Goal: Task Accomplishment & Management: Manage account settings

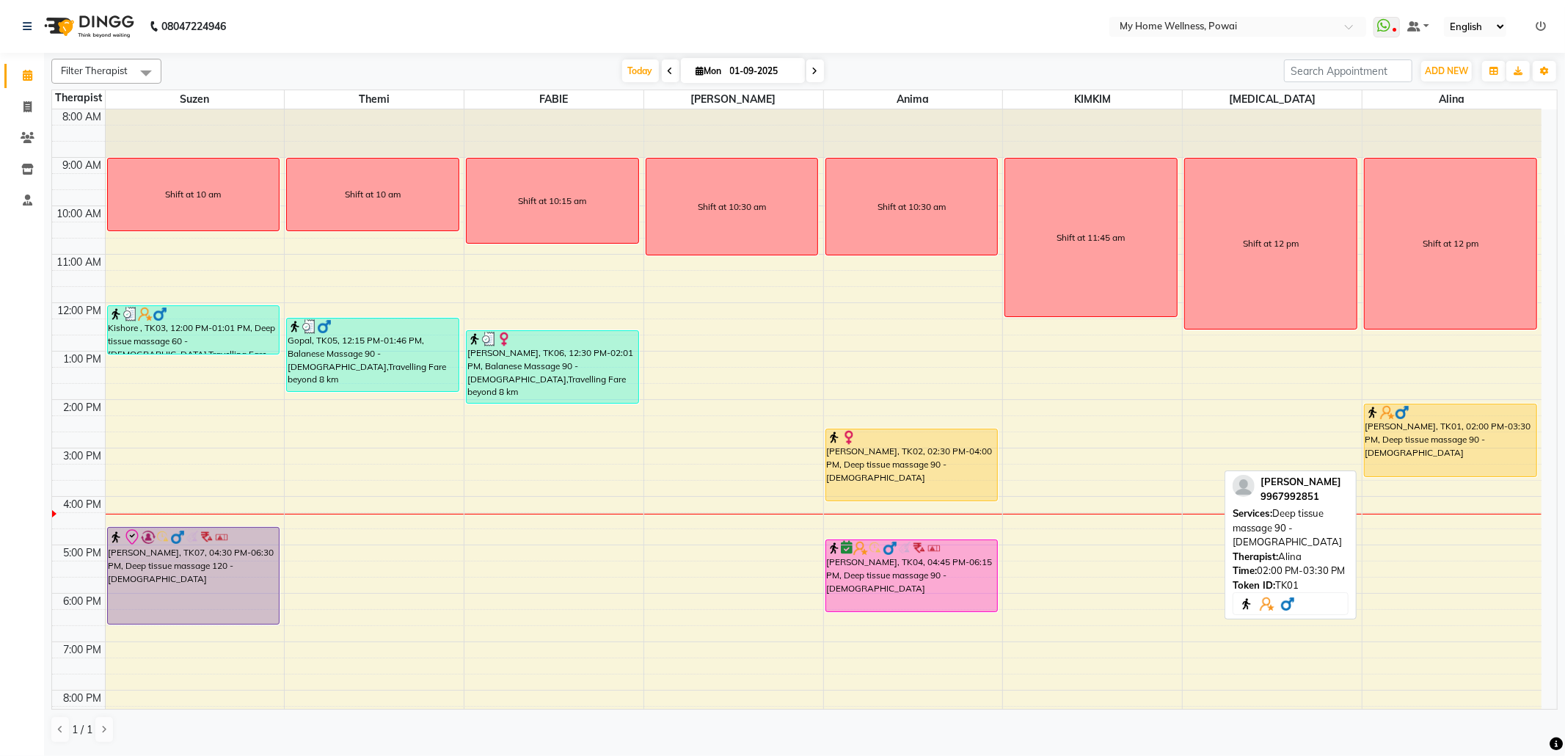
click at [1442, 442] on div "[PERSON_NAME], TK01, 02:00 PM-03:30 PM, Deep tissue massage 90 - [DEMOGRAPHIC_D…" at bounding box center [1451, 440] width 172 height 72
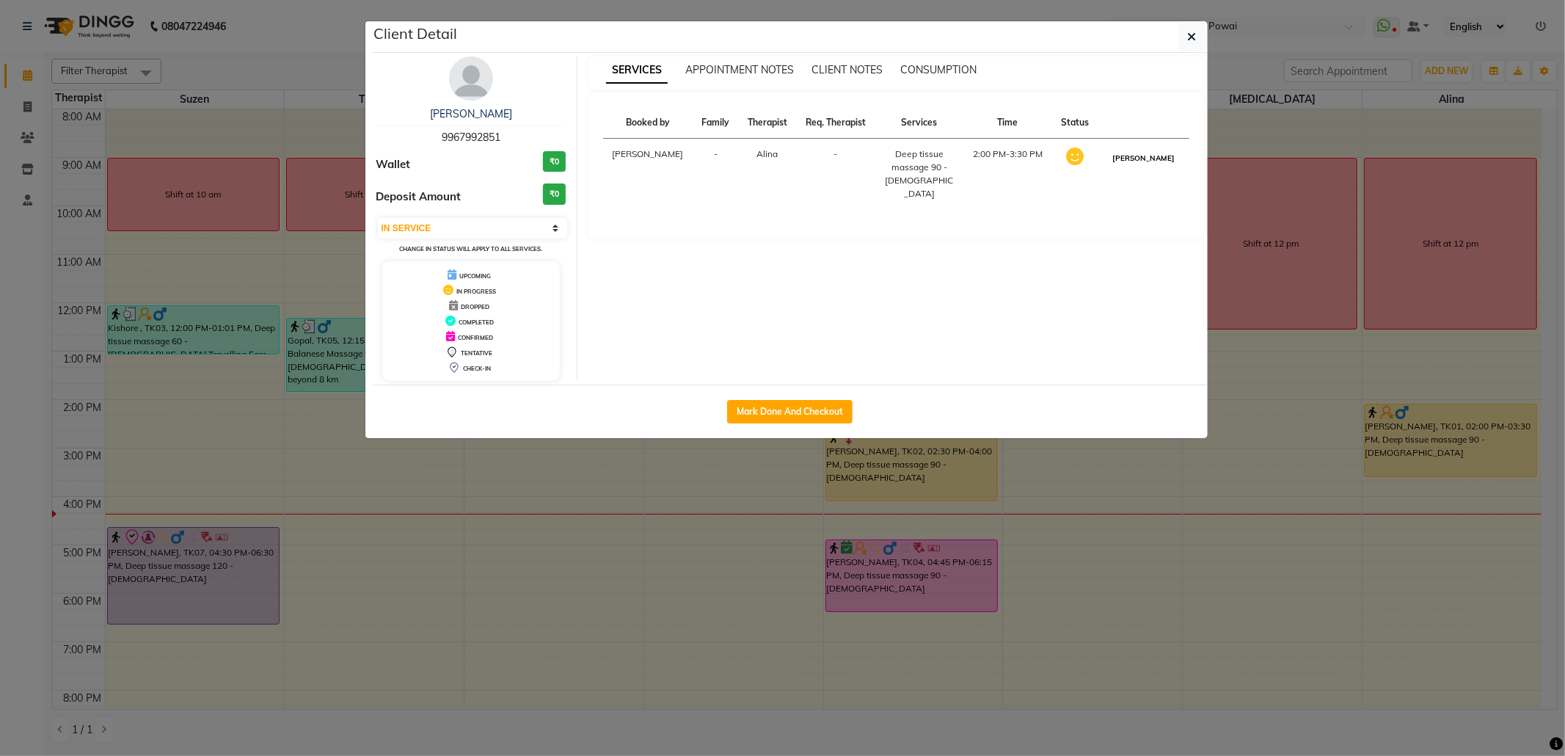
click at [1161, 161] on button "[PERSON_NAME]" at bounding box center [1144, 158] width 70 height 18
select select "3"
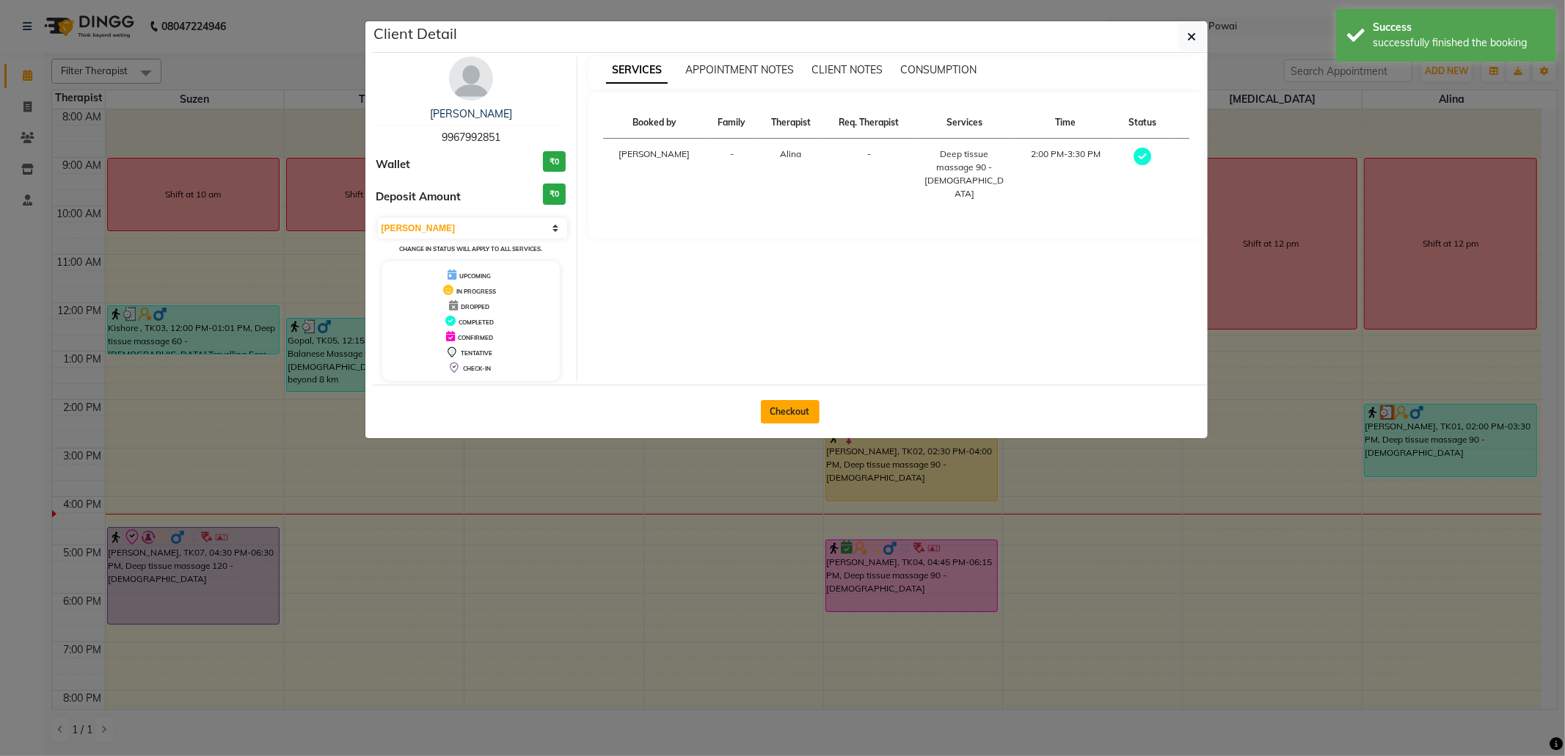
click at [792, 415] on button "Checkout" at bounding box center [790, 411] width 59 height 23
select select "service"
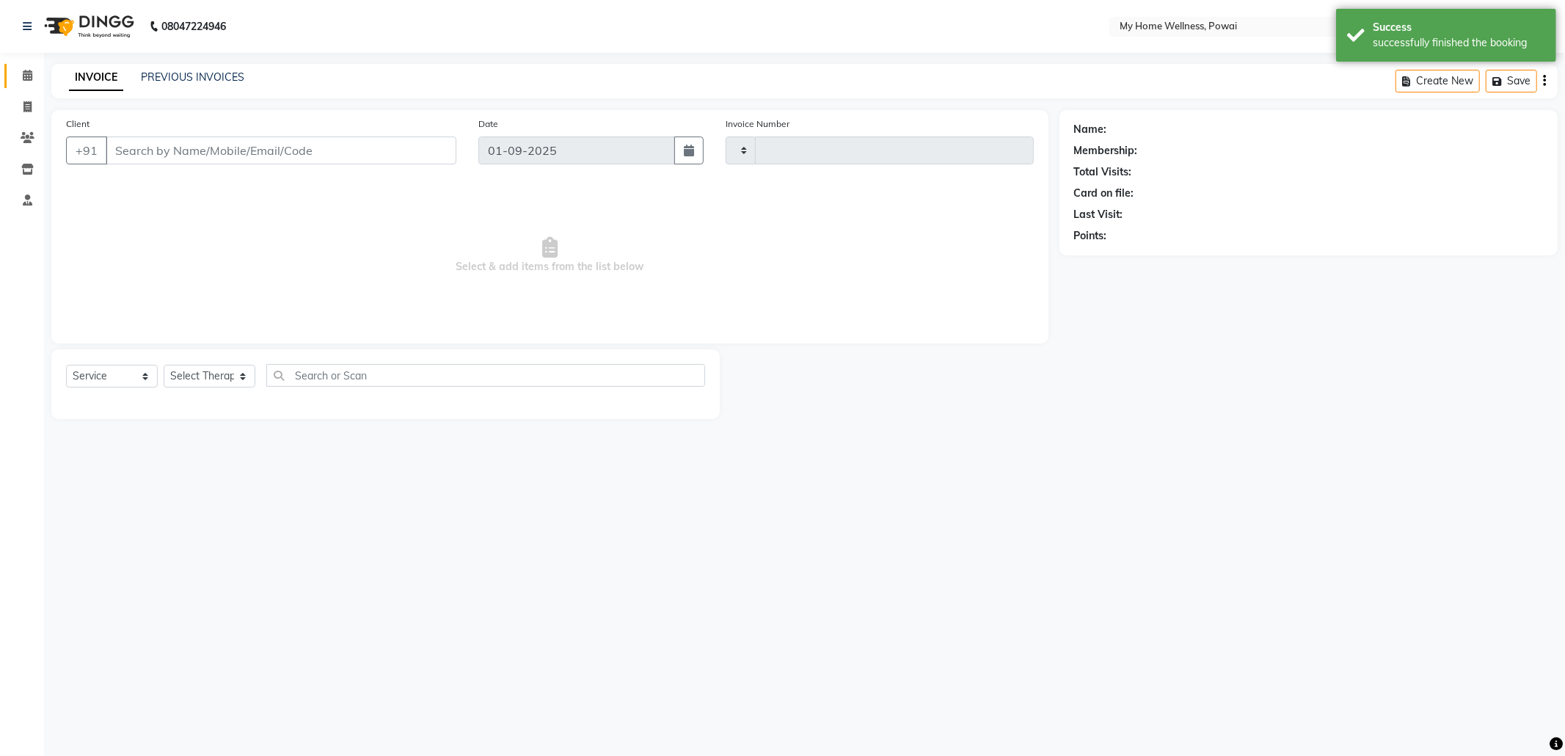
type input "1552"
select select "682"
type input "99******51"
select select "30586"
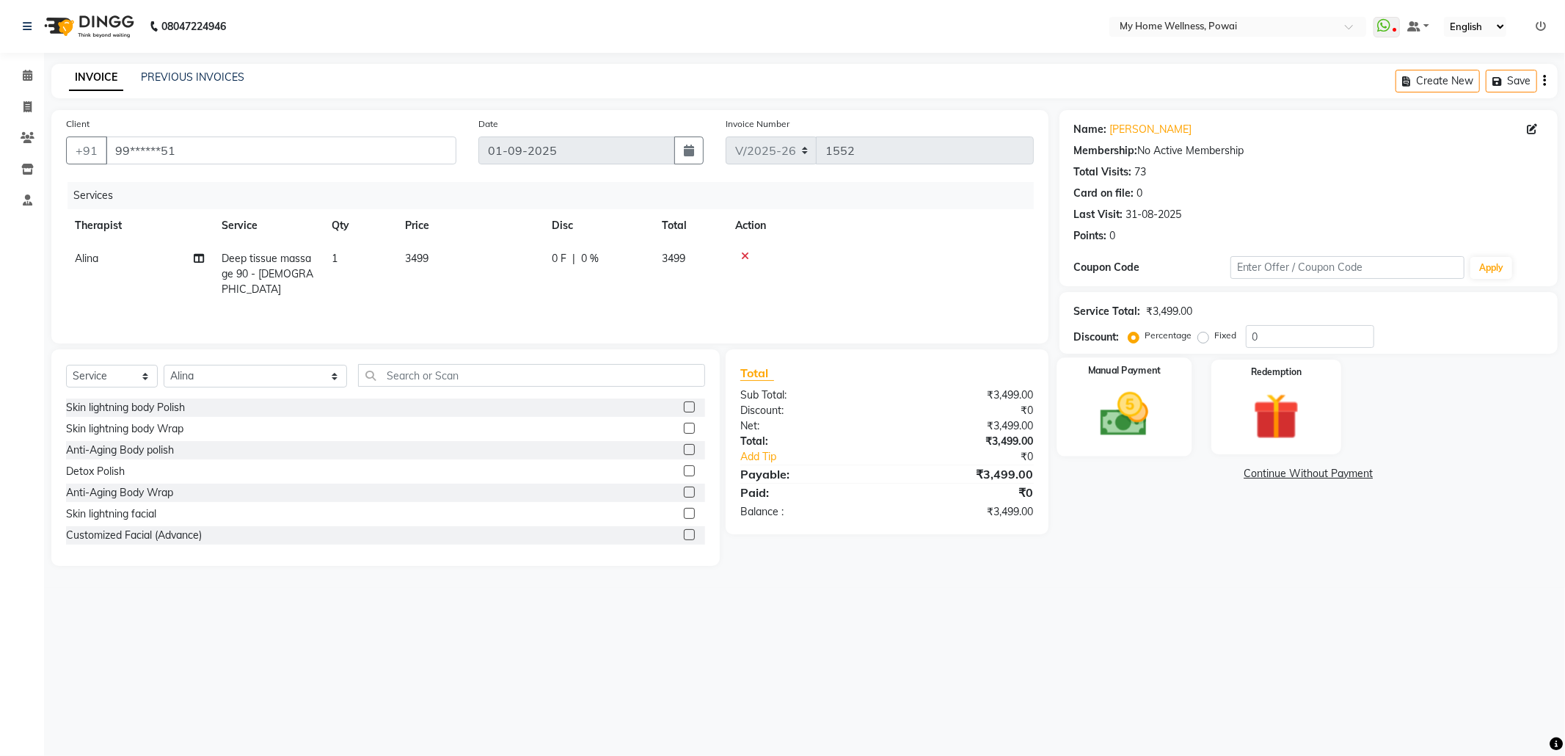
click at [1120, 418] on img at bounding box center [1124, 415] width 79 height 56
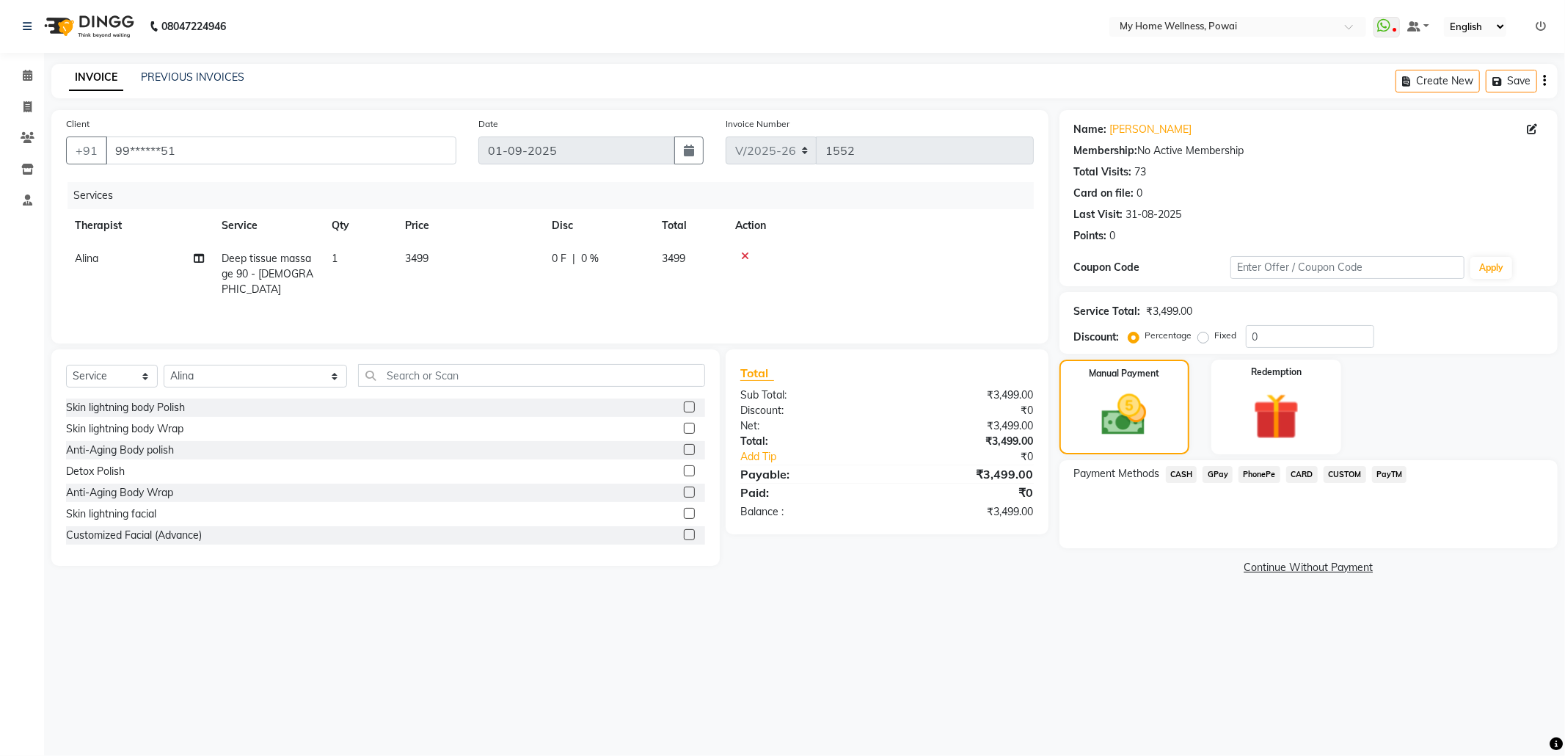
click at [1183, 468] on span "CASH" at bounding box center [1182, 474] width 32 height 17
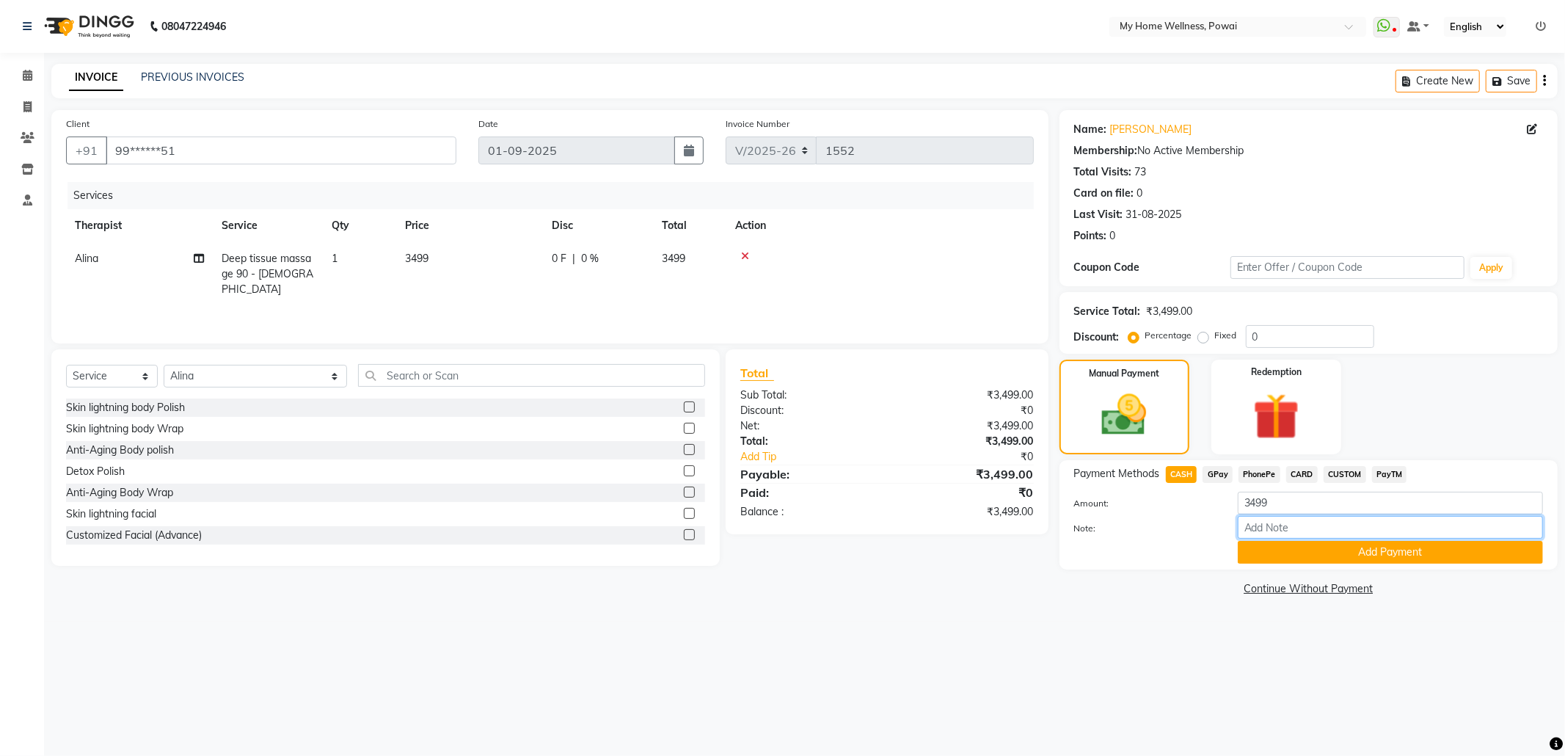
click at [1262, 532] on input "Note:" at bounding box center [1390, 527] width 305 height 23
type input "Alina"
click at [1262, 549] on button "Add Payment" at bounding box center [1390, 552] width 305 height 23
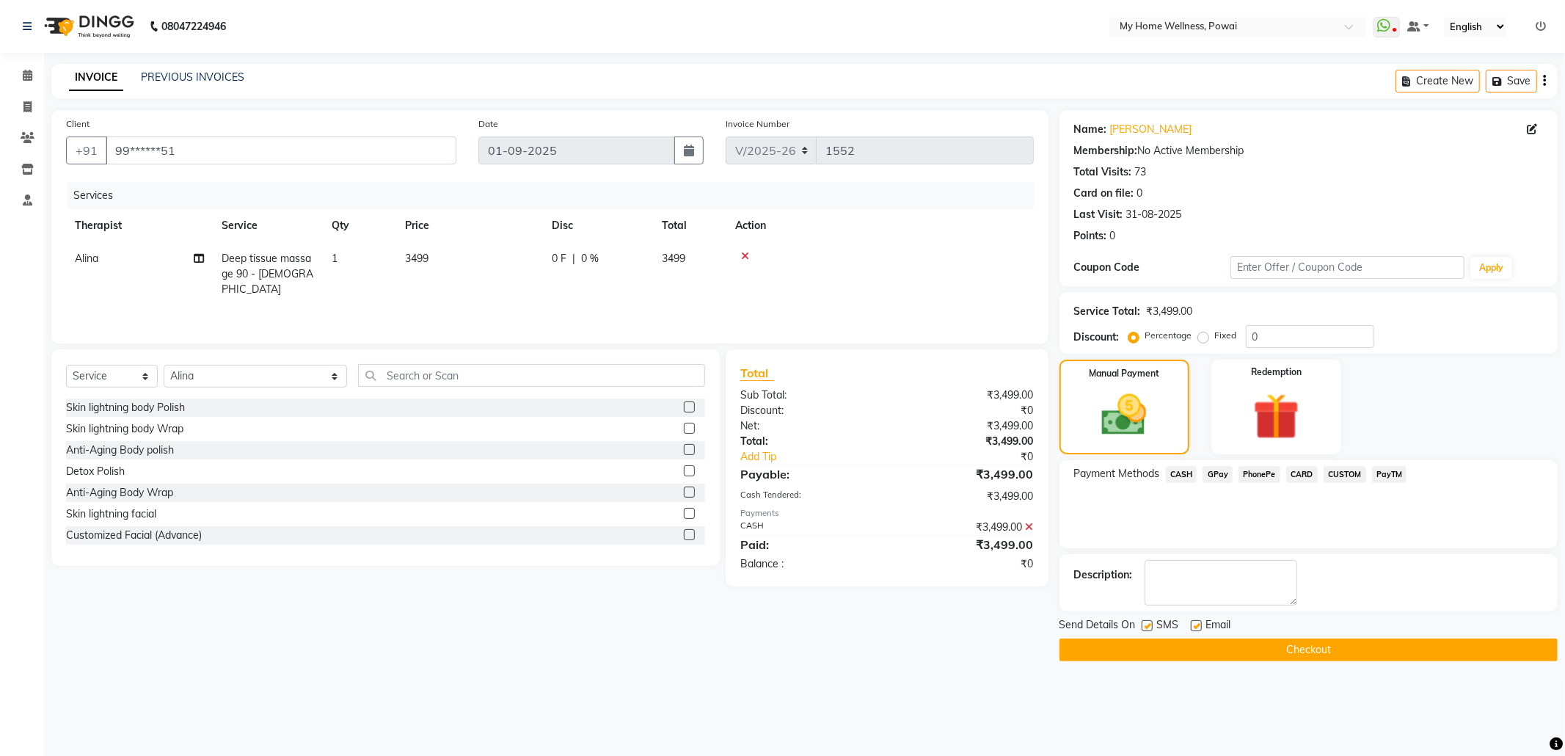
click at [1263, 643] on button "Checkout" at bounding box center [1308, 649] width 498 height 23
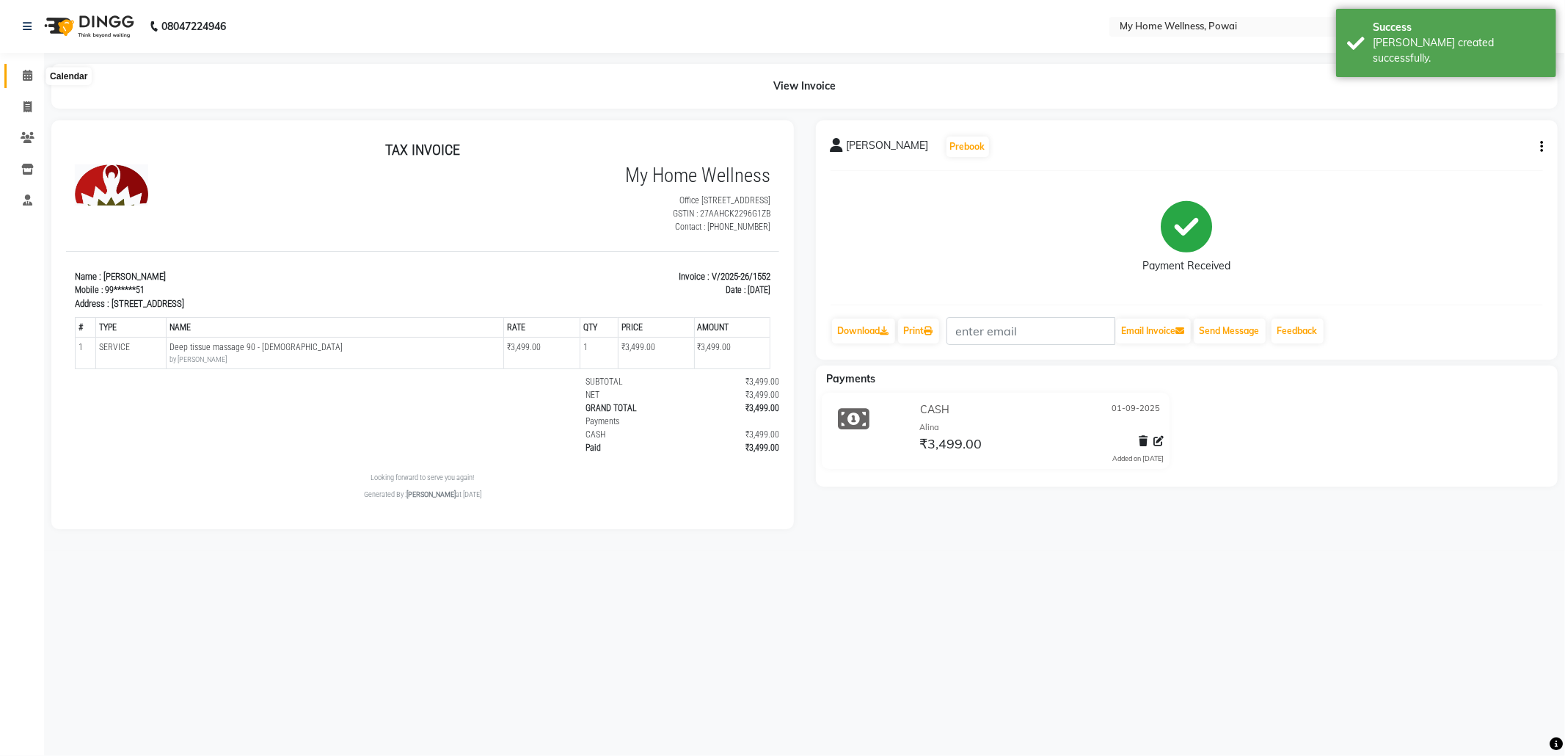
click at [28, 75] on icon at bounding box center [28, 75] width 10 height 11
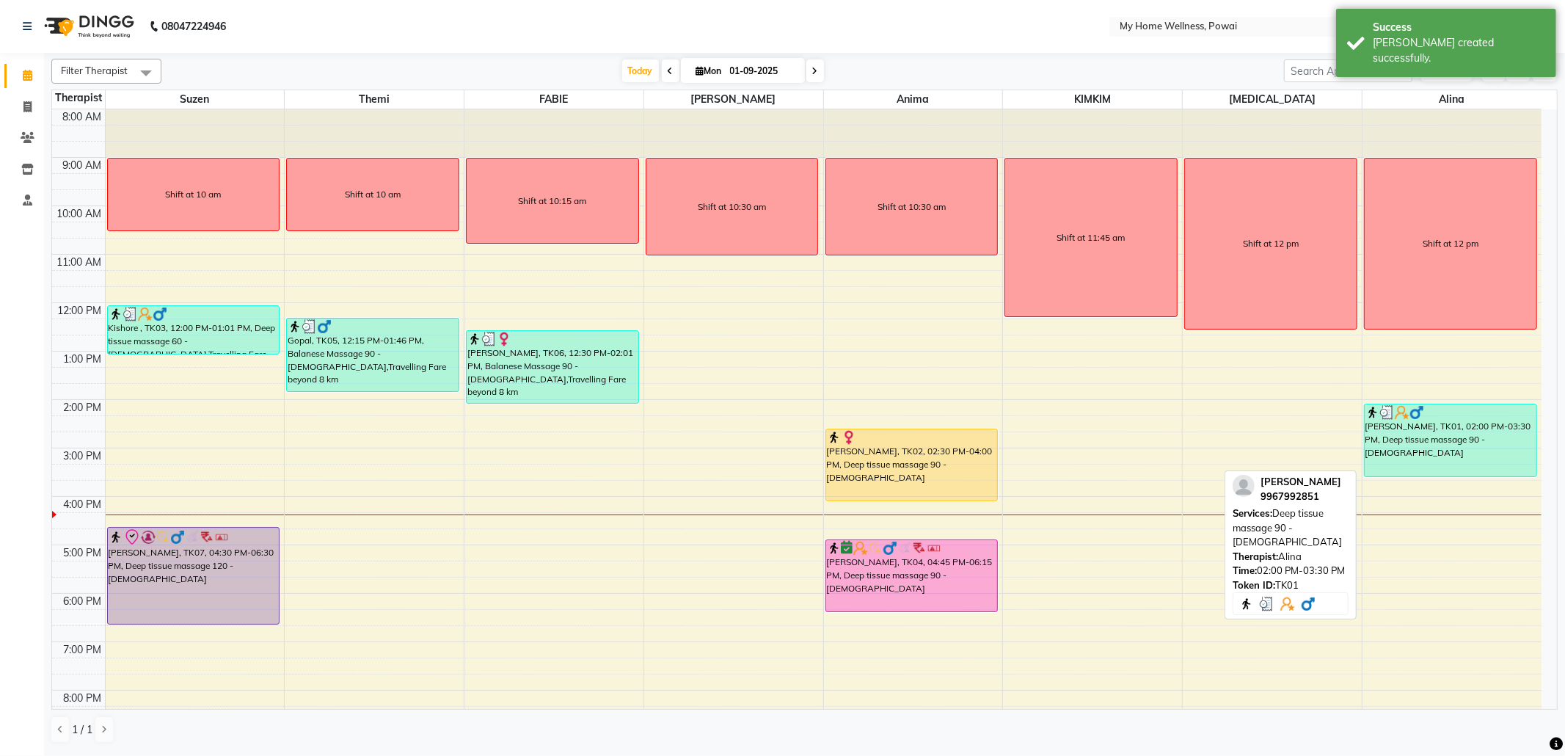
click at [1442, 448] on div "[PERSON_NAME], TK01, 02:00 PM-03:30 PM, Deep tissue massage 90 - [DEMOGRAPHIC_D…" at bounding box center [1451, 440] width 172 height 72
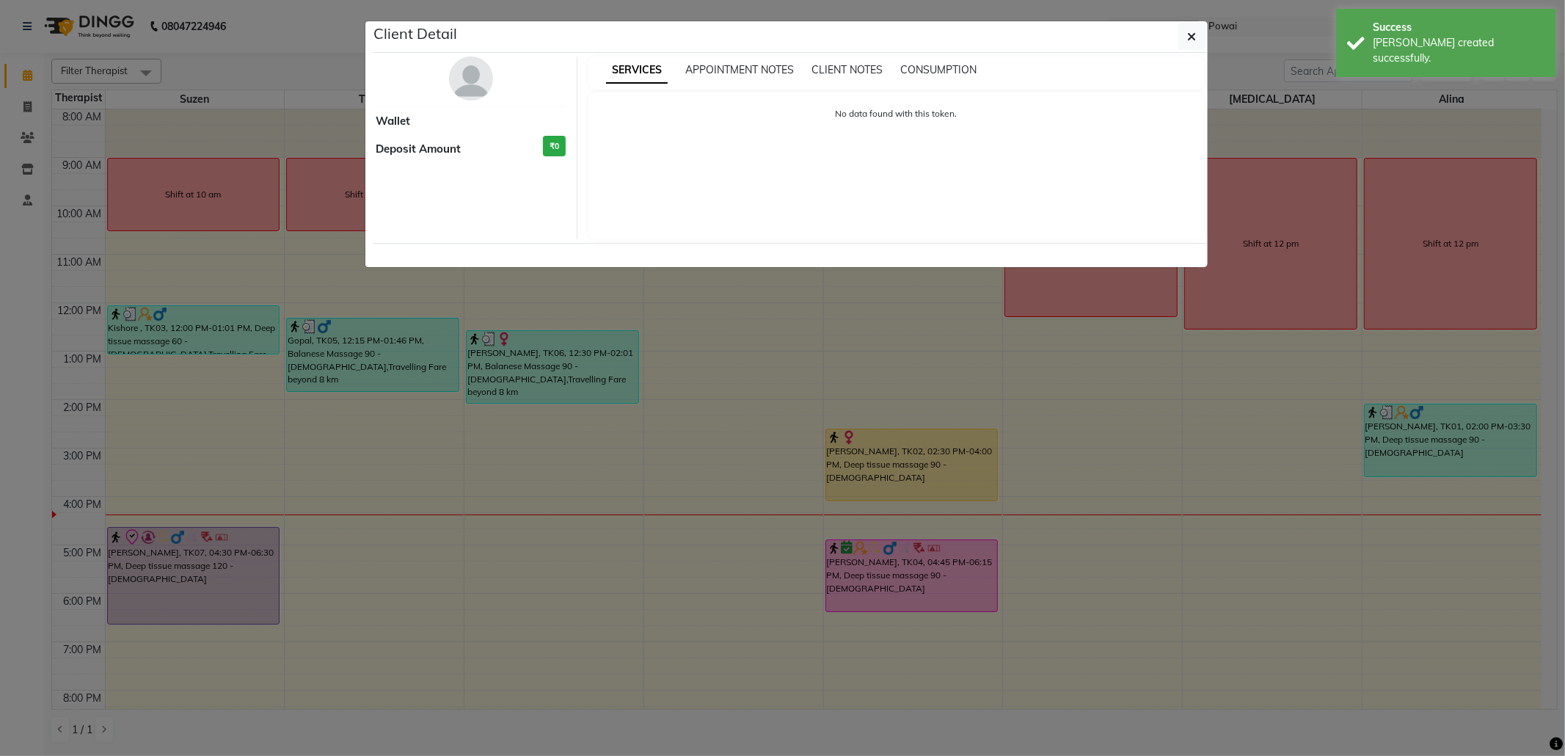
select select "3"
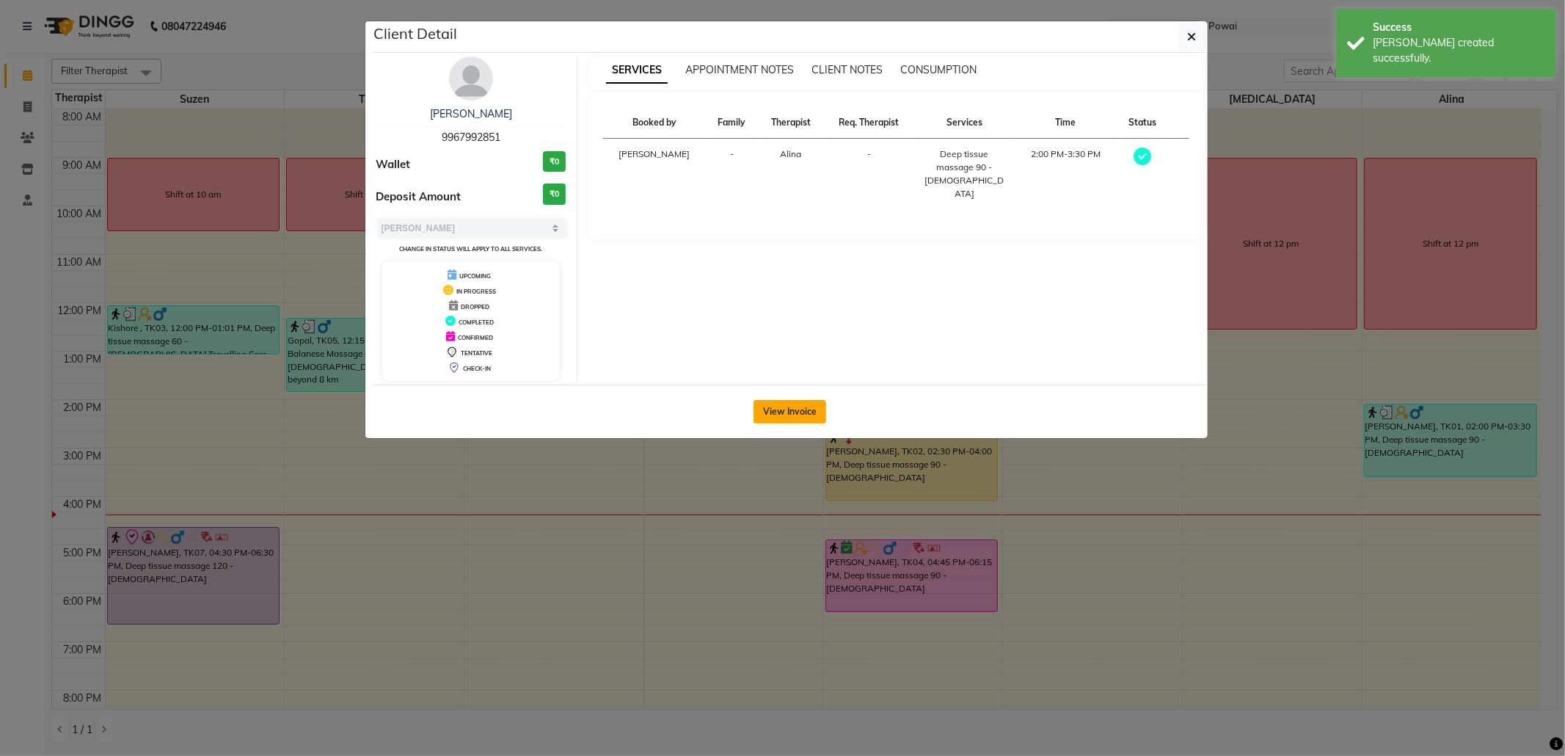
click at [805, 408] on button "View Invoice" at bounding box center [789, 411] width 73 height 23
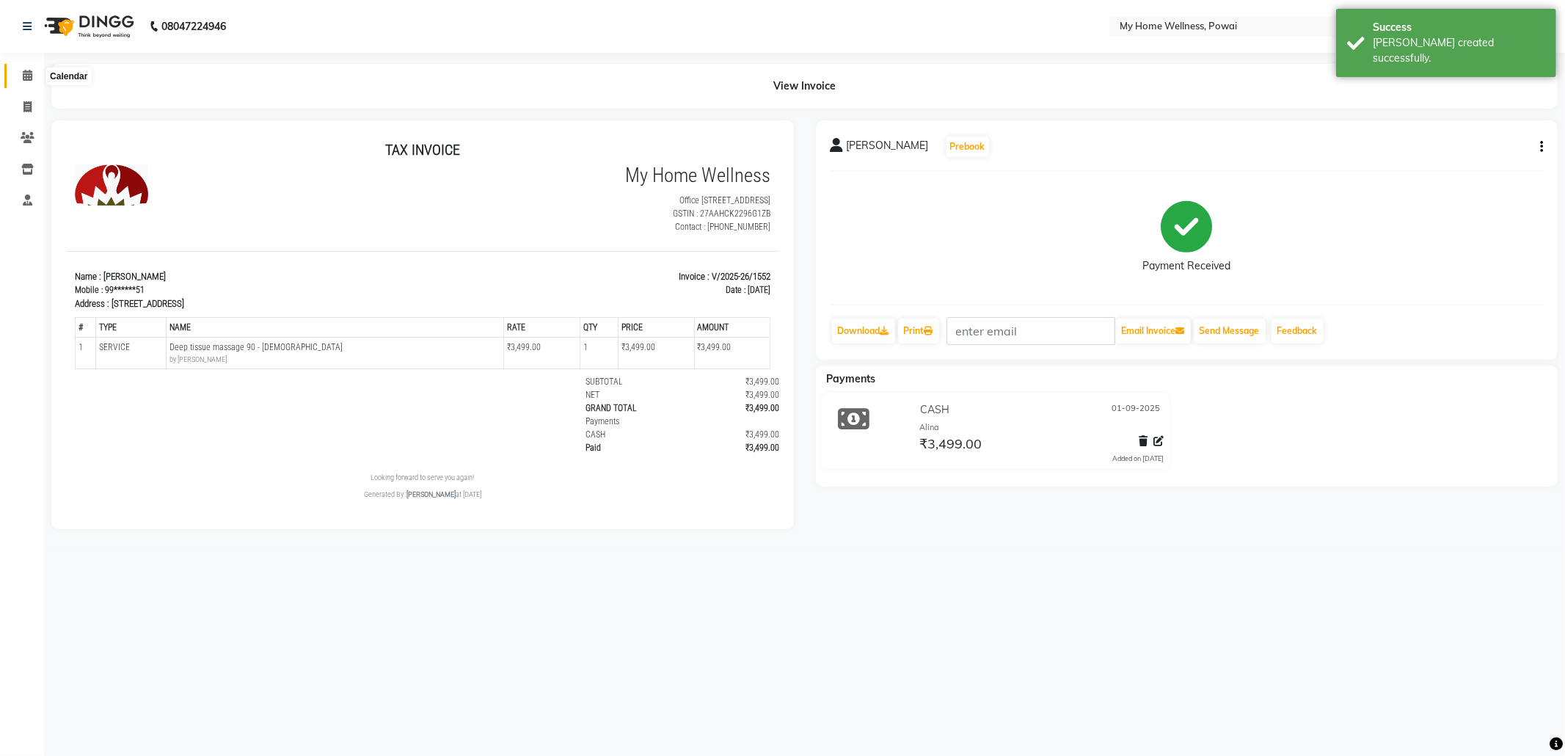
click at [30, 67] on span at bounding box center [28, 75] width 26 height 17
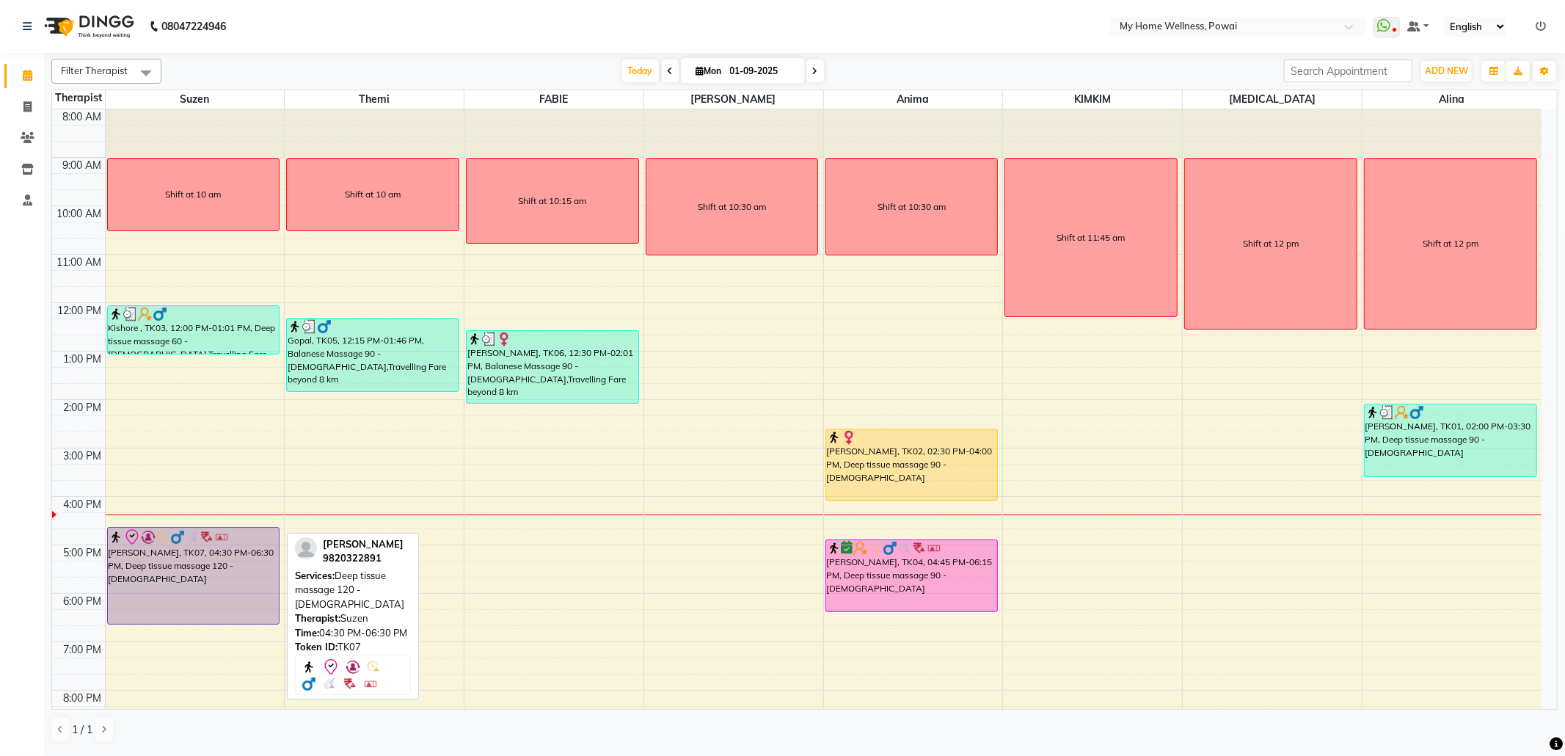
click at [167, 574] on div "[PERSON_NAME], TK07, 04:30 PM-06:30 PM, Deep tissue massage 120 - [DEMOGRAPHIC_…" at bounding box center [194, 576] width 172 height 96
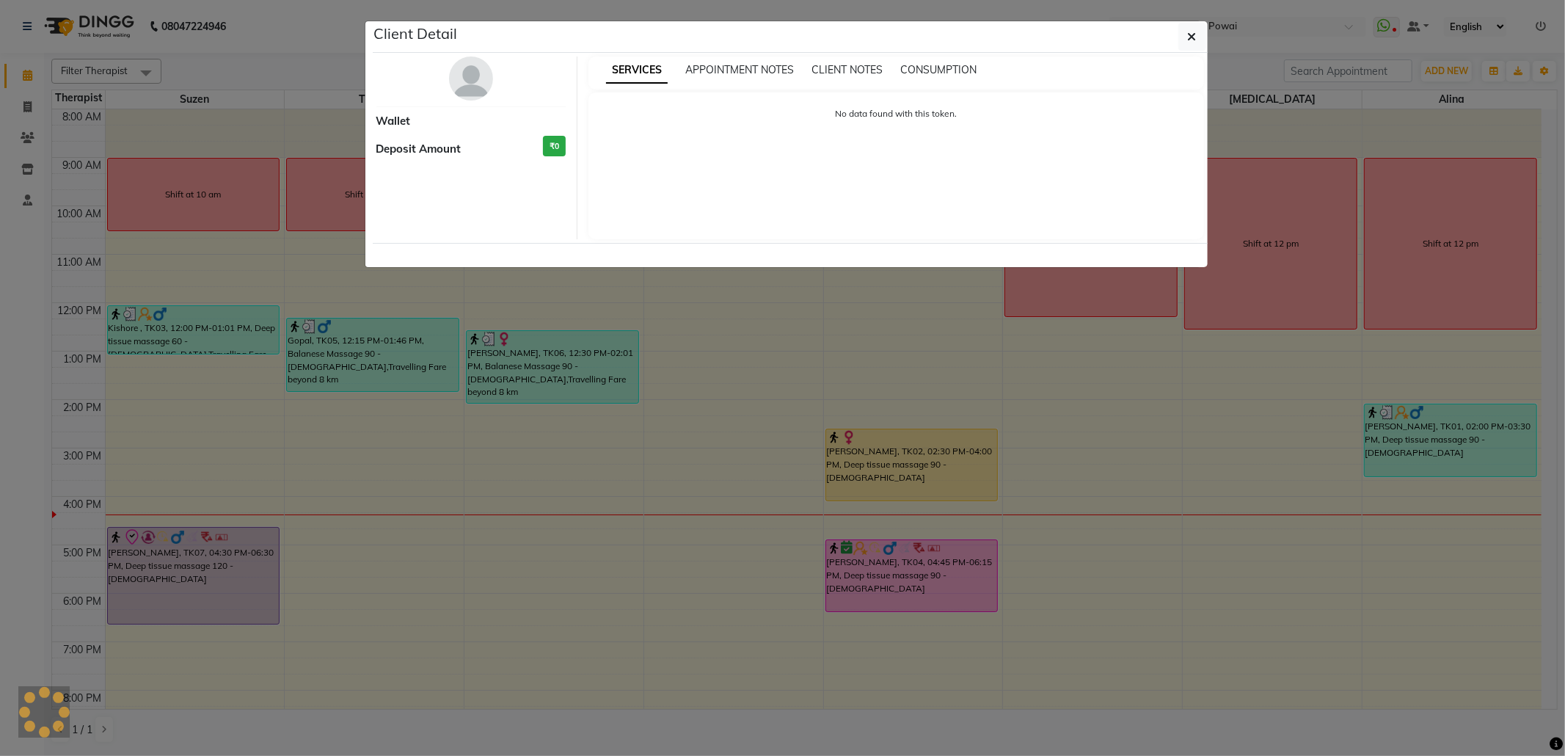
select select "8"
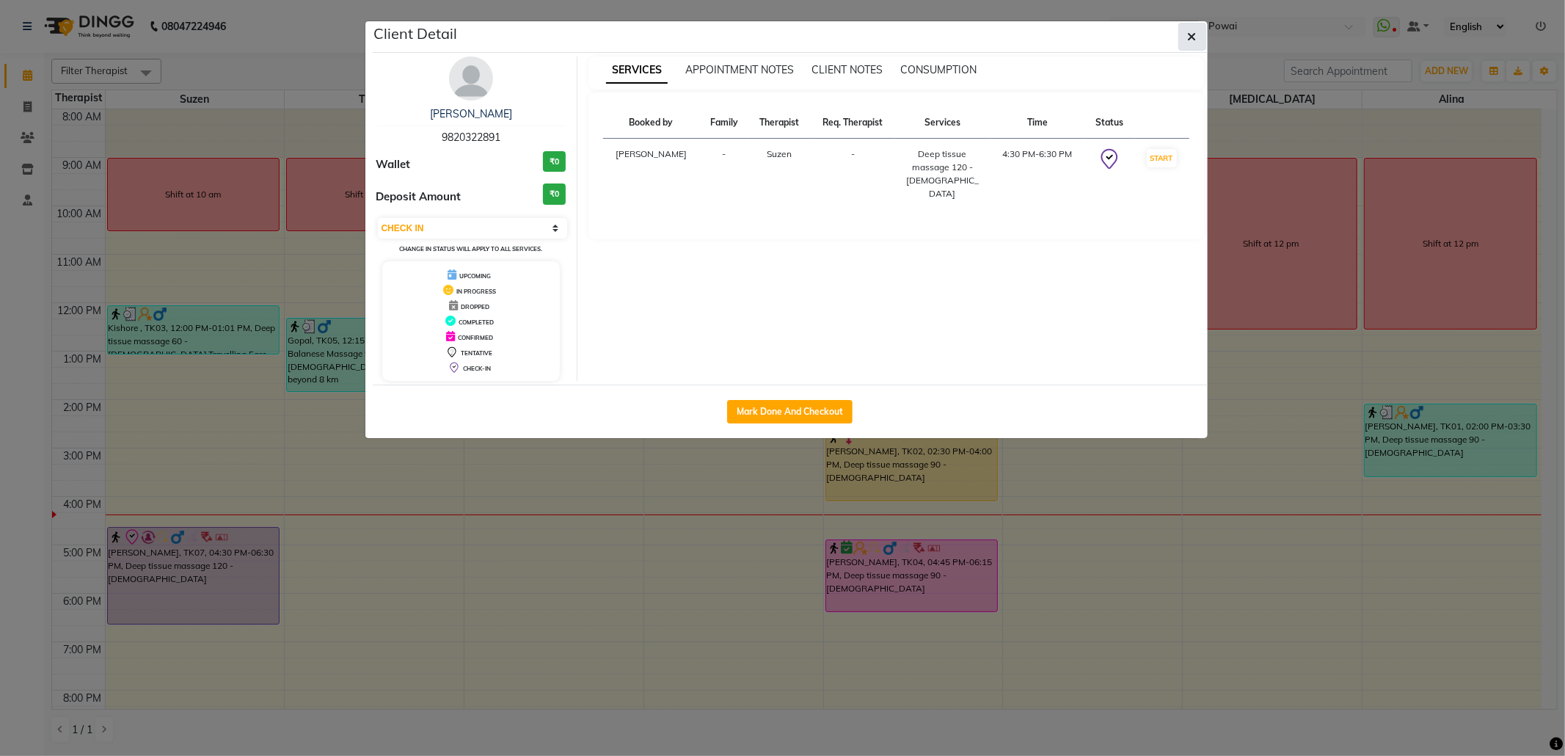
click at [1183, 32] on button "button" at bounding box center [1192, 37] width 28 height 28
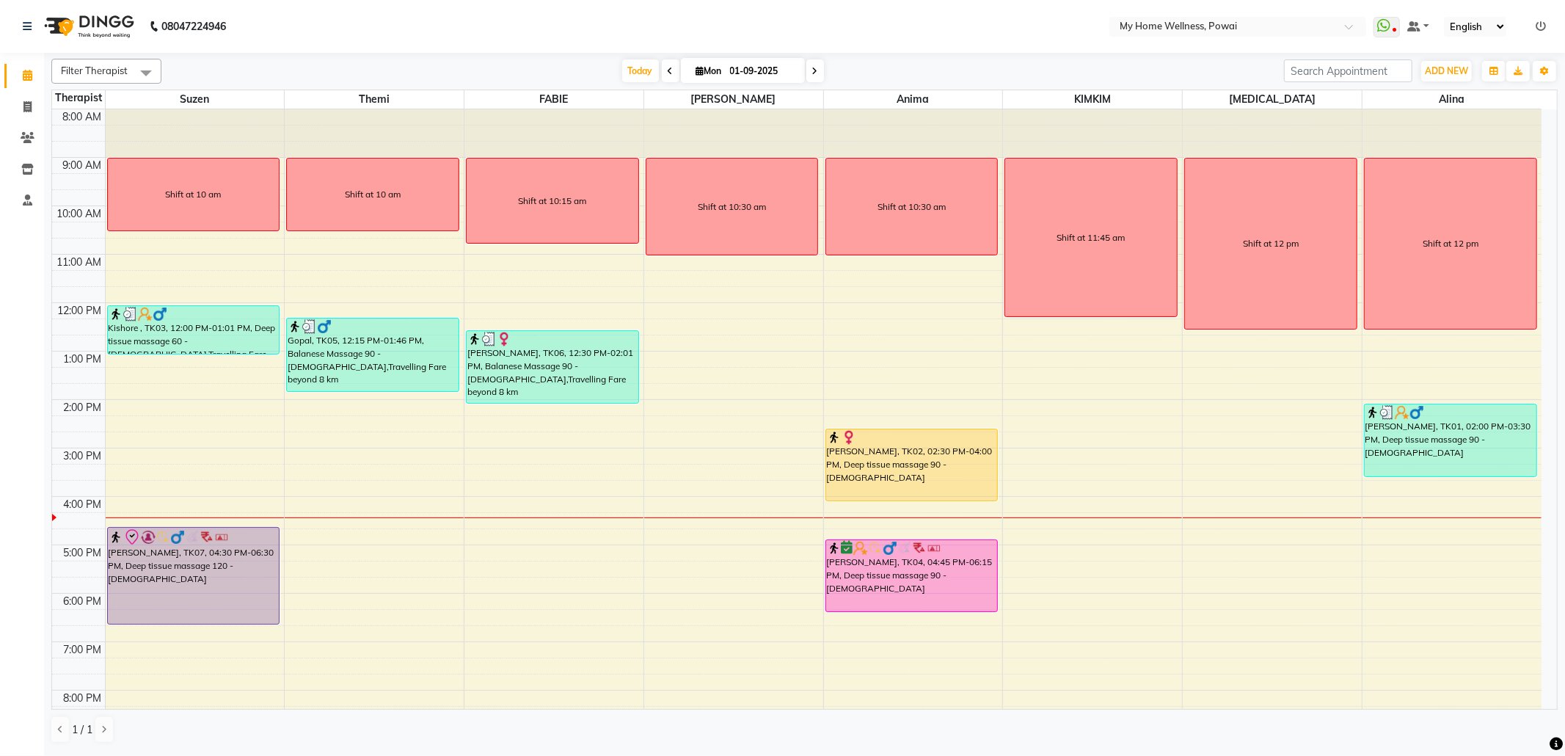
click at [668, 78] on span at bounding box center [671, 70] width 18 height 23
type input "31-08-2025"
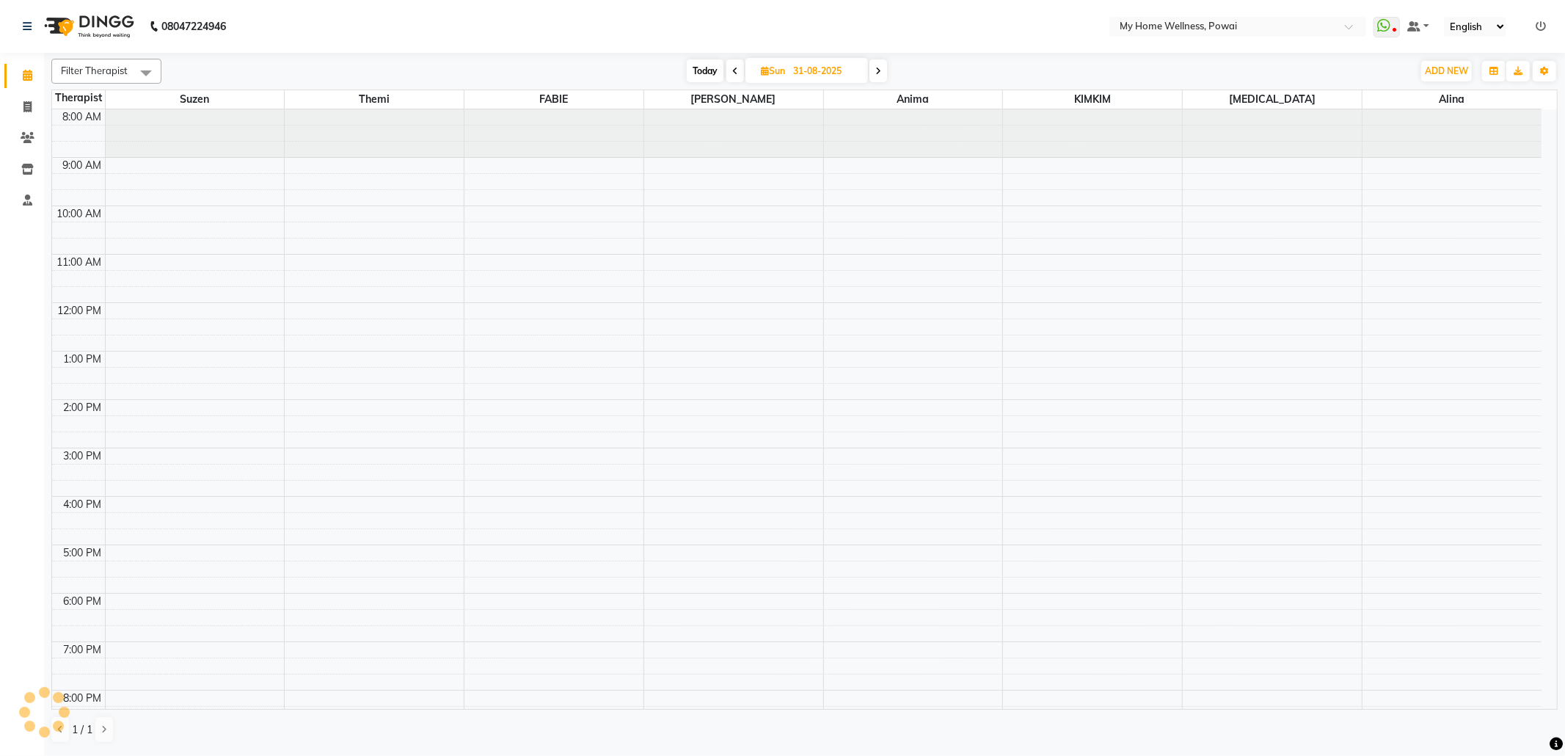
scroll to position [89, 0]
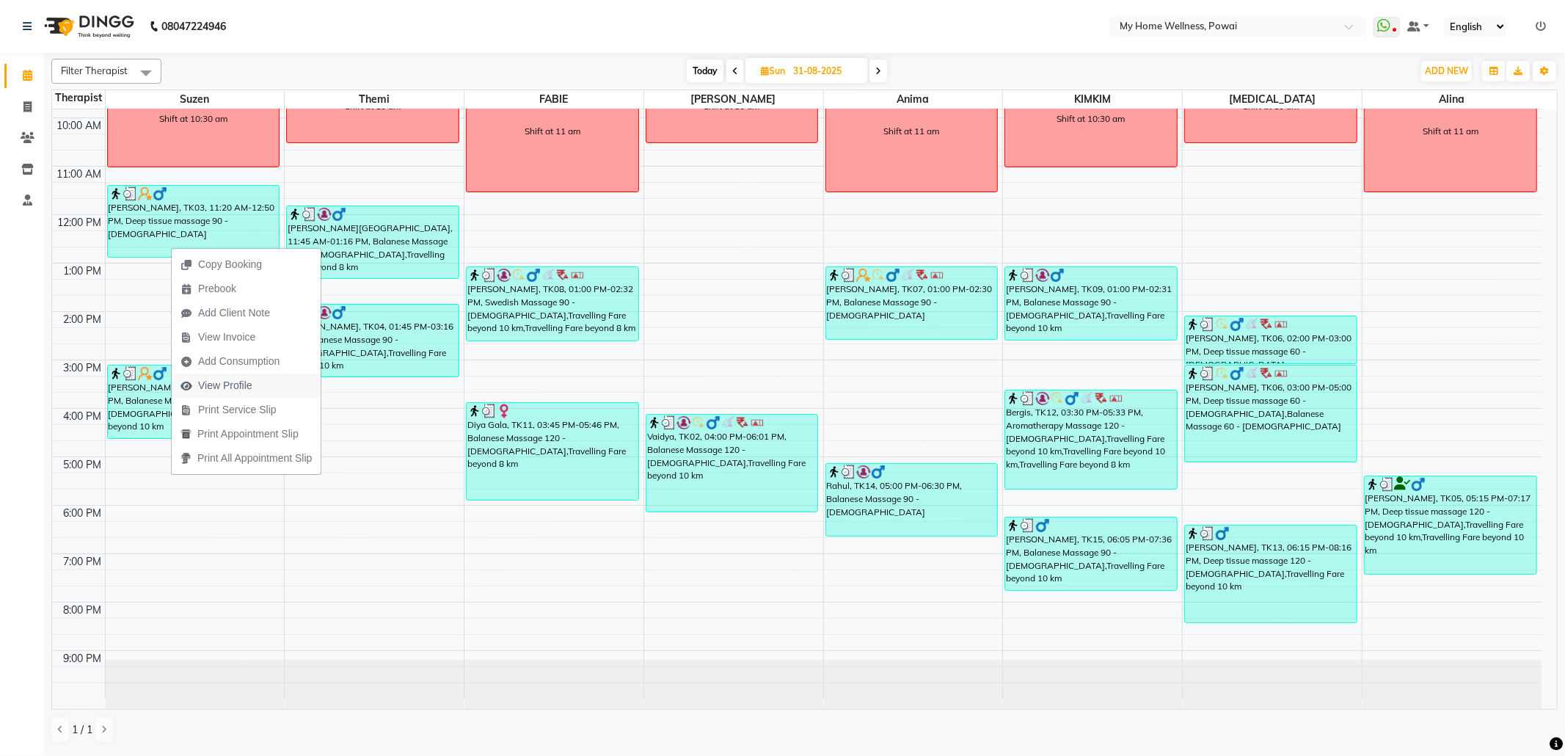
click at [248, 391] on span "View Profile" at bounding box center [225, 385] width 54 height 15
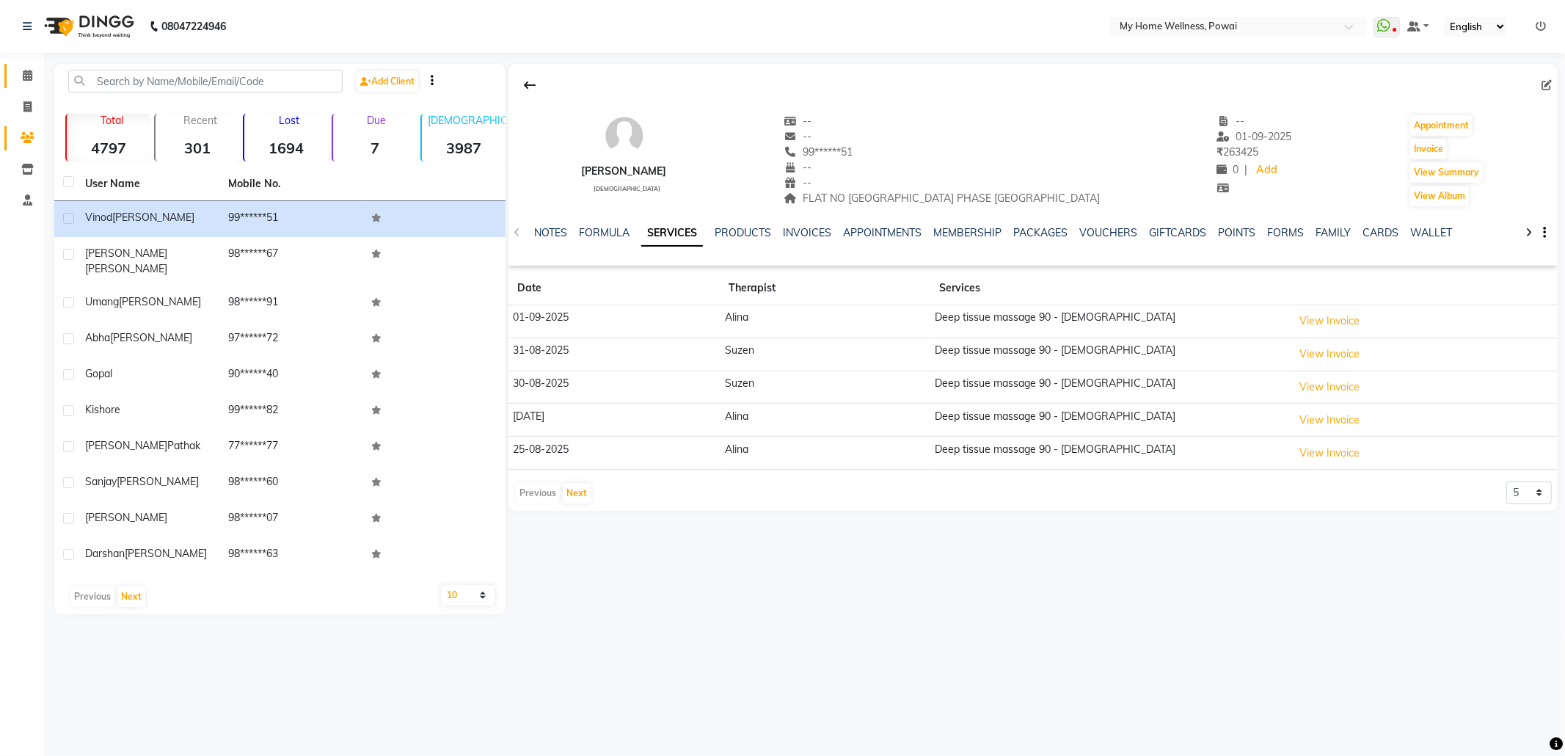
click at [22, 65] on link "Calendar" at bounding box center [21, 76] width 35 height 24
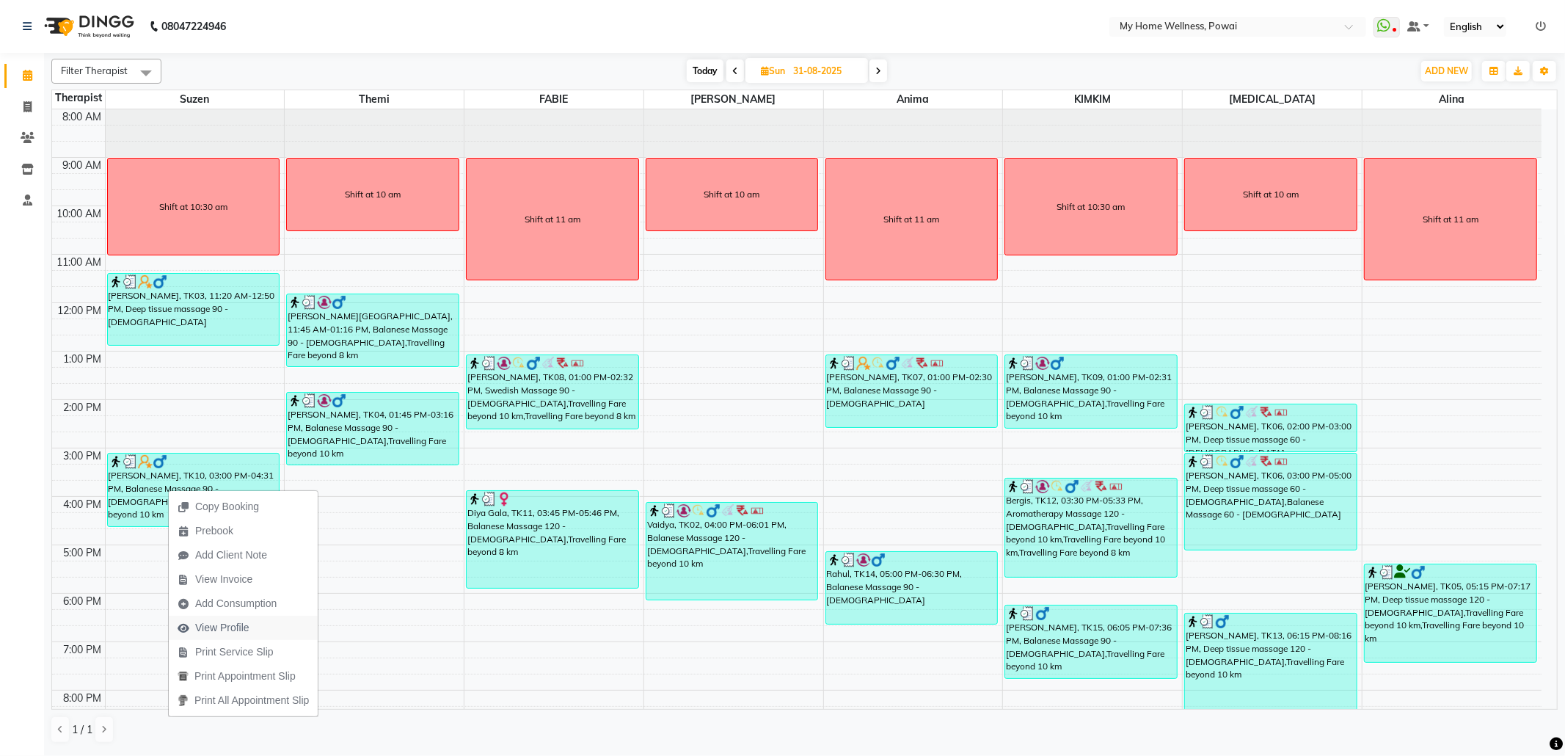
click at [245, 632] on span "View Profile" at bounding box center [222, 627] width 54 height 15
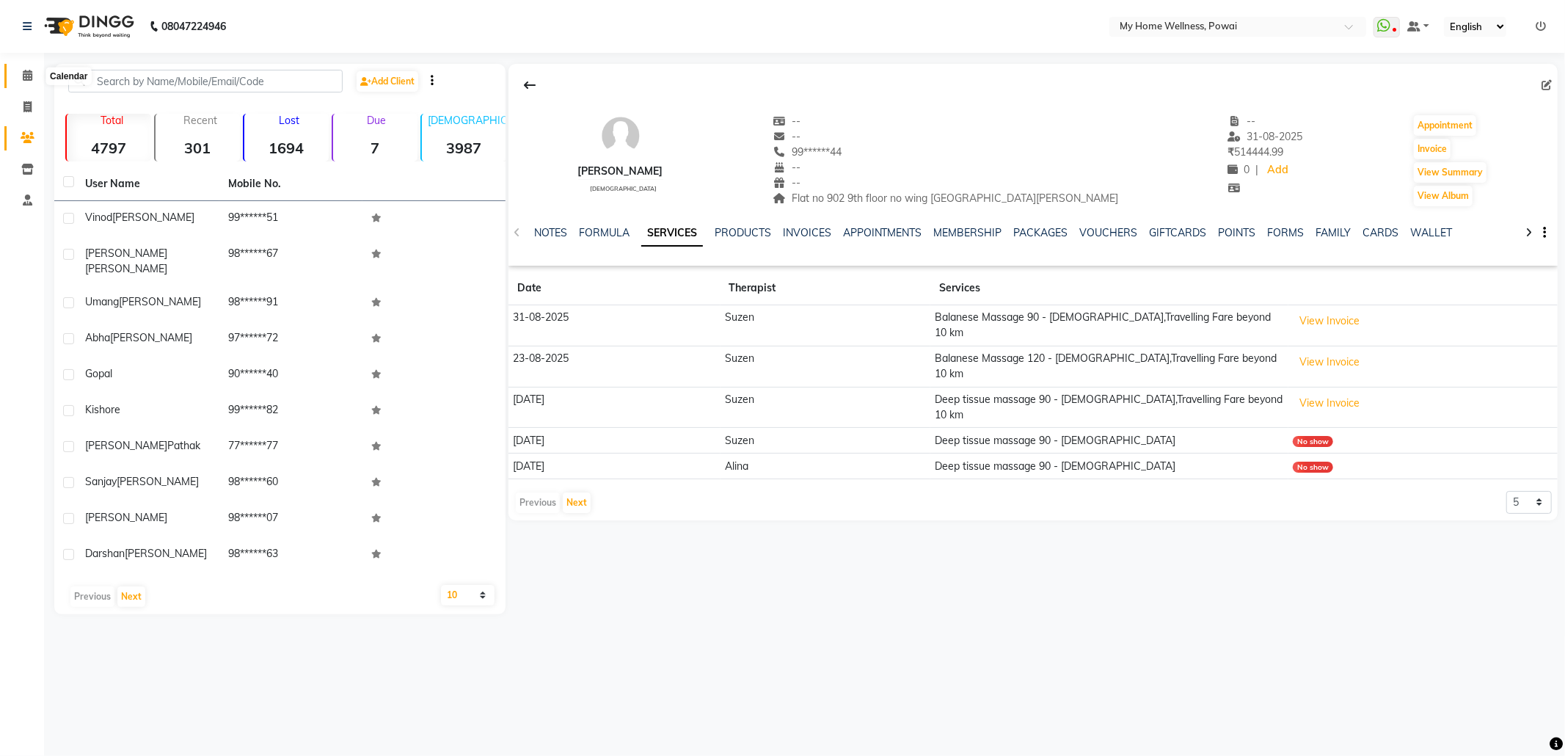
click at [30, 70] on icon at bounding box center [28, 75] width 10 height 11
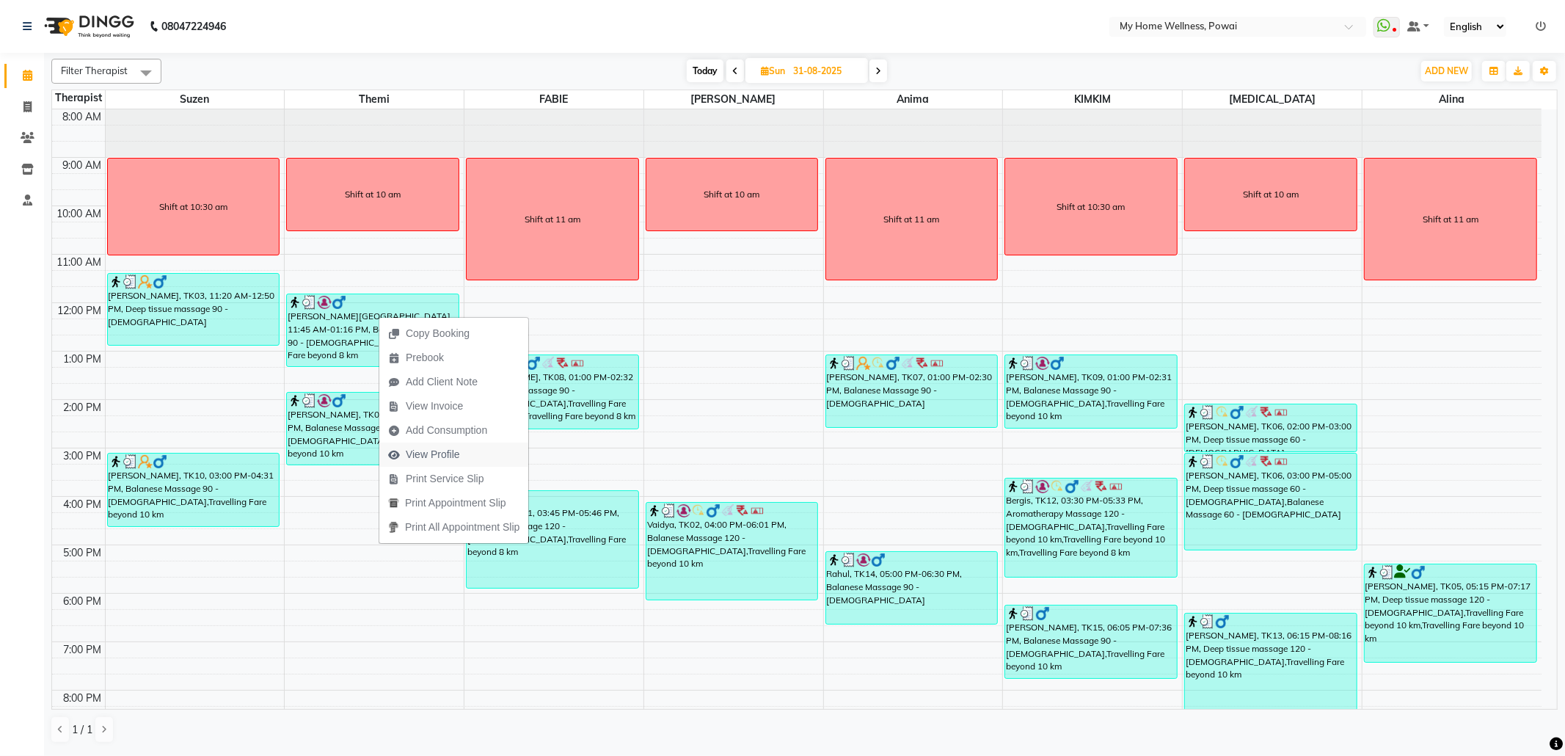
click at [432, 456] on span "View Profile" at bounding box center [433, 454] width 54 height 15
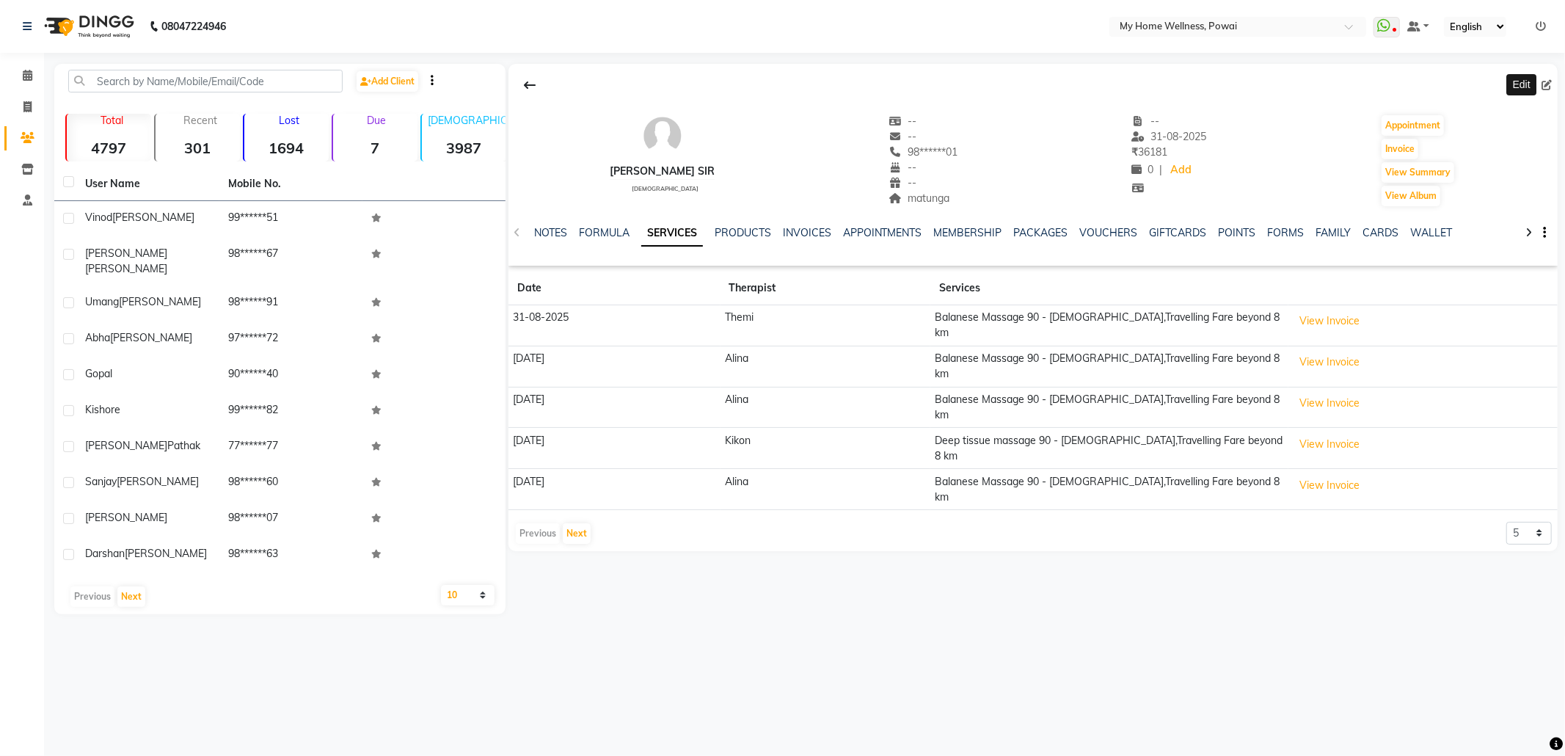
click at [1541, 83] on icon at bounding box center [1546, 85] width 10 height 10
select select "22"
select select "[DEMOGRAPHIC_DATA]"
select select
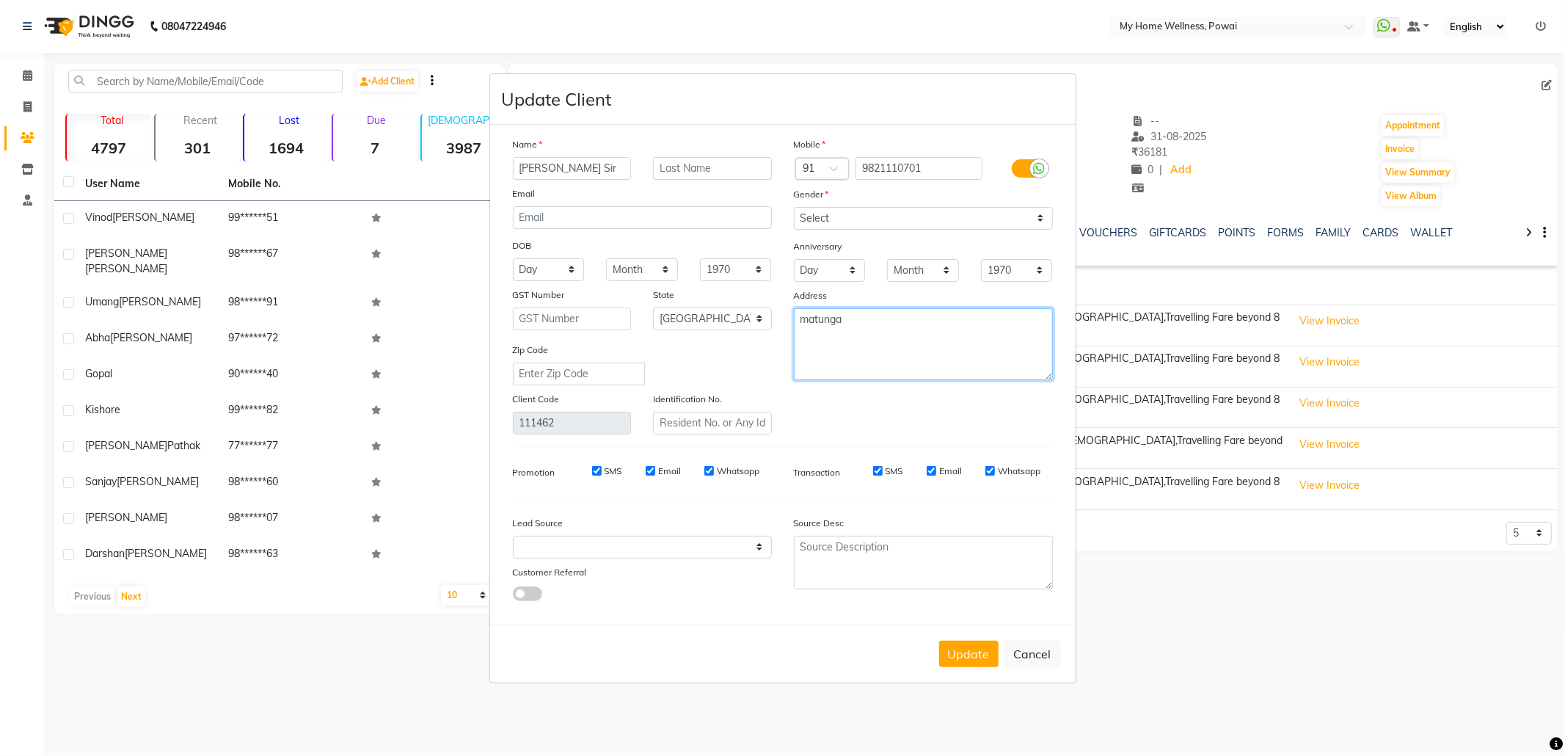
drag, startPoint x: 896, startPoint y: 320, endPoint x: 266, endPoint y: 251, distance: 634.0
click at [266, 251] on ngb-modal-window "Update Client Name [PERSON_NAME] Sir Email DOB Day 01 02 03 04 05 06 07 08 09 1…" at bounding box center [782, 378] width 1565 height 756
type textarea "[STREET_ADDRESS][PERSON_NAME]"
click at [628, 553] on select "Select Walk-in Referral Internet Friend Word of Mouth Advertisement Facebook Ju…" at bounding box center [642, 547] width 259 height 23
select select "11783"
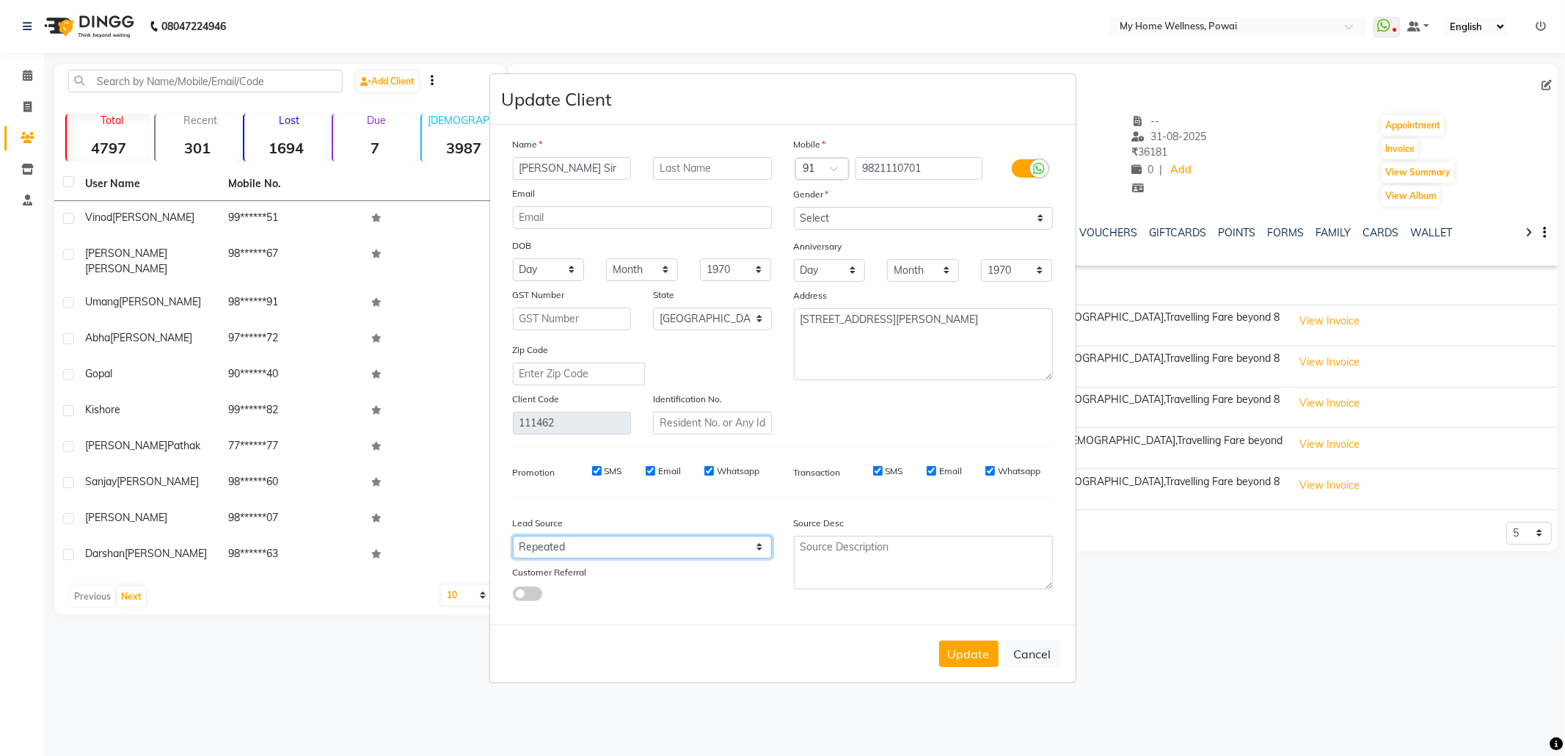
click at [513, 536] on select "Select Walk-in Referral Internet Friend Word of Mouth Advertisement Facebook Ju…" at bounding box center [642, 547] width 259 height 23
click at [882, 552] on textarea at bounding box center [923, 563] width 259 height 54
drag, startPoint x: 1022, startPoint y: 549, endPoint x: 714, endPoint y: 456, distance: 321.9
click at [714, 456] on div "Name [PERSON_NAME] Sir Email DOB Day 01 02 03 04 05 06 07 08 09 10 11 12 13 14 …" at bounding box center [783, 374] width 562 height 476
type textarea "POLICY FORM SUMMITED ON [DATE]"
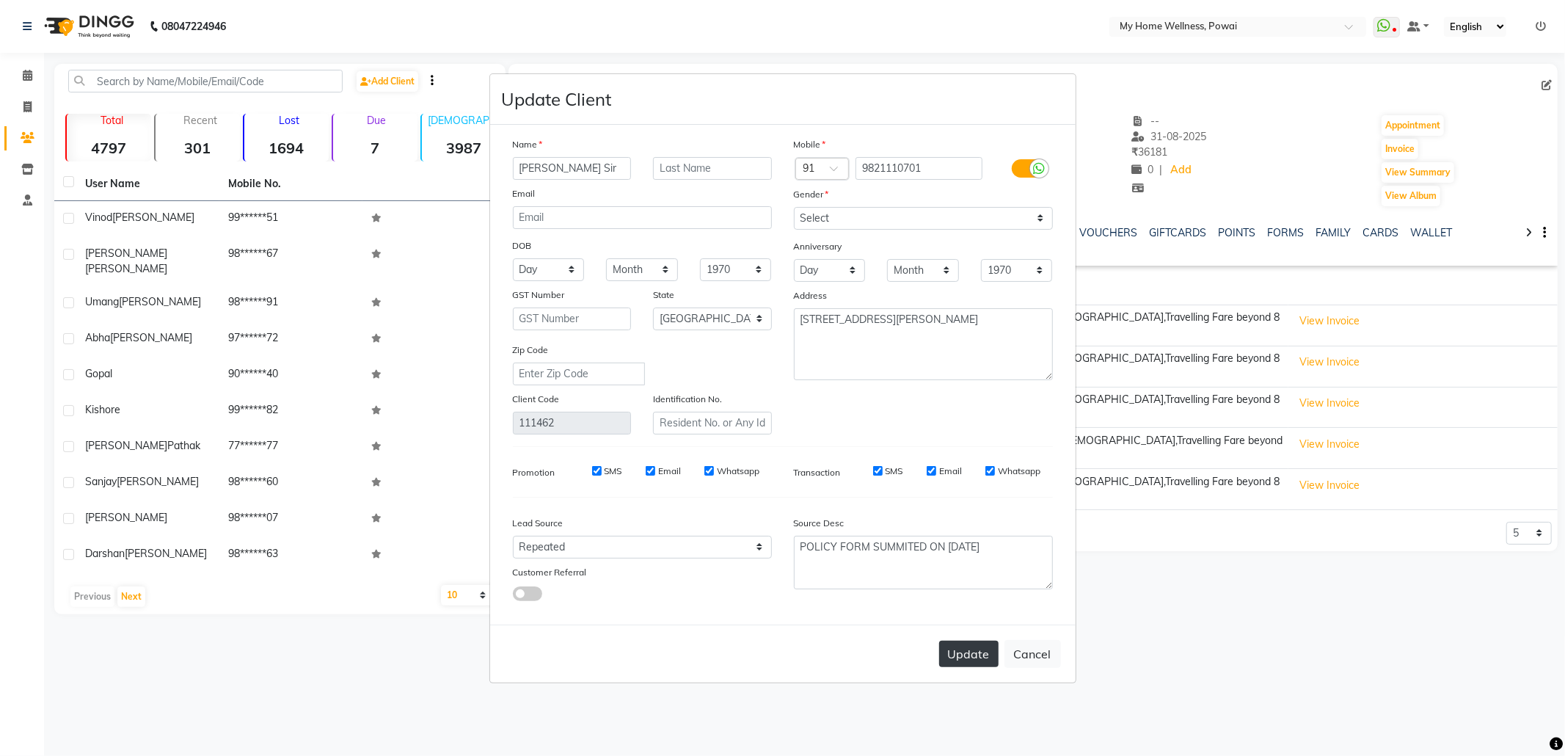
click at [978, 641] on button "Update" at bounding box center [968, 654] width 59 height 26
select select
select select "null"
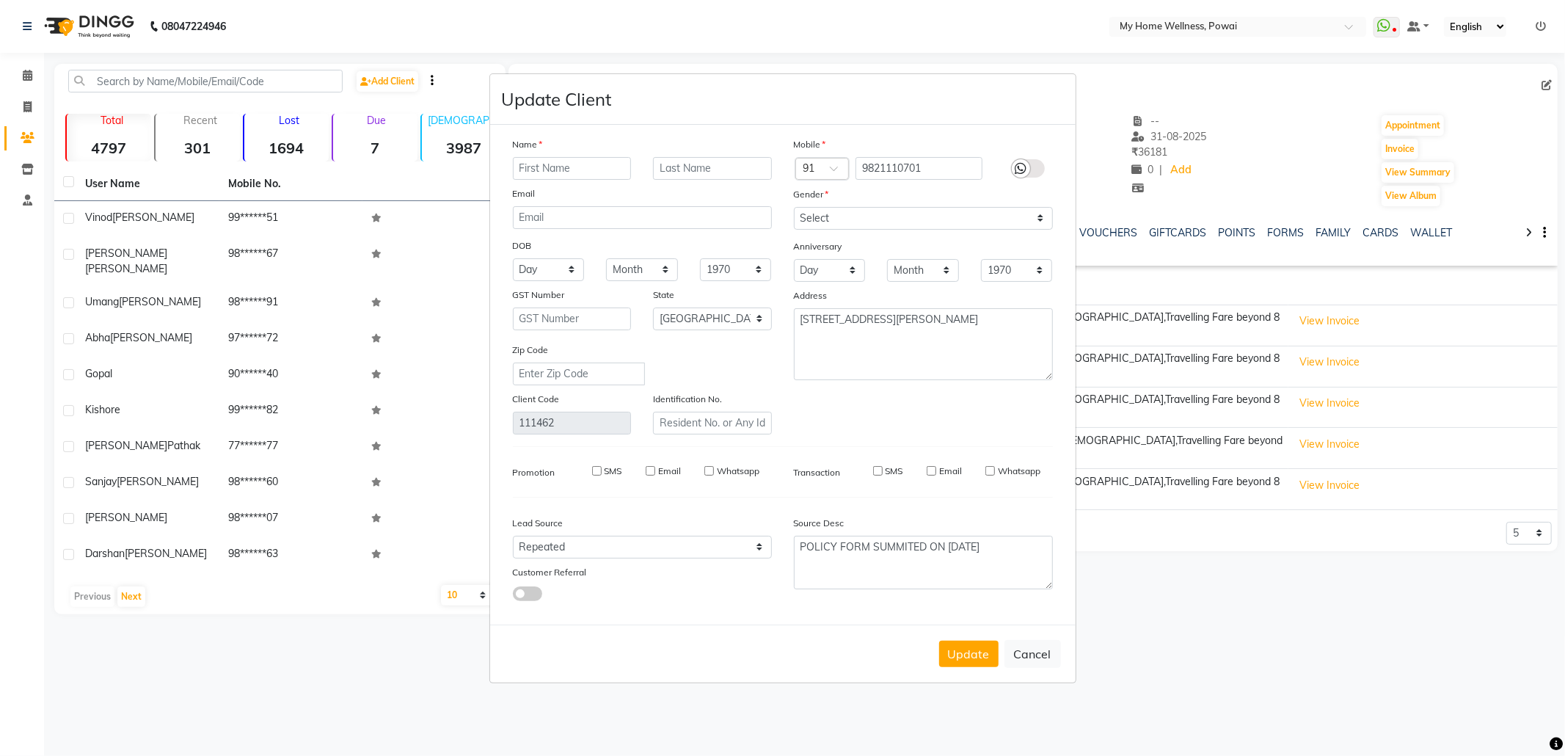
select select
checkbox input "false"
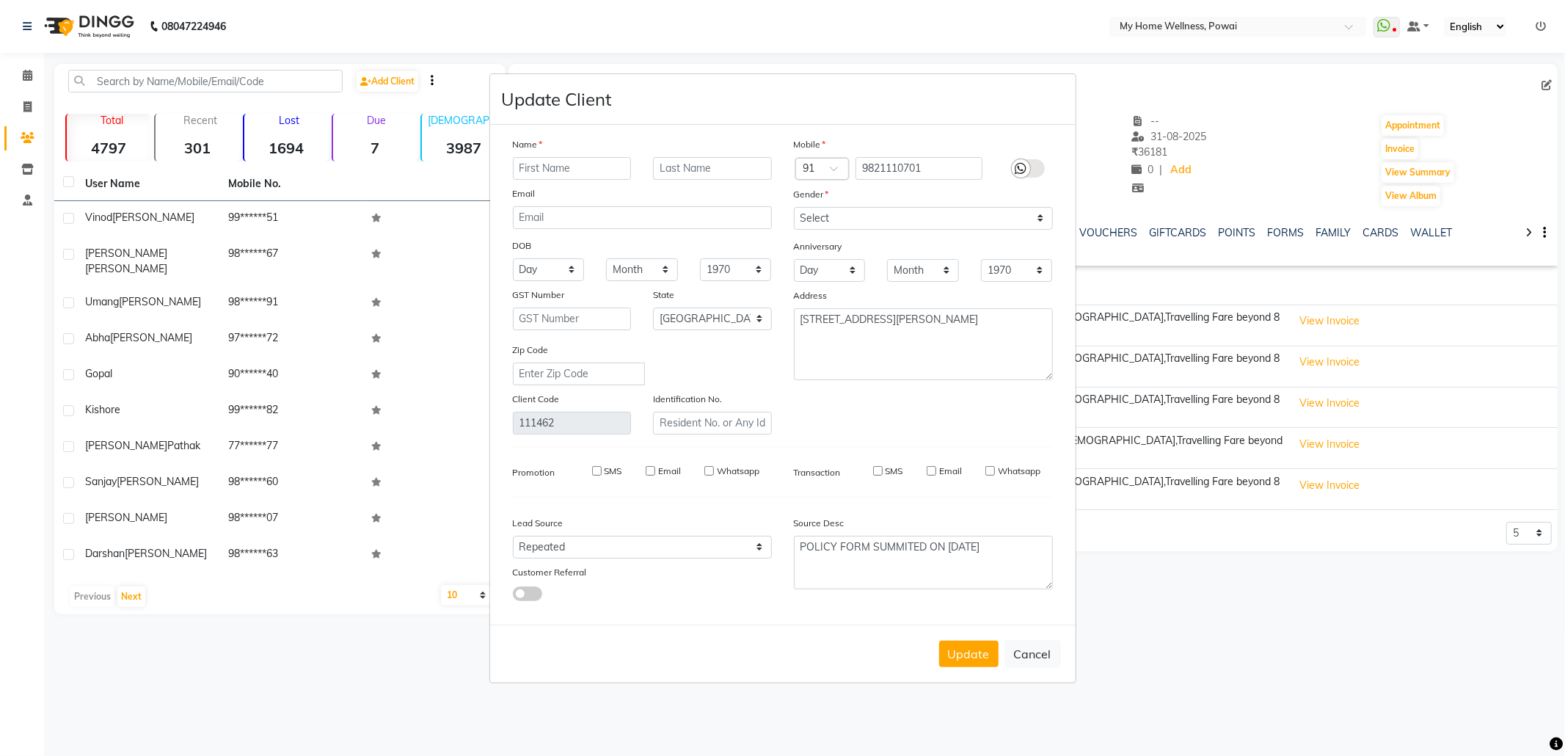
checkbox input "false"
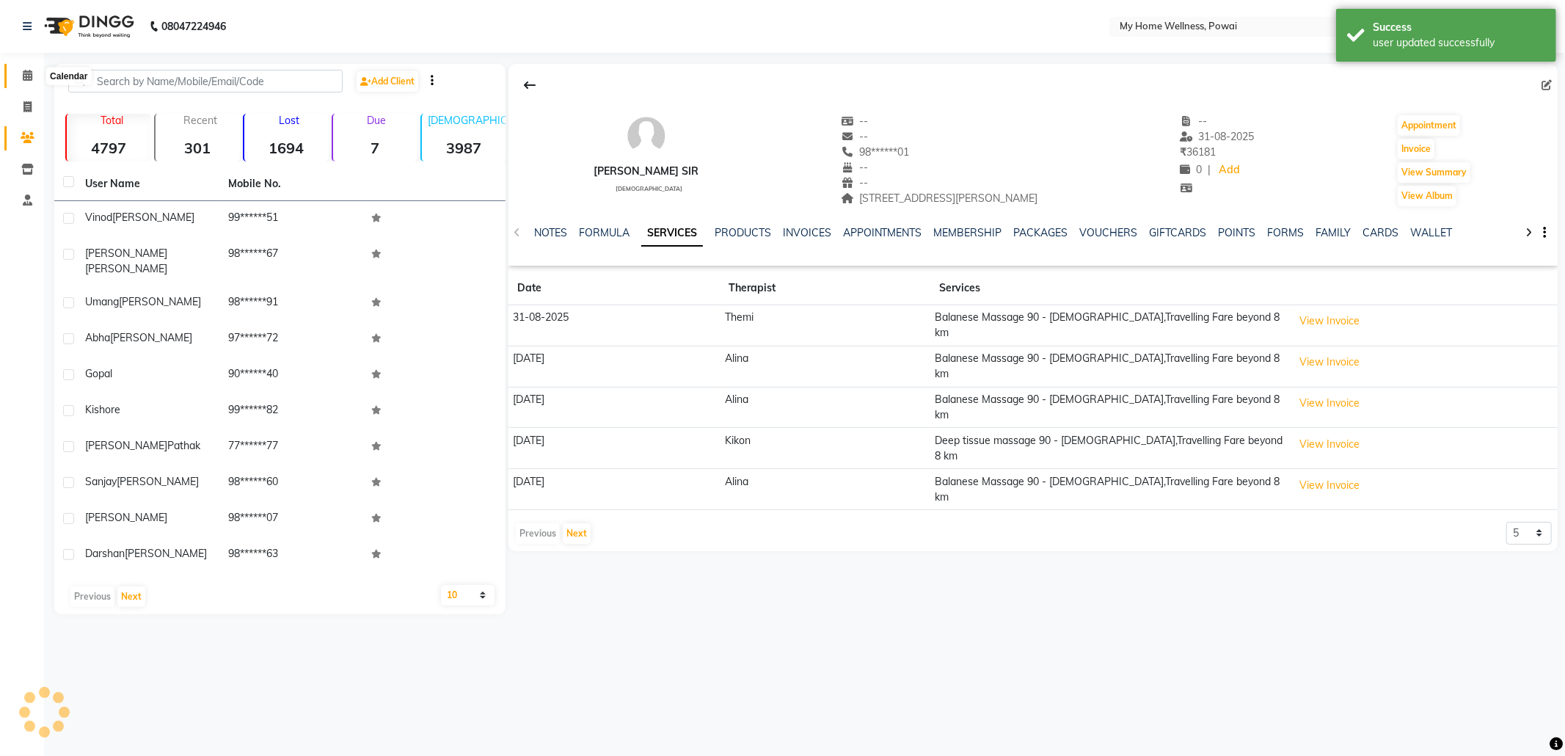
click at [26, 76] on icon at bounding box center [28, 75] width 10 height 11
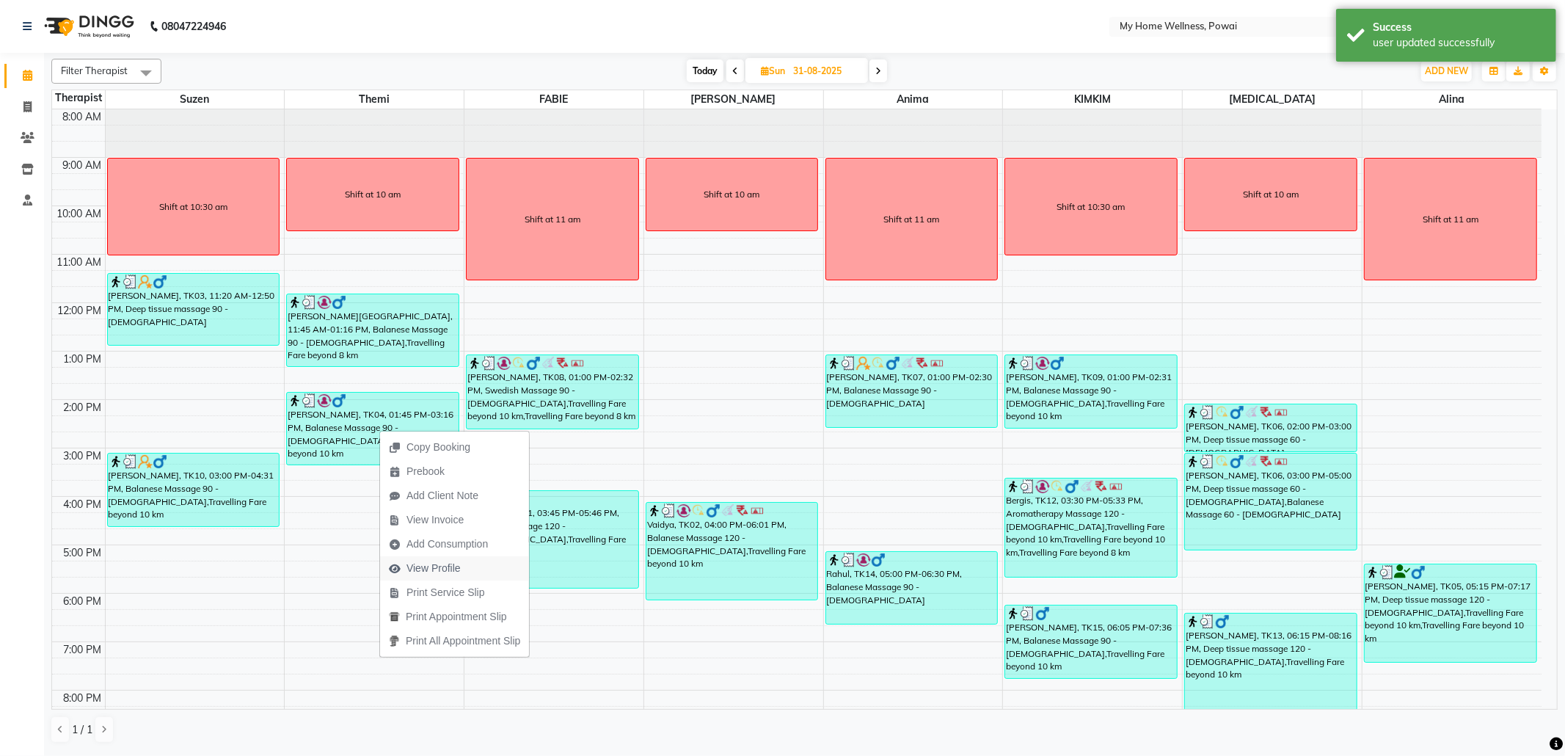
click at [445, 564] on span "View Profile" at bounding box center [433, 568] width 54 height 15
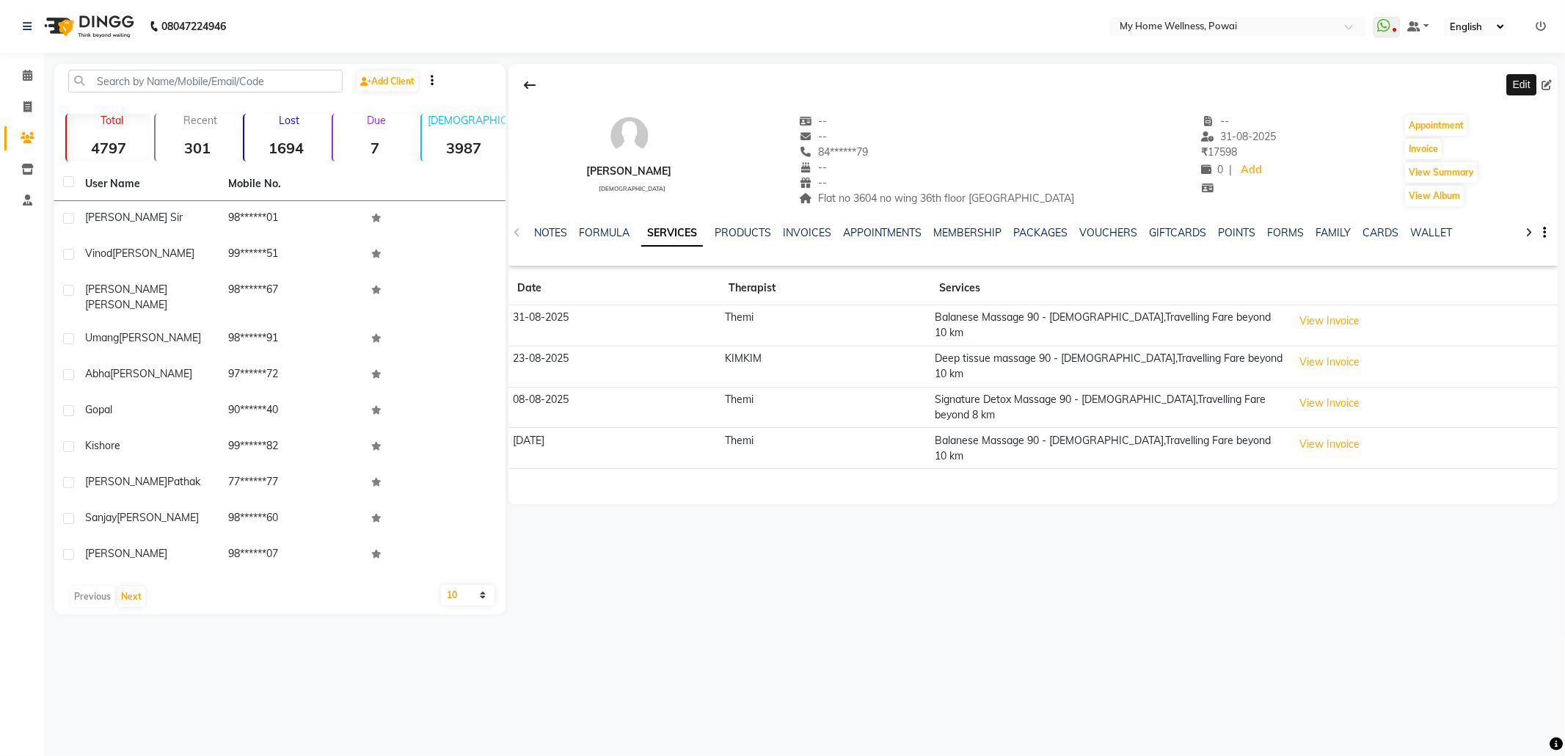
click at [1547, 80] on icon at bounding box center [1546, 85] width 10 height 10
select select "22"
select select "[DEMOGRAPHIC_DATA]"
select select "21905"
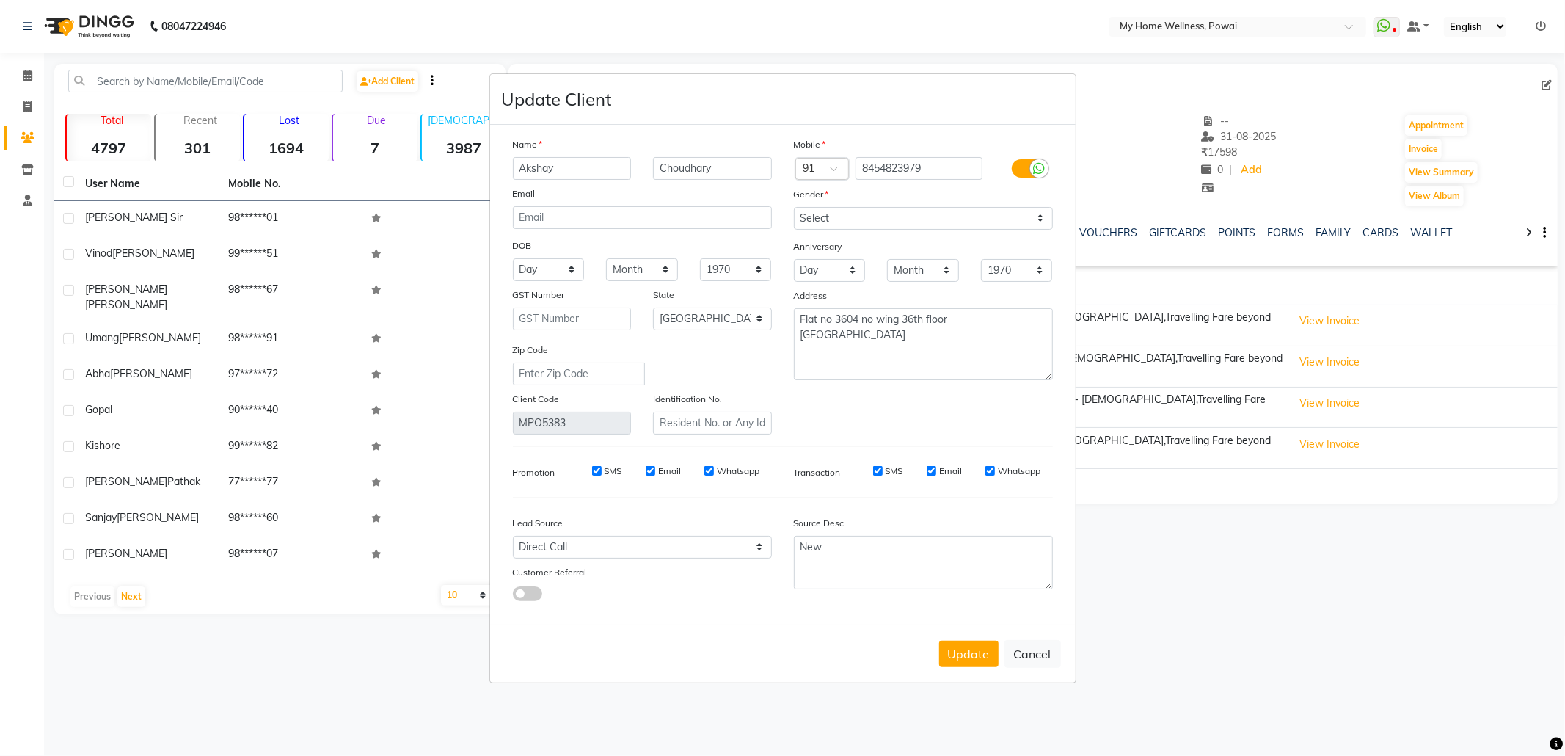
click at [30, 66] on ngb-modal-window "Update Client Name [PERSON_NAME] Email DOB Day 01 02 03 04 05 06 07 08 09 10 11…" at bounding box center [782, 378] width 1565 height 756
click at [30, 73] on ngb-modal-window "Update Client Name [PERSON_NAME] Email DOB Day 01 02 03 04 05 06 07 08 09 10 11…" at bounding box center [782, 378] width 1565 height 756
click at [1045, 657] on button "Cancel" at bounding box center [1032, 654] width 56 height 28
select select
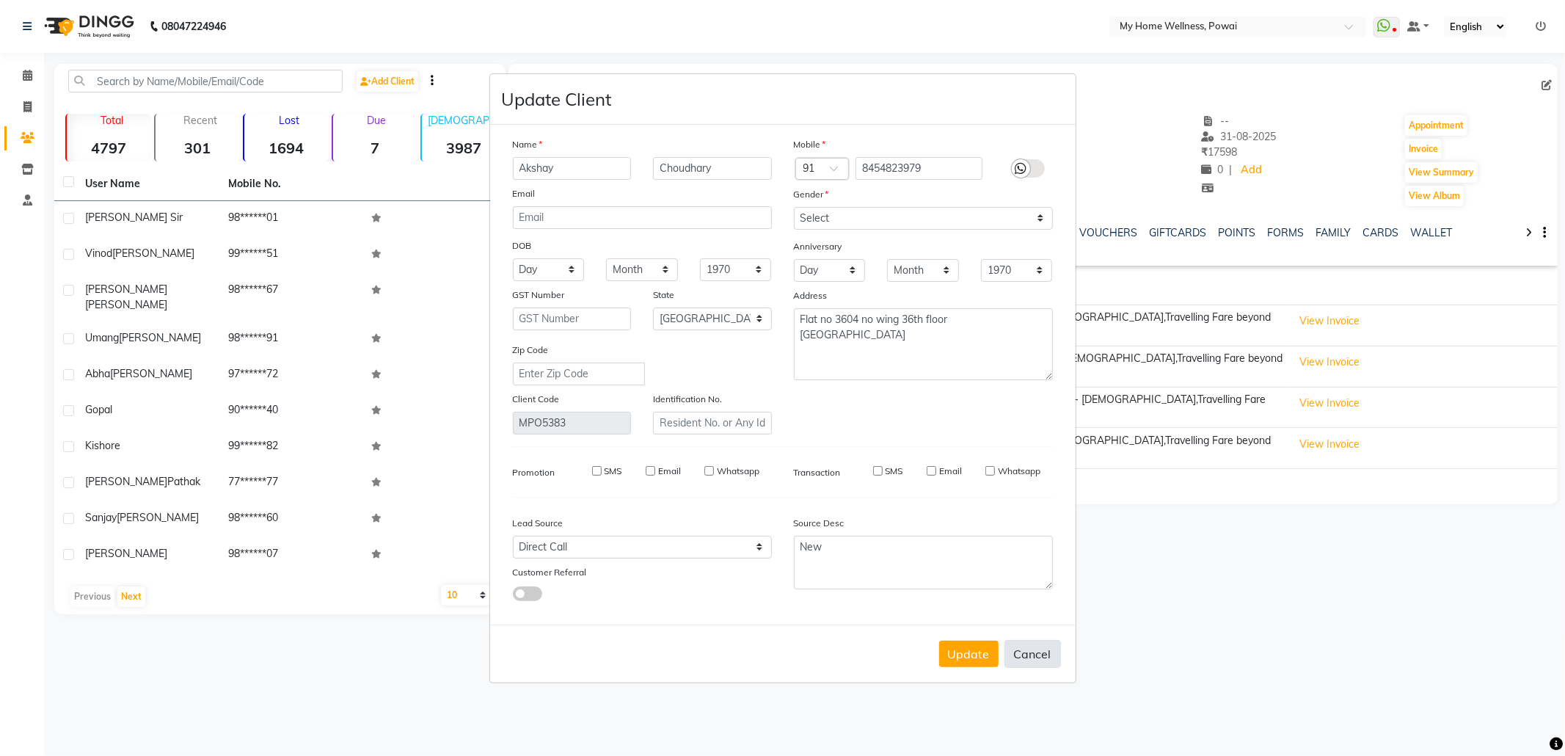
select select
select select "null"
select select
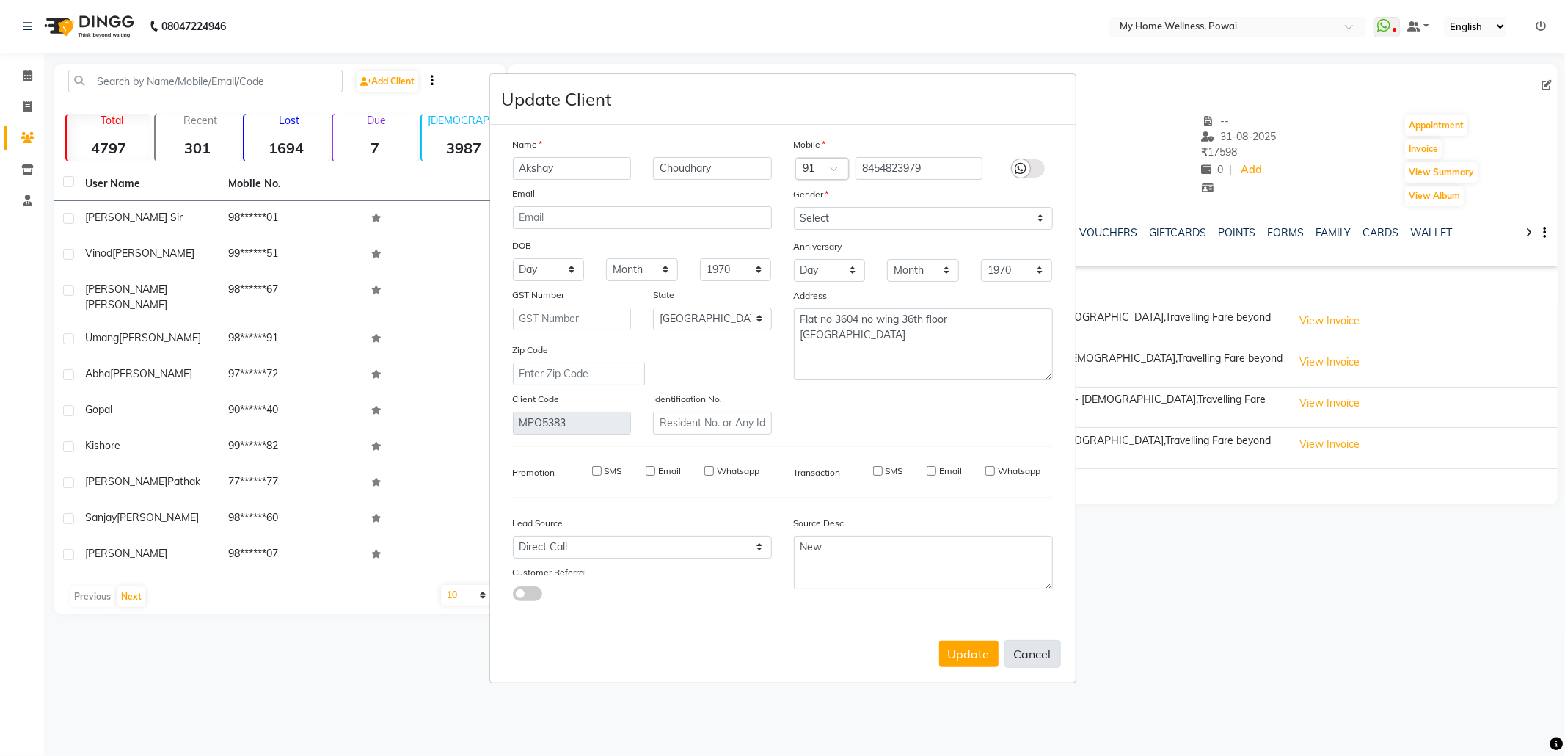
select select
checkbox input "false"
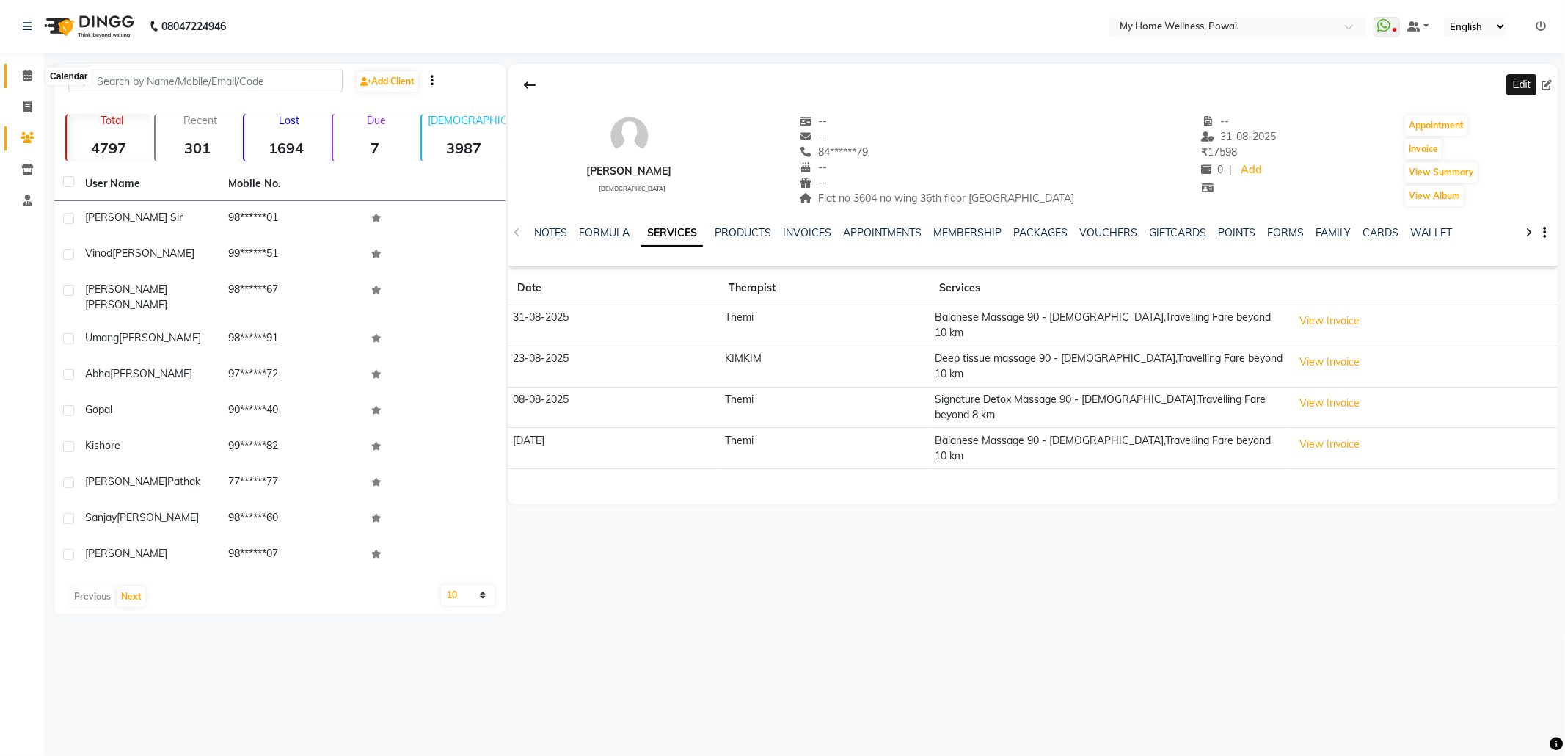
click at [34, 73] on span at bounding box center [28, 75] width 26 height 17
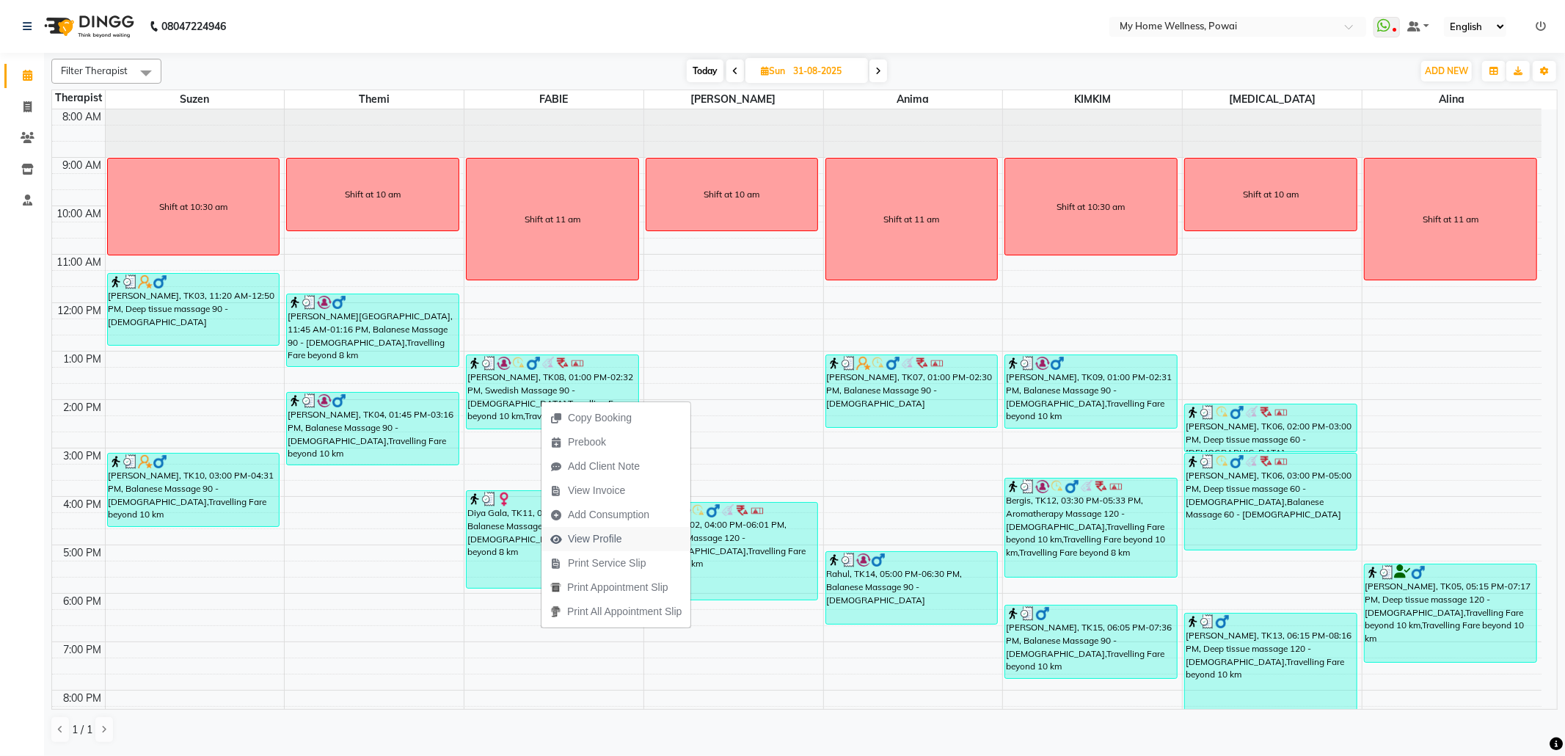
click at [615, 534] on span "View Profile" at bounding box center [595, 538] width 54 height 15
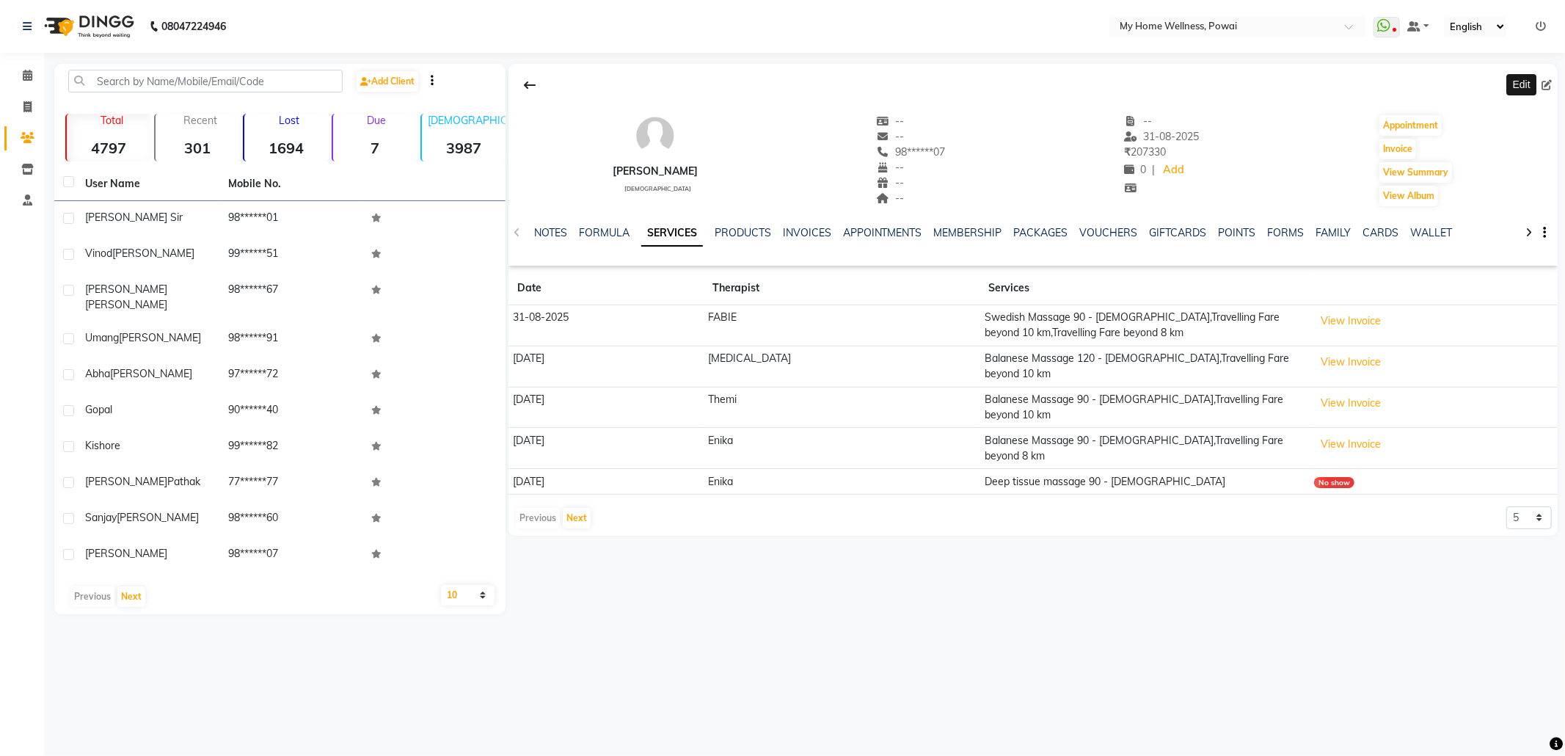
click at [1548, 81] on icon at bounding box center [1546, 85] width 10 height 10
select select "22"
select select "[DEMOGRAPHIC_DATA]"
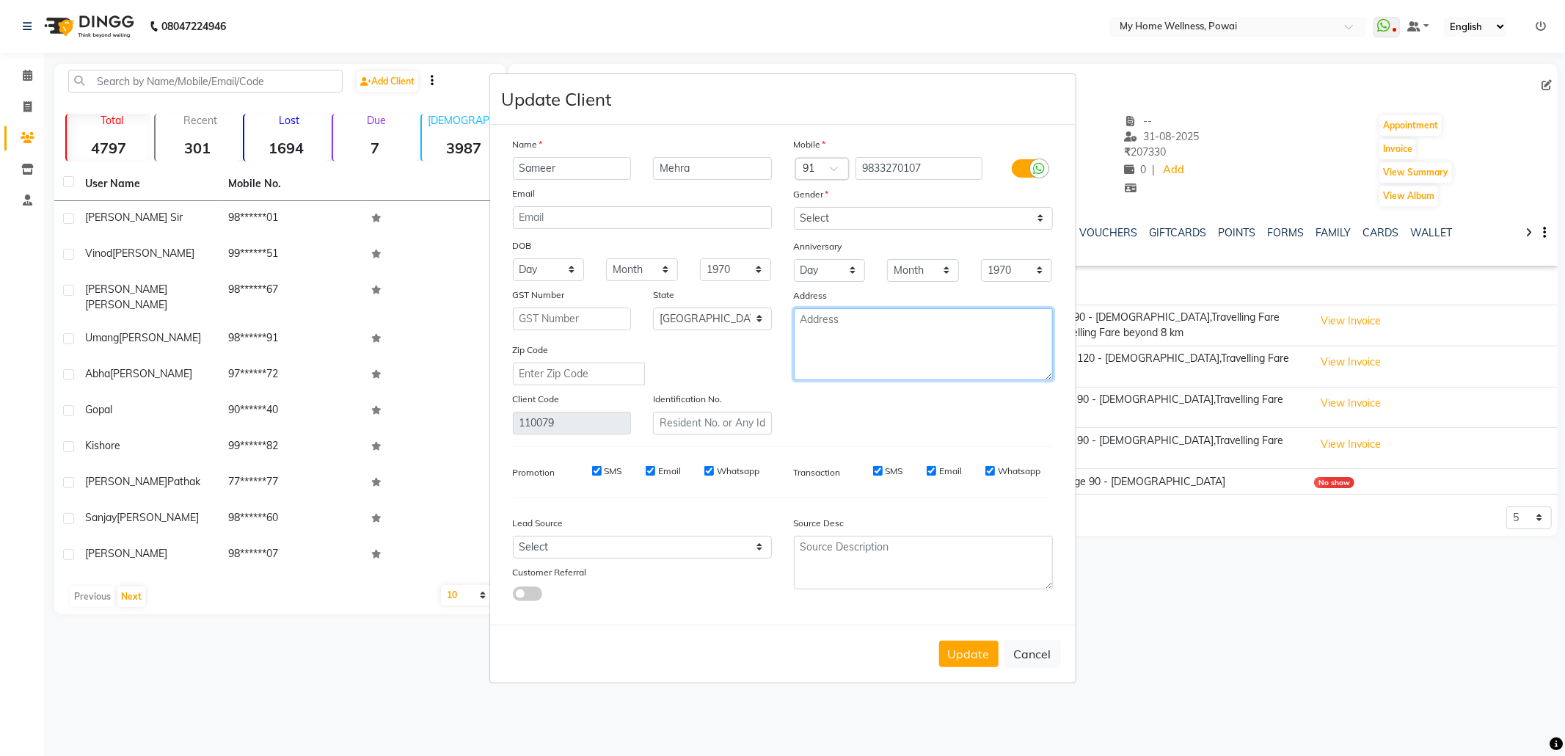
click at [840, 361] on textarea at bounding box center [923, 344] width 259 height 72
type textarea "[PERSON_NAME] / ASUDA [GEOGRAPHIC_DATA] JUHU"
click at [675, 552] on select "Select Walk-in Referral Internet Friend Word of Mouth Advertisement Facebook Ju…" at bounding box center [642, 547] width 259 height 23
select select "11783"
click at [513, 536] on select "Select Walk-in Referral Internet Friend Word of Mouth Advertisement Facebook Ju…" at bounding box center [642, 547] width 259 height 23
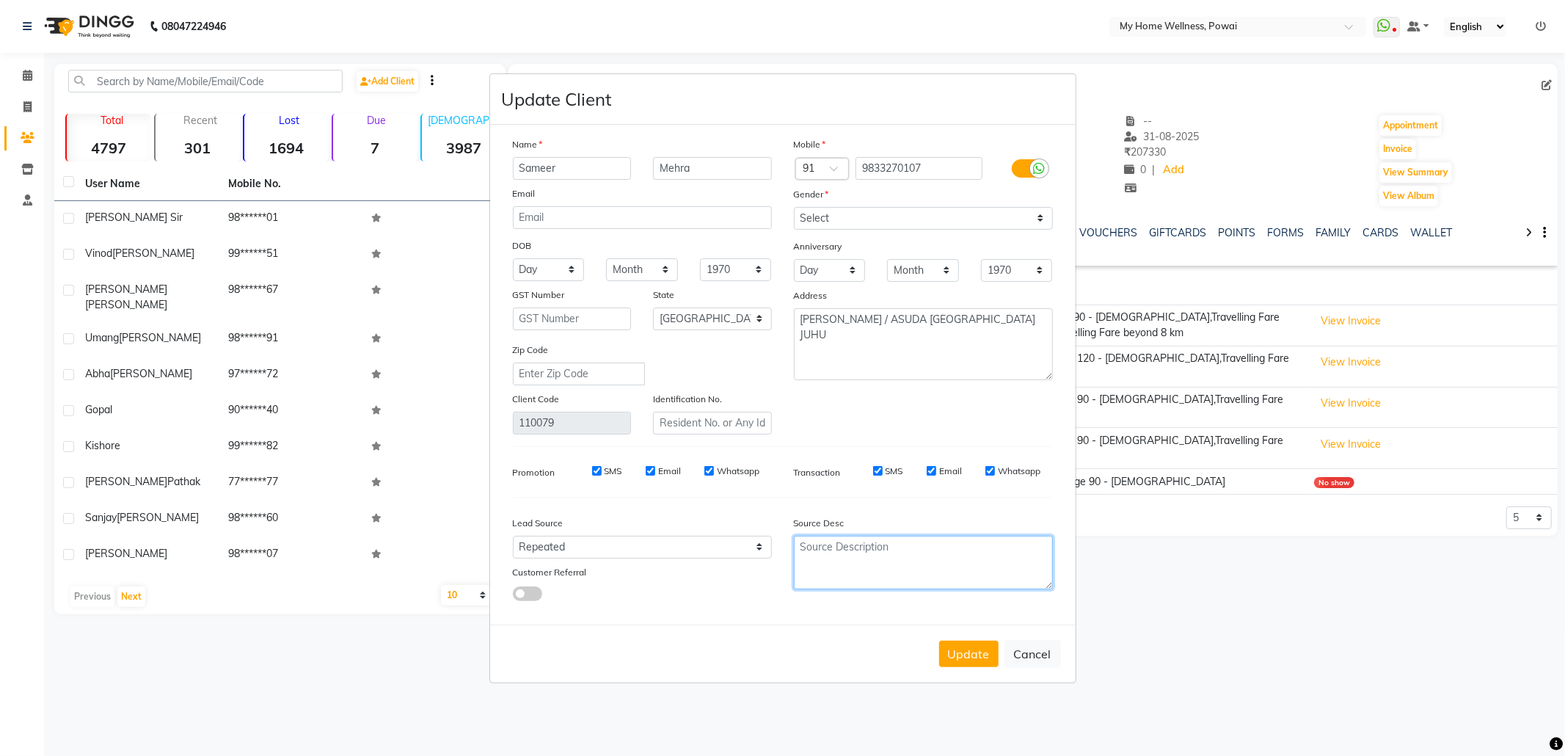
click at [937, 546] on textarea at bounding box center [923, 563] width 259 height 54
paste textarea "POLICY FORM SUMMITED ON [DATE]"
type textarea "POLICY FORM SUMMITED ON [DATE]"
click at [980, 647] on button "Update" at bounding box center [968, 654] width 59 height 26
select select
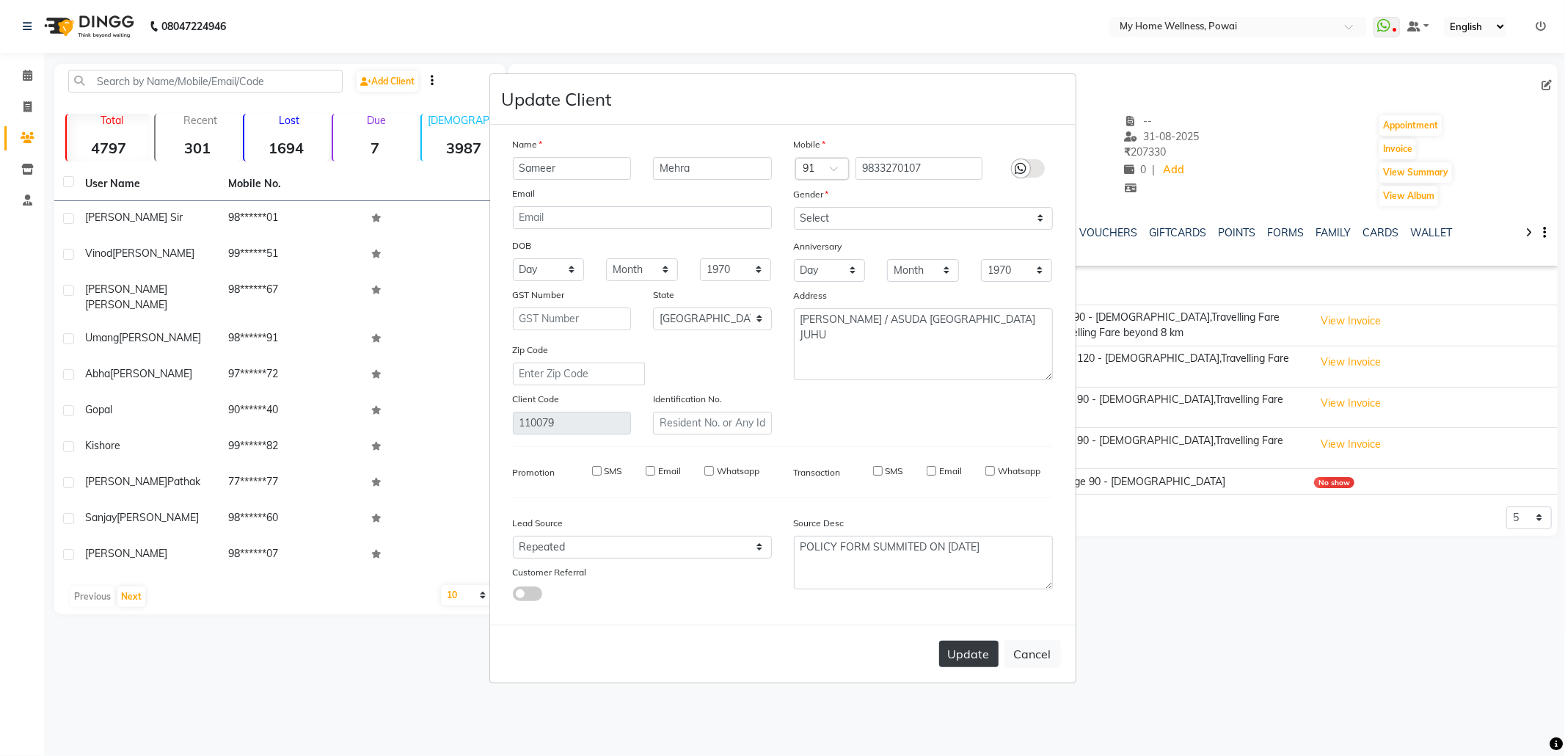
select select
select select "null"
select select
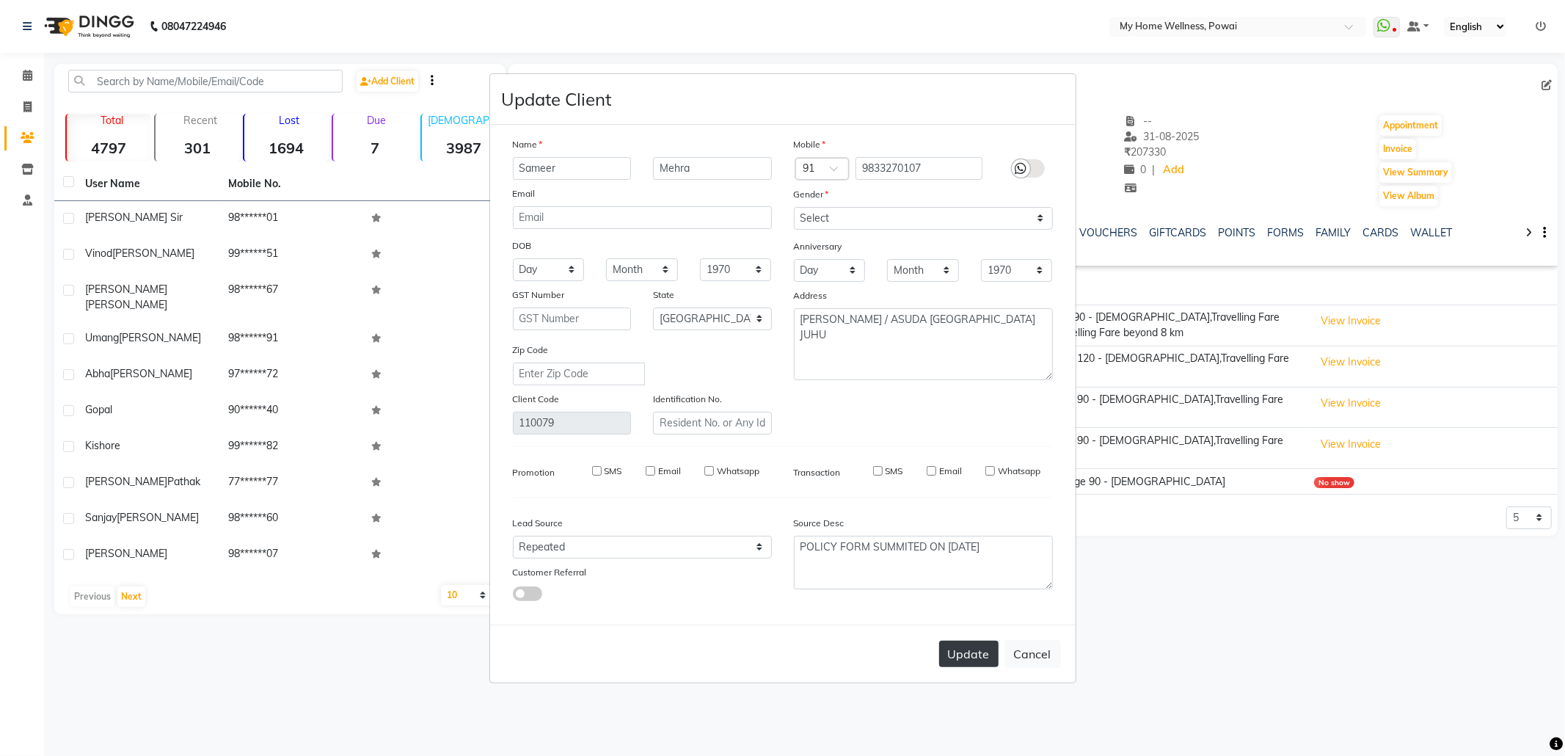
select select
checkbox input "false"
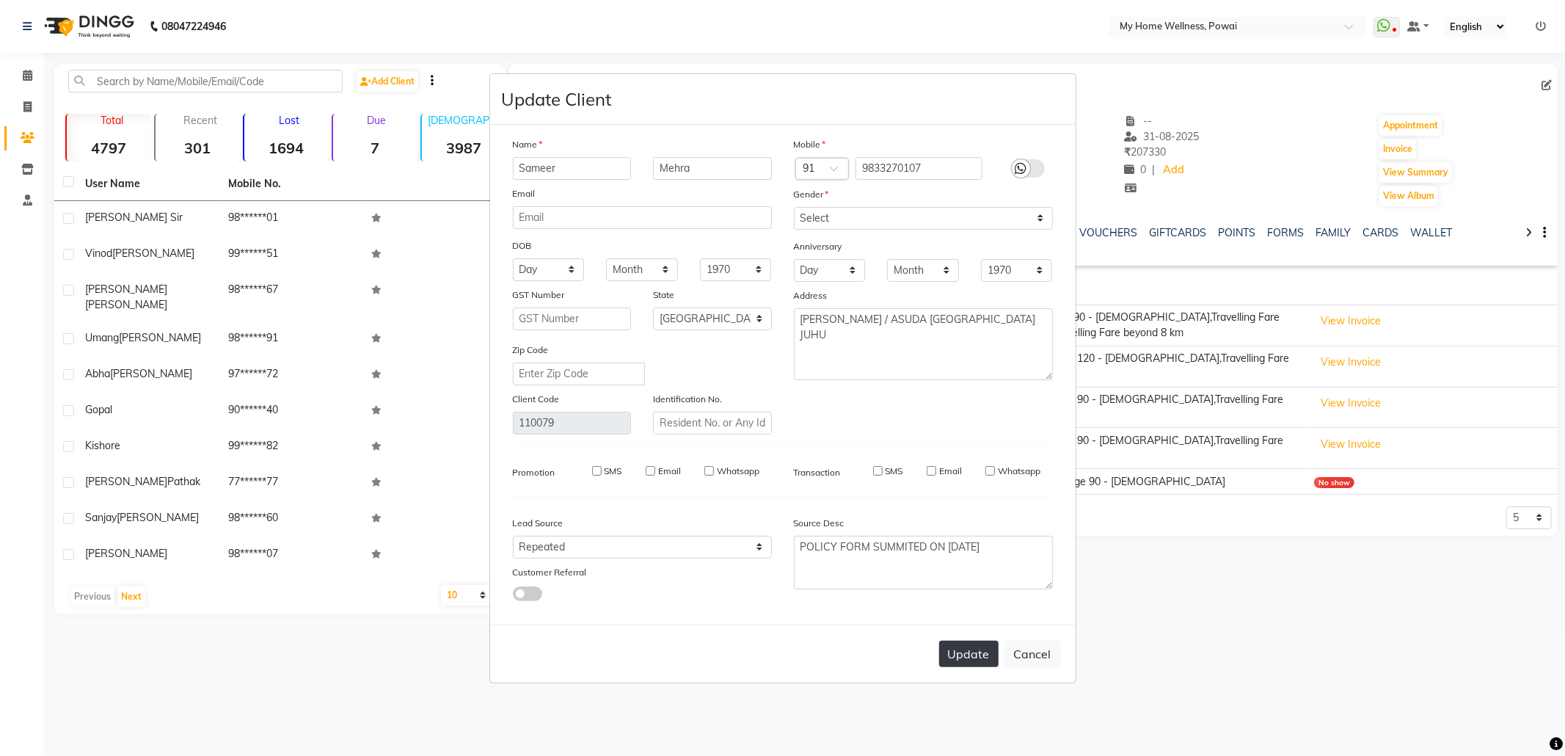
checkbox input "false"
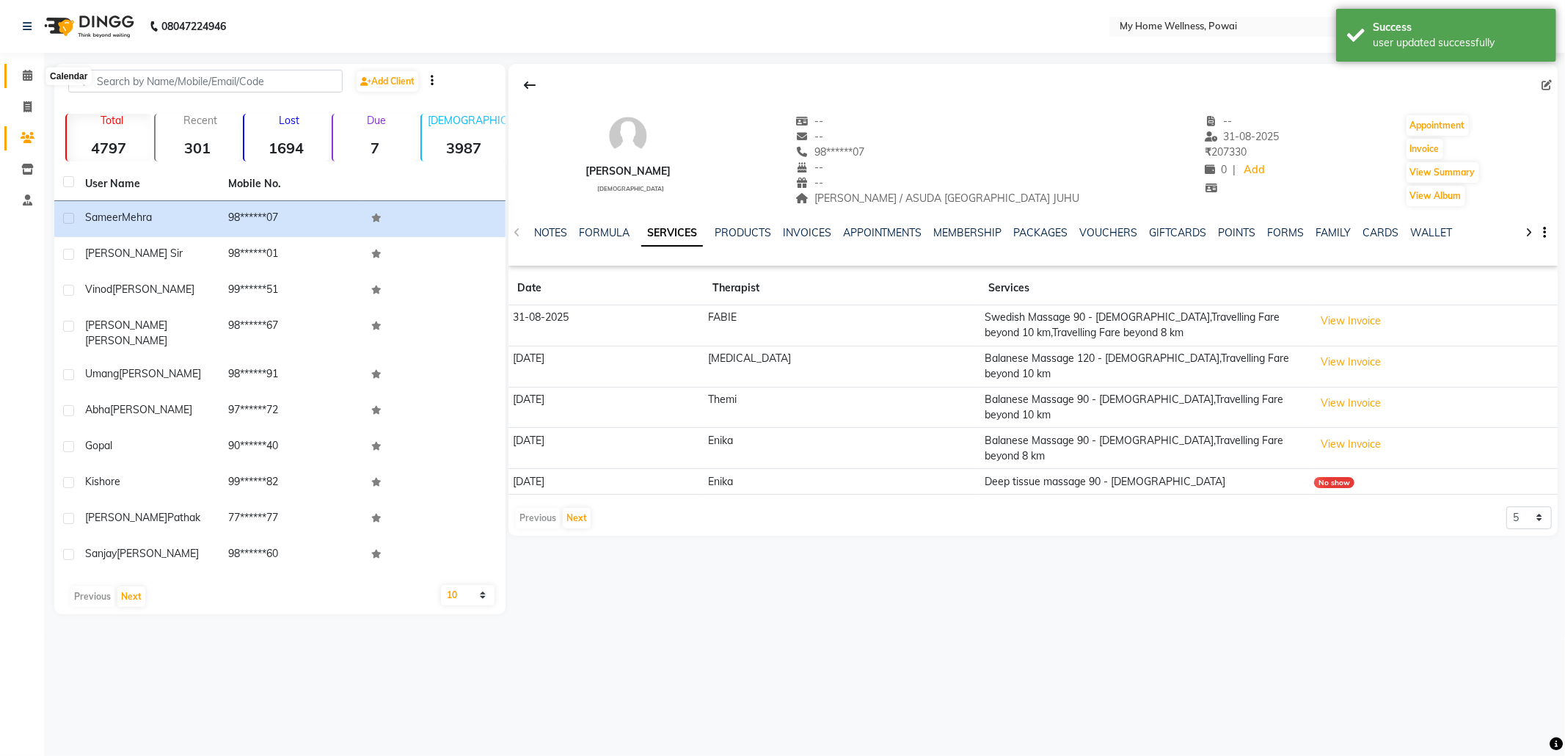
click at [28, 81] on icon at bounding box center [28, 75] width 10 height 11
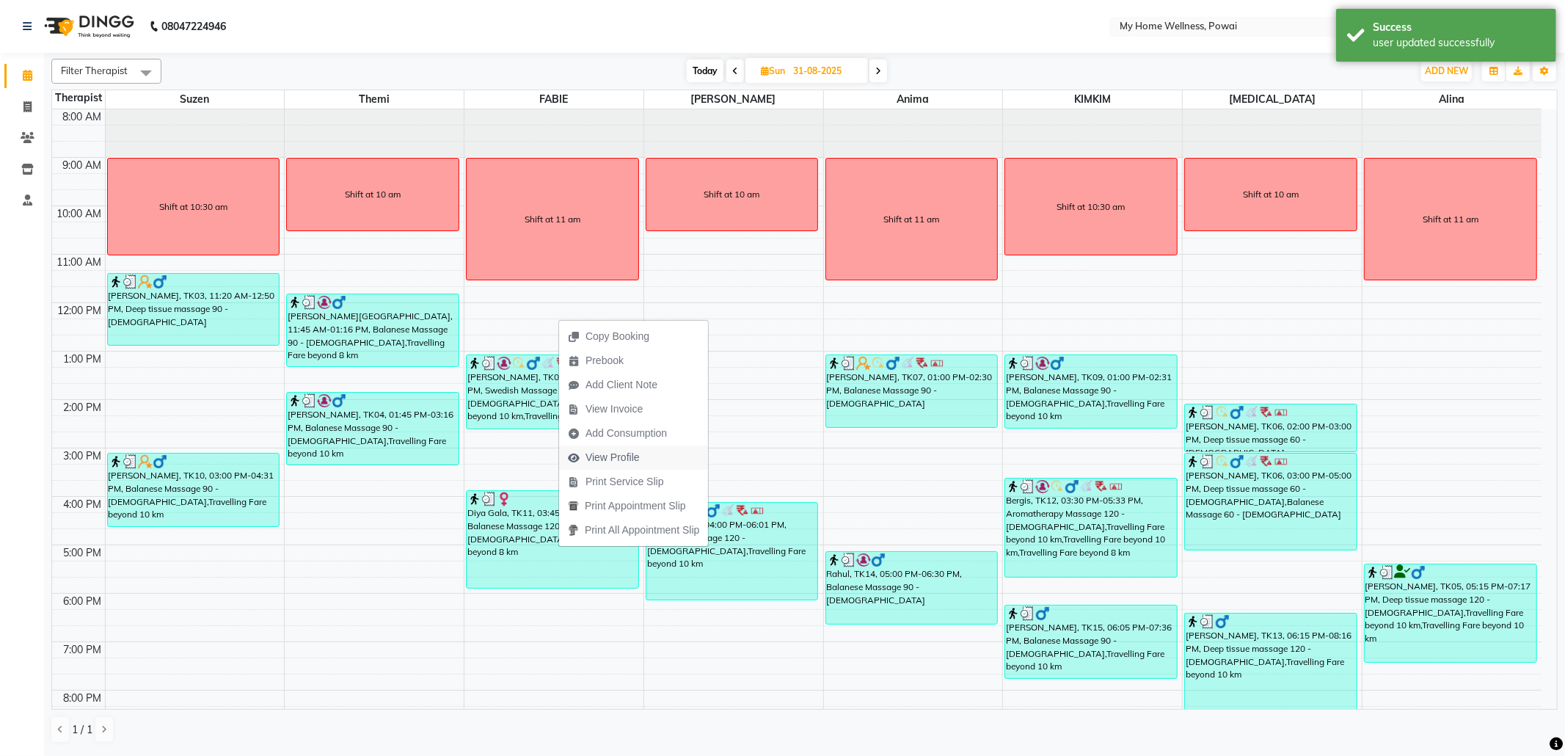
click at [640, 455] on span "View Profile" at bounding box center [604, 457] width 90 height 24
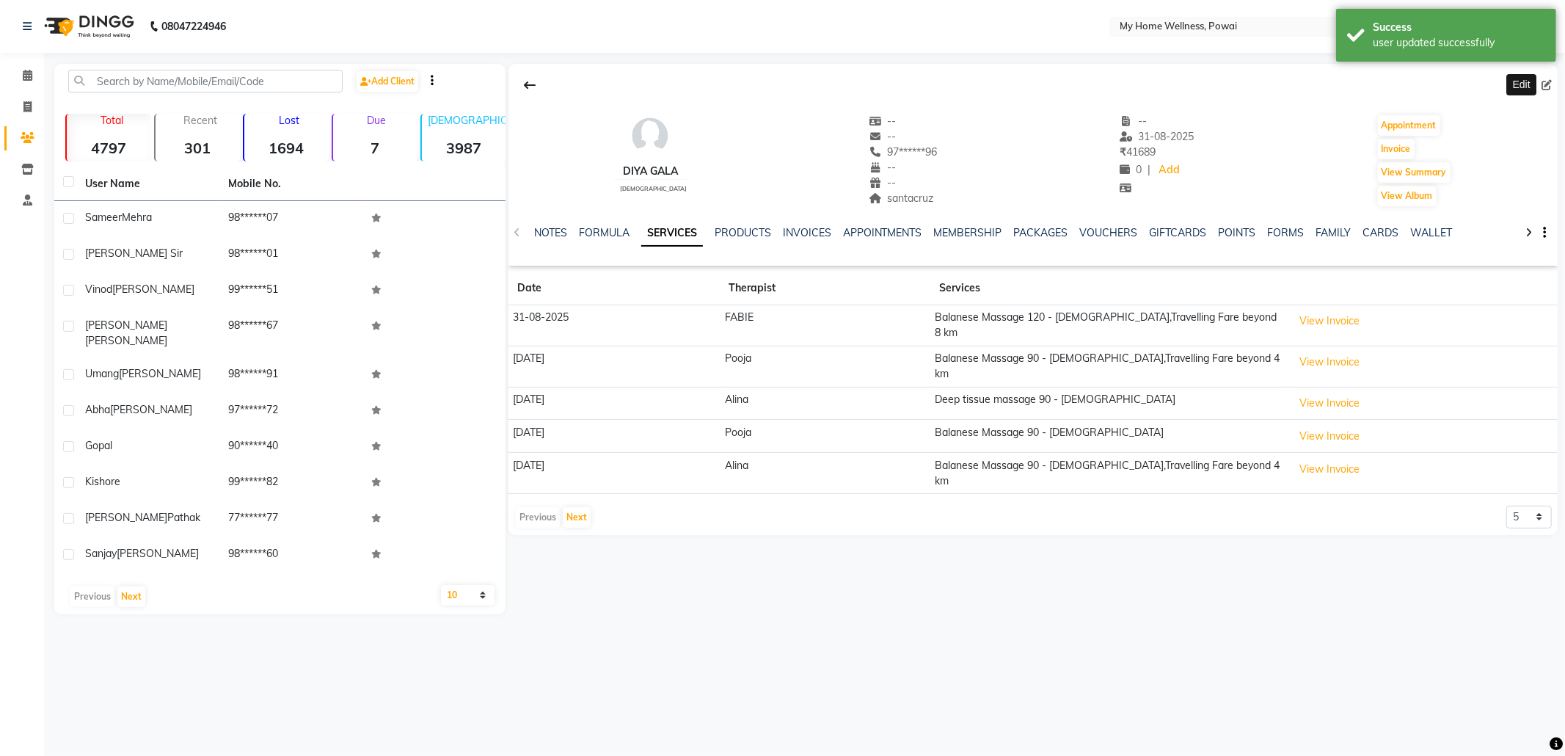
click at [1551, 81] on icon at bounding box center [1546, 85] width 10 height 10
select select "22"
select select "[DEMOGRAPHIC_DATA]"
select select "21905"
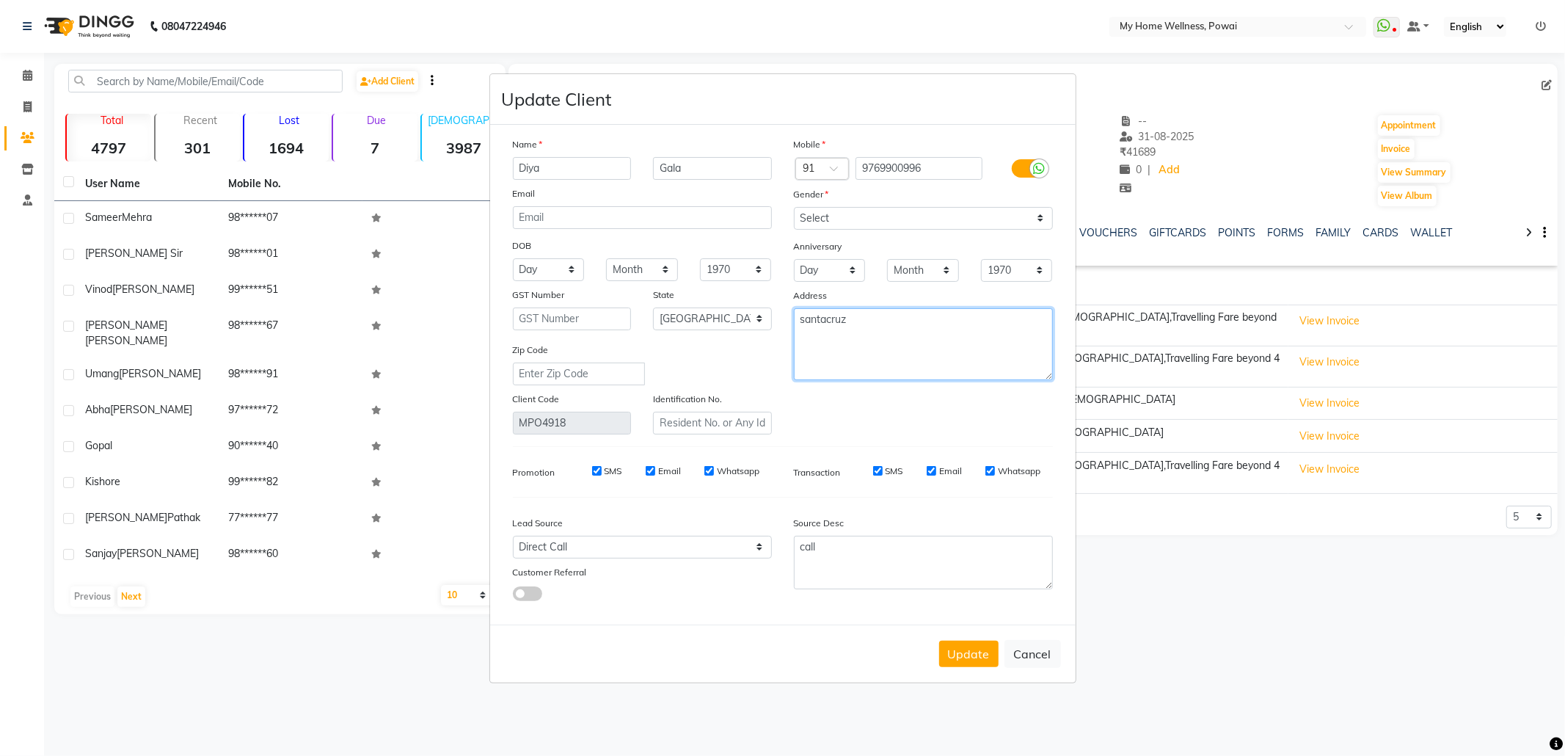
drag, startPoint x: 878, startPoint y: 321, endPoint x: 764, endPoint y: 329, distance: 114.7
click at [764, 329] on div "Name Diya Gala Email DOB Day 01 02 03 04 05 06 07 08 09 10 11 12 13 14 15 16 17…" at bounding box center [783, 285] width 562 height 298
type textarea "WING A FLAT NO [STREET_ADDRESS]"
click at [718, 555] on select "Select Walk-in Referral Internet Friend Word of Mouth Advertisement Facebook Ju…" at bounding box center [642, 547] width 259 height 23
select select "11783"
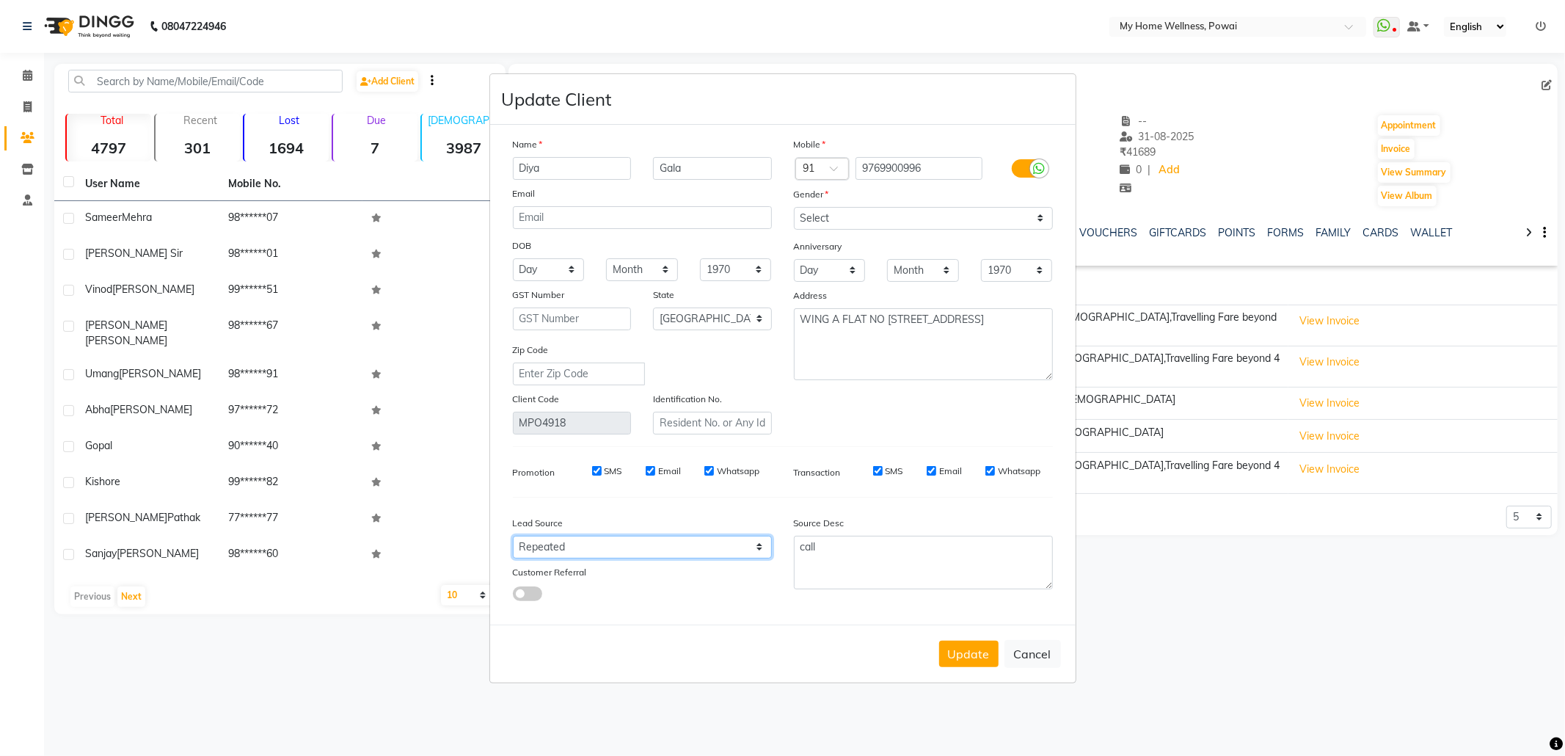
click at [513, 536] on select "Select Walk-in Referral Internet Friend Word of Mouth Advertisement Facebook Ju…" at bounding box center [642, 547] width 259 height 23
drag, startPoint x: 861, startPoint y: 558, endPoint x: 606, endPoint y: 558, distance: 254.6
click at [609, 559] on div "Lead Source Select Walk-in Referral Internet Friend Word of Mouth Advertisement…" at bounding box center [783, 555] width 562 height 92
paste textarea "POLICY FORM SUMMITED ON [DATE]"
drag, startPoint x: 930, startPoint y: 544, endPoint x: 1048, endPoint y: 546, distance: 117.4
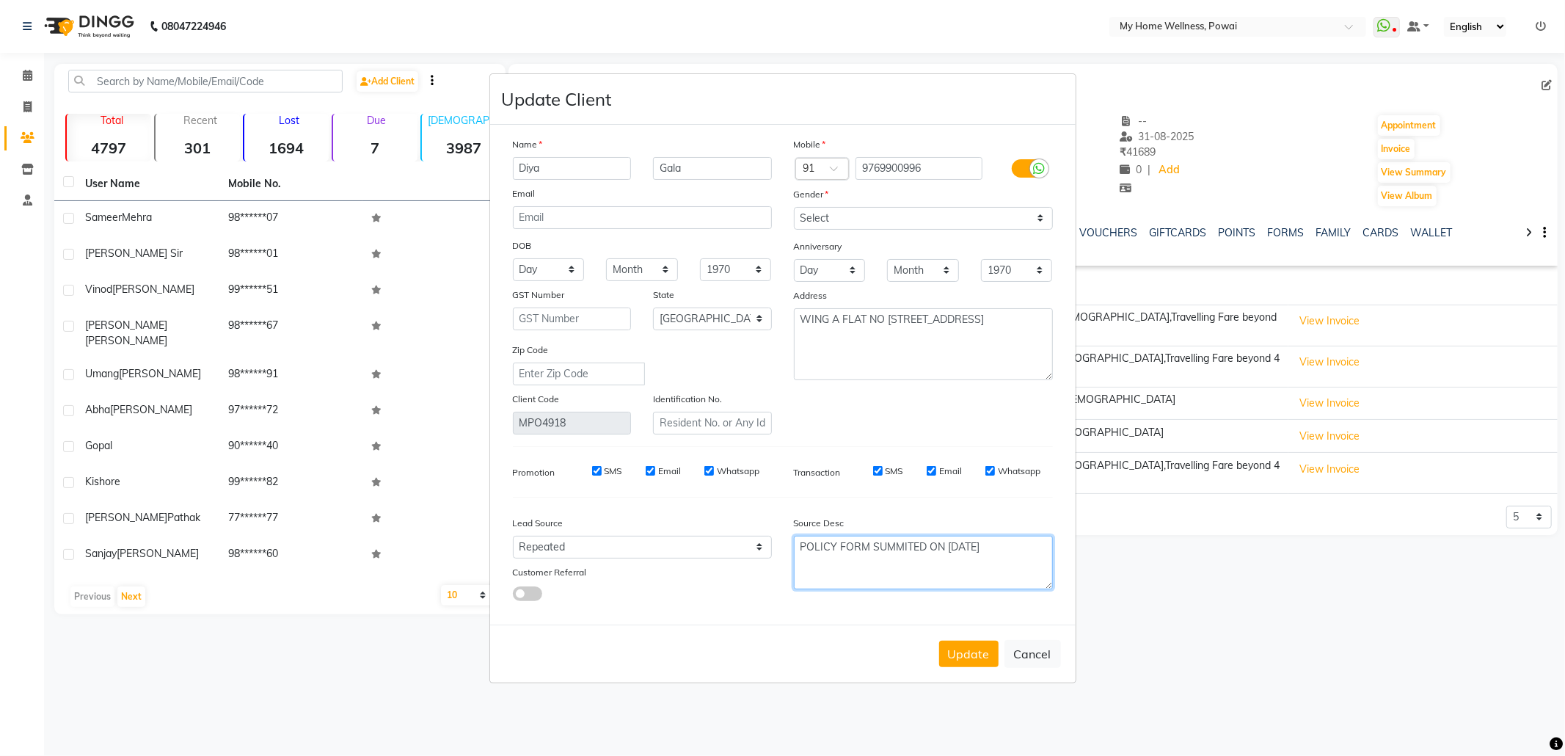
click at [1048, 546] on textarea "POLICY FORM SUMMITED ON [DATE]" at bounding box center [923, 563] width 259 height 54
type textarea "POLICY FORM SUMMITED"
click at [960, 646] on button "Update" at bounding box center [968, 654] width 59 height 26
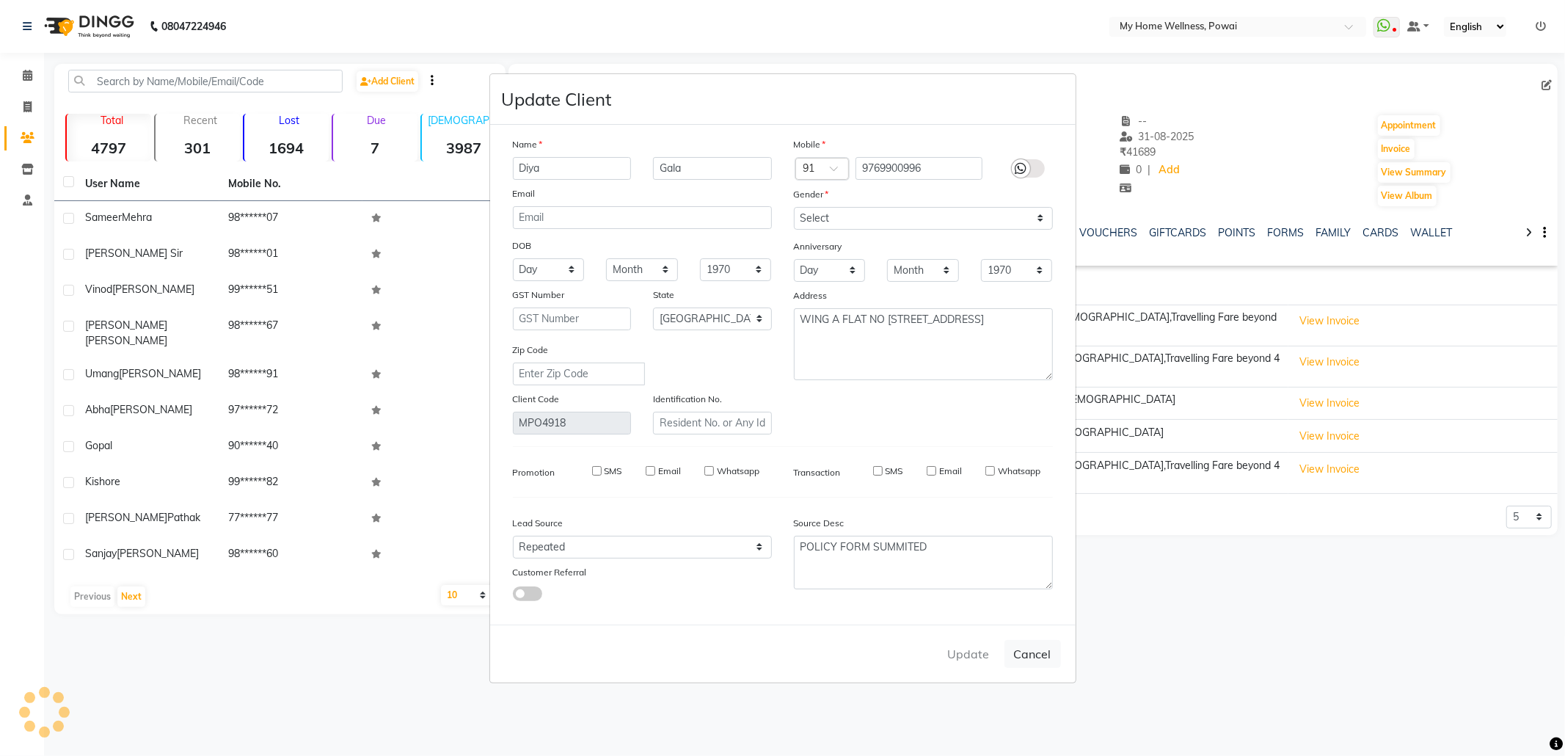
select select
select select "null"
select select
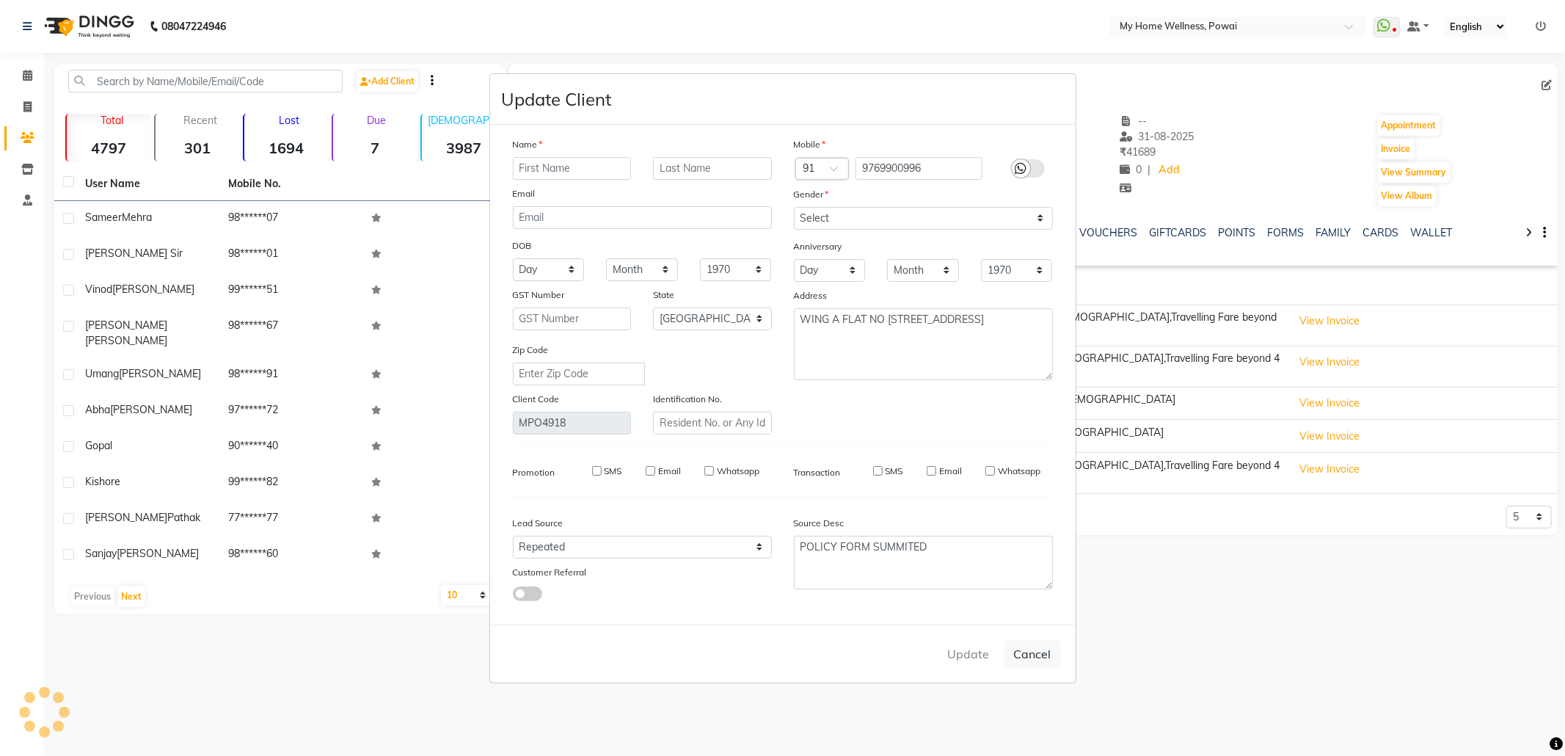
select select
checkbox input "false"
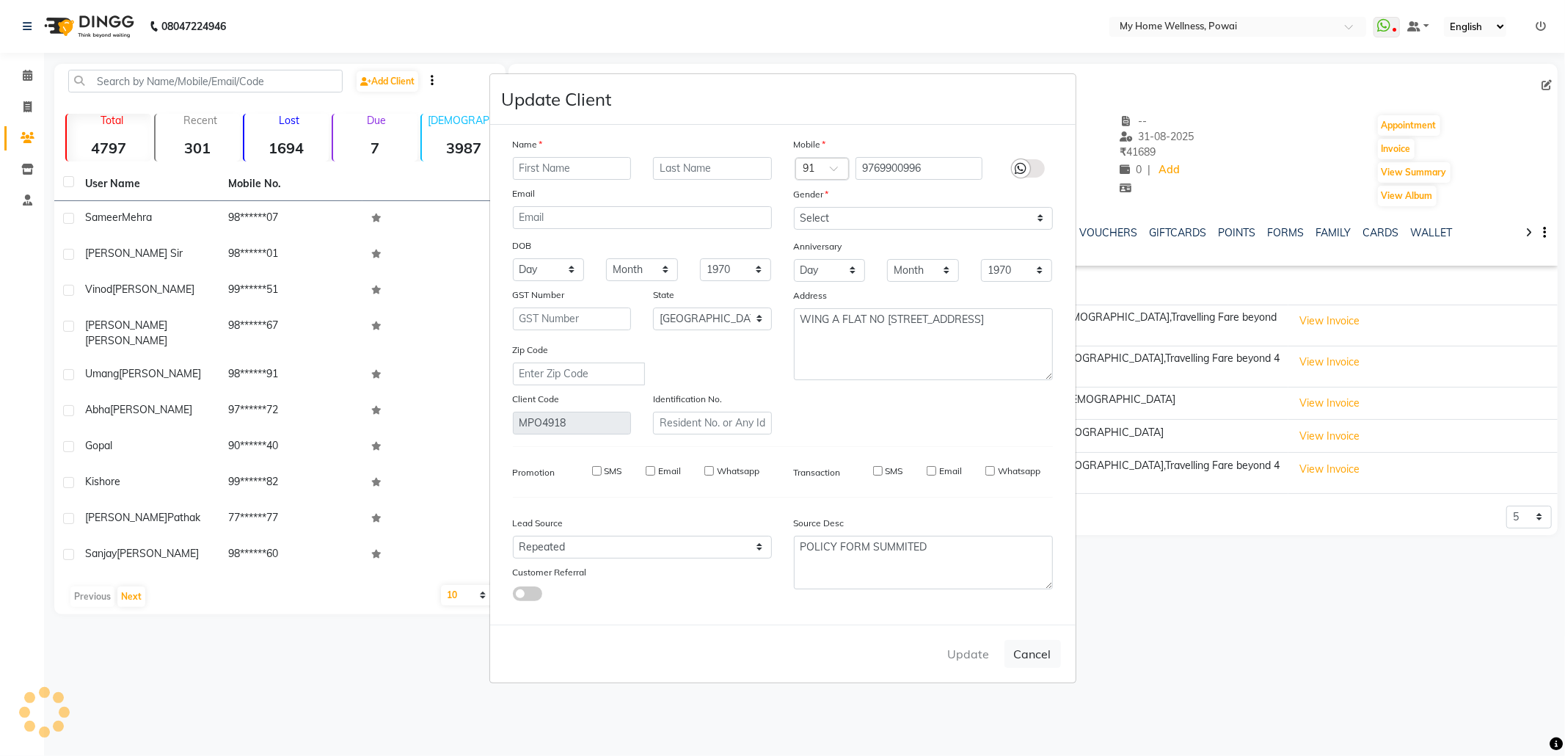
checkbox input "false"
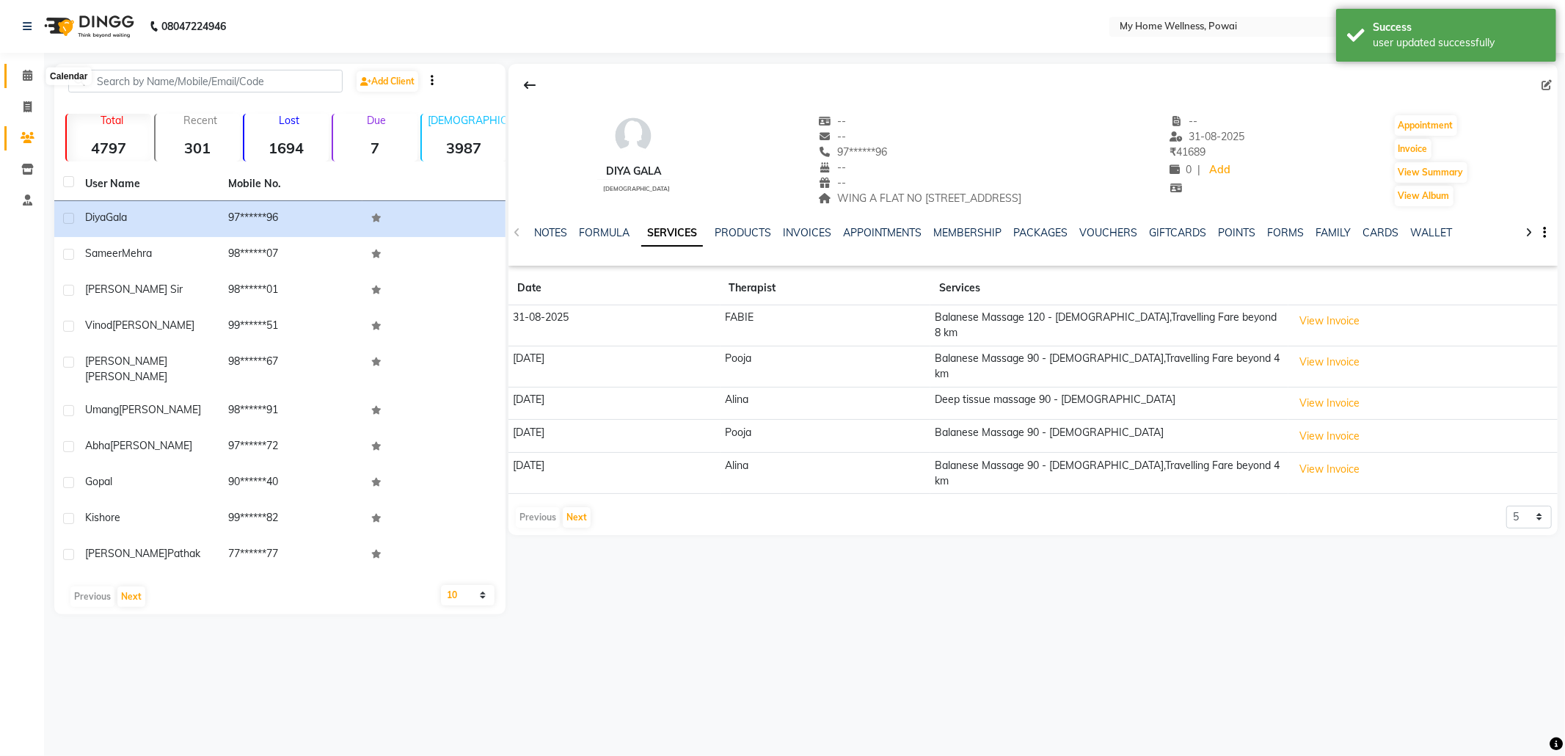
click at [31, 72] on icon at bounding box center [28, 75] width 10 height 11
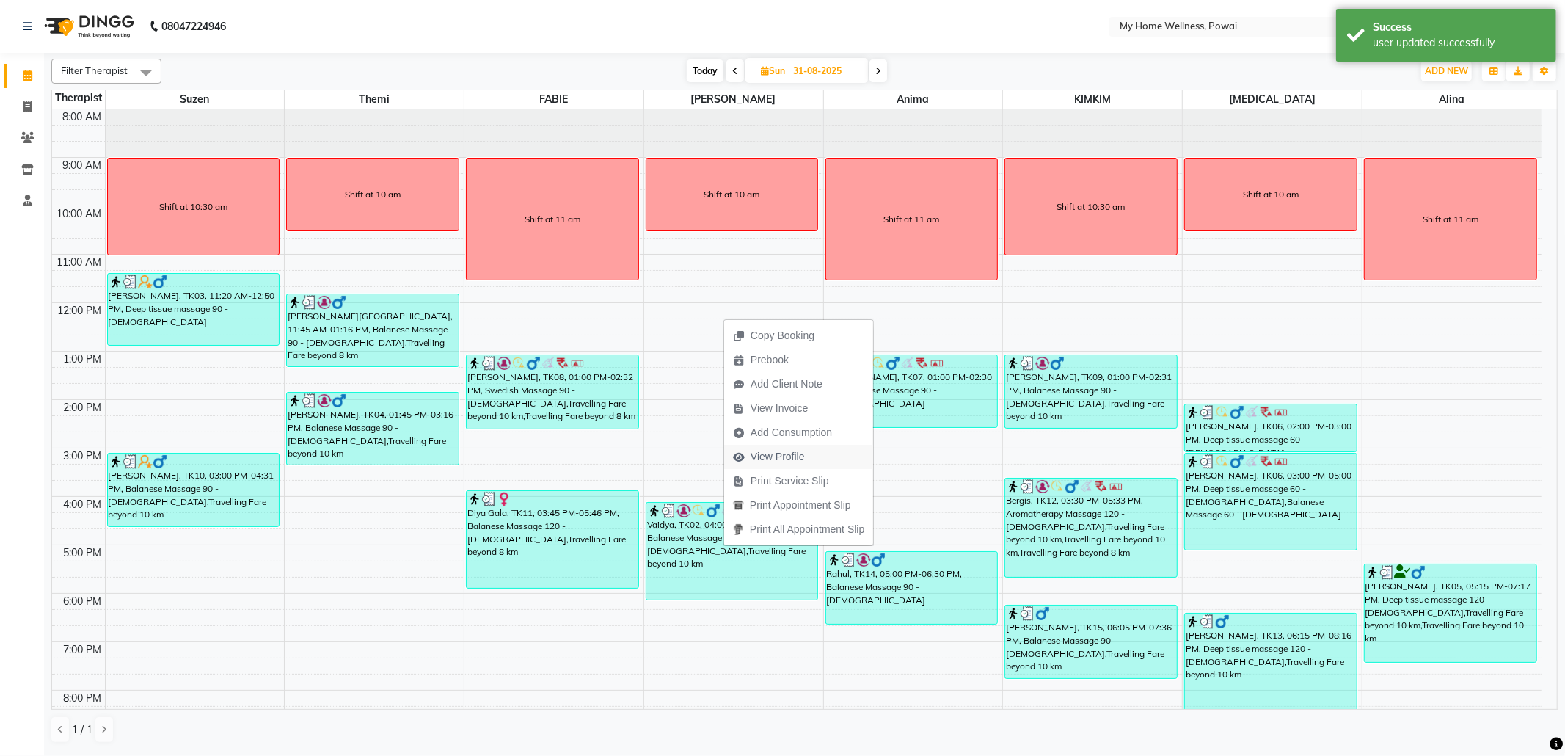
click at [785, 461] on span "View Profile" at bounding box center [778, 456] width 54 height 15
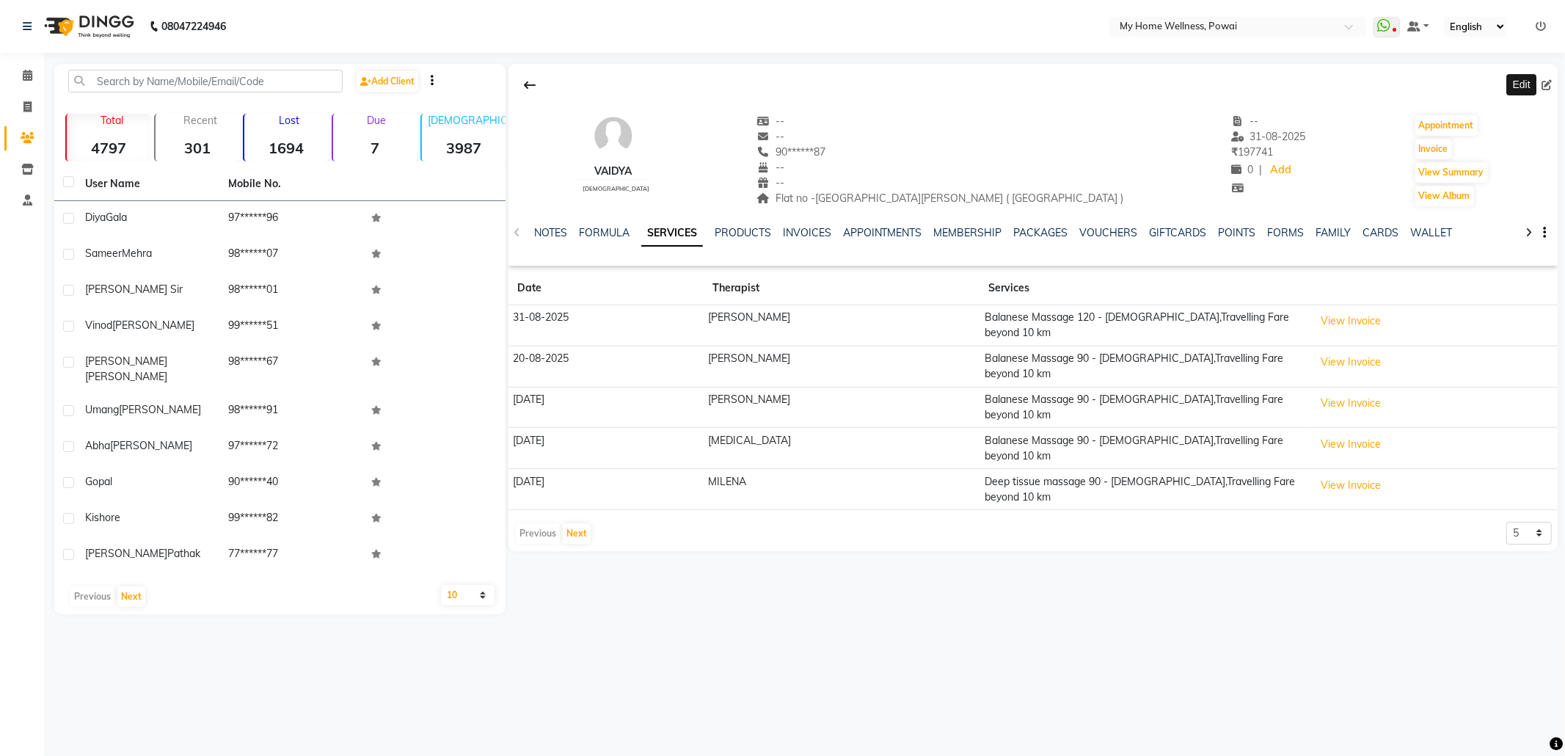
click at [1547, 82] on icon at bounding box center [1546, 85] width 10 height 10
select select "22"
select select "[DEMOGRAPHIC_DATA]"
select select "11783"
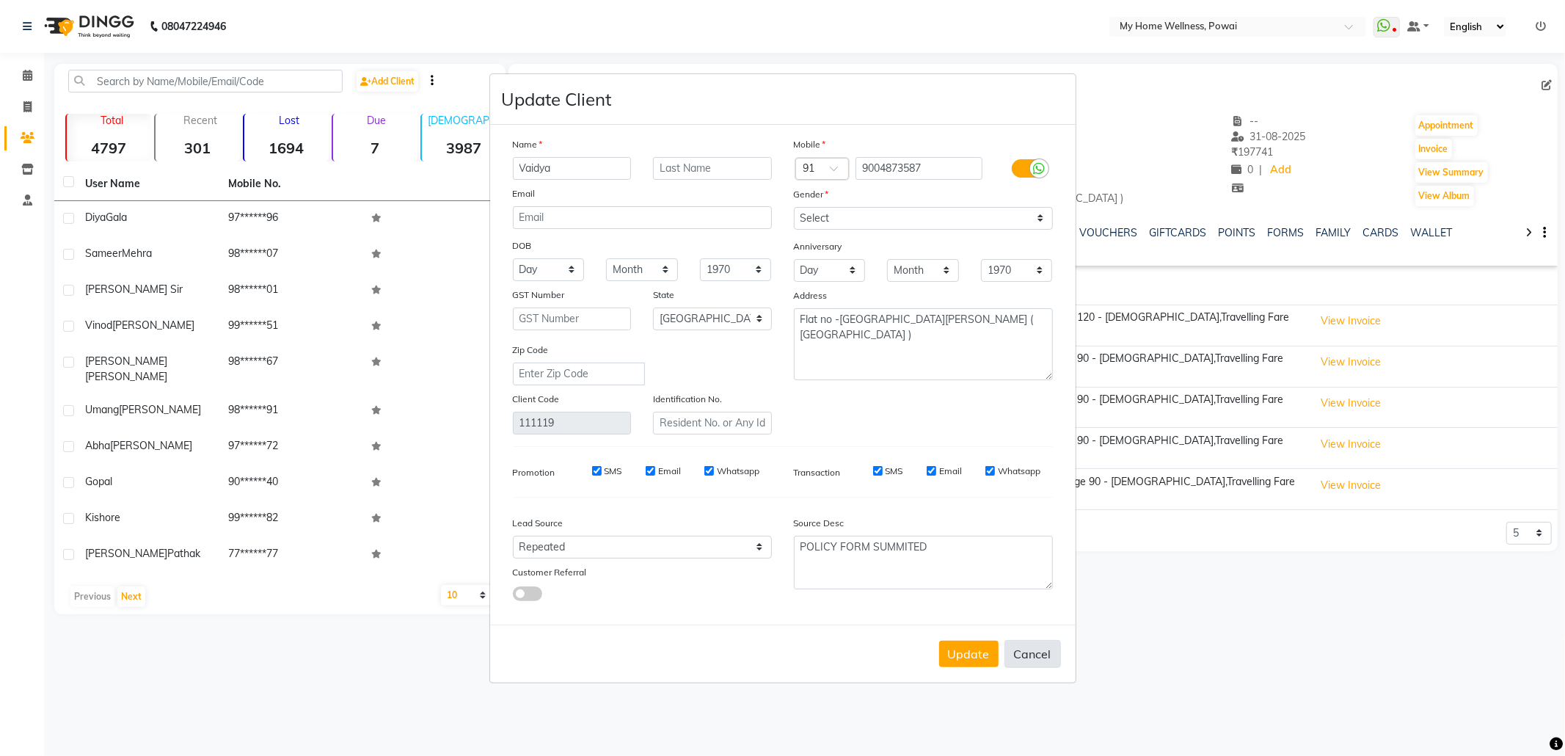
click at [1039, 646] on button "Cancel" at bounding box center [1032, 654] width 56 height 28
select select
select select "null"
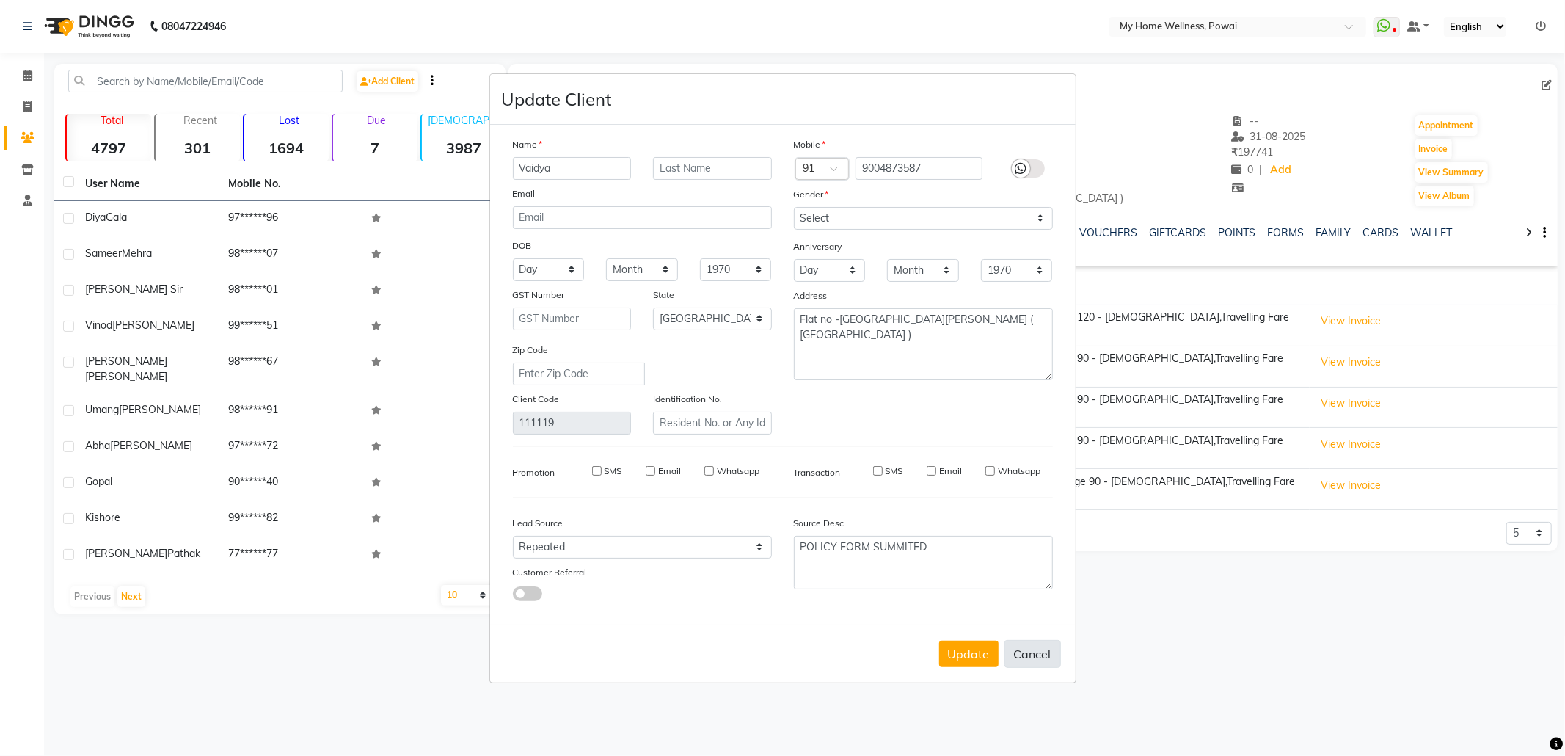
select select
checkbox input "false"
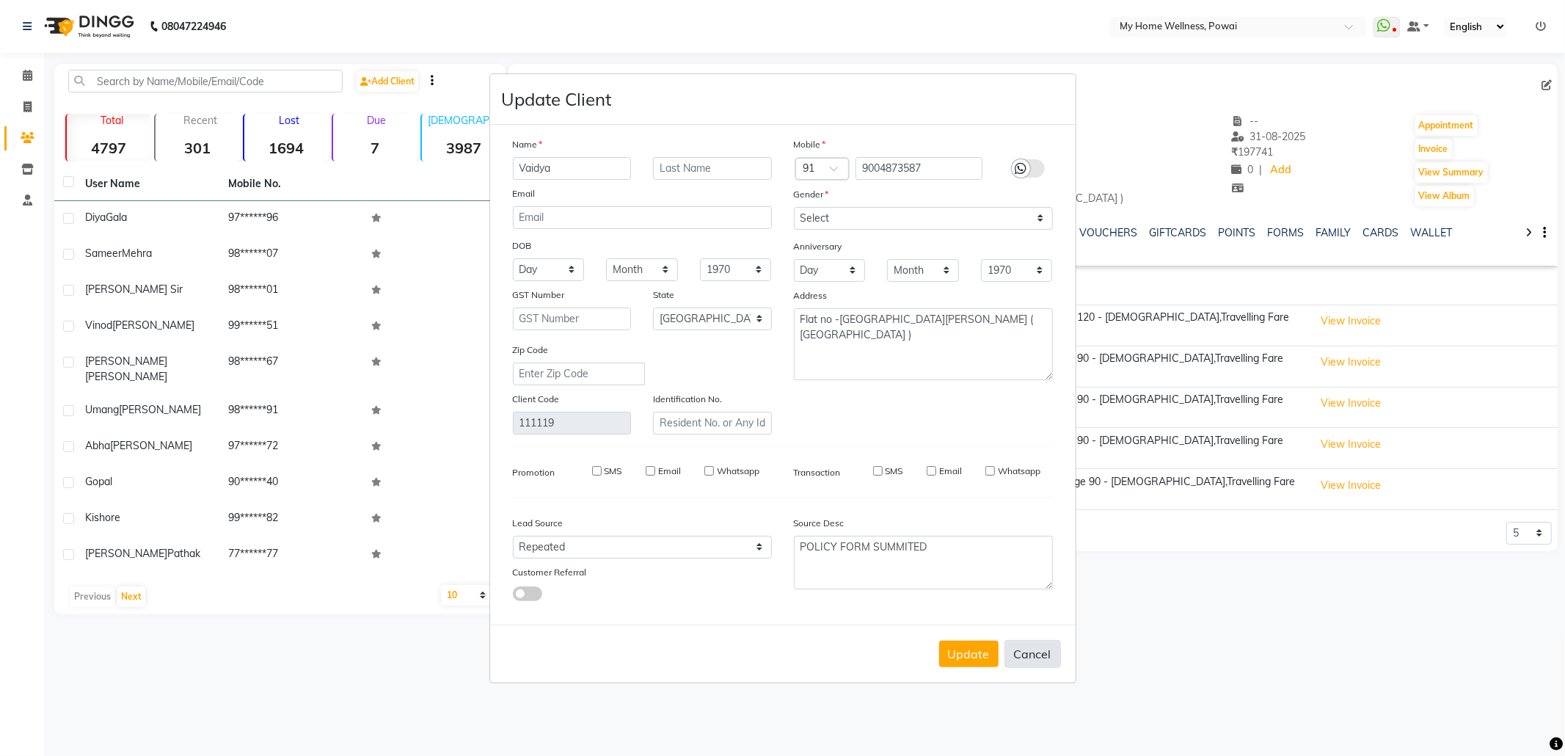
checkbox input "false"
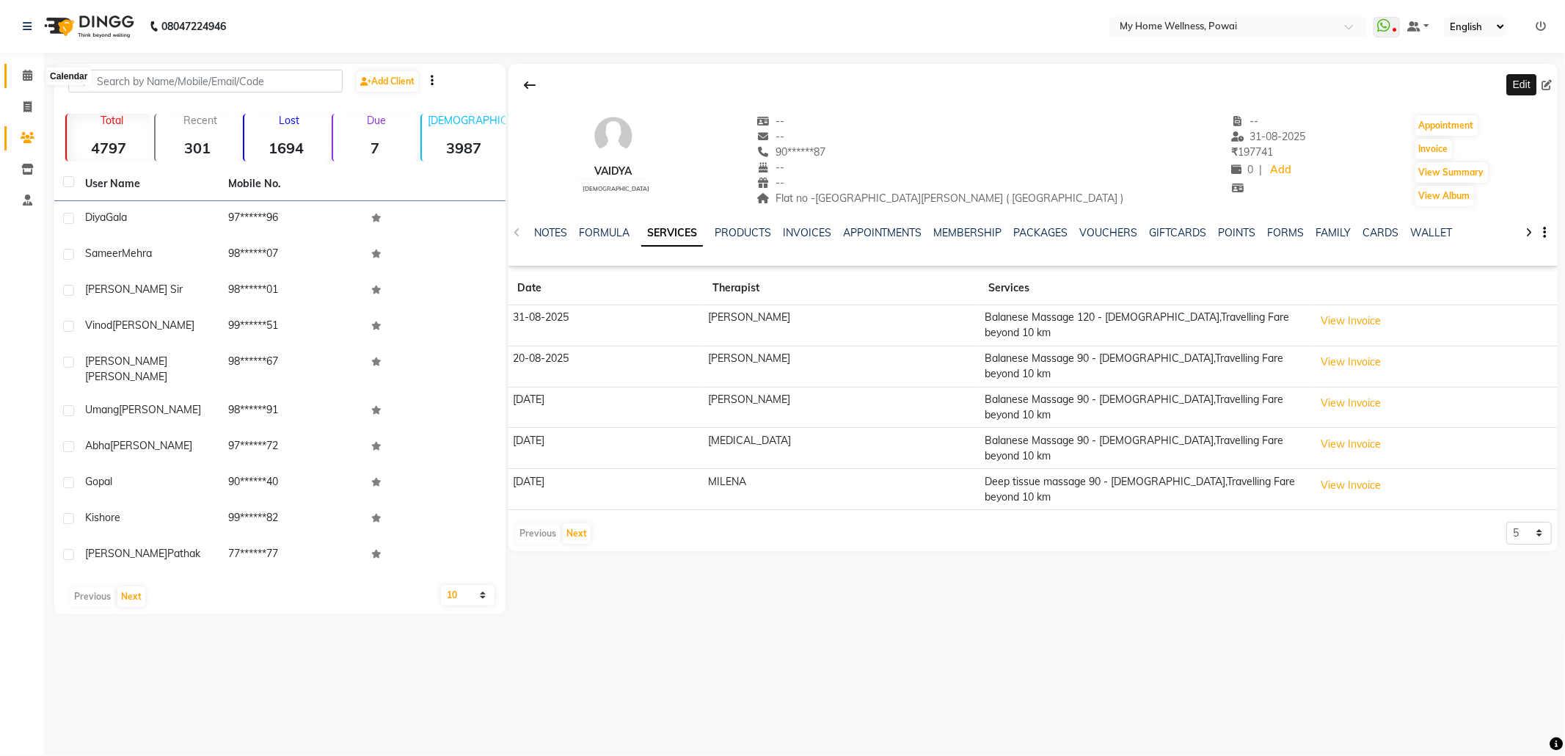
click at [31, 73] on icon at bounding box center [28, 75] width 10 height 11
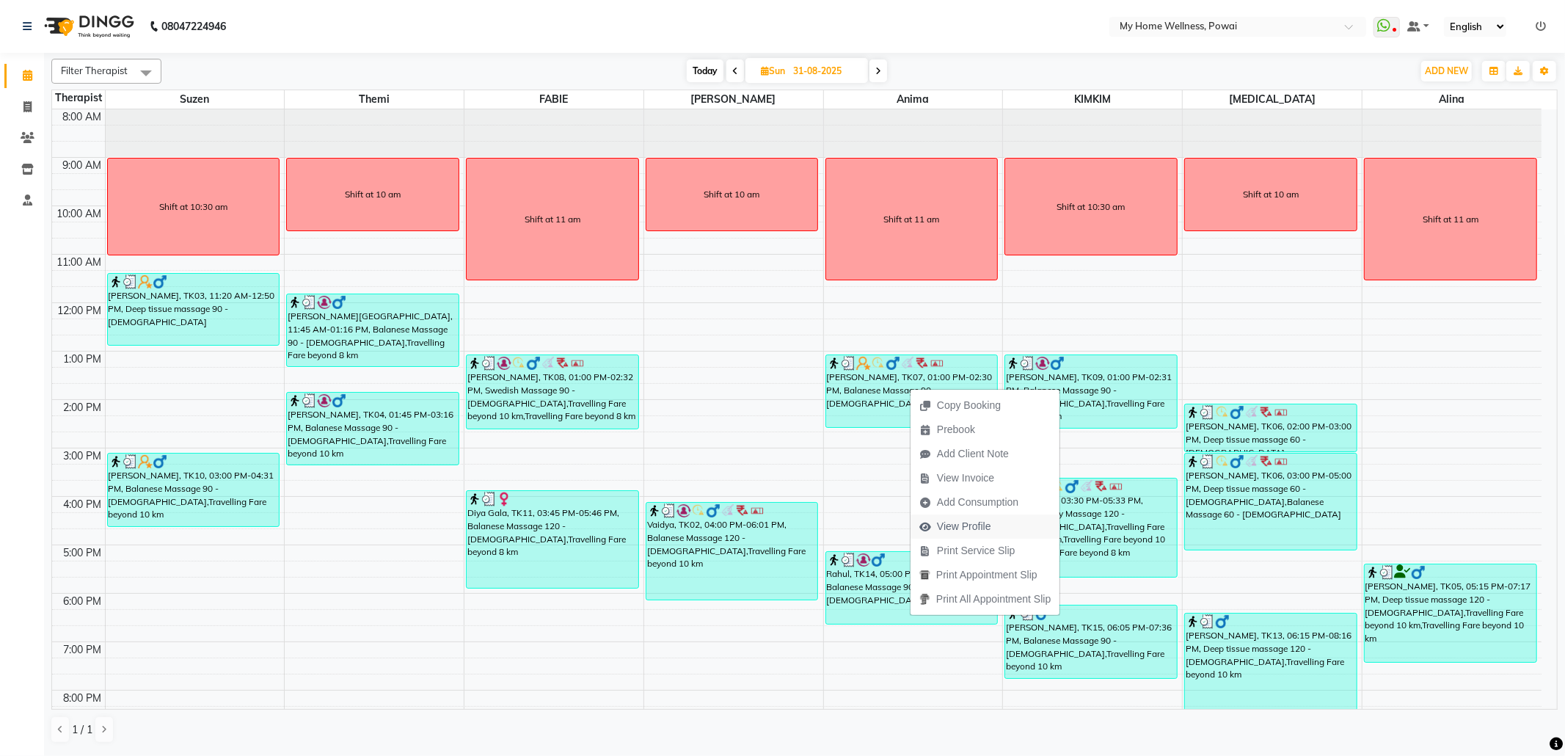
click at [976, 534] on span "View Profile" at bounding box center [964, 526] width 54 height 15
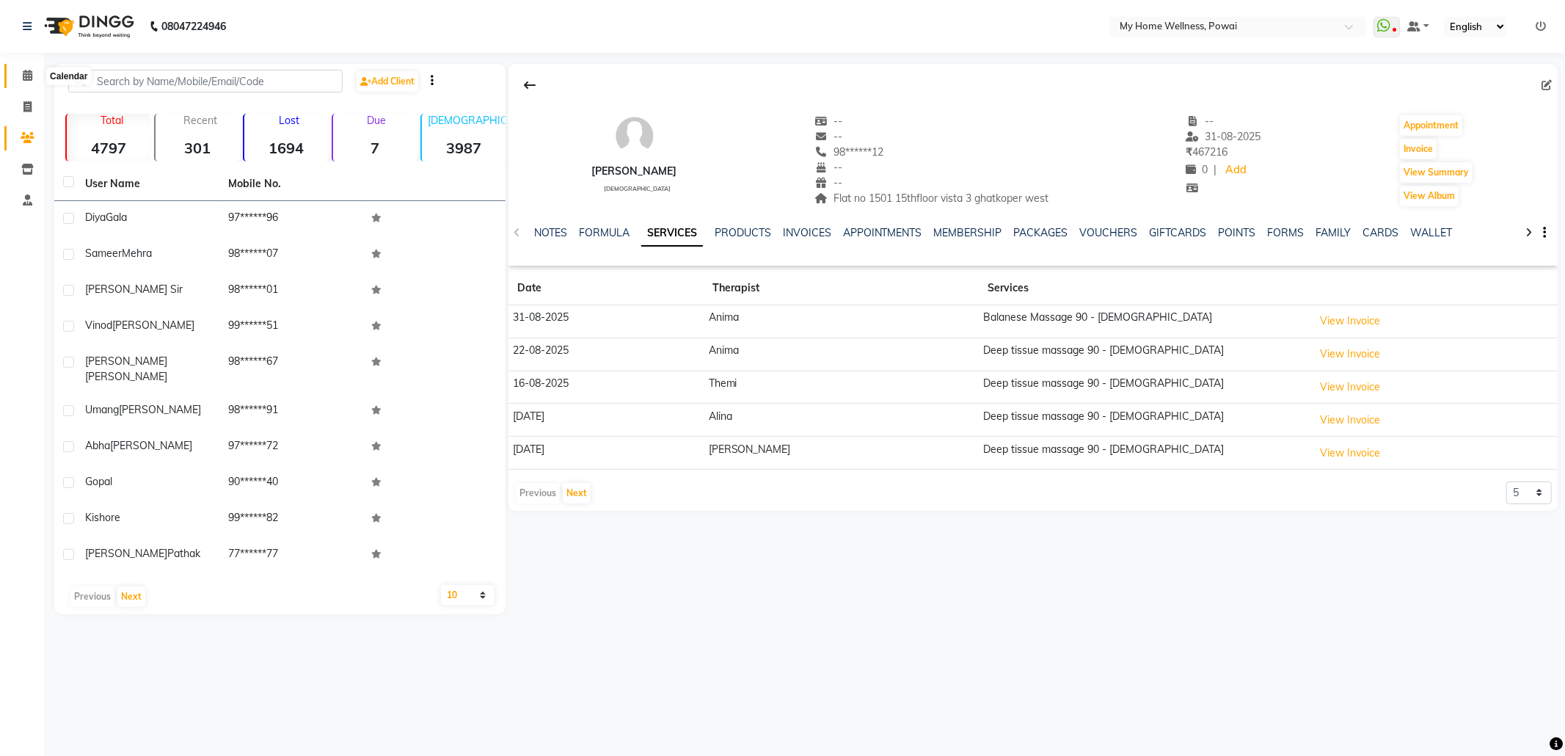
click at [27, 70] on icon at bounding box center [28, 75] width 10 height 11
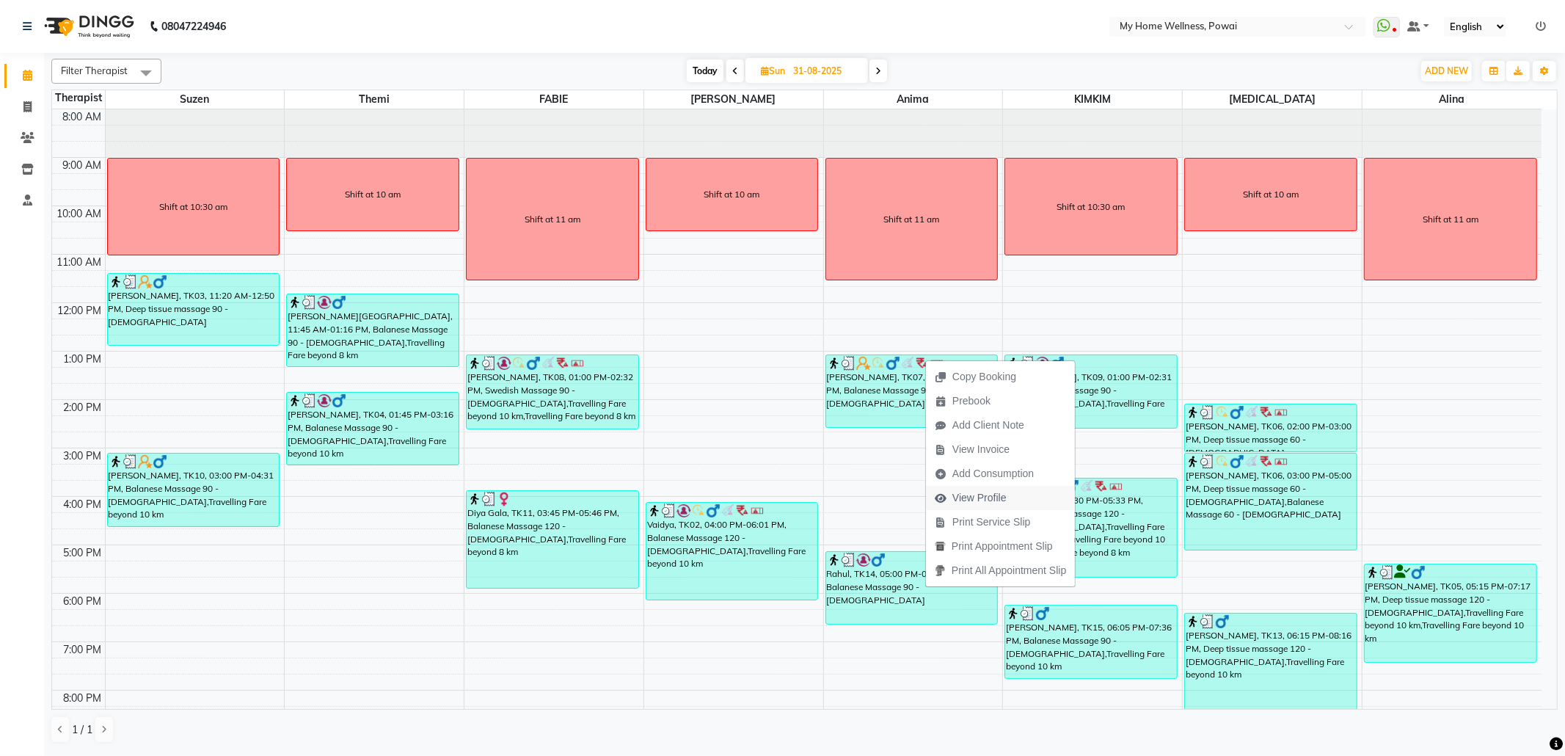
click at [999, 497] on span "View Profile" at bounding box center [979, 497] width 54 height 15
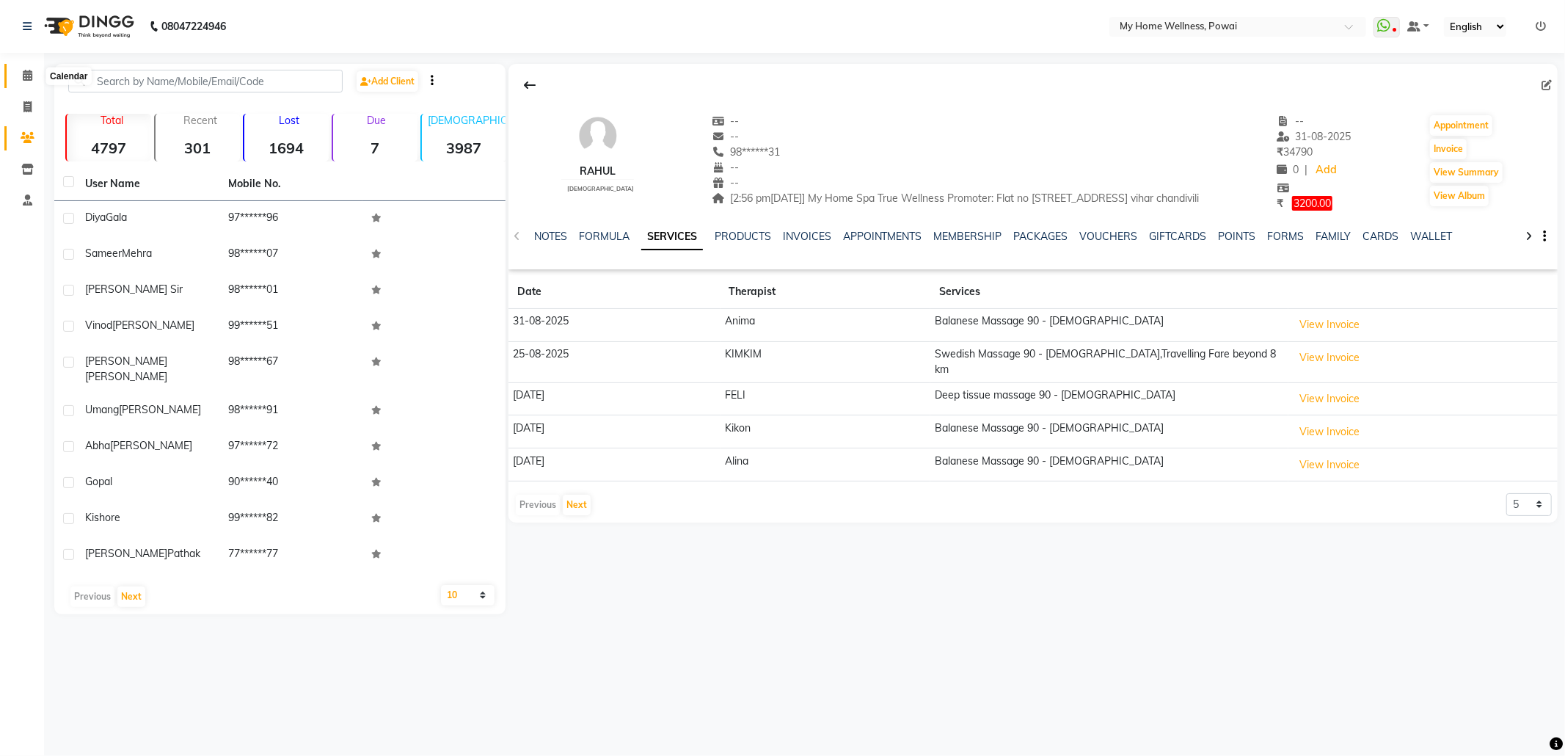
click at [26, 75] on icon at bounding box center [28, 75] width 10 height 11
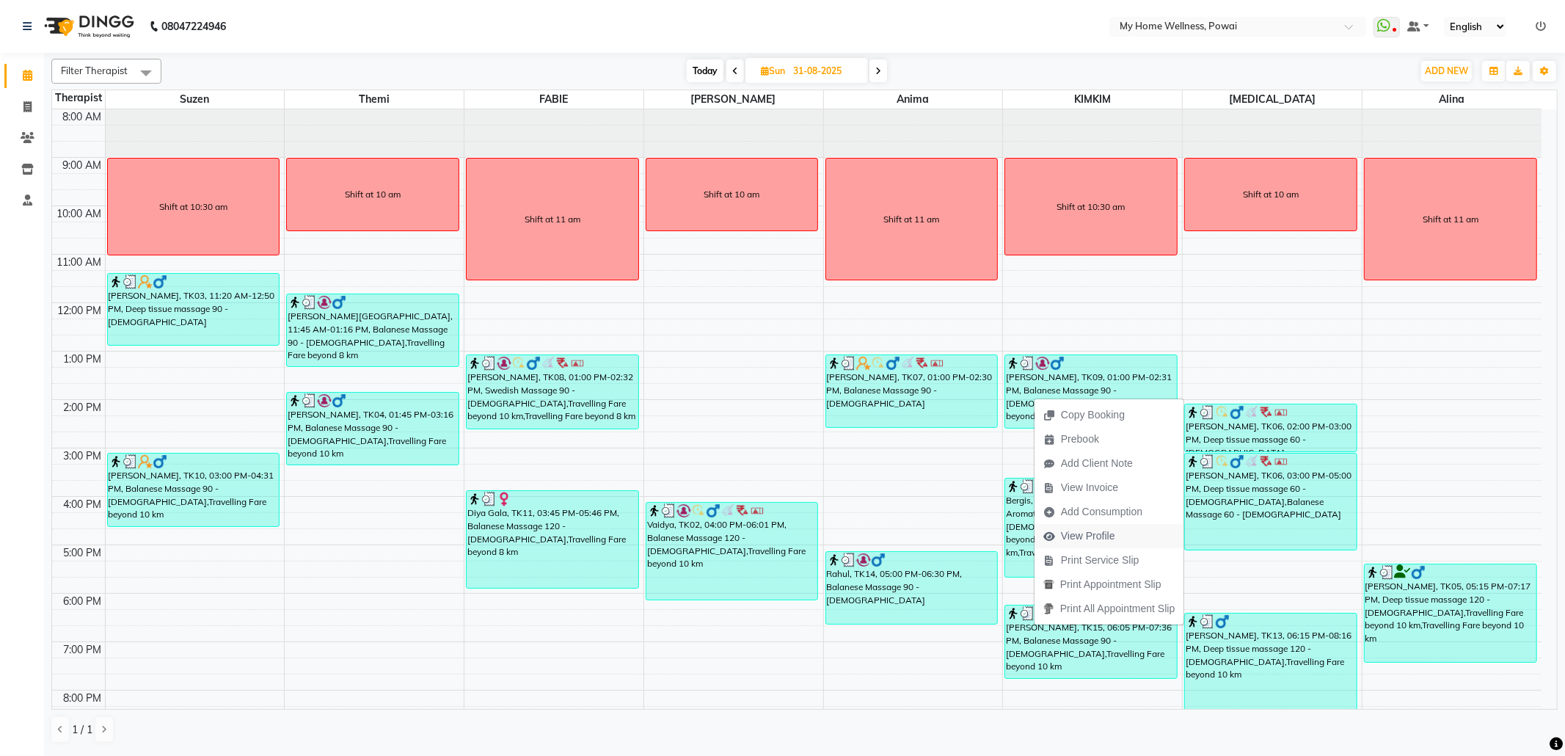
click at [1092, 535] on span "View Profile" at bounding box center [1088, 535] width 54 height 15
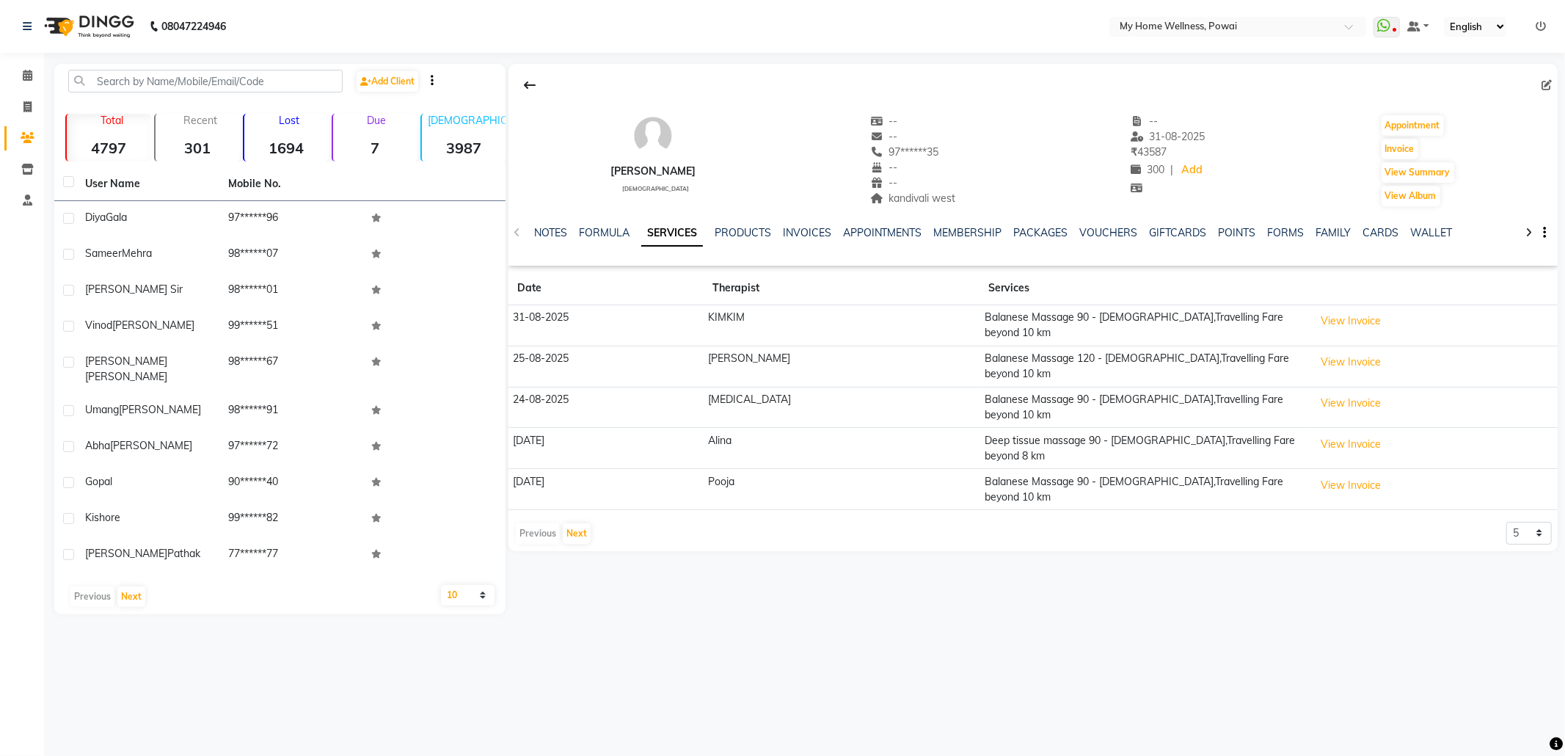
click at [1544, 80] on icon at bounding box center [1546, 85] width 10 height 10
select select "22"
select select "[DEMOGRAPHIC_DATA]"
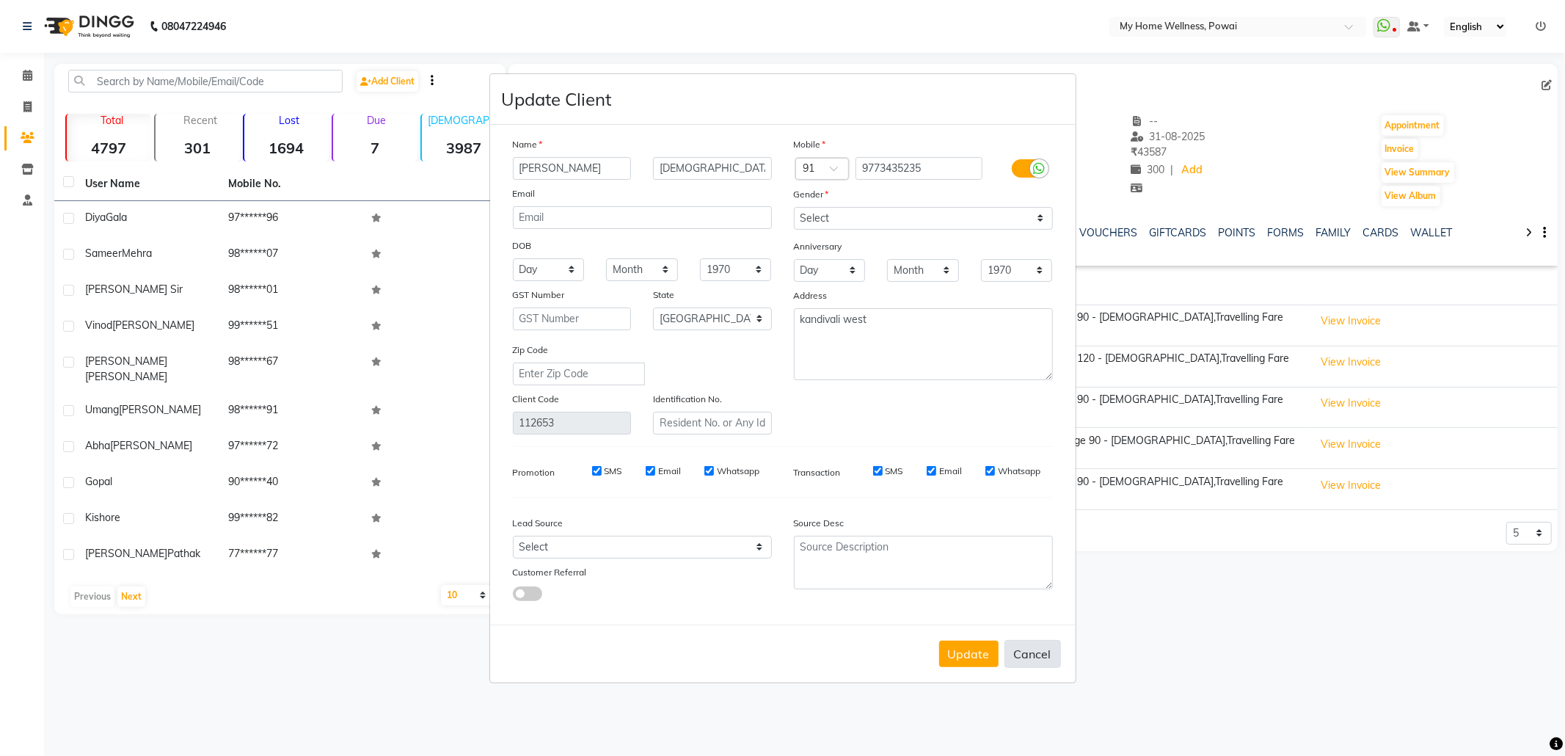
click at [1036, 646] on button "Cancel" at bounding box center [1032, 654] width 56 height 28
select select
select select "null"
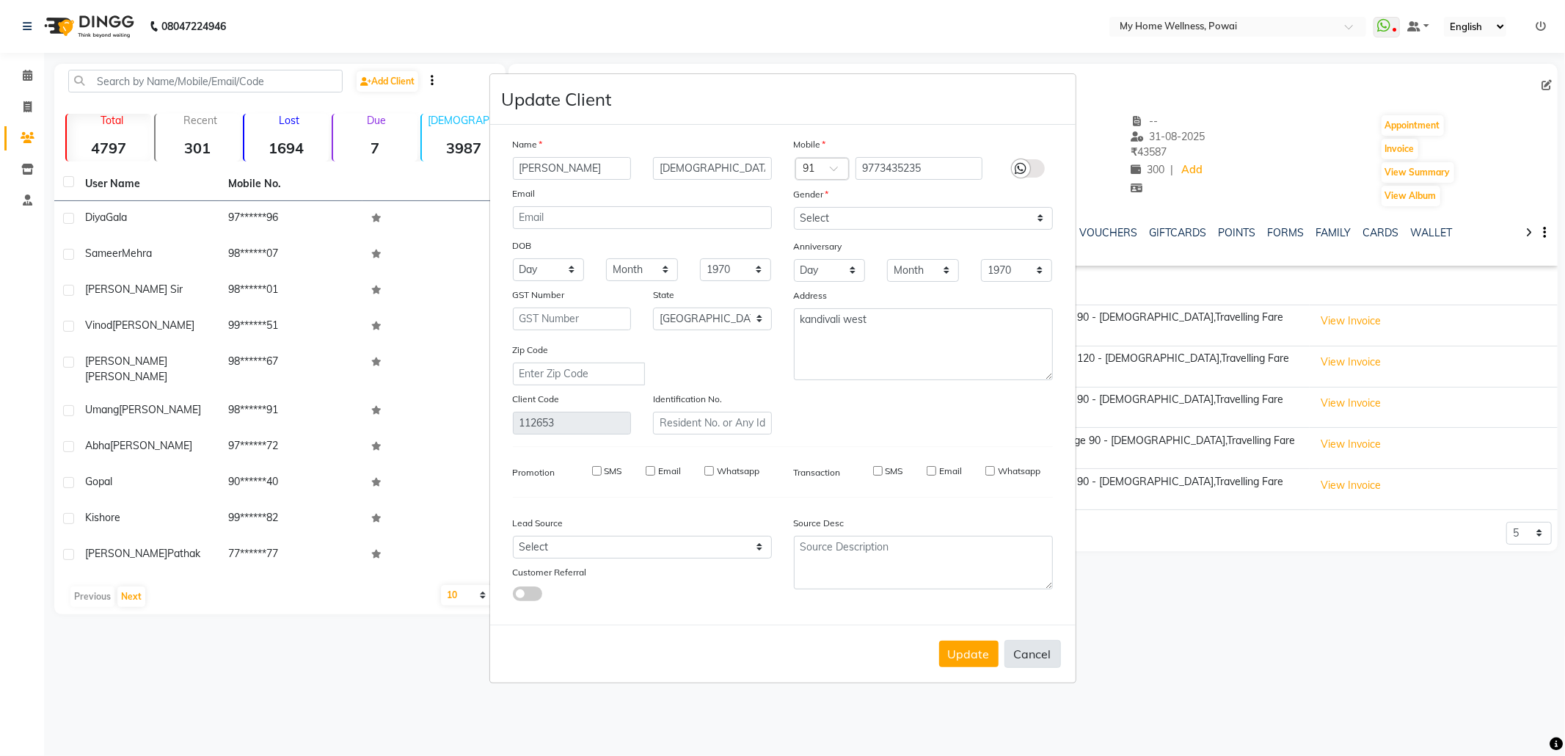
select select
checkbox input "false"
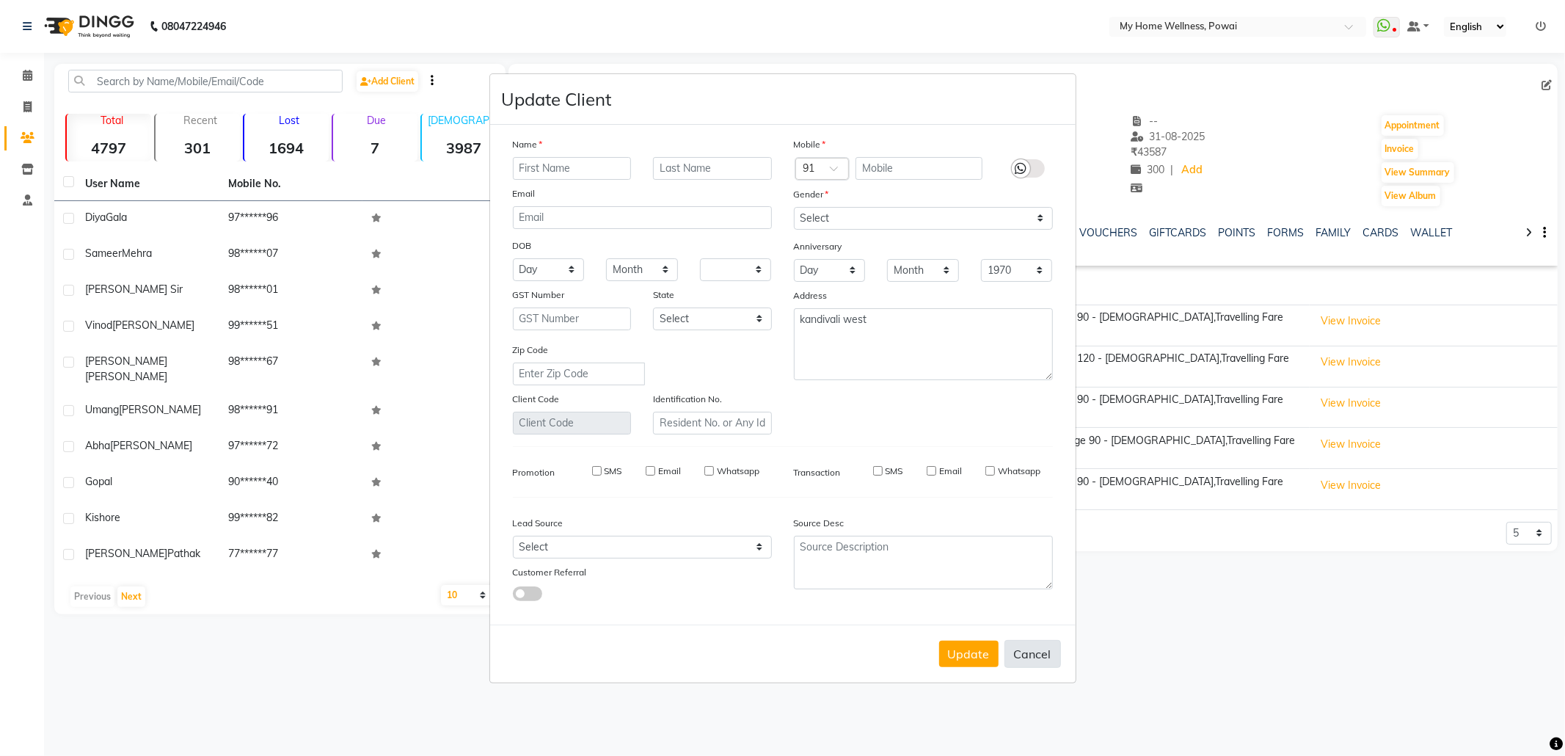
checkbox input "false"
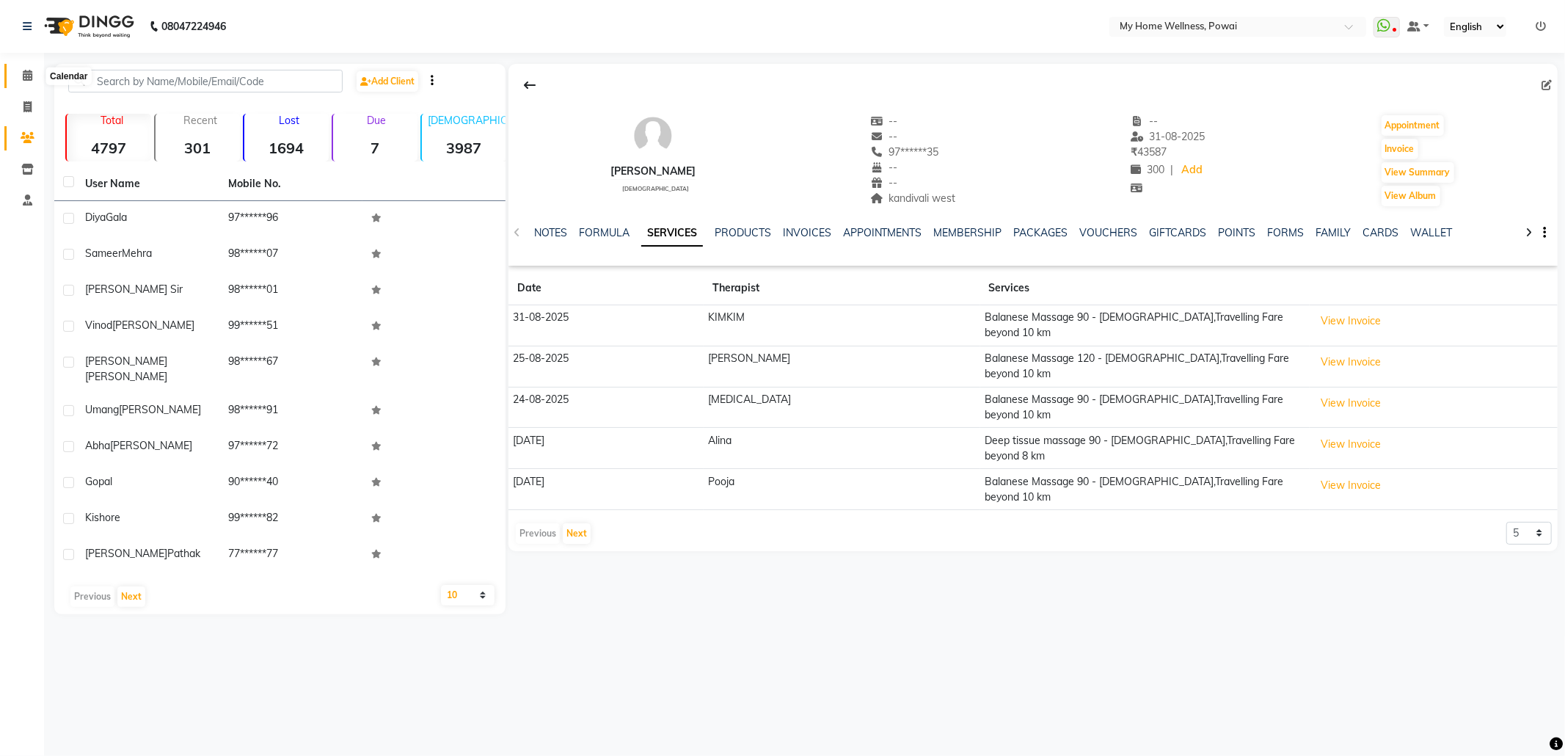
click at [35, 69] on span at bounding box center [28, 75] width 26 height 17
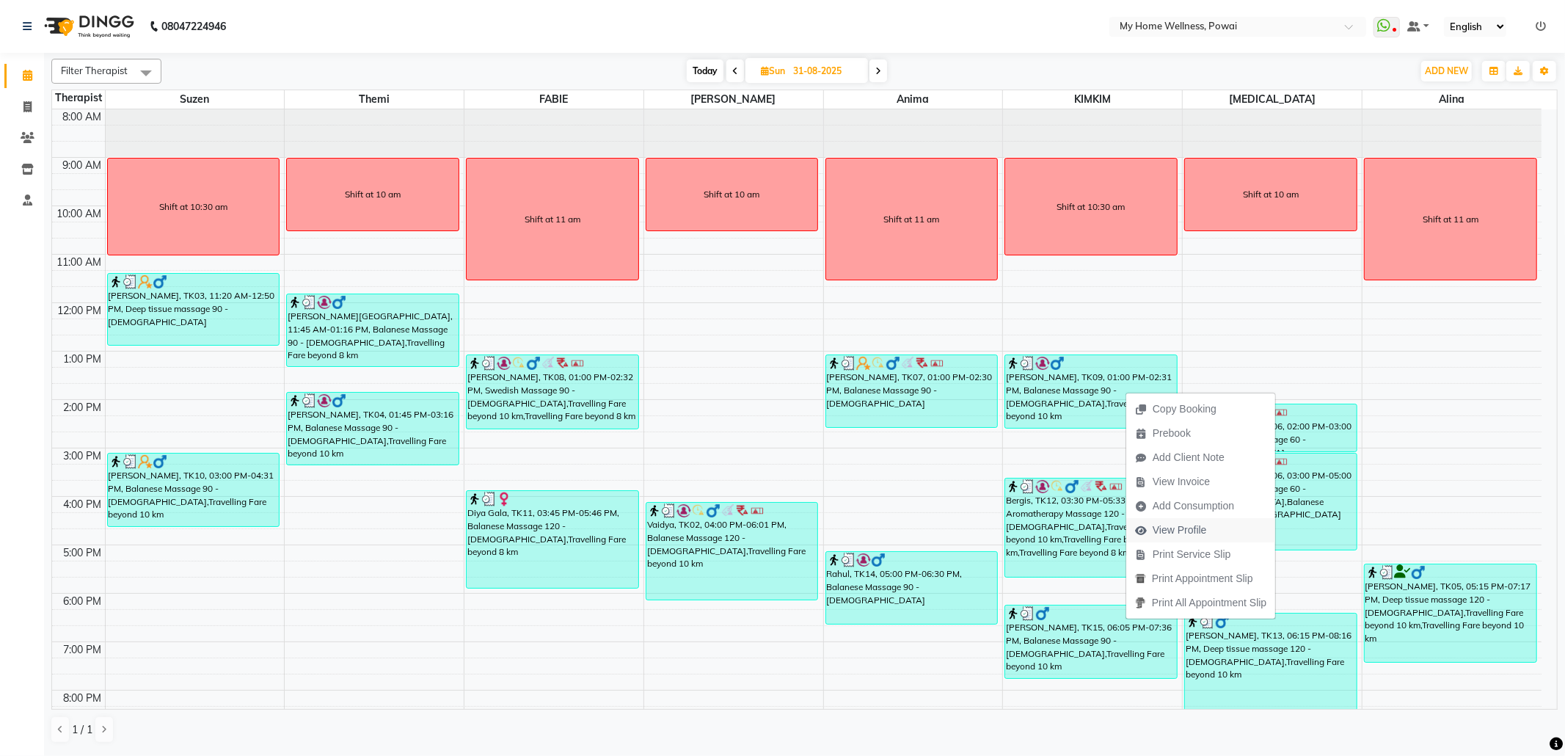
click at [1187, 521] on span "View Profile" at bounding box center [1171, 530] width 90 height 24
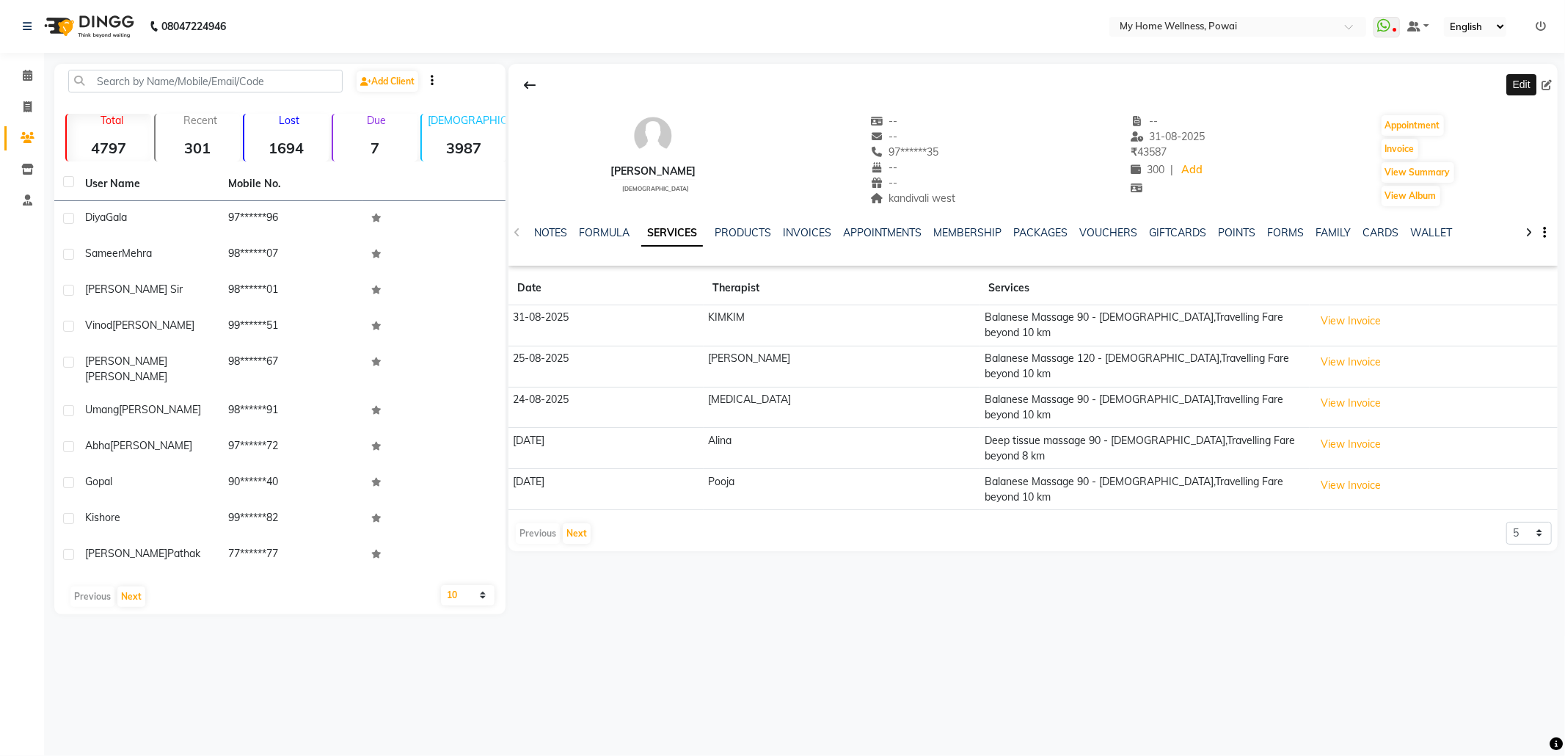
click at [1548, 78] on span at bounding box center [1549, 85] width 16 height 15
click at [1541, 87] on icon at bounding box center [1546, 85] width 10 height 10
select select
select select "[DEMOGRAPHIC_DATA]"
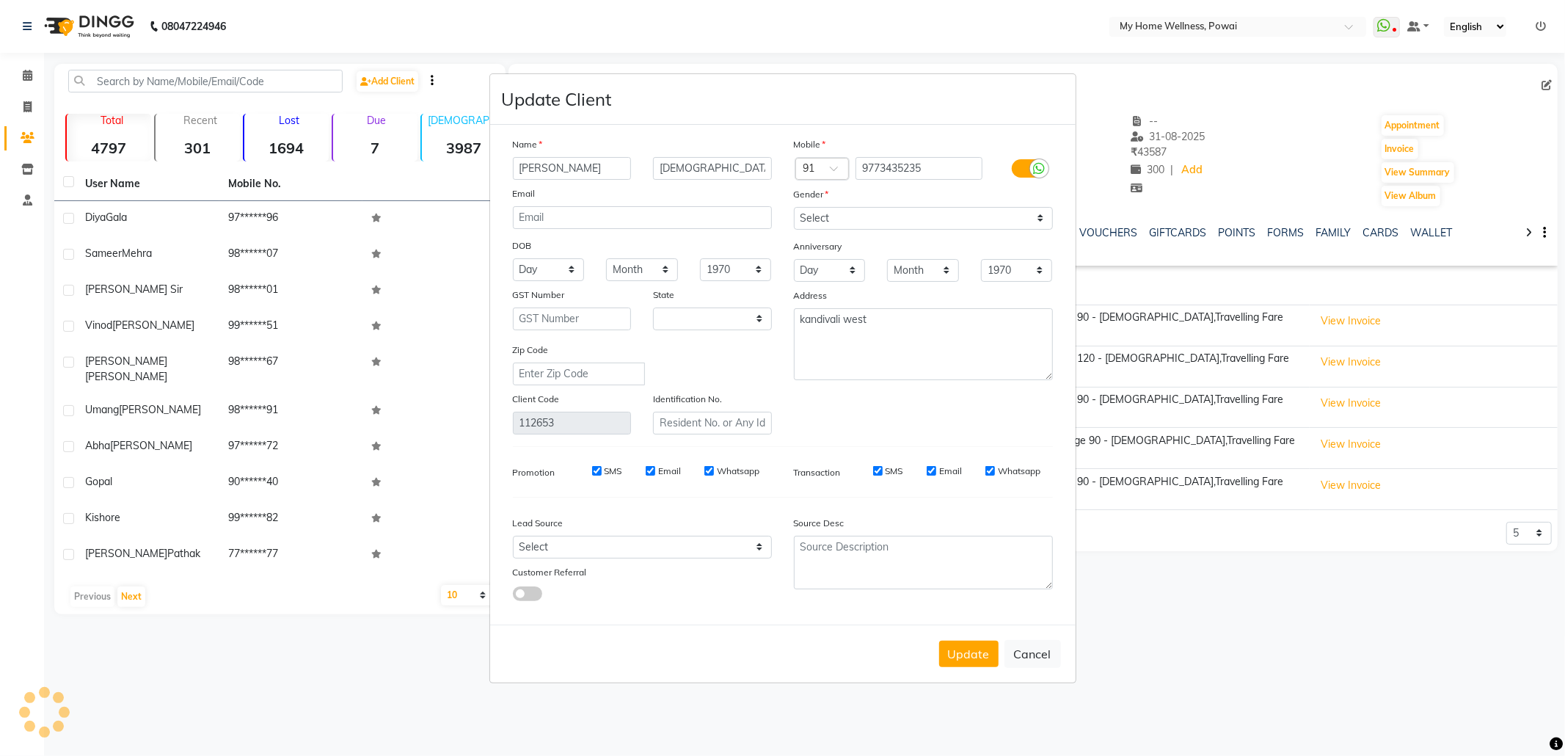
select select "22"
drag, startPoint x: 919, startPoint y: 326, endPoint x: 423, endPoint y: 218, distance: 507.7
click at [438, 266] on ngb-modal-window "Update Client Name [PERSON_NAME] Email DOB Day 01 02 03 04 05 06 07 08 09 10 11…" at bounding box center [782, 378] width 1565 height 756
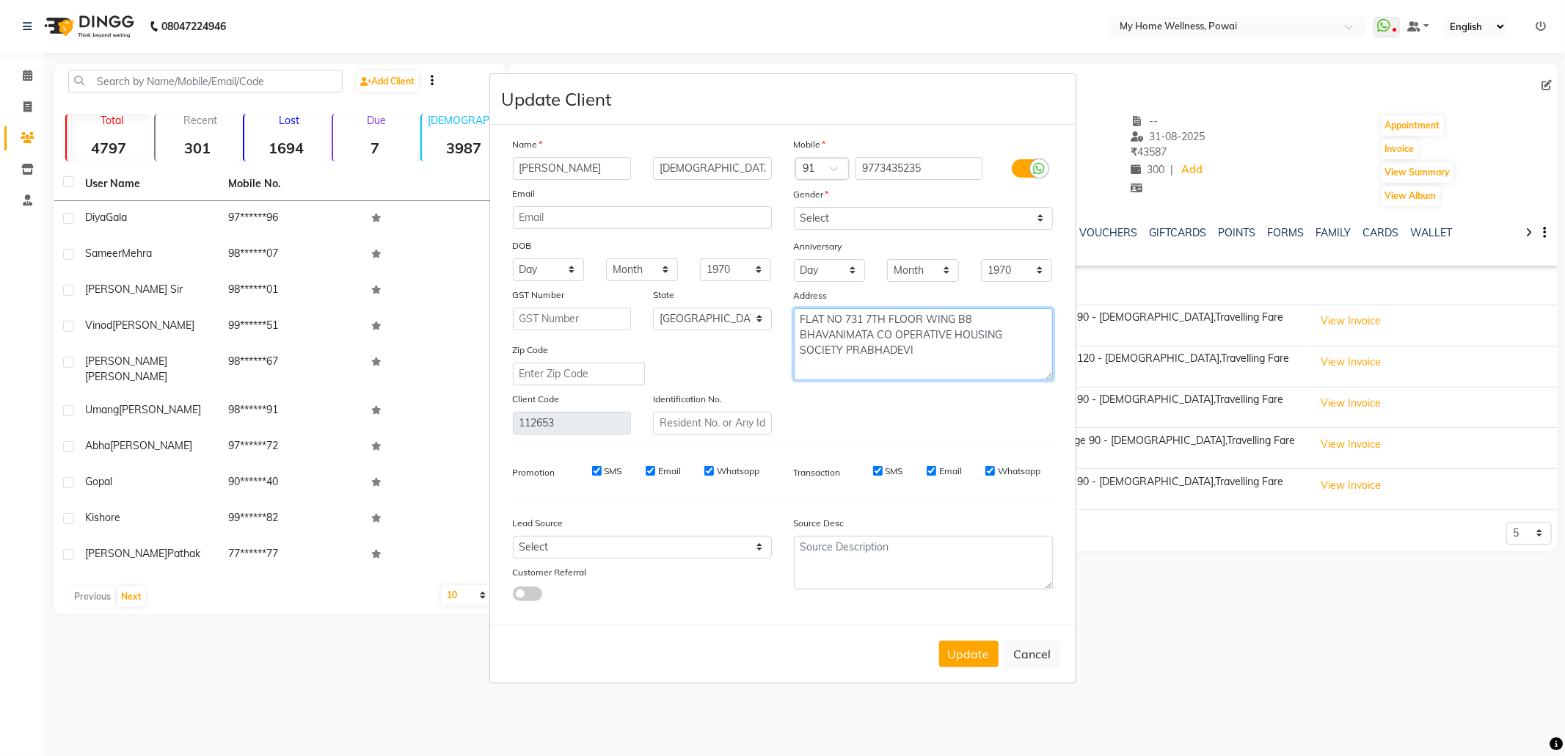
type textarea "FLAT NO 731 7TH FLOOR WING B8 BHAVANIMATA CO OPERATIVE HOUSING SOCIETY PRABHADE…"
click at [635, 544] on select "Select Walk-in Referral Internet Friend Word of Mouth Advertisement Facebook Ju…" at bounding box center [642, 547] width 259 height 23
select select "11783"
click at [513, 536] on select "Select Walk-in Referral Internet Friend Word of Mouth Advertisement Facebook Ju…" at bounding box center [642, 547] width 259 height 23
click at [907, 541] on textarea at bounding box center [923, 563] width 259 height 54
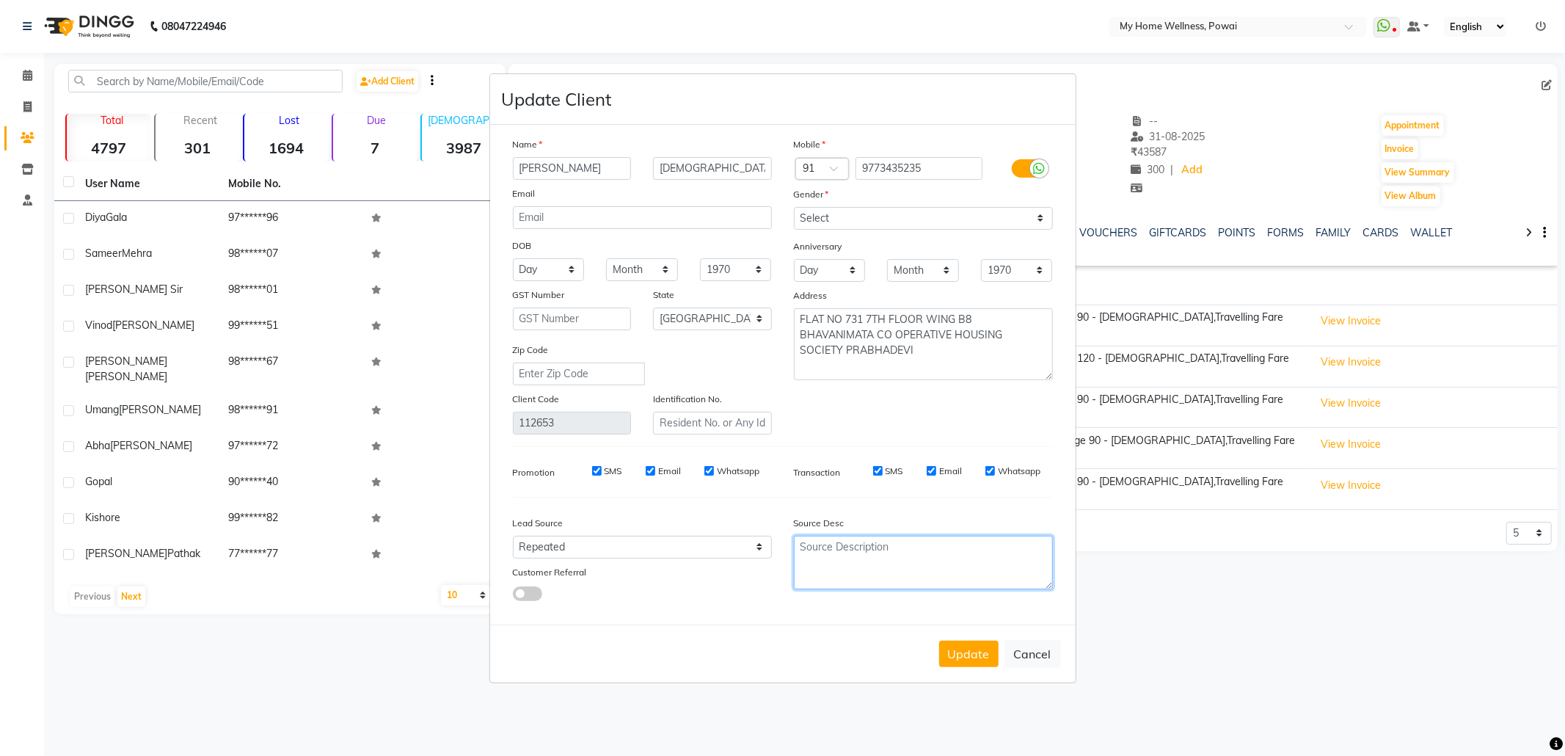
paste textarea "POLICY FORM SUMMITED ON [DATE]"
type textarea "POLICY FORM SUMMITED ON [DATE]"
click at [957, 652] on button "Update" at bounding box center [968, 654] width 59 height 26
select select
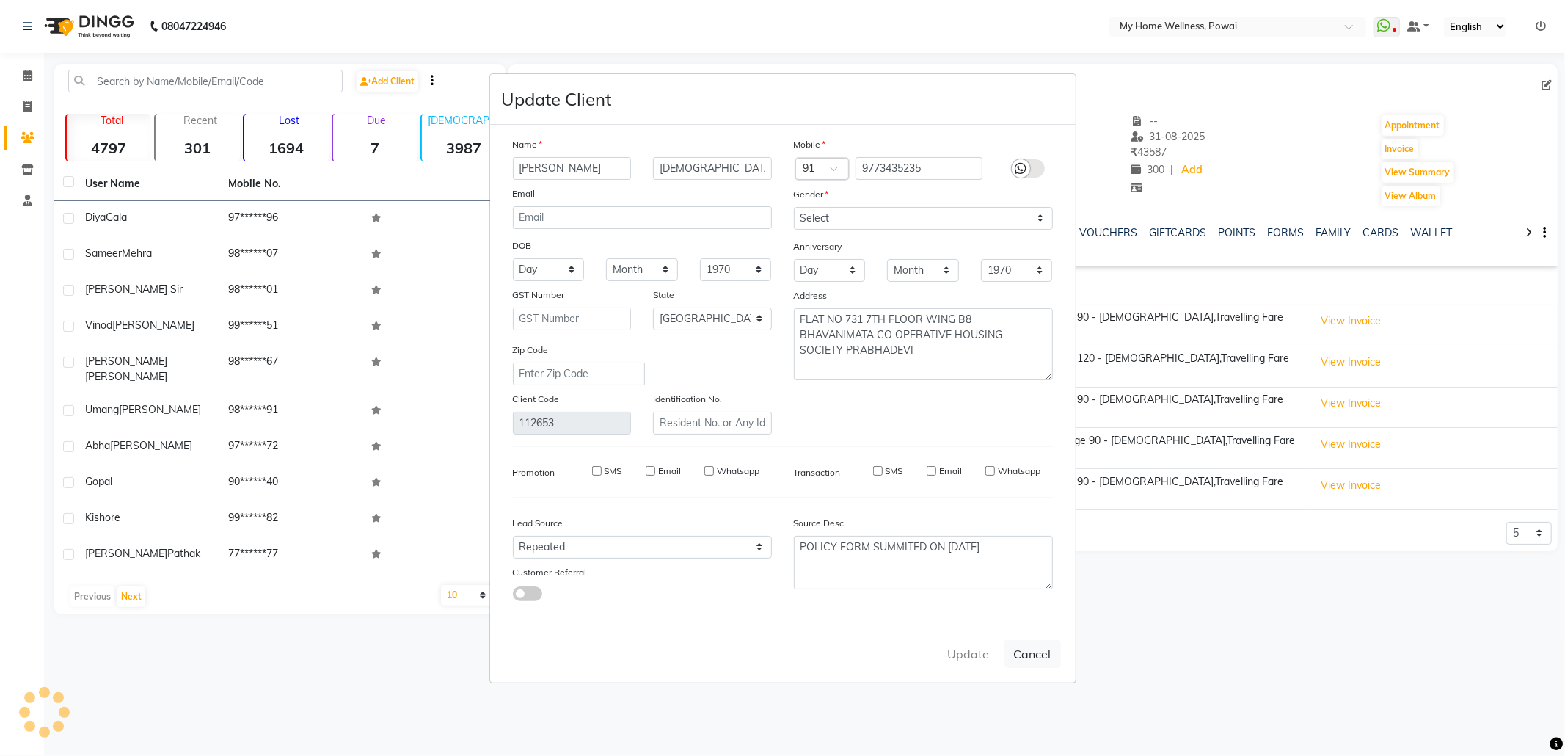
select select
select select "null"
select select
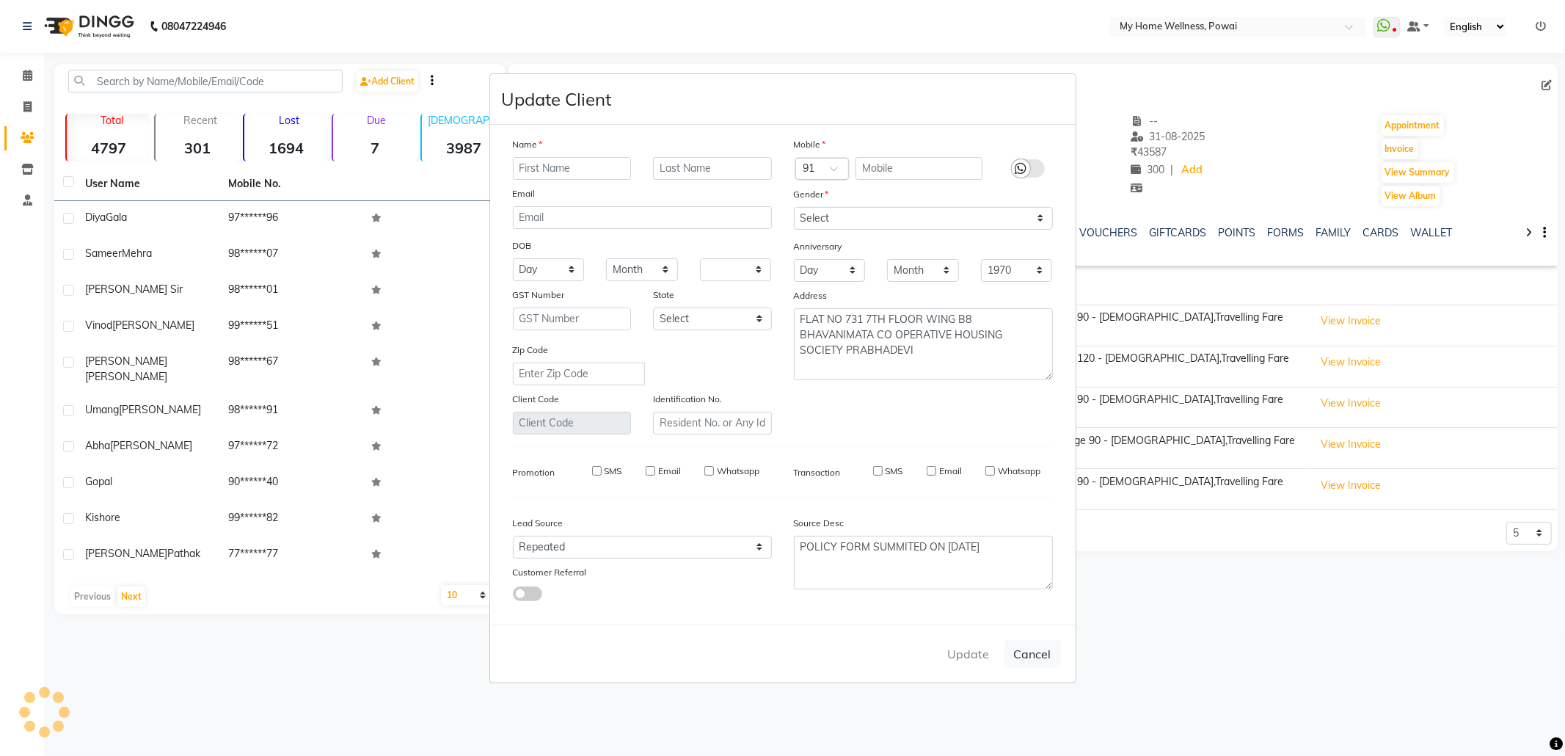
select select
checkbox input "false"
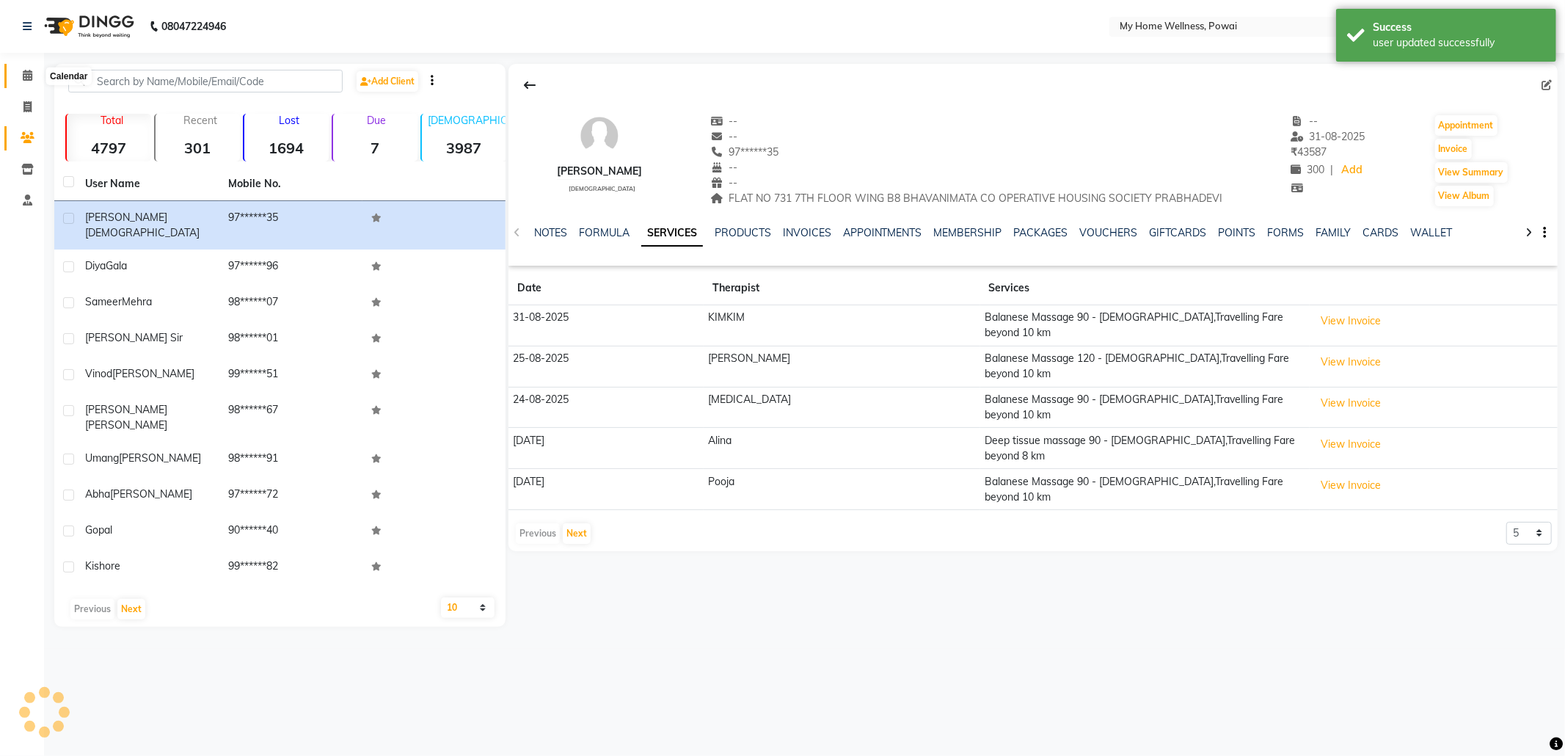
click at [27, 75] on icon at bounding box center [28, 75] width 10 height 11
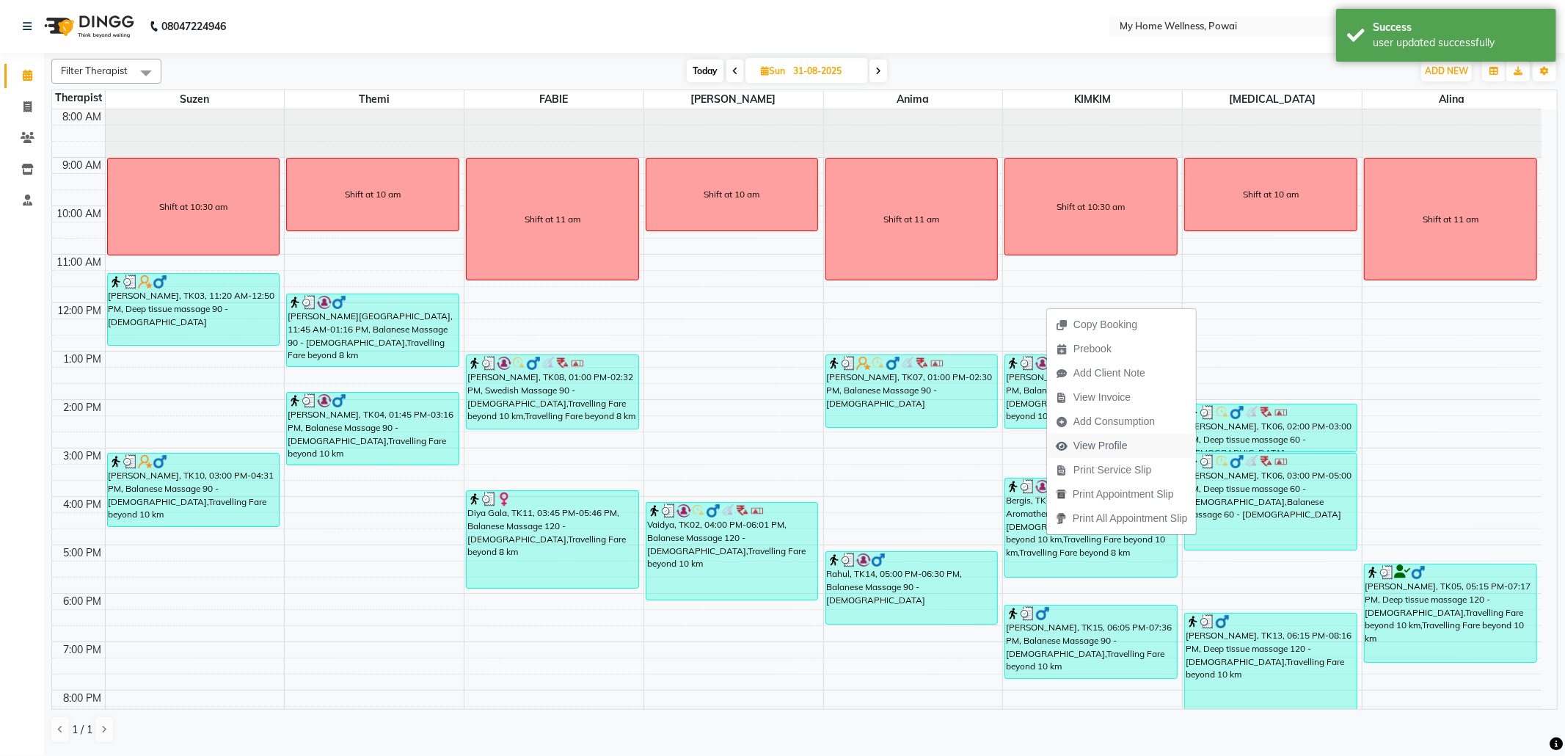
click at [1109, 443] on span "View Profile" at bounding box center [1100, 445] width 54 height 15
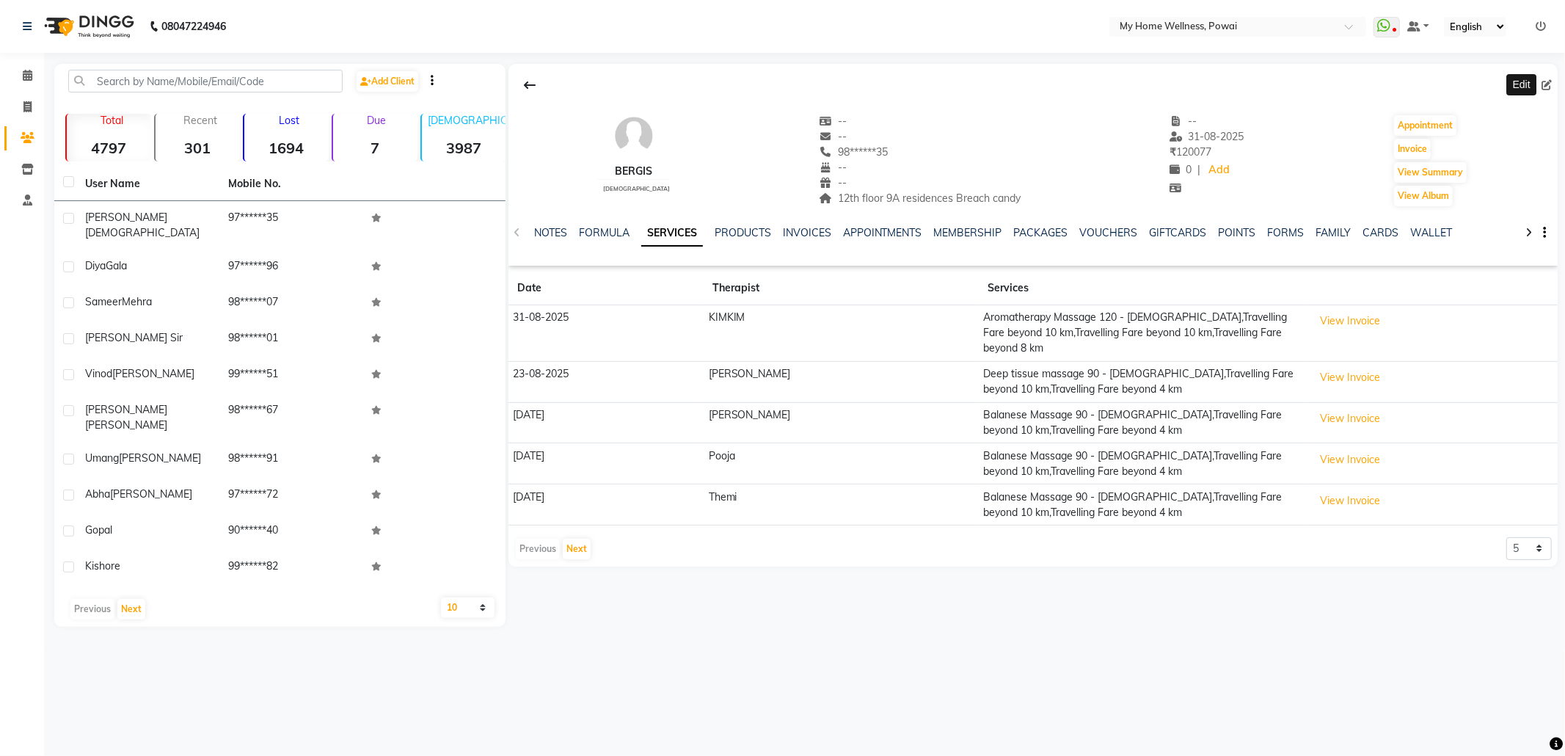
click at [1548, 82] on icon at bounding box center [1546, 85] width 10 height 10
select select "22"
select select "[DEMOGRAPHIC_DATA]"
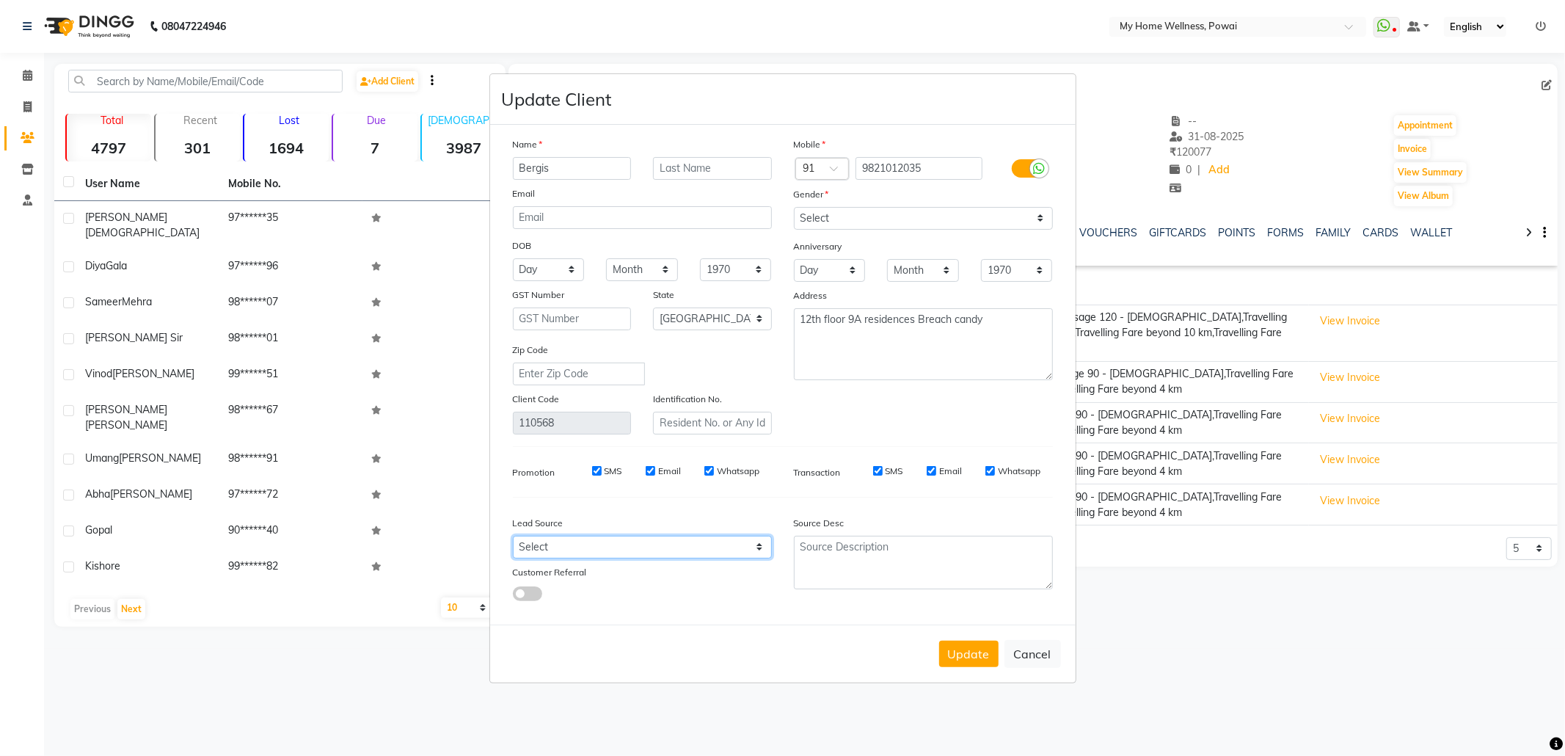
click at [705, 550] on select "Select Walk-in Referral Internet Friend Word of Mouth Advertisement Facebook Ju…" at bounding box center [642, 547] width 259 height 23
select select "11783"
click at [513, 536] on select "Select Walk-in Referral Internet Friend Word of Mouth Advertisement Facebook Ju…" at bounding box center [642, 547] width 259 height 23
click at [854, 550] on textarea at bounding box center [923, 563] width 259 height 54
paste textarea "POLICY FORM SUMMITED ON [DATE]"
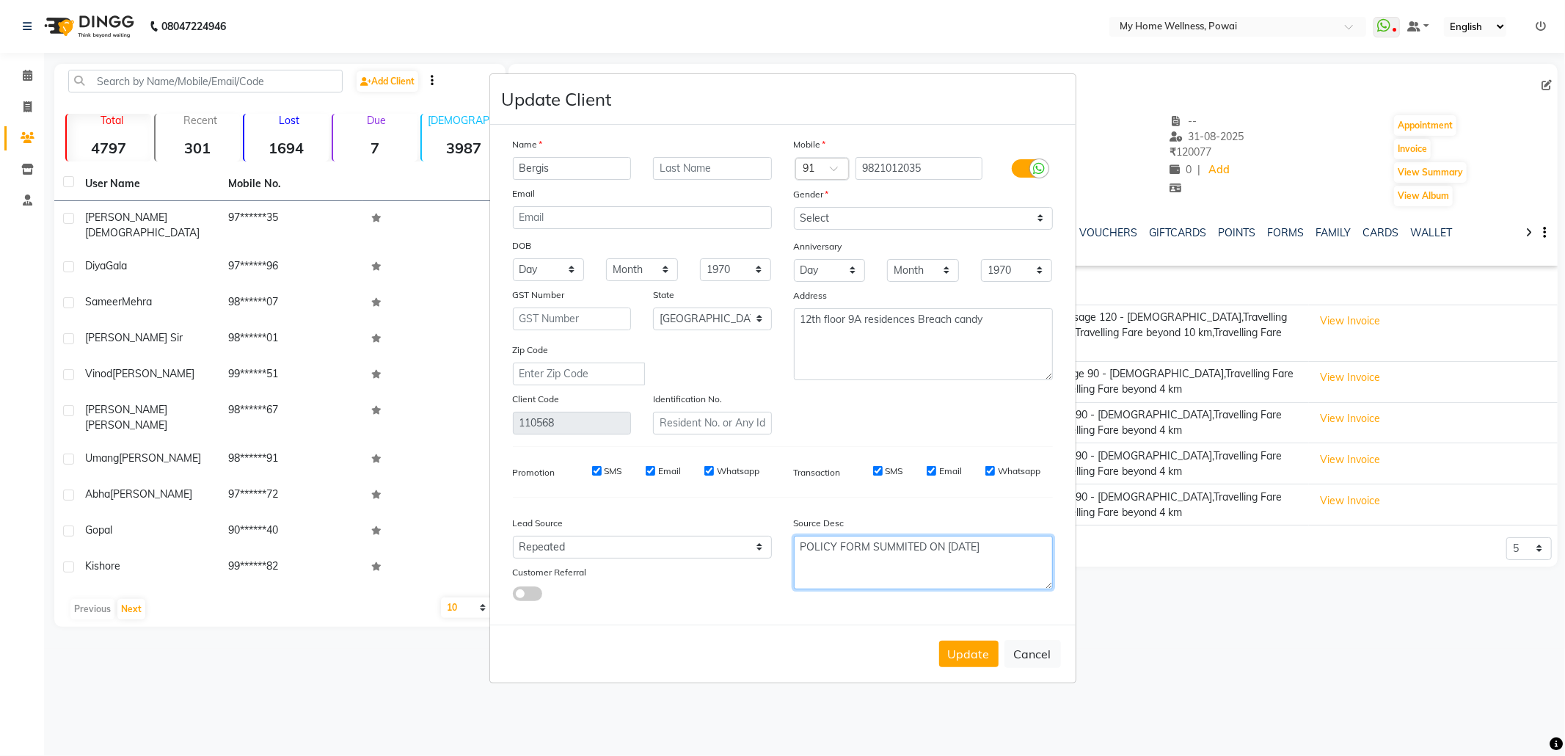
drag, startPoint x: 928, startPoint y: 541, endPoint x: 1110, endPoint y: 549, distance: 182.1
click at [1098, 547] on ngb-modal-window "Update Client Name Bergis Email DOB Day 01 02 03 04 05 06 07 08 09 10 11 12 13 …" at bounding box center [782, 378] width 1565 height 756
type textarea "POLICY FORM SUMMITED"
click at [976, 652] on button "Update" at bounding box center [968, 654] width 59 height 26
select select
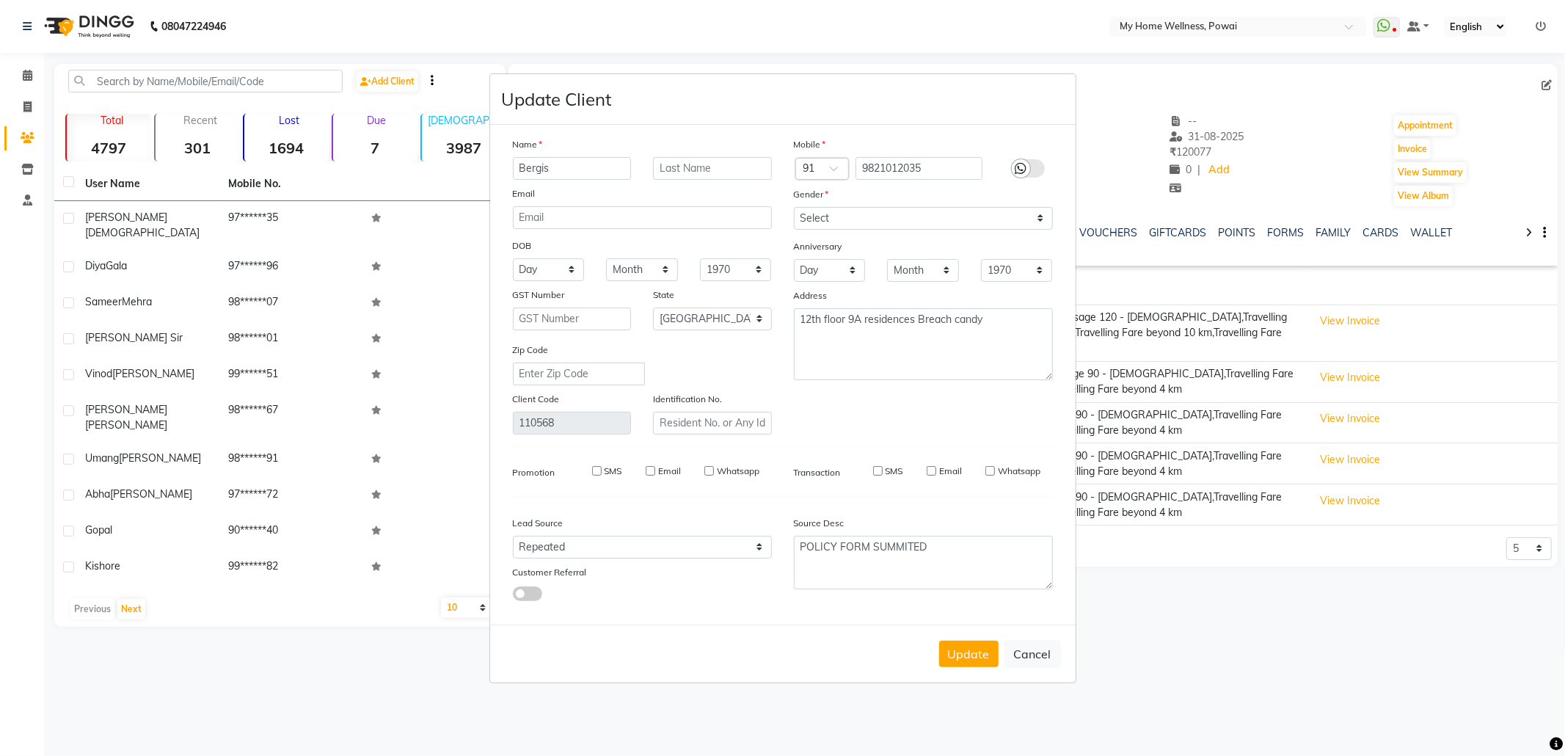
select select
select select "null"
select select
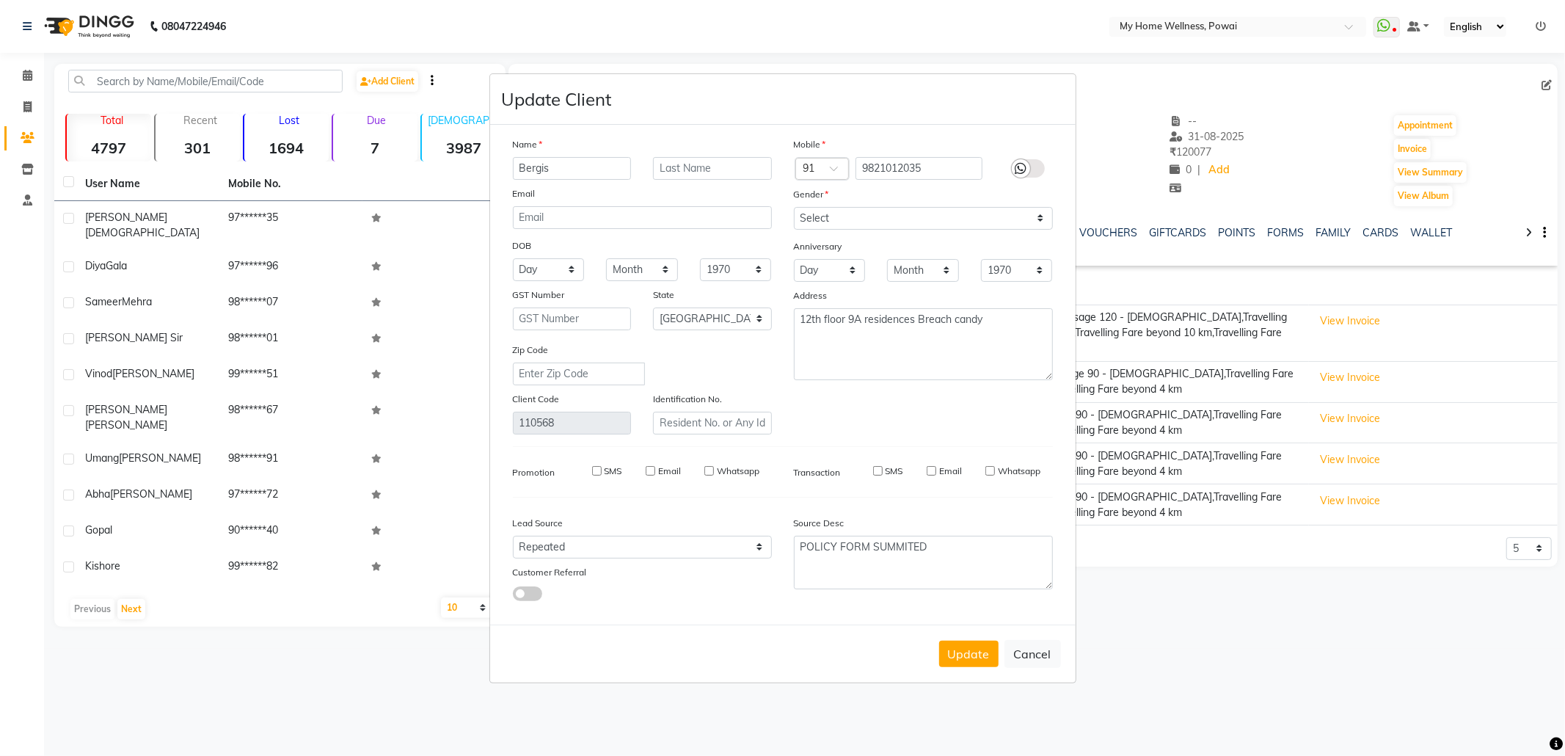
select select
checkbox input "false"
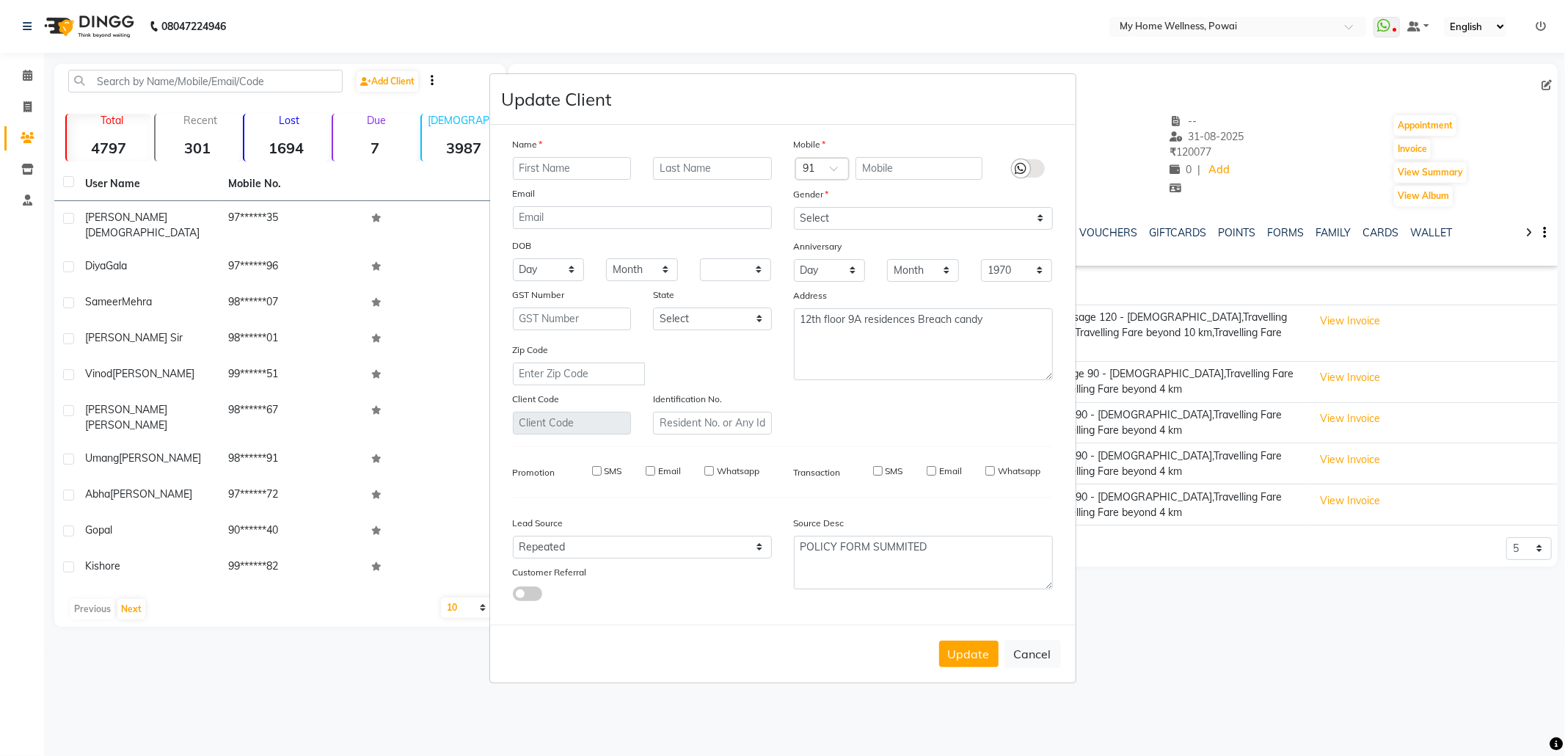
checkbox input "false"
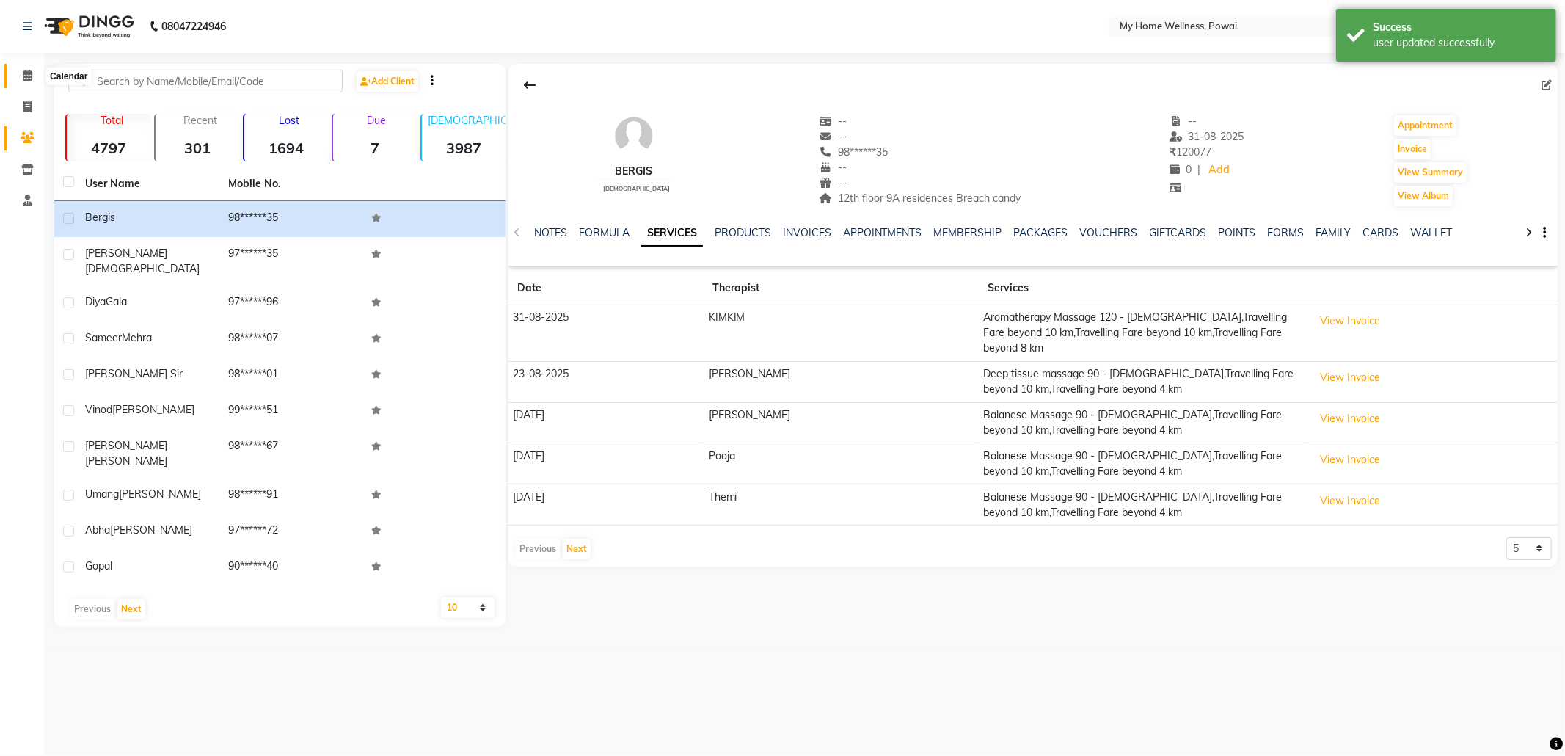
click at [24, 76] on icon at bounding box center [28, 75] width 10 height 11
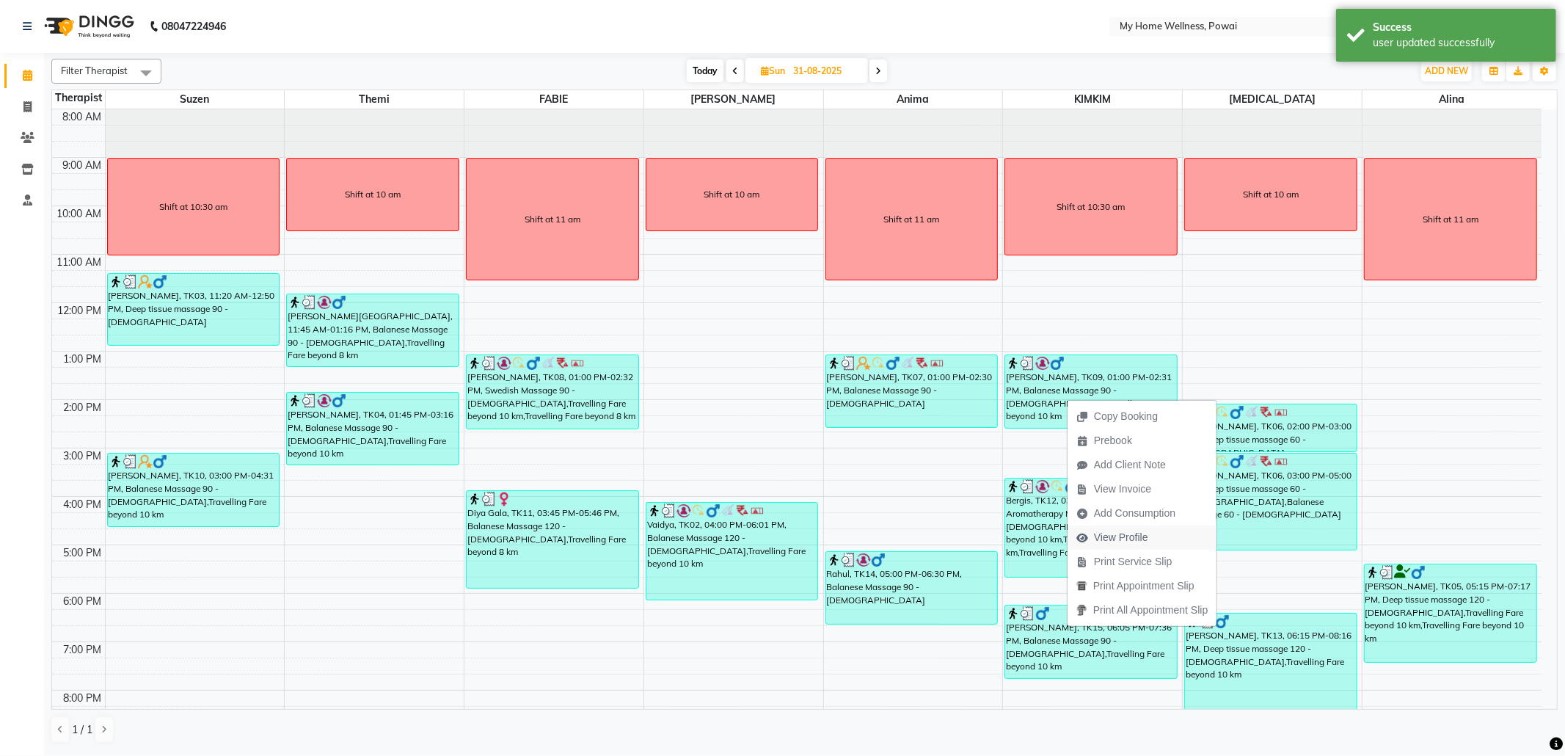
click at [1152, 532] on span "View Profile" at bounding box center [1113, 537] width 90 height 24
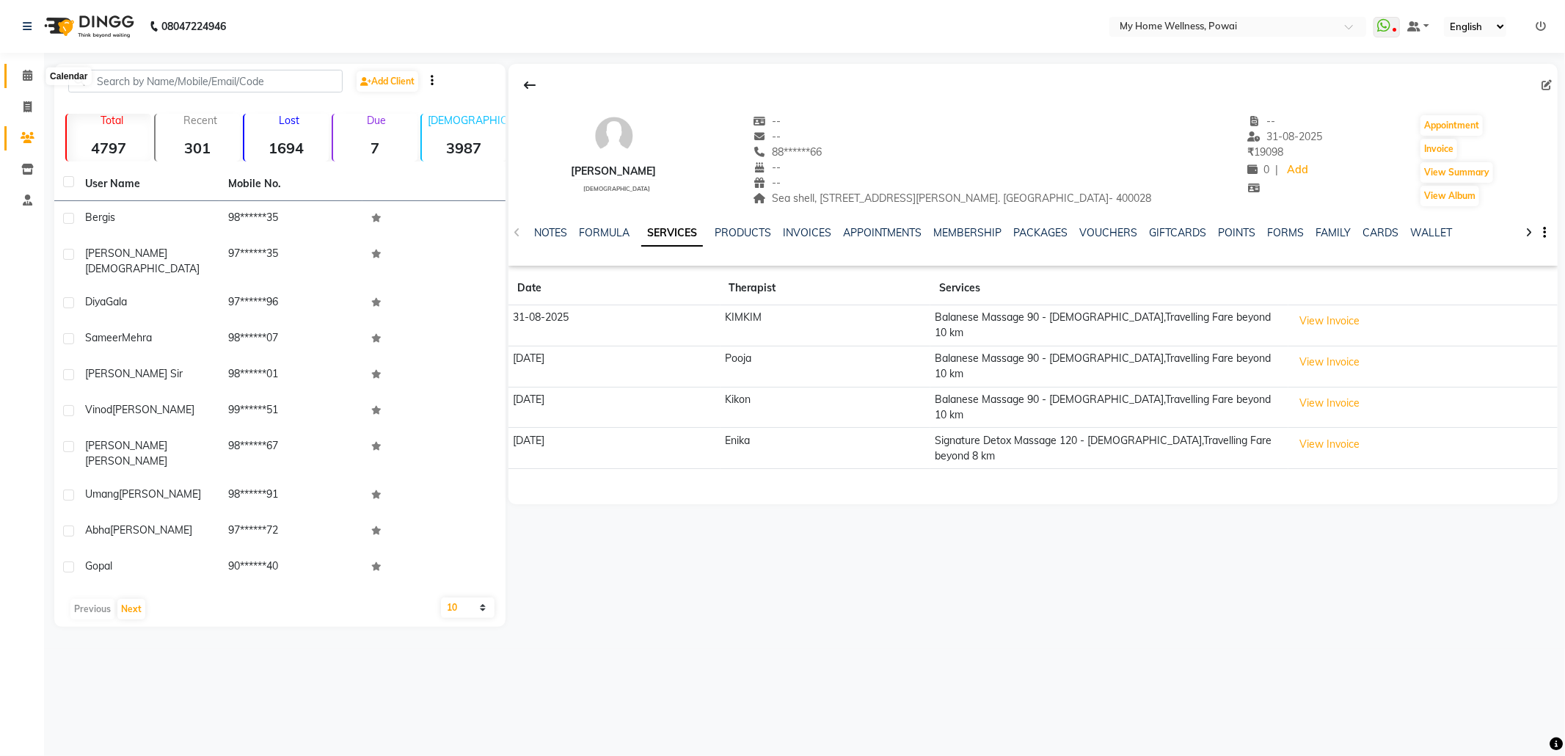
click at [26, 74] on icon at bounding box center [28, 75] width 10 height 11
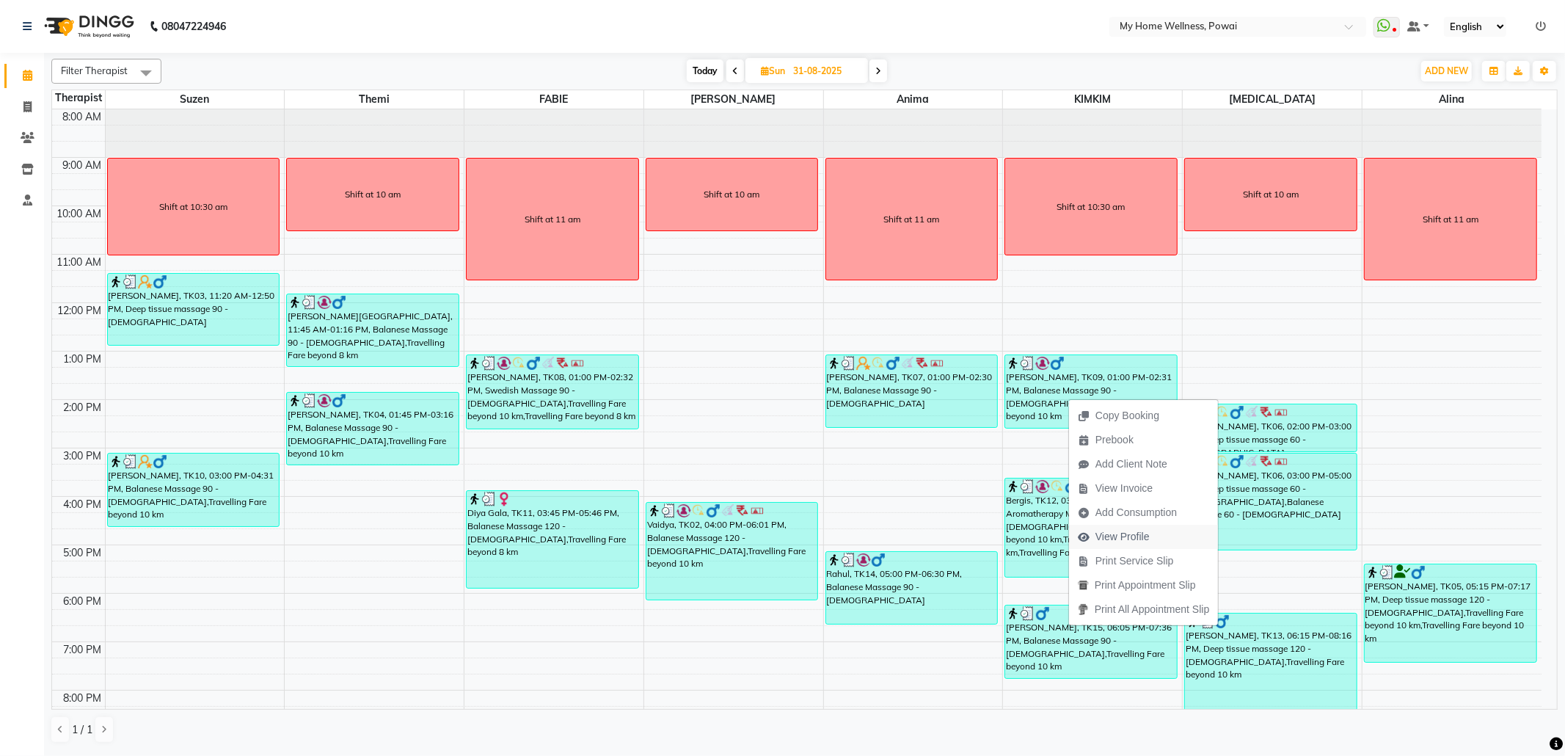
click at [1142, 534] on span "View Profile" at bounding box center [1122, 536] width 54 height 15
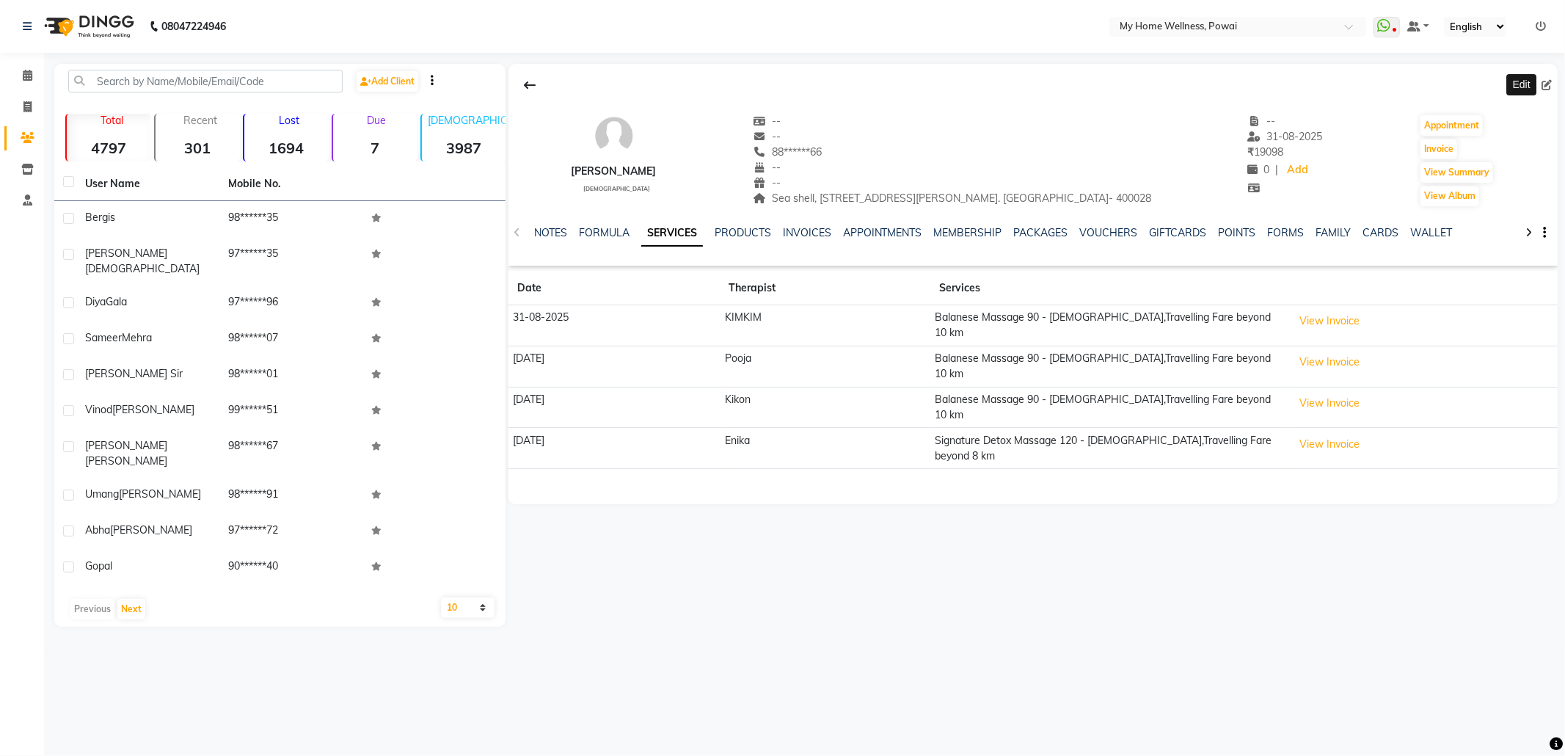
click at [1550, 84] on icon at bounding box center [1546, 85] width 10 height 10
select select "22"
select select "[DEMOGRAPHIC_DATA]"
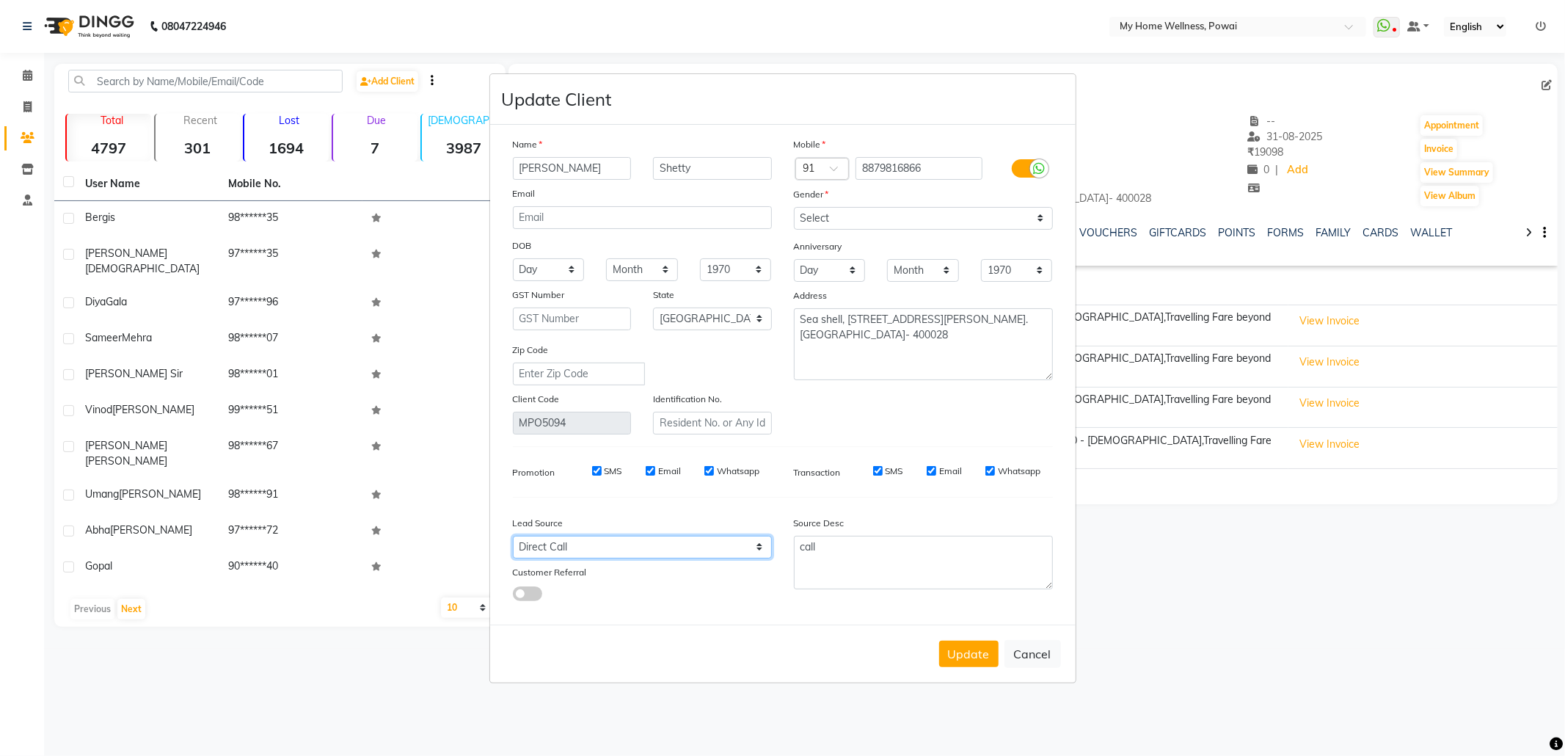
click at [749, 552] on select "Select Walk-in Referral Internet Friend Word of Mouth Advertisement Facebook Ju…" at bounding box center [642, 547] width 259 height 23
select select "11783"
click at [513, 536] on select "Select Walk-in Referral Internet Friend Word of Mouth Advertisement Facebook Ju…" at bounding box center [642, 547] width 259 height 23
drag, startPoint x: 923, startPoint y: 555, endPoint x: 622, endPoint y: 502, distance: 305.5
click at [629, 505] on div "Name [PERSON_NAME] Email DOB Day 01 02 03 04 05 06 07 08 09 10 11 12 13 14 15 1…" at bounding box center [783, 374] width 562 height 476
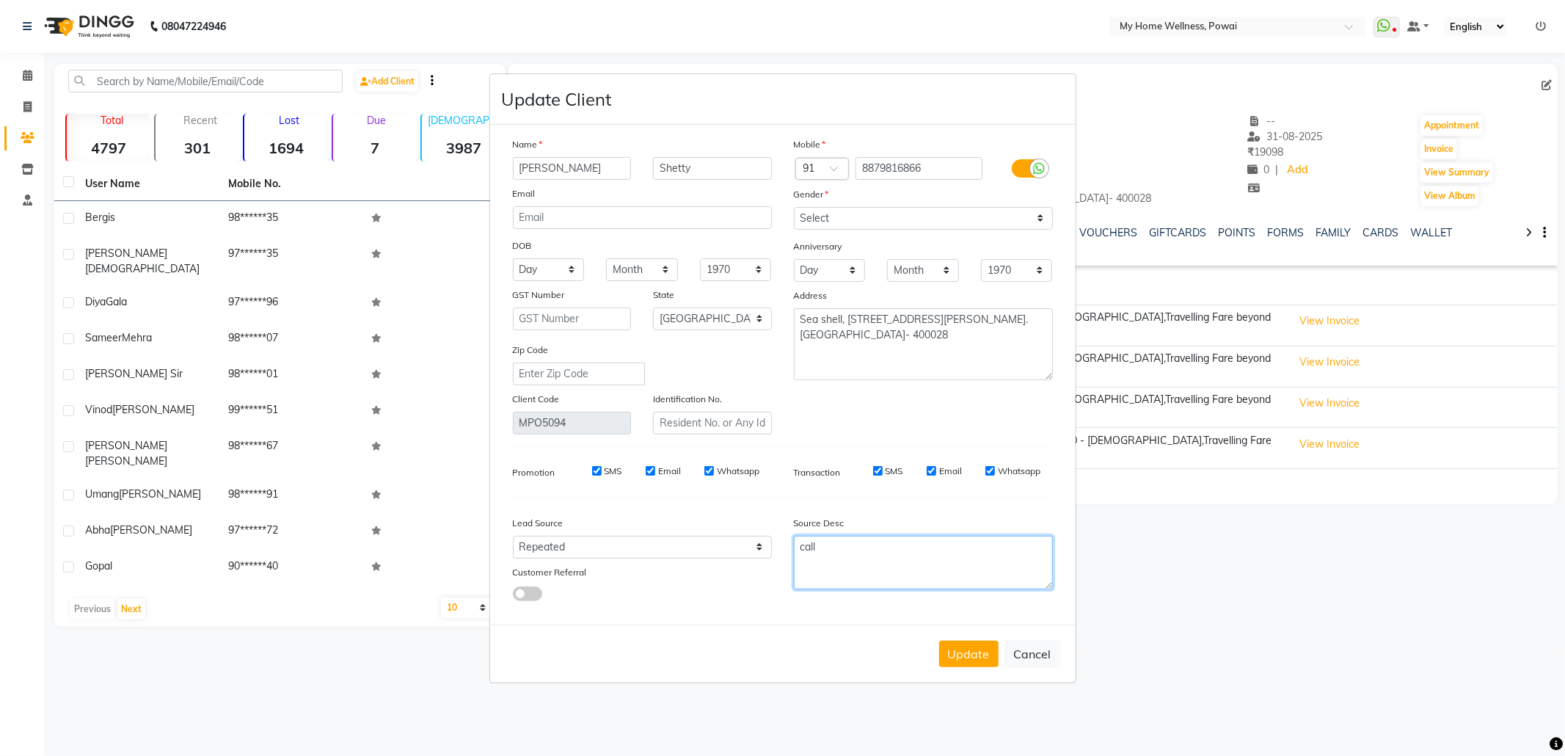
paste textarea "POLICY FORM SUMMITED ON [DATE]"
drag, startPoint x: 931, startPoint y: 543, endPoint x: 1054, endPoint y: 541, distance: 123.3
click at [1054, 541] on div "POLICY FORM SUMMITED ON [DATE]" at bounding box center [923, 563] width 281 height 54
type textarea "POLICY FORM SUMMITED"
click at [975, 647] on button "Update" at bounding box center [968, 654] width 59 height 26
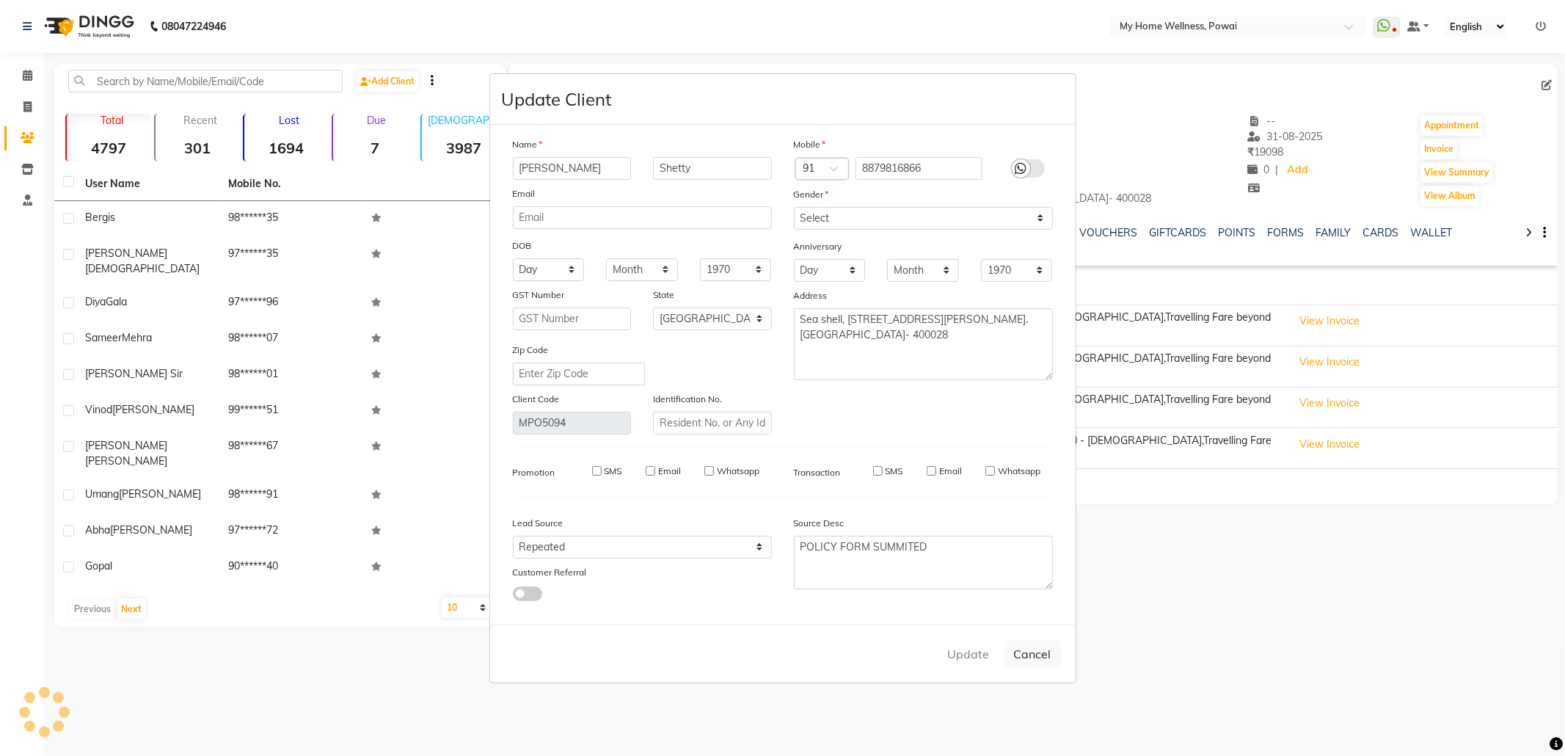
select select
select select "null"
select select
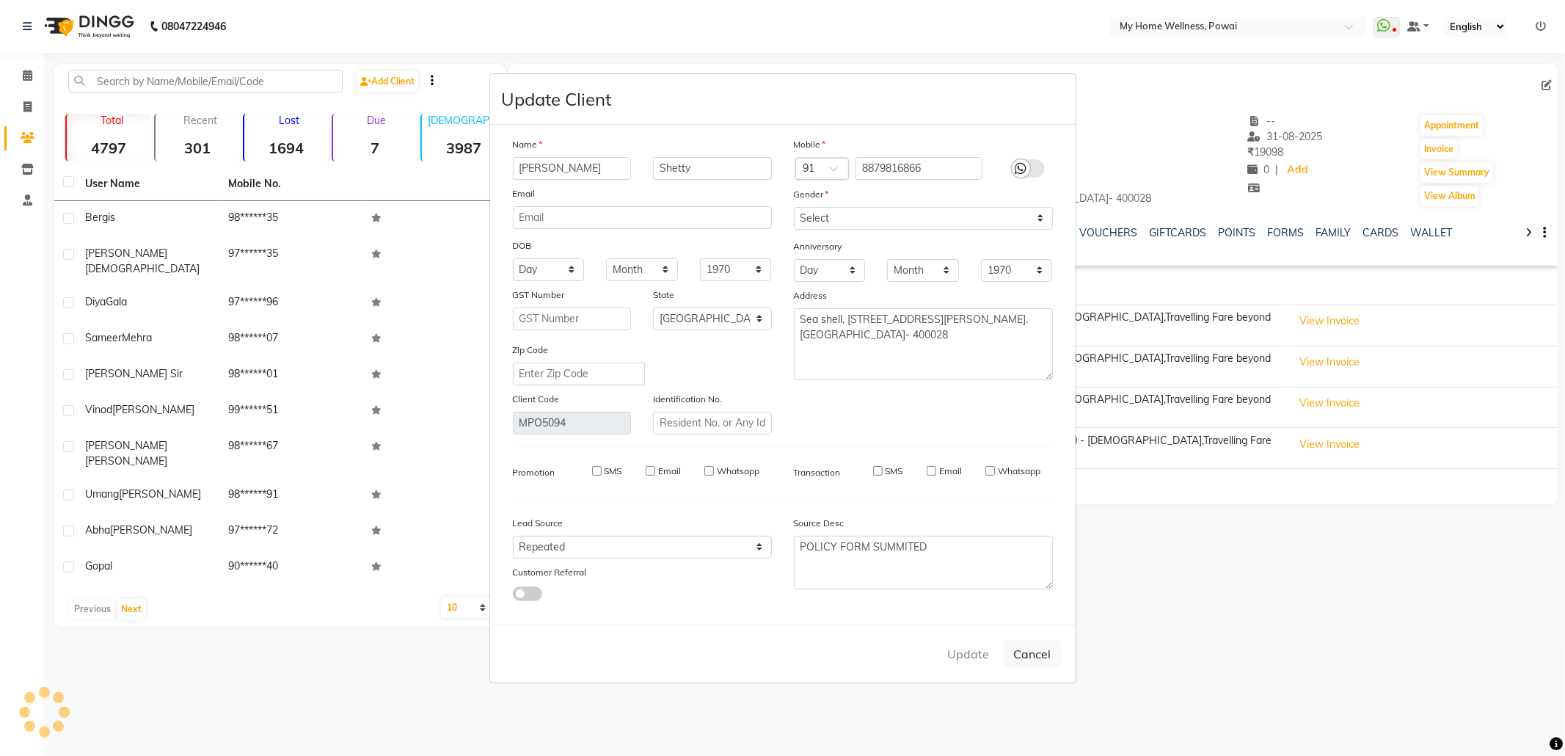
select select
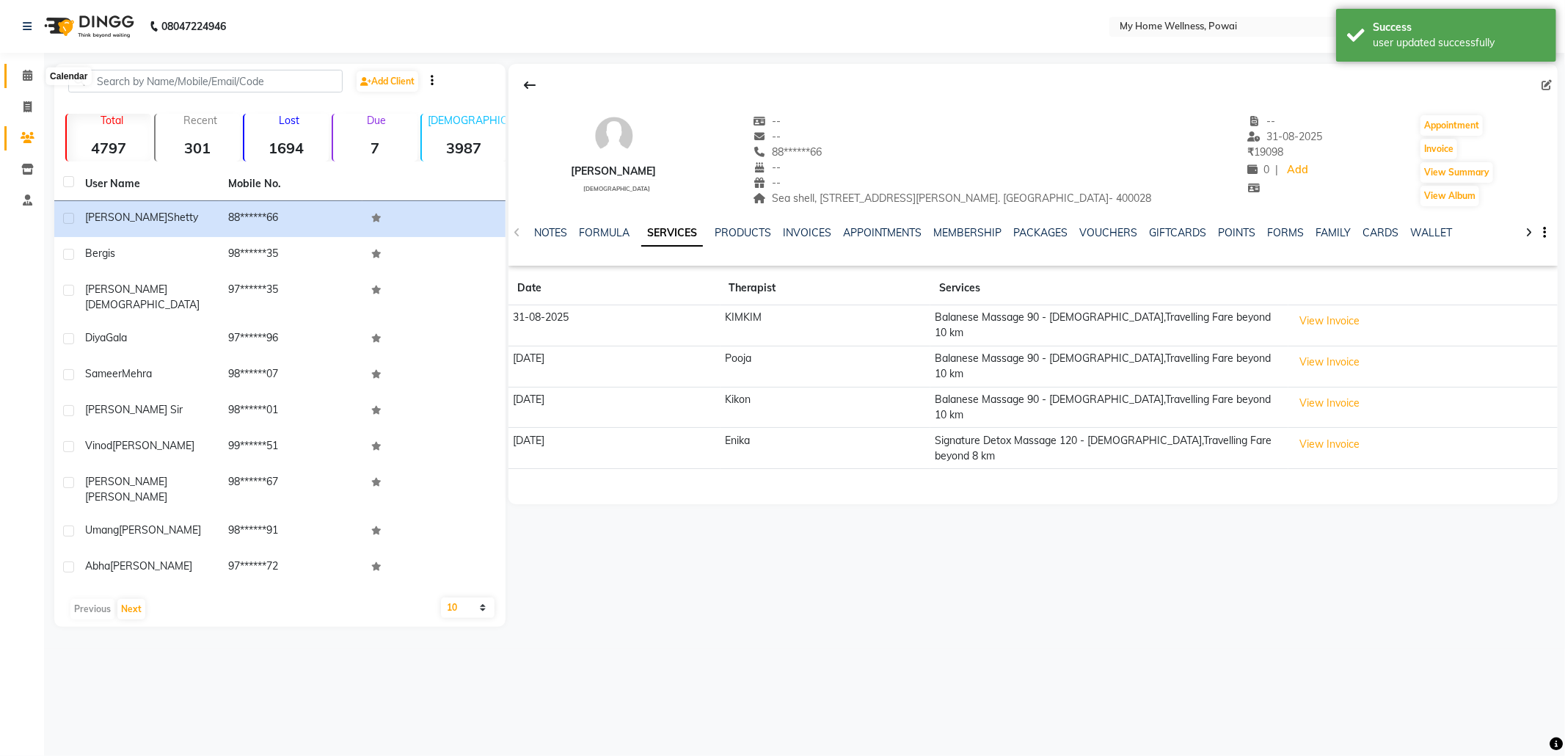
click at [26, 81] on icon at bounding box center [28, 75] width 10 height 11
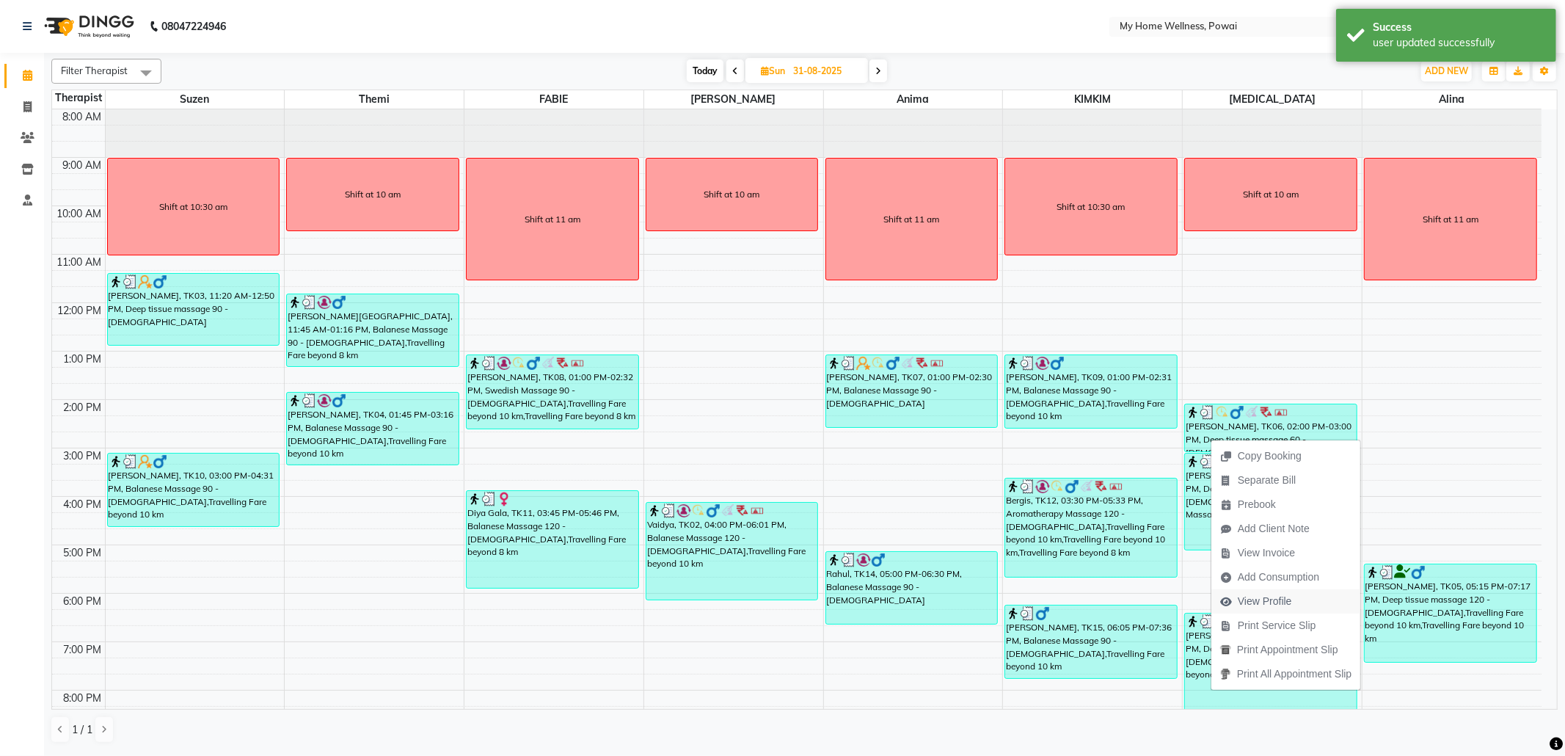
click at [1280, 606] on span "View Profile" at bounding box center [1265, 601] width 54 height 15
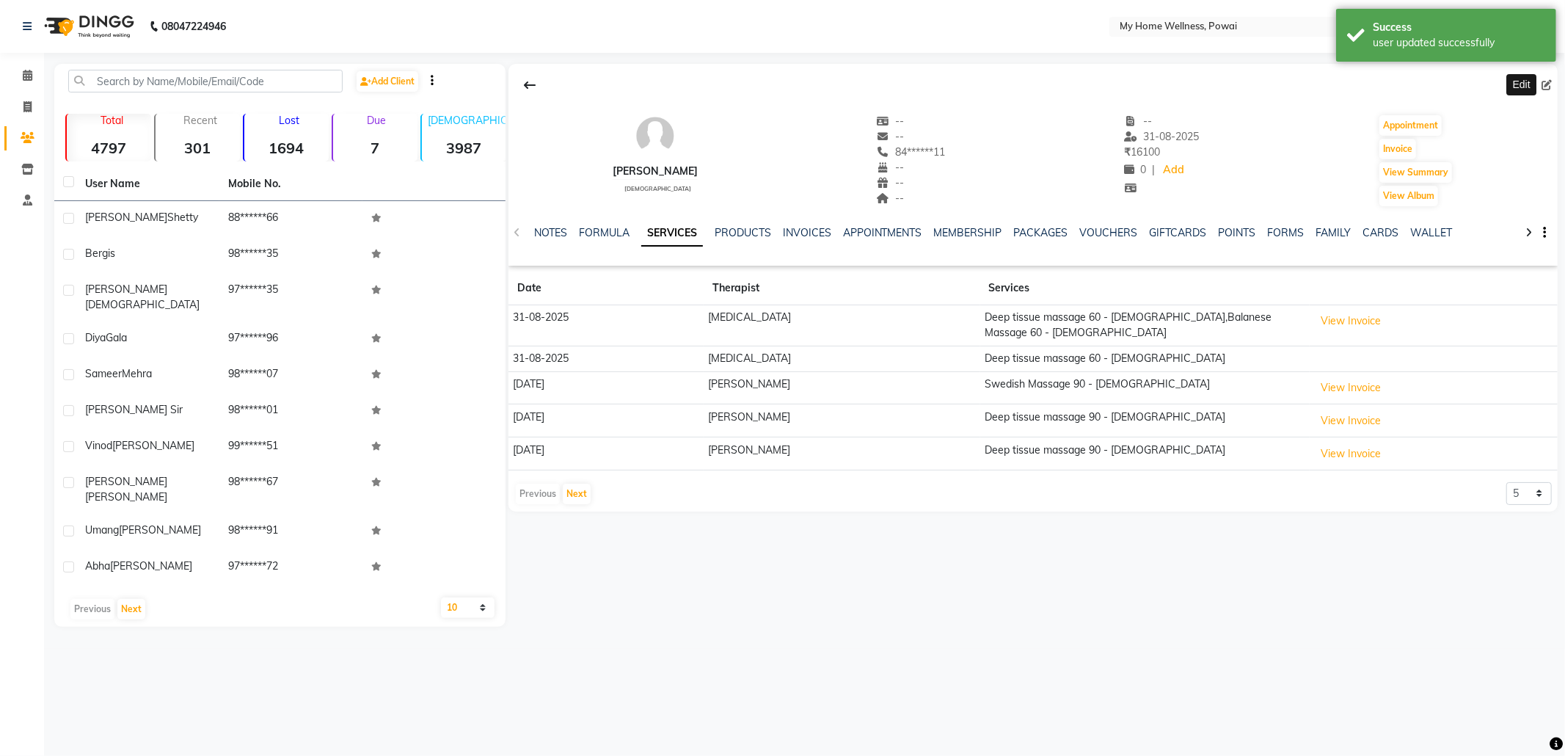
click at [1541, 78] on span at bounding box center [1549, 85] width 16 height 15
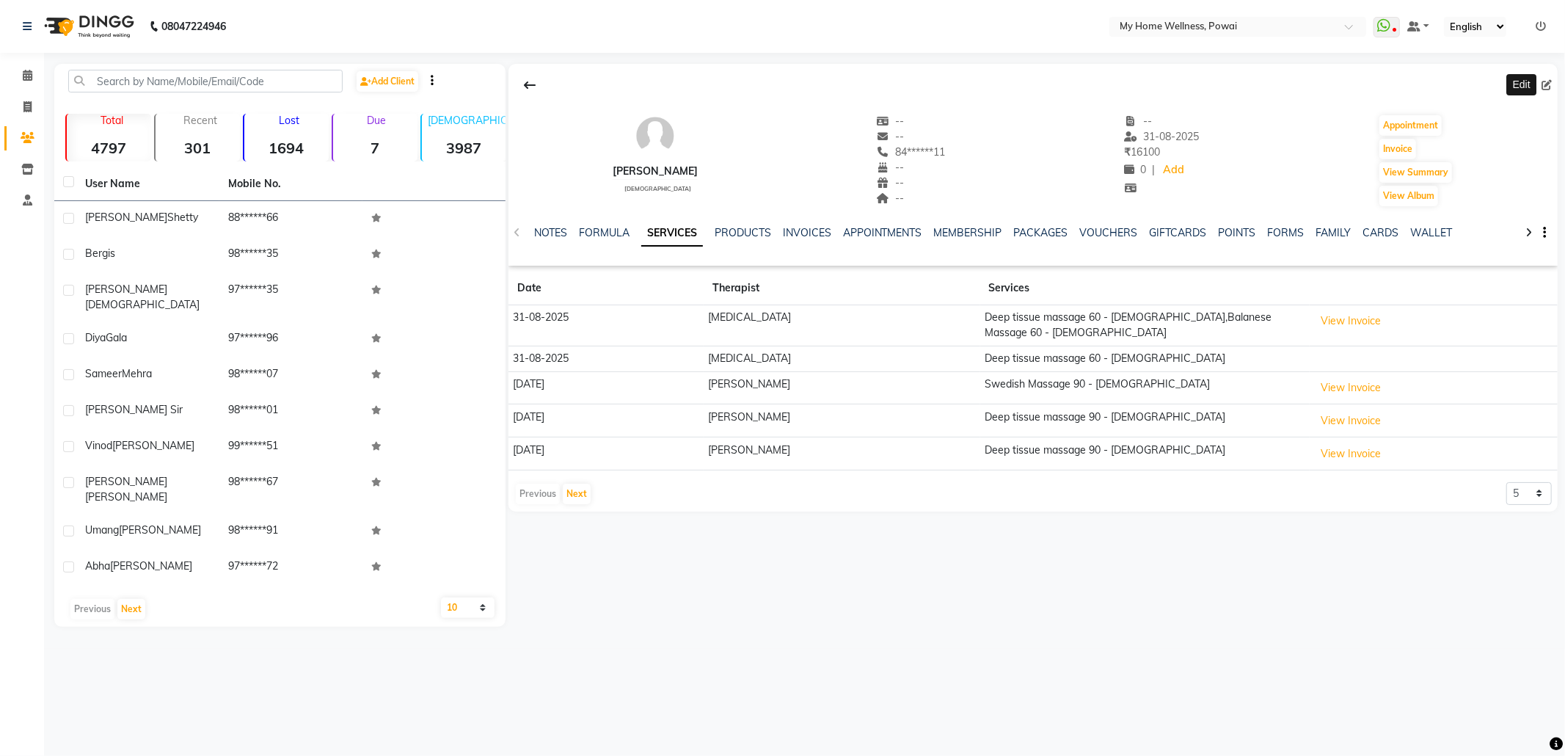
click at [1550, 83] on icon at bounding box center [1546, 85] width 10 height 10
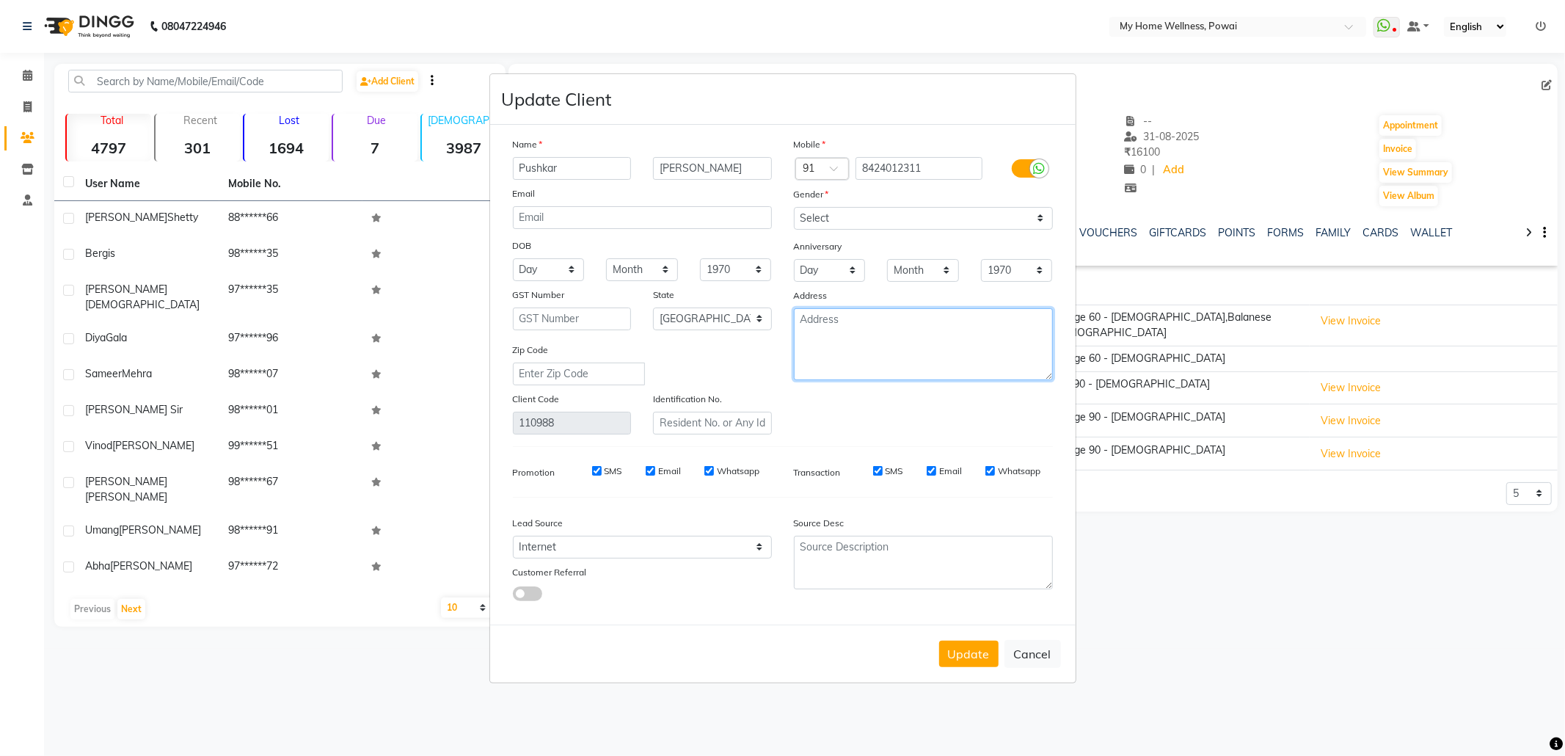
click at [957, 351] on textarea at bounding box center [923, 344] width 259 height 72
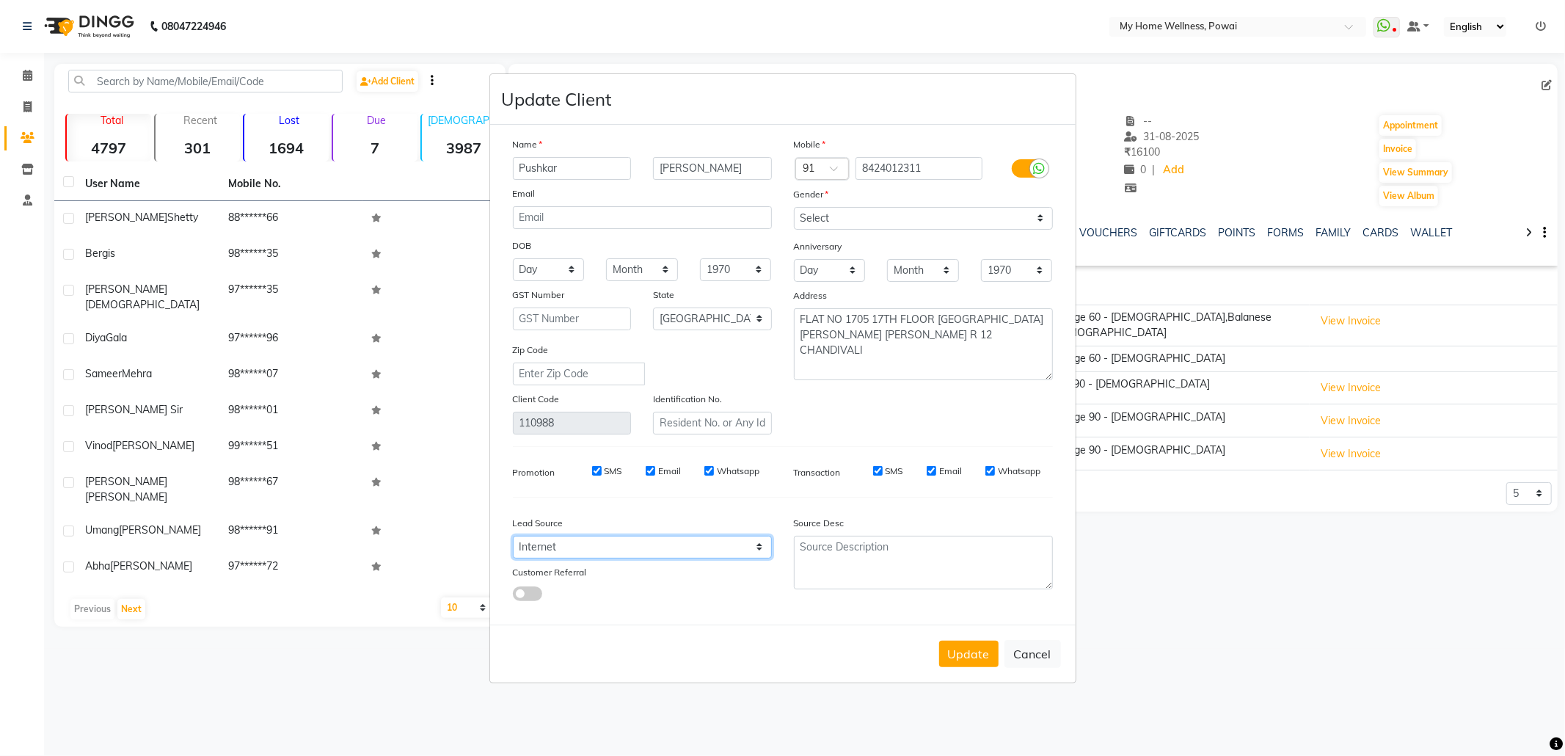
click at [600, 556] on select "Select Walk-in Referral Internet Friend Word of Mouth Advertisement Facebook Ju…" at bounding box center [642, 547] width 259 height 23
click at [513, 536] on select "Select Walk-in Referral Internet Friend Word of Mouth Advertisement Facebook Ju…" at bounding box center [642, 547] width 259 height 23
click at [850, 567] on textarea at bounding box center [923, 563] width 259 height 54
paste textarea "Ignore"
drag, startPoint x: 866, startPoint y: 547, endPoint x: 660, endPoint y: 465, distance: 221.9
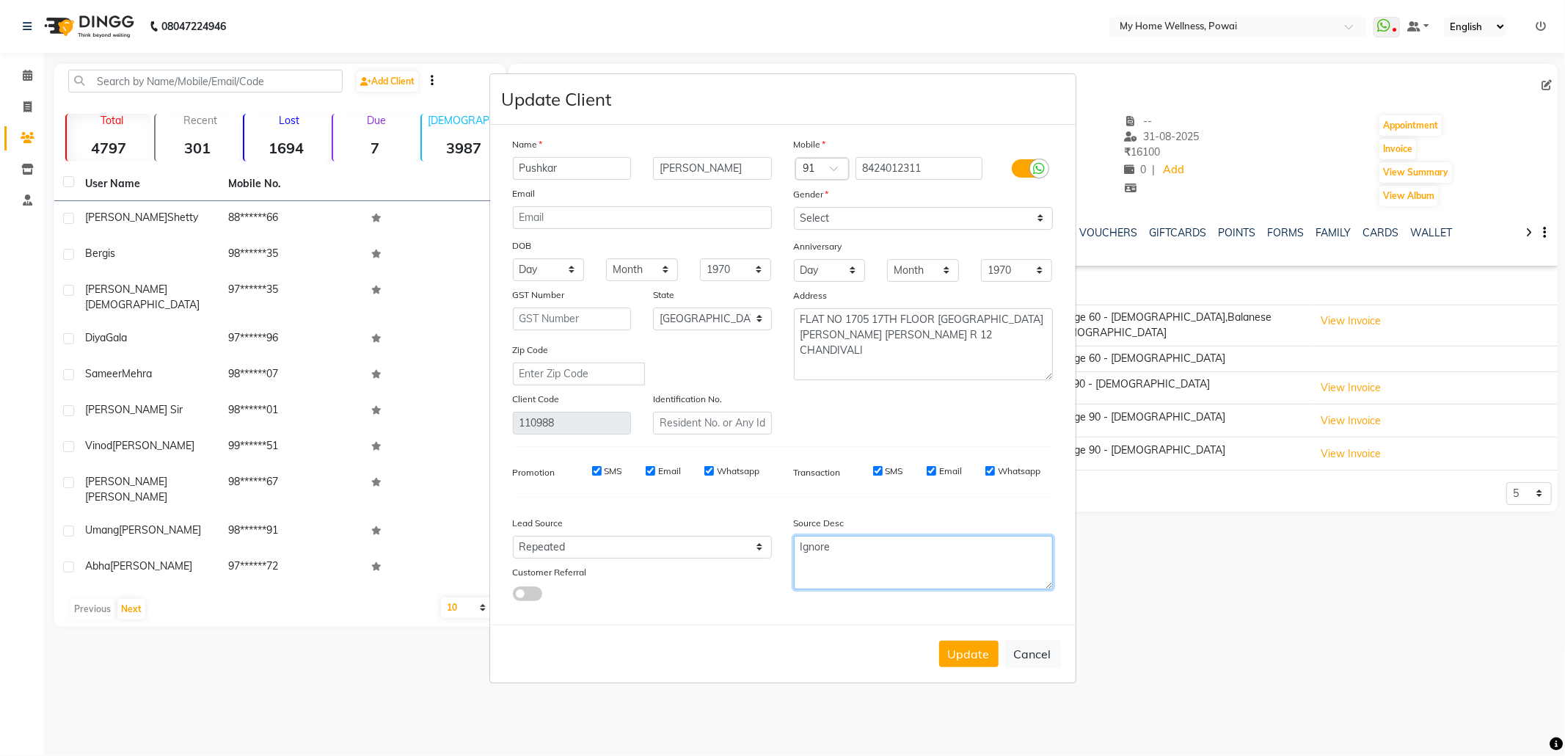
click at [660, 465] on div "Name [PERSON_NAME] Email DOB Day 01 02 03 04 05 06 07 08 09 10 11 12 13 14 15 1…" at bounding box center [783, 374] width 562 height 476
click at [949, 646] on button "Update" at bounding box center [968, 654] width 59 height 26
click at [954, 653] on button "Update" at bounding box center [968, 654] width 59 height 26
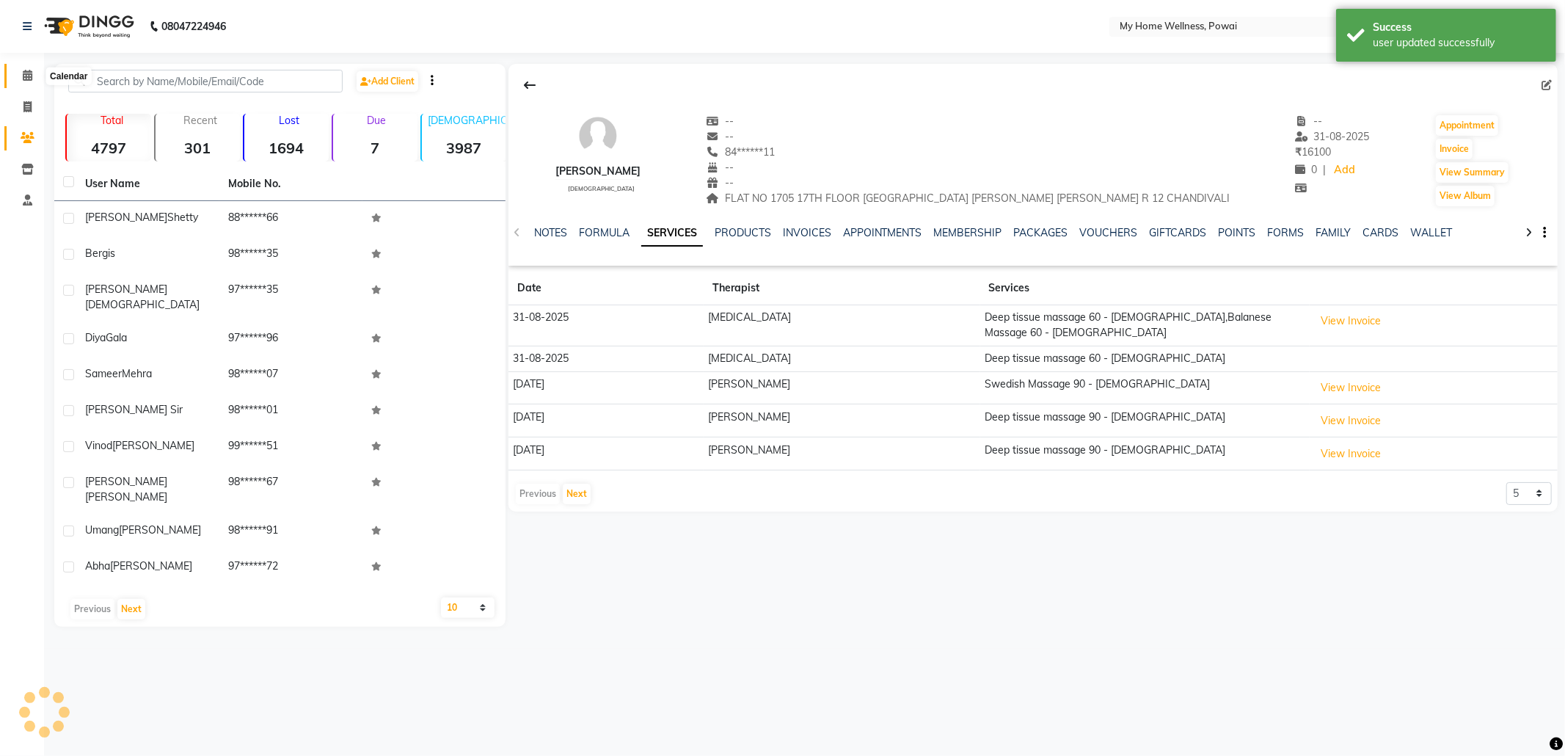
click at [31, 70] on icon at bounding box center [28, 75] width 10 height 11
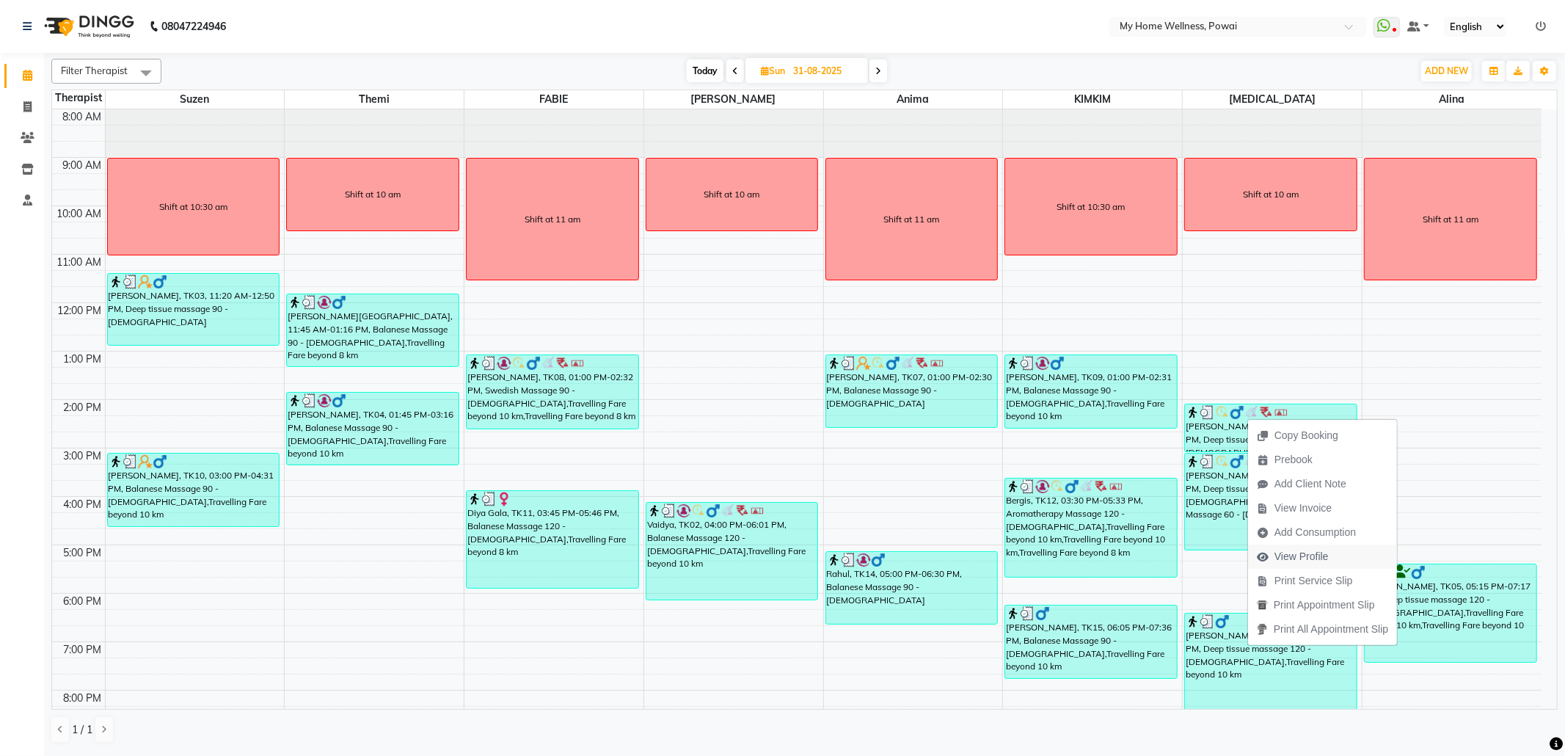
click at [1321, 555] on span "View Profile" at bounding box center [1301, 556] width 54 height 15
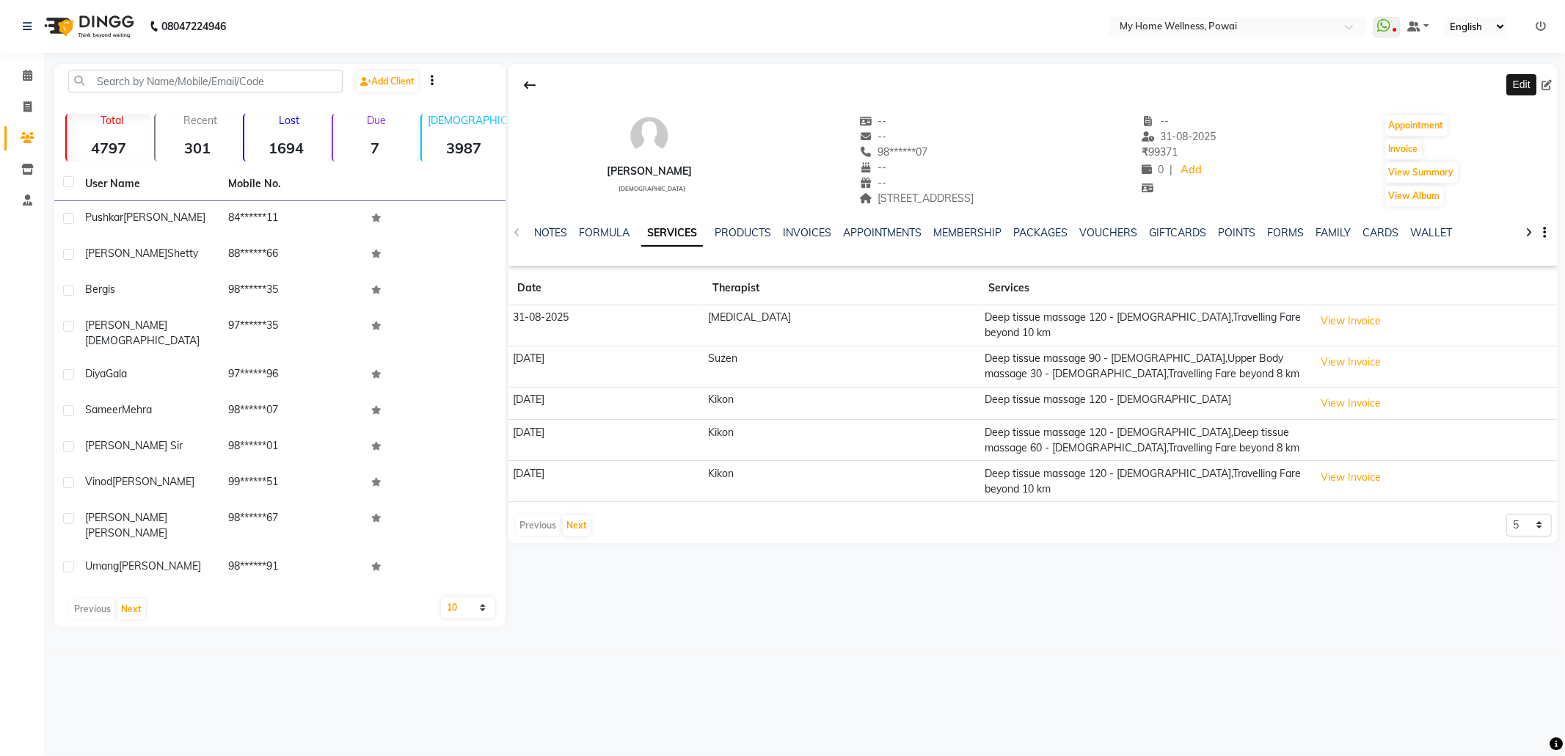
click at [1552, 79] on span at bounding box center [1549, 85] width 16 height 15
click at [1539, 79] on div at bounding box center [1032, 85] width 1049 height 28
click at [1547, 83] on icon at bounding box center [1546, 85] width 10 height 10
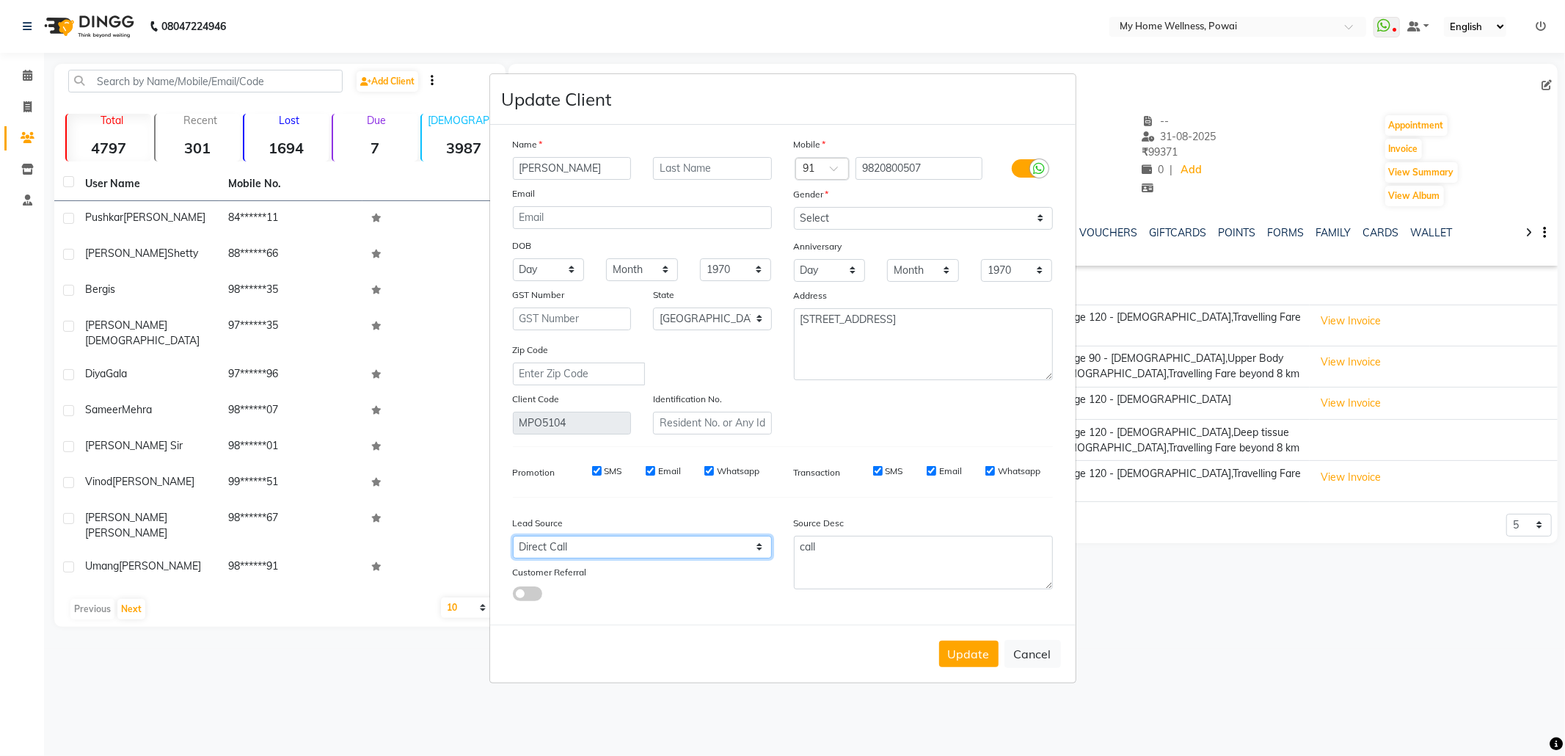
click at [740, 552] on select "Select Walk-in Referral Internet Friend Word of Mouth Advertisement Facebook Ju…" at bounding box center [642, 547] width 259 height 23
click at [513, 536] on select "Select Walk-in Referral Internet Friend Word of Mouth Advertisement Facebook Ju…" at bounding box center [642, 547] width 259 height 23
drag, startPoint x: 916, startPoint y: 552, endPoint x: 417, endPoint y: 515, distance: 501.0
click at [417, 515] on ngb-modal-window "Update Client Name [PERSON_NAME] Email DOB Day 01 02 03 04 05 06 07 08 09 10 11…" at bounding box center [782, 378] width 1565 height 756
paste textarea "Ignore"
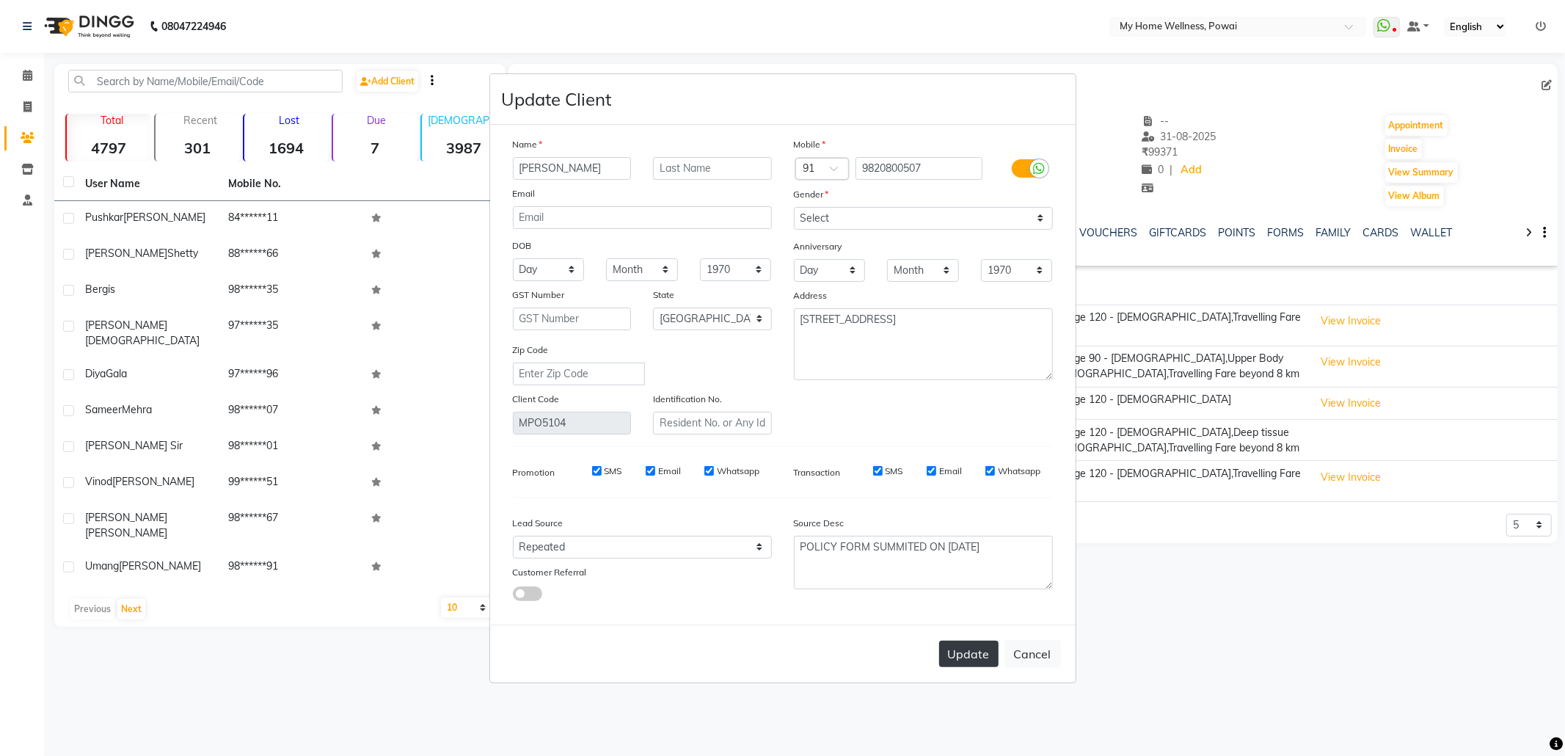
click at [954, 649] on button "Update" at bounding box center [968, 654] width 59 height 26
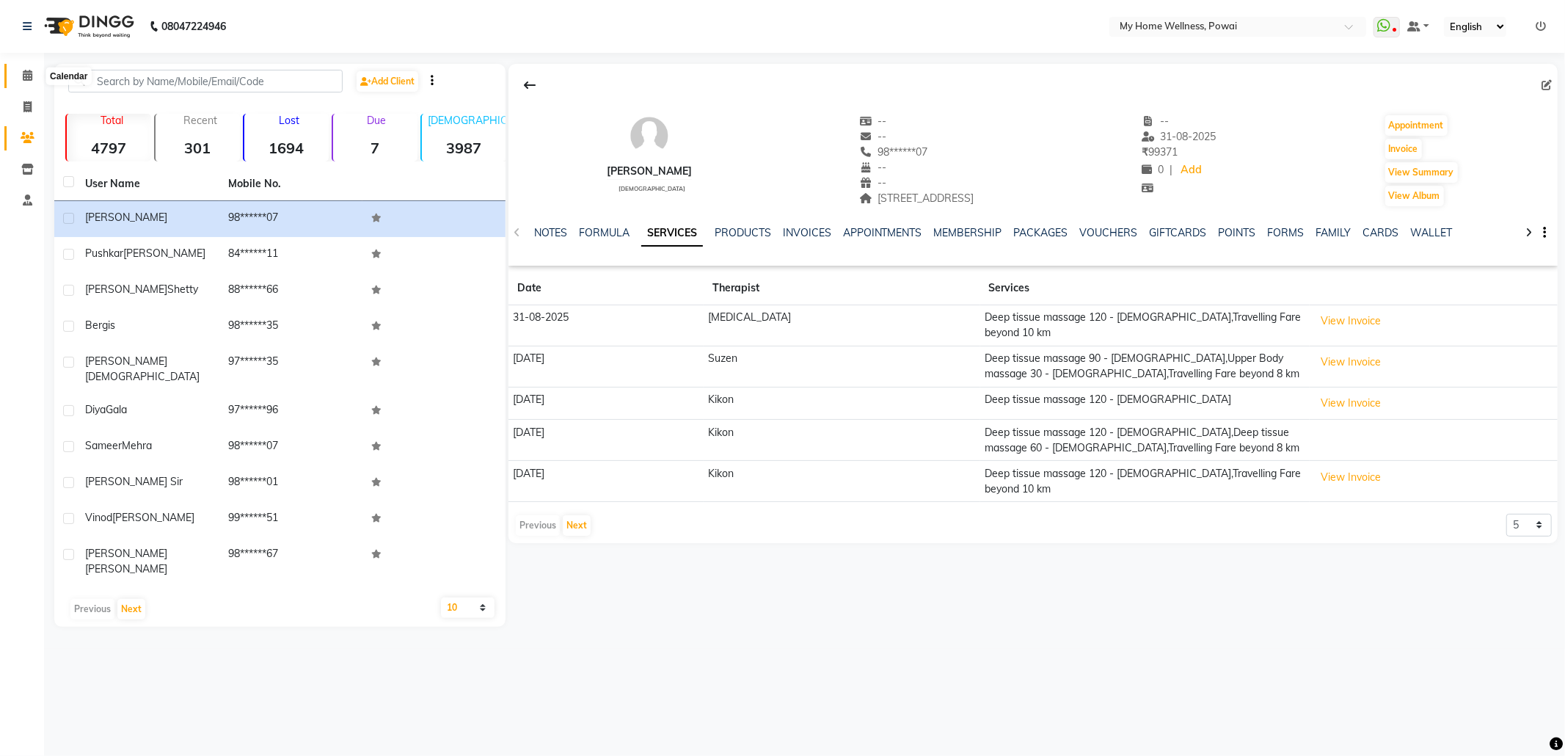
click at [21, 77] on span at bounding box center [28, 75] width 26 height 17
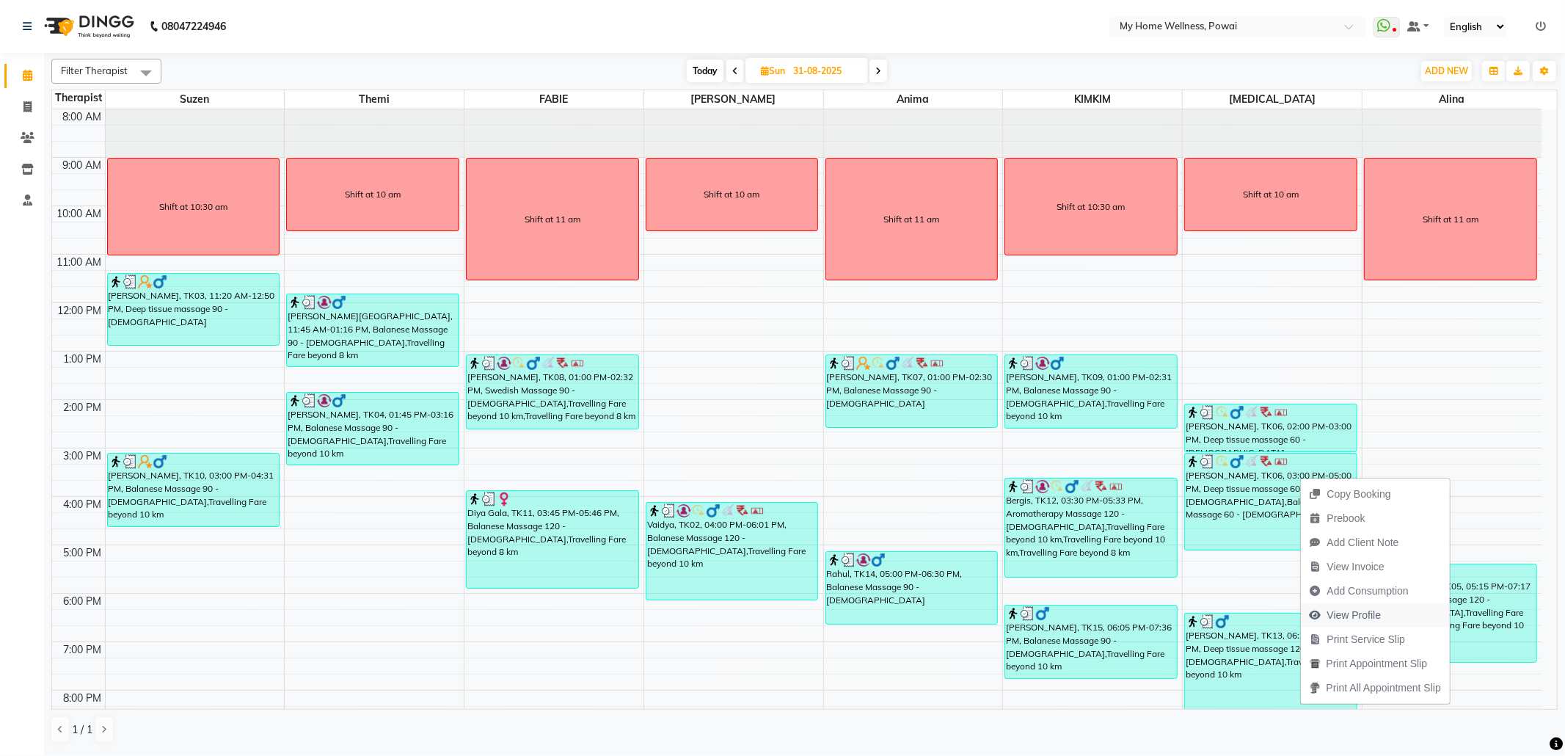
click at [1343, 607] on span "View Profile" at bounding box center [1354, 614] width 54 height 15
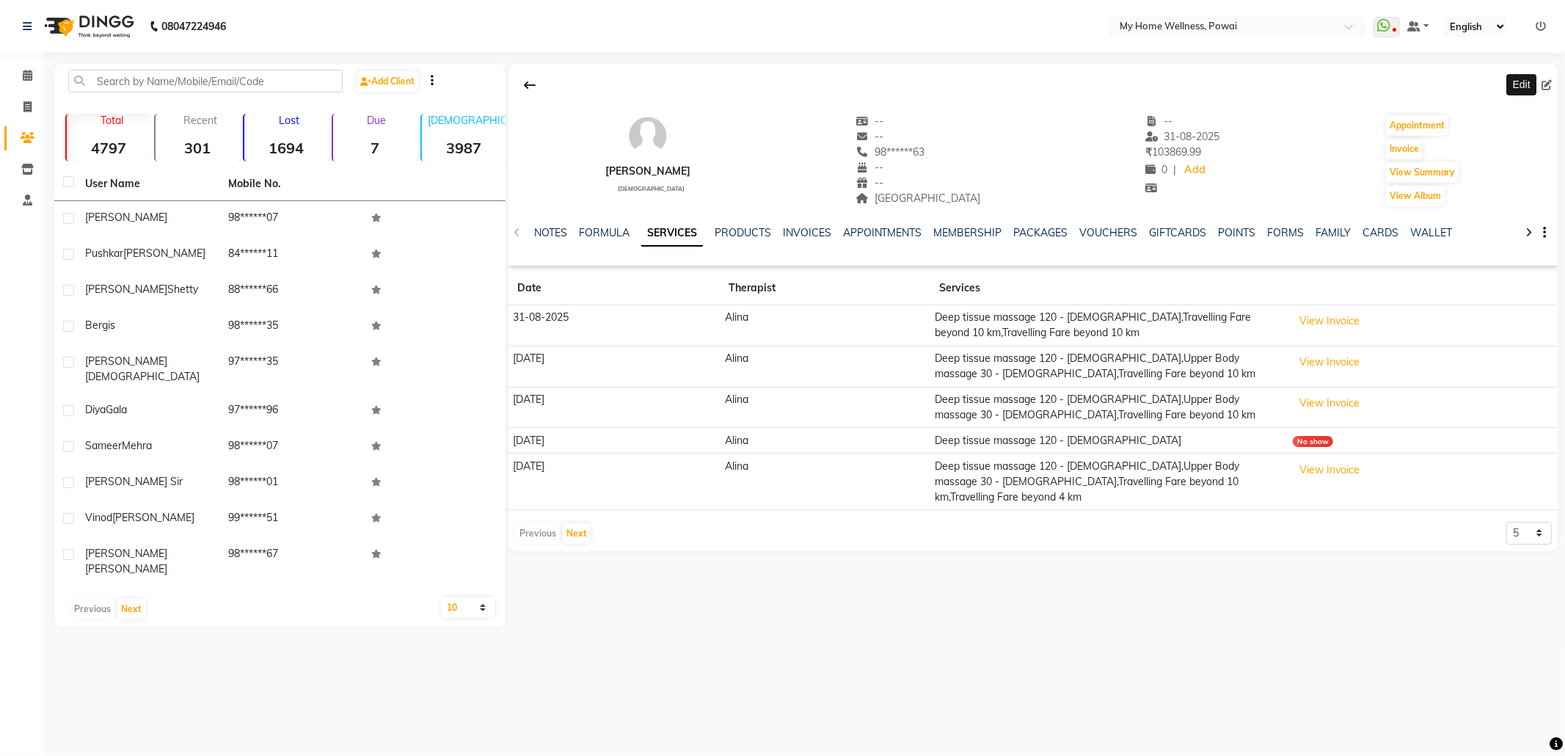
click at [1547, 82] on icon at bounding box center [1546, 85] width 10 height 10
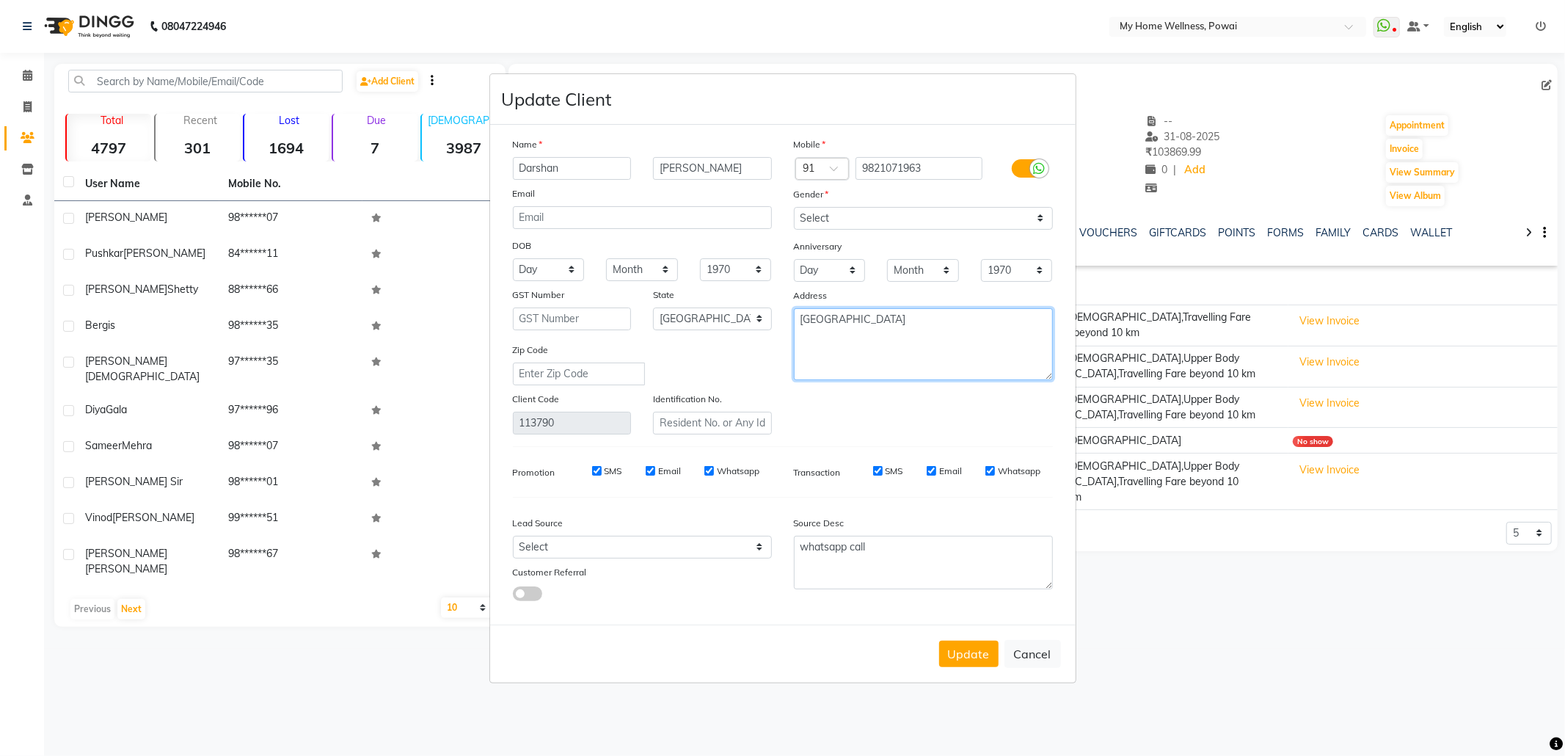
drag, startPoint x: 908, startPoint y: 326, endPoint x: 465, endPoint y: 265, distance: 446.7
click at [473, 269] on ngb-modal-window "Update Client Name [PERSON_NAME] Email DOB Day 01 02 03 04 05 06 07 08 09 10 11…" at bounding box center [782, 378] width 1565 height 756
click at [565, 558] on div "Lead Source Select Walk-in Referral Internet Friend Word of Mouth Advertisement…" at bounding box center [642, 555] width 281 height 92
click at [513, 536] on select "Select Walk-in Referral Internet Friend Word of Mouth Advertisement Facebook Ju…" at bounding box center [642, 547] width 259 height 23
drag, startPoint x: 886, startPoint y: 544, endPoint x: 625, endPoint y: 522, distance: 262.1
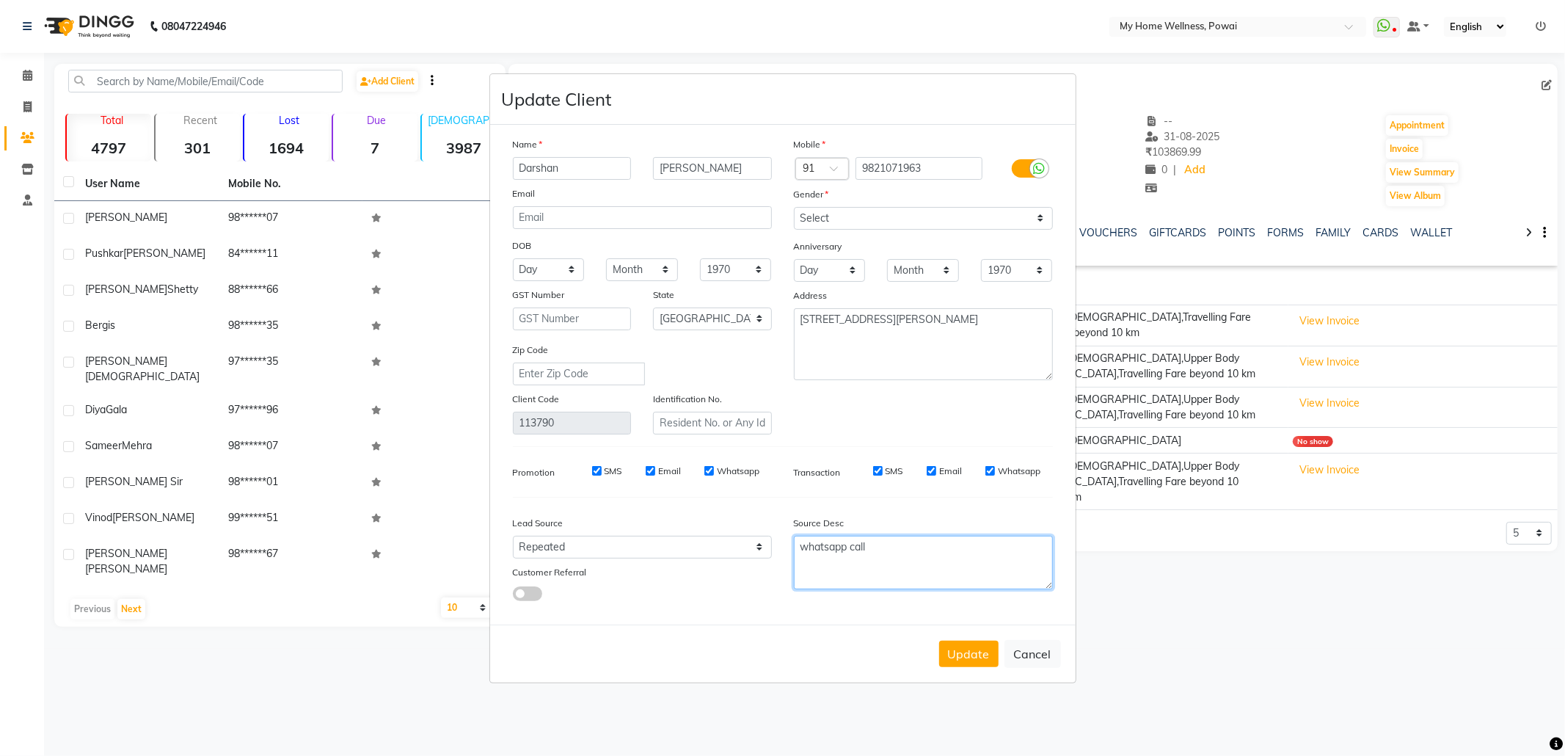
click at [625, 522] on div "Lead Source Select Walk-in Referral Internet Friend Word of Mouth Advertisement…" at bounding box center [783, 555] width 562 height 92
paste textarea "7718826377"
click at [982, 649] on button "Update" at bounding box center [968, 654] width 59 height 26
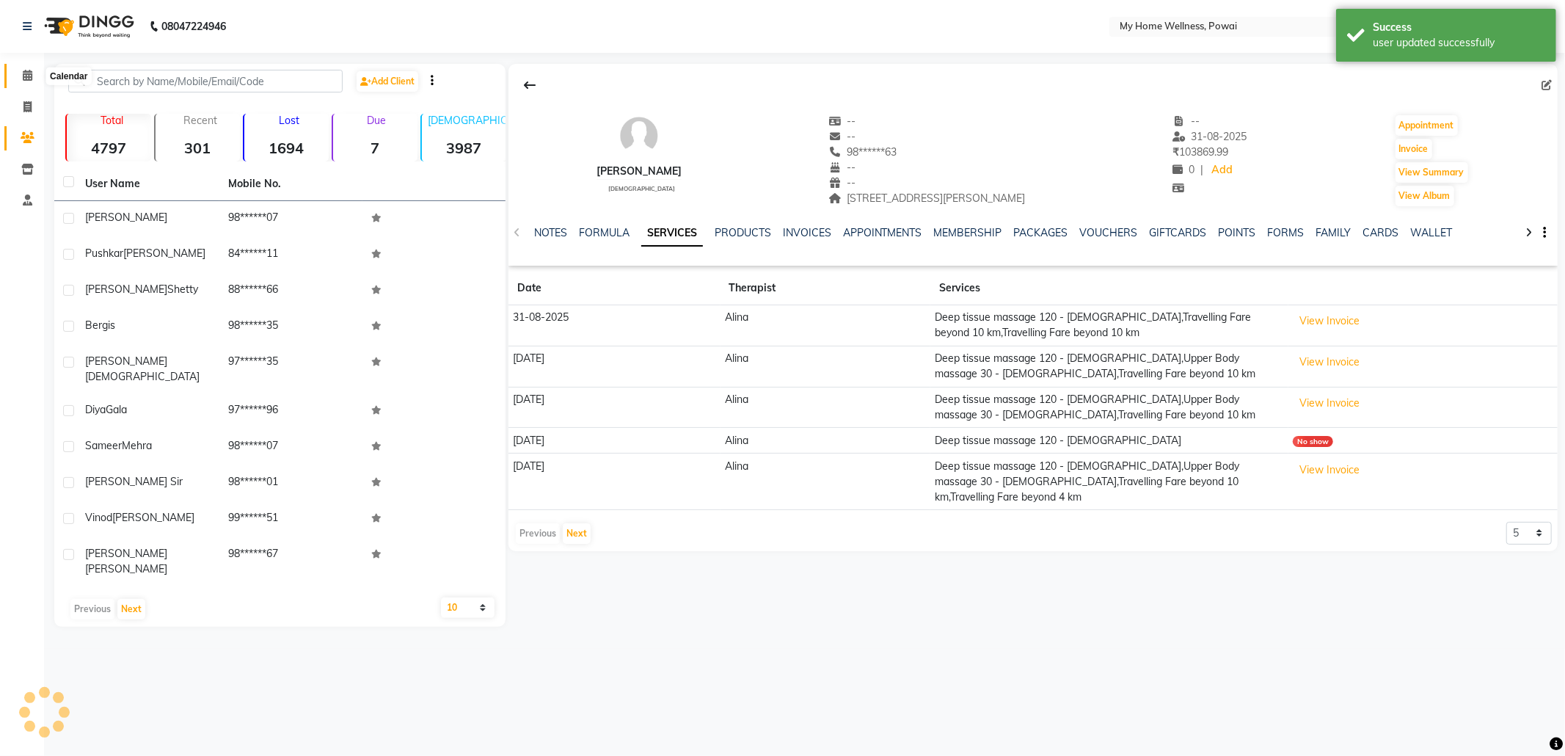
click at [23, 70] on icon at bounding box center [28, 75] width 10 height 11
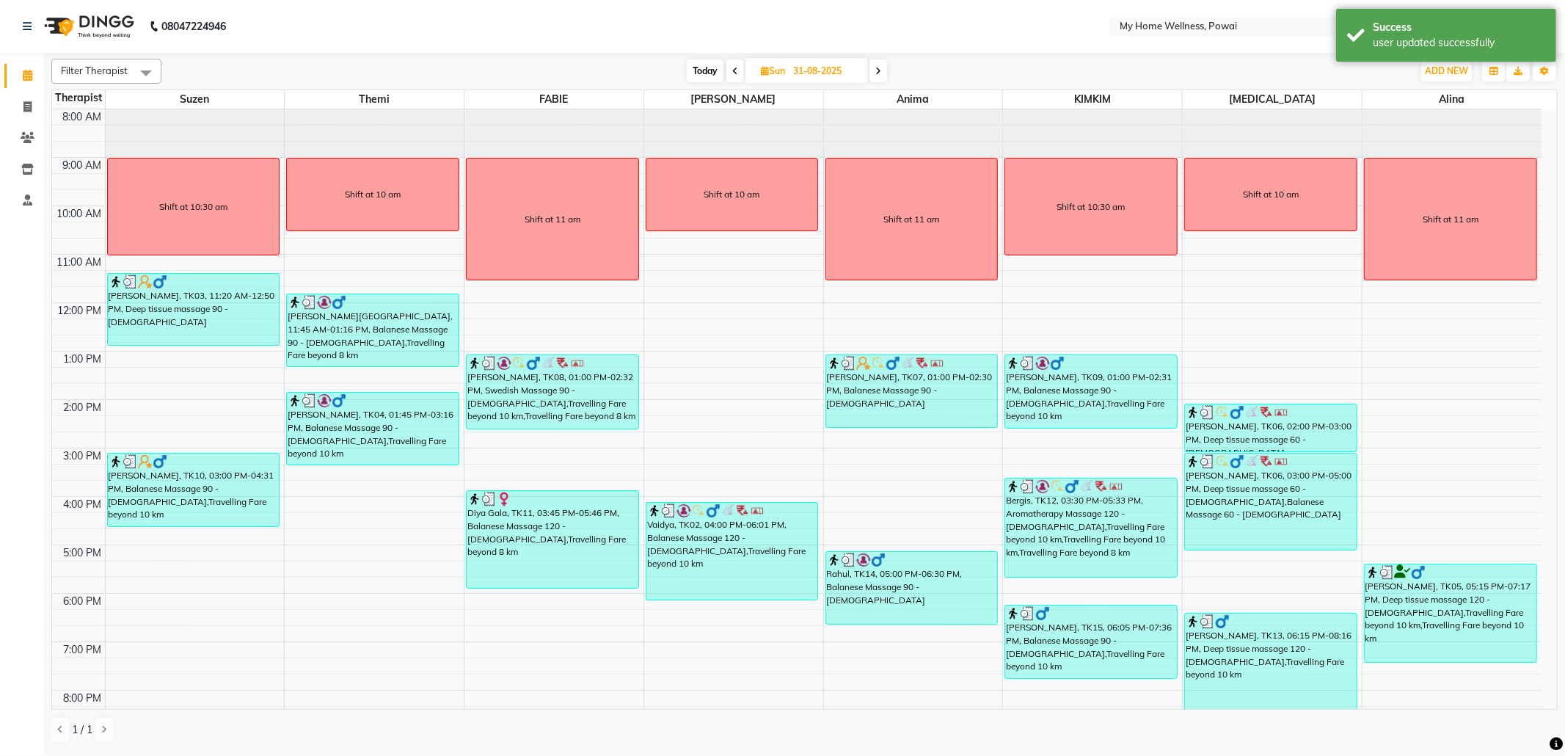
click at [734, 76] on span at bounding box center [735, 70] width 18 height 23
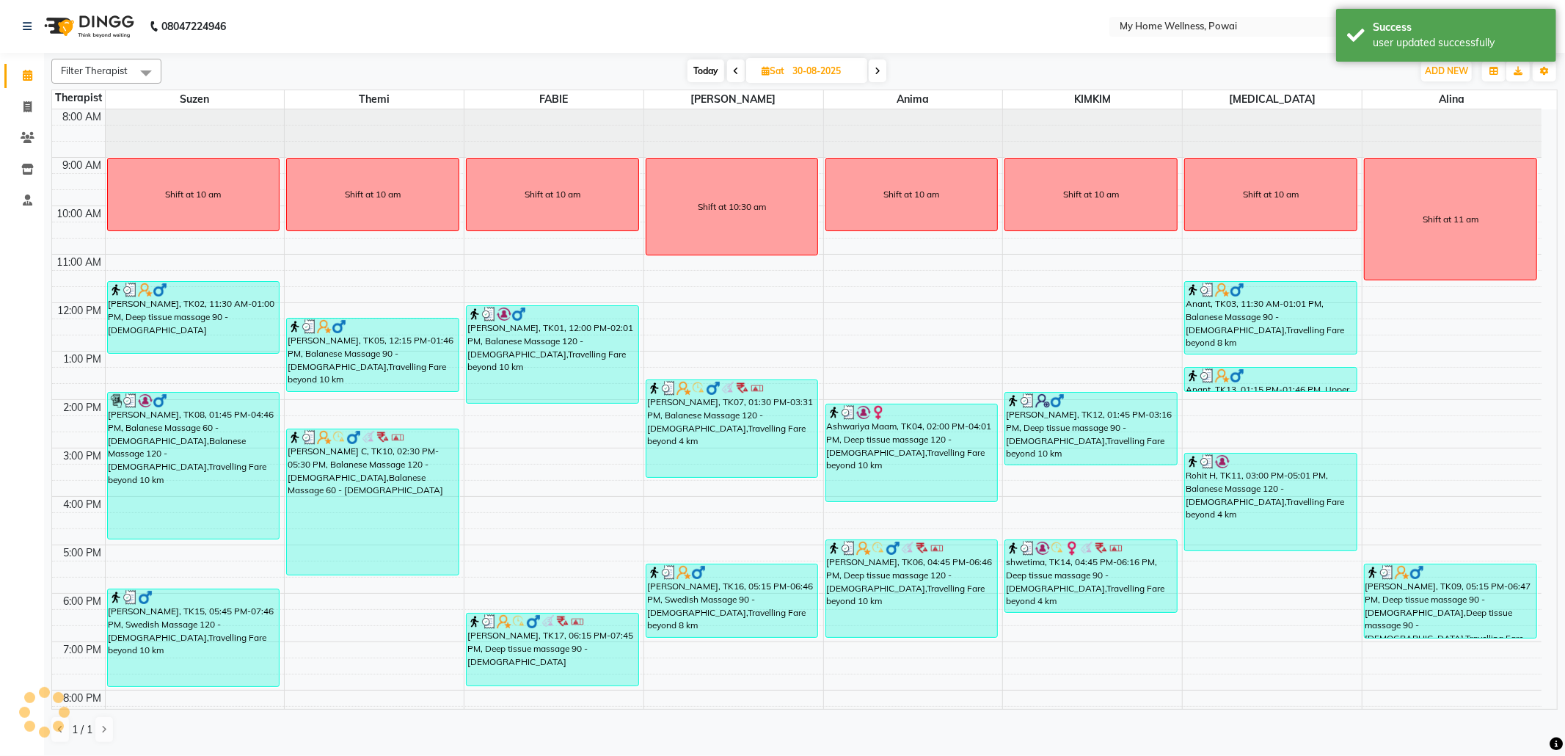
scroll to position [89, 0]
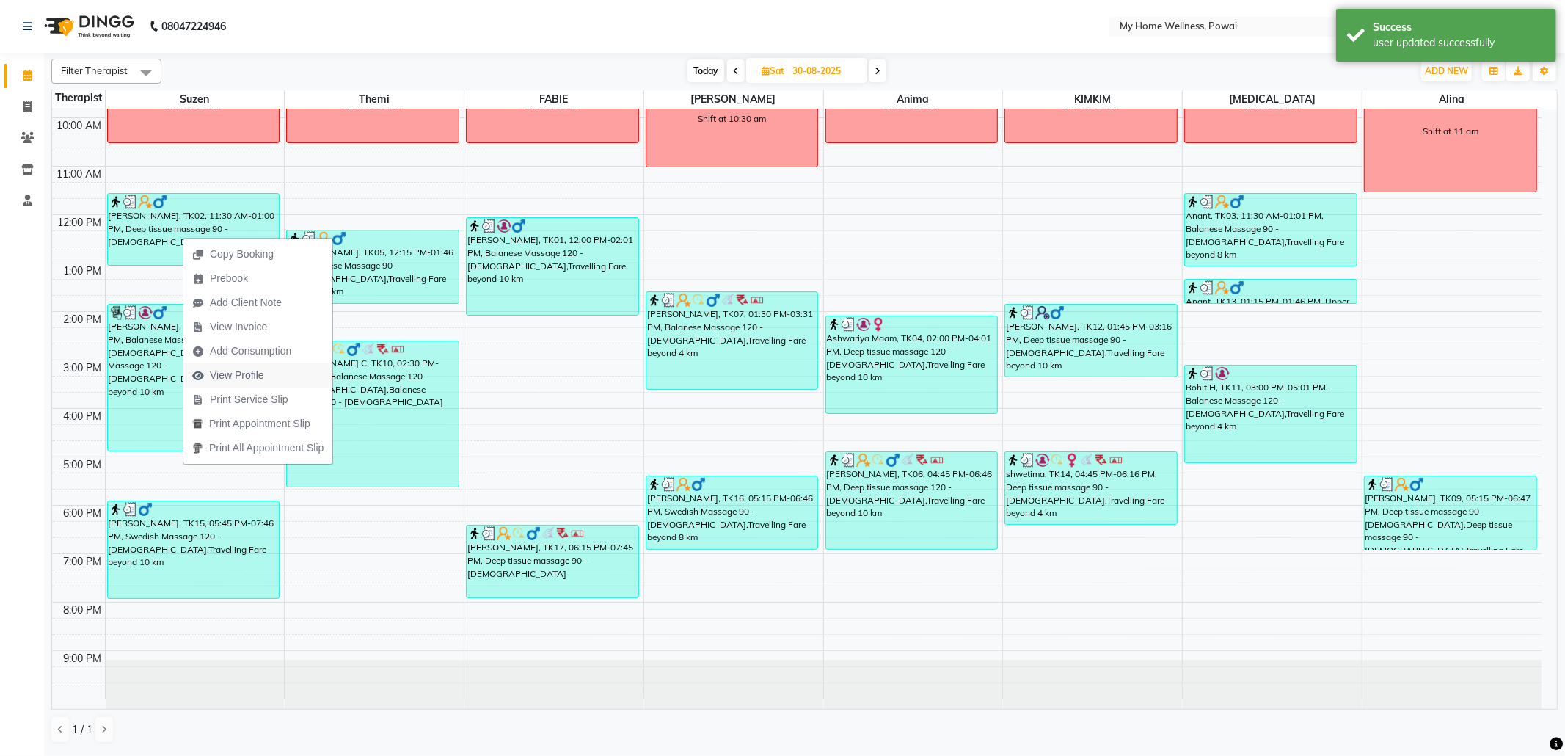
click at [241, 383] on span "View Profile" at bounding box center [228, 375] width 90 height 24
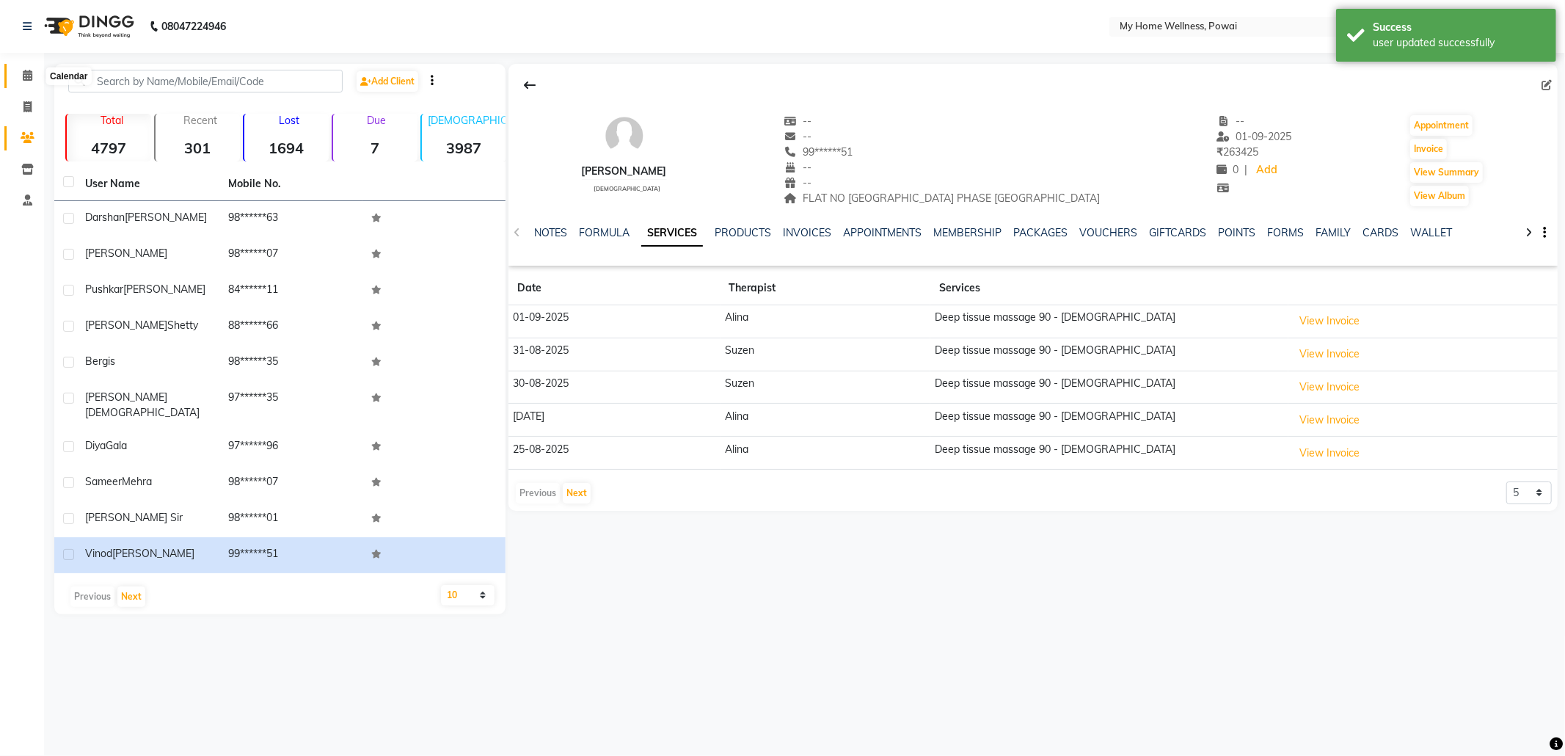
click at [28, 78] on icon at bounding box center [28, 75] width 10 height 11
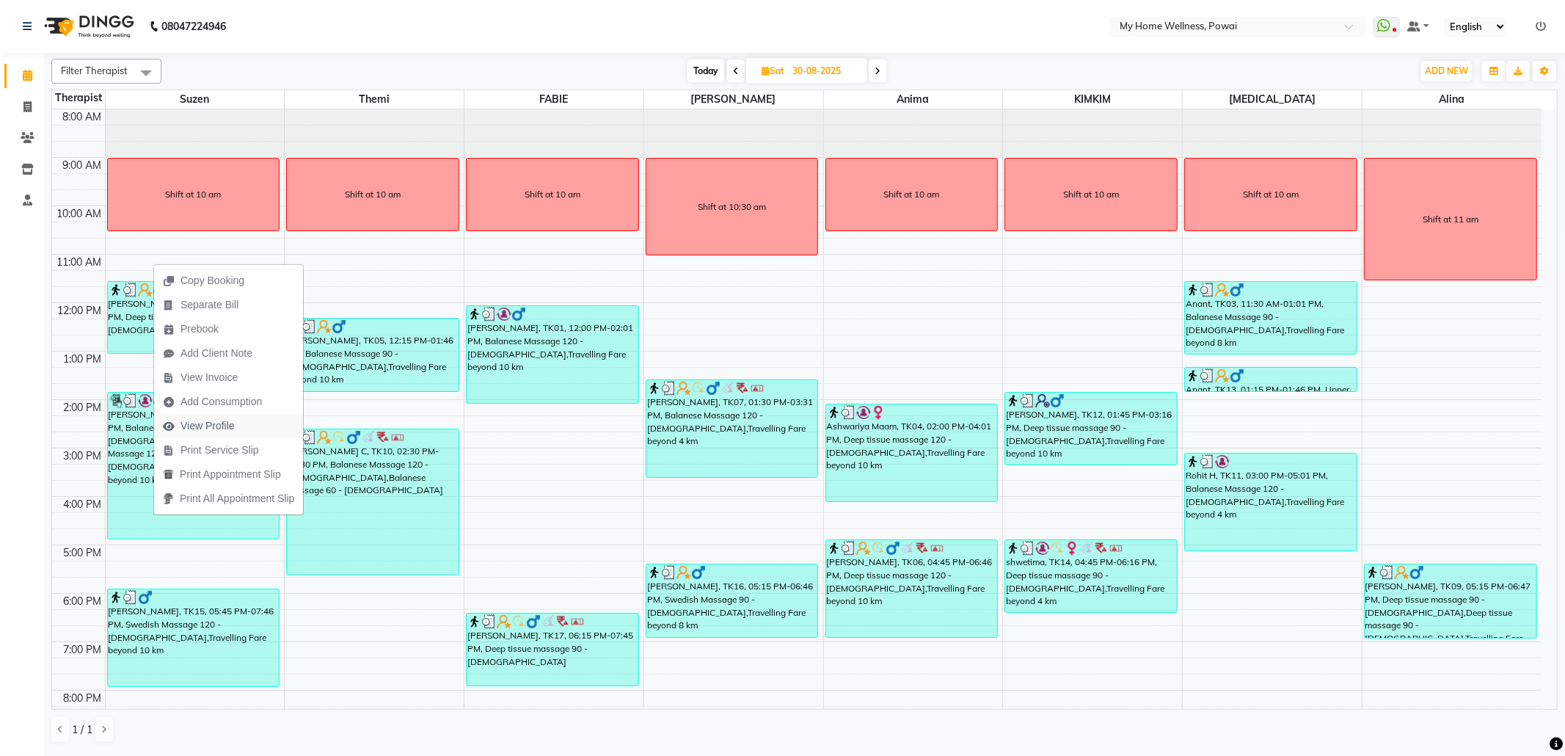
click at [179, 426] on span "View Profile" at bounding box center [199, 426] width 90 height 24
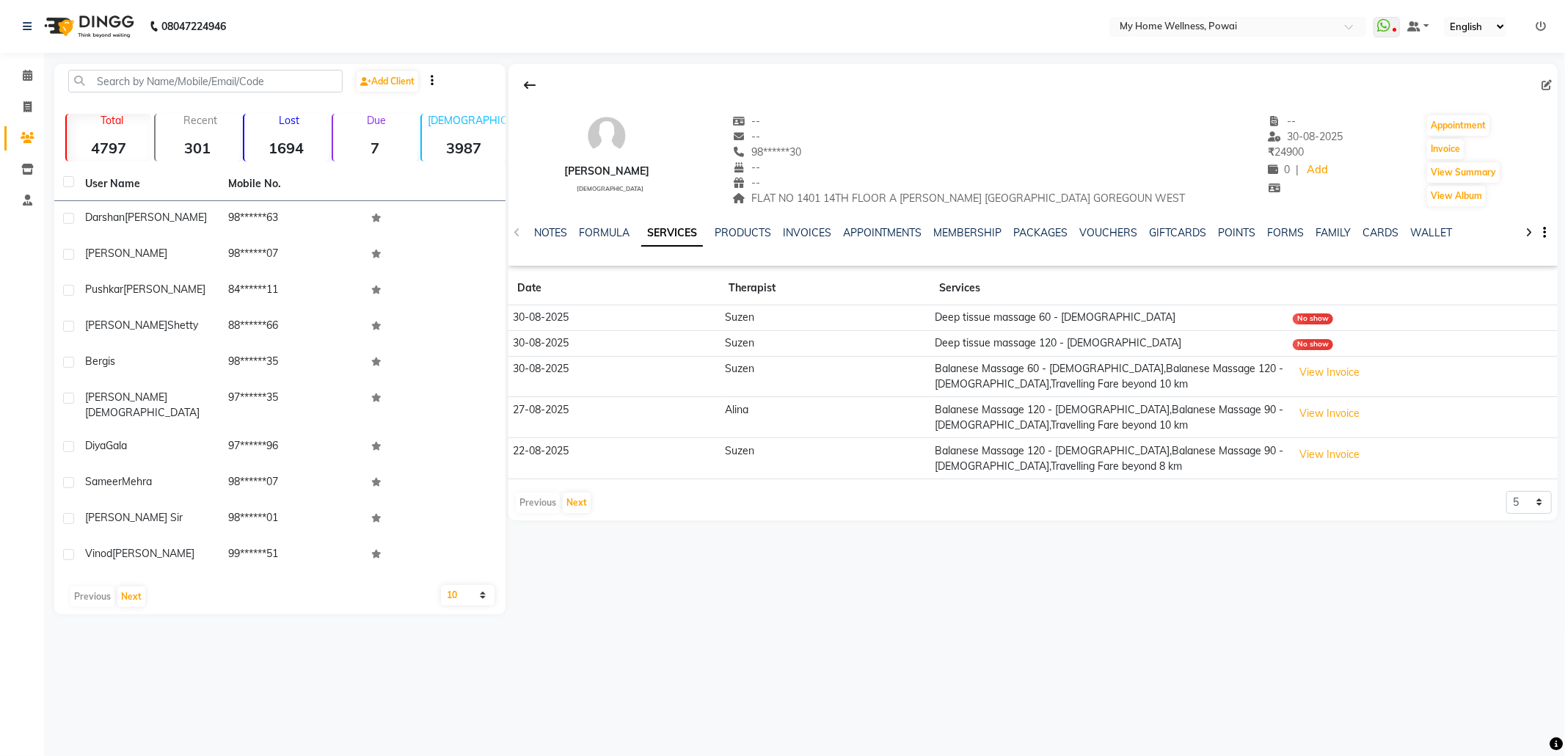
click at [25, 62] on li "Calendar" at bounding box center [22, 76] width 44 height 32
click at [25, 72] on icon at bounding box center [28, 75] width 10 height 11
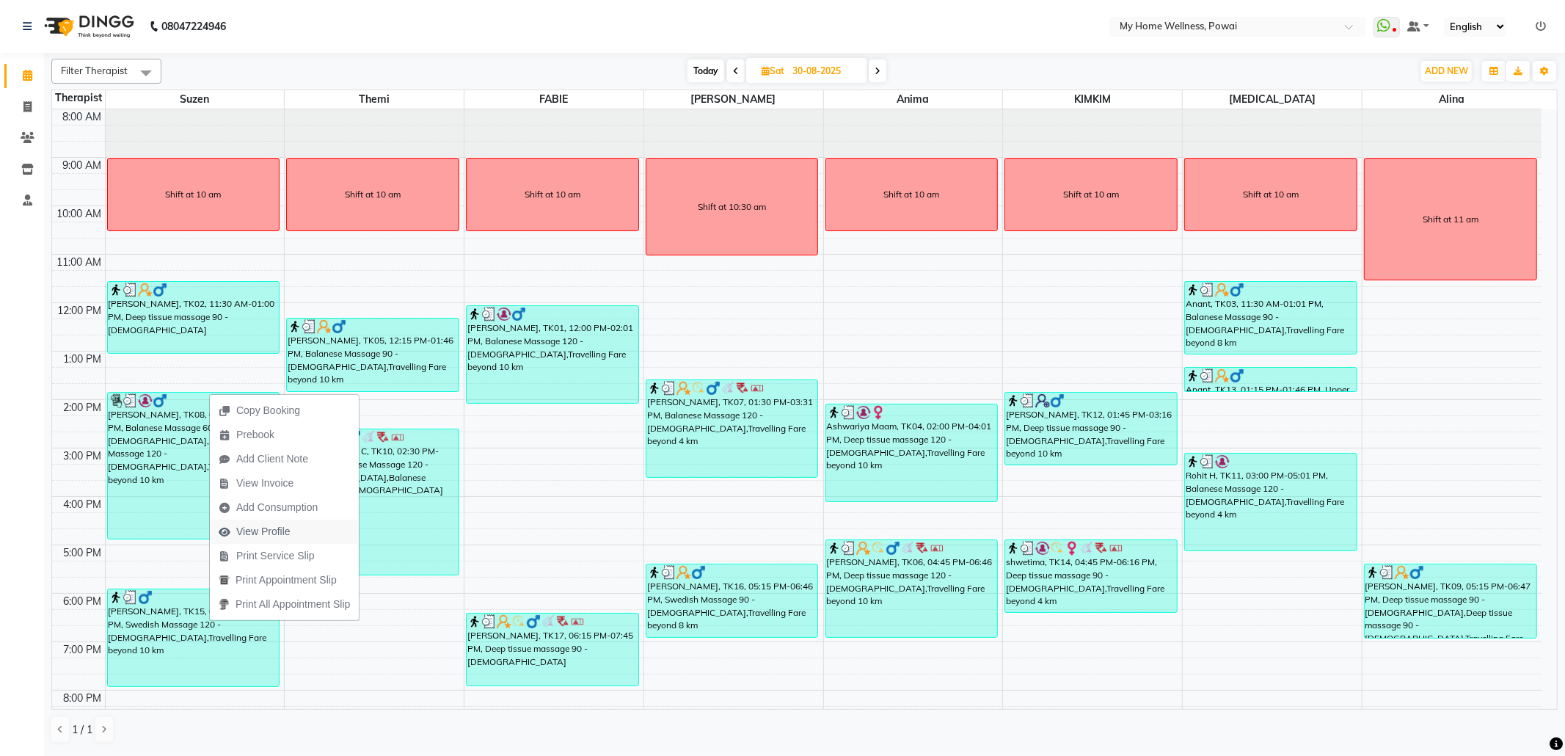
click at [301, 530] on button "View Profile" at bounding box center [284, 531] width 149 height 24
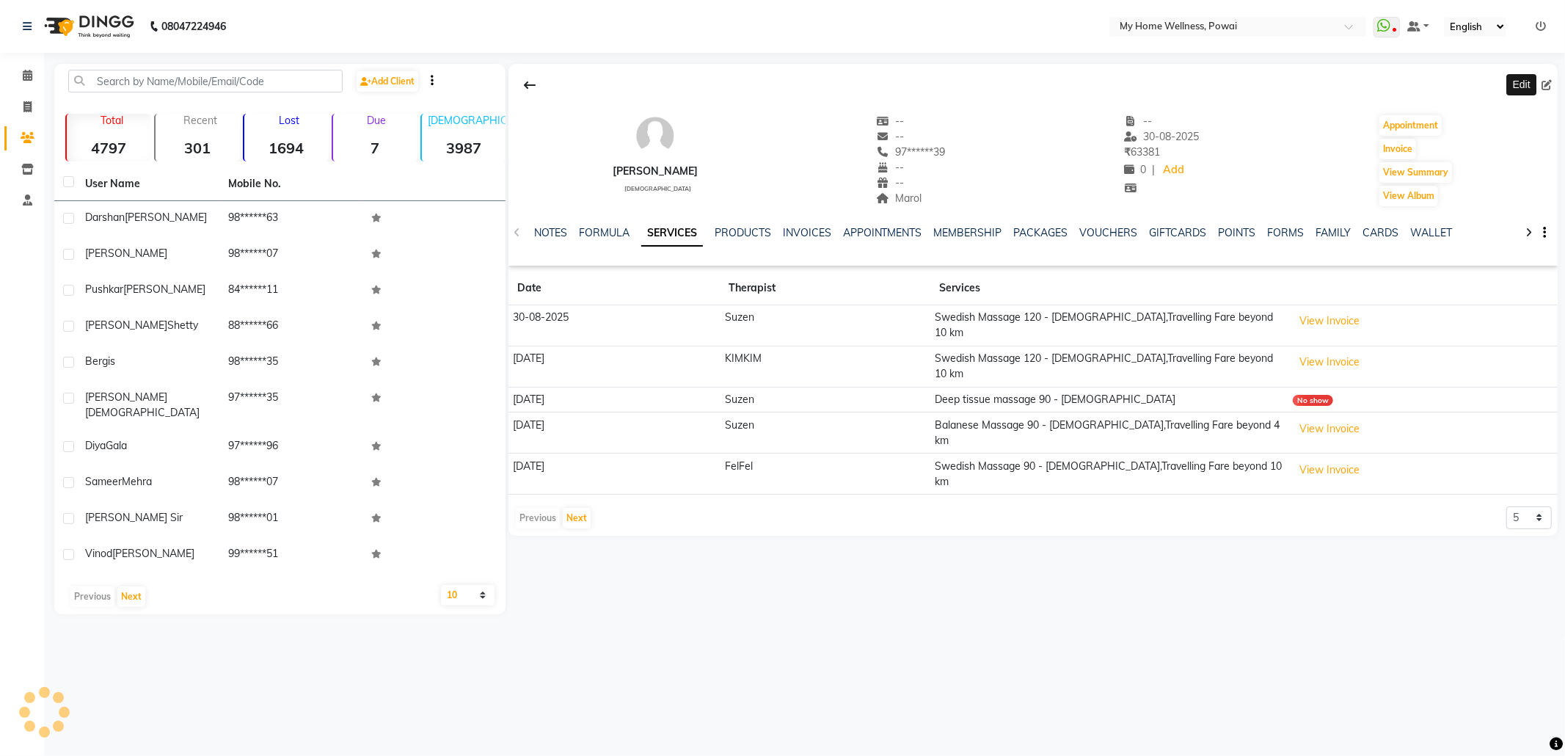
click at [1548, 80] on icon at bounding box center [1546, 85] width 10 height 10
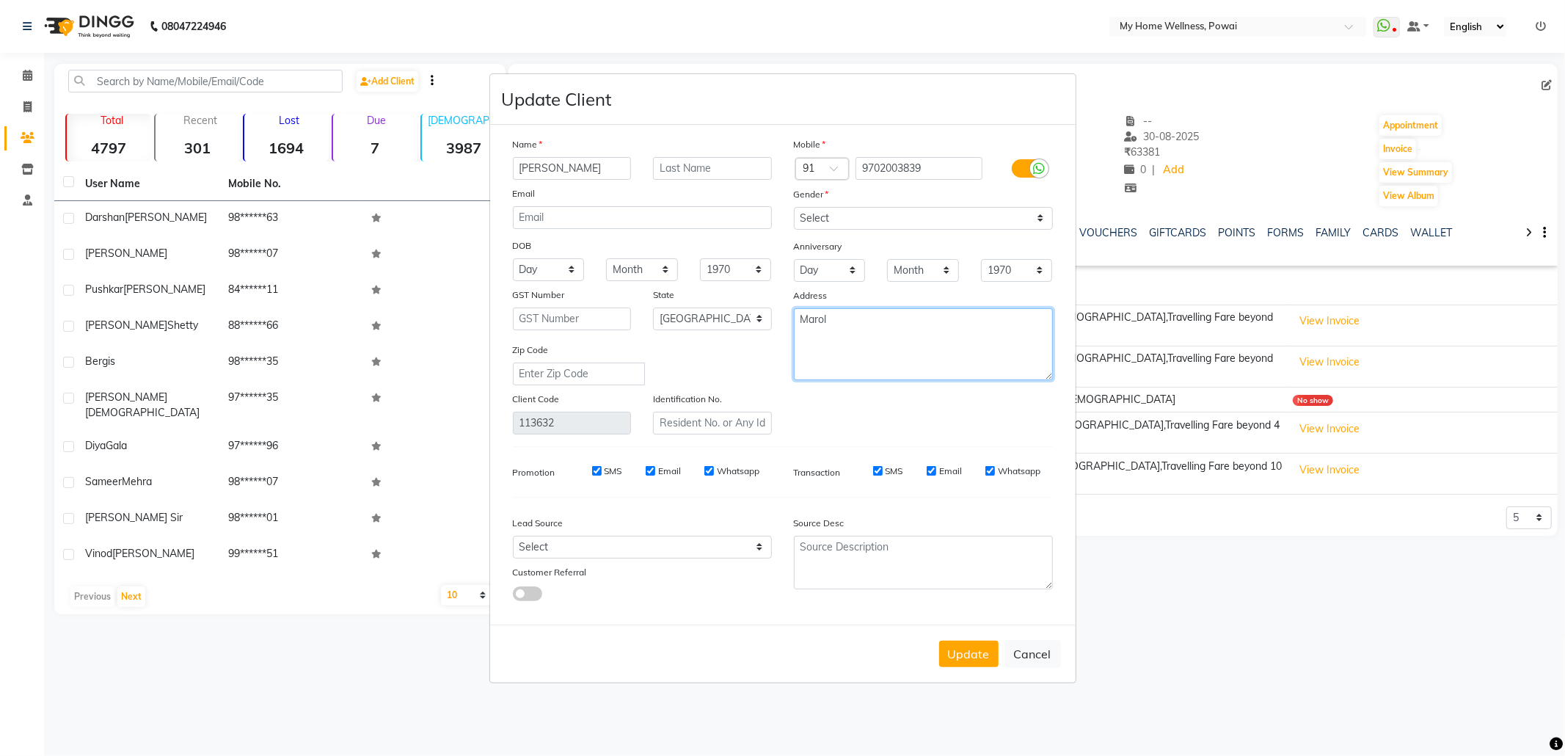
drag, startPoint x: 898, startPoint y: 327, endPoint x: 647, endPoint y: 300, distance: 252.4
click at [647, 300] on div "Name [PERSON_NAME] Email DOB Day 01 02 03 04 05 06 07 08 09 10 11 12 13 14 15 1…" at bounding box center [783, 285] width 562 height 298
click at [599, 537] on select "Select Walk-in Referral Internet Friend Word of Mouth Advertisement Facebook Ju…" at bounding box center [642, 547] width 259 height 23
click at [513, 536] on select "Select Walk-in Referral Internet Friend Word of Mouth Advertisement Facebook Ju…" at bounding box center [642, 547] width 259 height 23
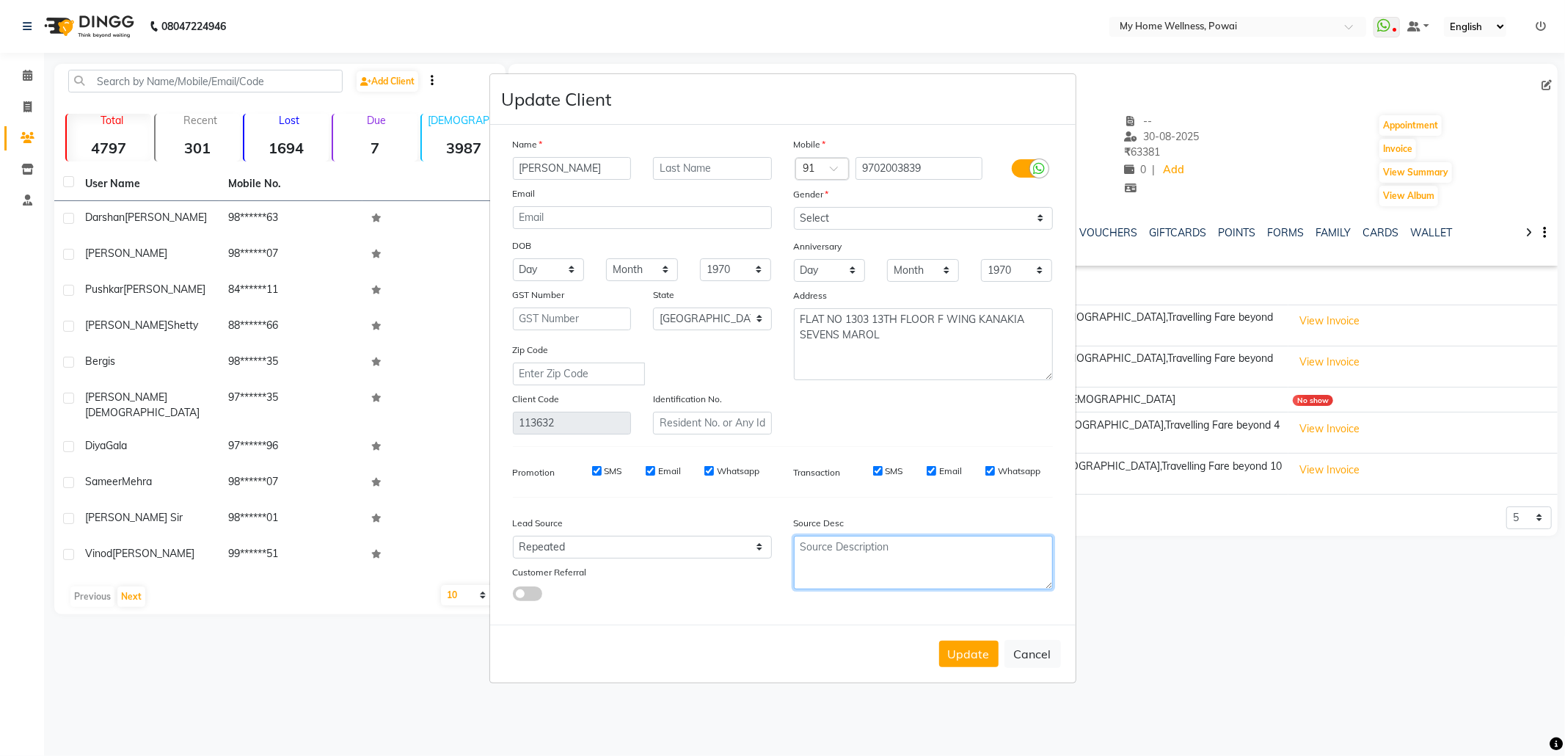
click at [902, 582] on textarea at bounding box center [923, 563] width 259 height 54
paste textarea "7718826377"
drag, startPoint x: 908, startPoint y: 547, endPoint x: 776, endPoint y: 544, distance: 131.3
click at [776, 544] on div "Lead Source Select Walk-in Referral Internet Friend Word of Mouth Advertisement…" at bounding box center [783, 555] width 562 height 92
click at [913, 357] on textarea "FLAT NO 1303 13TH FLOOR F WING KANAKIA SEVENS MAROL" at bounding box center [923, 344] width 259 height 72
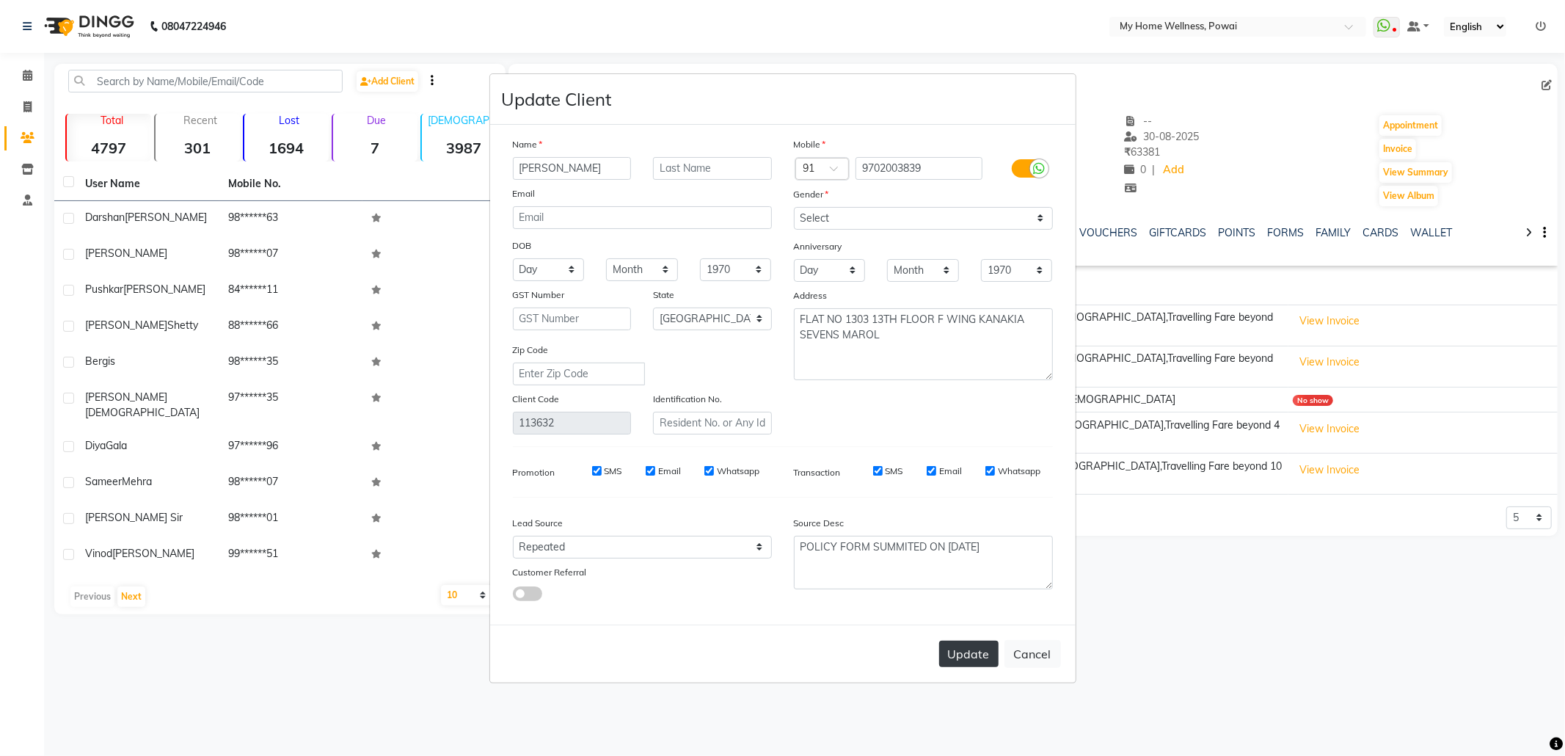
click at [970, 652] on button "Update" at bounding box center [968, 654] width 59 height 26
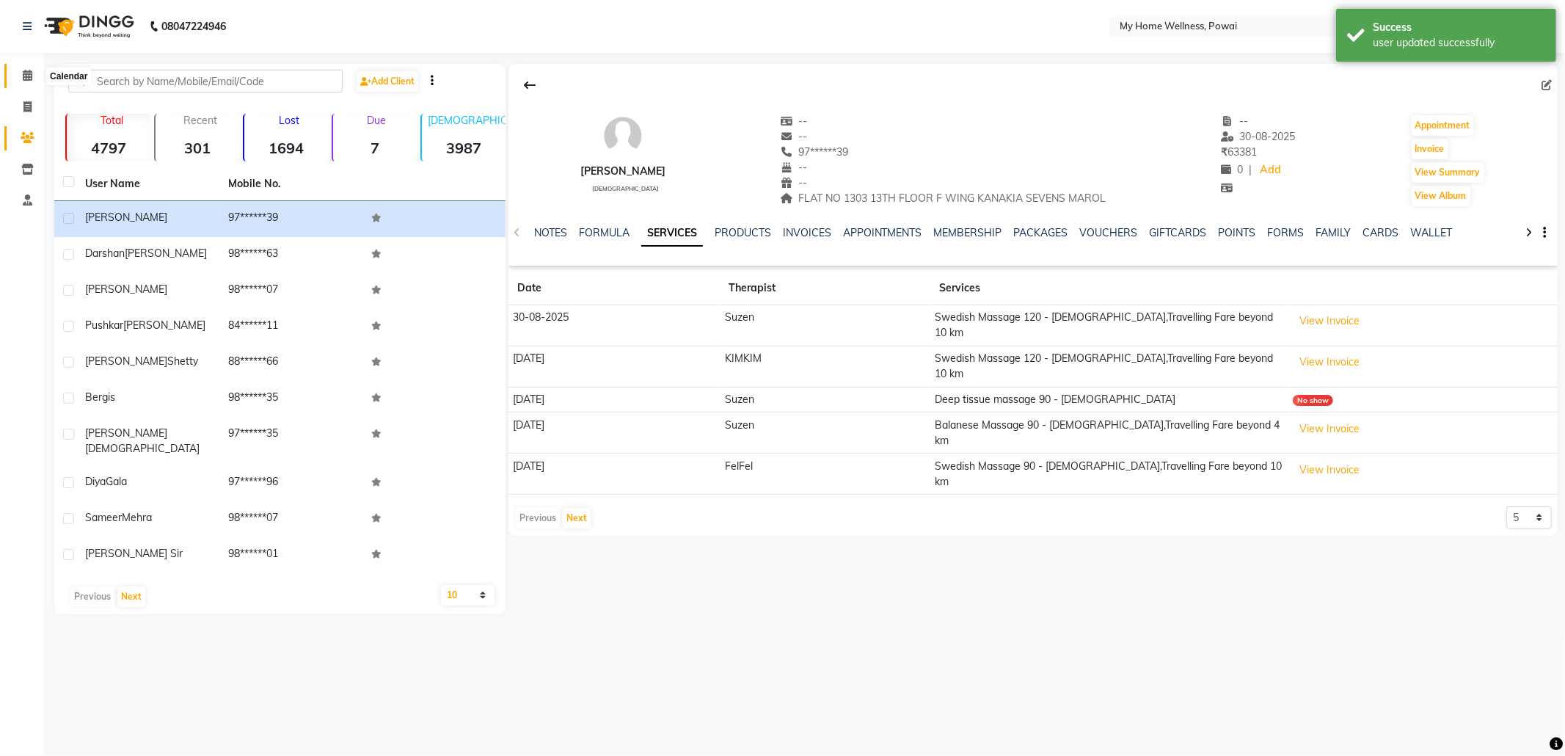
click at [31, 77] on icon at bounding box center [28, 75] width 10 height 11
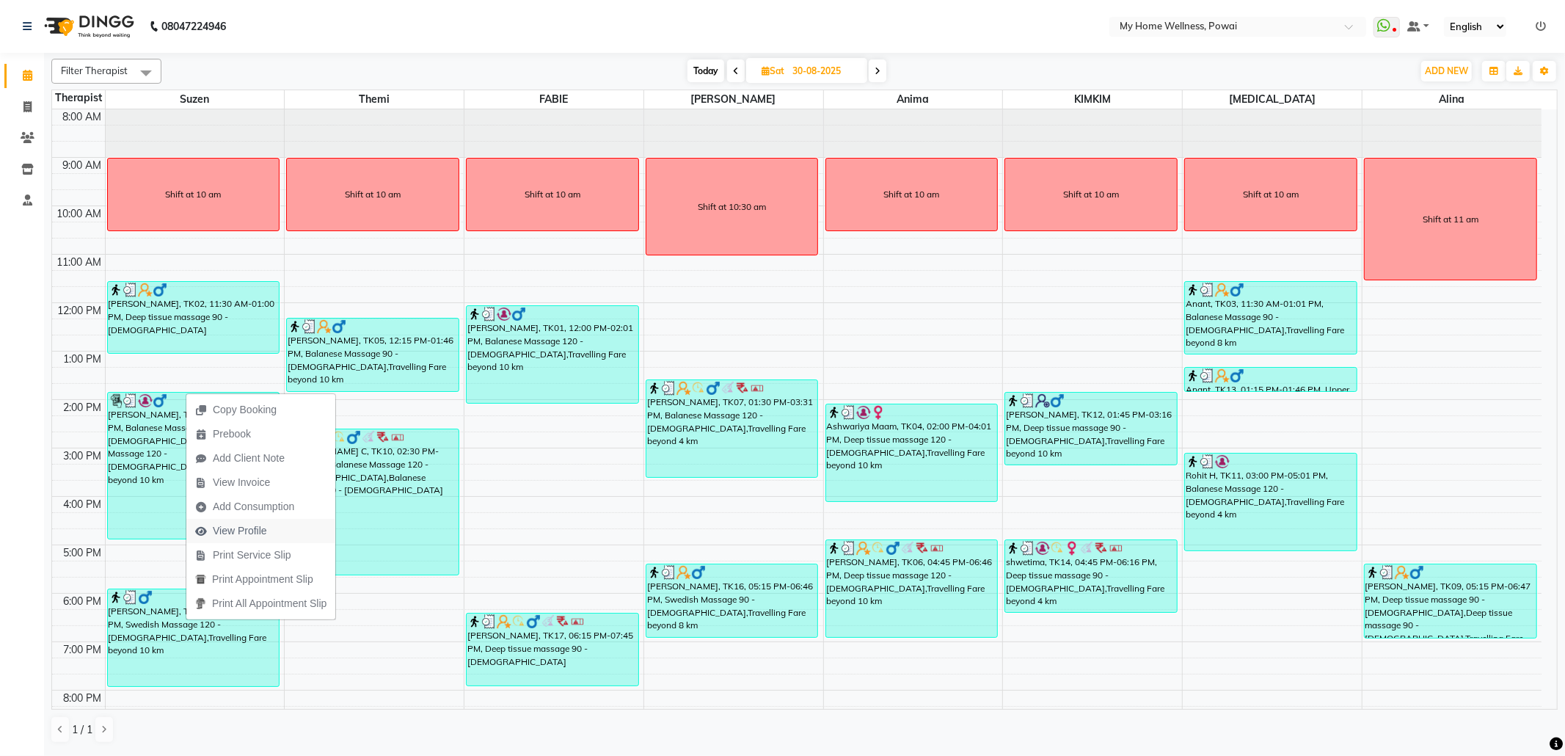
click at [254, 530] on span "View Profile" at bounding box center [240, 530] width 54 height 15
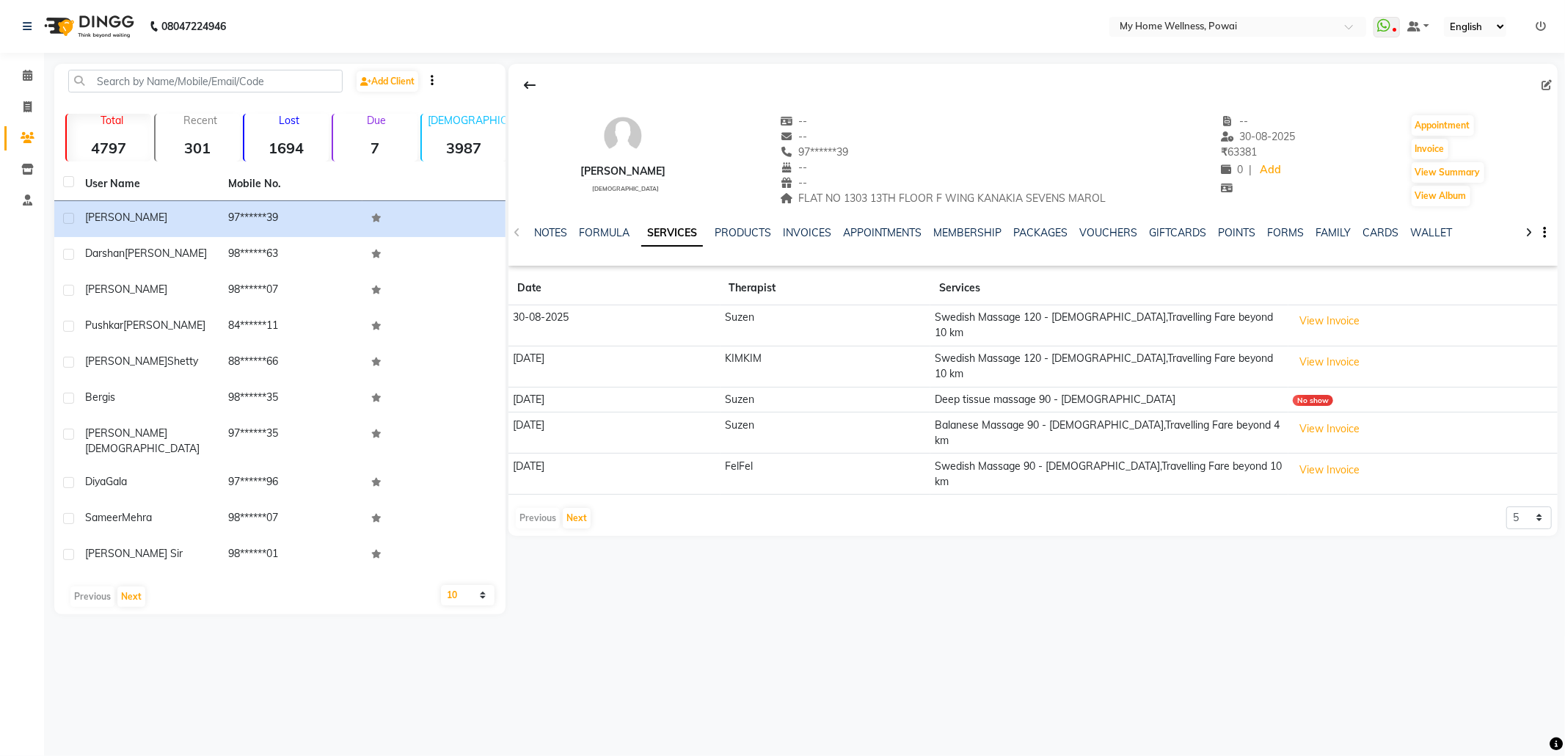
click at [1544, 82] on icon at bounding box center [1546, 85] width 10 height 10
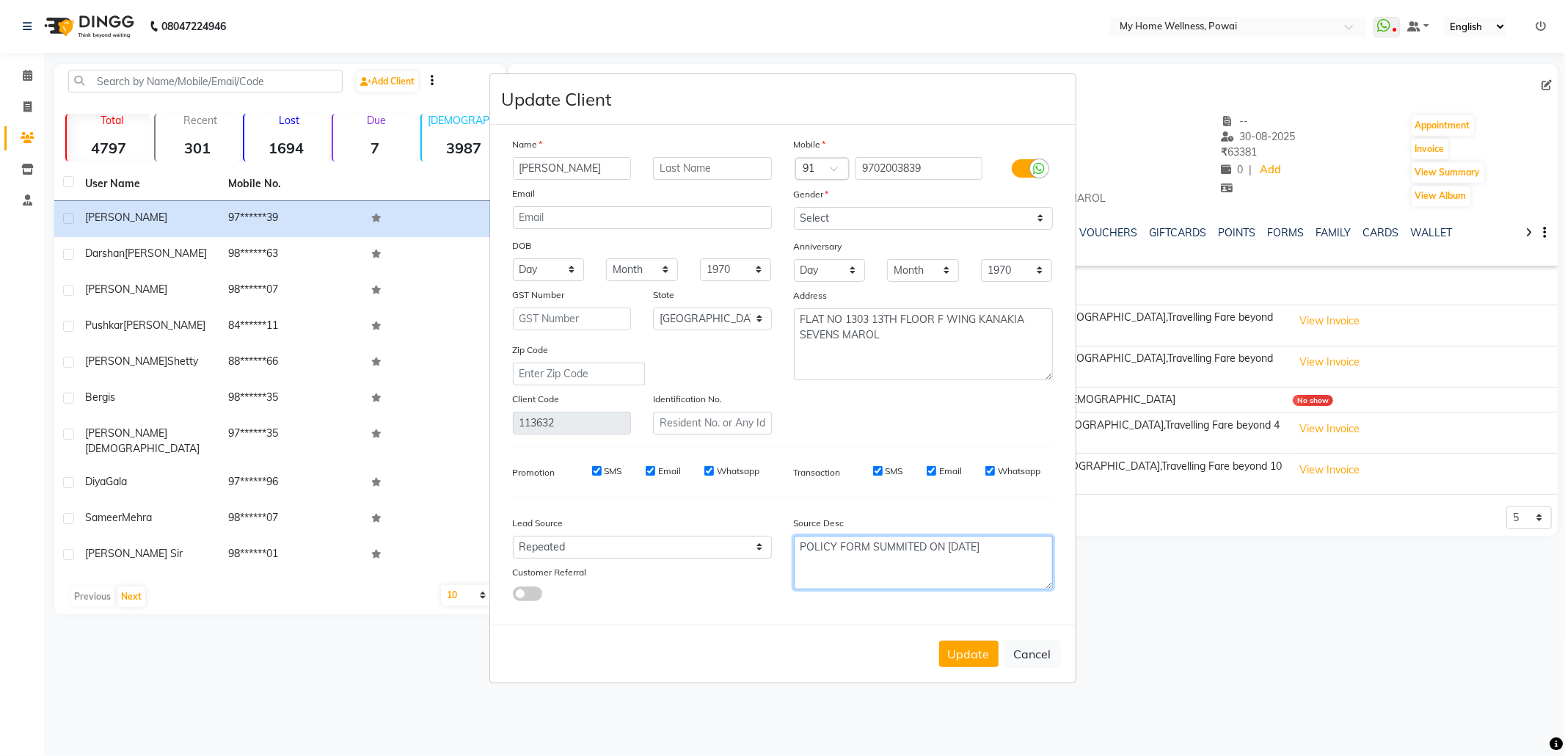
drag, startPoint x: 929, startPoint y: 538, endPoint x: 1116, endPoint y: 556, distance: 188.0
click at [1116, 556] on ngb-modal-window "Update Client Name [PERSON_NAME] Email DOB Day 01 02 03 04 05 06 07 08 09 10 11…" at bounding box center [782, 378] width 1565 height 756
click at [949, 656] on button "Update" at bounding box center [968, 654] width 59 height 26
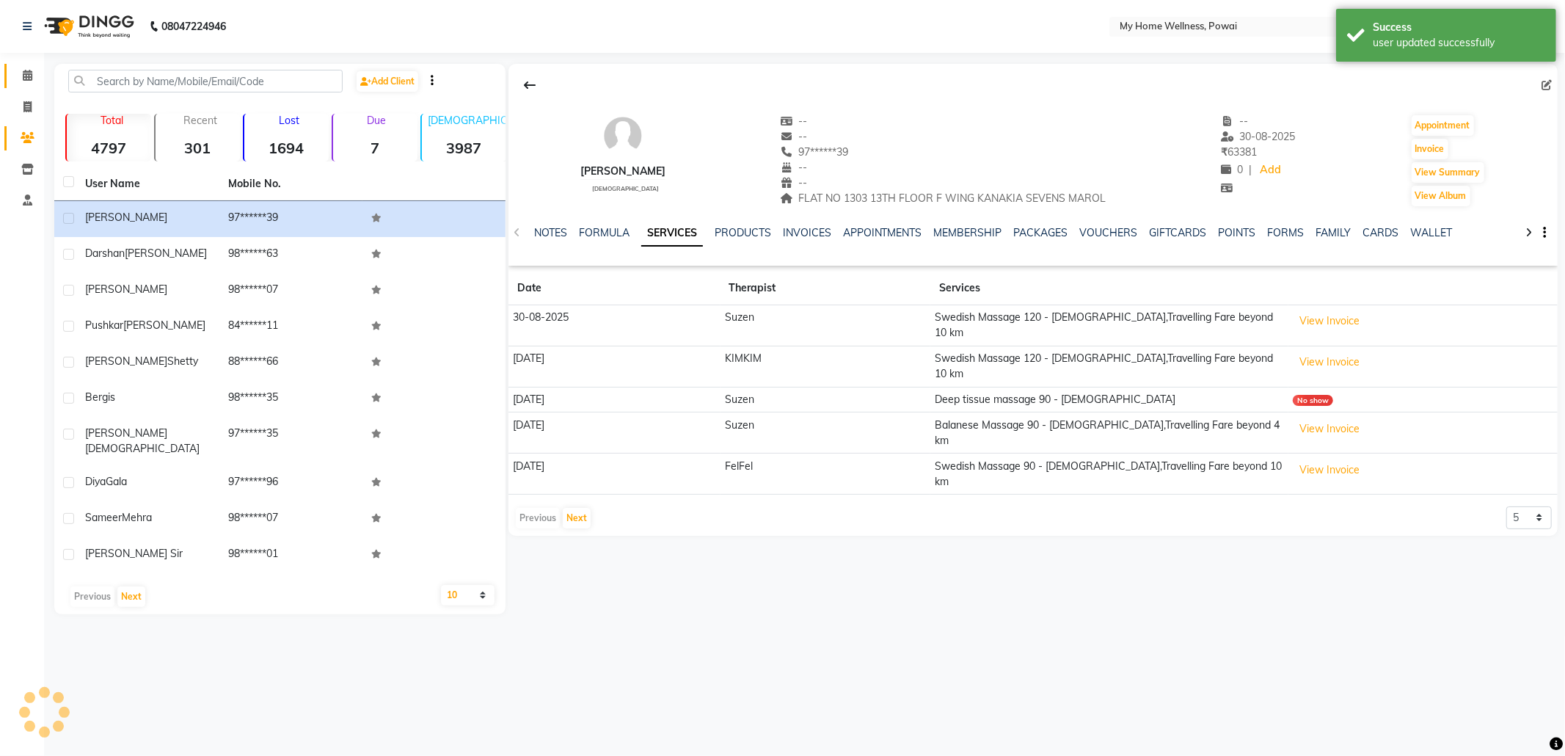
click at [24, 66] on link "Calendar" at bounding box center [21, 76] width 35 height 24
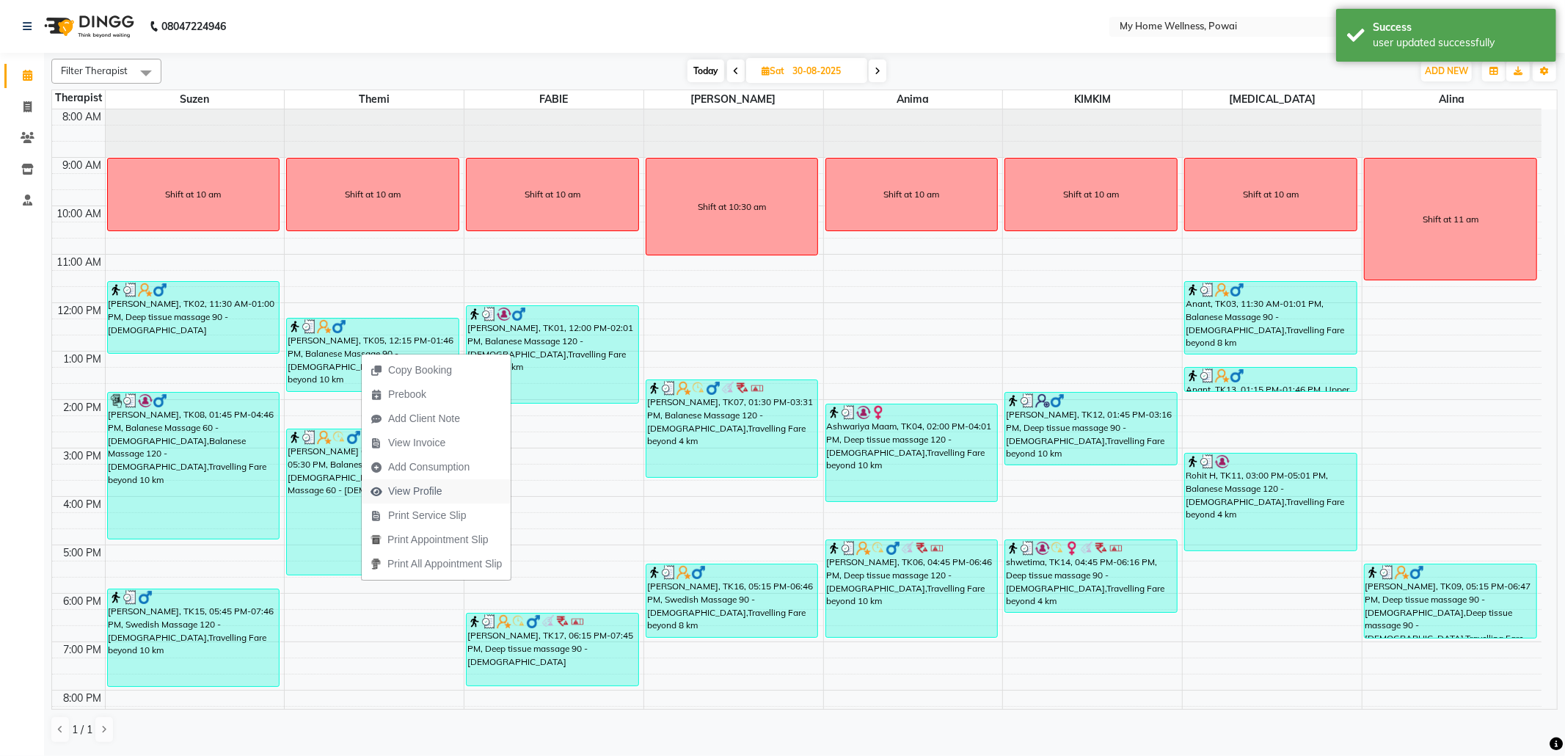
click at [434, 497] on span "View Profile" at bounding box center [415, 490] width 54 height 15
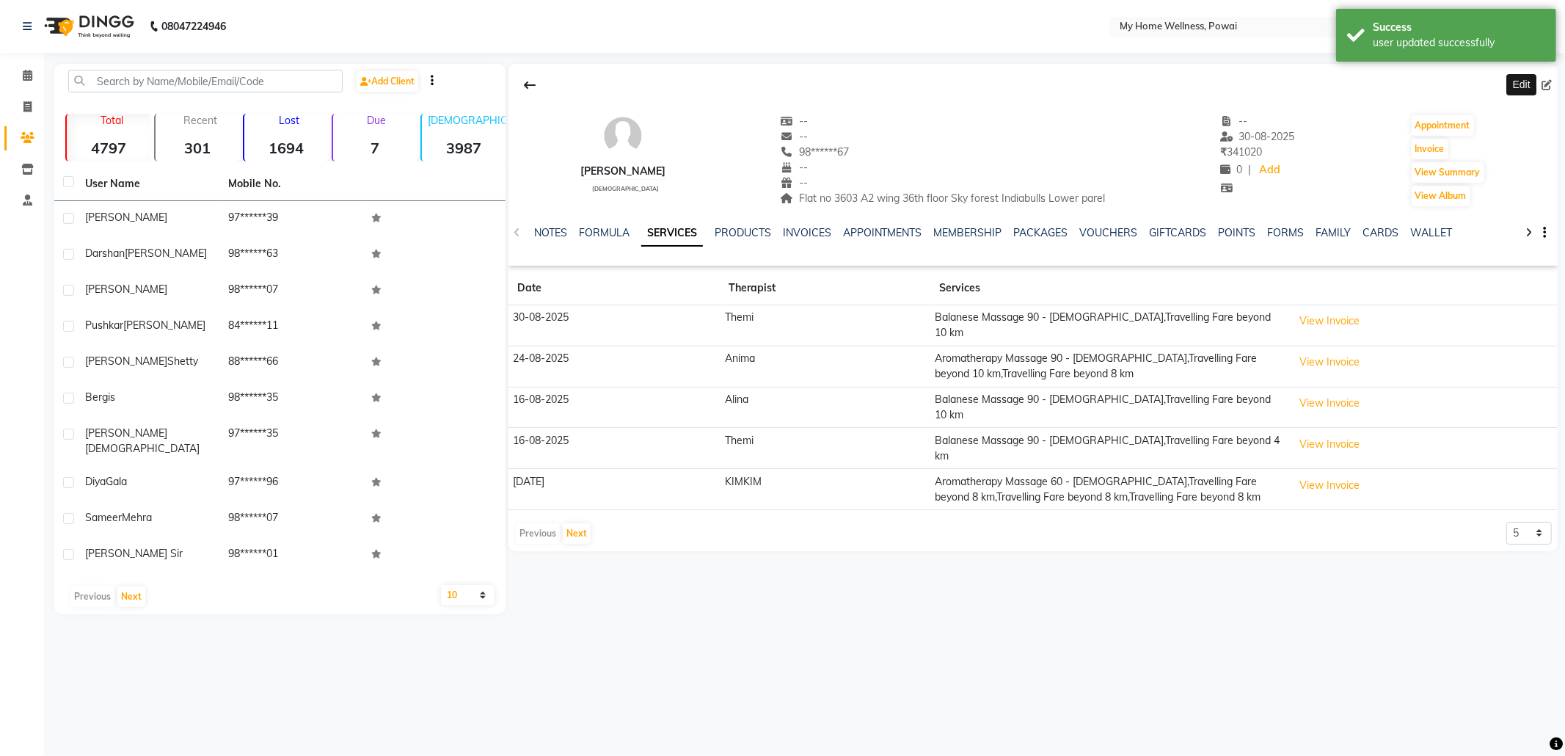
click at [1551, 85] on icon at bounding box center [1546, 85] width 10 height 10
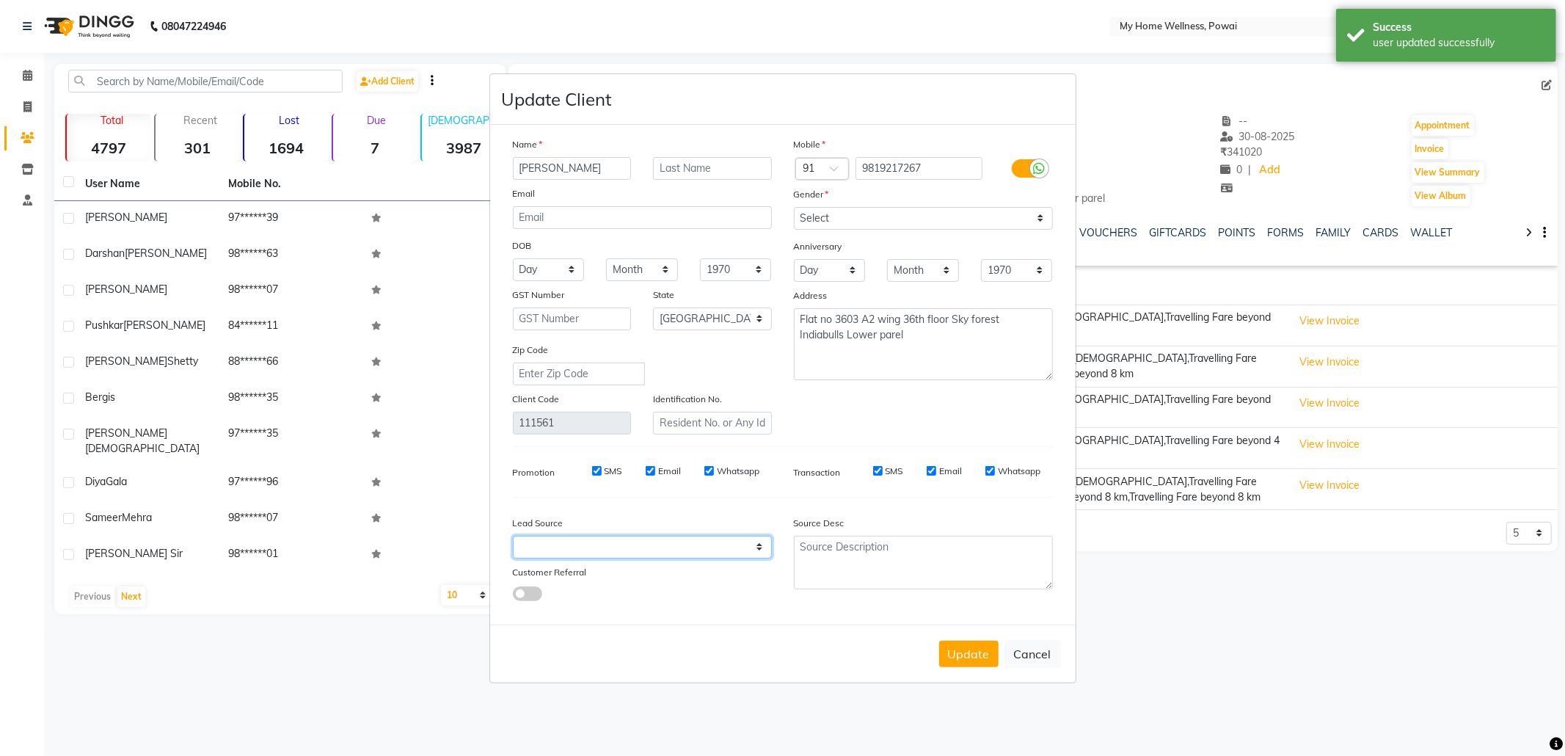
click at [660, 550] on select "Select Walk-in Referral Internet Friend Word of Mouth Advertisement Facebook Ju…" at bounding box center [642, 547] width 259 height 23
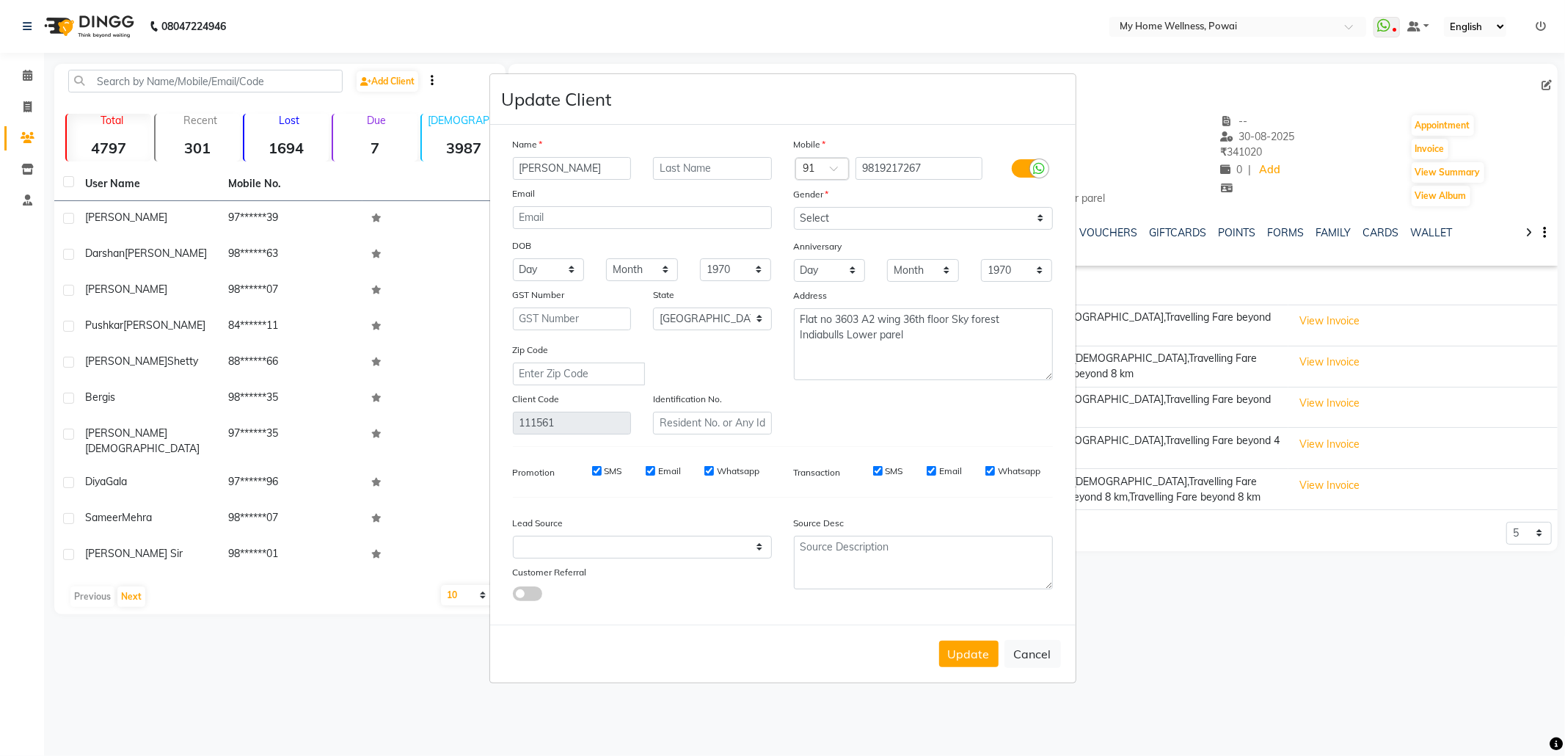
click at [829, 15] on ngb-modal-window "Update Client Name [PERSON_NAME] Email DOB Day 01 02 03 04 05 06 07 08 09 10 11…" at bounding box center [782, 378] width 1565 height 756
drag, startPoint x: 576, startPoint y: 166, endPoint x: 177, endPoint y: 106, distance: 403.5
click at [182, 106] on ngb-modal-window "Update Client Name [PERSON_NAME] Email DOB Day 01 02 03 04 05 06 07 08 09 10 11…" at bounding box center [782, 378] width 1565 height 756
click at [679, 547] on select "Select Walk-in Referral Internet Friend Word of Mouth Advertisement Facebook Ju…" at bounding box center [642, 547] width 259 height 23
click at [513, 536] on select "Select Walk-in Referral Internet Friend Word of Mouth Advertisement Facebook Ju…" at bounding box center [642, 547] width 259 height 23
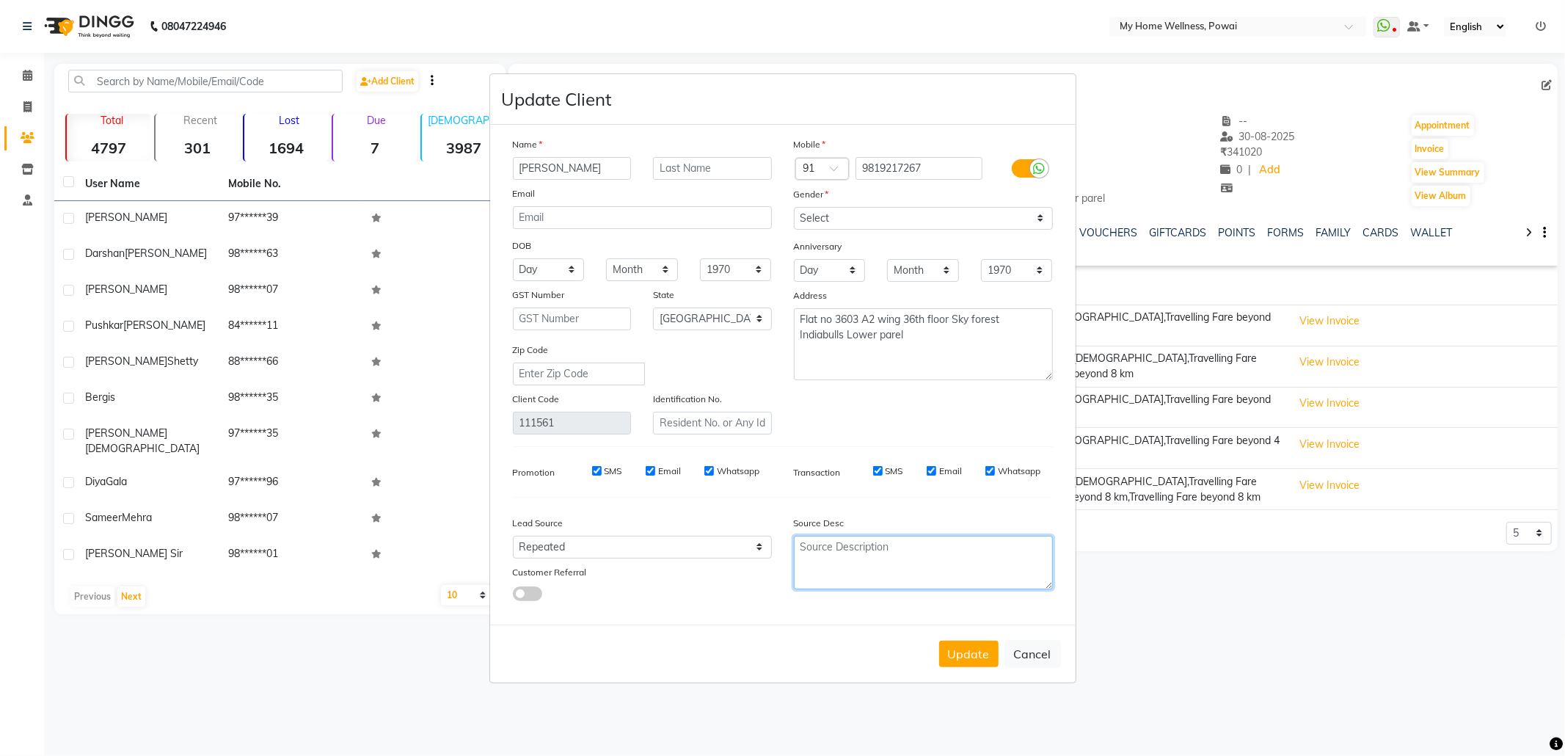
click at [885, 558] on textarea at bounding box center [923, 563] width 259 height 54
paste textarea "7718826377"
click at [949, 641] on button "Update" at bounding box center [968, 654] width 59 height 26
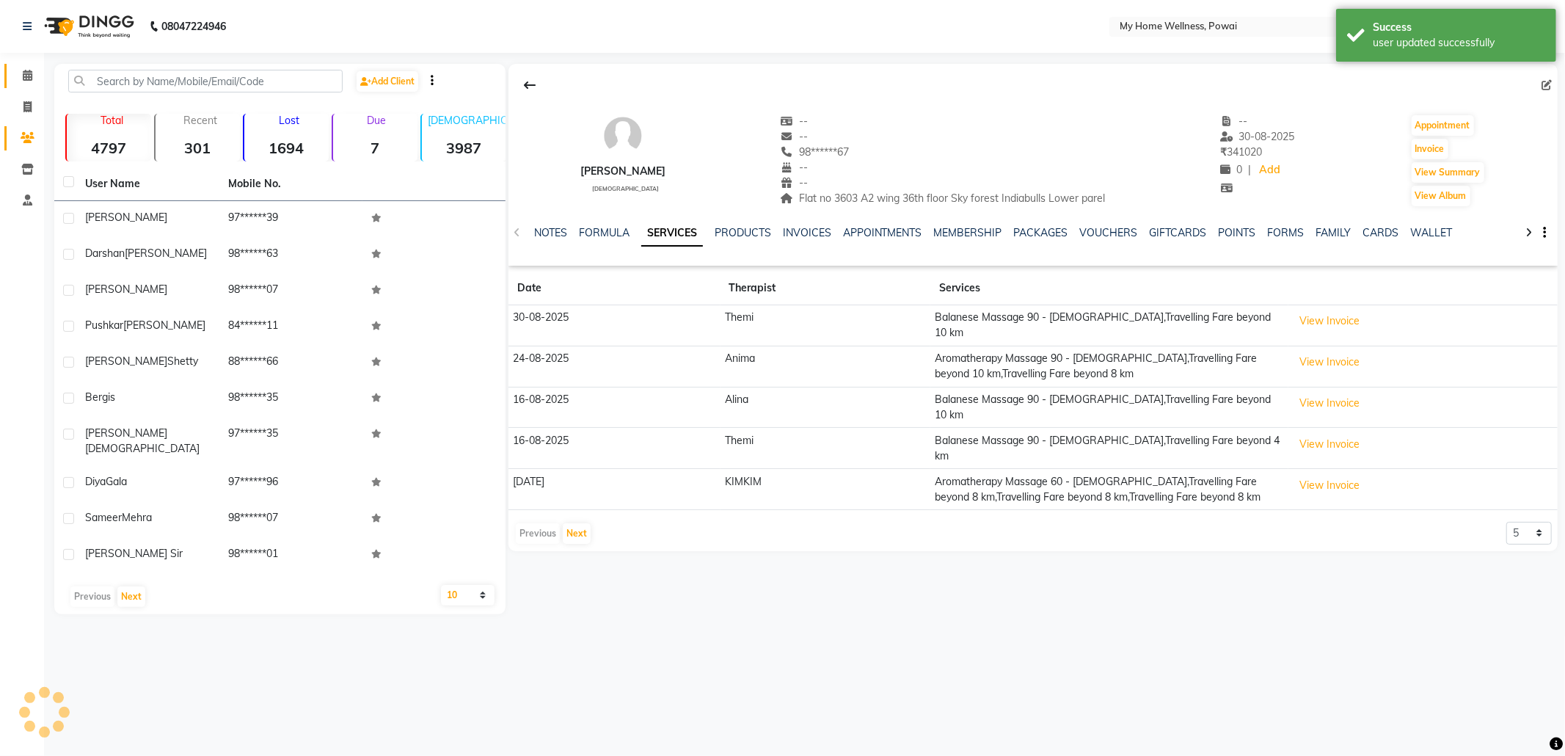
click at [24, 84] on link "Calendar" at bounding box center [21, 76] width 35 height 24
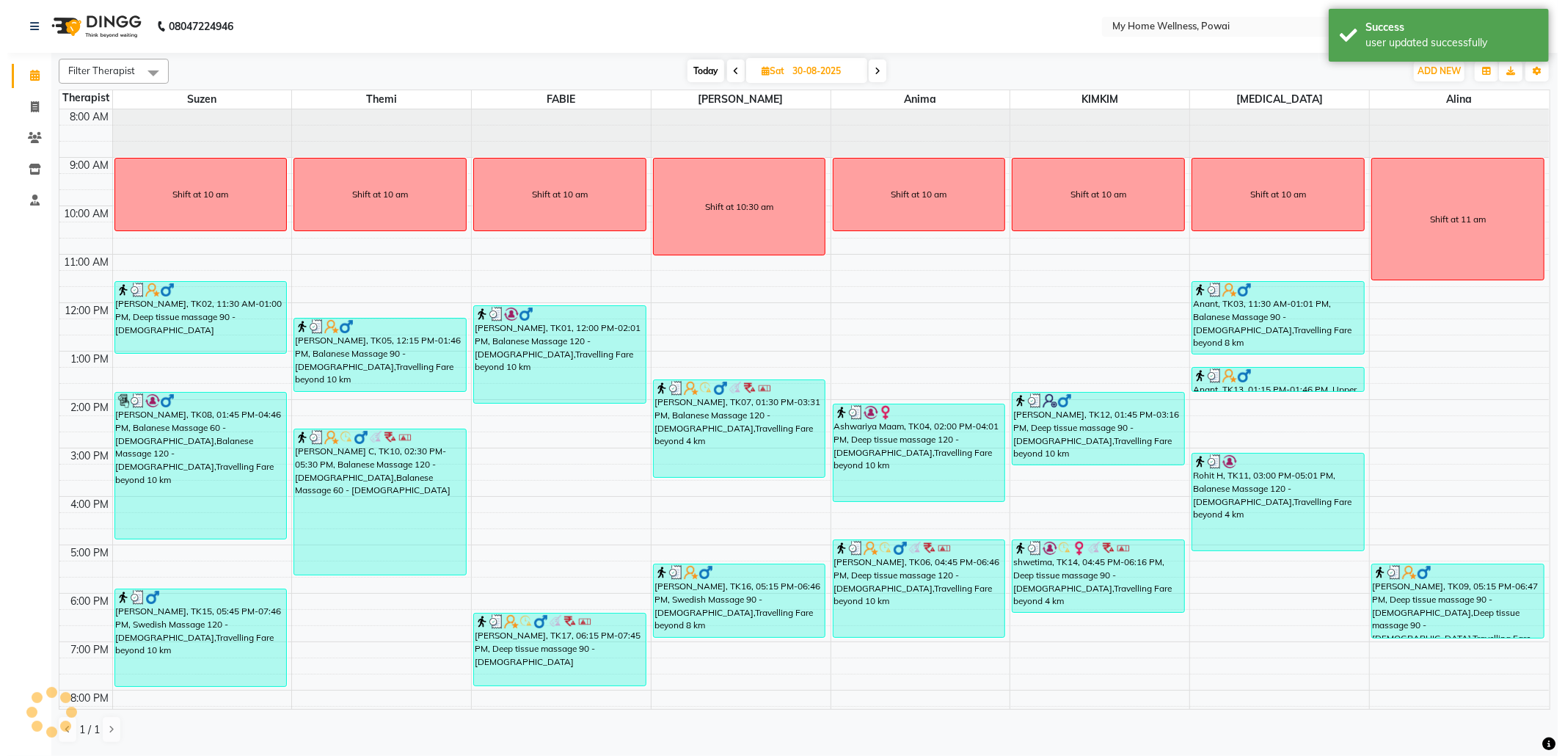
scroll to position [60, 0]
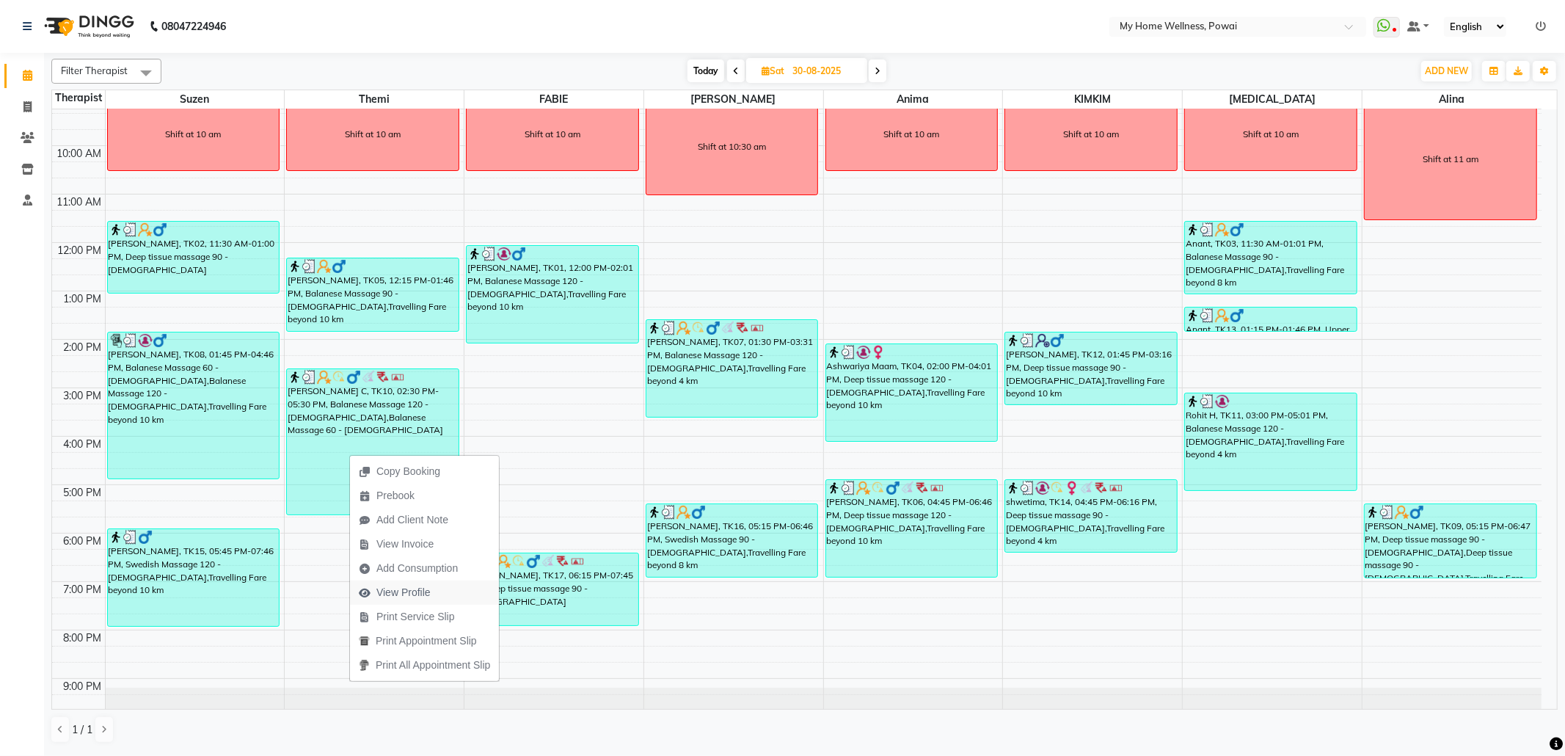
click at [429, 597] on span "View Profile" at bounding box center [403, 592] width 54 height 15
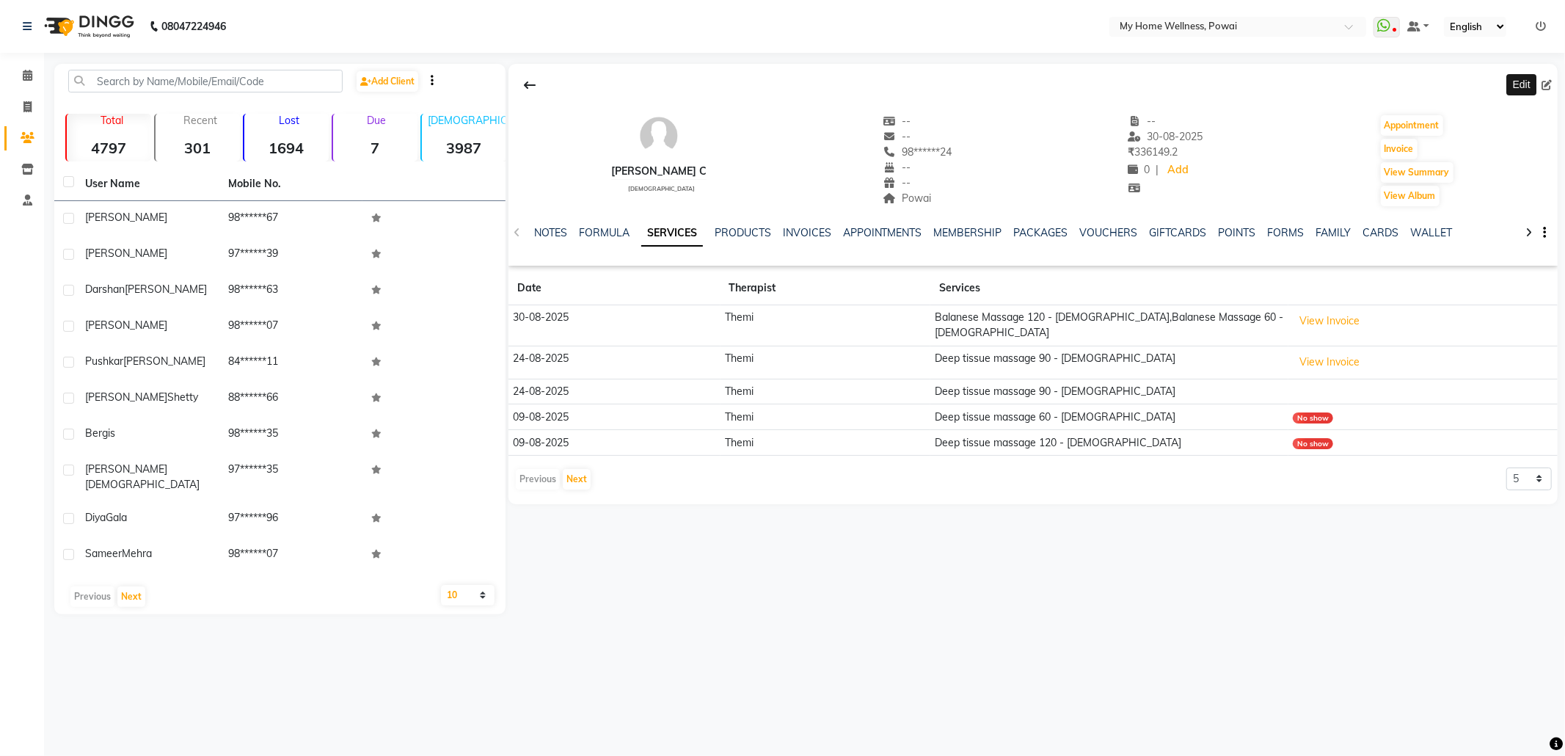
click at [1544, 81] on icon at bounding box center [1546, 85] width 10 height 10
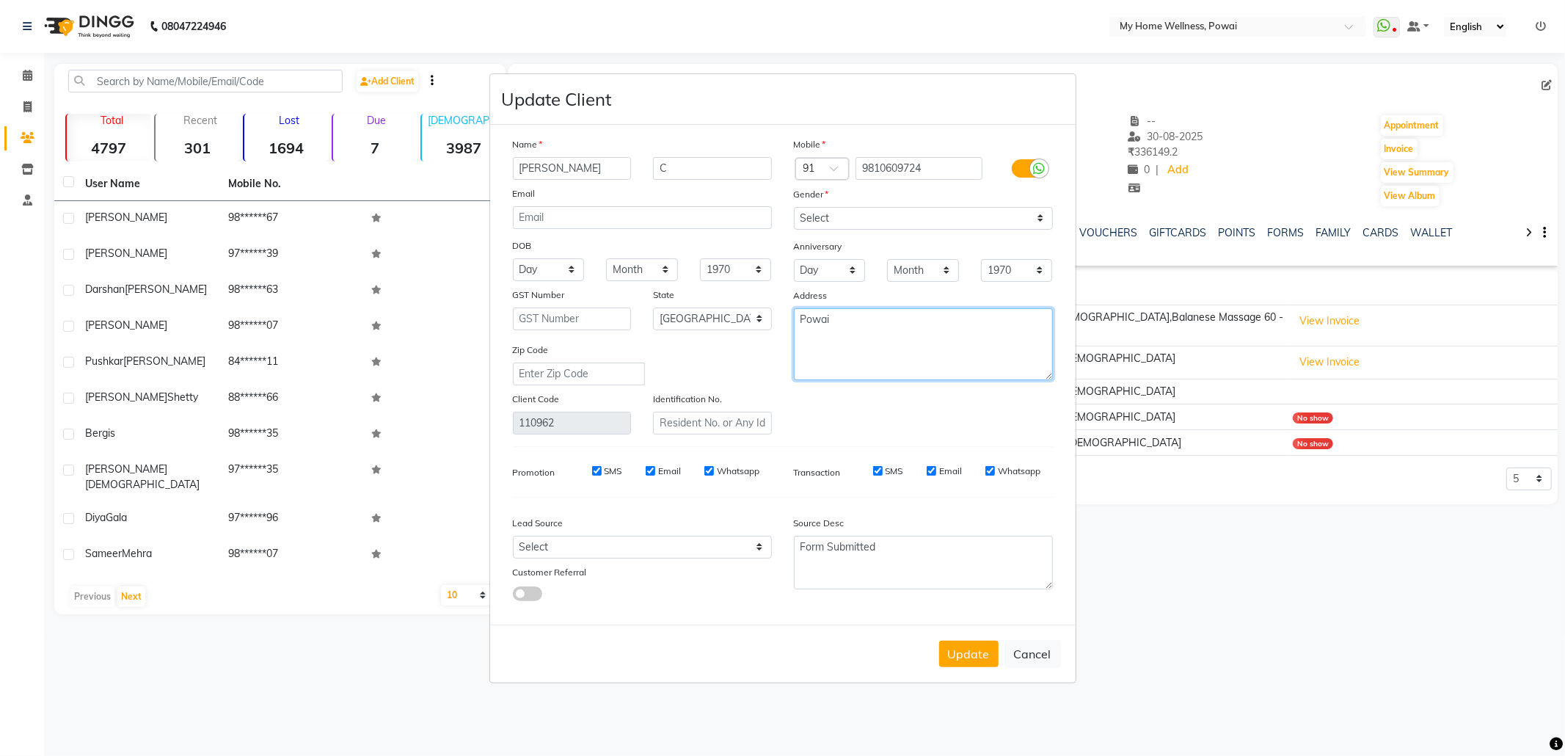
drag, startPoint x: 893, startPoint y: 321, endPoint x: 180, endPoint y: 258, distance: 715.9
click at [180, 258] on ngb-modal-window "Update Client Name [PERSON_NAME] C Email DOB Day 01 02 03 04 05 06 07 08 09 10 …" at bounding box center [782, 378] width 1565 height 756
drag, startPoint x: 726, startPoint y: 177, endPoint x: 520, endPoint y: 144, distance: 208.1
click at [520, 144] on div "Name [PERSON_NAME] C Email DOB Day 01 02 03 04 05 06 07 08 09 10 11 12 13 14 15…" at bounding box center [642, 285] width 281 height 298
drag, startPoint x: 885, startPoint y: 337, endPoint x: 899, endPoint y: 332, distance: 15.1
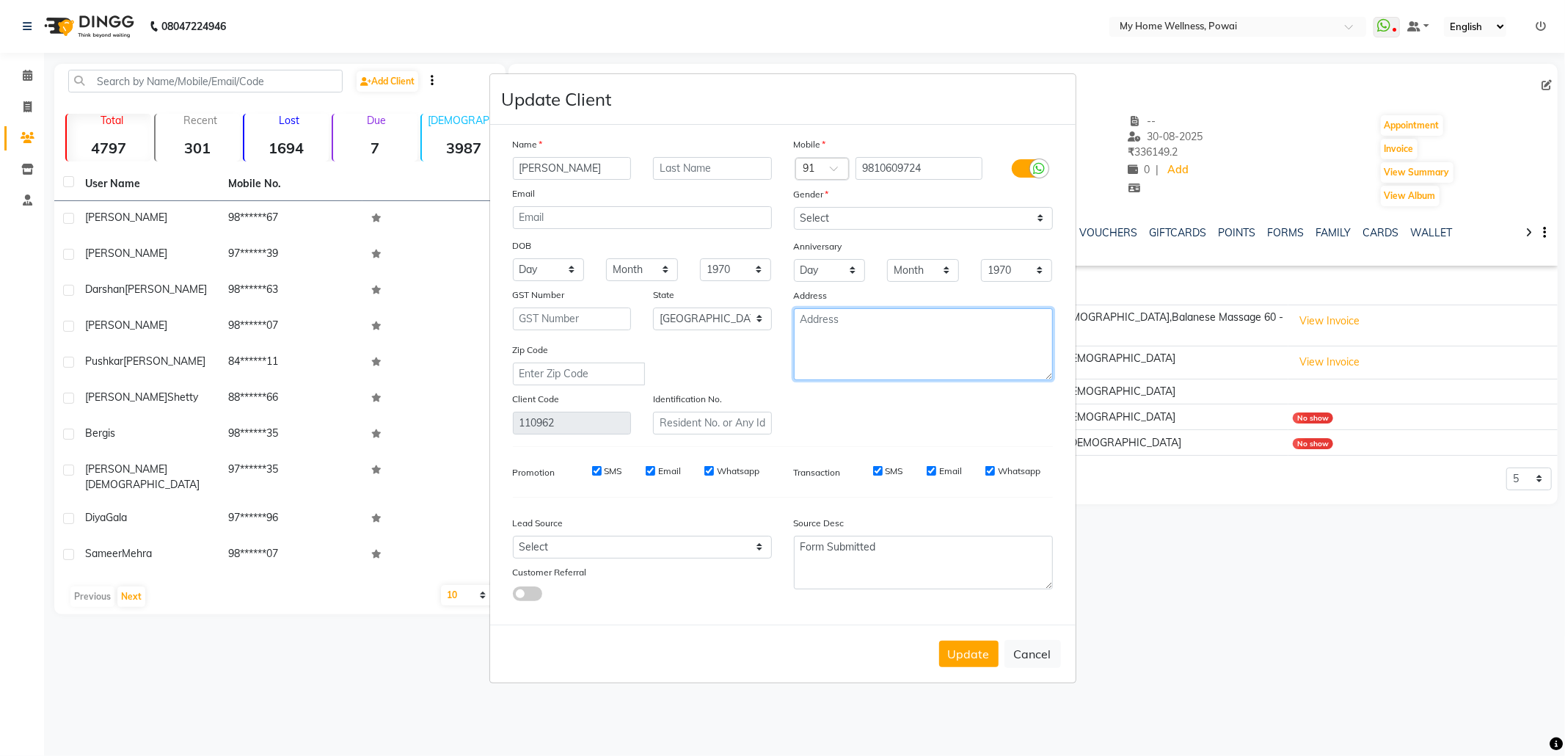
click at [894, 333] on textarea at bounding box center [923, 344] width 259 height 72
click at [667, 546] on select "Select Walk-in Referral Internet Friend Word of Mouth Advertisement Facebook Ju…" at bounding box center [642, 547] width 259 height 23
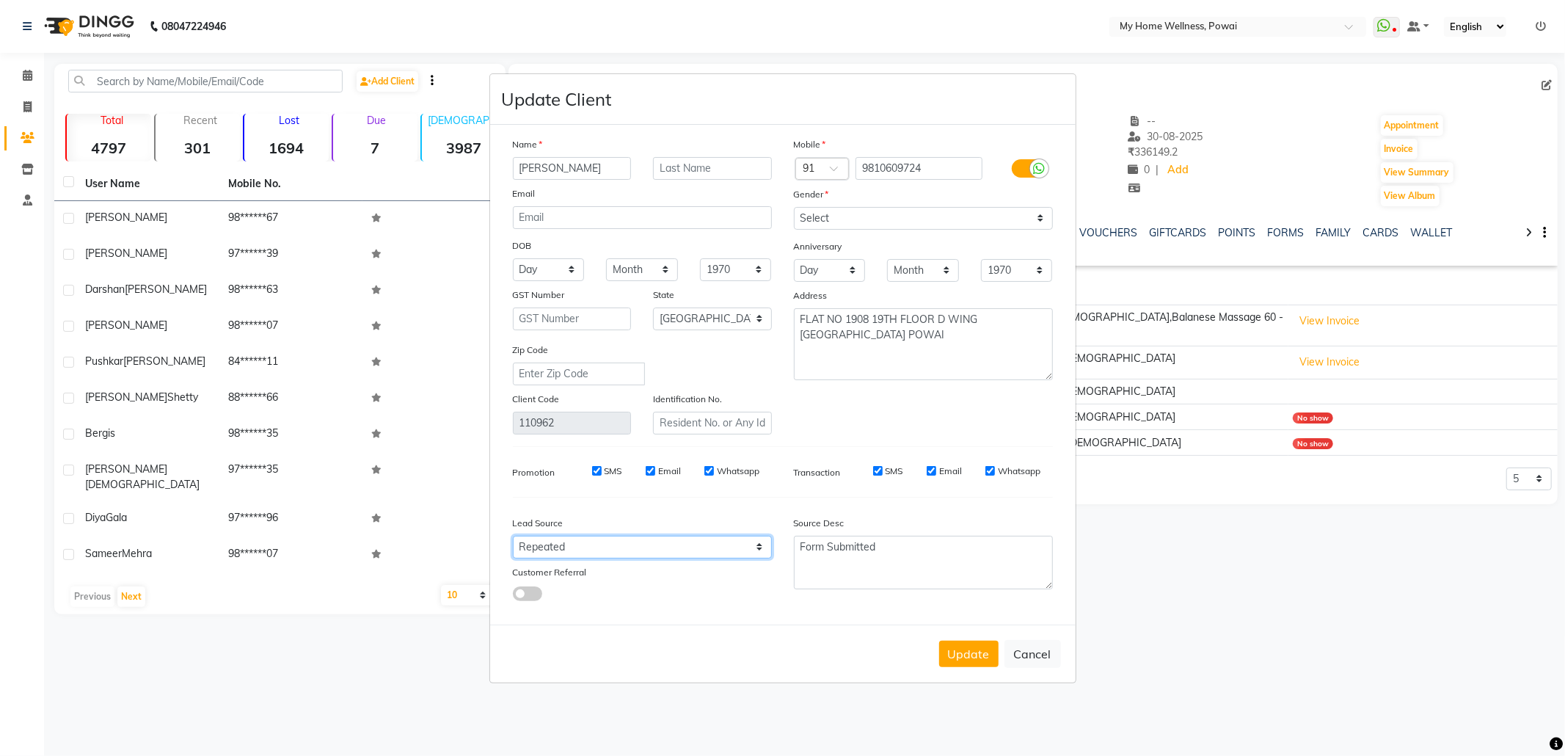
click at [513, 536] on select "Select Walk-in Referral Internet Friend Word of Mouth Advertisement Facebook Ju…" at bounding box center [642, 547] width 259 height 23
click at [887, 550] on textarea "Form Submitted" at bounding box center [923, 563] width 259 height 54
drag, startPoint x: 913, startPoint y: 549, endPoint x: 530, endPoint y: 519, distance: 384.8
click at [530, 519] on div "Lead Source Select Walk-in Referral Internet Friend Word of Mouth Advertisement…" at bounding box center [783, 555] width 562 height 92
drag, startPoint x: 960, startPoint y: 555, endPoint x: 746, endPoint y: 518, distance: 217.5
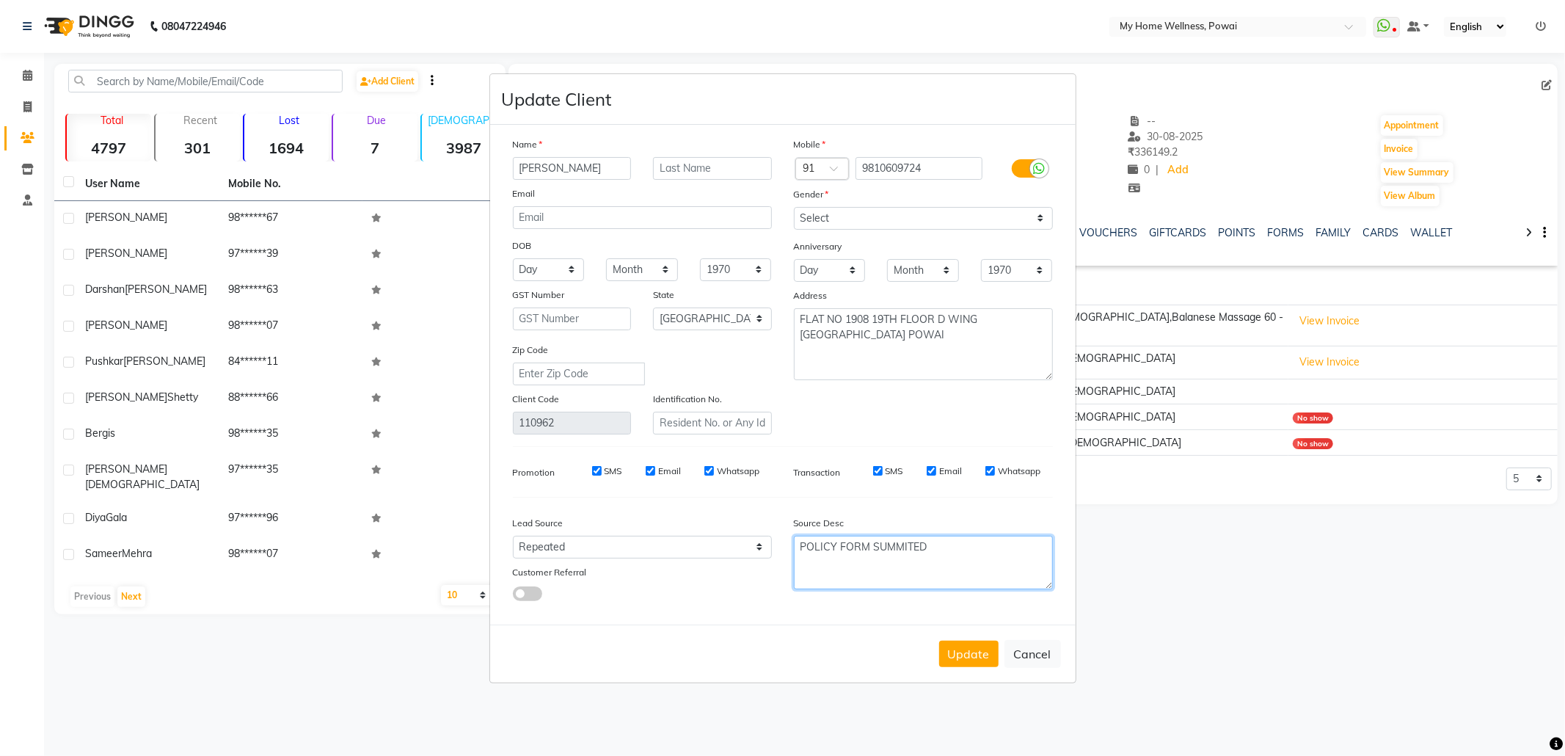
click at [746, 518] on div "Lead Source Select Walk-in Referral Internet Friend Word of Mouth Advertisement…" at bounding box center [783, 555] width 562 height 92
click at [967, 655] on button "Update" at bounding box center [968, 654] width 59 height 26
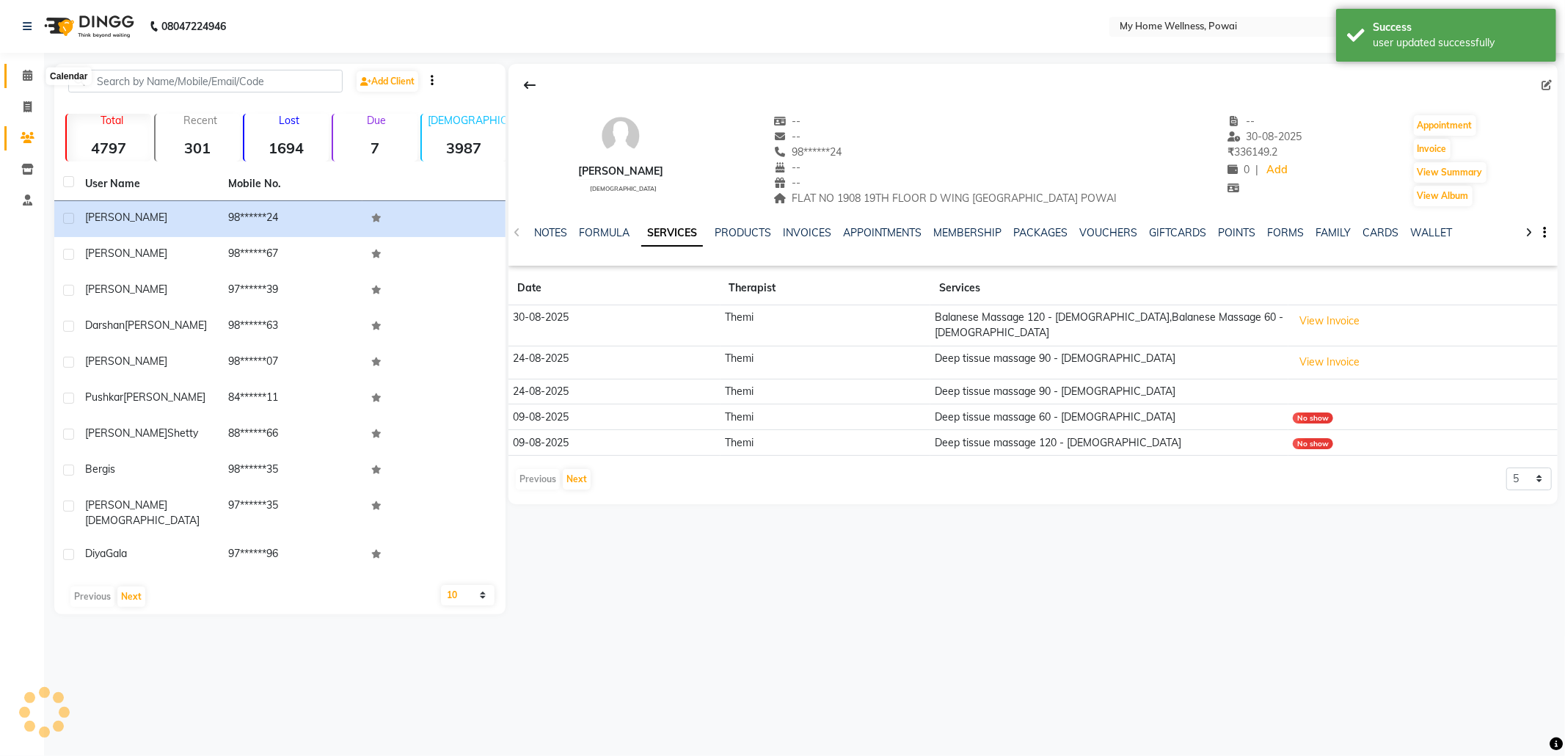
click at [27, 76] on icon at bounding box center [28, 75] width 10 height 11
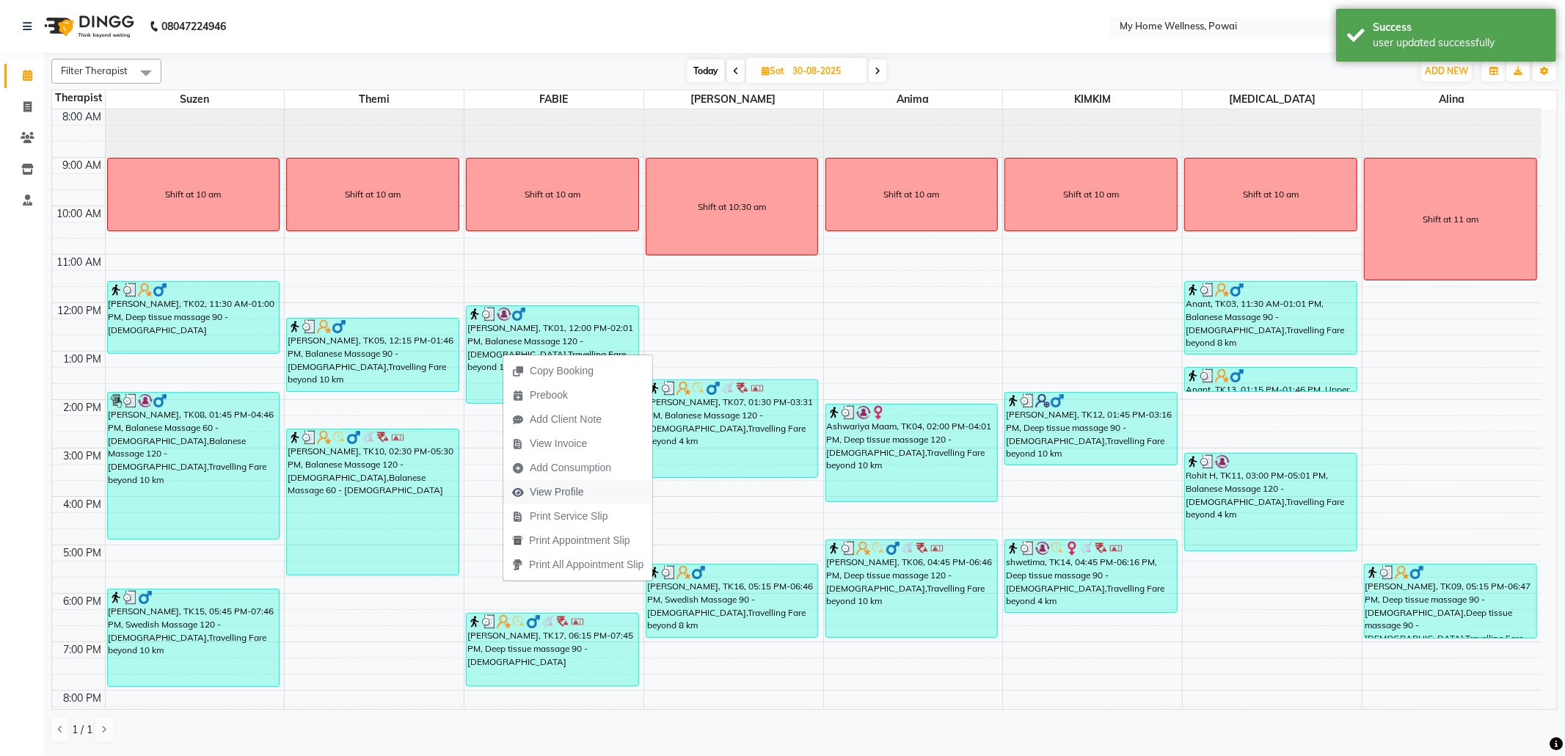
click at [573, 497] on span "View Profile" at bounding box center [557, 491] width 54 height 15
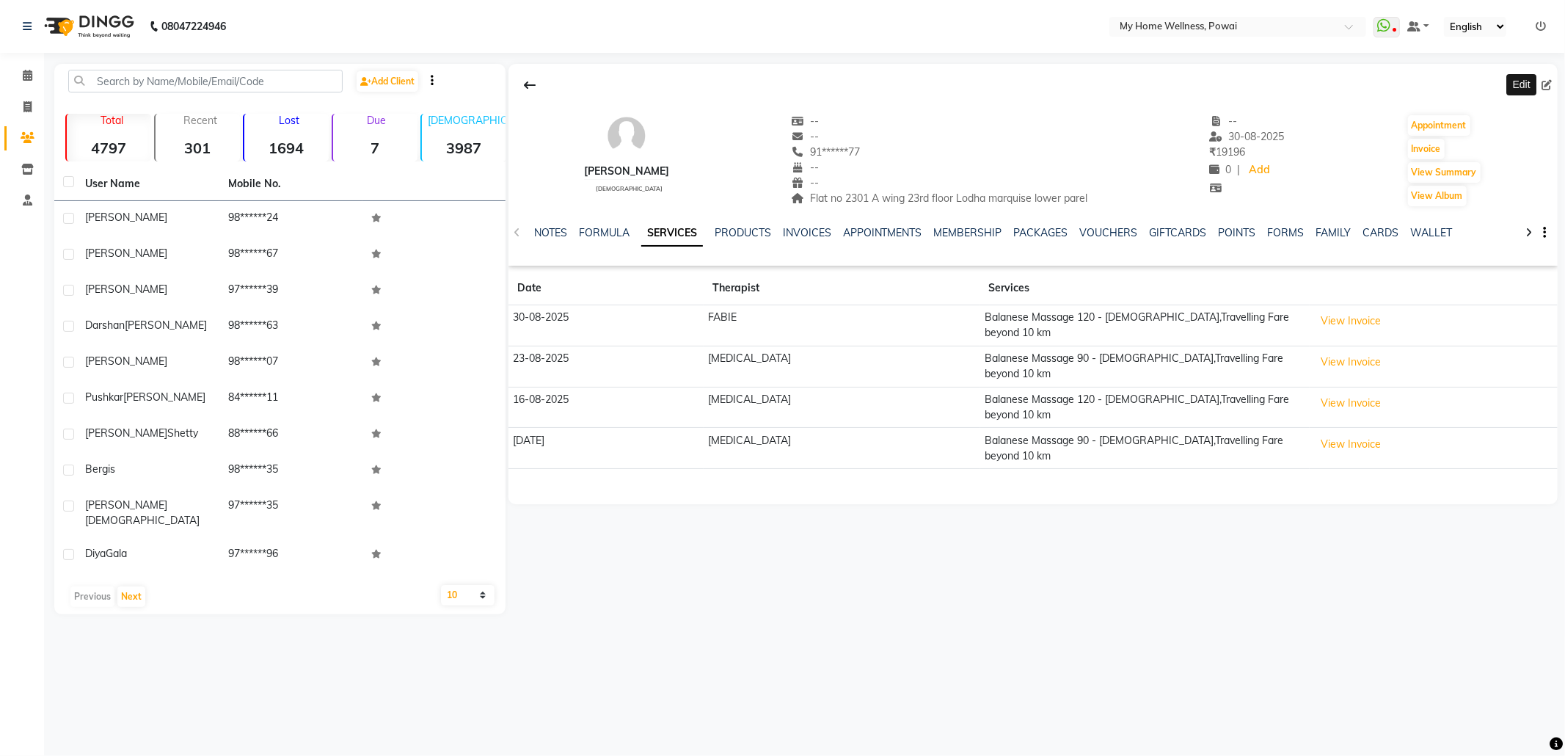
click at [1545, 80] on icon at bounding box center [1546, 85] width 10 height 10
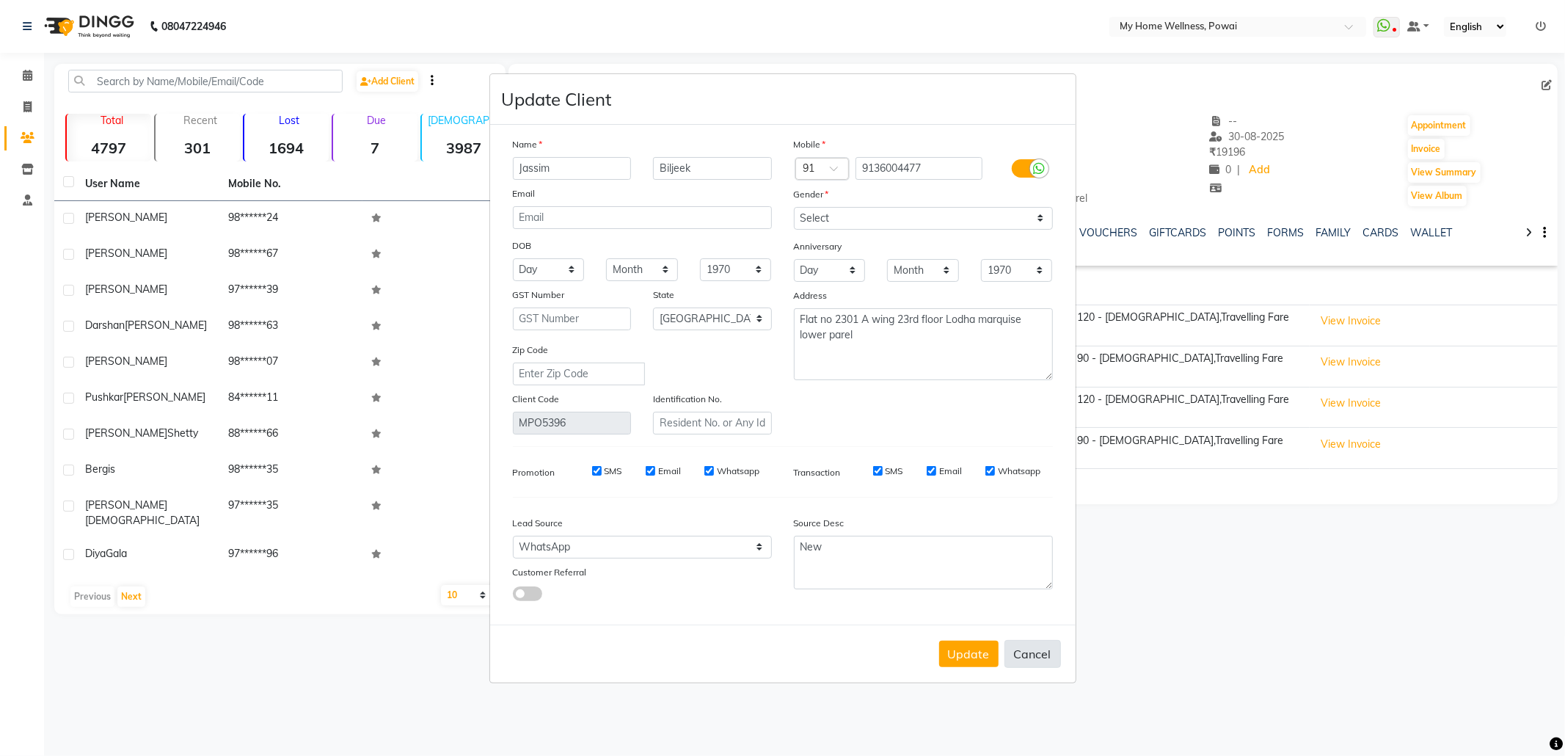
click at [1040, 658] on button "Cancel" at bounding box center [1032, 654] width 56 height 28
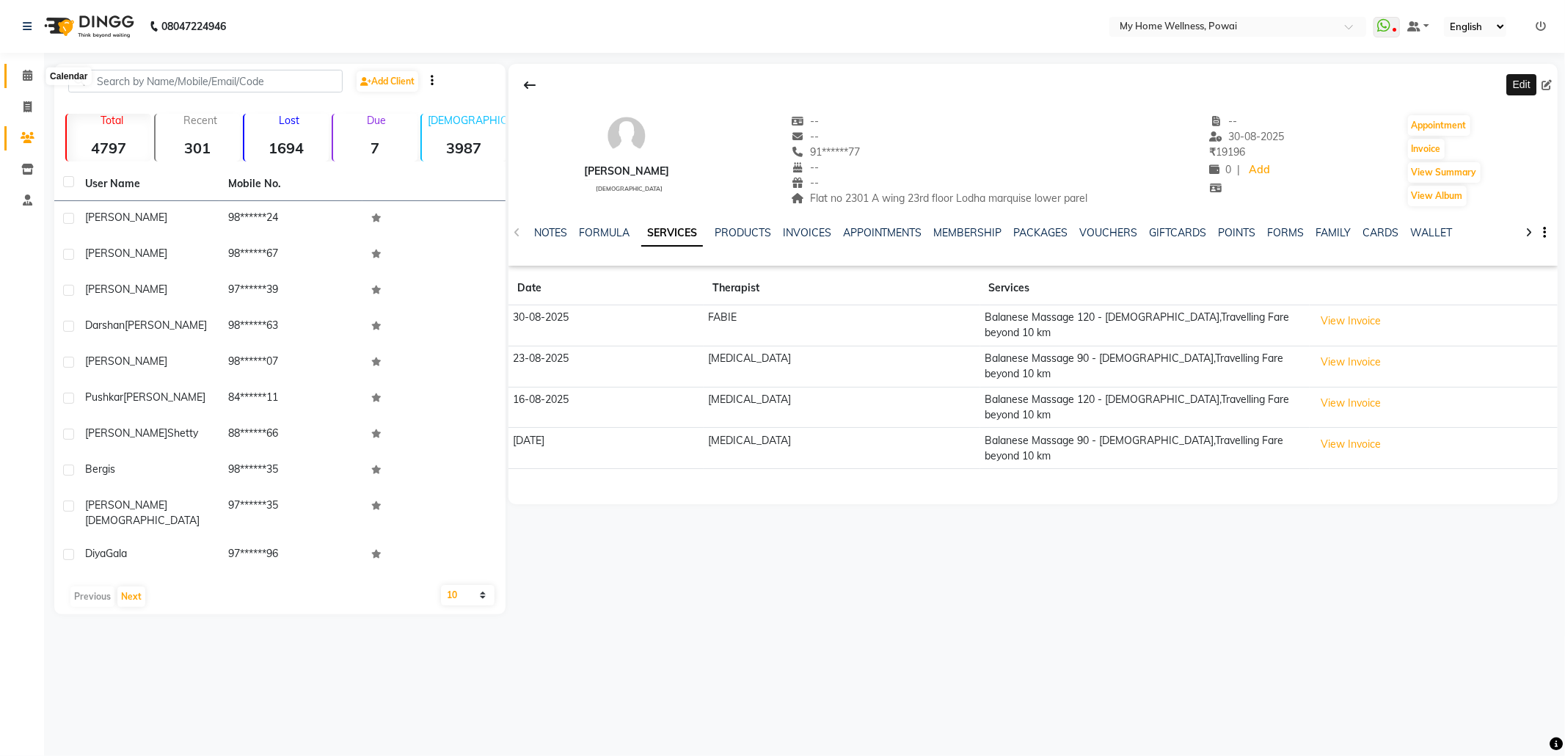
click at [30, 79] on icon at bounding box center [28, 75] width 10 height 11
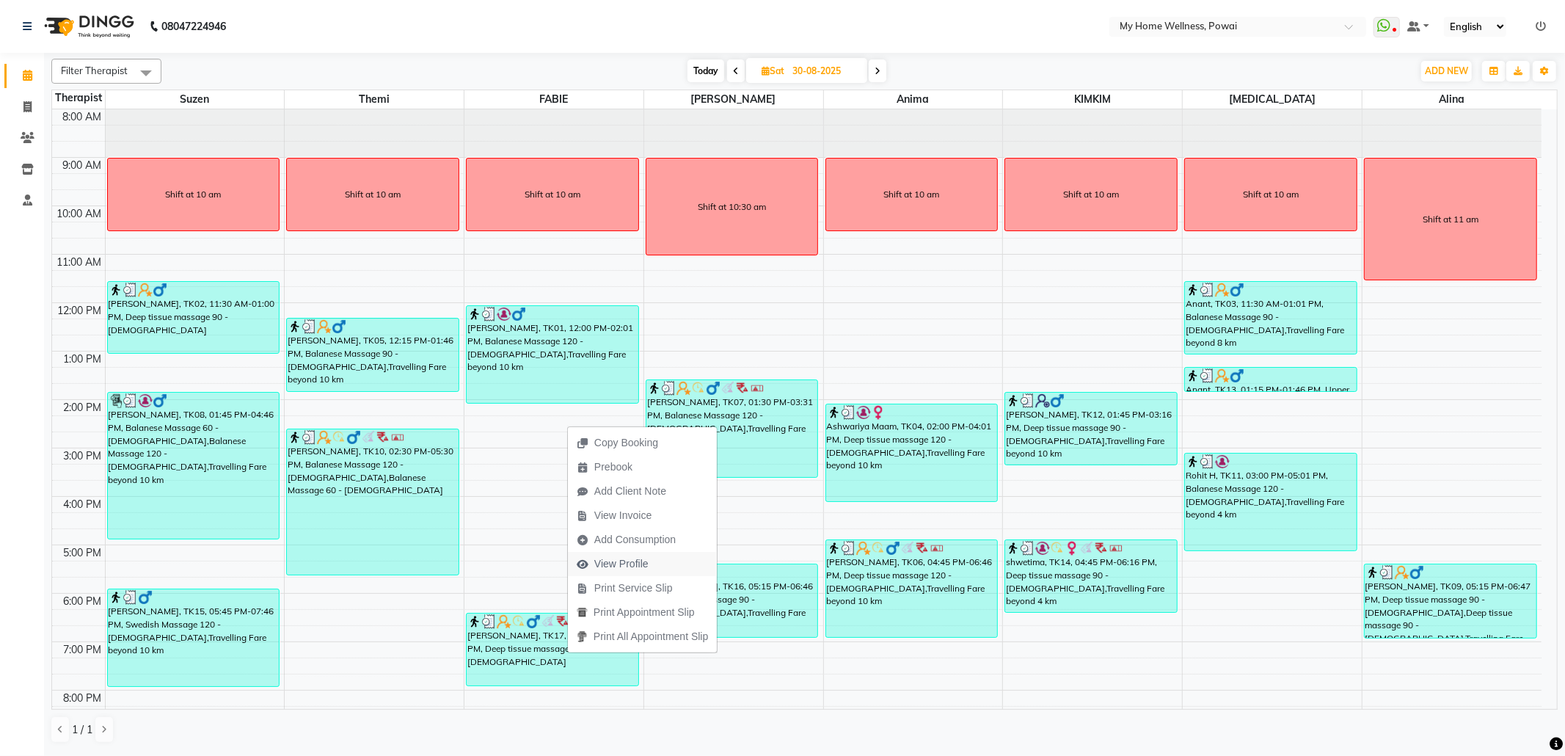
click at [624, 561] on span "View Profile" at bounding box center [621, 563] width 54 height 15
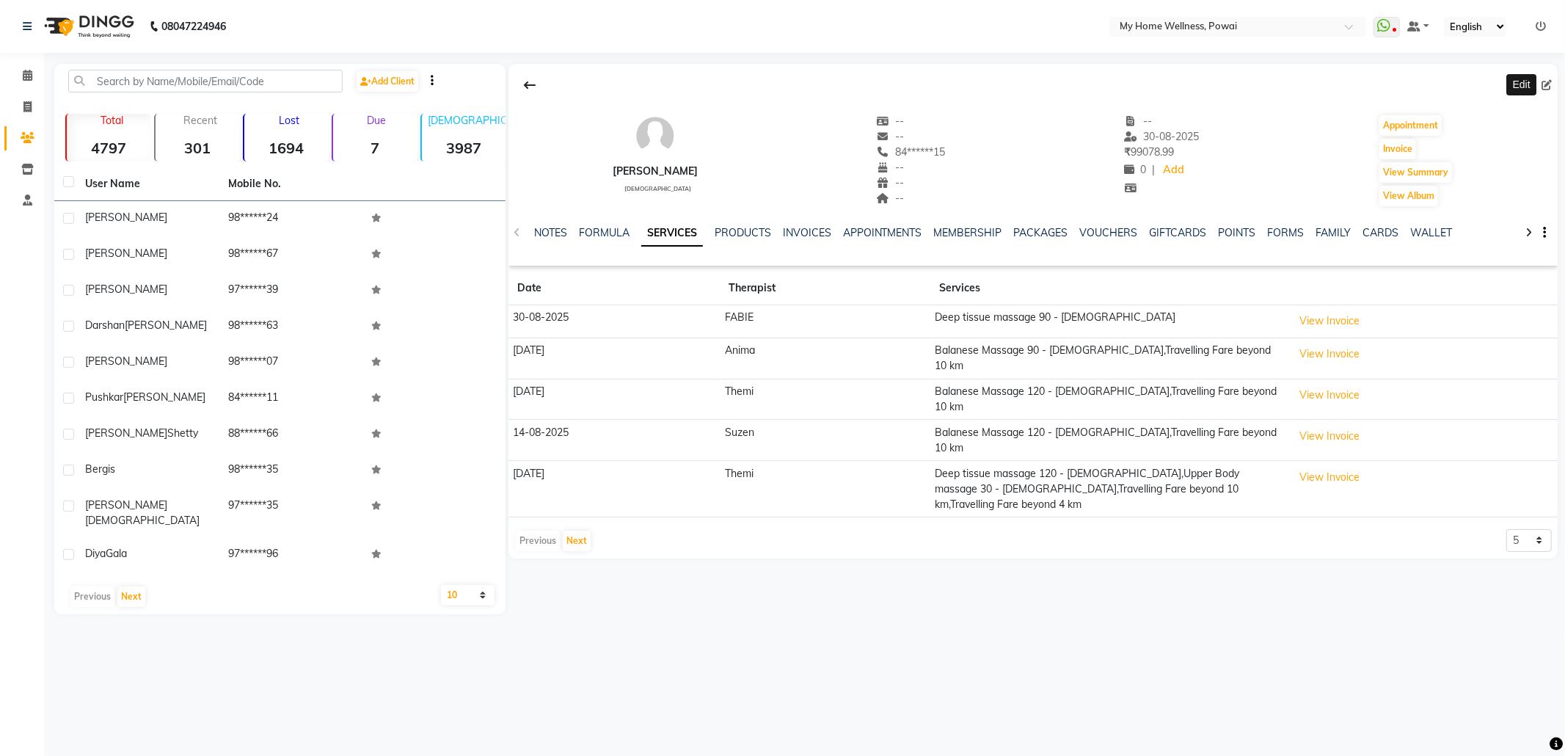
click at [1553, 81] on span at bounding box center [1549, 85] width 16 height 15
click at [1550, 81] on icon at bounding box center [1546, 85] width 10 height 10
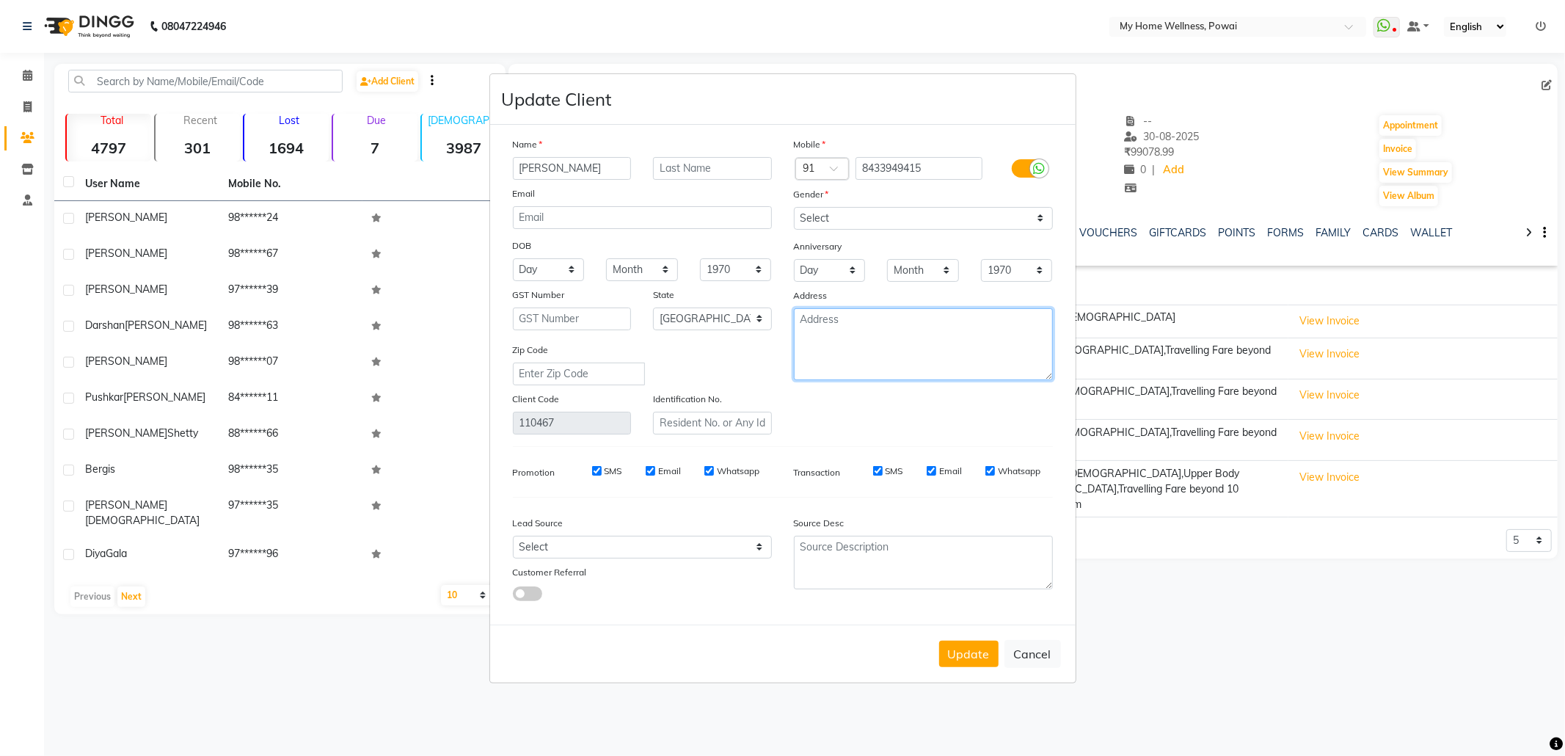
click at [888, 326] on textarea at bounding box center [923, 344] width 259 height 72
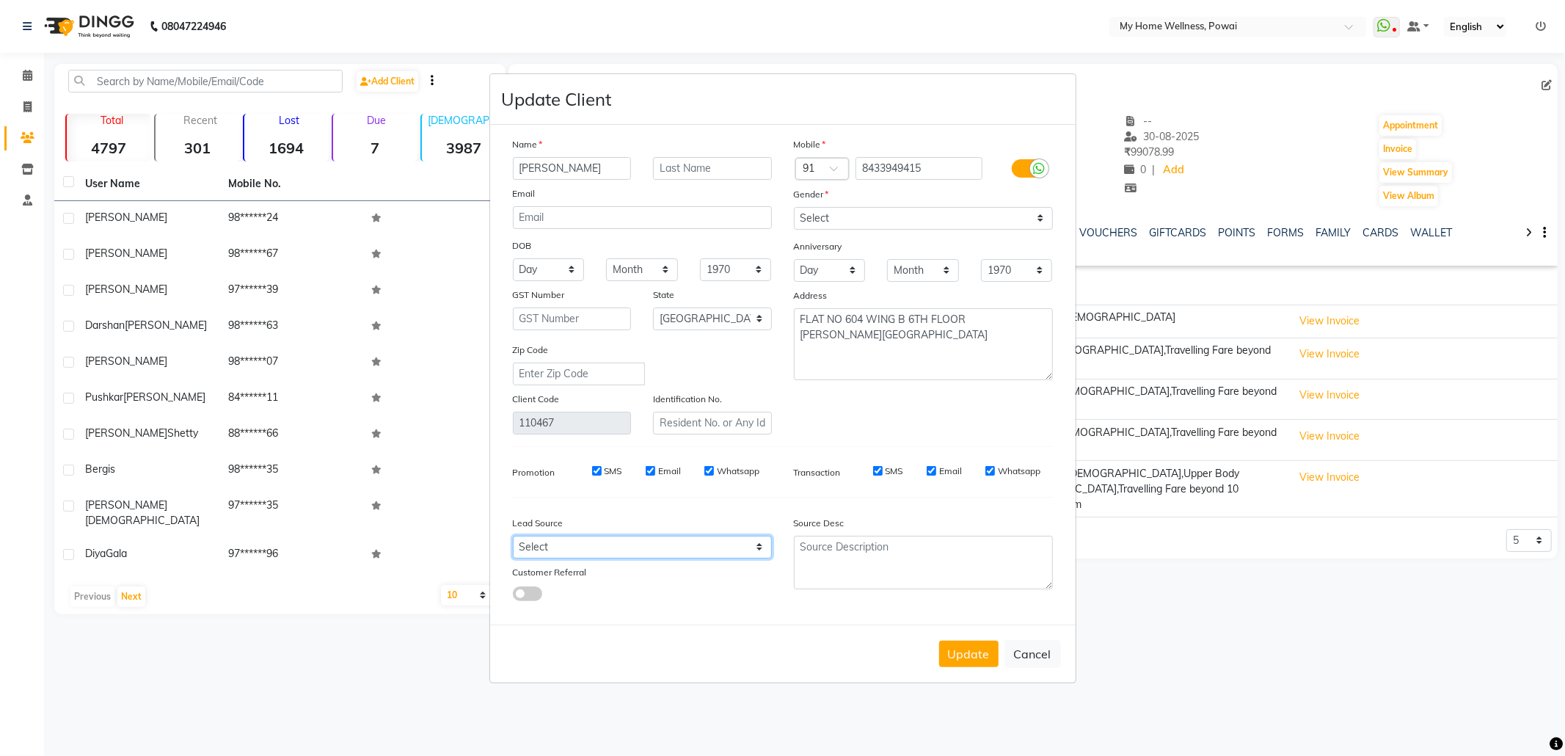
click at [682, 544] on select "Select Walk-in Referral Internet Friend Word of Mouth Advertisement Facebook Ju…" at bounding box center [642, 547] width 259 height 23
click at [513, 536] on select "Select Walk-in Referral Internet Friend Word of Mouth Advertisement Facebook Ju…" at bounding box center [642, 547] width 259 height 23
click at [978, 547] on textarea at bounding box center [923, 563] width 259 height 54
paste textarea "POLICY FORM SUMMITED"
click at [979, 644] on button "Update" at bounding box center [968, 654] width 59 height 26
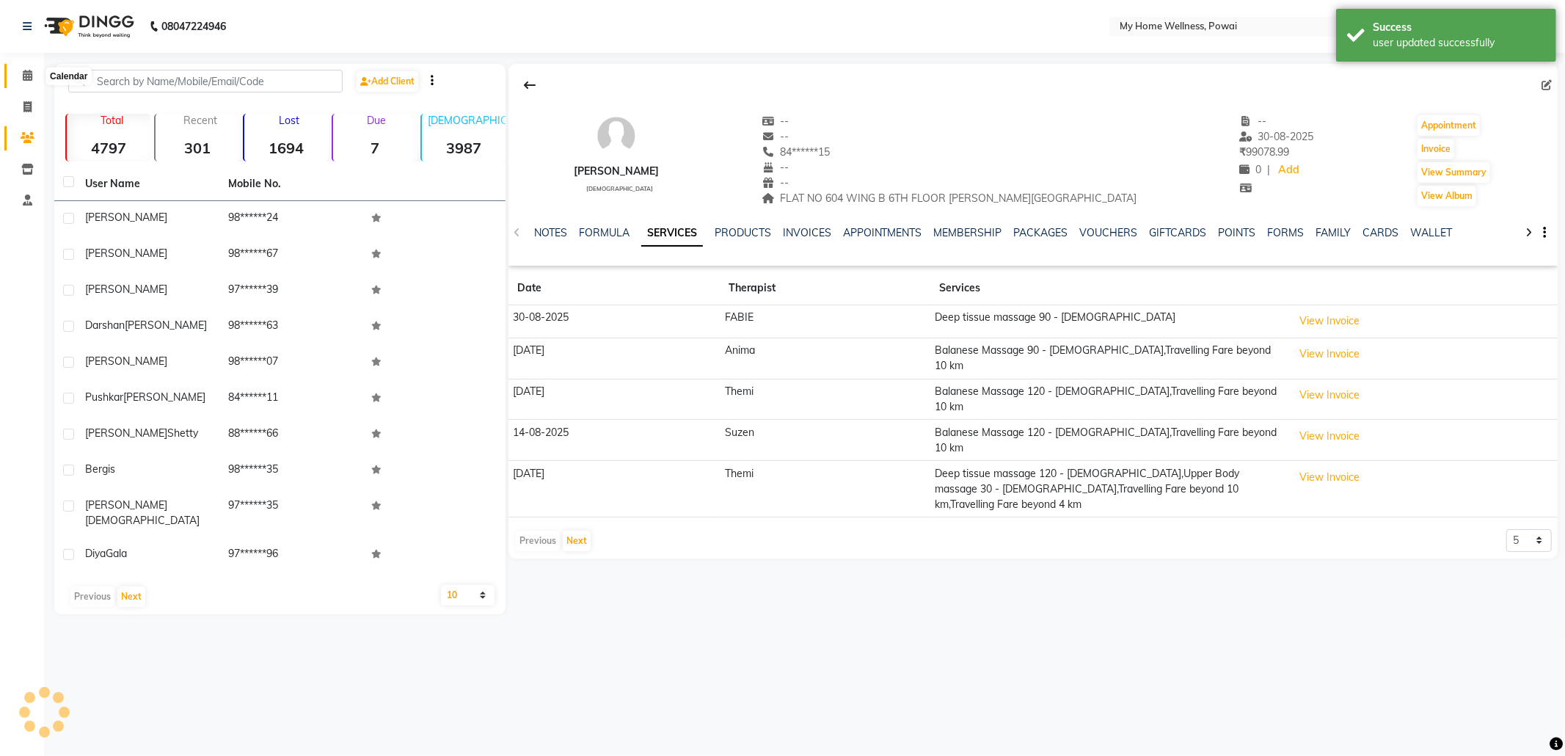
click at [23, 70] on icon at bounding box center [28, 75] width 10 height 11
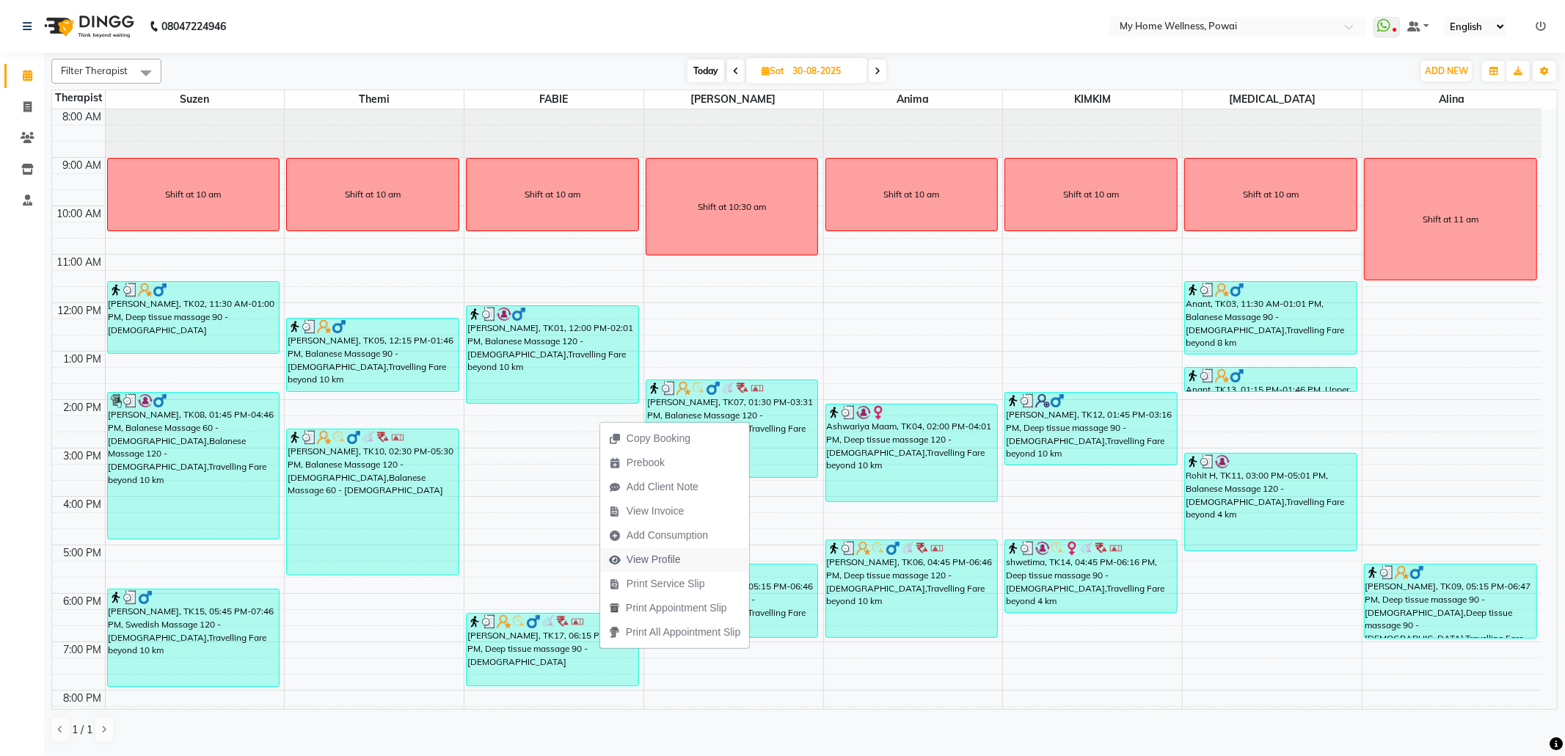
click at [690, 566] on button "View Profile" at bounding box center [674, 559] width 149 height 24
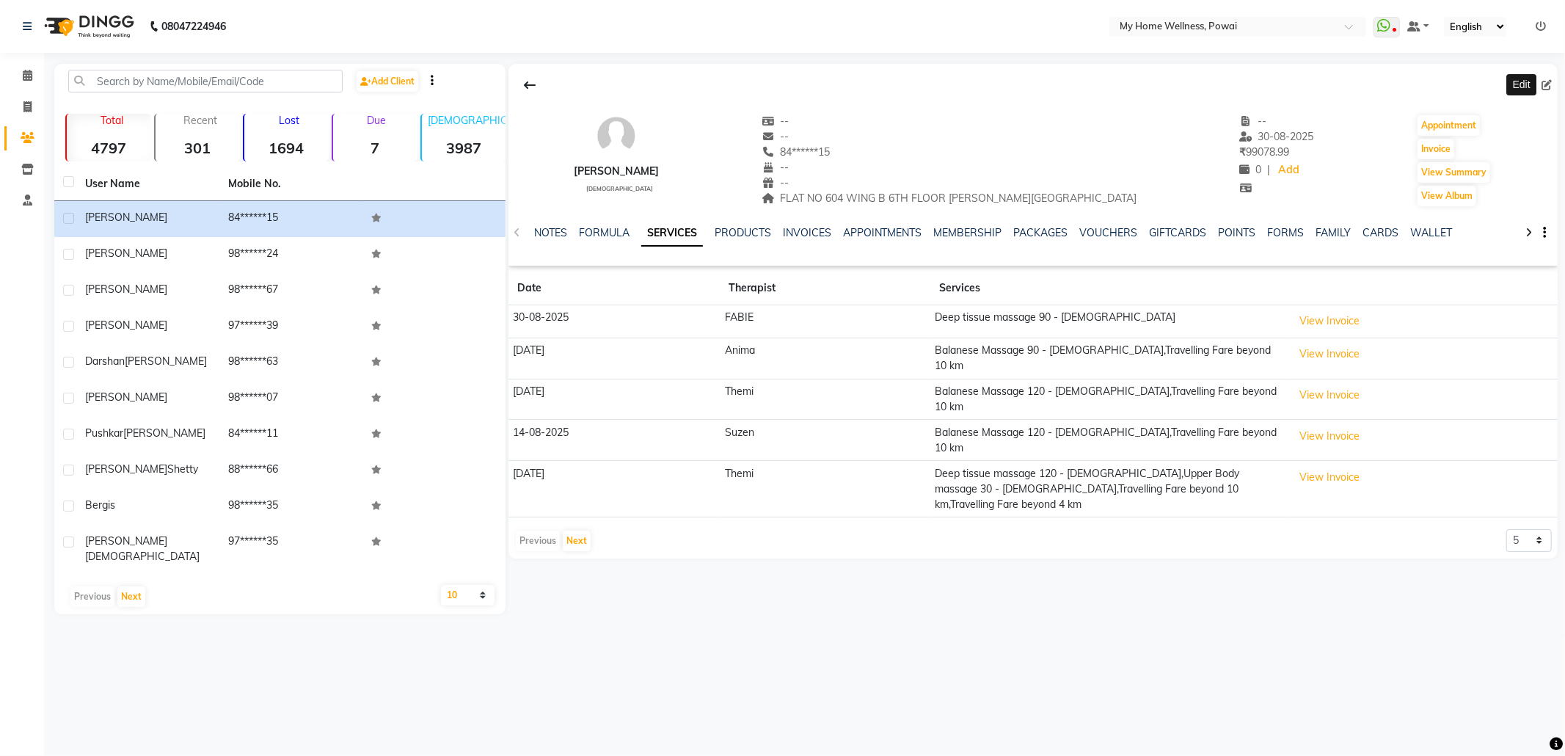
click at [1547, 87] on icon at bounding box center [1546, 85] width 10 height 10
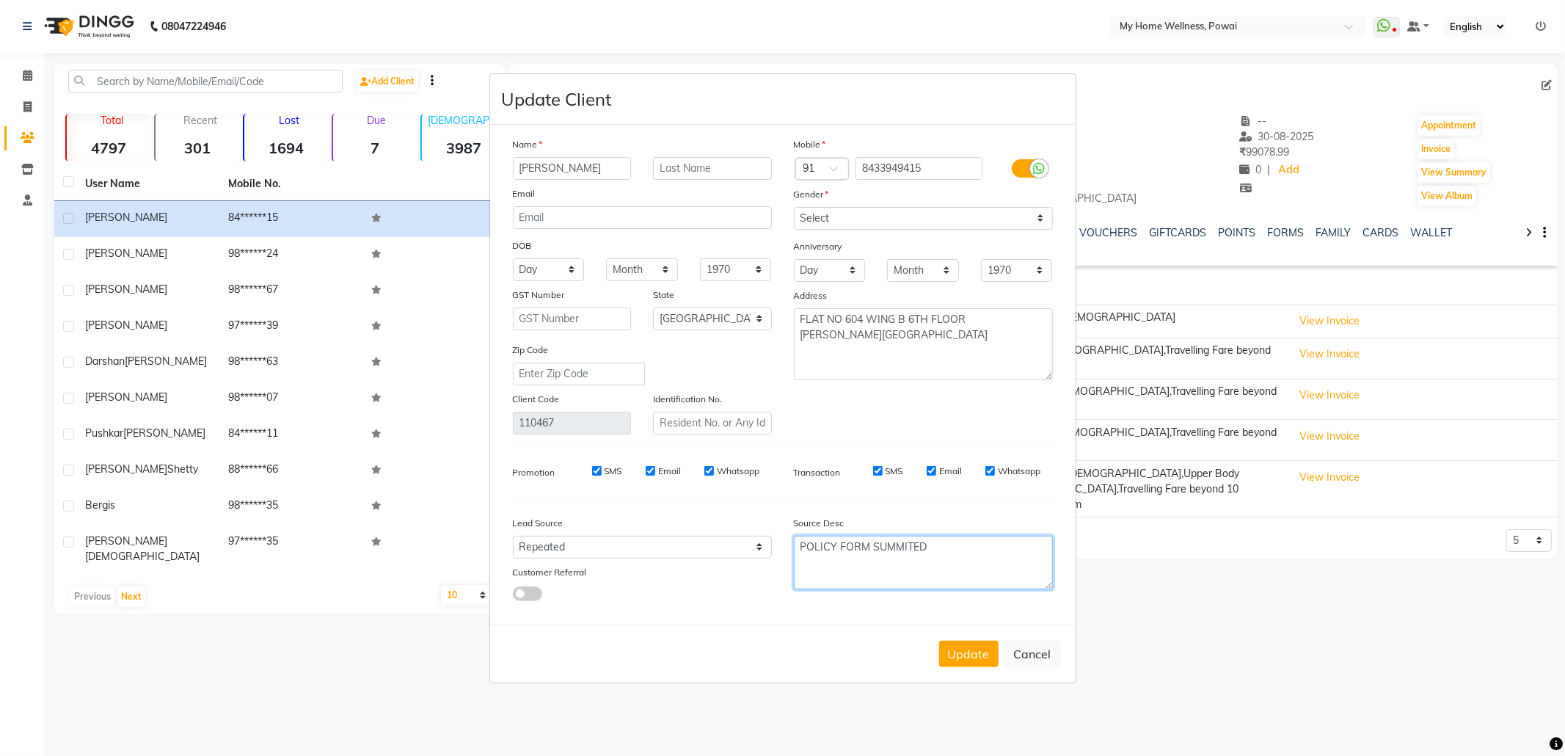
click at [948, 553] on textarea "POLICY FORM SUMMITED" at bounding box center [923, 563] width 259 height 54
click at [1024, 646] on button "Cancel" at bounding box center [1032, 654] width 56 height 28
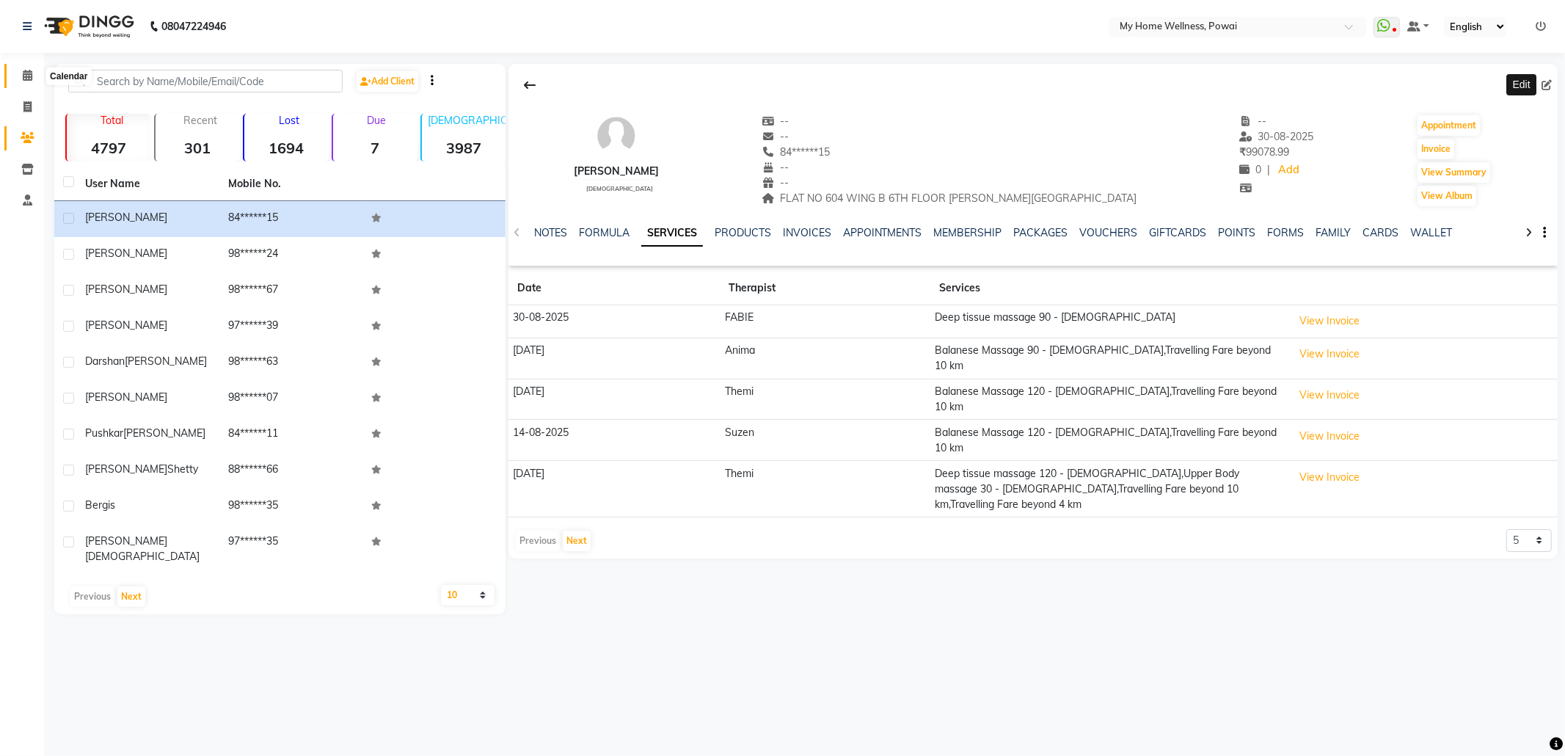
click at [26, 76] on icon at bounding box center [28, 75] width 10 height 11
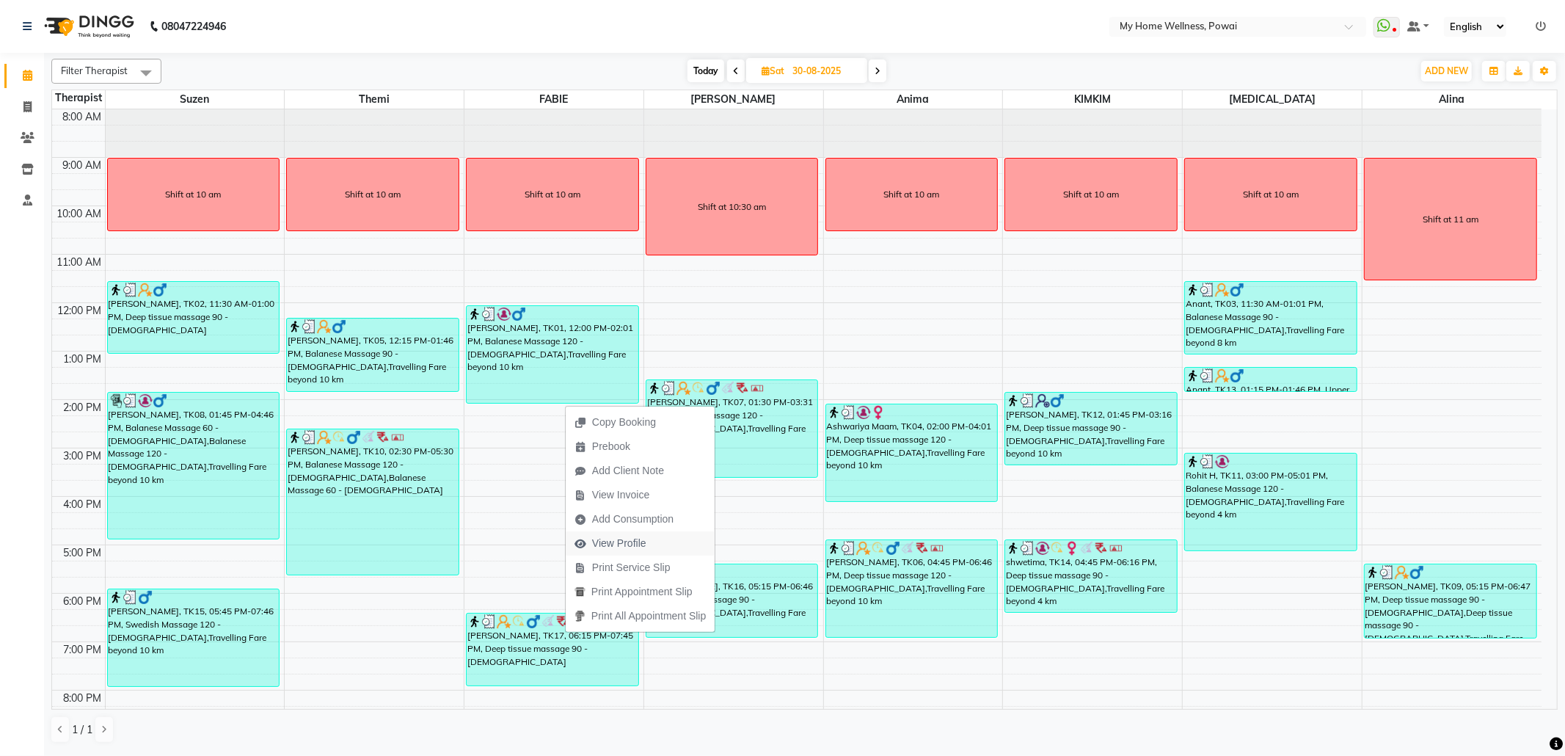
click at [605, 539] on span "View Profile" at bounding box center [619, 543] width 54 height 15
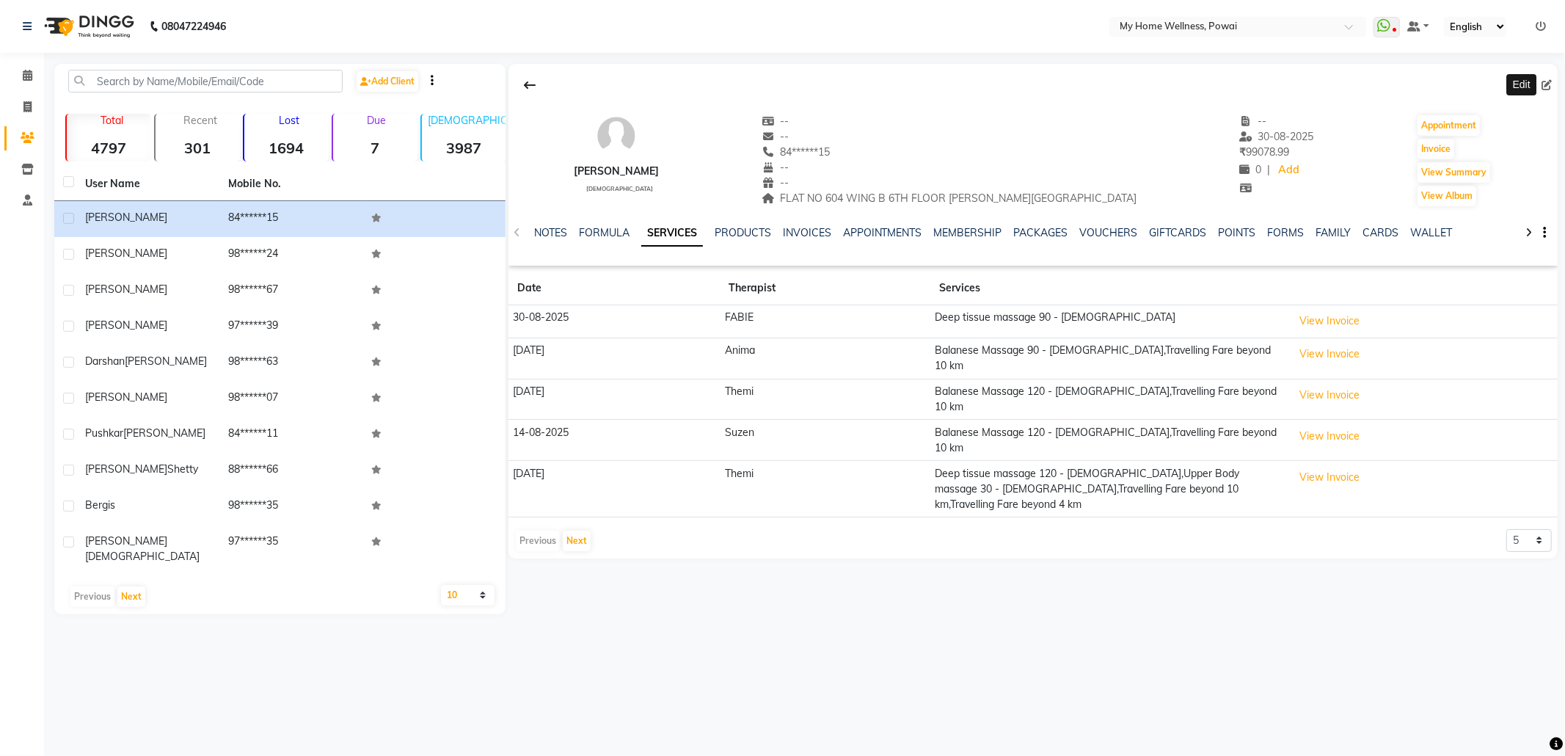
click at [1548, 83] on icon at bounding box center [1546, 85] width 10 height 10
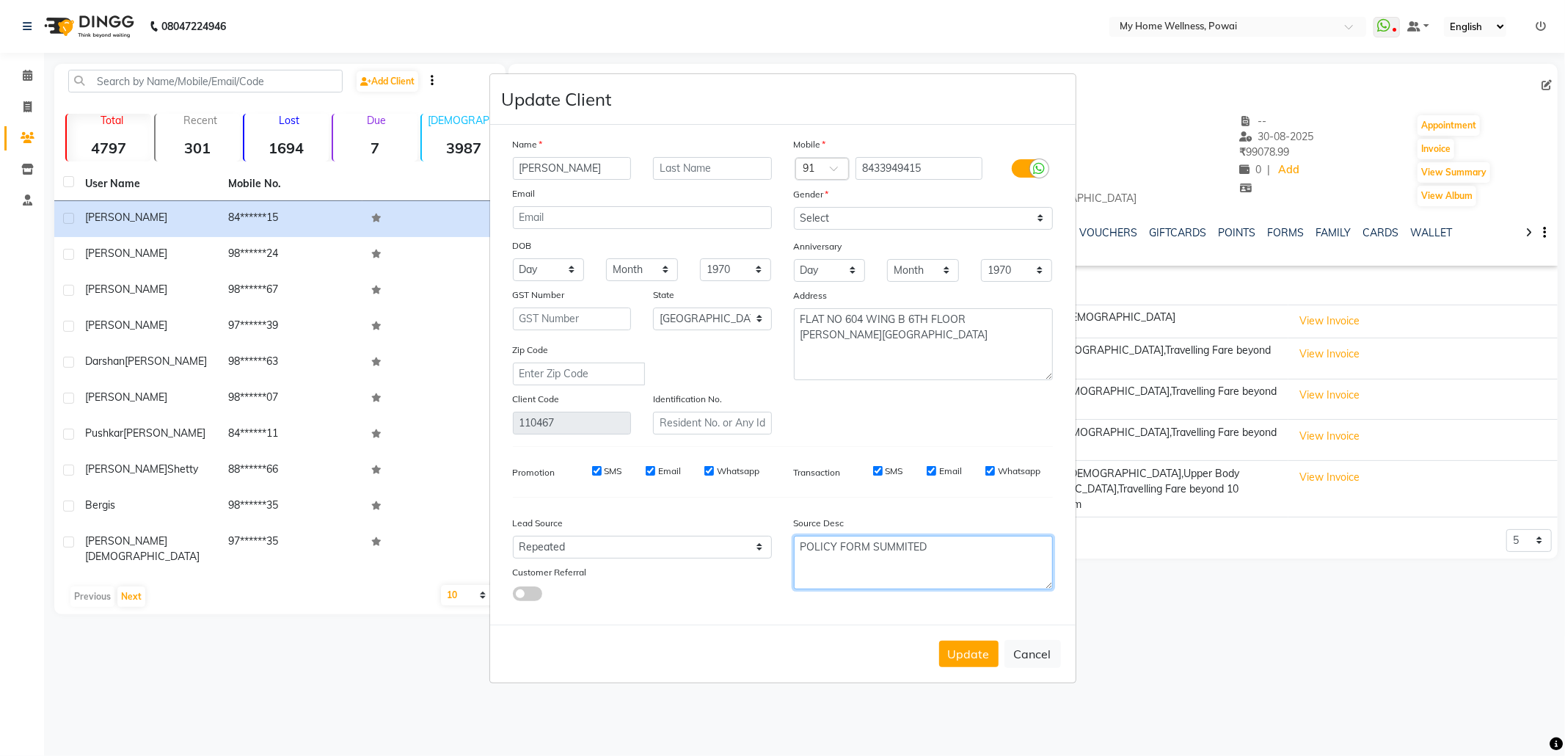
click at [980, 550] on textarea "POLICY FORM SUMMITED" at bounding box center [923, 563] width 259 height 54
click at [976, 652] on button "Update" at bounding box center [968, 654] width 59 height 26
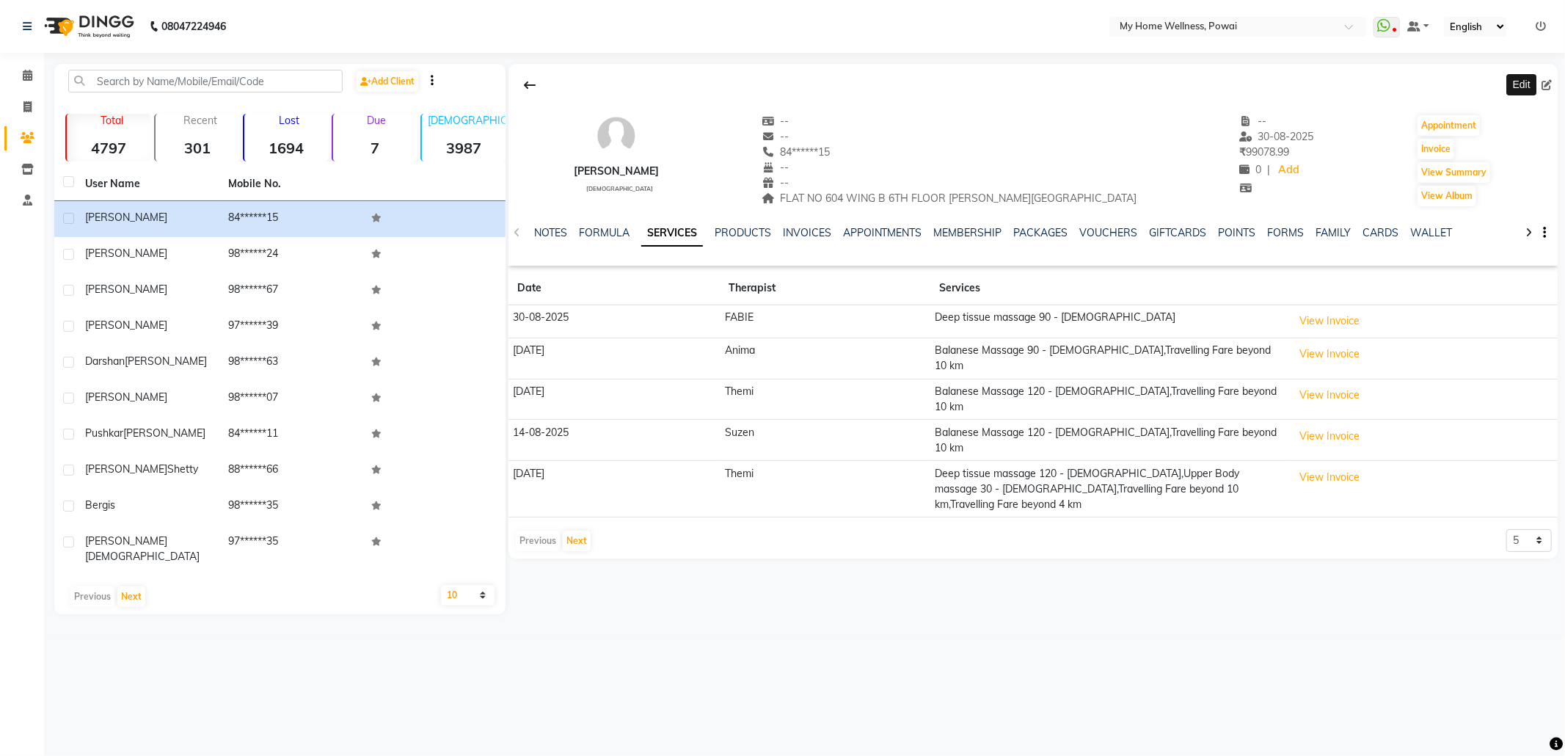
click at [1551, 78] on span at bounding box center [1549, 85] width 16 height 15
click at [1550, 81] on icon at bounding box center [1546, 85] width 10 height 10
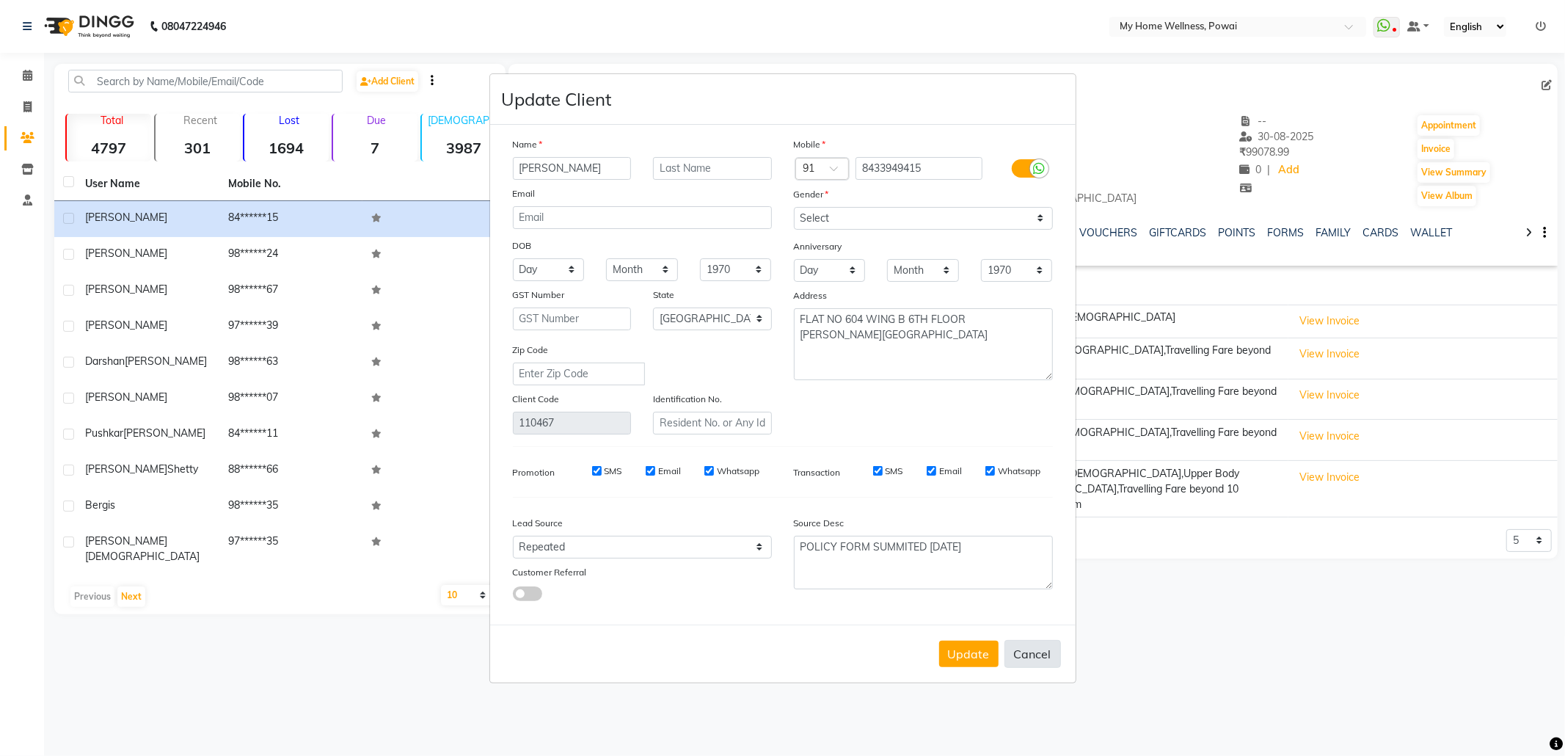
click at [1021, 649] on button "Cancel" at bounding box center [1032, 654] width 56 height 28
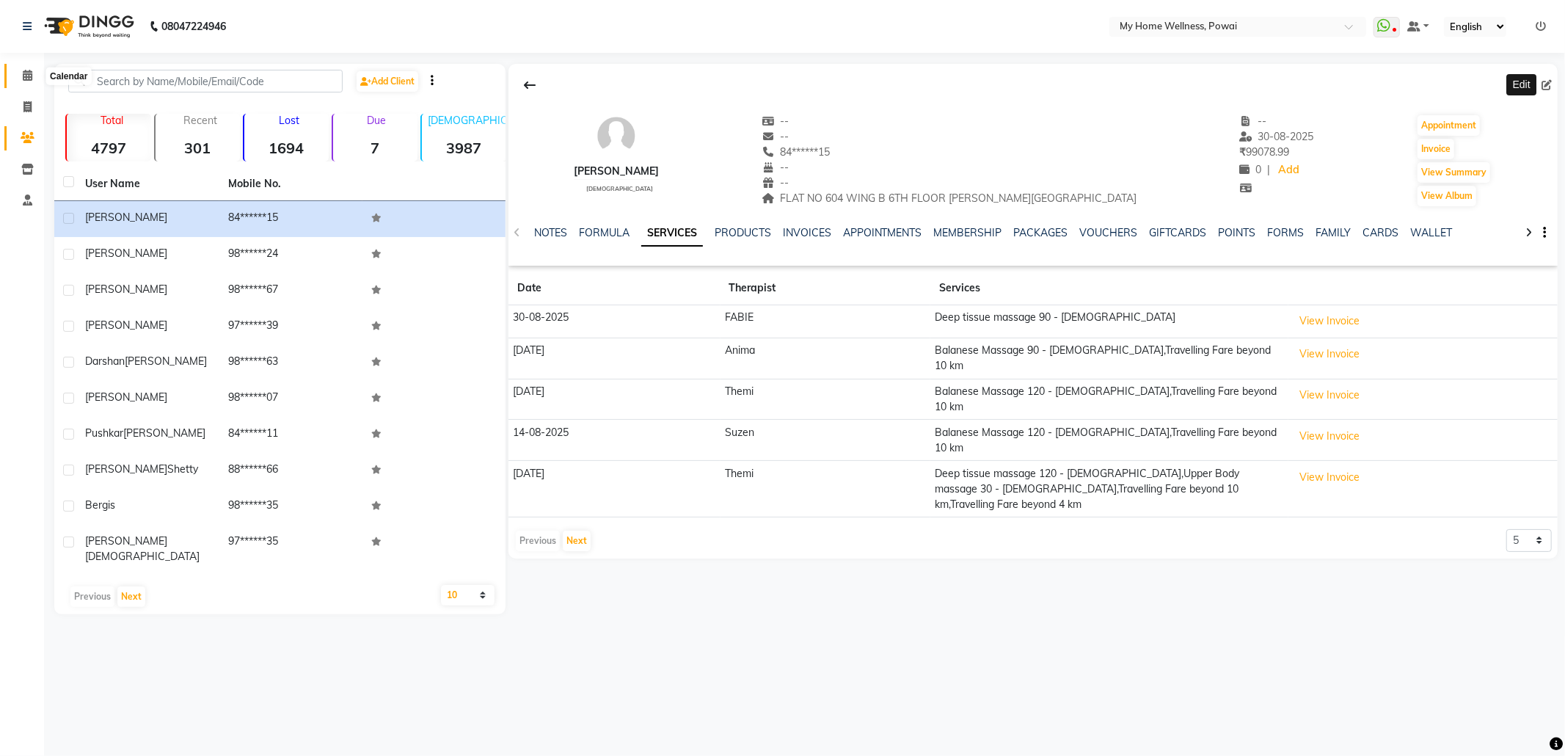
click at [30, 74] on icon at bounding box center [28, 75] width 10 height 11
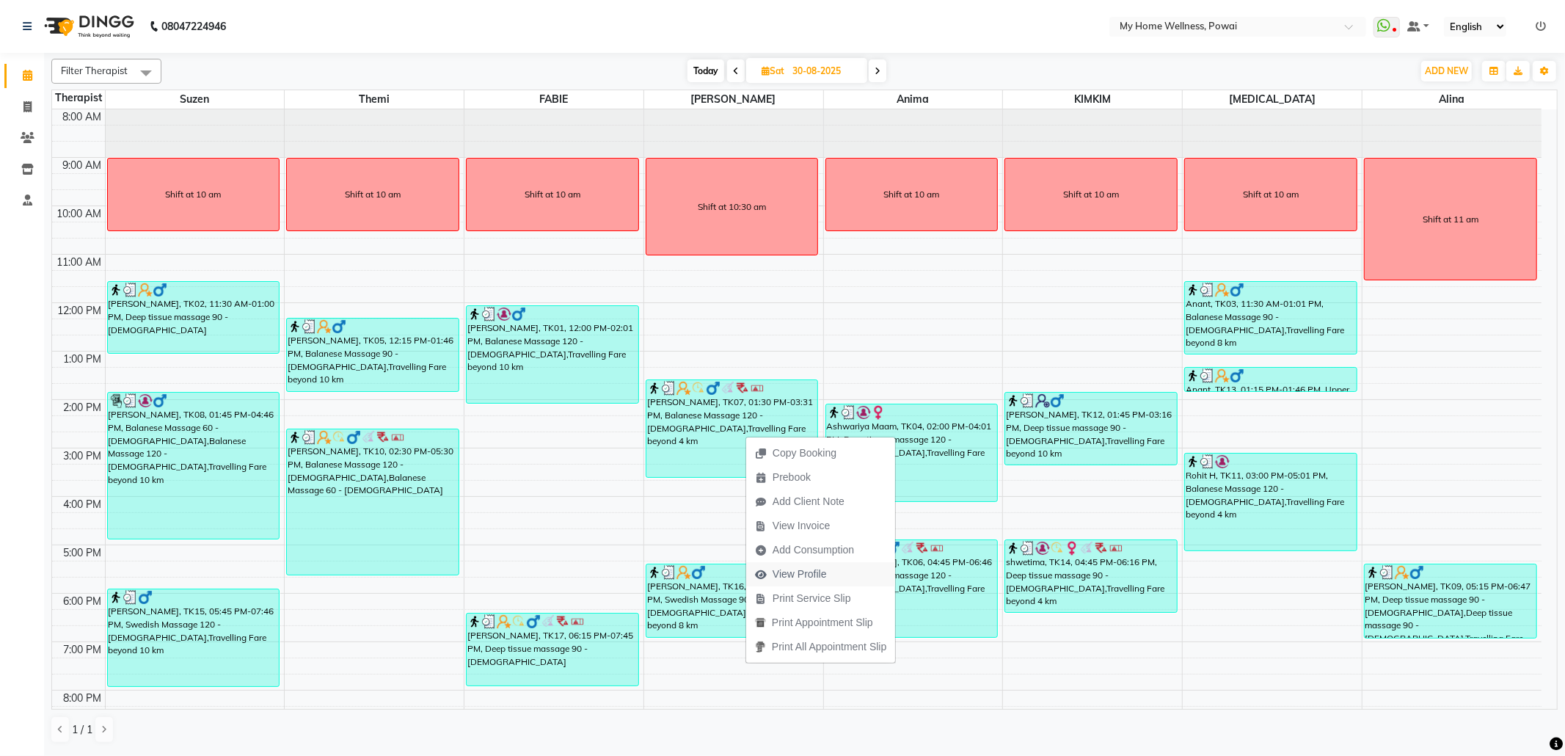
click at [814, 578] on span "View Profile" at bounding box center [800, 573] width 54 height 15
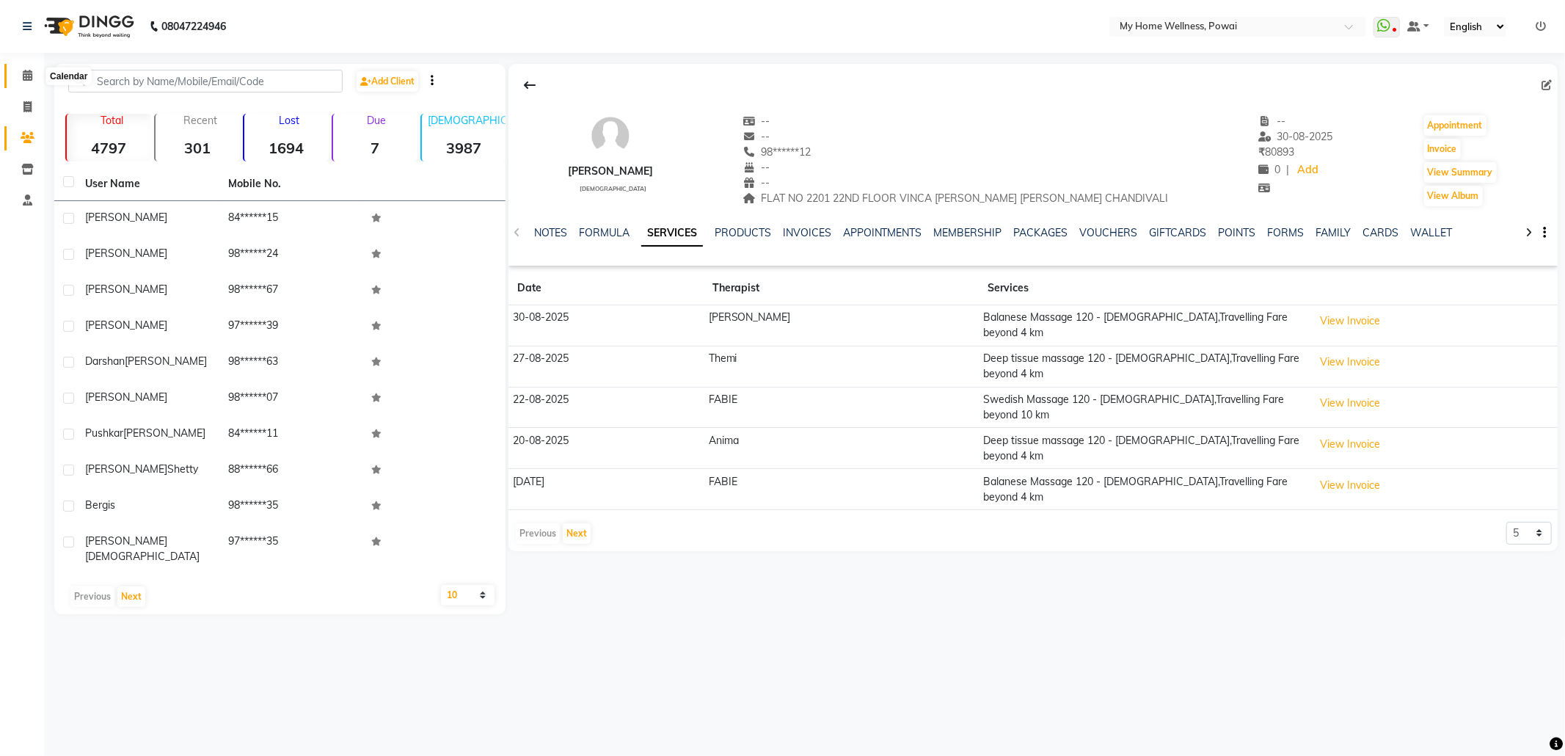
click at [24, 75] on icon at bounding box center [28, 75] width 10 height 11
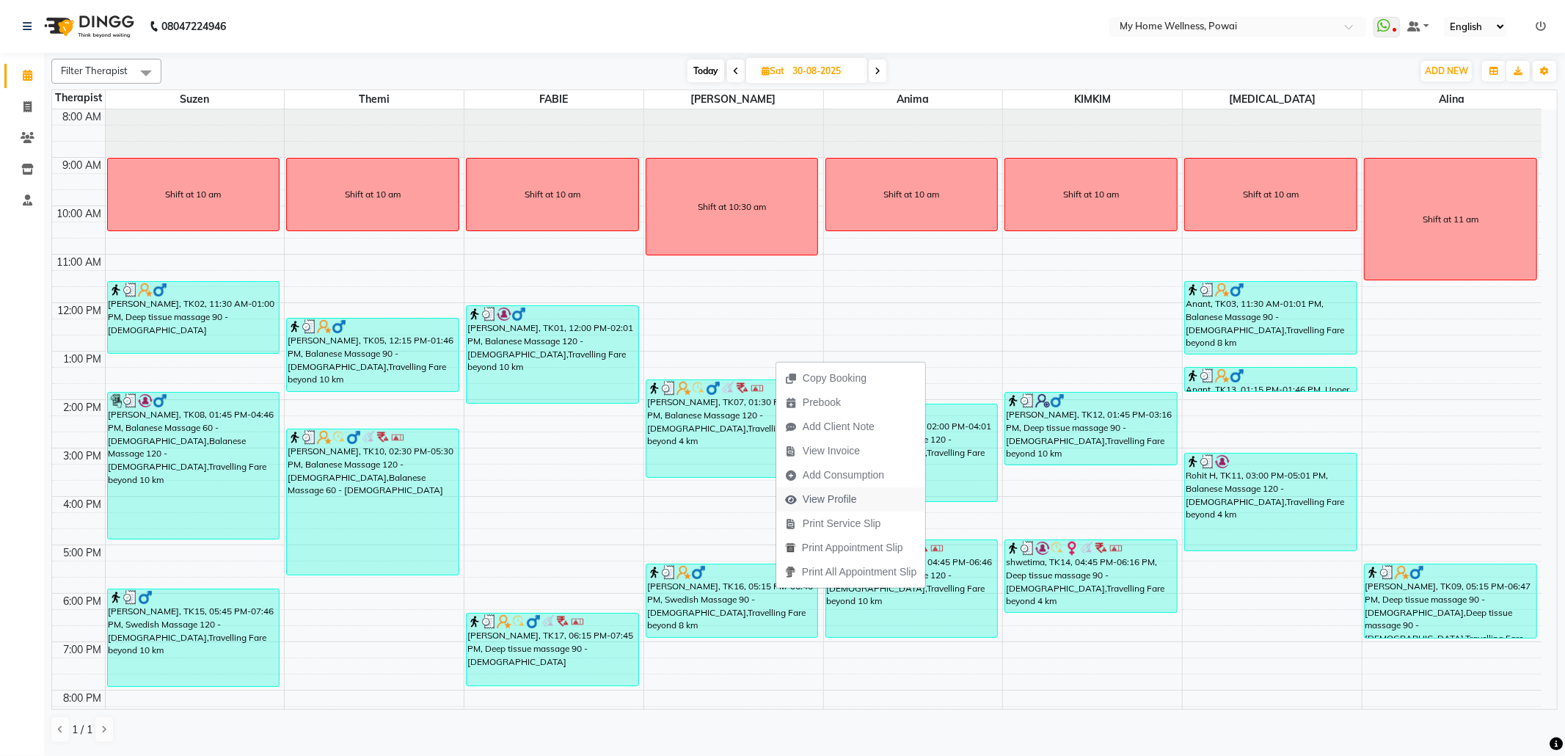
click at [847, 500] on span "View Profile" at bounding box center [830, 499] width 54 height 15
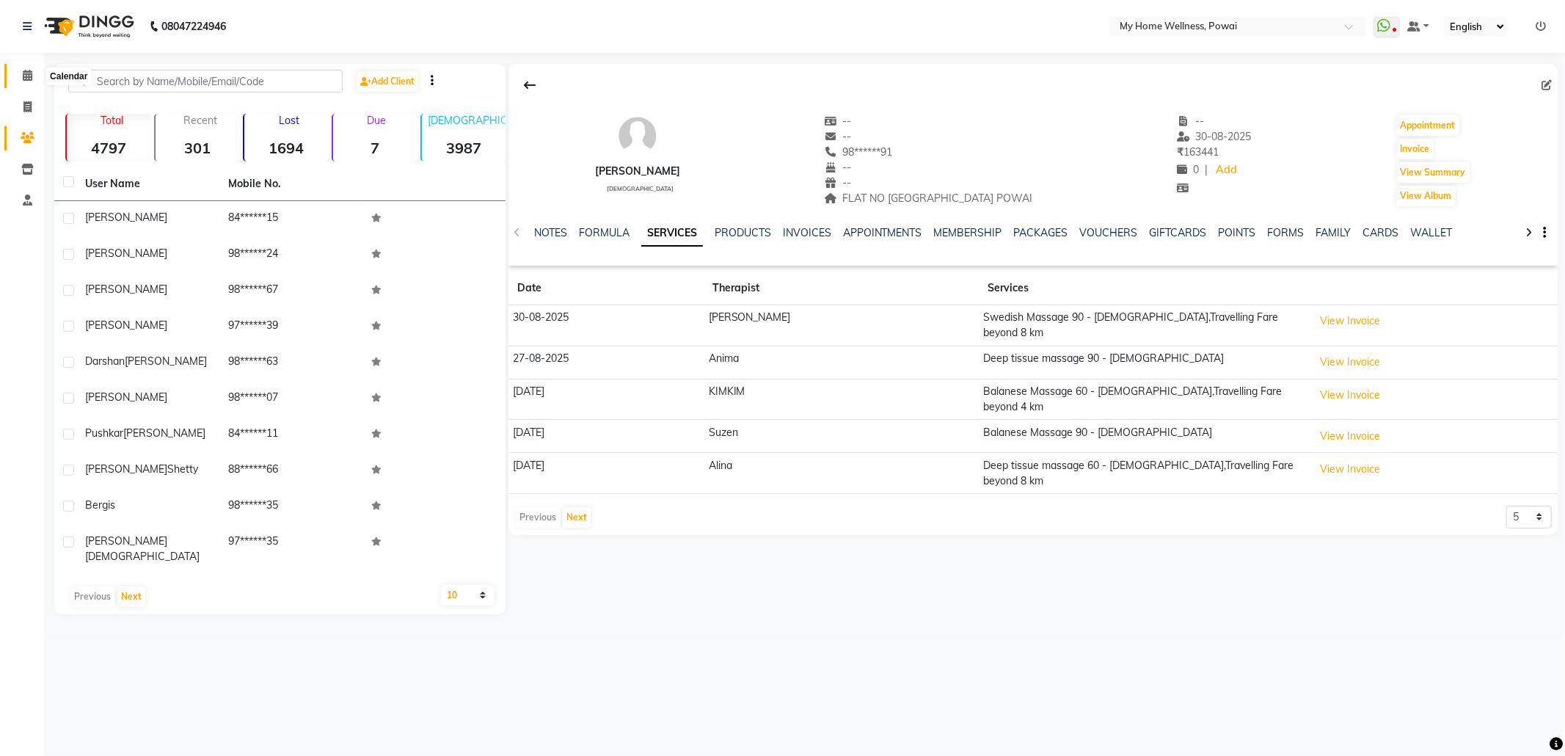
click at [30, 72] on icon at bounding box center [28, 75] width 10 height 11
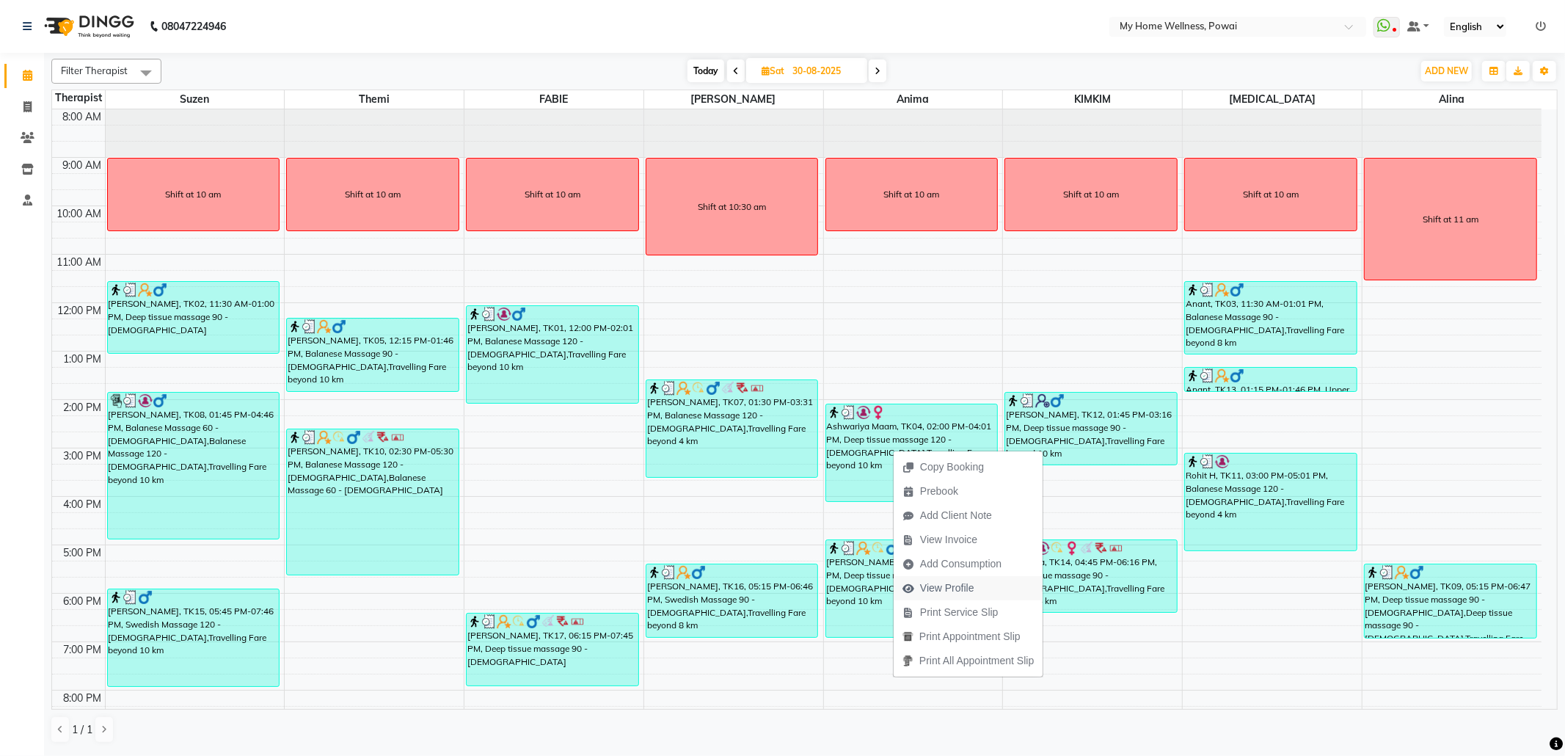
click at [960, 585] on span "View Profile" at bounding box center [947, 587] width 54 height 15
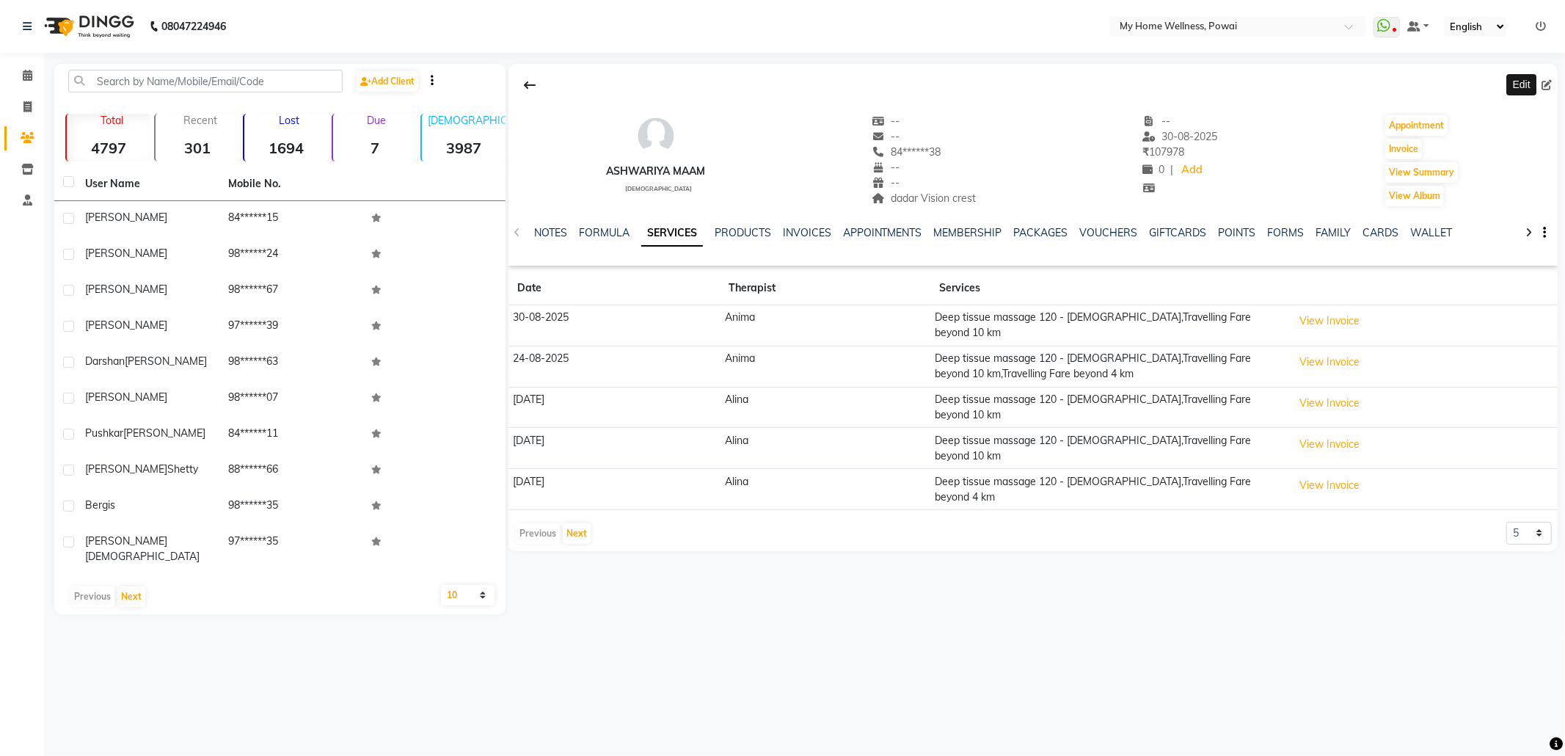
click at [1547, 82] on icon at bounding box center [1546, 85] width 10 height 10
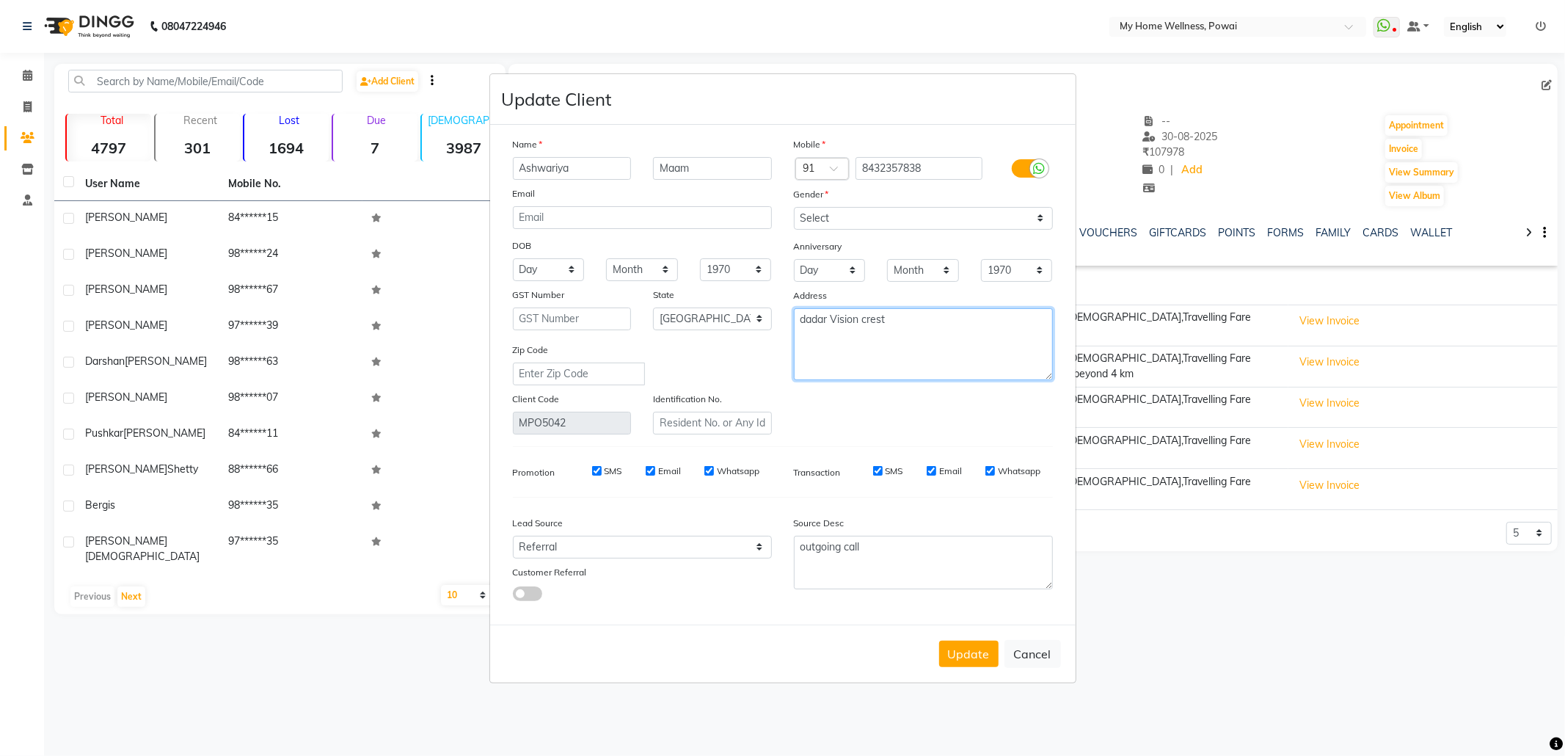
drag, startPoint x: 945, startPoint y: 327, endPoint x: 565, endPoint y: 259, distance: 386.1
click at [565, 259] on div "Name Ashwariya Maam Email DOB Day 01 02 03 04 05 06 07 08 09 10 11 12 13 14 15 …" at bounding box center [783, 285] width 562 height 298
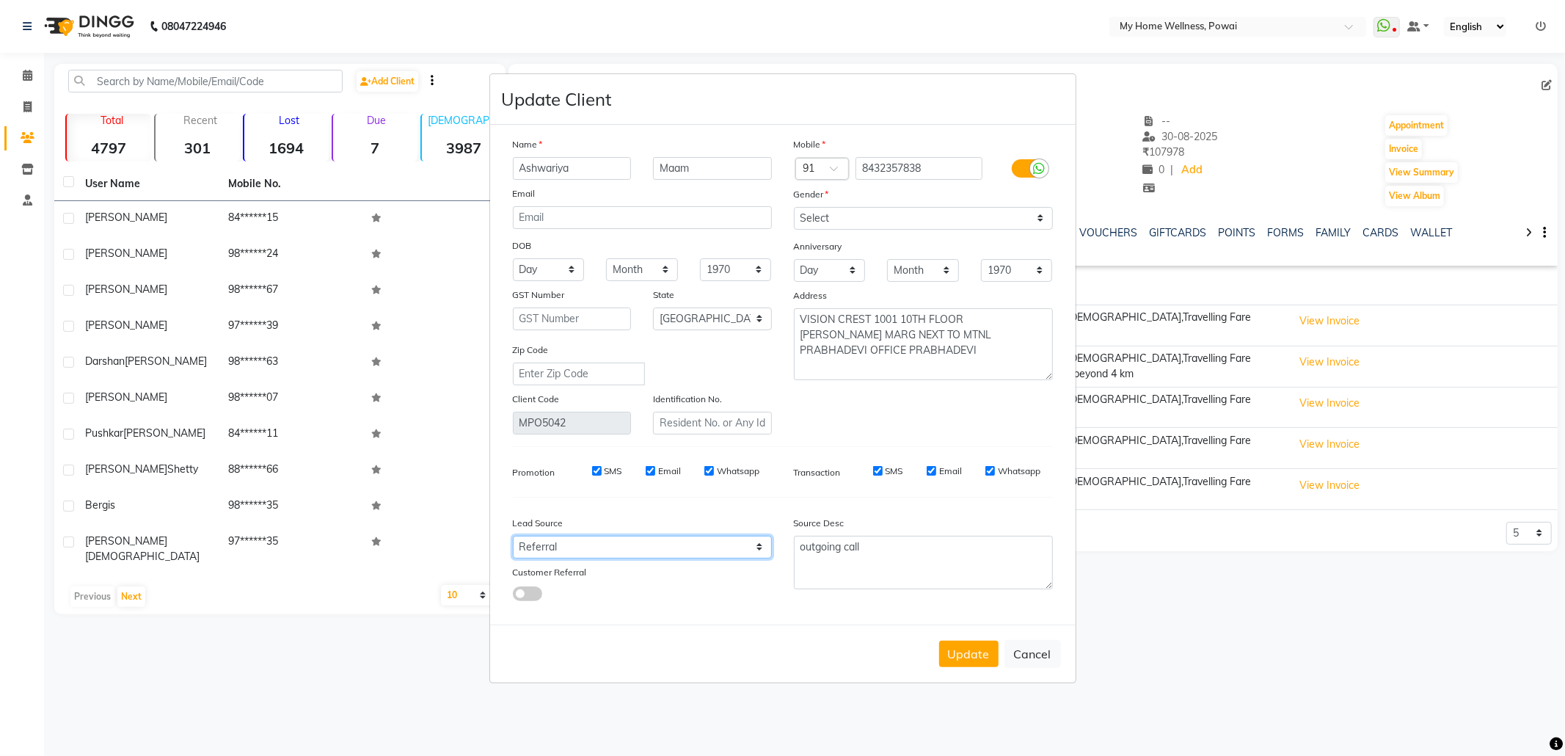
click at [659, 550] on select "Select Walk-in Referral Internet Friend Word of Mouth Advertisement Facebook Ju…" at bounding box center [642, 547] width 259 height 23
click at [513, 536] on select "Select Walk-in Referral Internet Friend Word of Mouth Advertisement Facebook Ju…" at bounding box center [642, 547] width 259 height 23
drag, startPoint x: 897, startPoint y: 555, endPoint x: 500, endPoint y: 561, distance: 396.2
click at [500, 561] on div "Name Ashwariya Maam Email DOB Day 01 02 03 04 05 06 07 08 09 10 11 12 13 14 15 …" at bounding box center [782, 375] width 585 height 500
paste textarea "POLICY FORM SUMMITED"
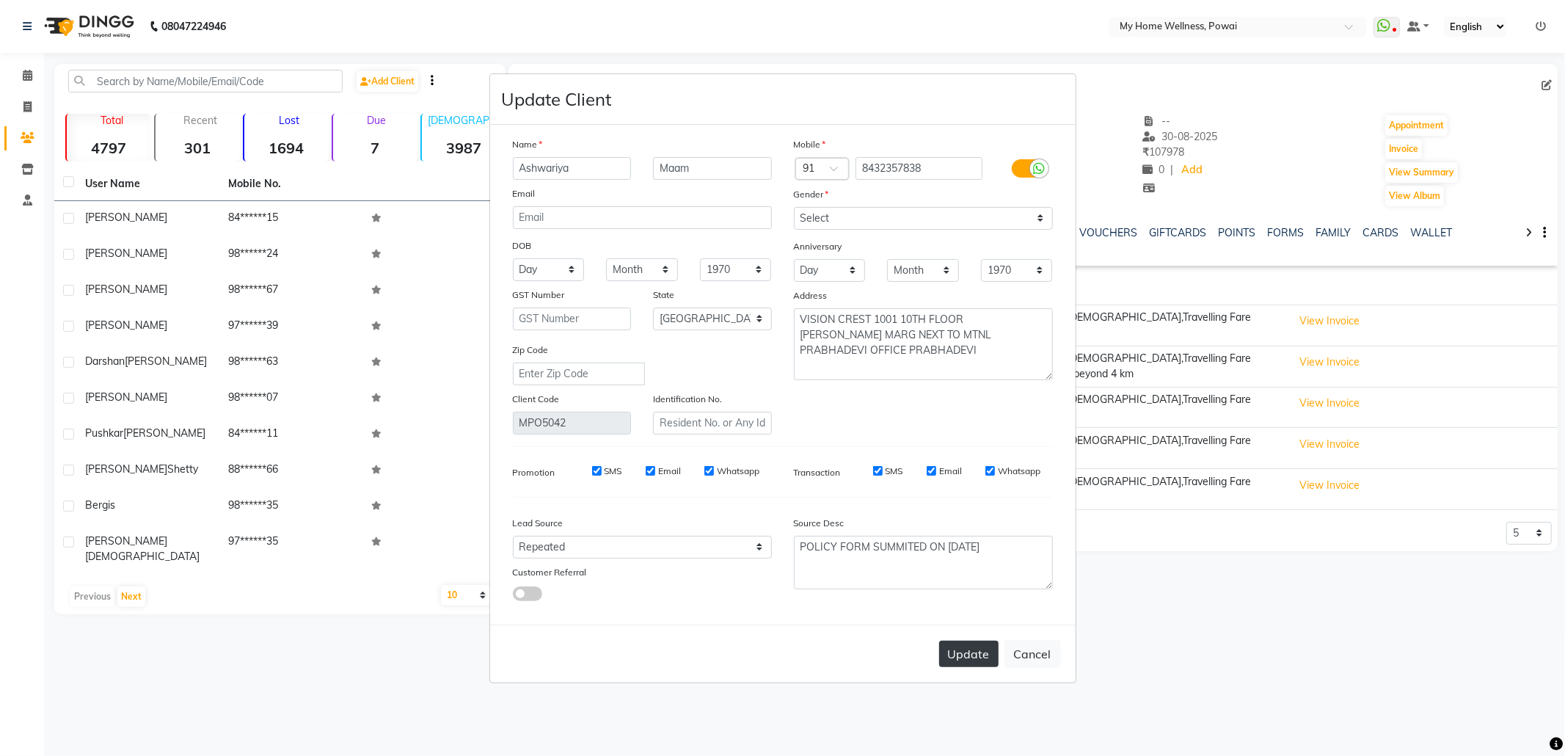
click at [983, 644] on button "Update" at bounding box center [968, 654] width 59 height 26
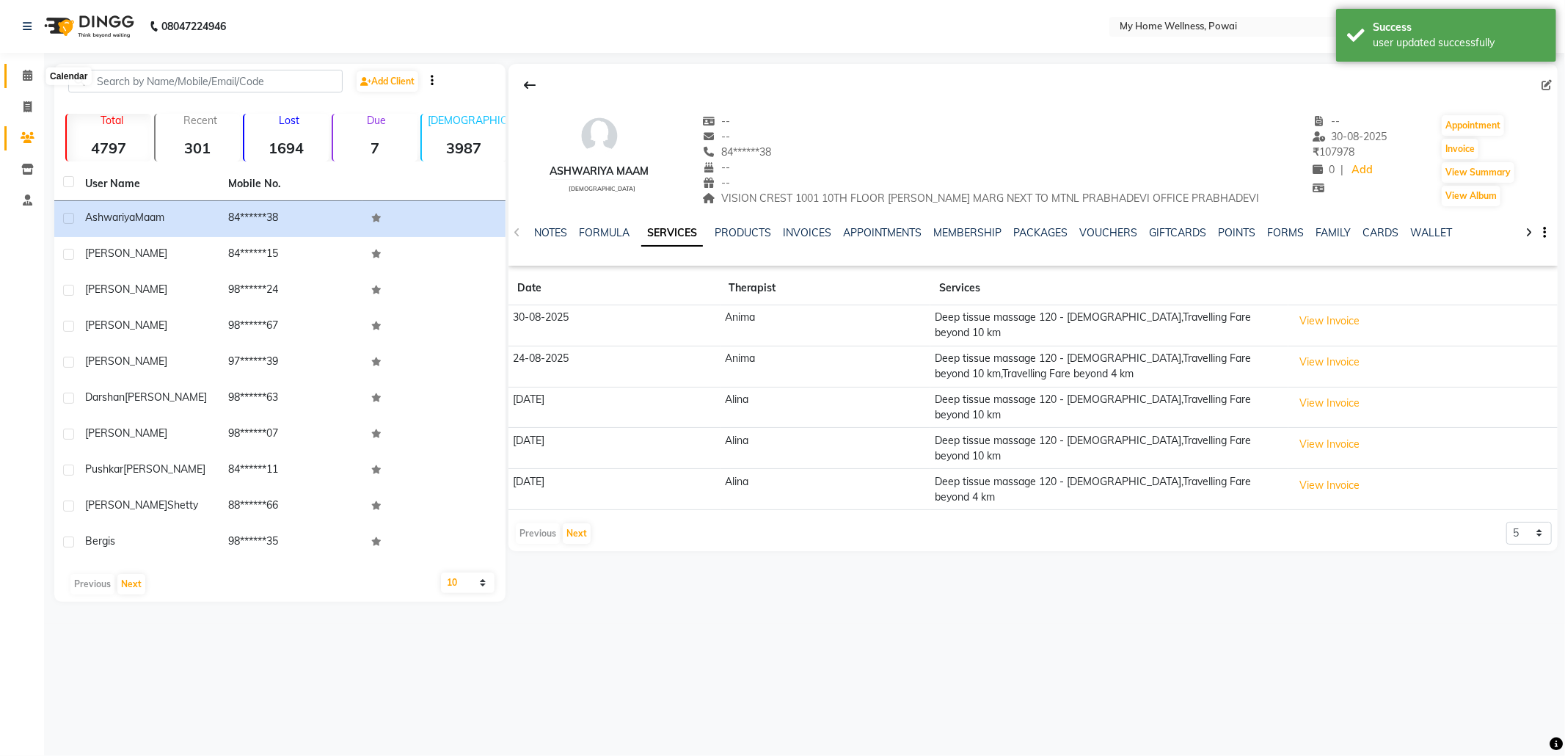
click at [25, 71] on icon at bounding box center [28, 75] width 10 height 11
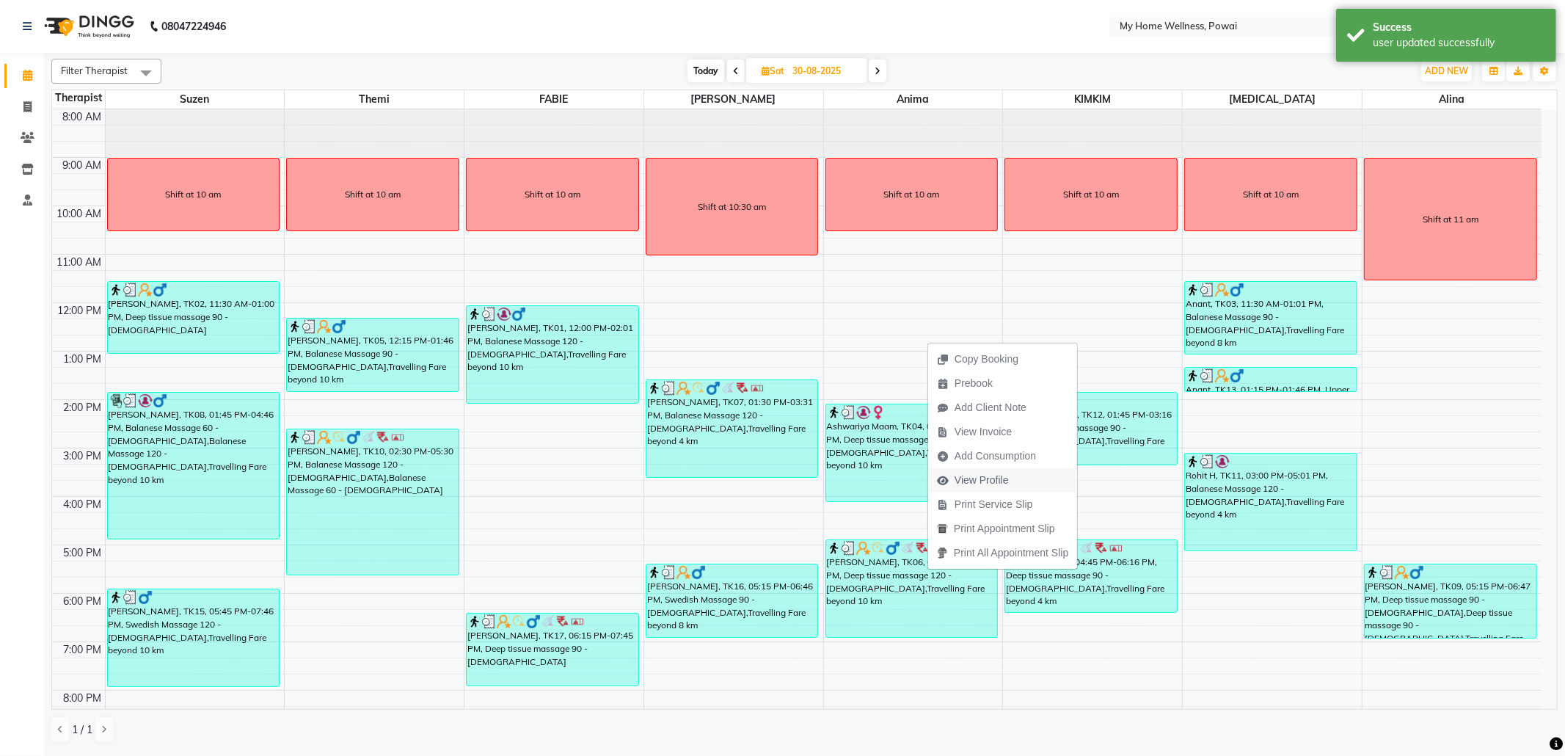
click at [999, 480] on span "View Profile" at bounding box center [982, 479] width 54 height 15
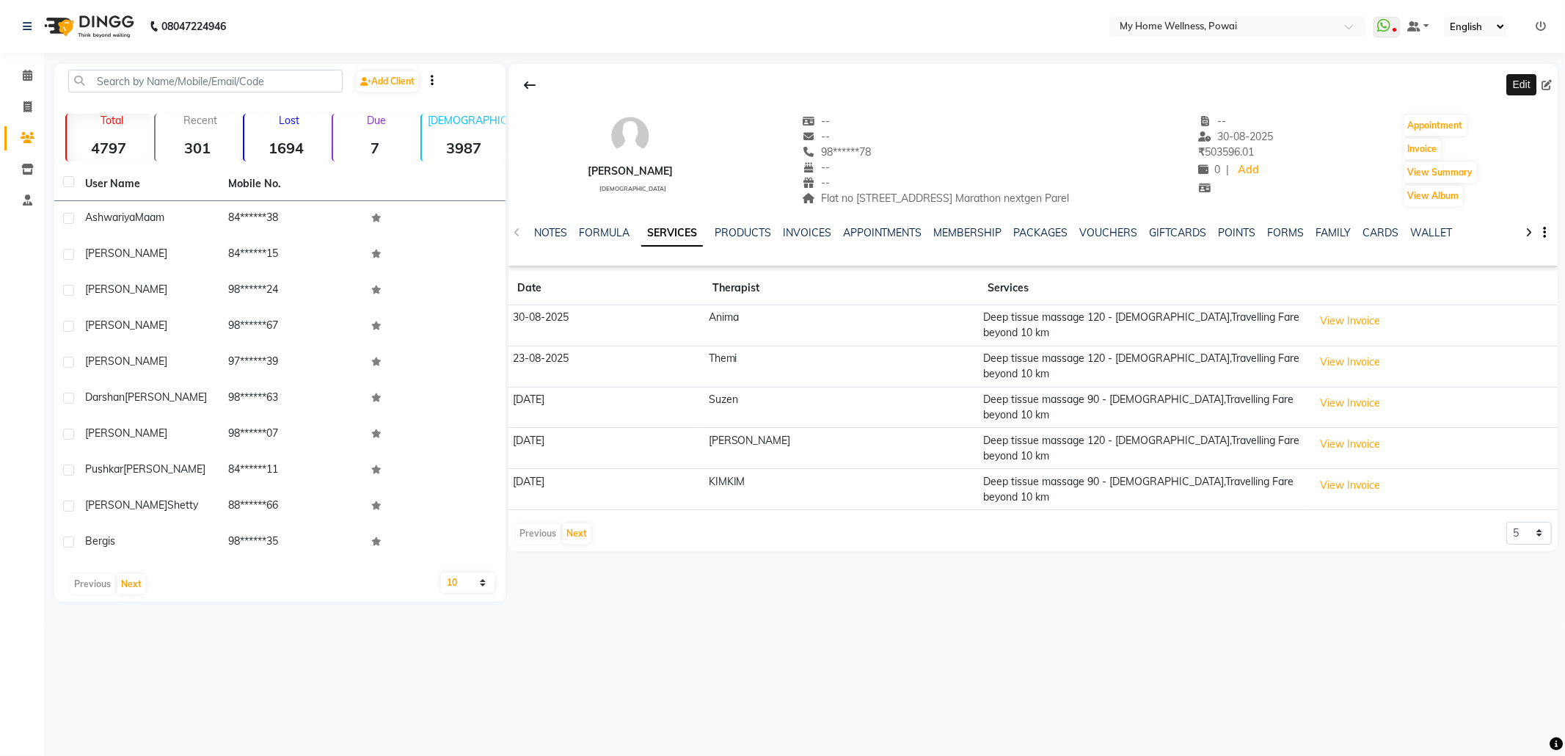
click at [1556, 79] on span at bounding box center [1549, 85] width 16 height 15
click at [1548, 80] on icon at bounding box center [1546, 85] width 10 height 10
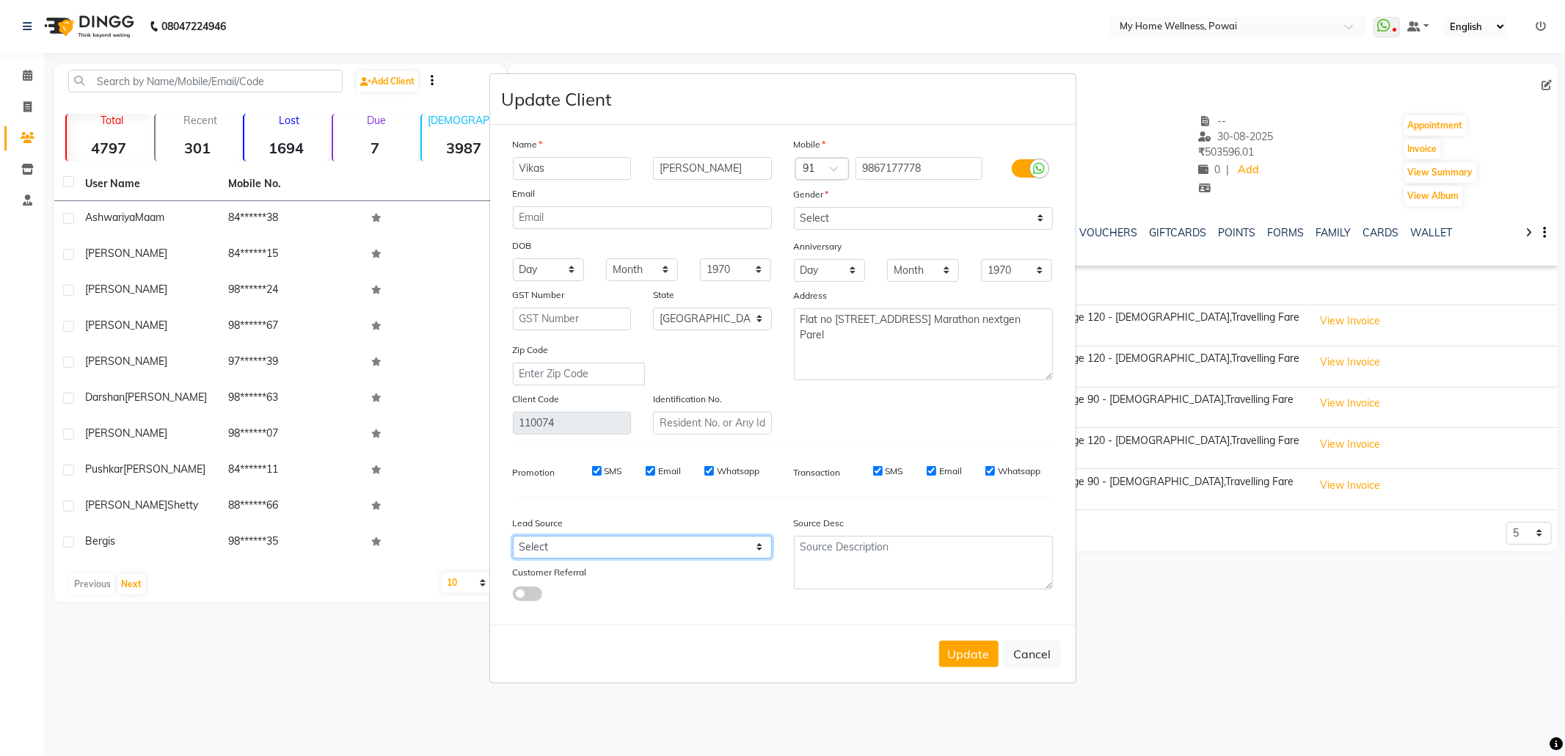
click at [676, 541] on select "Select Walk-in Referral Internet Friend Word of Mouth Advertisement Facebook Ju…" at bounding box center [642, 547] width 259 height 23
click at [513, 536] on select "Select Walk-in Referral Internet Friend Word of Mouth Advertisement Facebook Ju…" at bounding box center [642, 547] width 259 height 23
click at [875, 575] on textarea at bounding box center [923, 563] width 259 height 54
paste textarea "POLICY FORM SUMMITED"
click at [963, 646] on button "Update" at bounding box center [968, 654] width 59 height 26
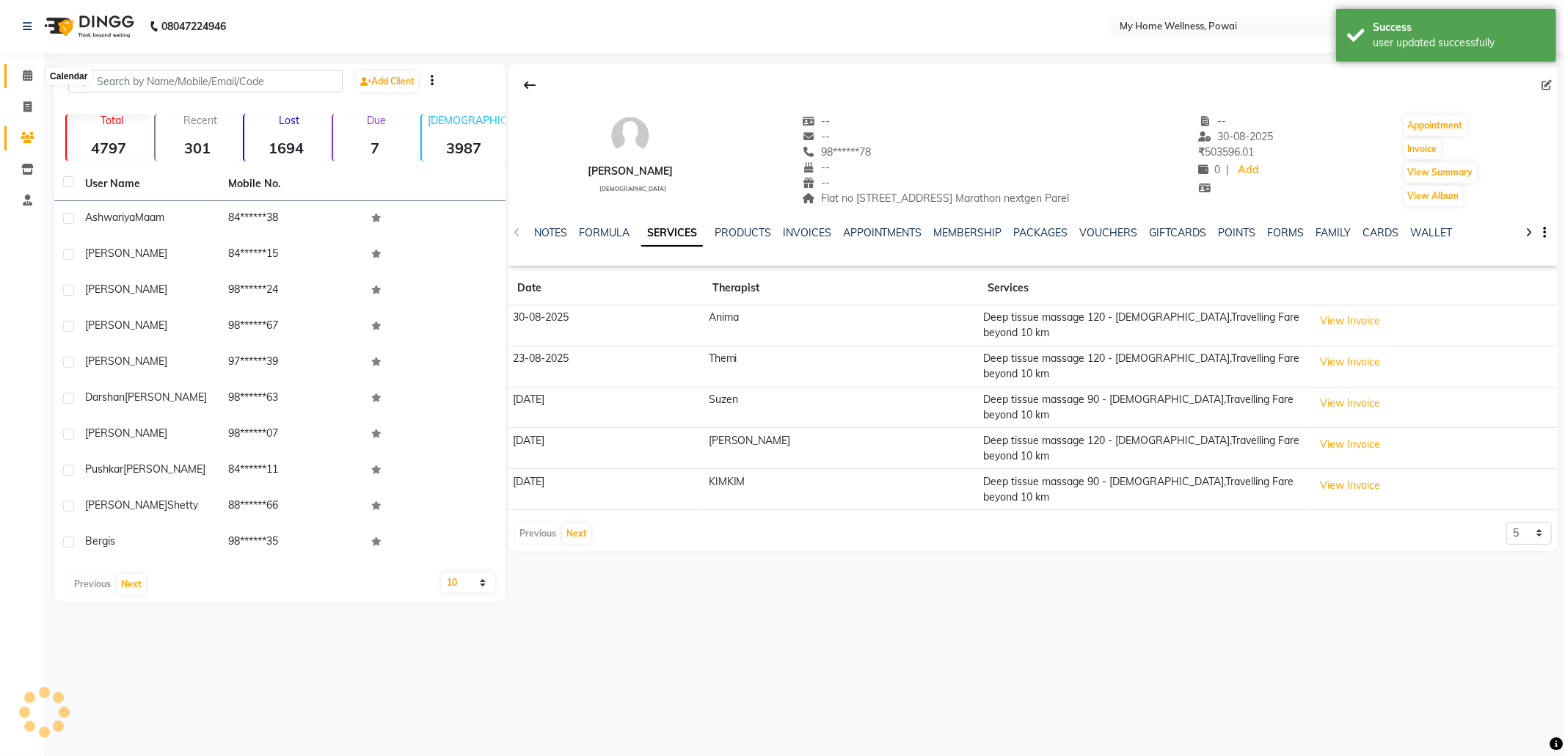
click at [31, 74] on icon at bounding box center [28, 75] width 10 height 11
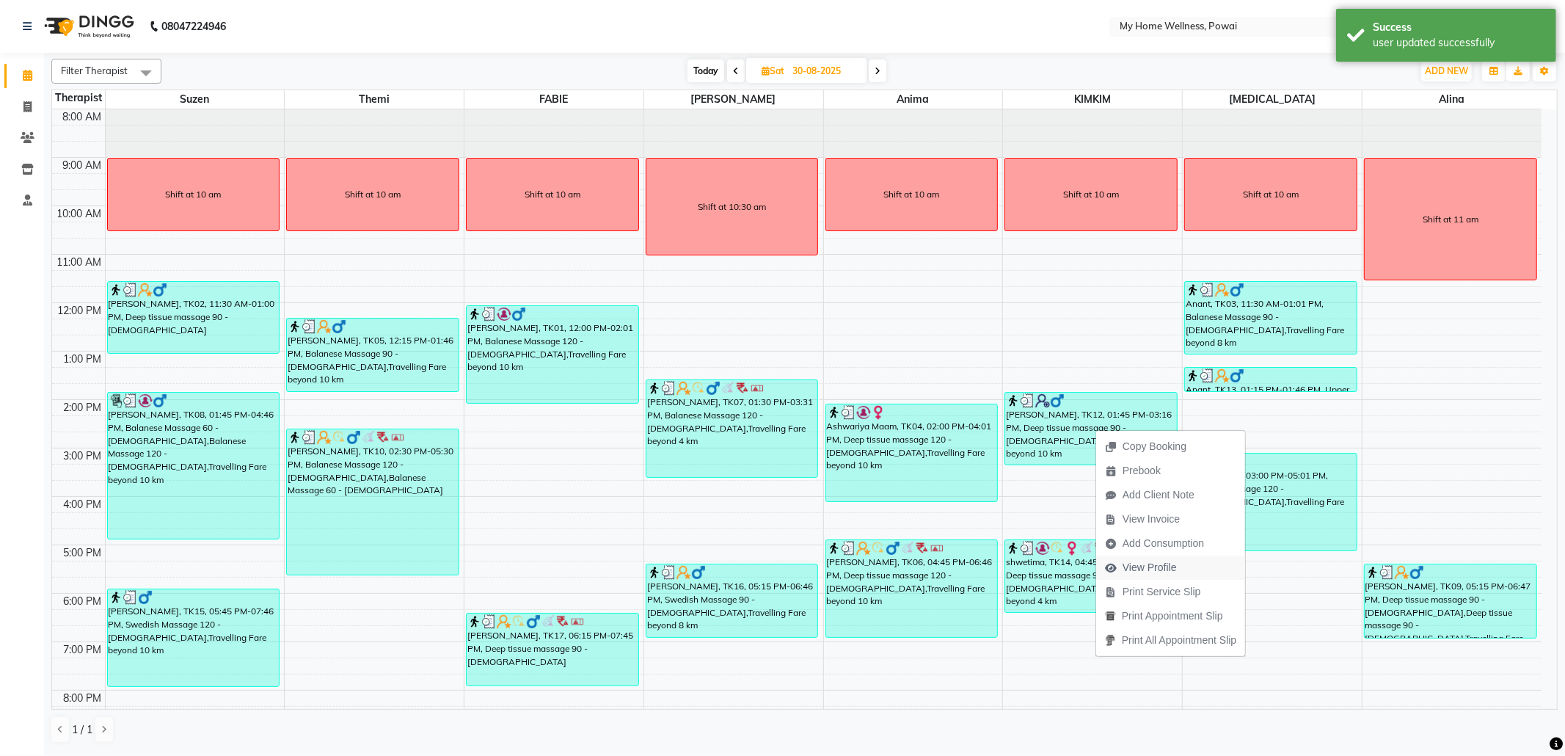
click at [1164, 560] on span "View Profile" at bounding box center [1150, 567] width 54 height 15
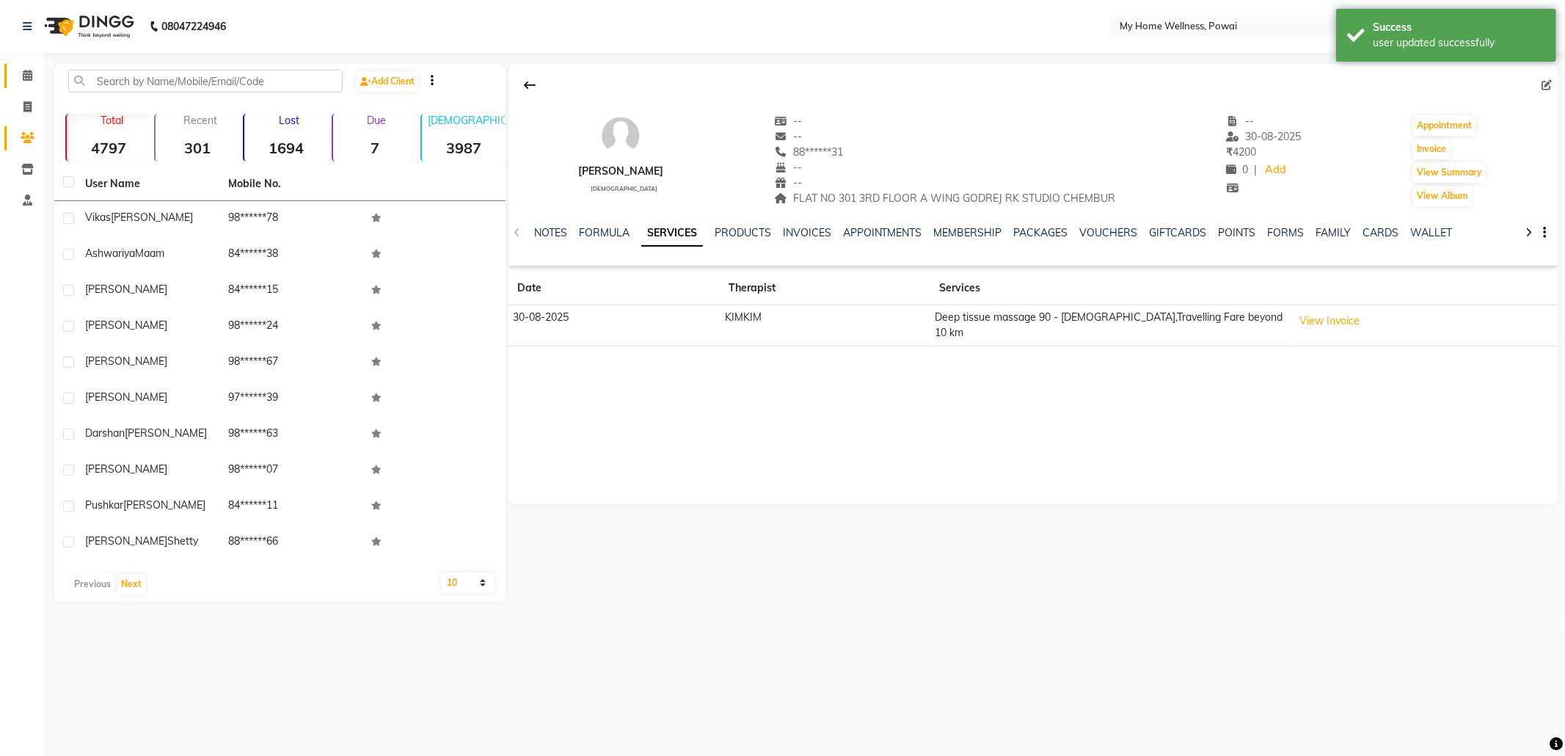
click at [23, 65] on link "Calendar" at bounding box center [21, 76] width 35 height 24
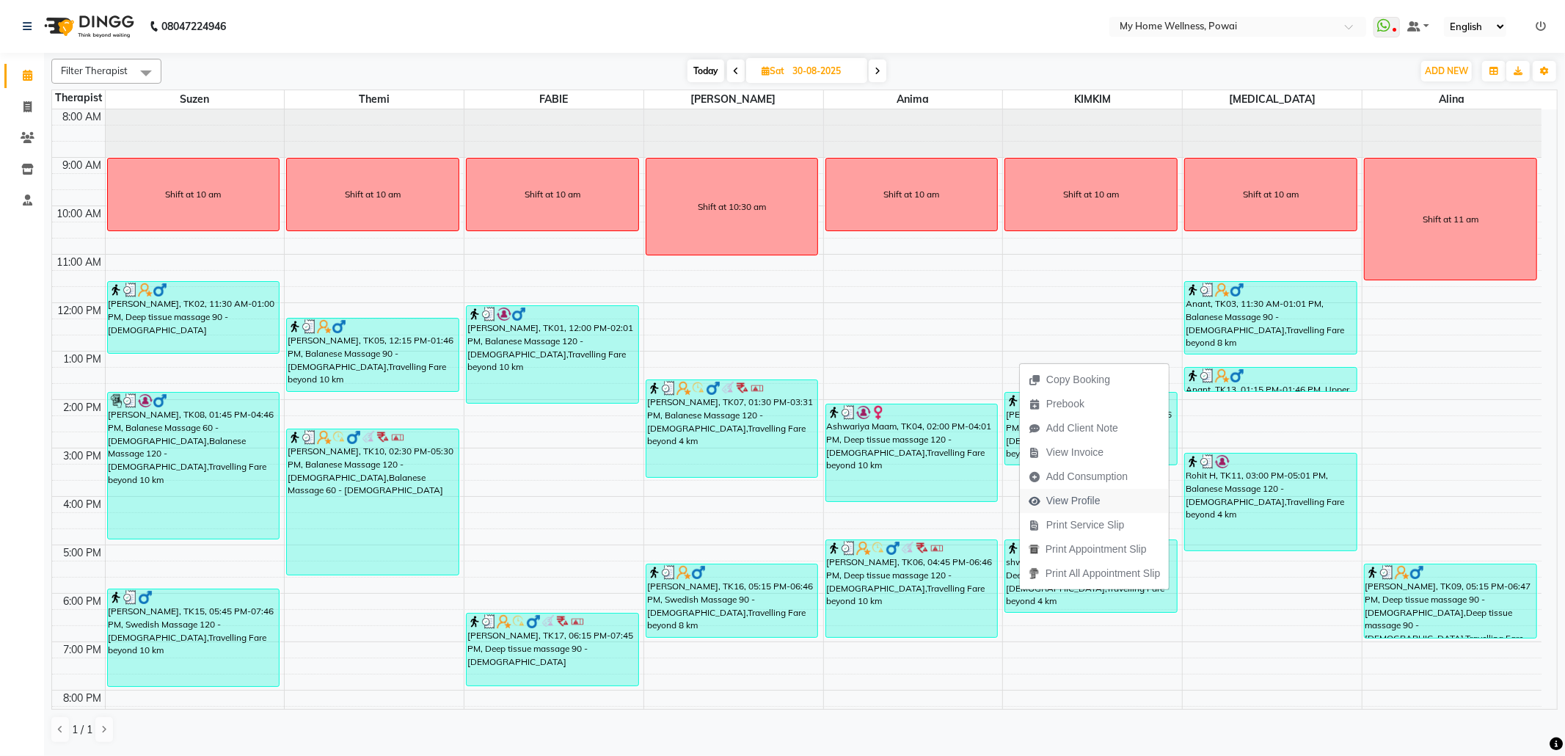
click at [1108, 500] on span "View Profile" at bounding box center [1065, 501] width 90 height 24
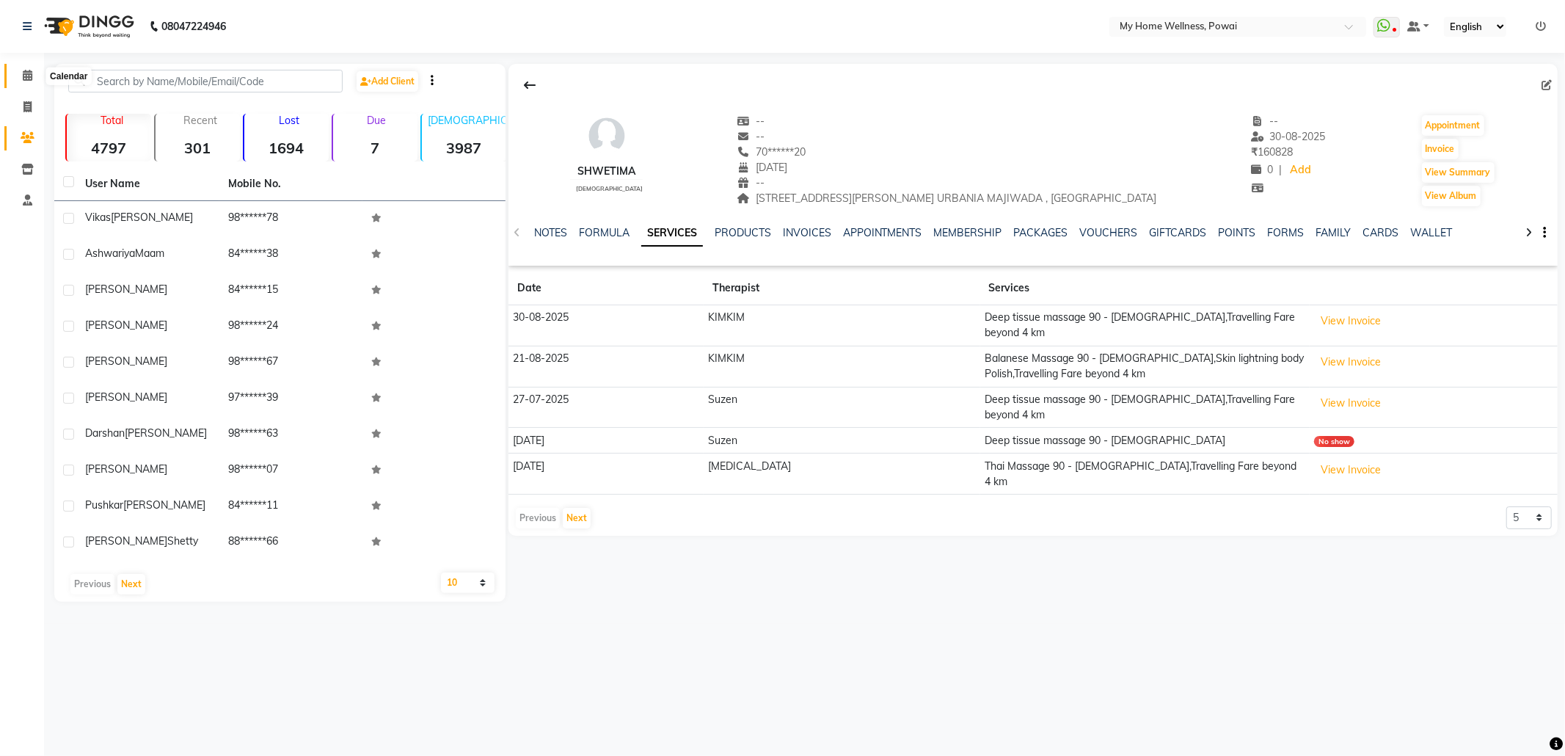
click at [26, 73] on icon at bounding box center [28, 75] width 10 height 11
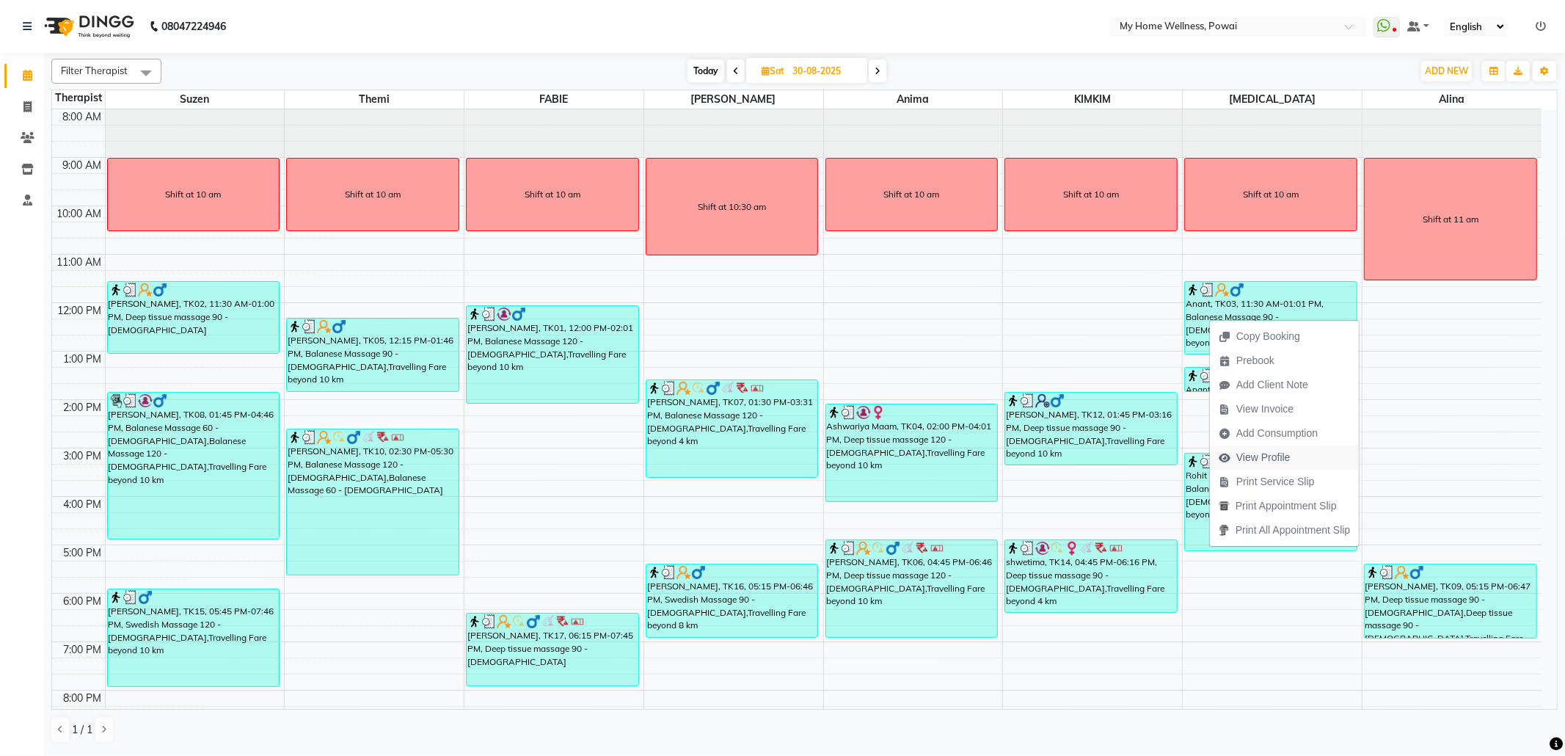
click at [1256, 450] on span "View Profile" at bounding box center [1263, 457] width 54 height 15
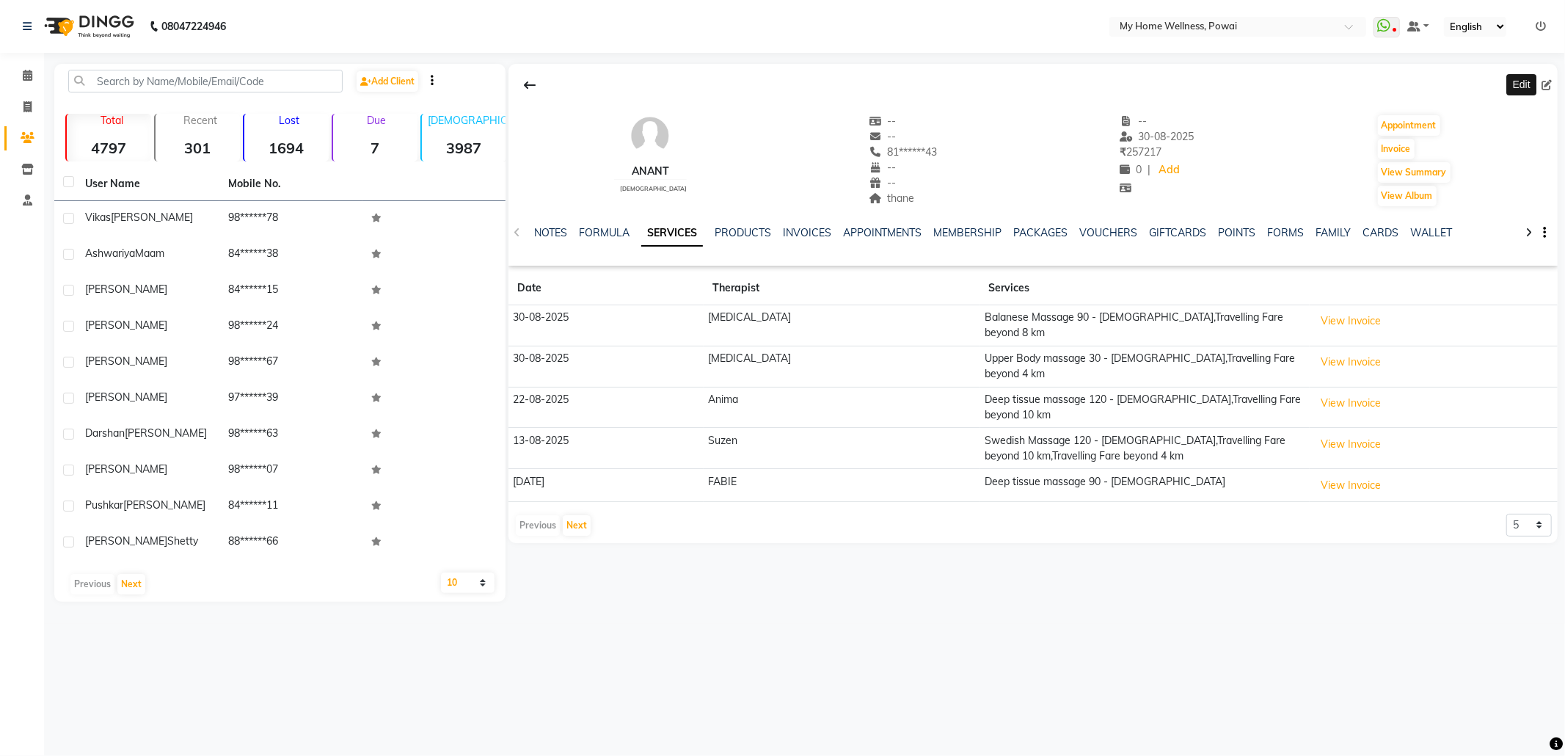
click at [1551, 82] on icon at bounding box center [1546, 85] width 10 height 10
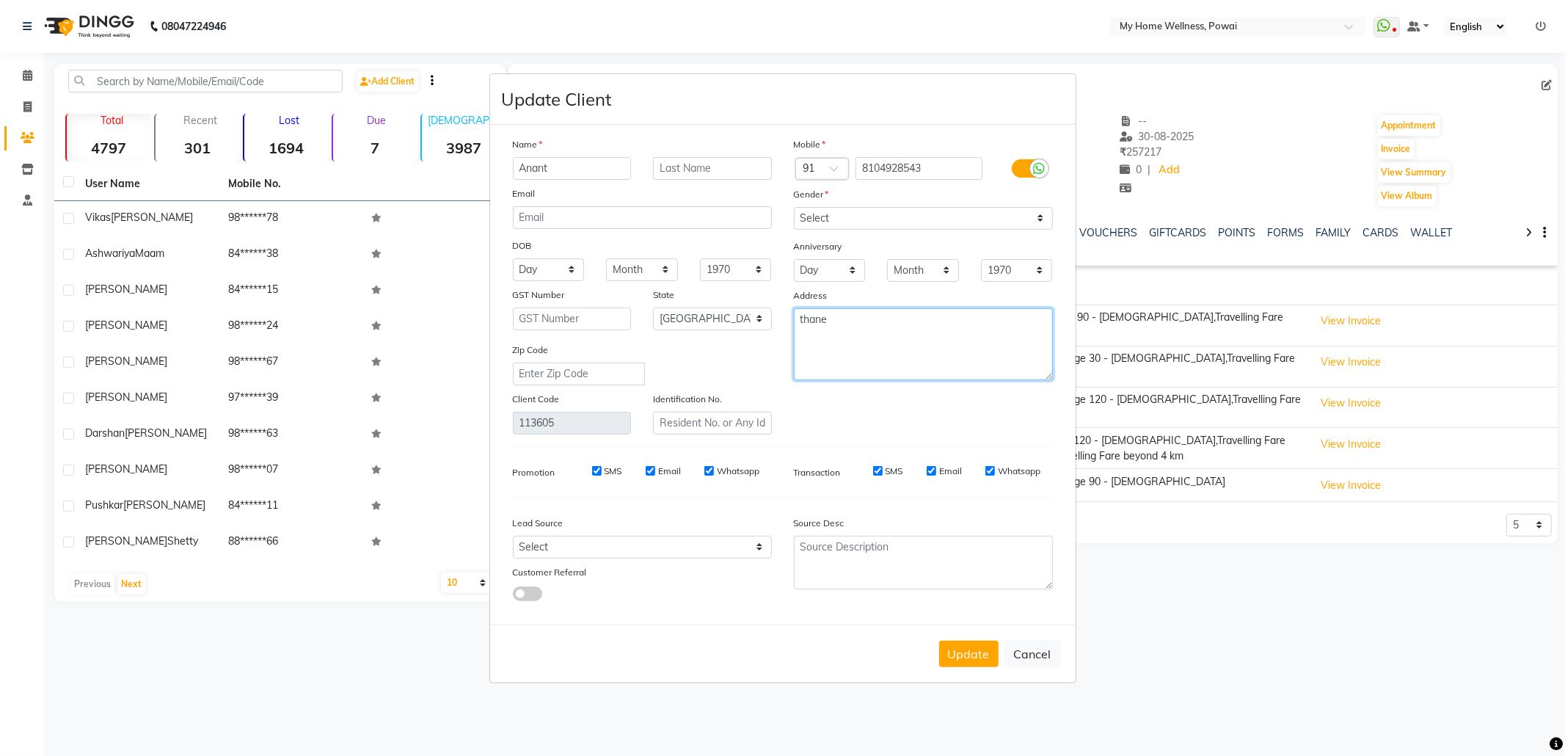
drag, startPoint x: 875, startPoint y: 326, endPoint x: 544, endPoint y: 267, distance: 335.5
click at [549, 269] on div "Name Anant Email DOB Day 01 02 03 04 05 06 07 08 09 10 11 12 13 14 15 16 17 18 …" at bounding box center [783, 285] width 562 height 298
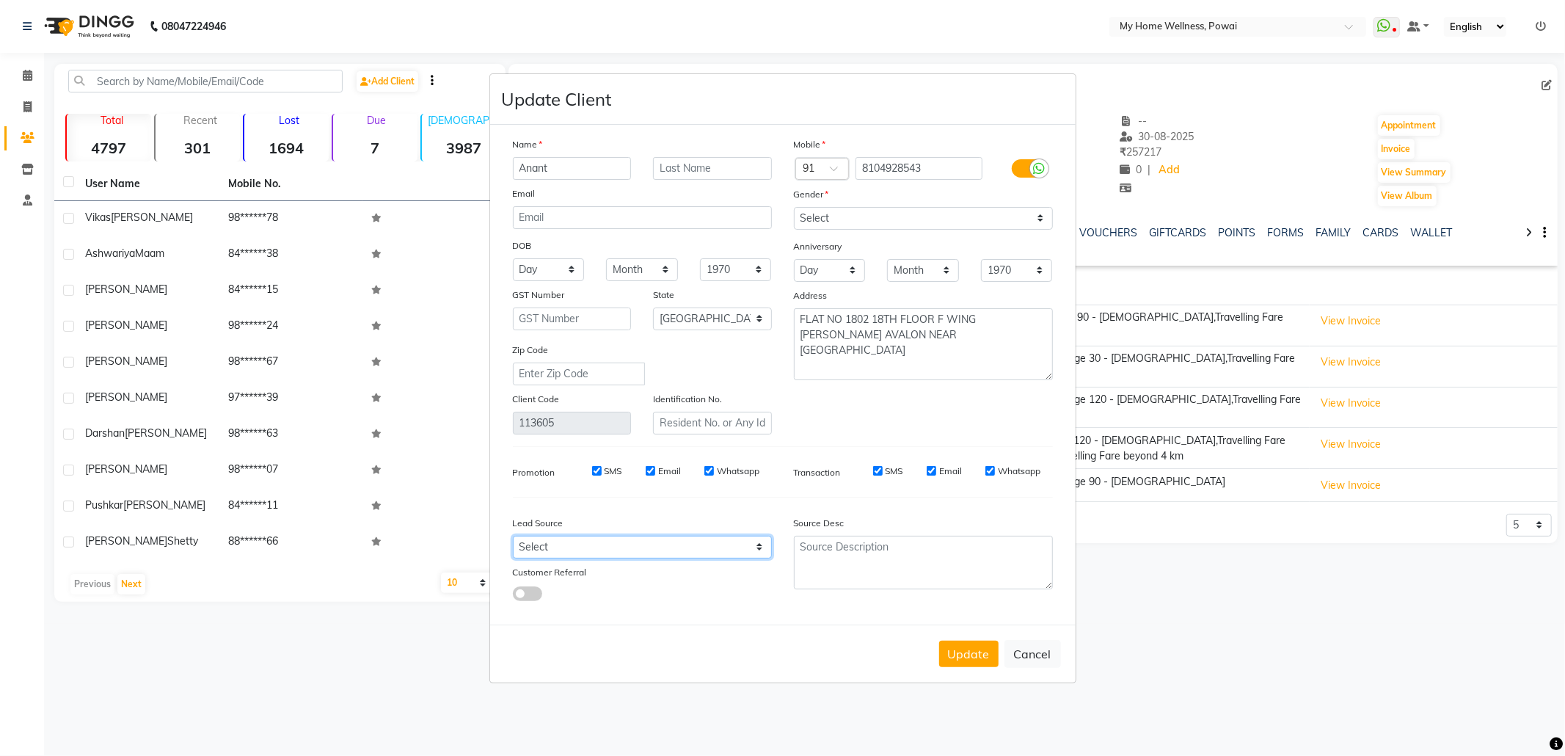
click at [698, 550] on select "Select Walk-in Referral Internet Friend Word of Mouth Advertisement Facebook Ju…" at bounding box center [642, 547] width 259 height 23
click at [513, 536] on select "Select Walk-in Referral Internet Friend Word of Mouth Advertisement Facebook Ju…" at bounding box center [642, 547] width 259 height 23
click at [846, 558] on textarea at bounding box center [923, 563] width 259 height 54
paste textarea "POLICY FORM SUMMITED"
click at [969, 649] on button "Update" at bounding box center [968, 654] width 59 height 26
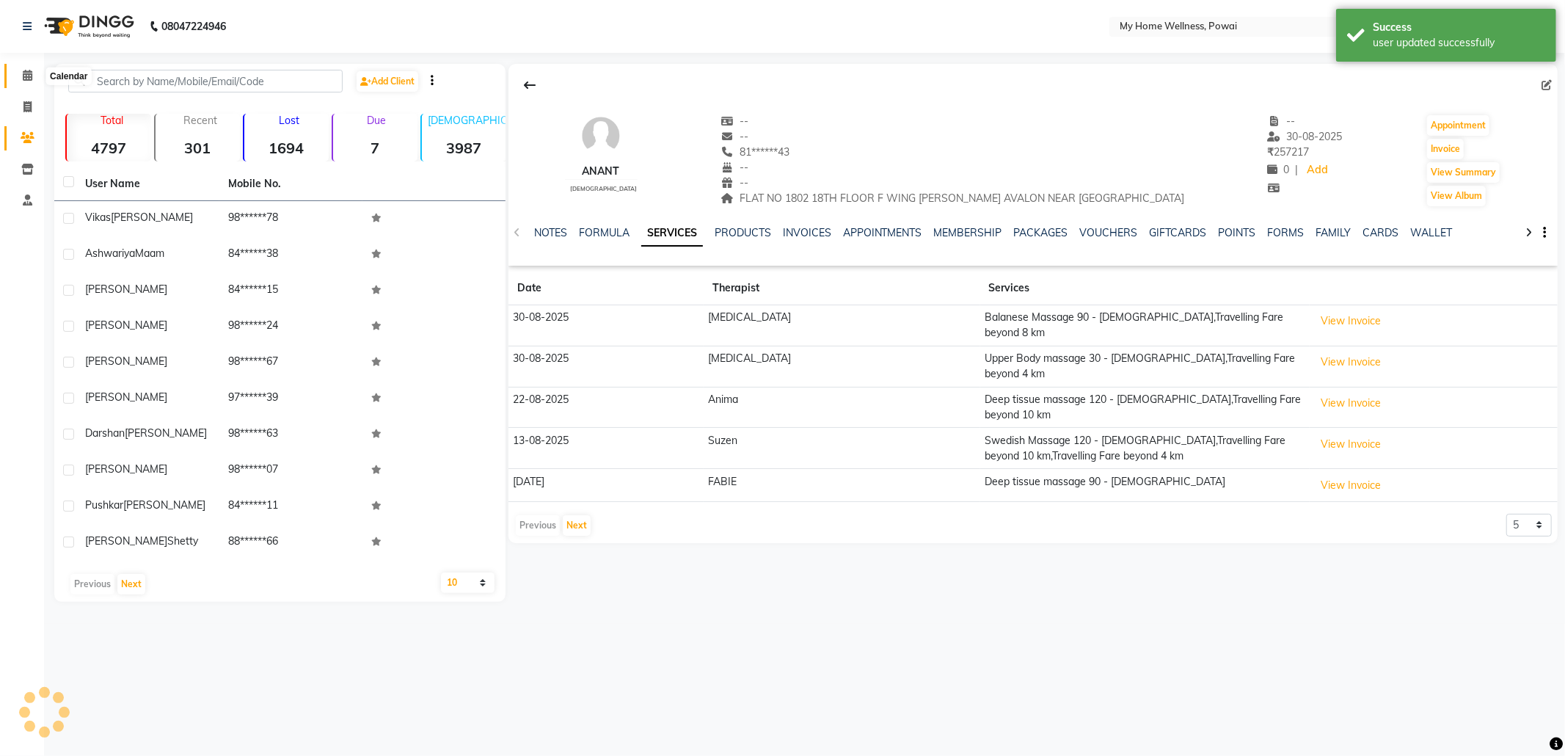
click at [25, 77] on icon at bounding box center [28, 75] width 10 height 11
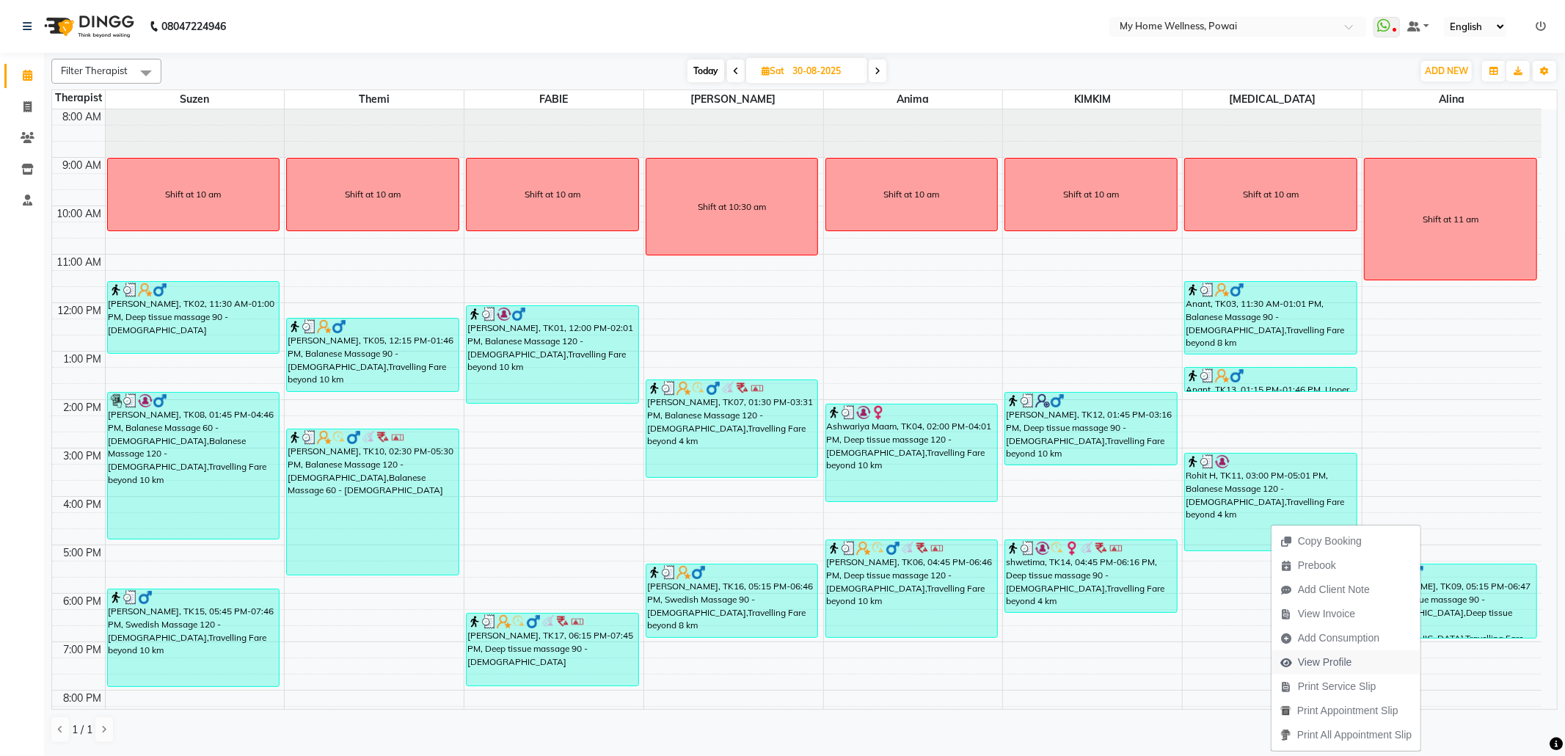
click at [1318, 659] on span "View Profile" at bounding box center [1325, 661] width 54 height 15
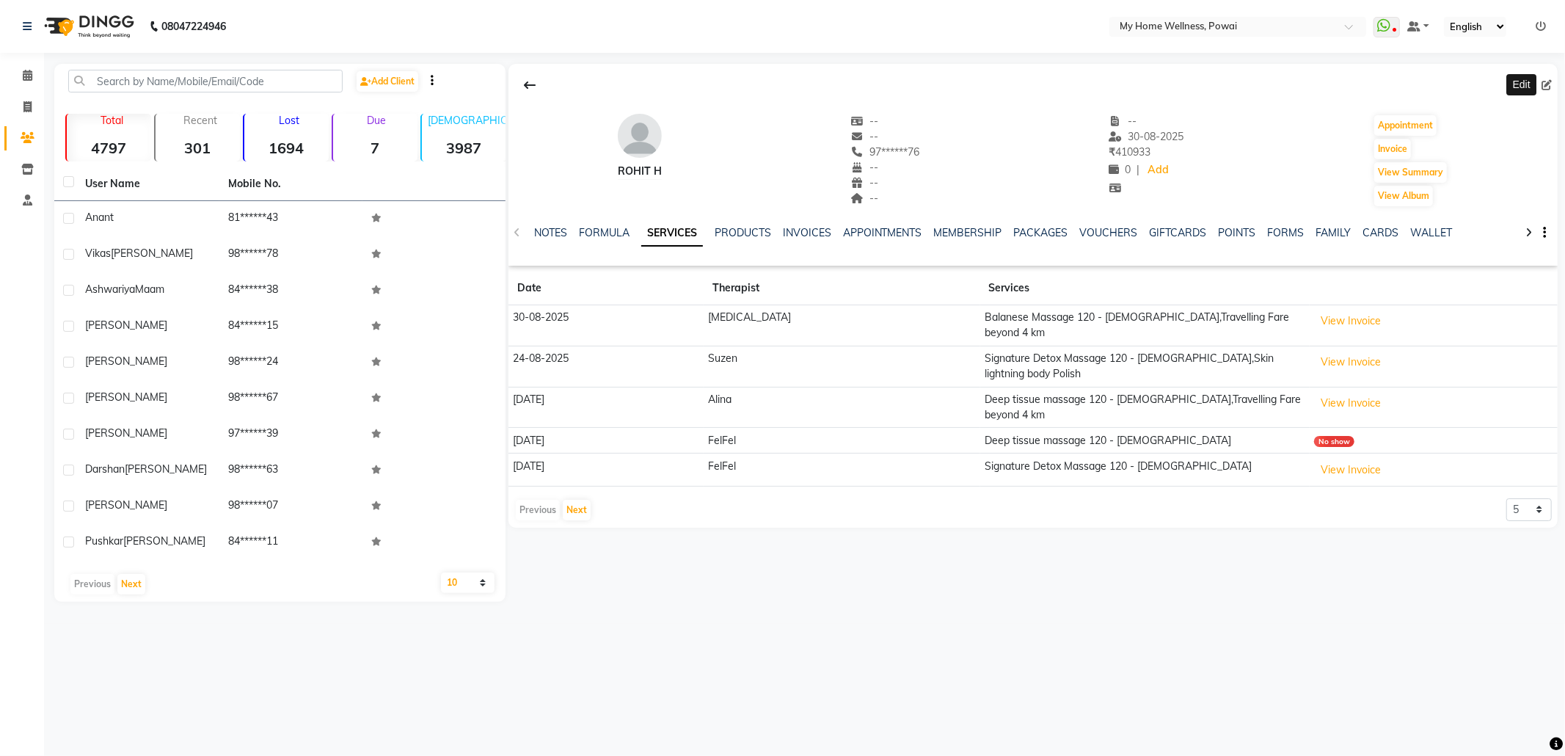
click at [1554, 84] on span at bounding box center [1549, 85] width 16 height 15
click at [1544, 84] on icon at bounding box center [1546, 85] width 10 height 10
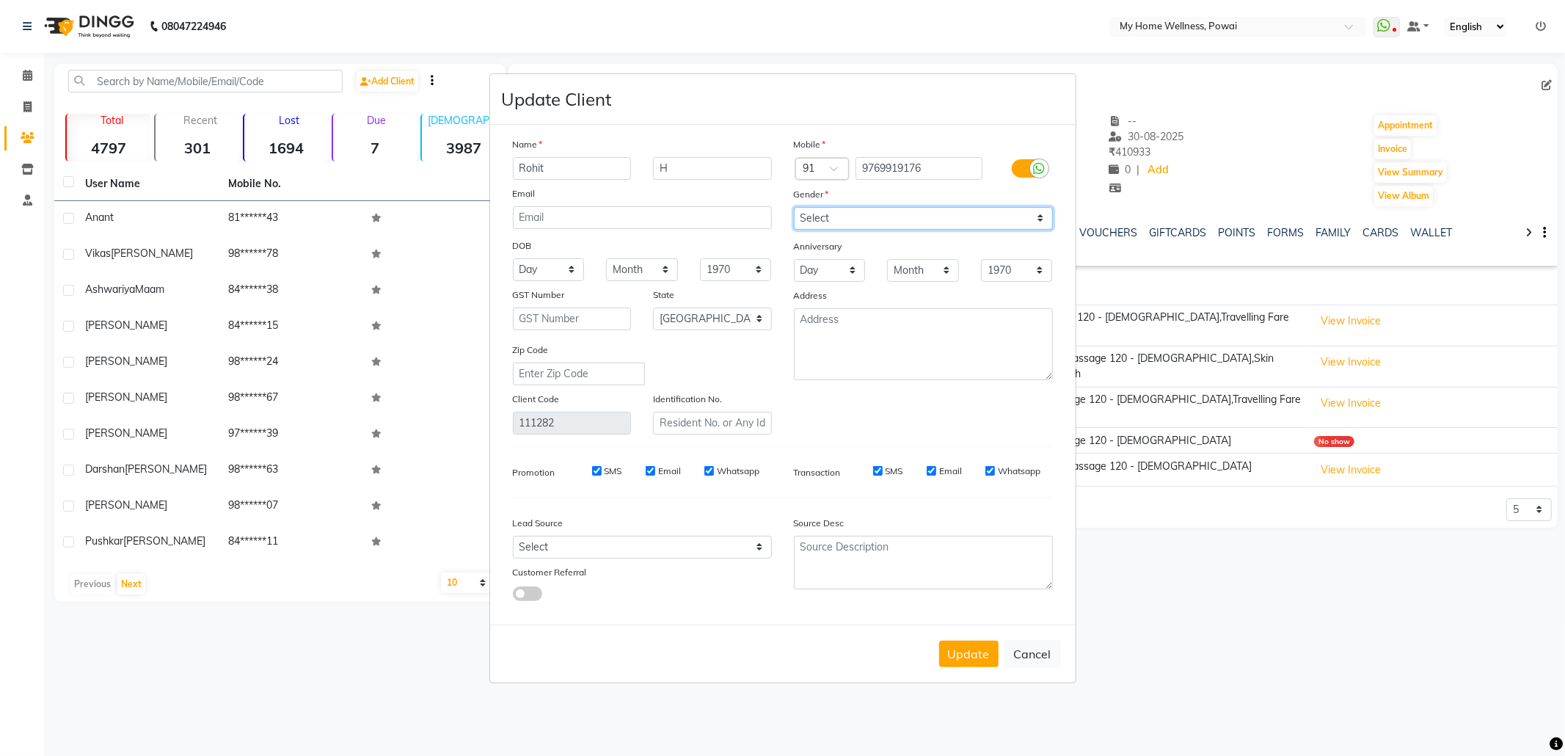
click at [838, 223] on select "Select [DEMOGRAPHIC_DATA] [DEMOGRAPHIC_DATA] Other Prefer Not To Say" at bounding box center [923, 218] width 259 height 23
click at [794, 208] on select "Select [DEMOGRAPHIC_DATA] [DEMOGRAPHIC_DATA] Other Prefer Not To Say" at bounding box center [923, 218] width 259 height 23
click at [857, 332] on textarea at bounding box center [923, 344] width 259 height 72
click at [610, 543] on select "Select Walk-in Referral Internet Friend Word of Mouth Advertisement Facebook Ju…" at bounding box center [642, 547] width 259 height 23
click at [513, 536] on select "Select Walk-in Referral Internet Friend Word of Mouth Advertisement Facebook Ju…" at bounding box center [642, 547] width 259 height 23
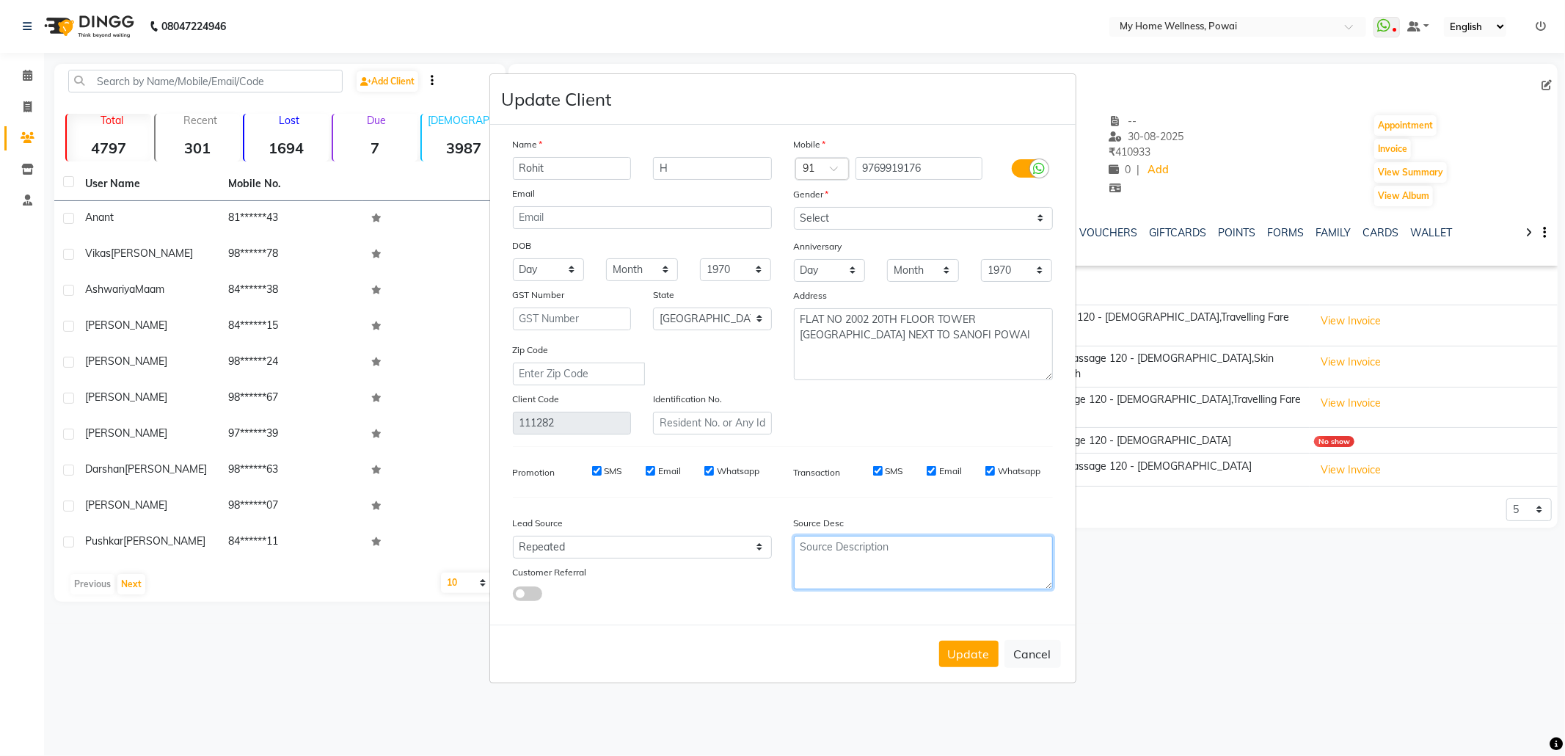
click at [875, 537] on textarea at bounding box center [923, 563] width 259 height 54
paste textarea "POLICY FORM SUMMITED"
click at [955, 641] on button "Update" at bounding box center [968, 654] width 59 height 26
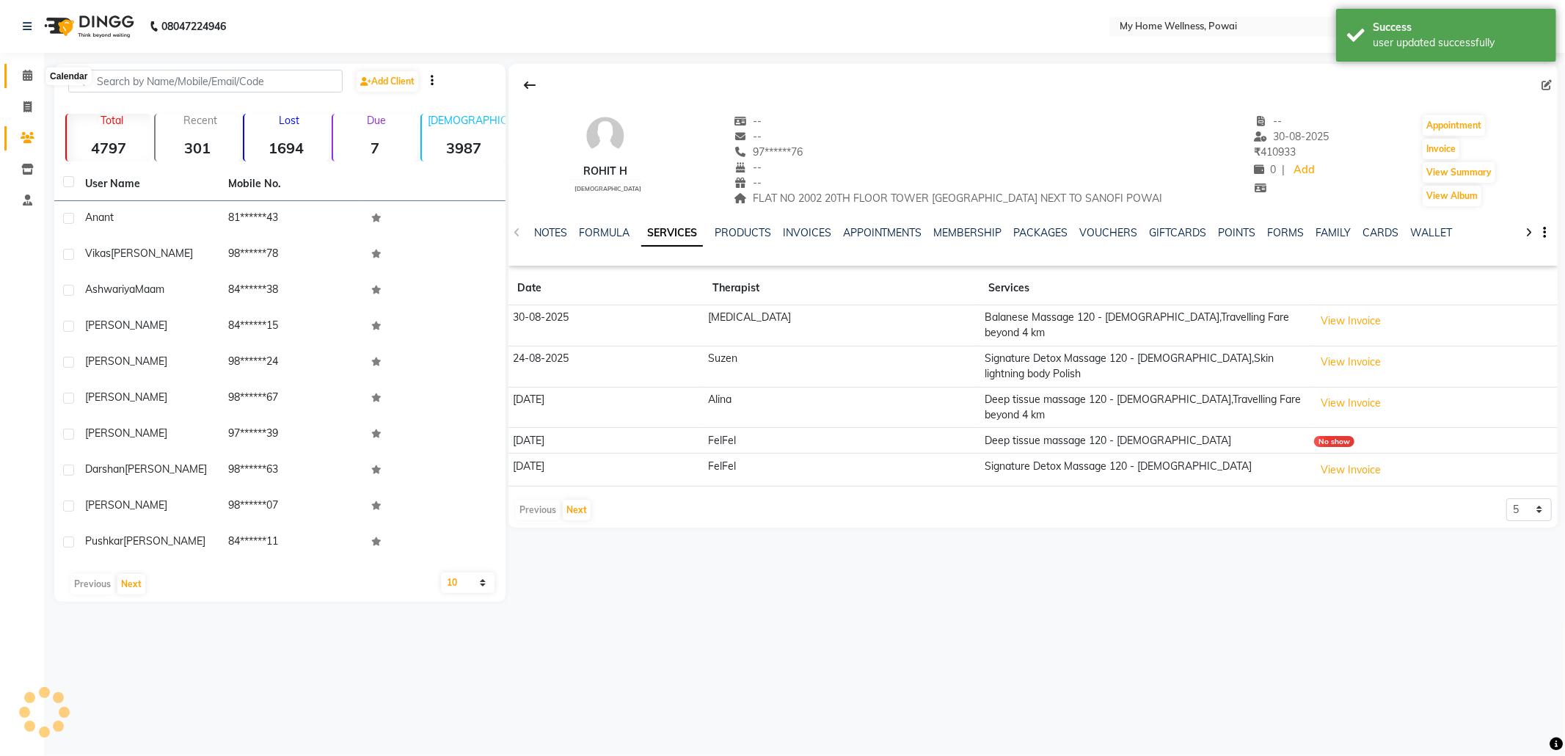
click at [30, 75] on icon at bounding box center [28, 75] width 10 height 11
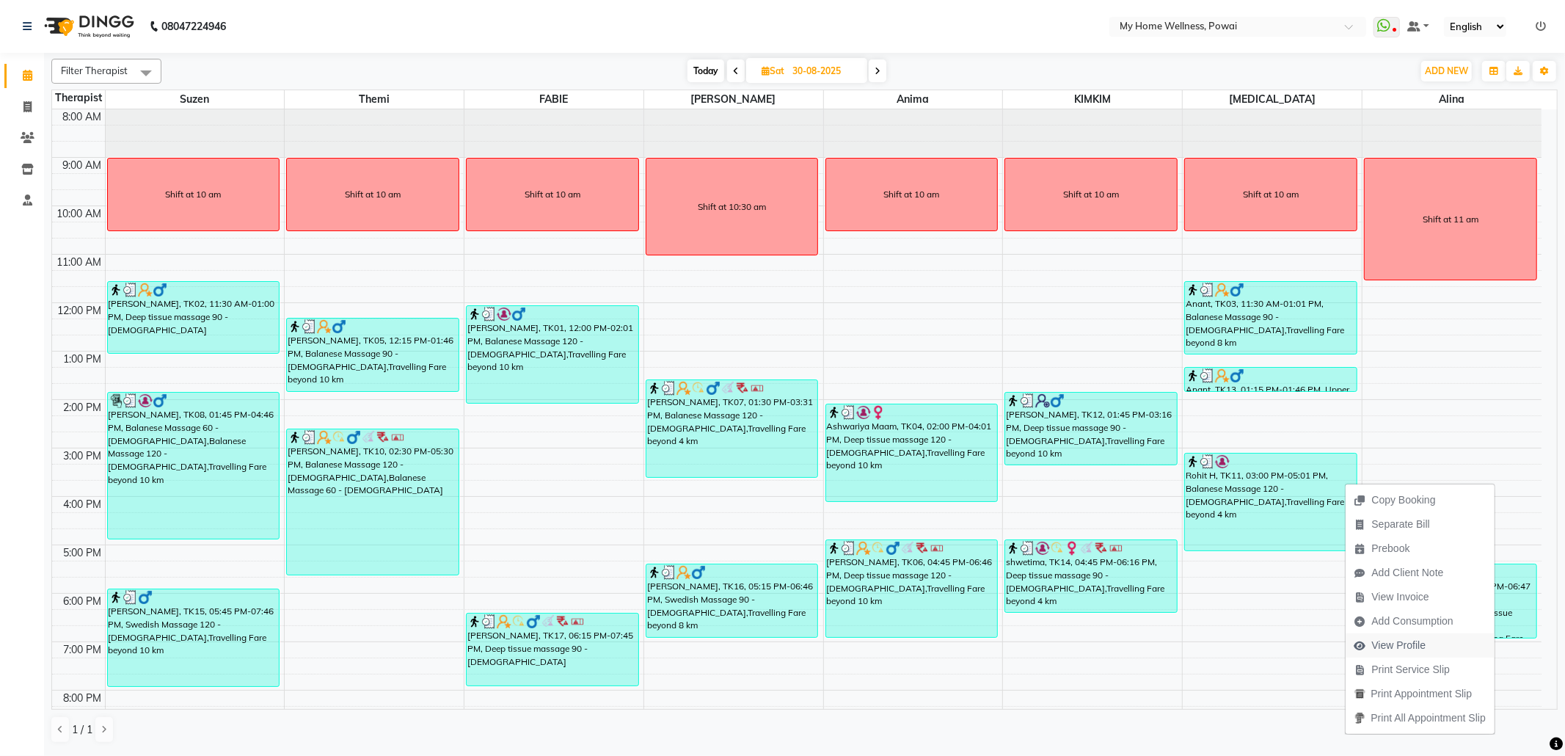
click at [1426, 644] on span "View Profile" at bounding box center [1391, 645] width 90 height 24
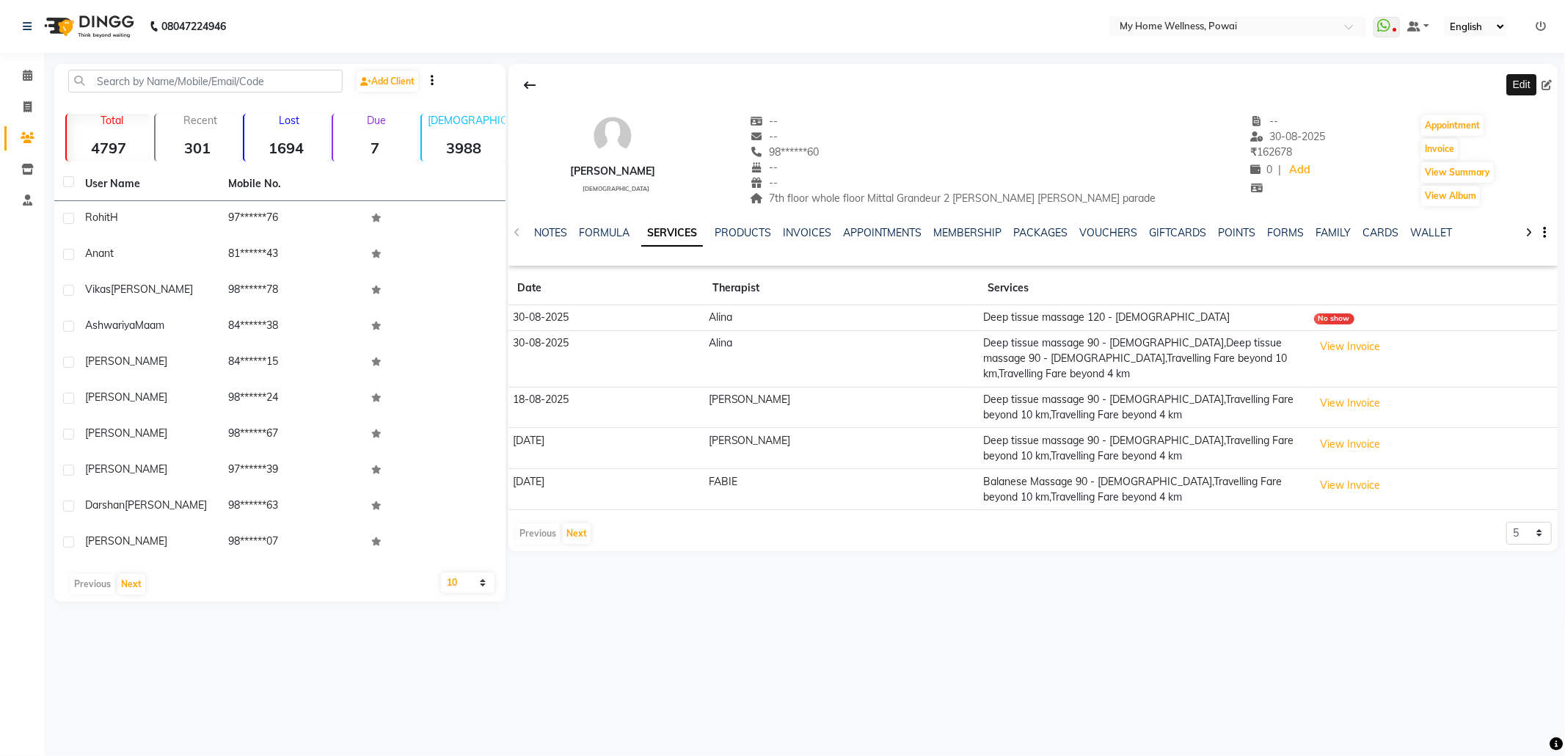
click at [1550, 78] on span at bounding box center [1549, 85] width 16 height 15
click at [1547, 90] on icon at bounding box center [1546, 85] width 10 height 10
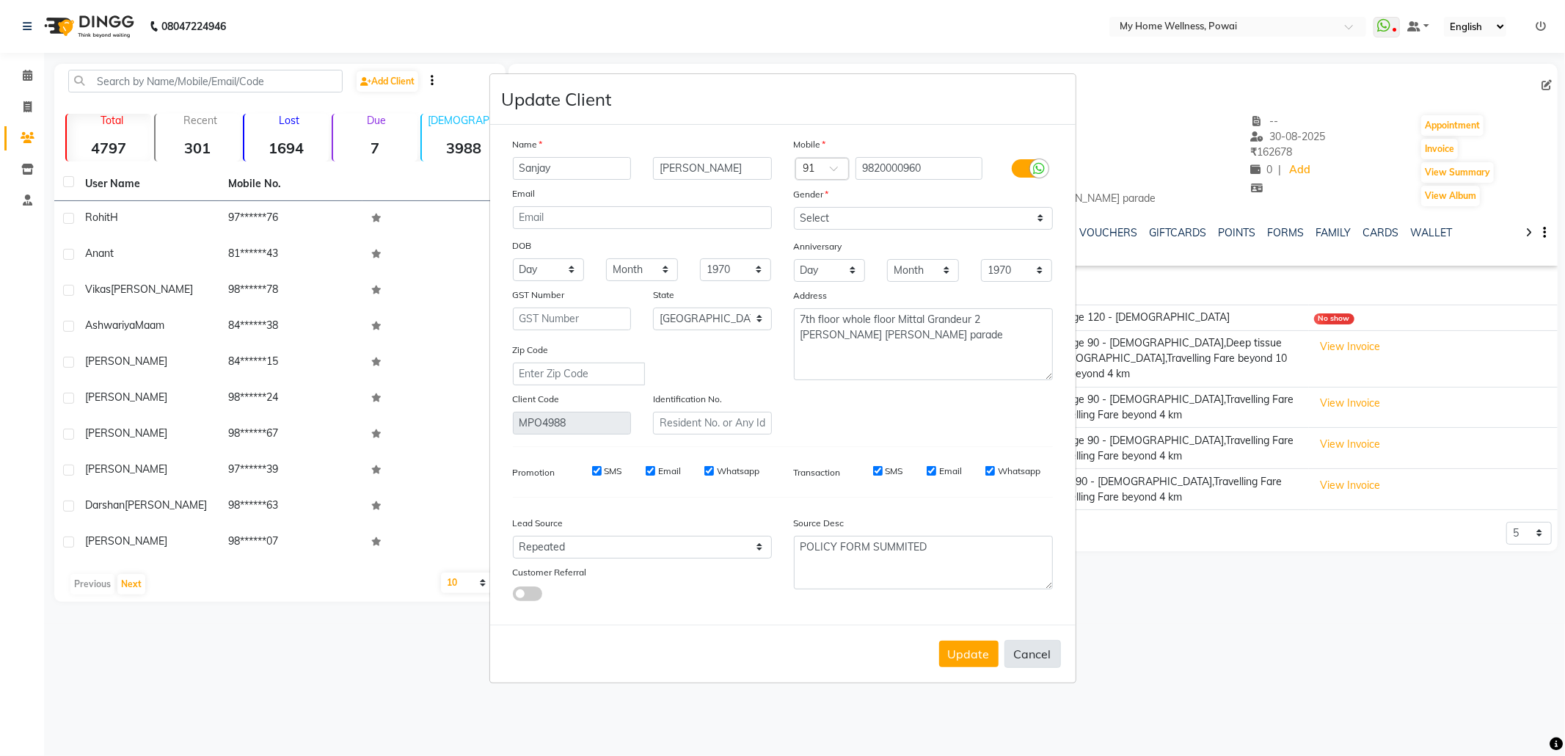
click at [1014, 649] on button "Cancel" at bounding box center [1032, 654] width 56 height 28
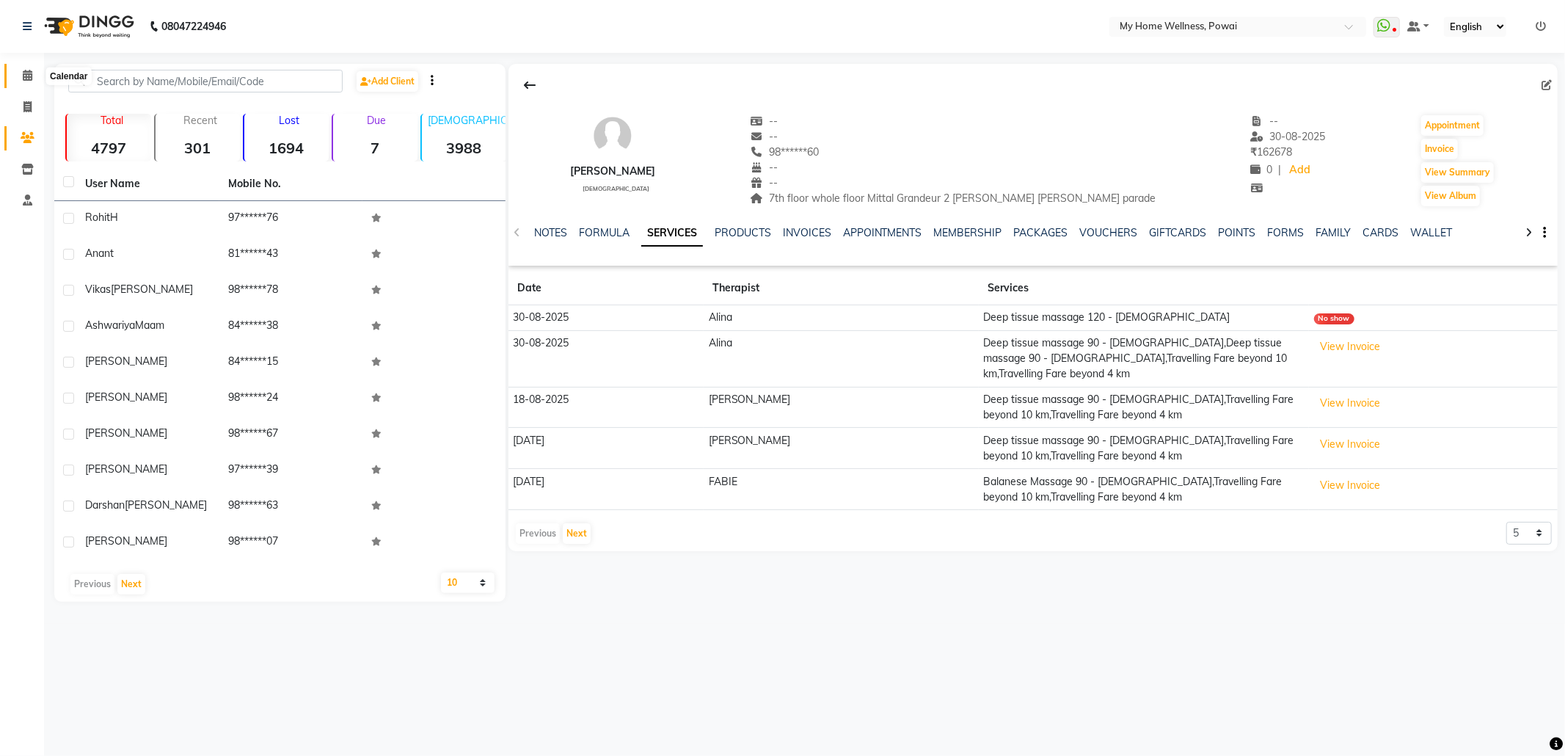
click at [23, 76] on icon at bounding box center [28, 75] width 10 height 11
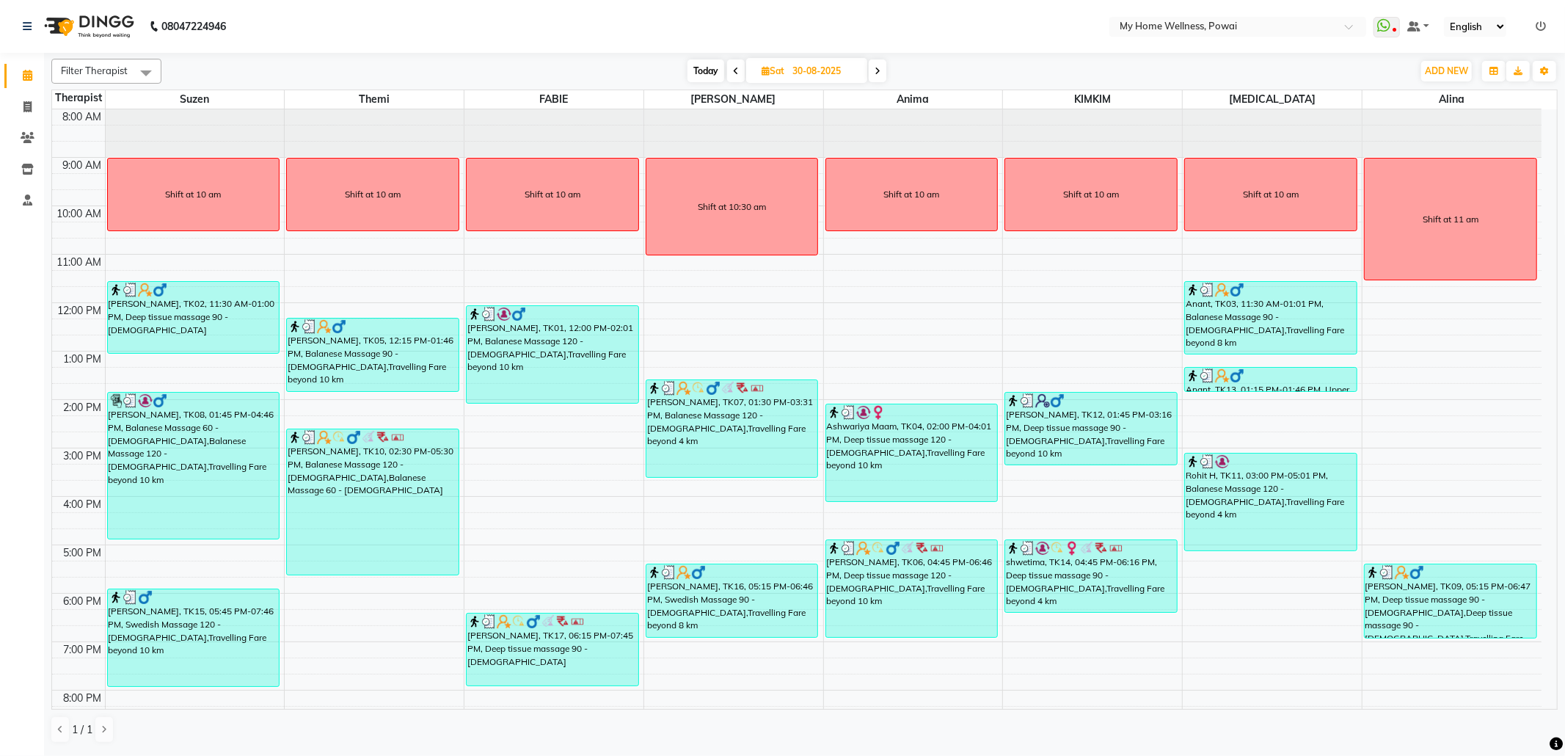
click at [738, 72] on span at bounding box center [736, 70] width 18 height 23
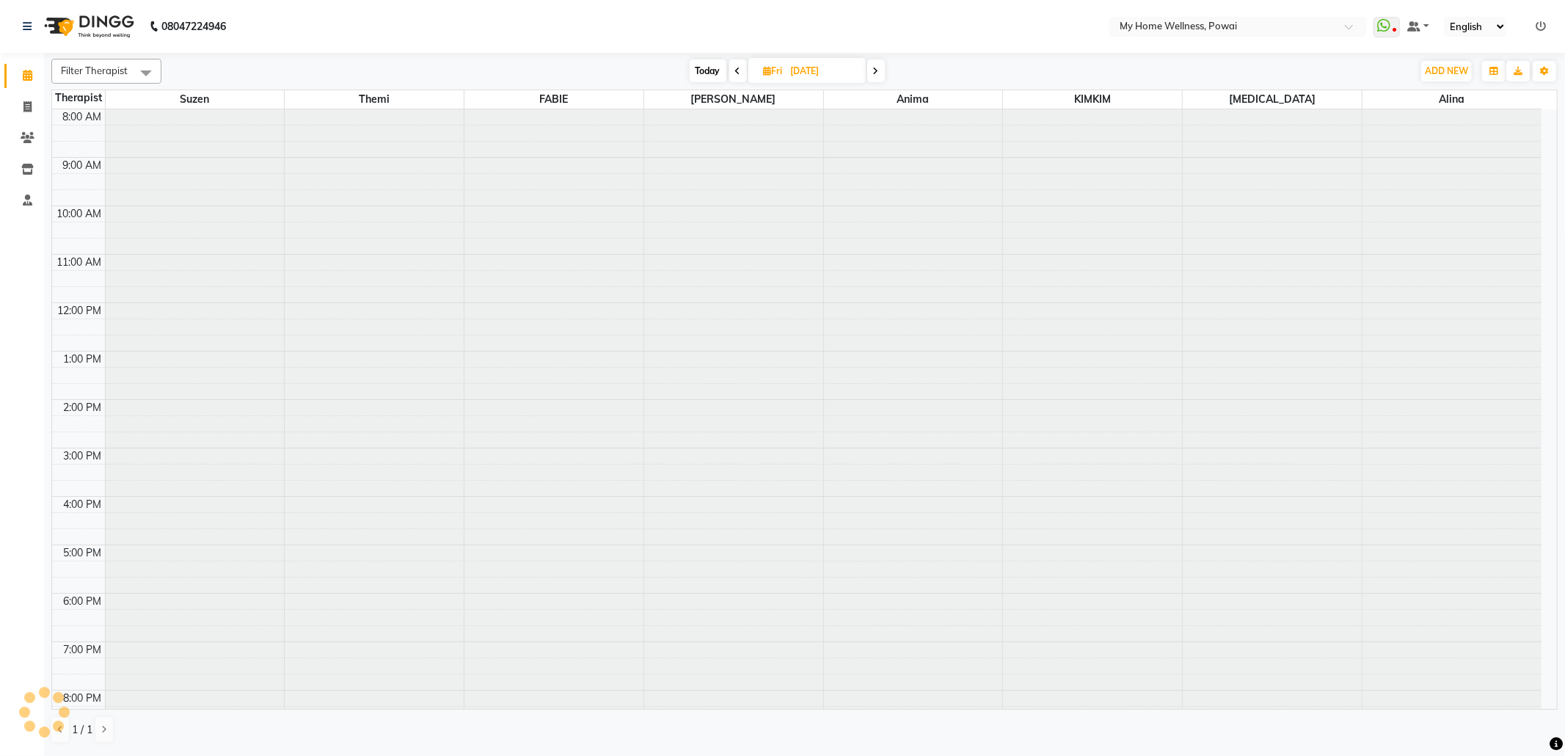
scroll to position [89, 0]
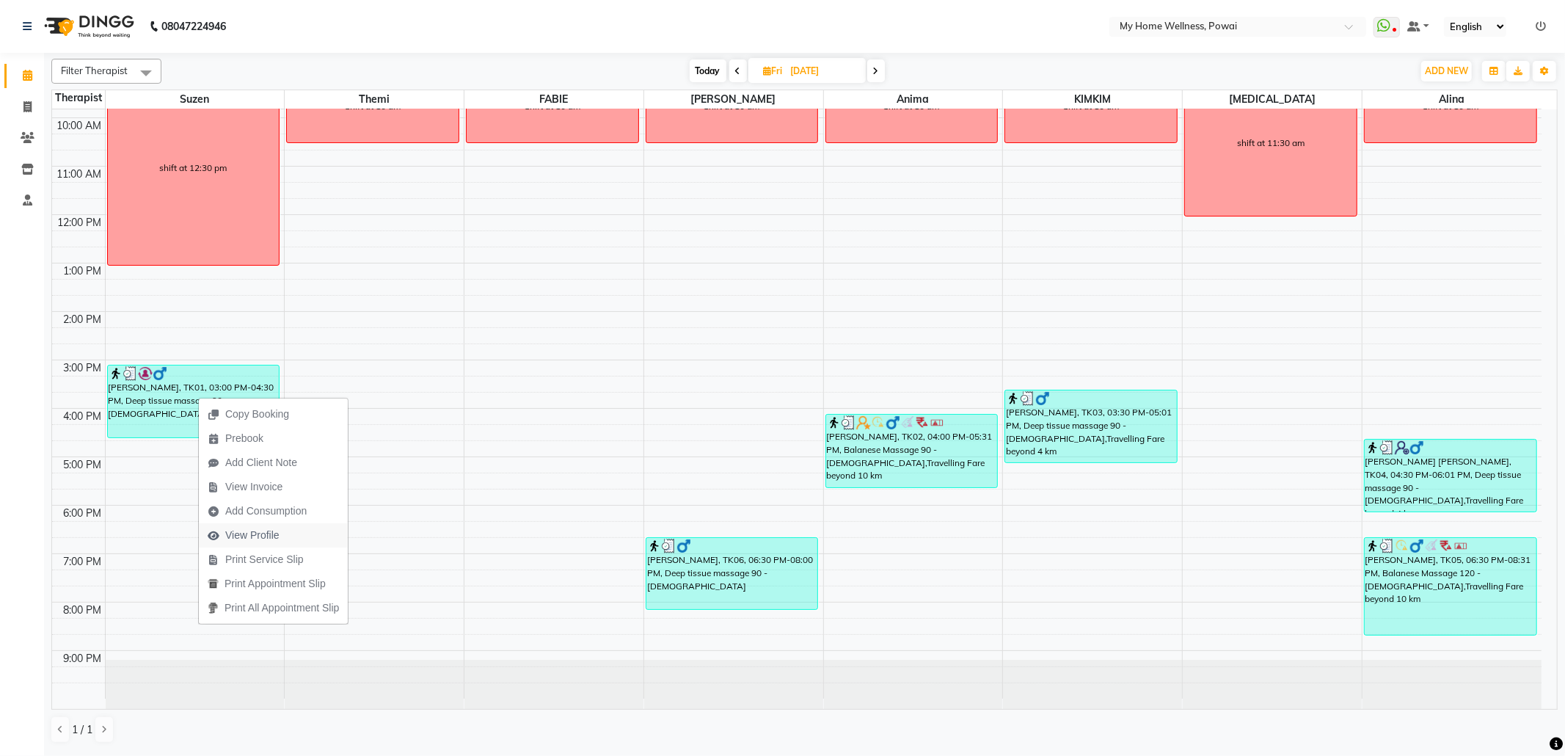
click at [269, 537] on span "View Profile" at bounding box center [252, 535] width 54 height 15
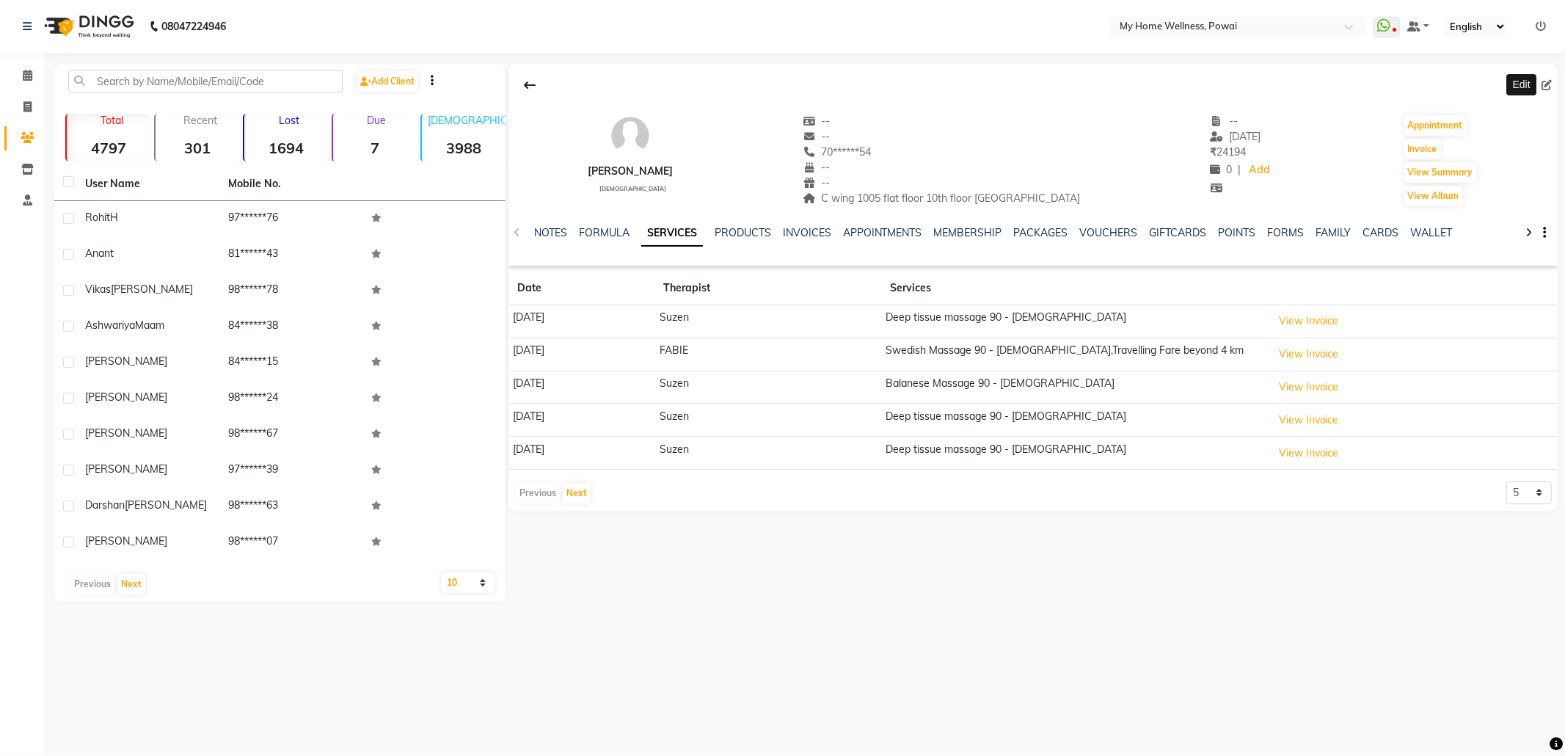
click at [1550, 87] on icon at bounding box center [1546, 85] width 10 height 10
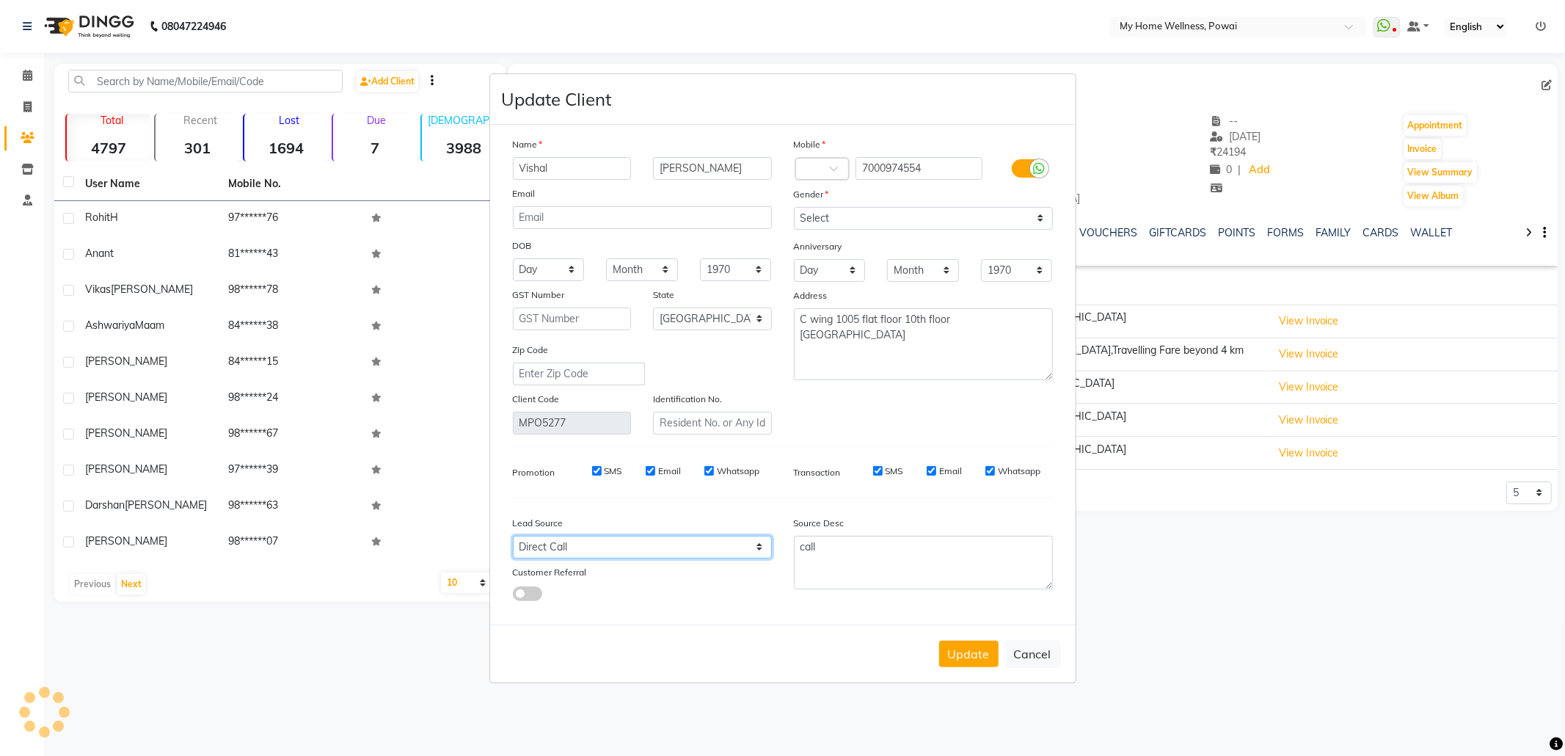
click at [685, 539] on select "Select Walk-in Referral Internet Friend Word of Mouth Advertisement Facebook Ju…" at bounding box center [642, 547] width 259 height 23
click at [513, 536] on select "Select Walk-in Referral Internet Friend Word of Mouth Advertisement Facebook Ju…" at bounding box center [642, 547] width 259 height 23
drag, startPoint x: 887, startPoint y: 550, endPoint x: 657, endPoint y: 528, distance: 230.7
click at [657, 528] on div "Lead Source Select Walk-in Referral Internet Friend Word of Mouth Advertisement…" at bounding box center [783, 555] width 562 height 92
paste textarea "POLICY FORM SUMMITED"
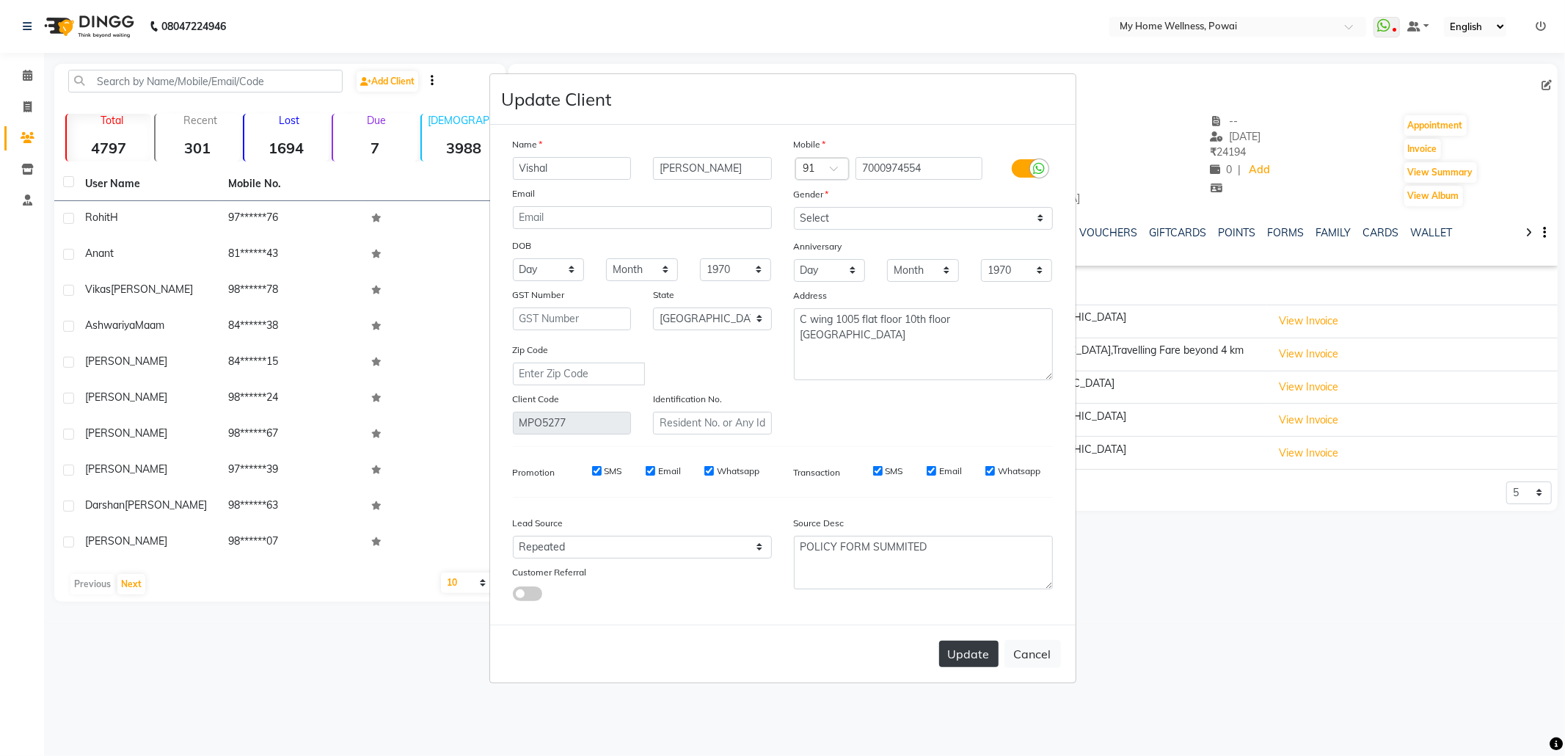
click at [973, 649] on button "Update" at bounding box center [968, 654] width 59 height 26
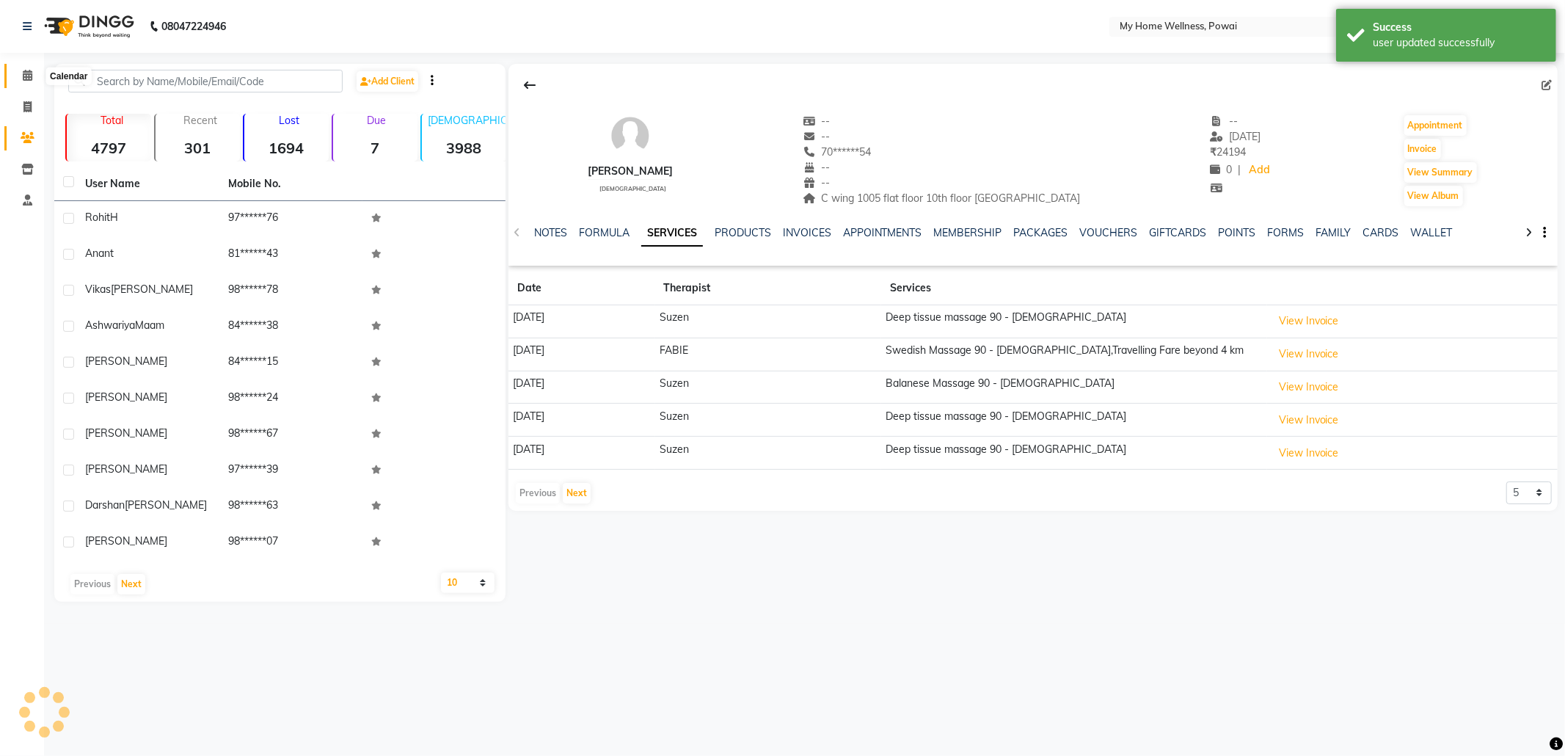
click at [26, 73] on icon at bounding box center [28, 75] width 10 height 11
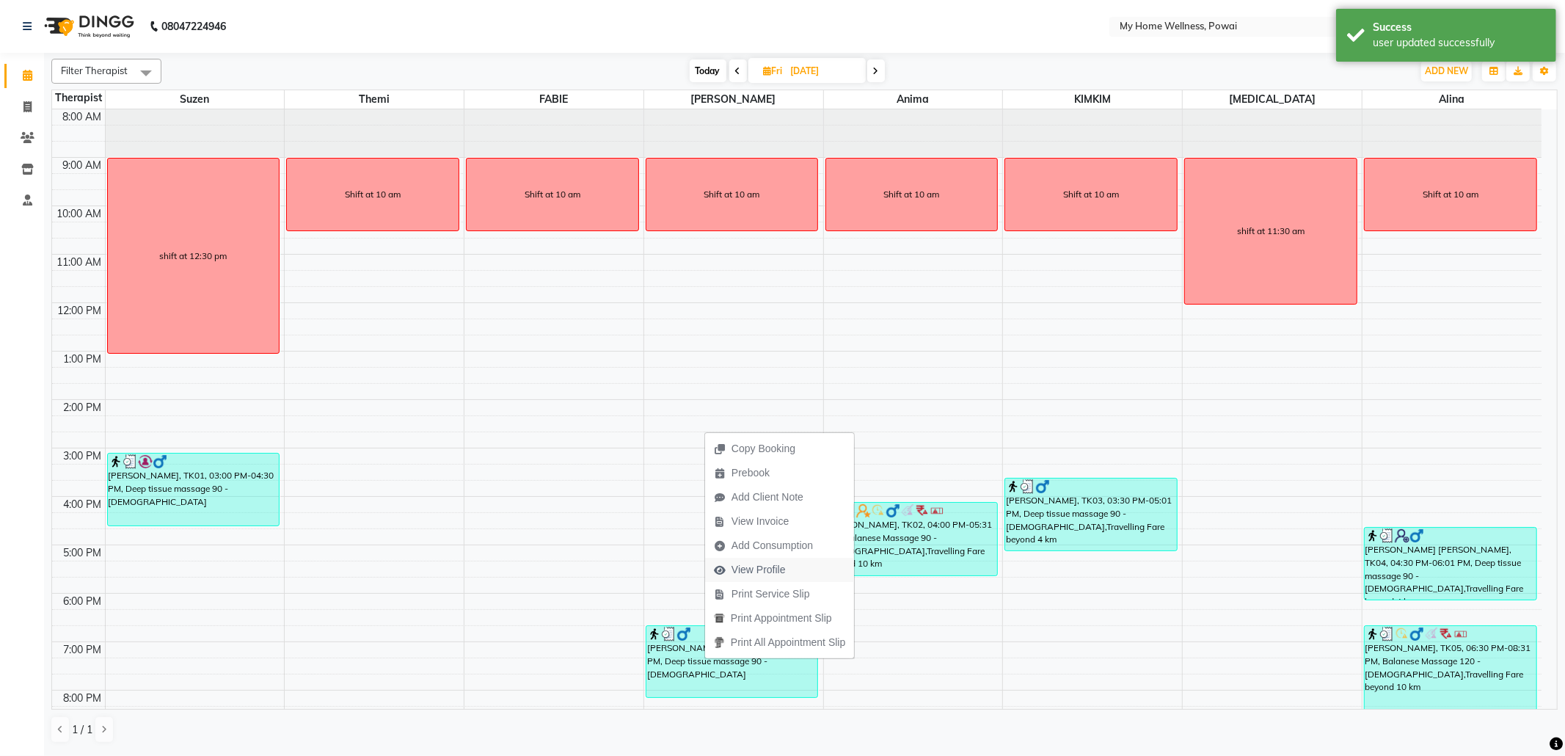
click at [755, 571] on span "View Profile" at bounding box center [758, 569] width 54 height 15
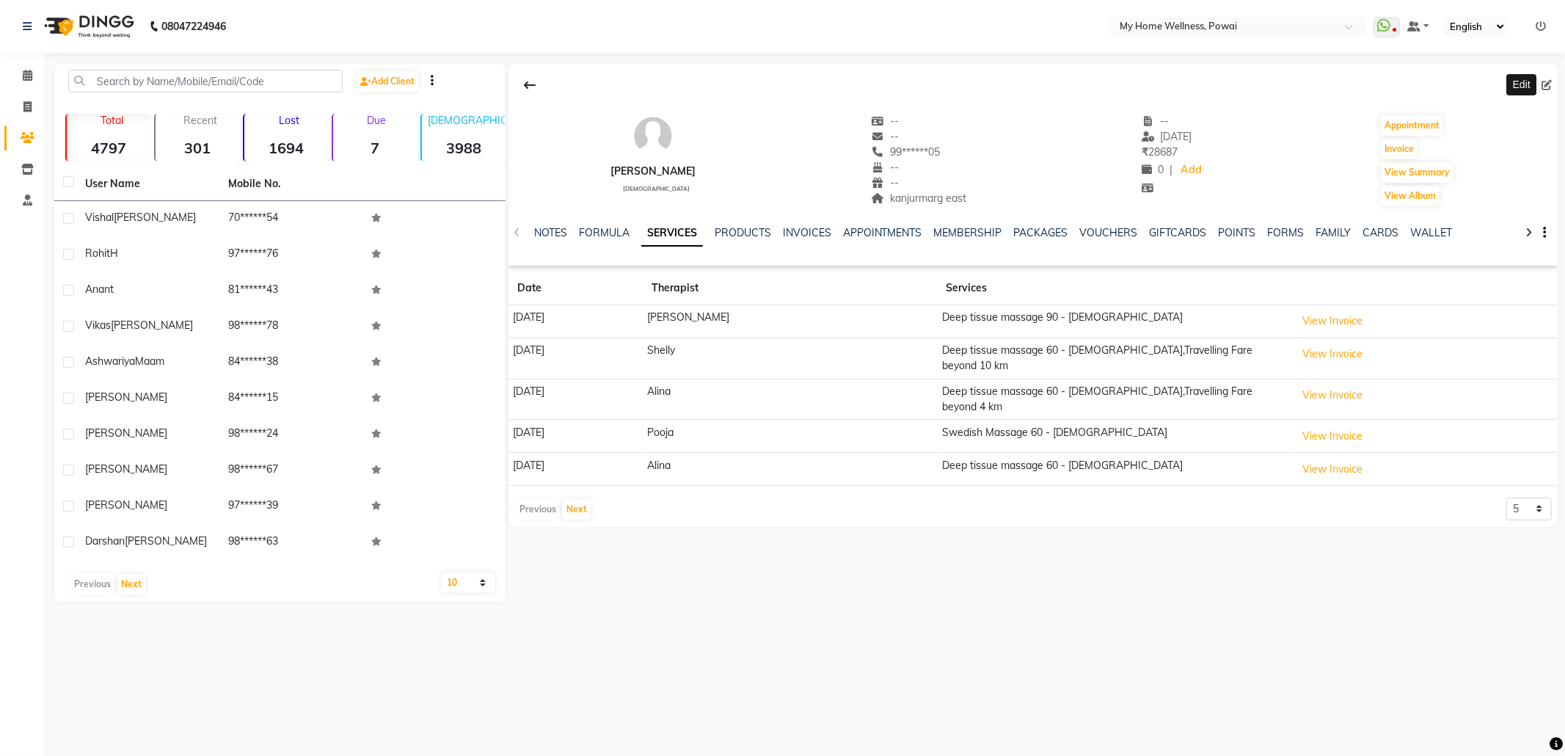
click at [1544, 82] on icon at bounding box center [1546, 85] width 10 height 10
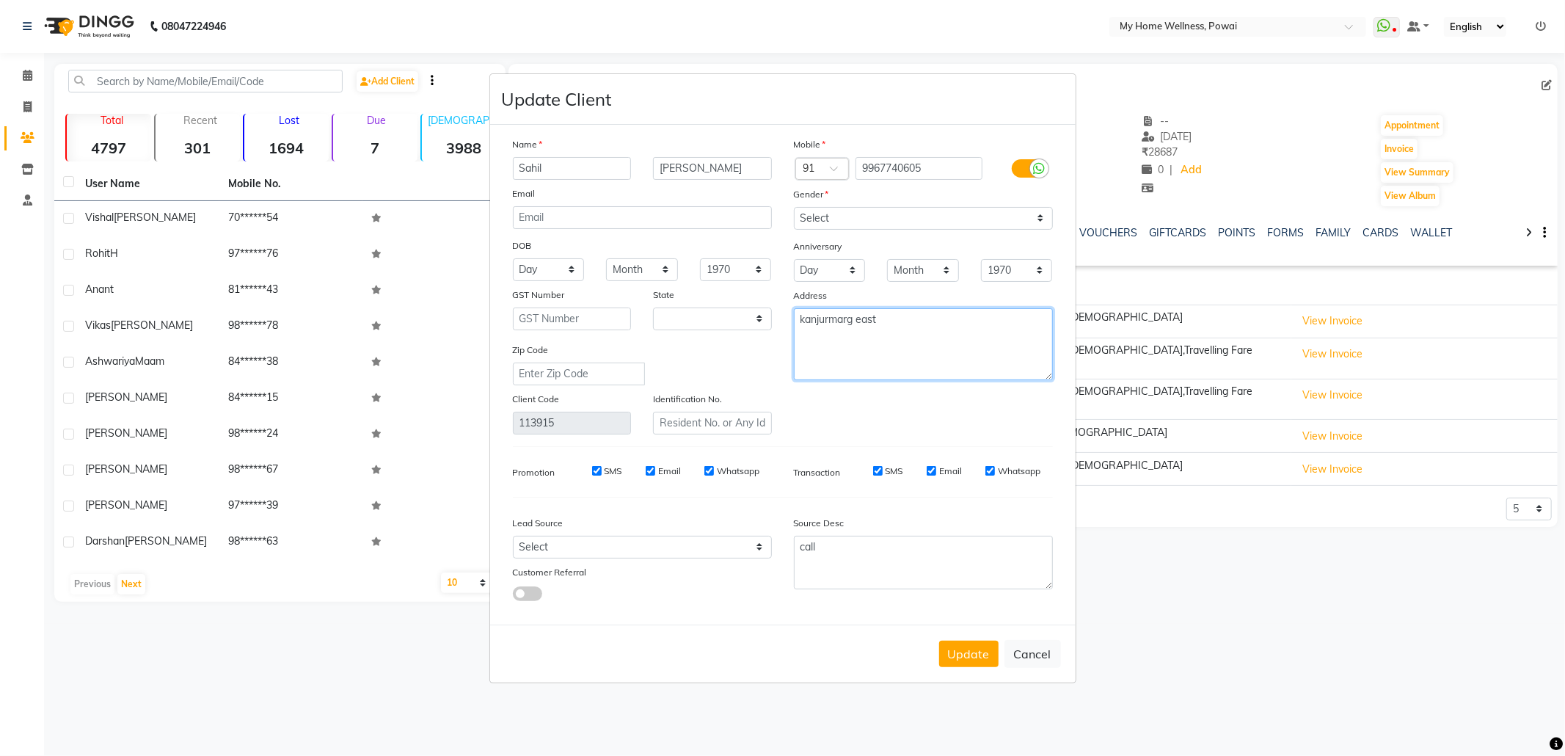
drag, startPoint x: 901, startPoint y: 324, endPoint x: 658, endPoint y: 311, distance: 243.2
click at [673, 315] on div "Name [PERSON_NAME] Email DOB Day 01 02 03 04 05 06 07 08 09 10 11 12 13 14 15 1…" at bounding box center [783, 285] width 562 height 298
click at [702, 541] on select "Select Walk-in Referral Internet Friend Word of Mouth Advertisement Facebook Ju…" at bounding box center [642, 547] width 259 height 23
click at [513, 536] on select "Select Walk-in Referral Internet Friend Word of Mouth Advertisement Facebook Ju…" at bounding box center [642, 547] width 259 height 23
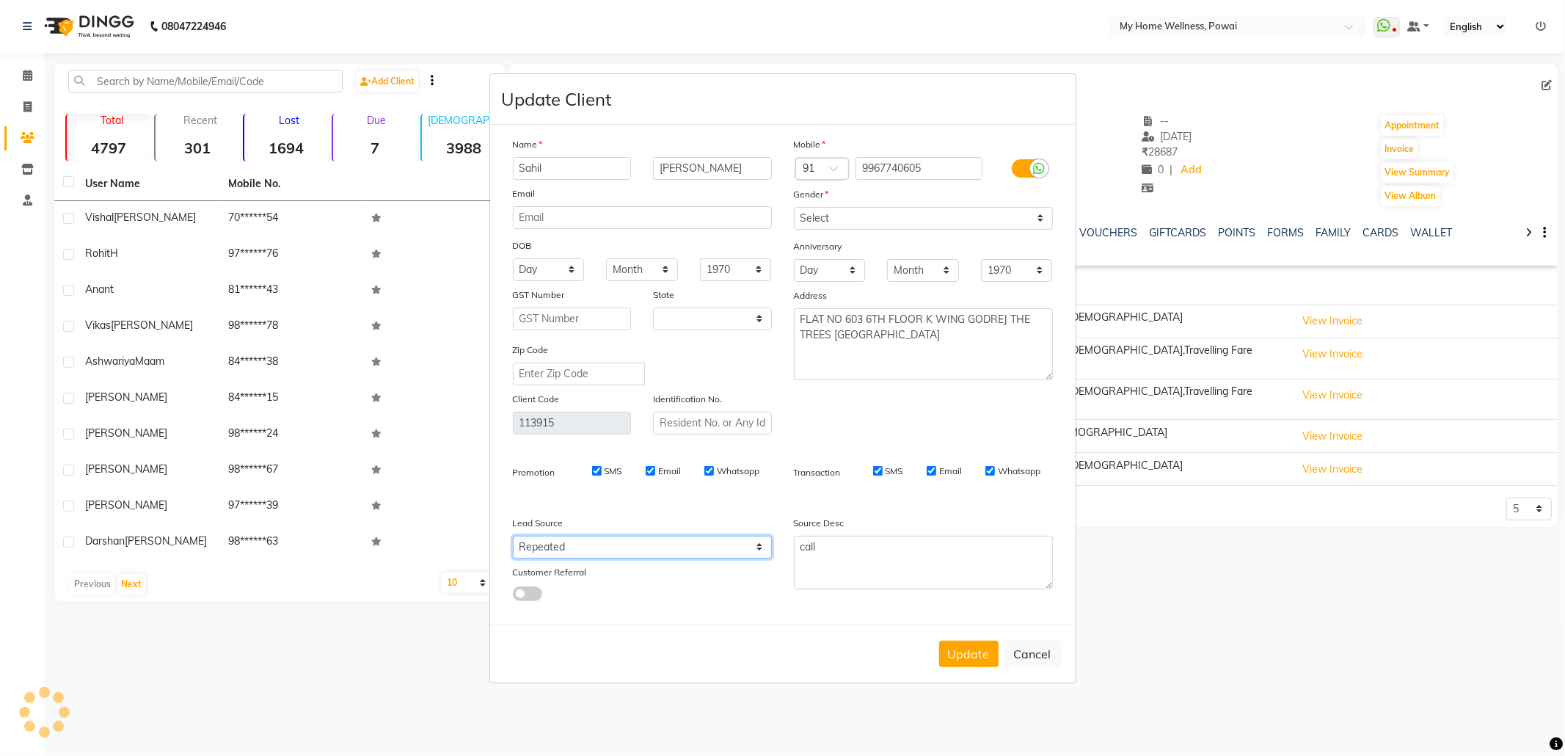
click at [627, 539] on select "Select Walk-in Referral Internet Friend Word of Mouth Advertisement Facebook Ju…" at bounding box center [642, 547] width 259 height 23
drag, startPoint x: 866, startPoint y: 558, endPoint x: 726, endPoint y: 539, distance: 142.2
click at [726, 539] on div "Lead Source Select Walk-in Referral Internet Friend Word of Mouth Advertisement…" at bounding box center [783, 555] width 562 height 92
paste textarea "POLICY FORM SUMMITED"
click at [961, 643] on button "Update" at bounding box center [968, 654] width 59 height 26
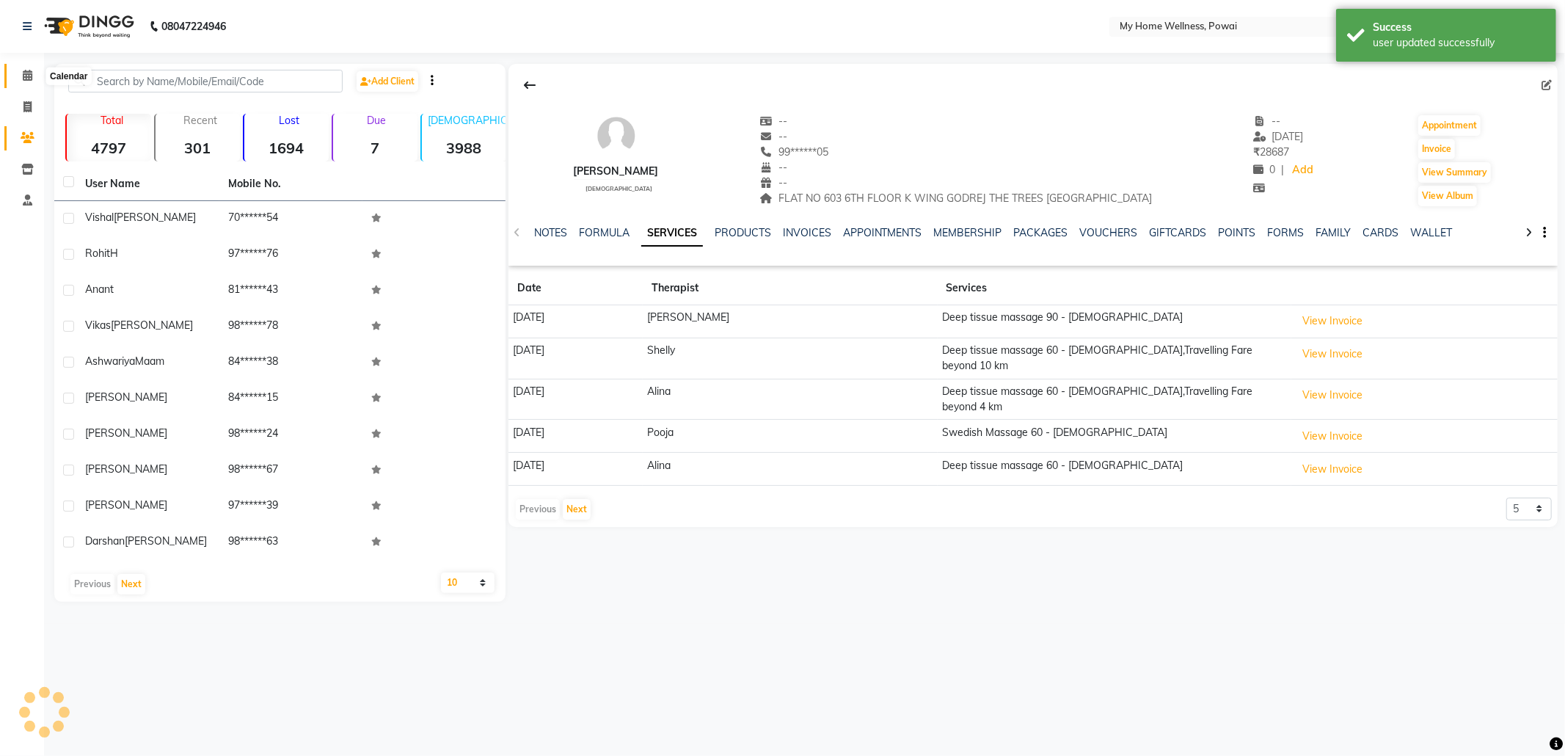
click at [26, 73] on icon at bounding box center [28, 75] width 10 height 11
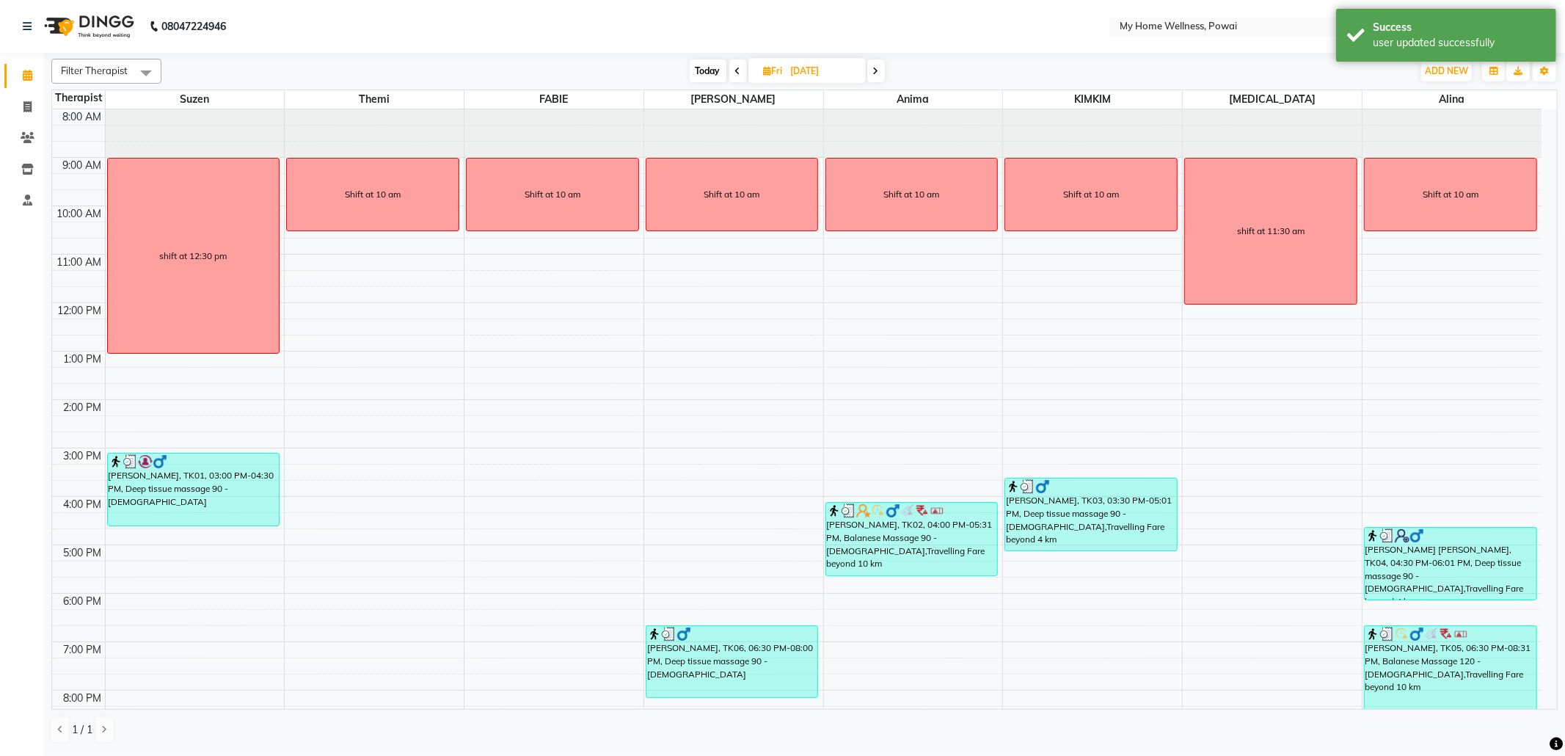
click at [699, 68] on span "Today" at bounding box center [708, 70] width 37 height 23
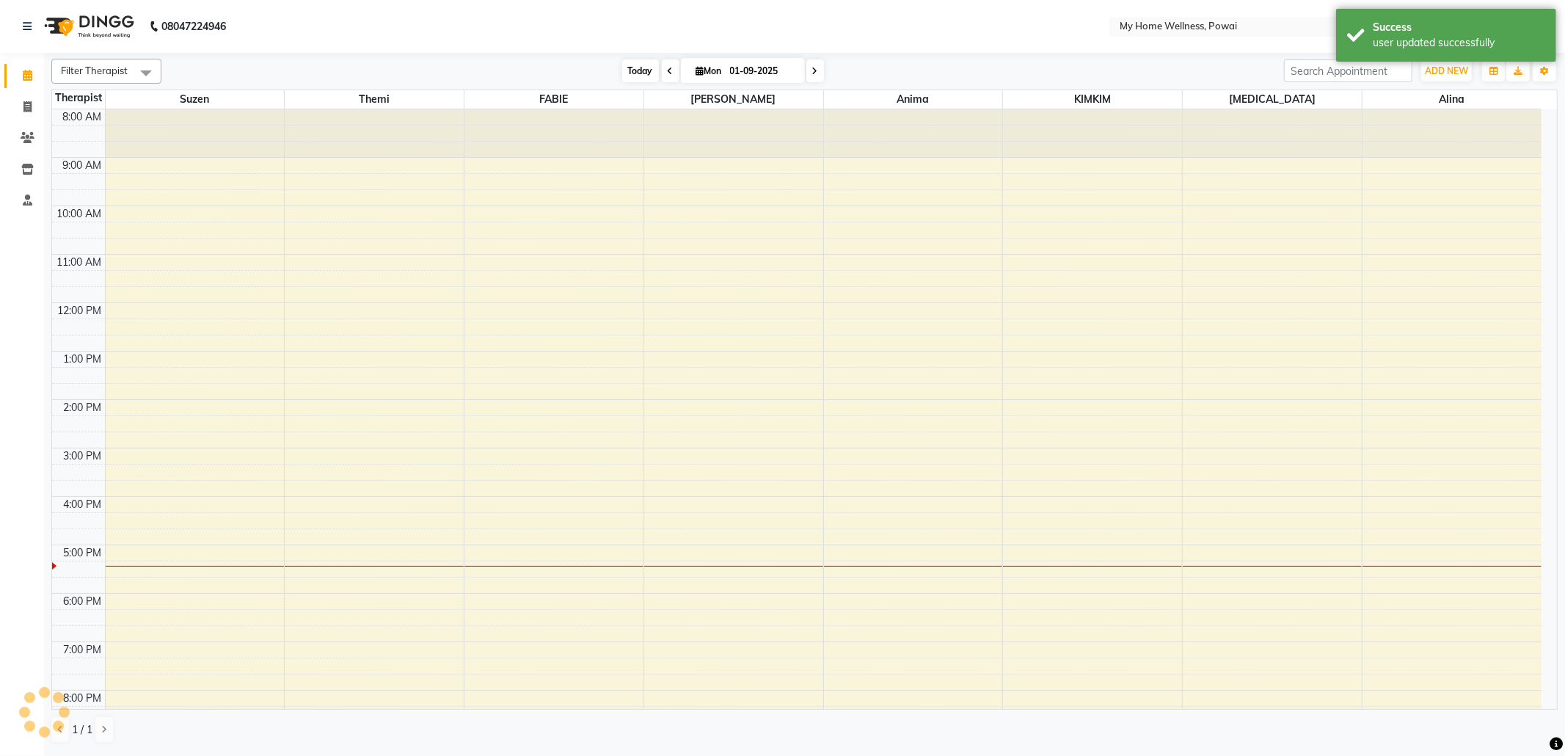
scroll to position [89, 0]
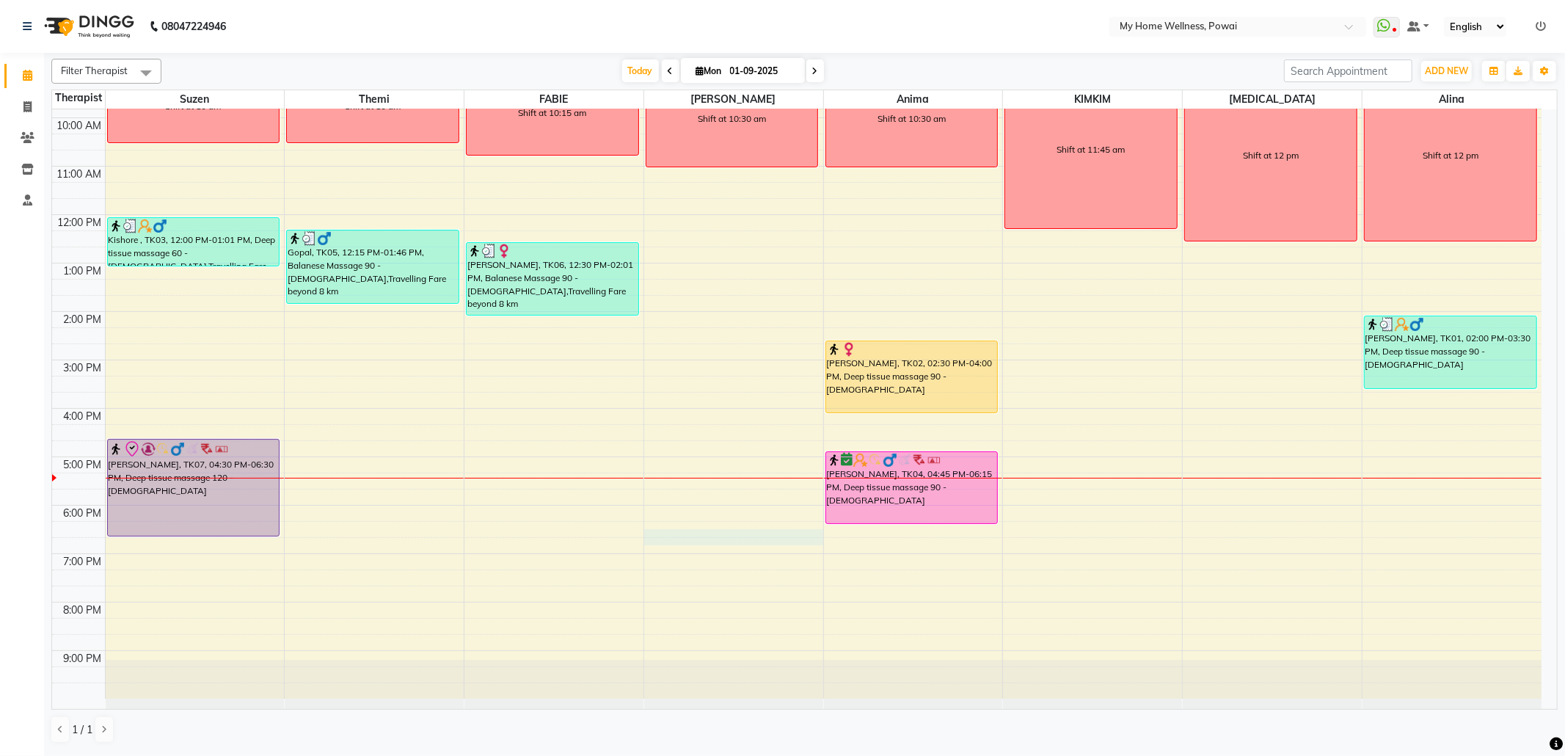
click at [714, 534] on div "8:00 AM 9:00 AM 10:00 AM 11:00 AM 12:00 PM 1:00 PM 2:00 PM 3:00 PM 4:00 PM 5:00…" at bounding box center [796, 359] width 1489 height 677
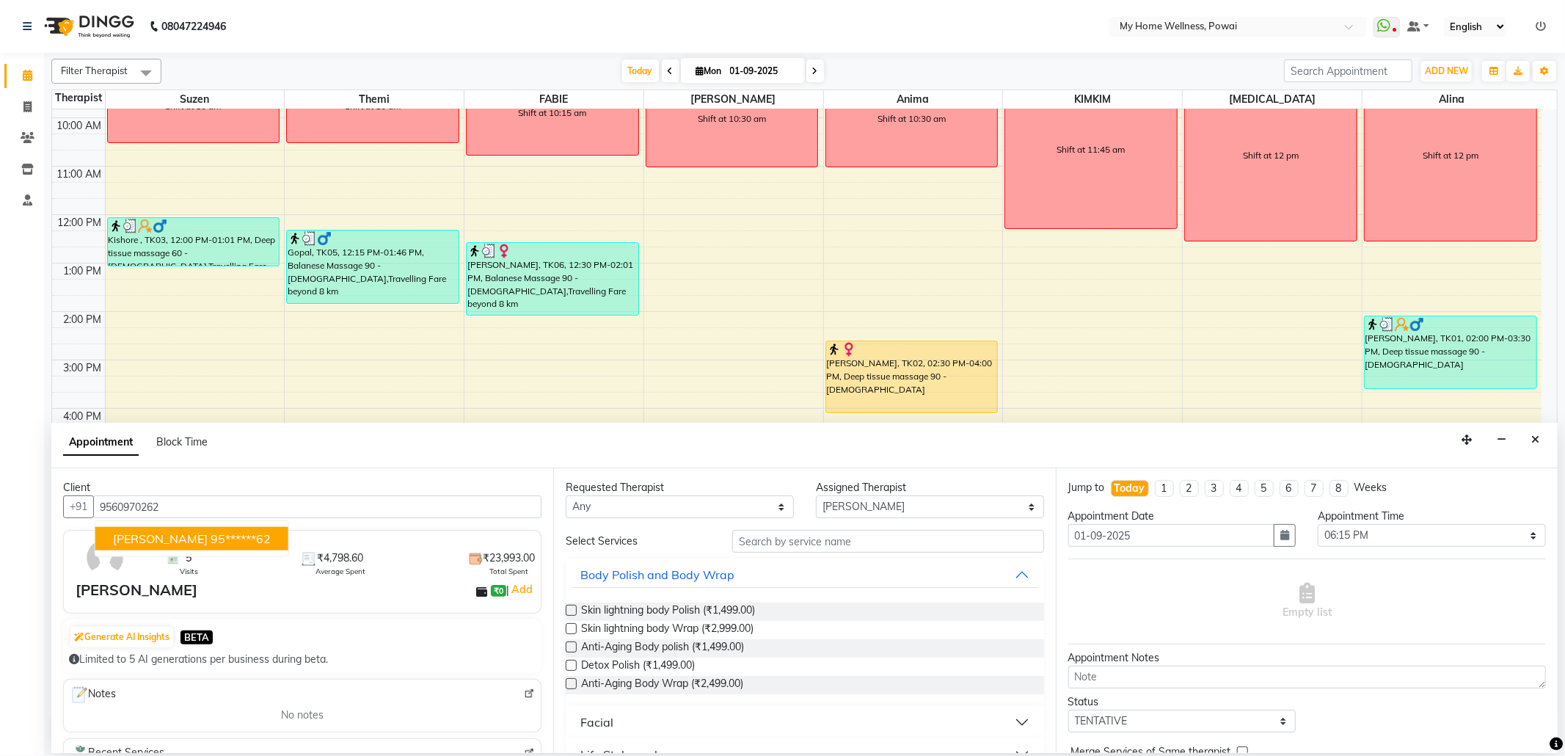
click at [215, 538] on ngb-highlight "95******62" at bounding box center [241, 538] width 60 height 15
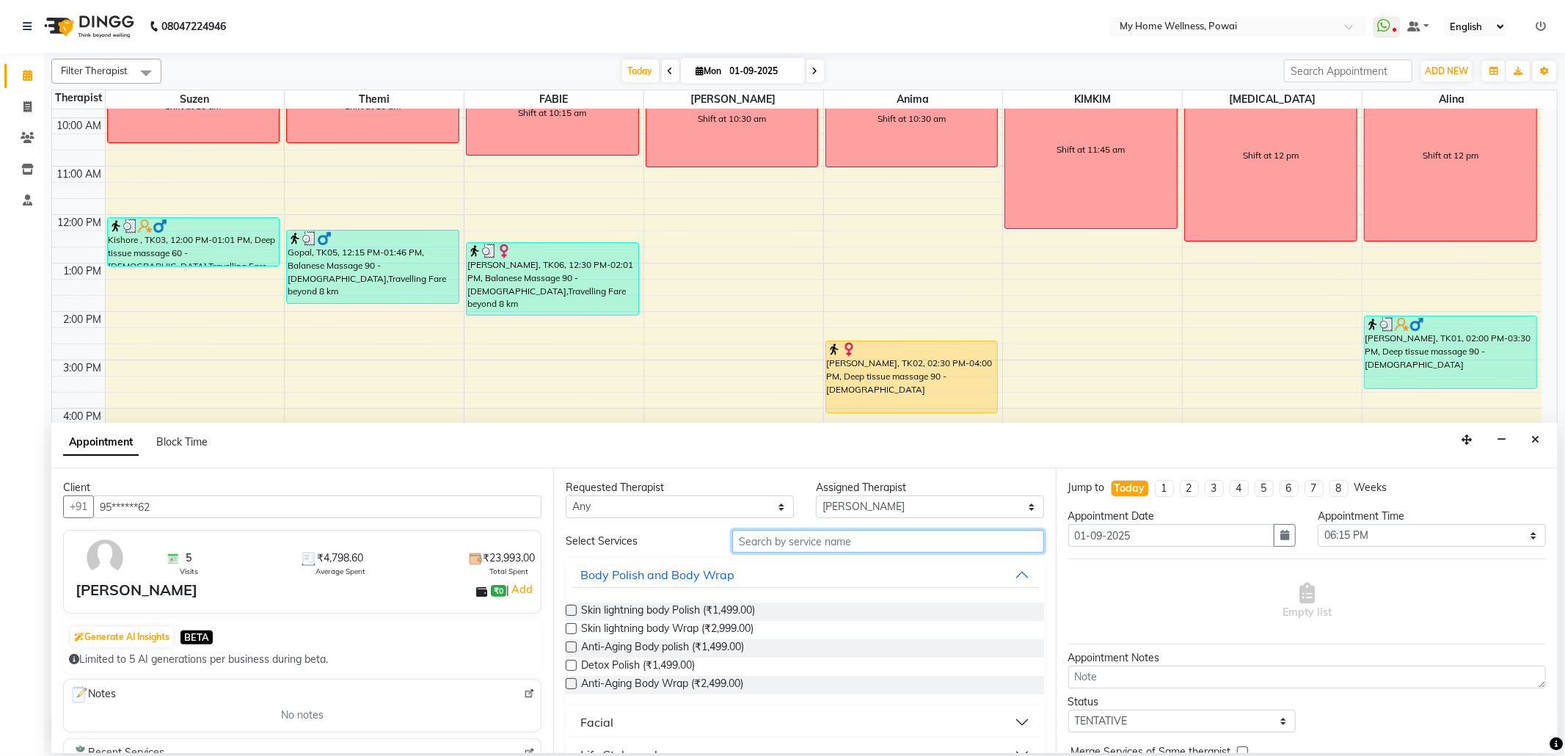
click at [988, 547] on input "text" at bounding box center [887, 541] width 311 height 23
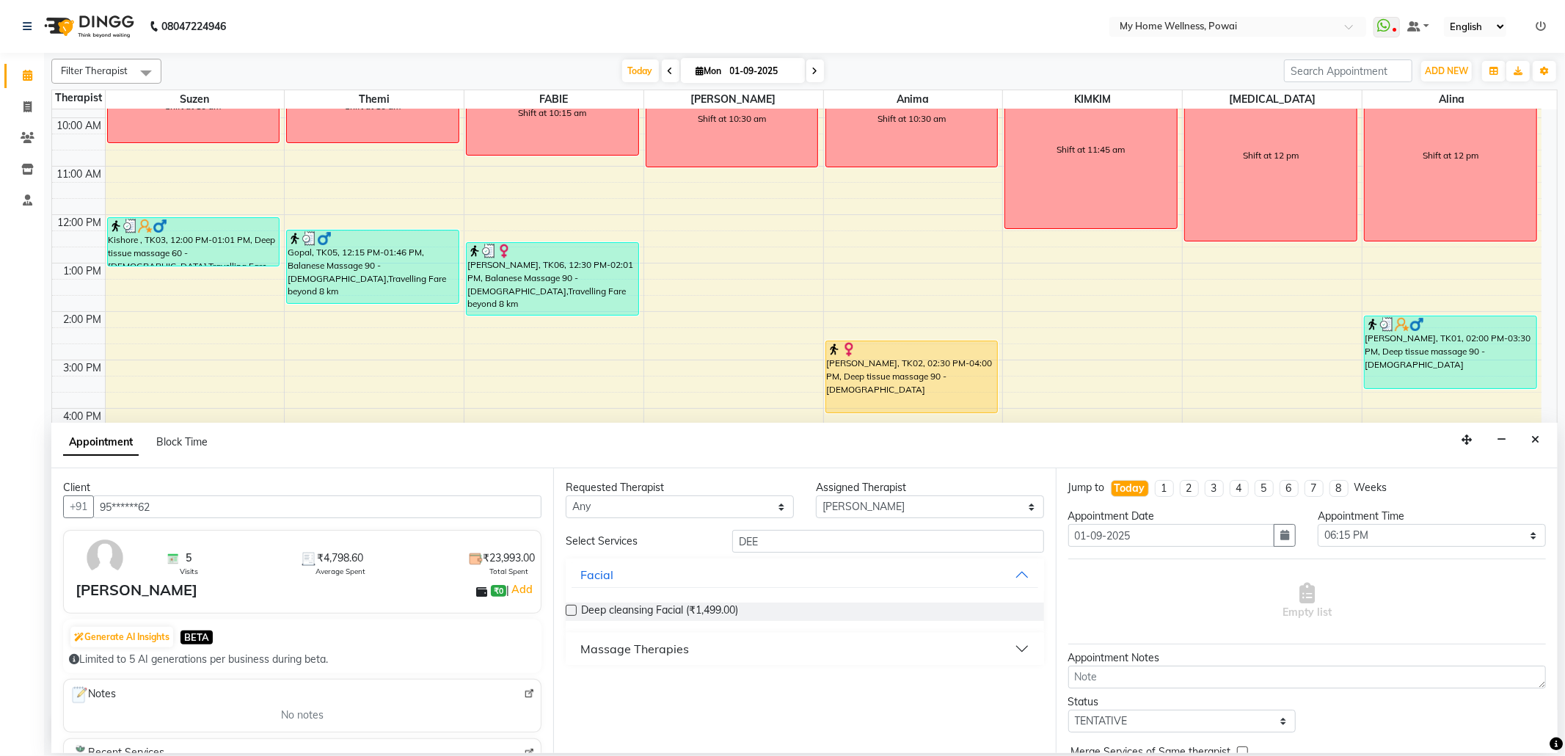
click at [635, 643] on div "Massage Therapies" at bounding box center [634, 649] width 109 height 18
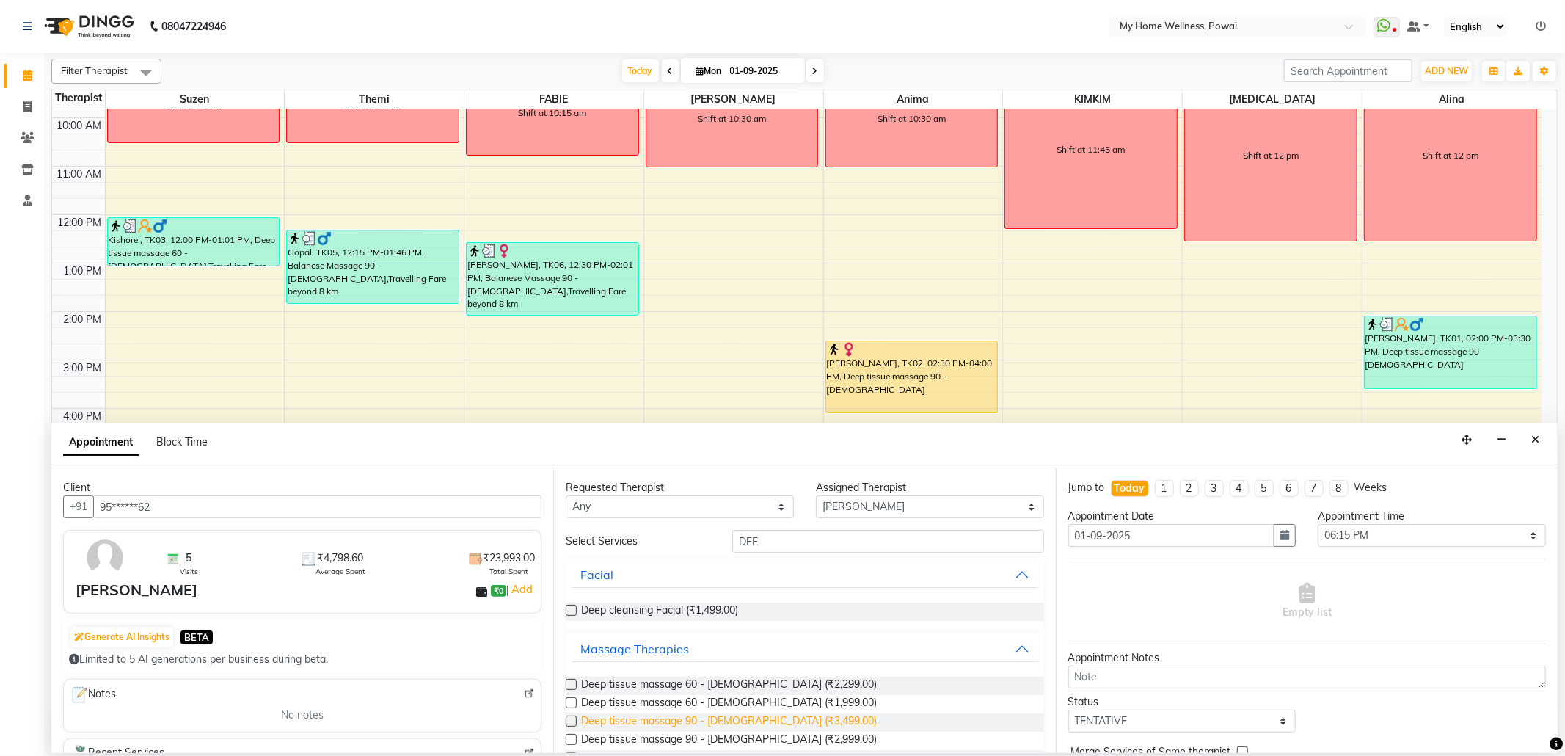
click at [719, 723] on span "Deep tissue massage 90 - [DEMOGRAPHIC_DATA] (₹3,499.00)" at bounding box center [729, 722] width 296 height 18
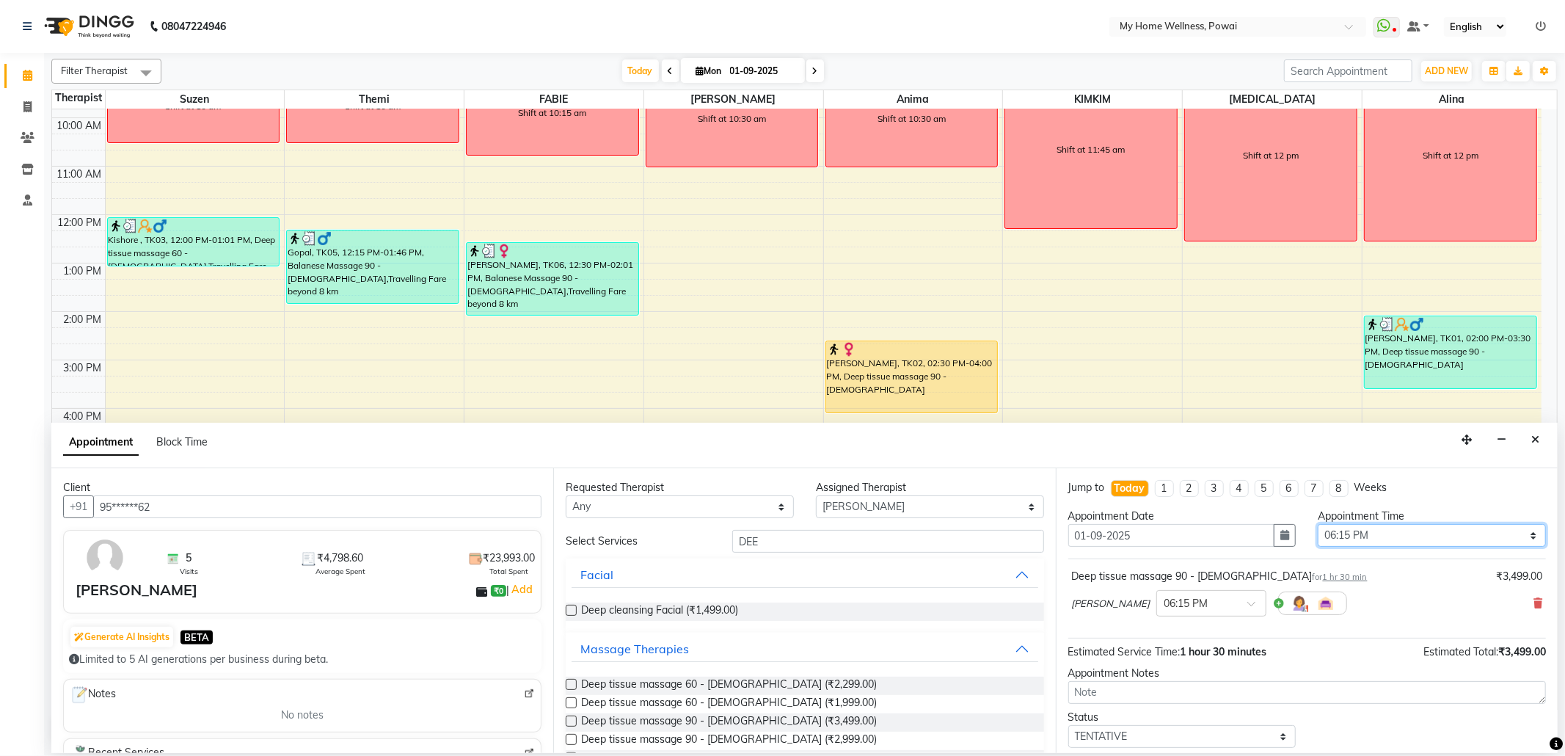
click at [1343, 526] on select "Select 09:00 AM 09:15 AM 09:30 AM 09:45 AM 10:00 AM 10:15 AM 10:30 AM 10:45 AM …" at bounding box center [1432, 535] width 228 height 23
click at [1318, 525] on select "Select 09:00 AM 09:15 AM 09:30 AM 09:45 AM 10:00 AM 10:15 AM 10:30 AM 10:45 AM …" at bounding box center [1432, 535] width 228 height 23
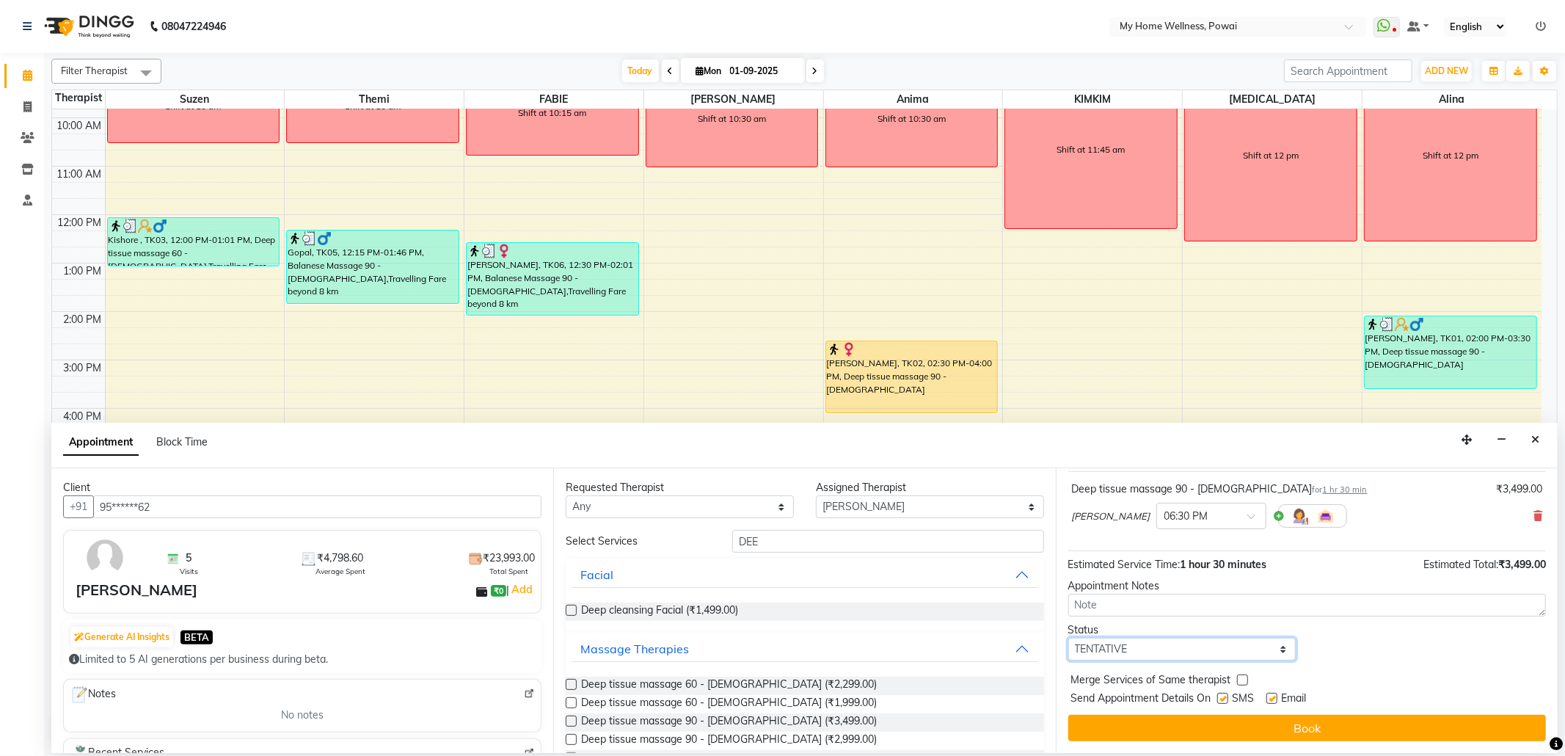
click at [1137, 649] on select "Select TENTATIVE CONFIRM CHECK-IN UPCOMING" at bounding box center [1182, 649] width 228 height 23
click at [1068, 638] on select "Select TENTATIVE CONFIRM CHECK-IN UPCOMING" at bounding box center [1182, 649] width 228 height 23
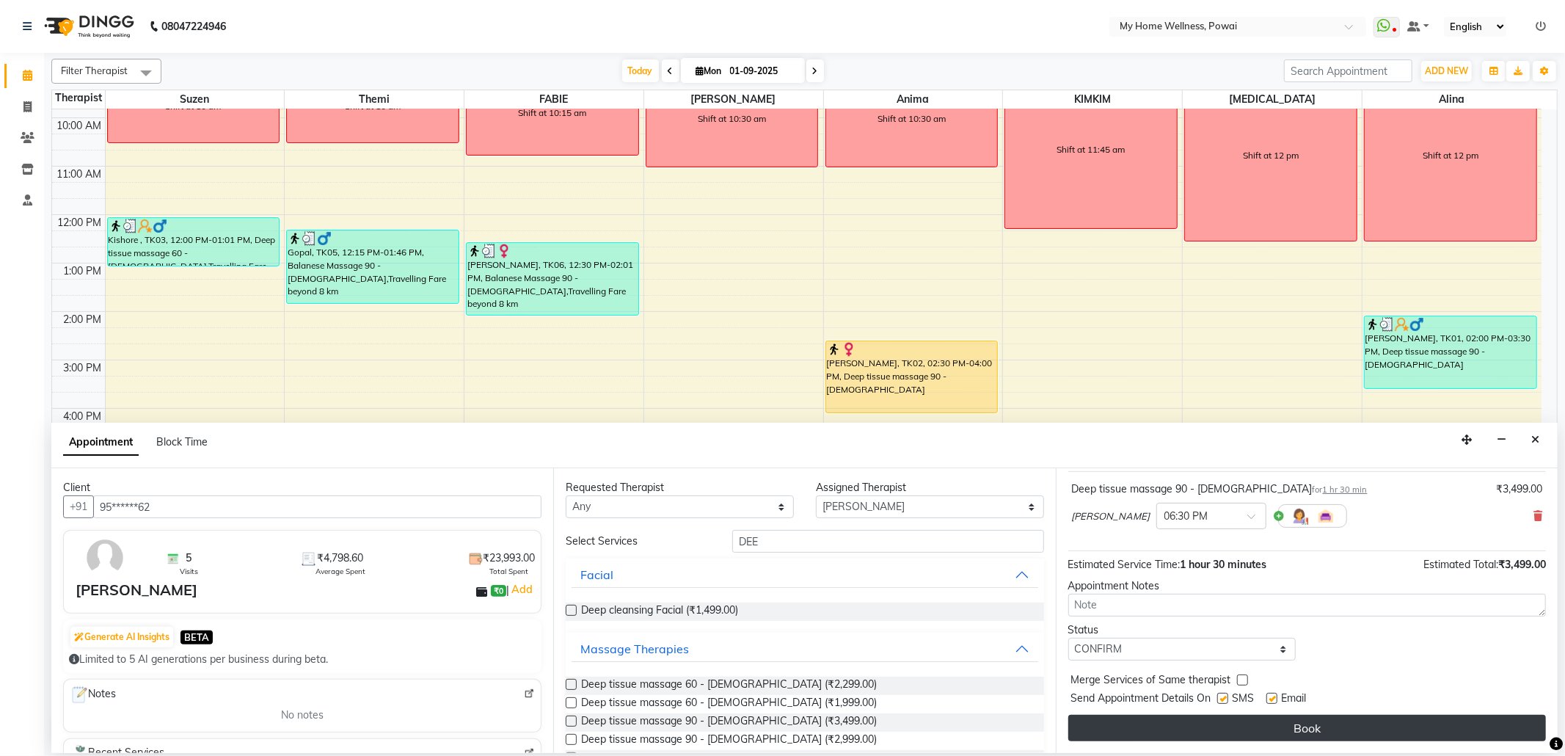
click at [1174, 728] on button "Book" at bounding box center [1307, 728] width 478 height 26
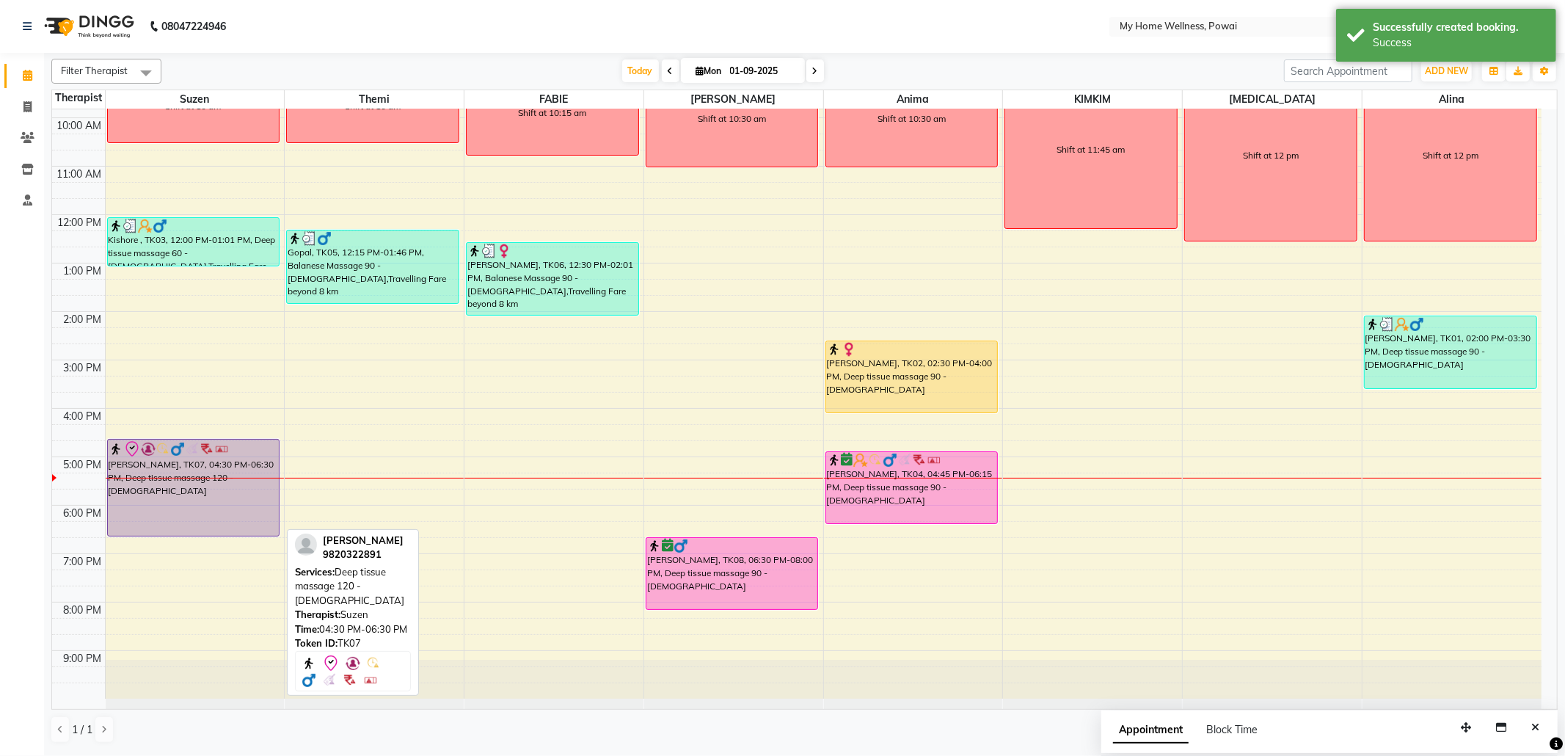
click at [185, 467] on div "[PERSON_NAME], TK07, 04:30 PM-06:30 PM, Deep tissue massage 120 - [DEMOGRAPHIC_…" at bounding box center [194, 487] width 172 height 96
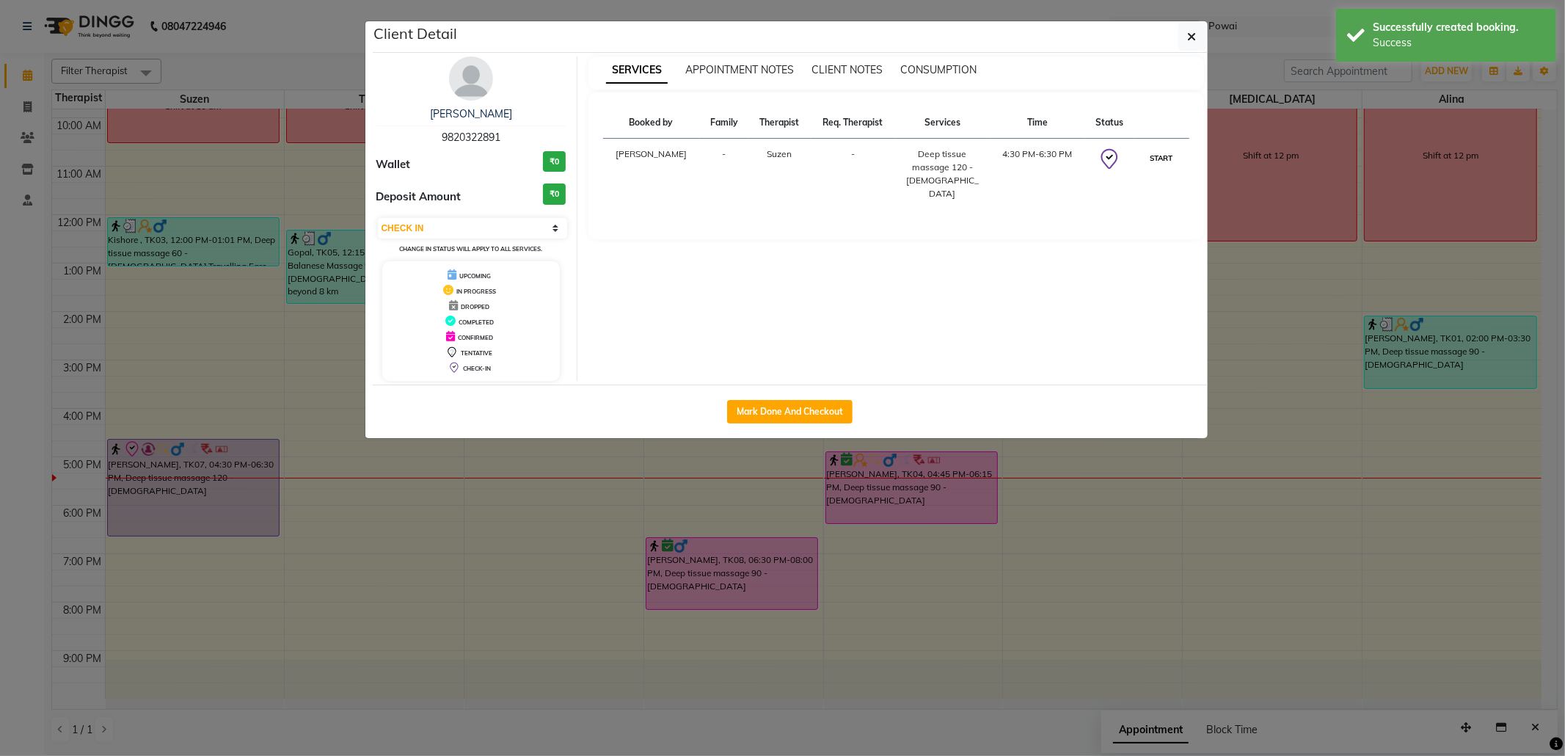
click at [1167, 154] on button "START" at bounding box center [1162, 158] width 30 height 18
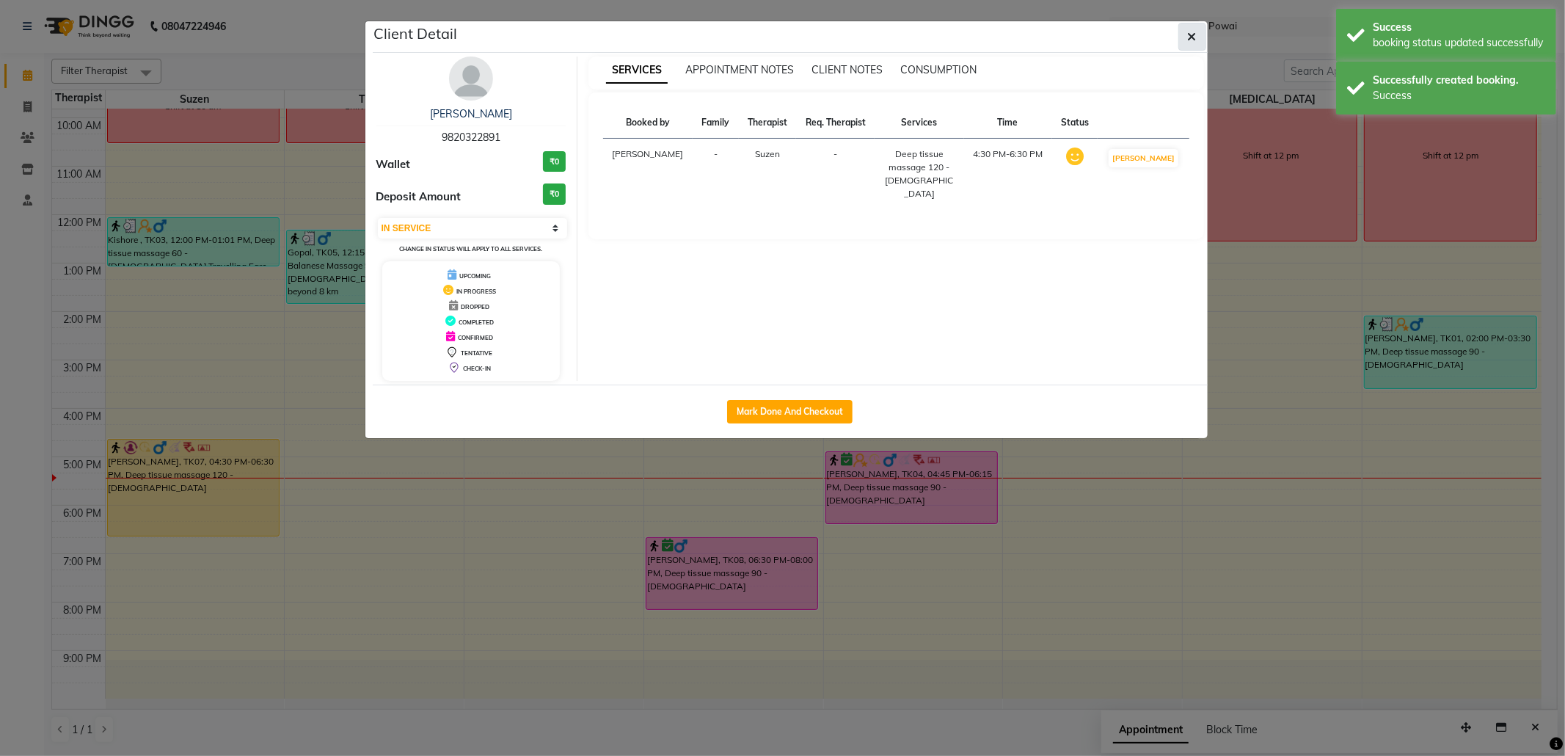
click at [1190, 37] on icon "button" at bounding box center [1192, 37] width 9 height 12
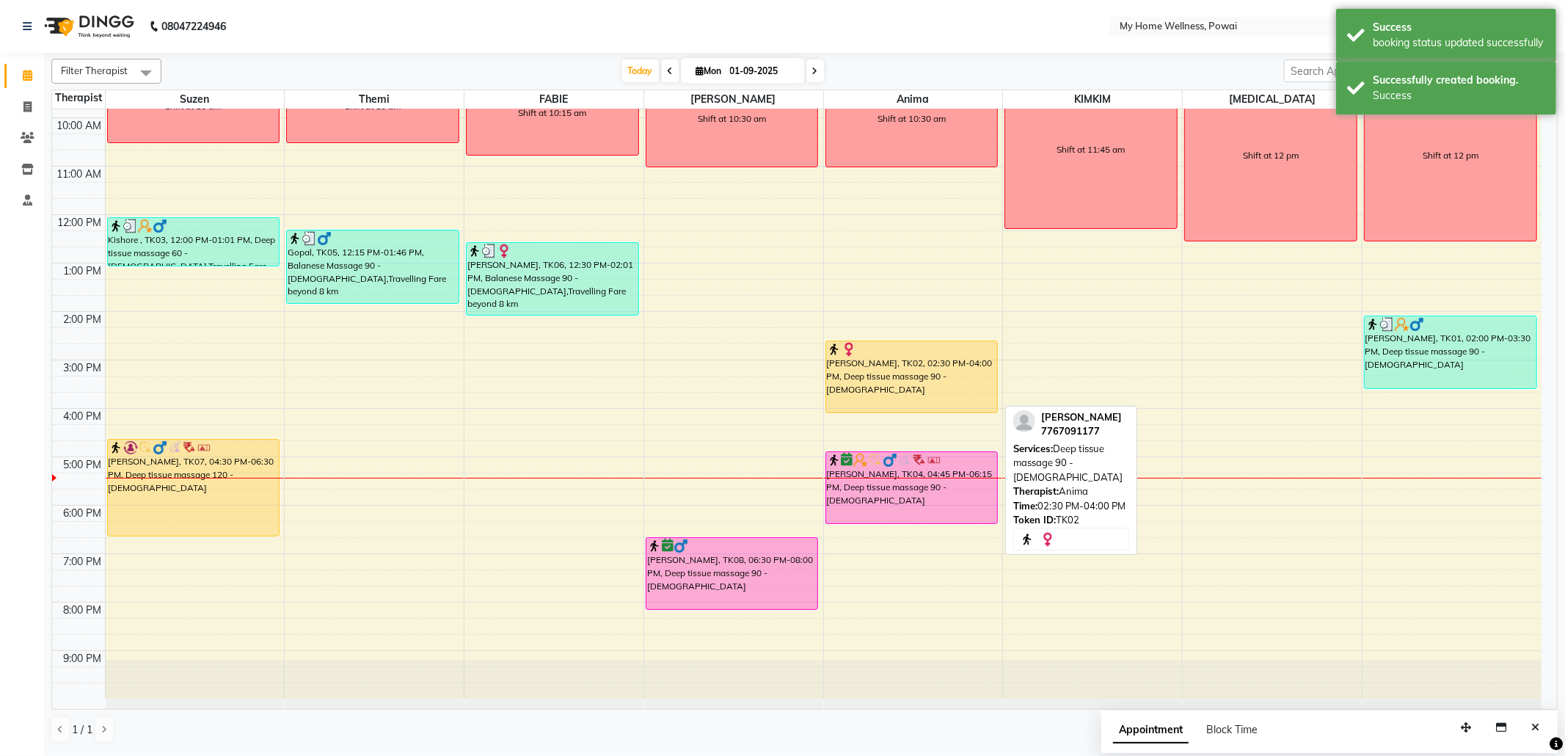
click at [943, 364] on div "[PERSON_NAME], TK02, 02:30 PM-04:00 PM, Deep tissue massage 90 - [DEMOGRAPHIC_D…" at bounding box center [912, 376] width 172 height 71
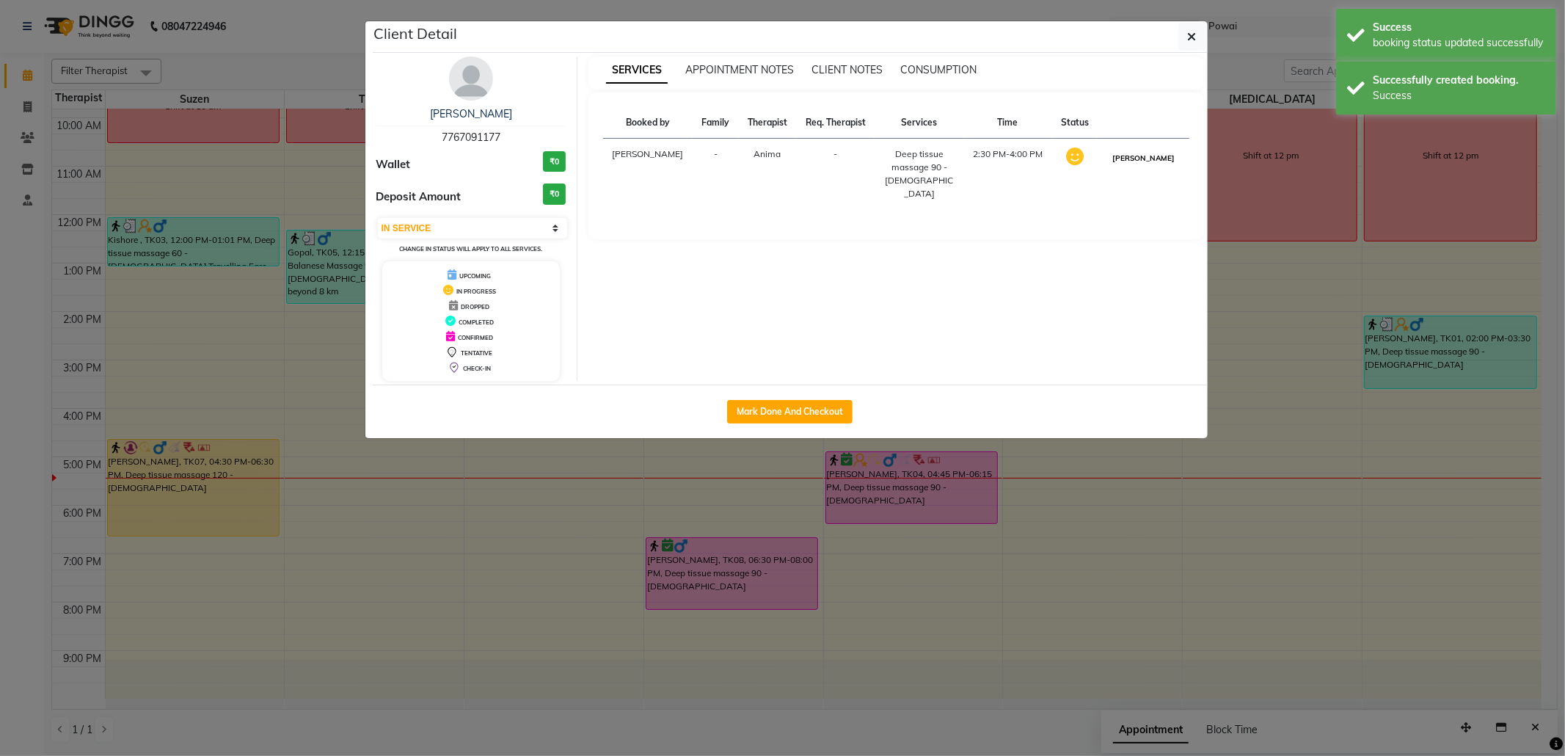
click at [1140, 161] on button "[PERSON_NAME]" at bounding box center [1144, 158] width 70 height 18
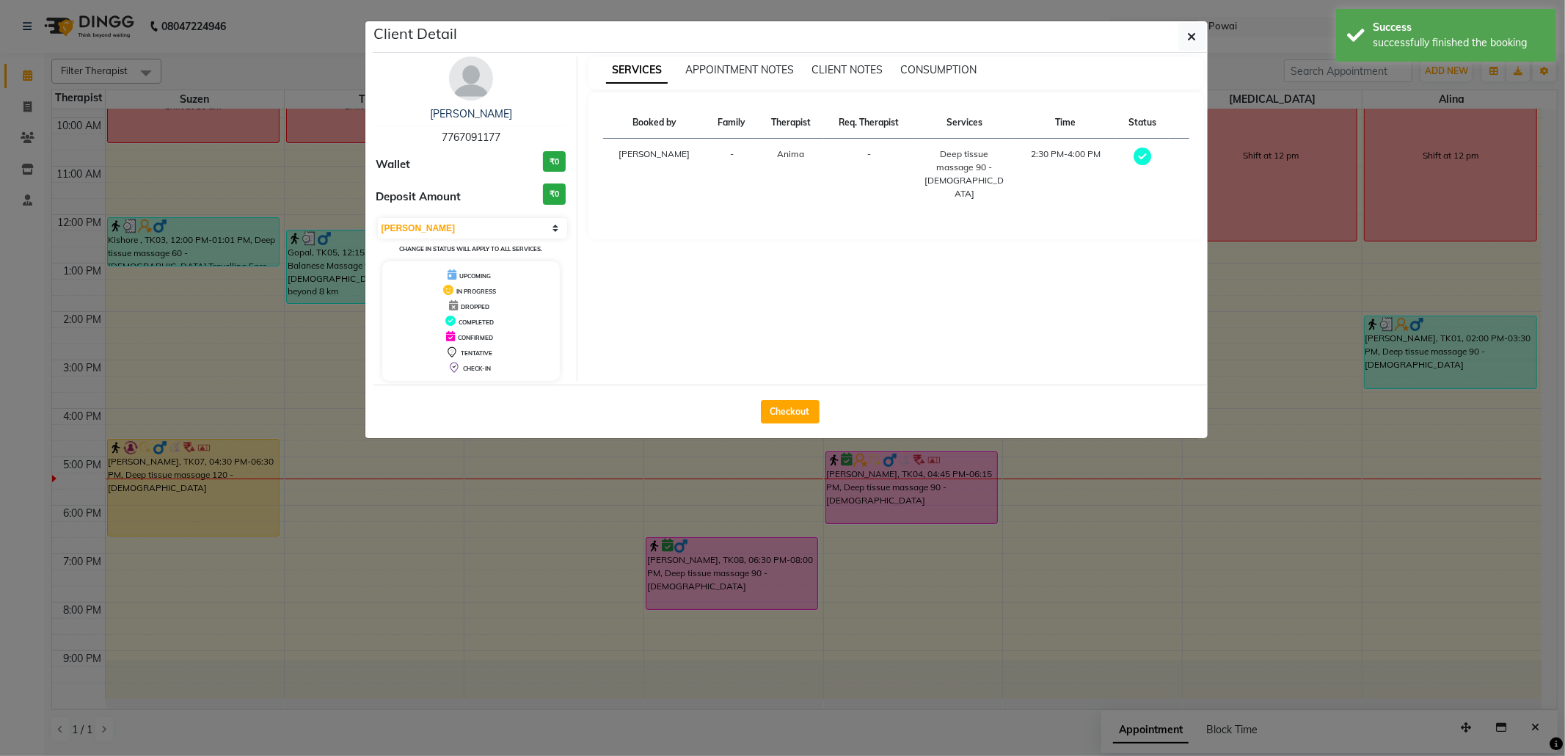
click at [797, 400] on button "Checkout" at bounding box center [790, 411] width 59 height 23
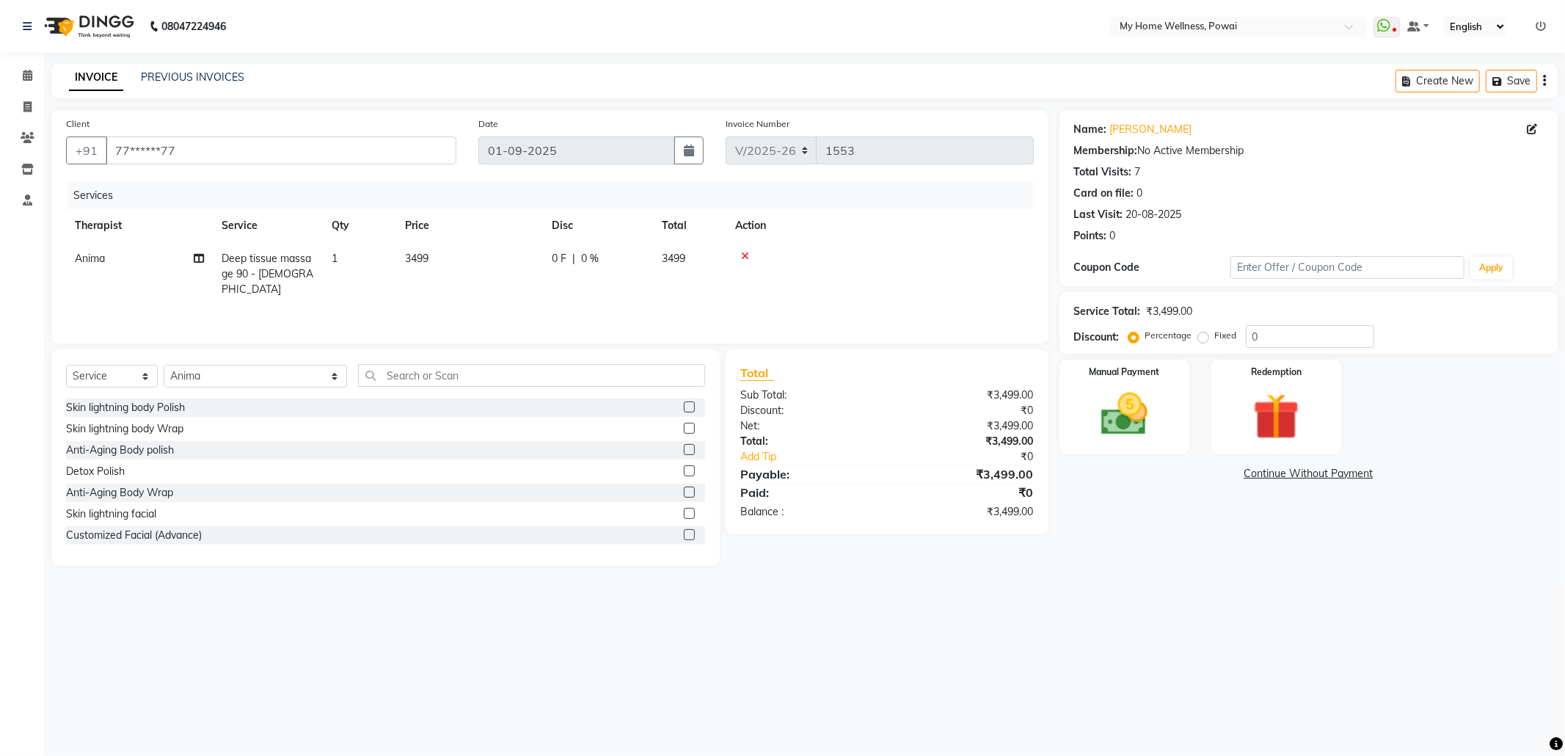
click at [329, 262] on td "1" at bounding box center [359, 274] width 73 height 64
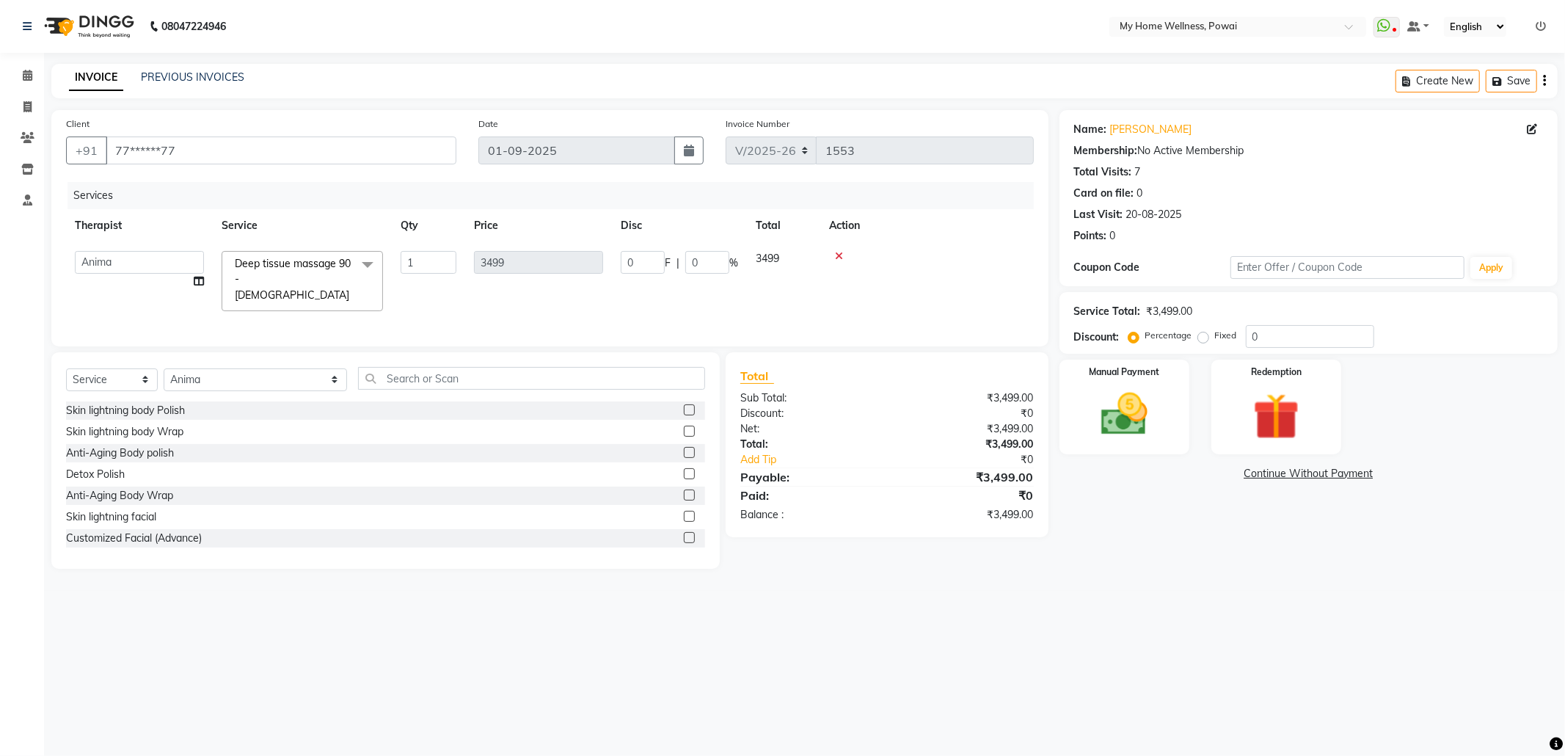
click at [365, 259] on span at bounding box center [367, 265] width 29 height 28
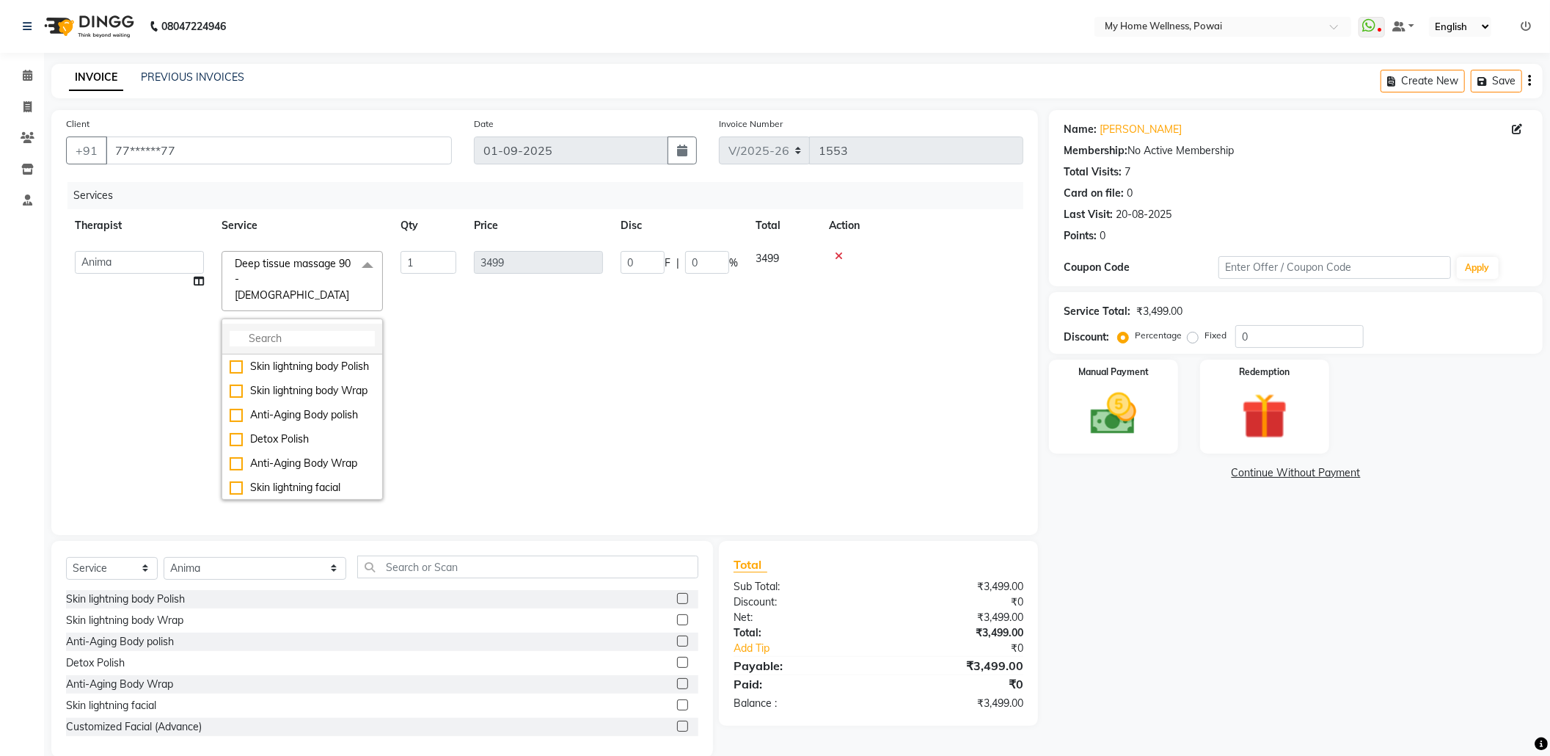
click at [344, 332] on li at bounding box center [302, 339] width 160 height 31
click at [343, 331] on input "multiselect-search" at bounding box center [302, 338] width 145 height 15
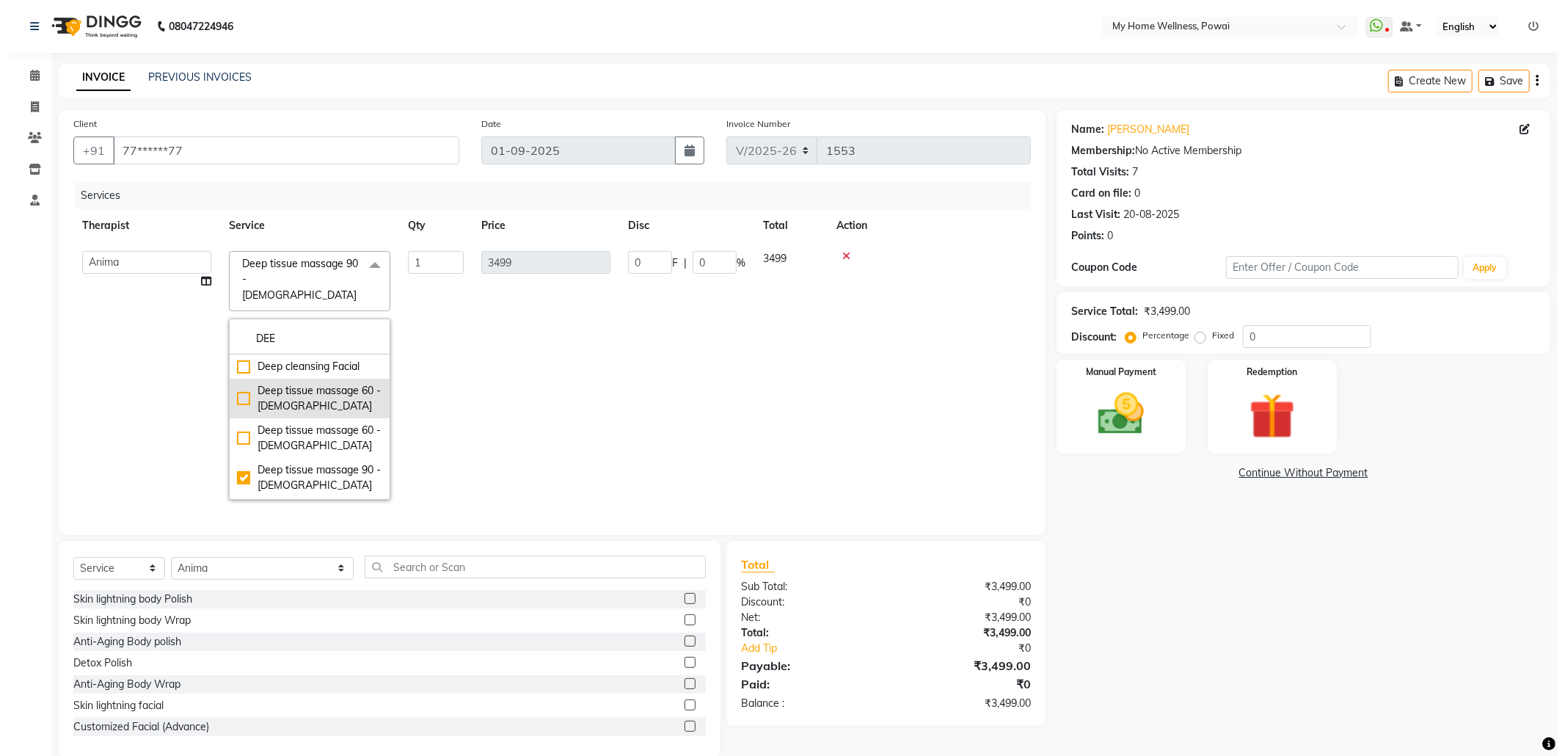
scroll to position [98, 0]
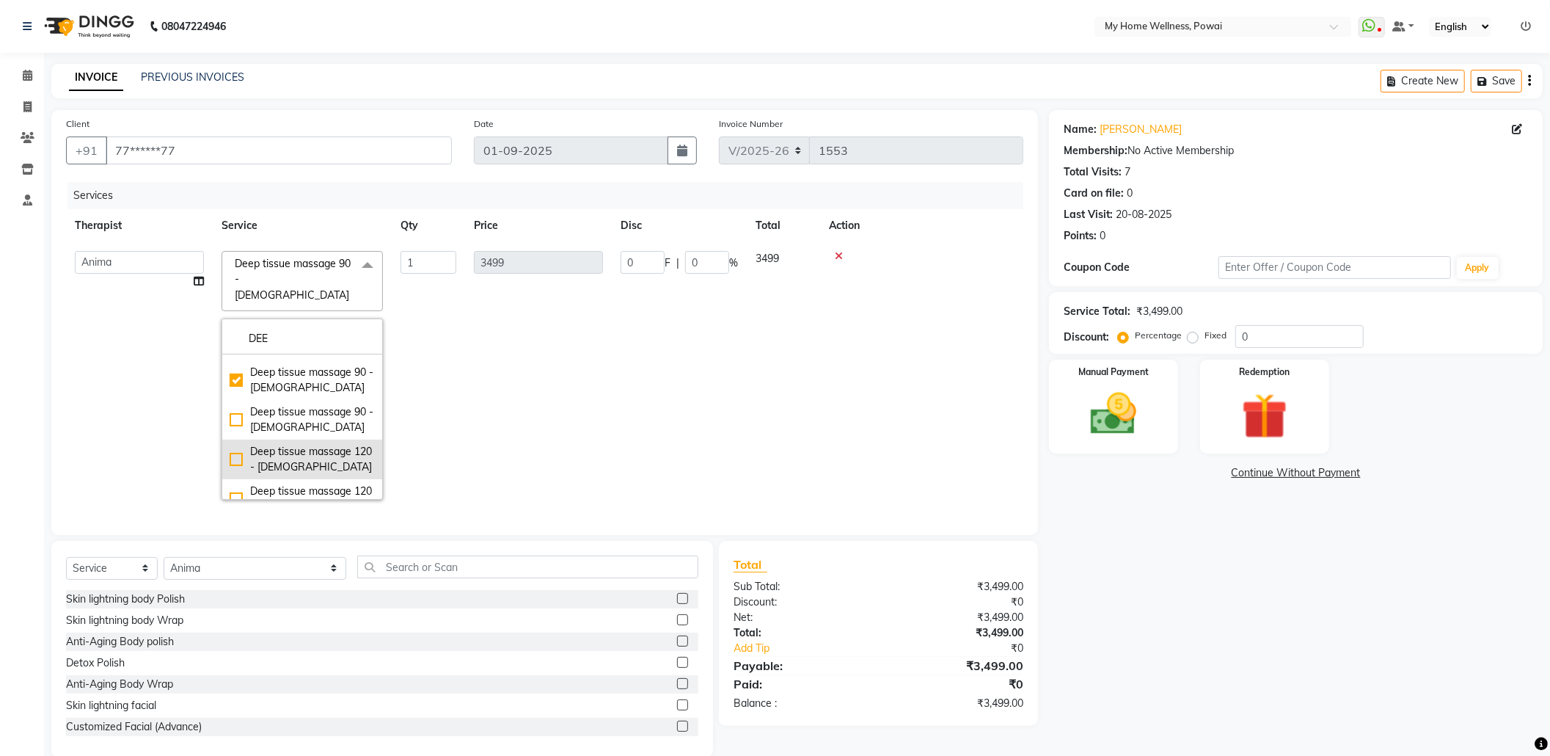
click at [288, 444] on div "Deep tissue massage 120 - [DEMOGRAPHIC_DATA]" at bounding box center [302, 459] width 145 height 31
click at [500, 391] on td "4599" at bounding box center [538, 375] width 147 height 266
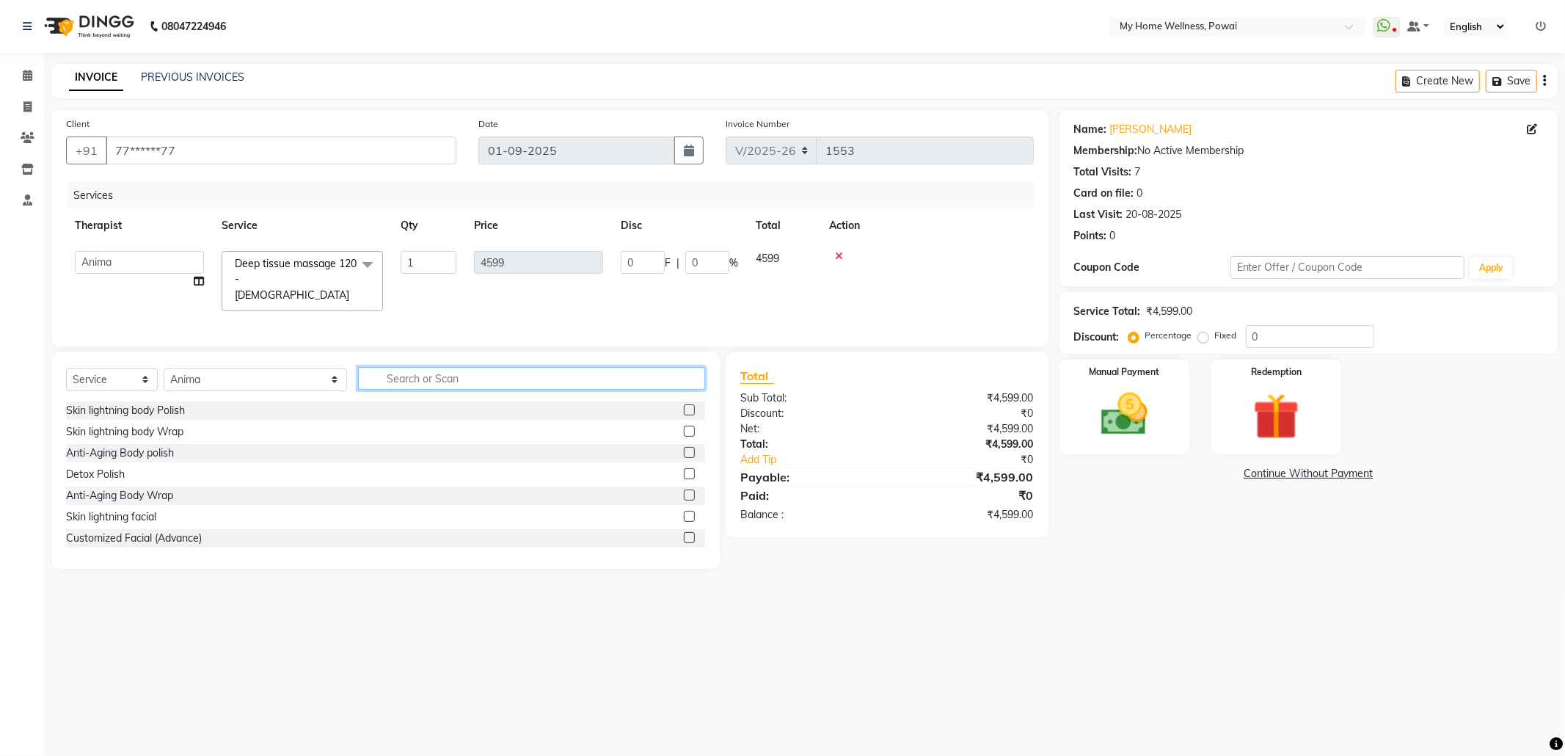
click at [464, 379] on input "text" at bounding box center [531, 378] width 347 height 23
click at [685, 491] on label at bounding box center [689, 494] width 11 height 11
click at [685, 491] on input "checkbox" at bounding box center [689, 496] width 10 height 10
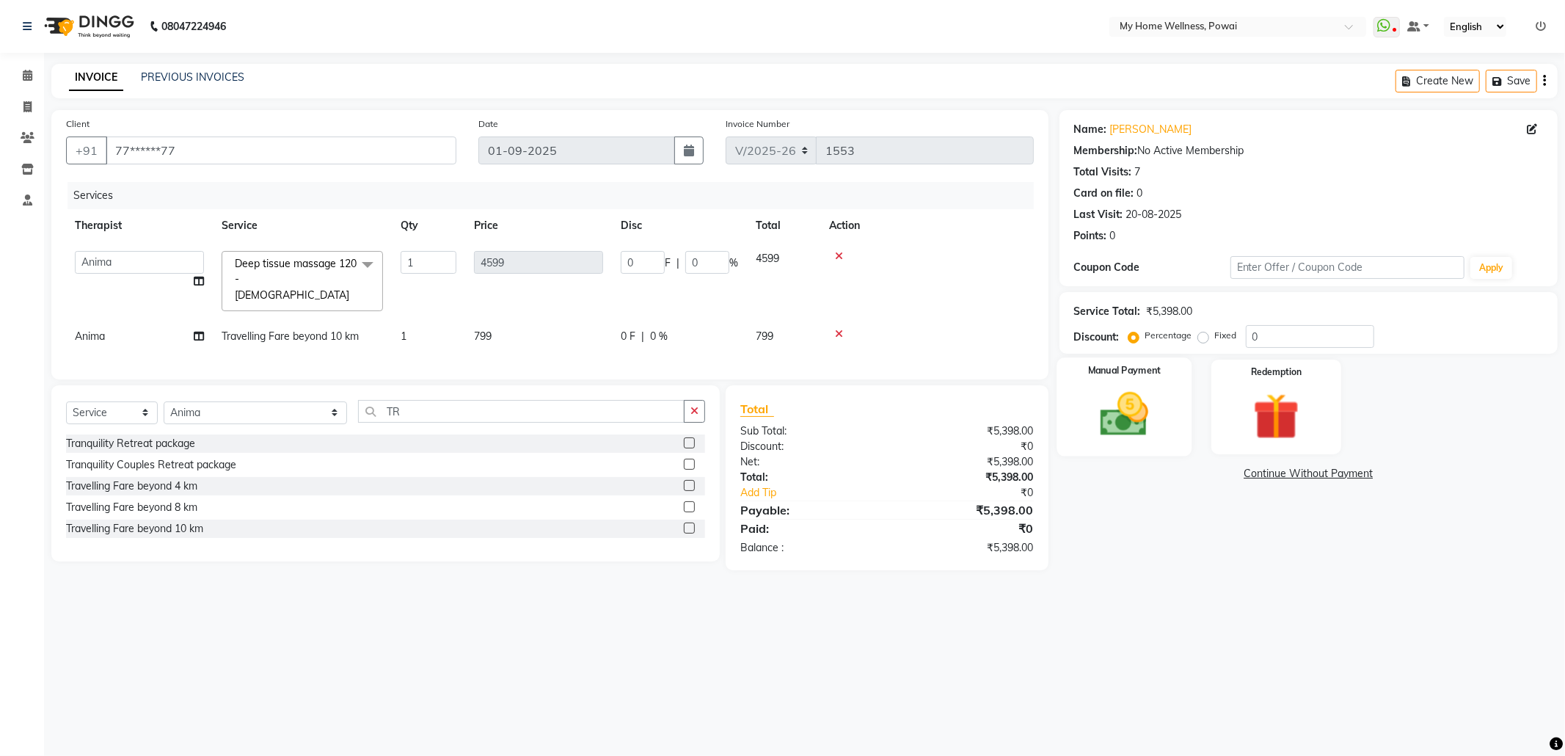
click at [1168, 406] on div "Manual Payment" at bounding box center [1123, 406] width 135 height 98
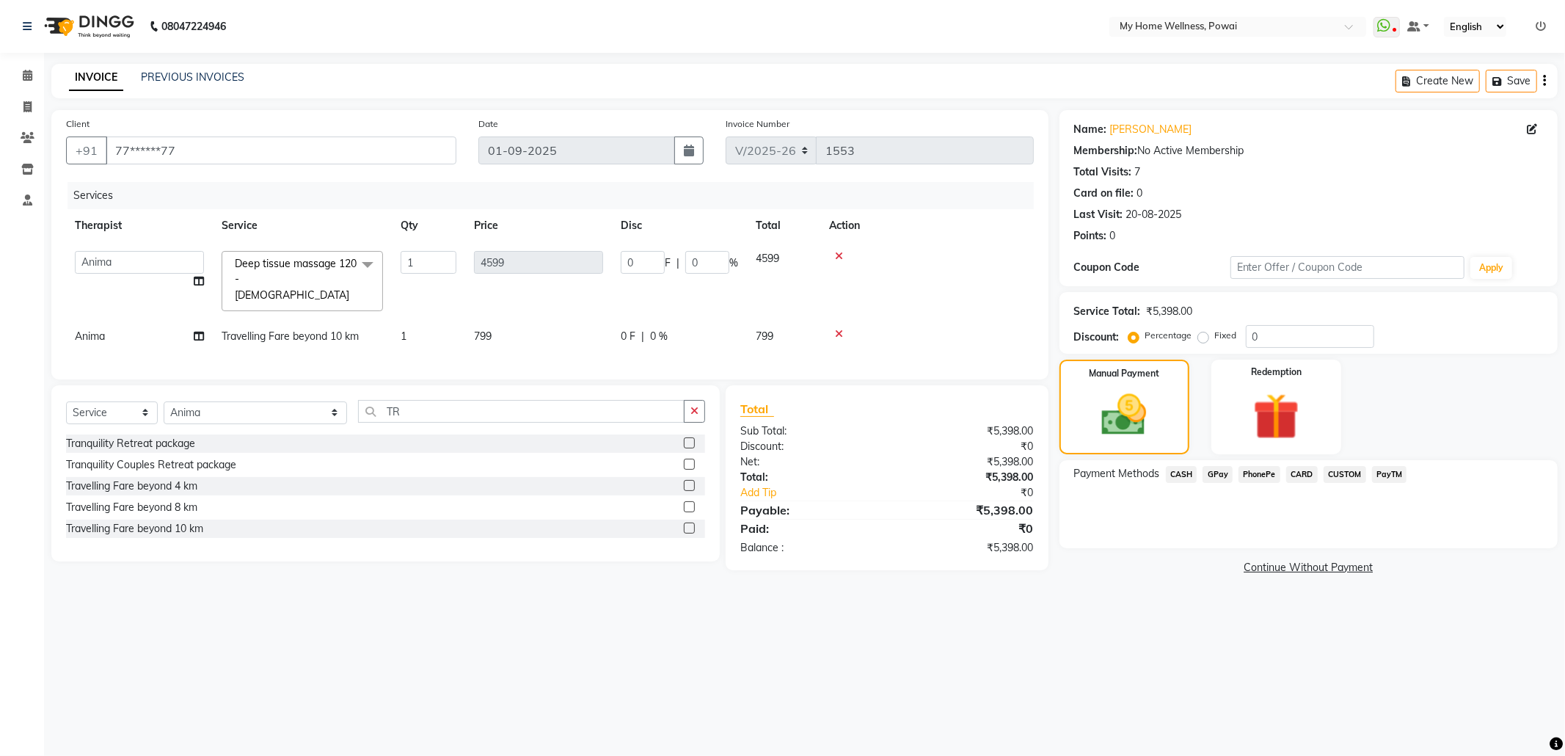
click at [1180, 473] on span "CASH" at bounding box center [1182, 474] width 32 height 17
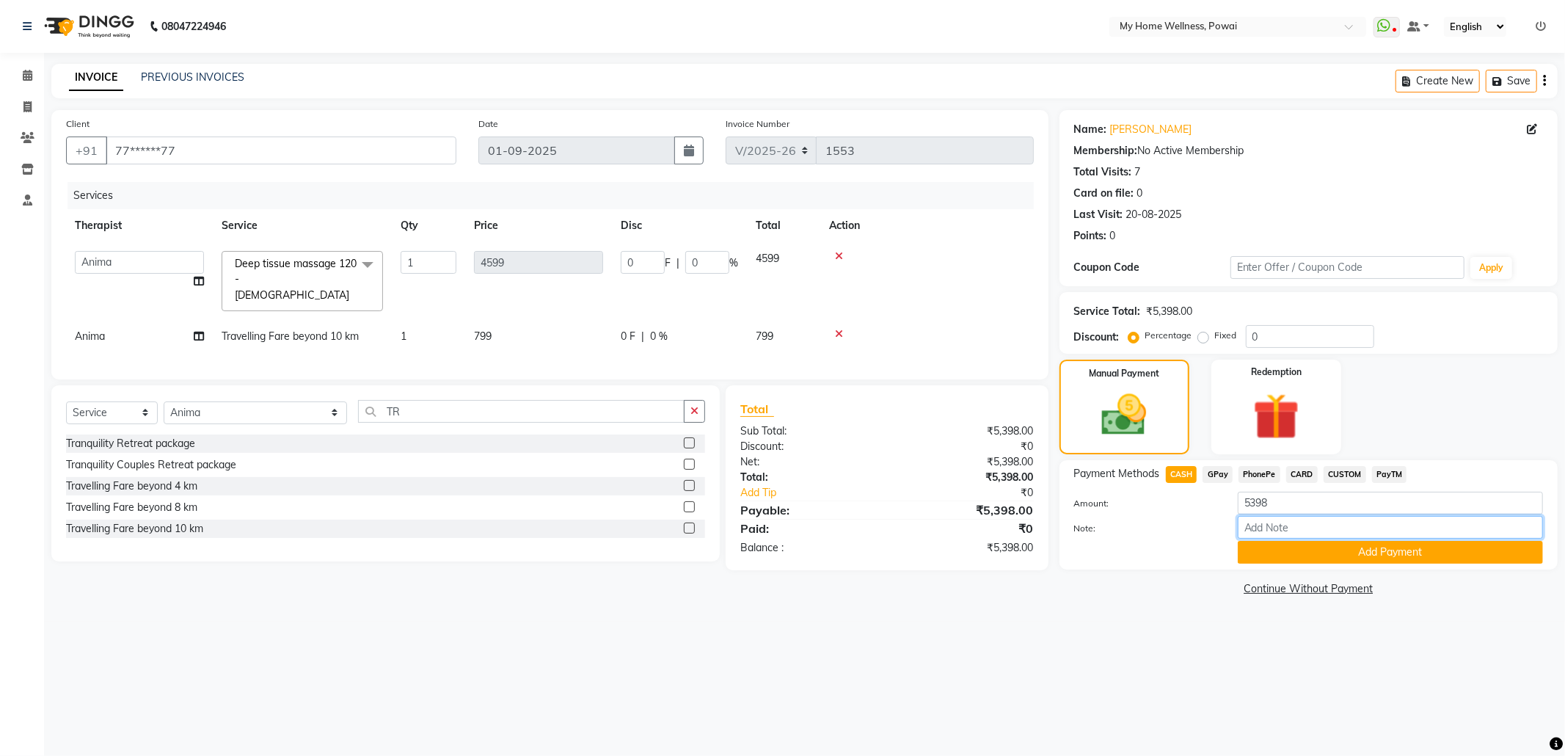
click at [1266, 522] on input "Note:" at bounding box center [1390, 527] width 305 height 23
click at [1344, 556] on button "Add Payment" at bounding box center [1390, 552] width 305 height 23
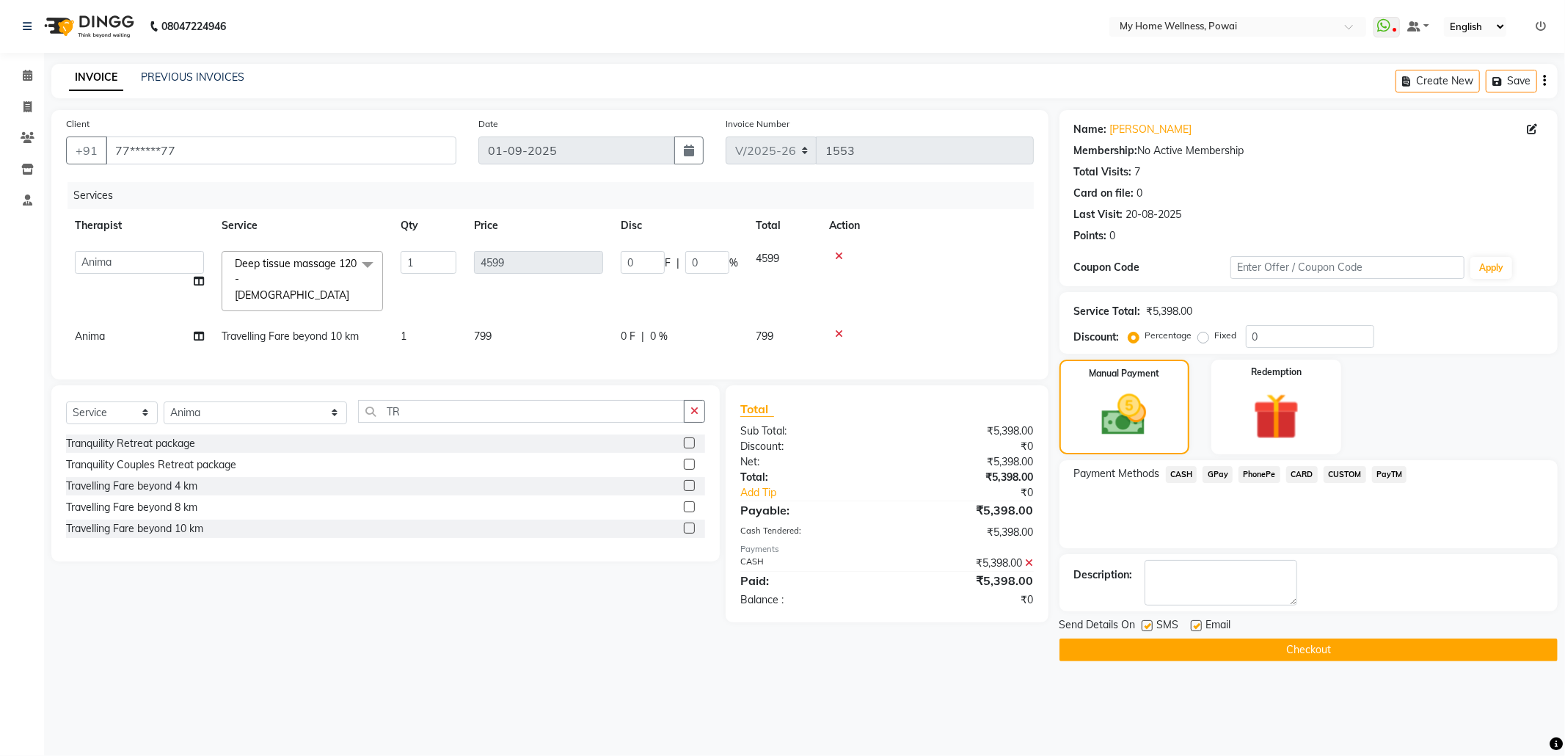
click at [1310, 653] on button "Checkout" at bounding box center [1308, 649] width 498 height 23
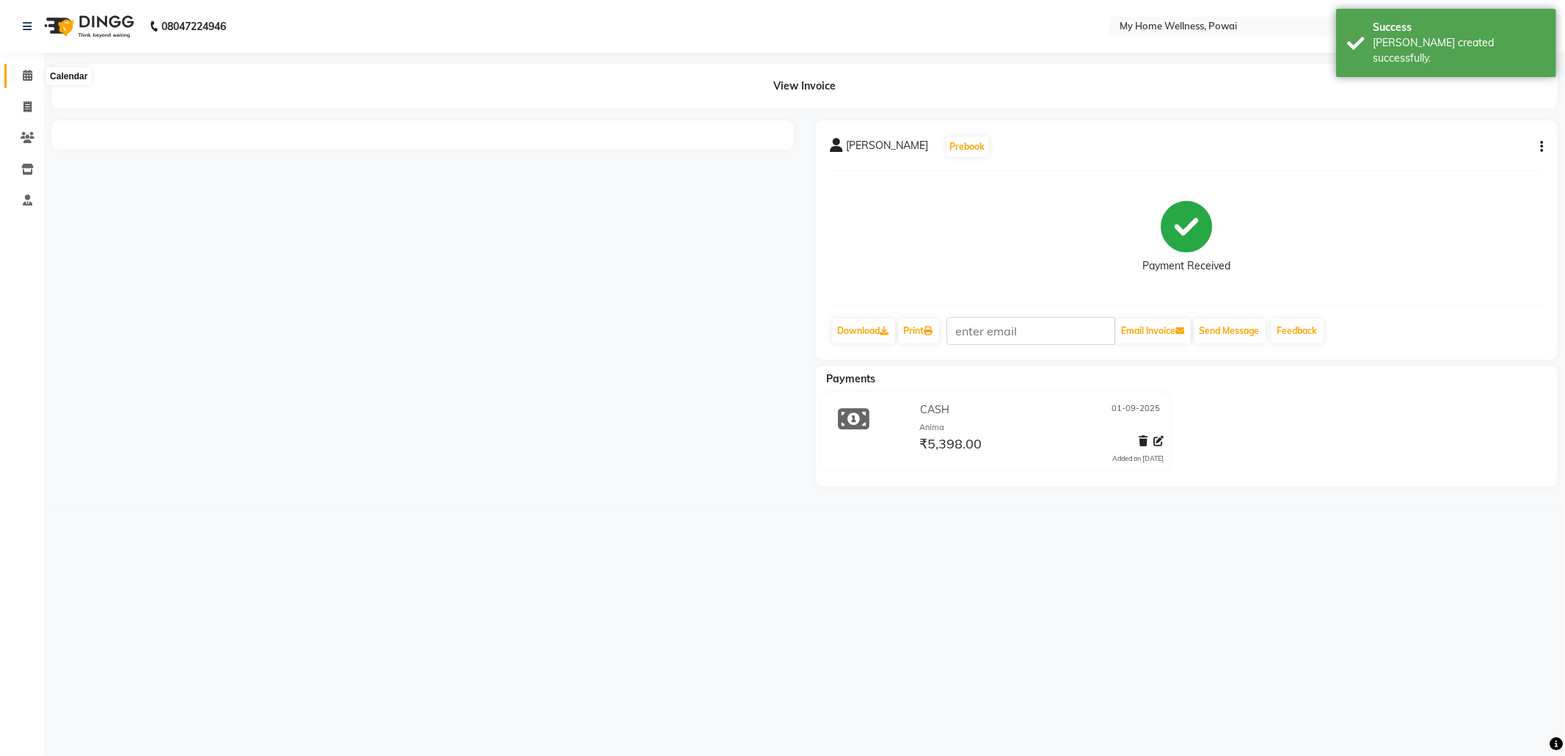
click at [26, 73] on icon at bounding box center [28, 75] width 10 height 11
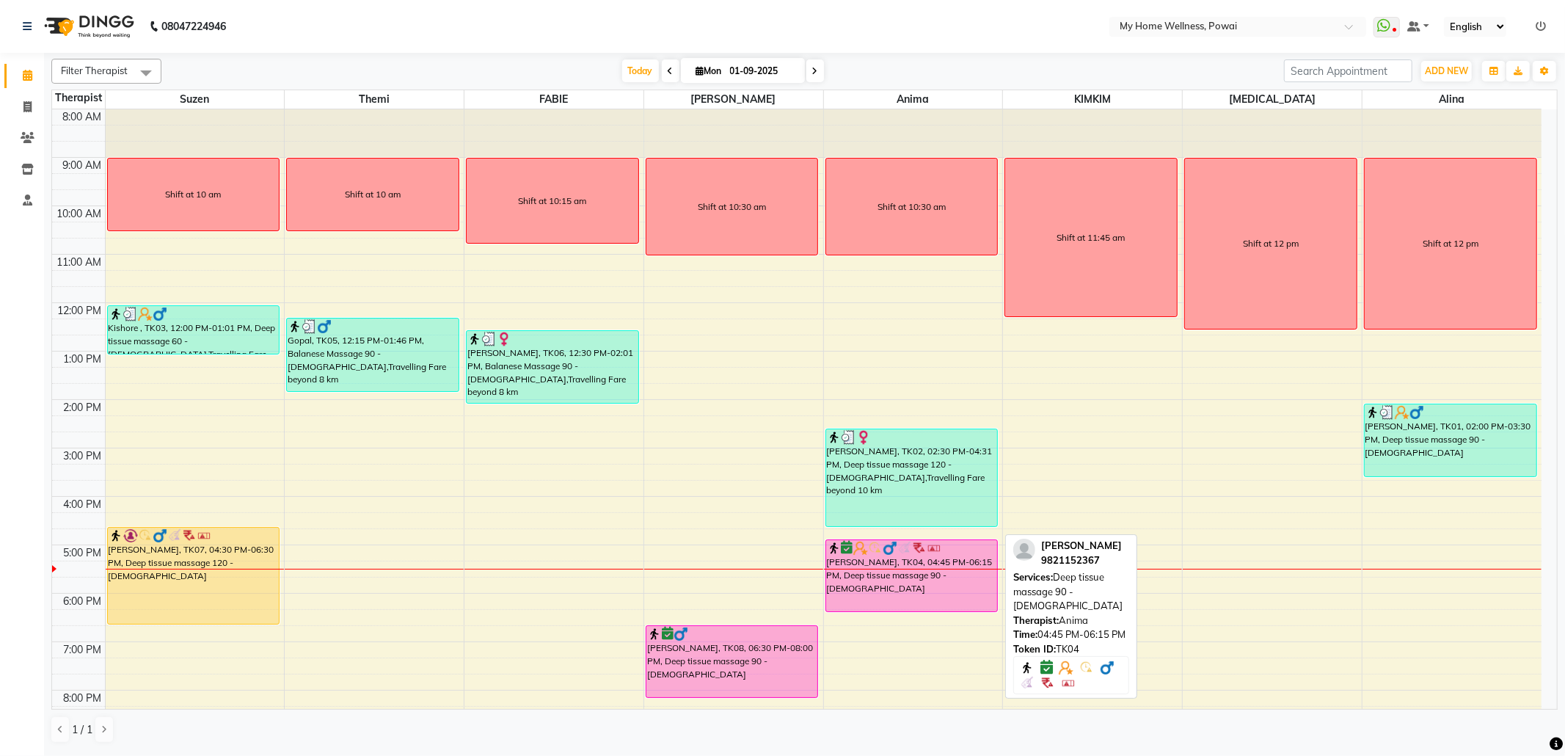
click at [940, 561] on div "[PERSON_NAME], TK04, 04:45 PM-06:15 PM, Deep tissue massage 90 - [DEMOGRAPHIC_D…" at bounding box center [912, 575] width 172 height 71
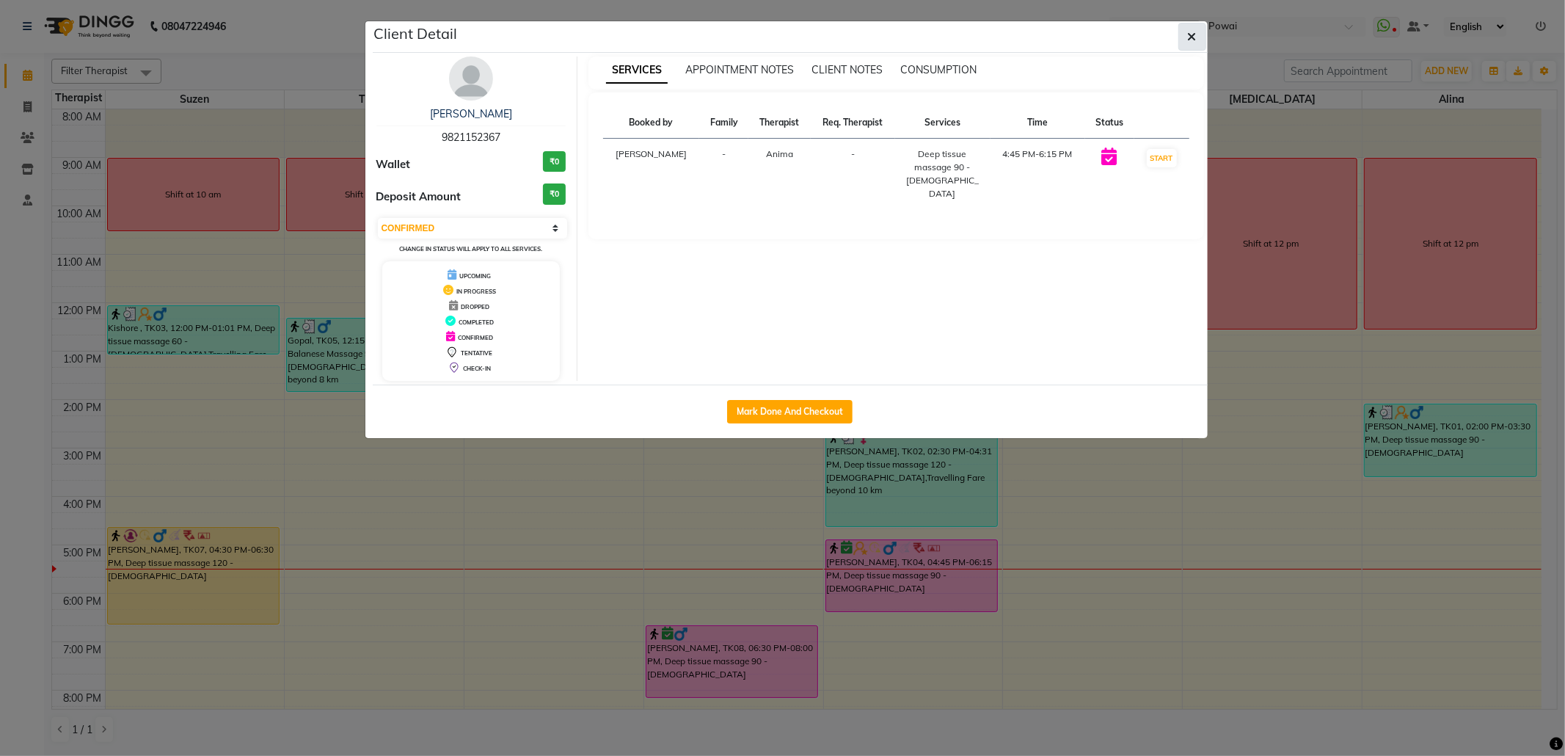
click at [1186, 33] on button "button" at bounding box center [1192, 37] width 28 height 28
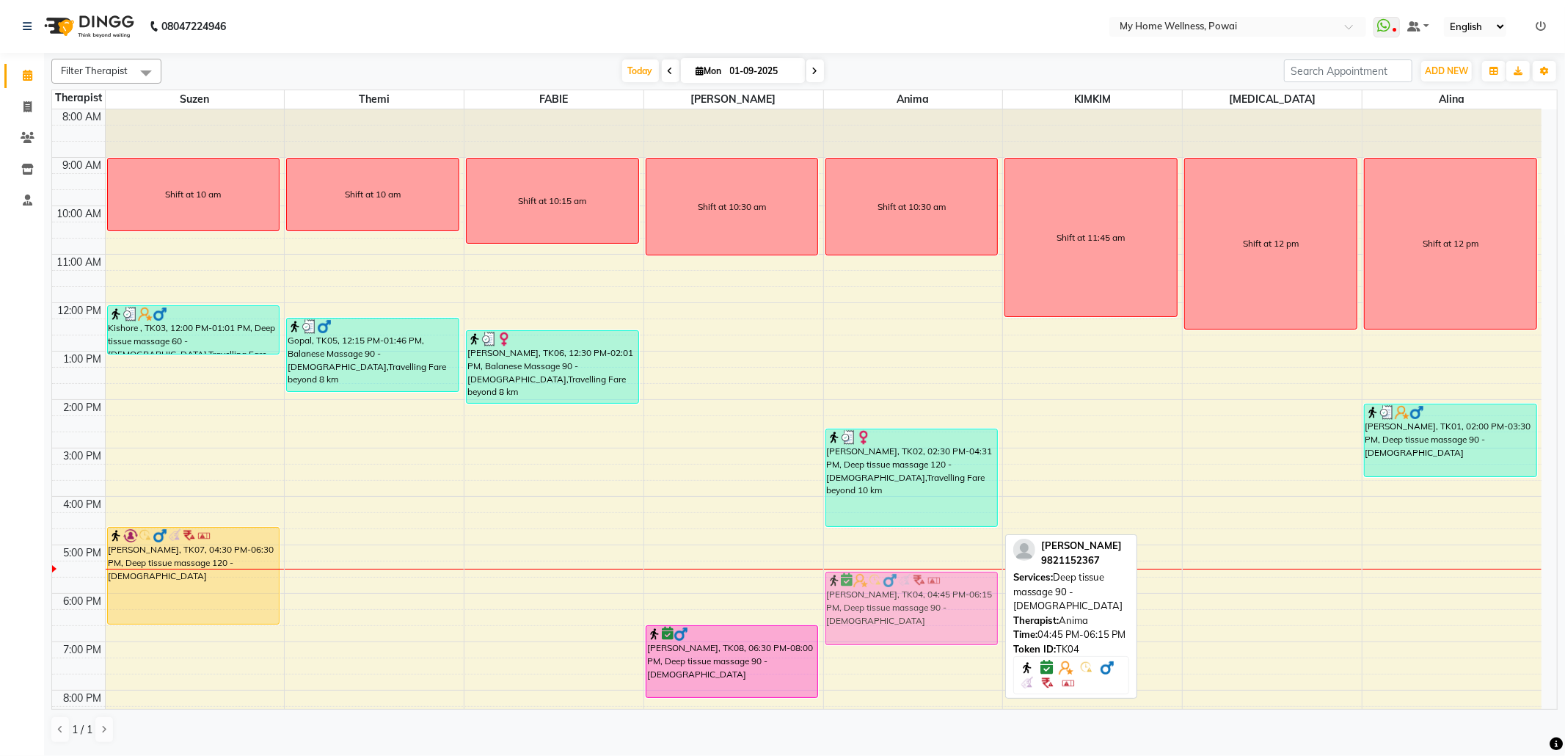
drag, startPoint x: 910, startPoint y: 561, endPoint x: 907, endPoint y: 591, distance: 30.3
click at [907, 591] on div "Shift at 10:30 am [PERSON_NAME], TK02, 02:30 PM-04:31 PM, Deep tissue massage 1…" at bounding box center [913, 447] width 179 height 677
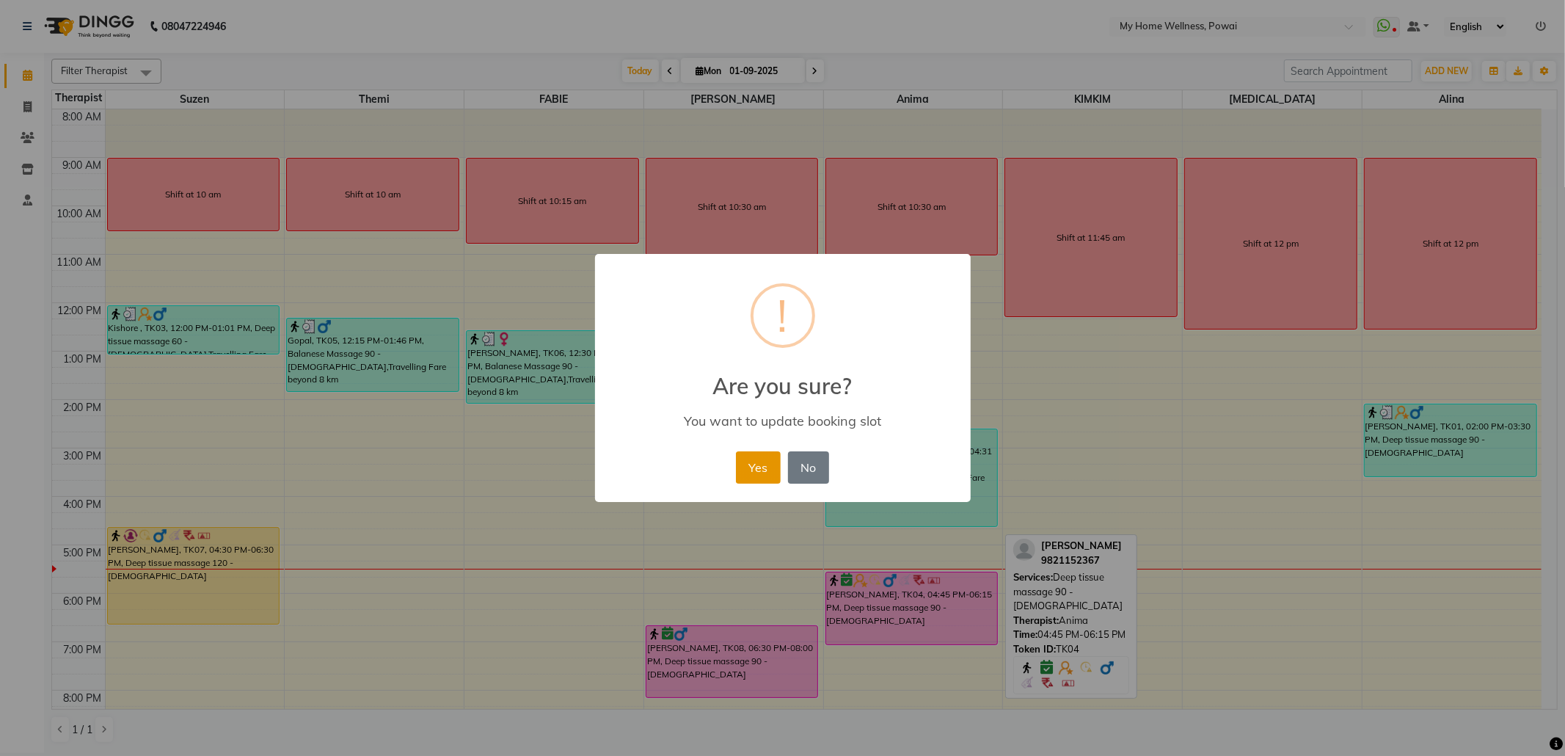
click at [769, 465] on button "Yes" at bounding box center [758, 467] width 45 height 32
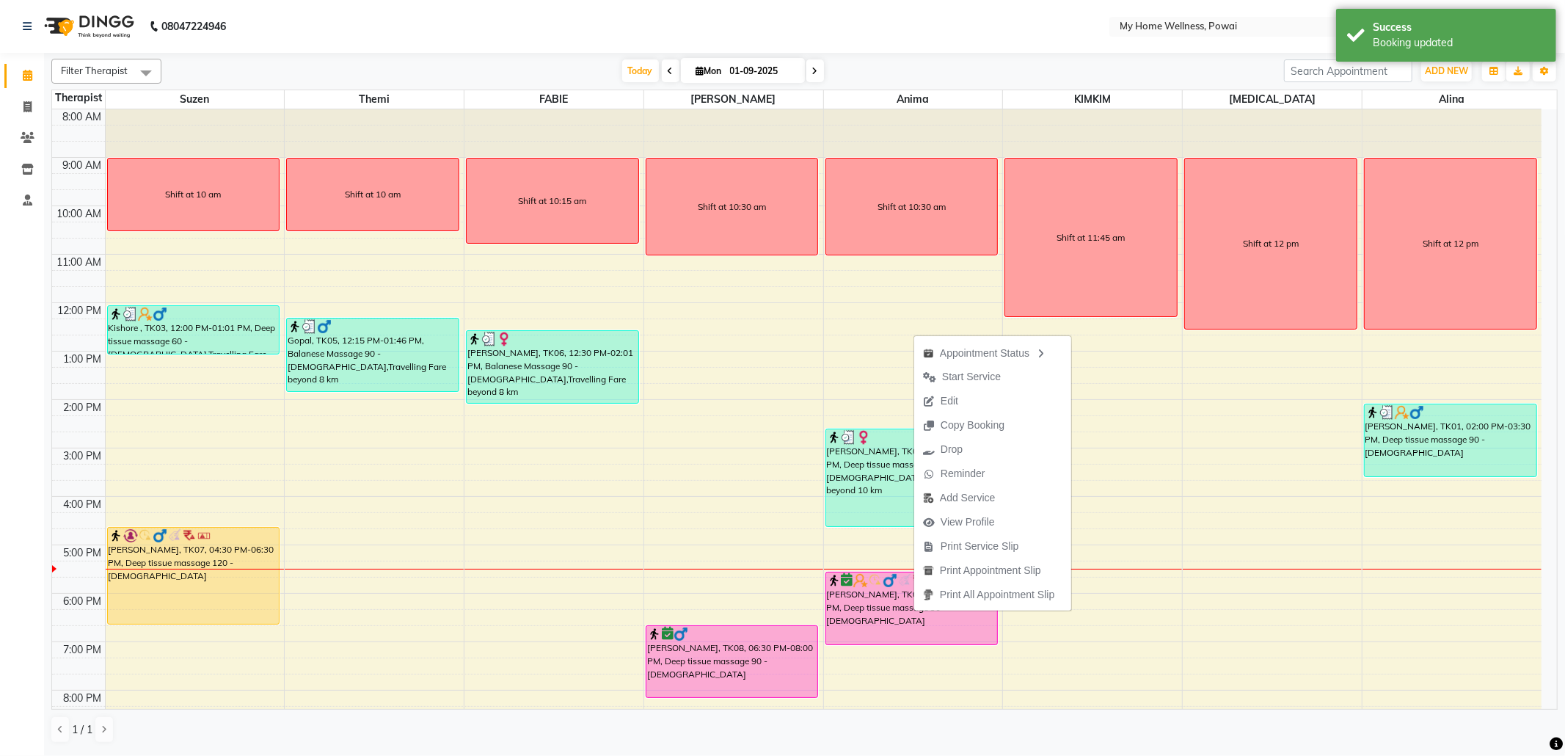
click at [999, 385] on span "Start Service" at bounding box center [961, 377] width 95 height 24
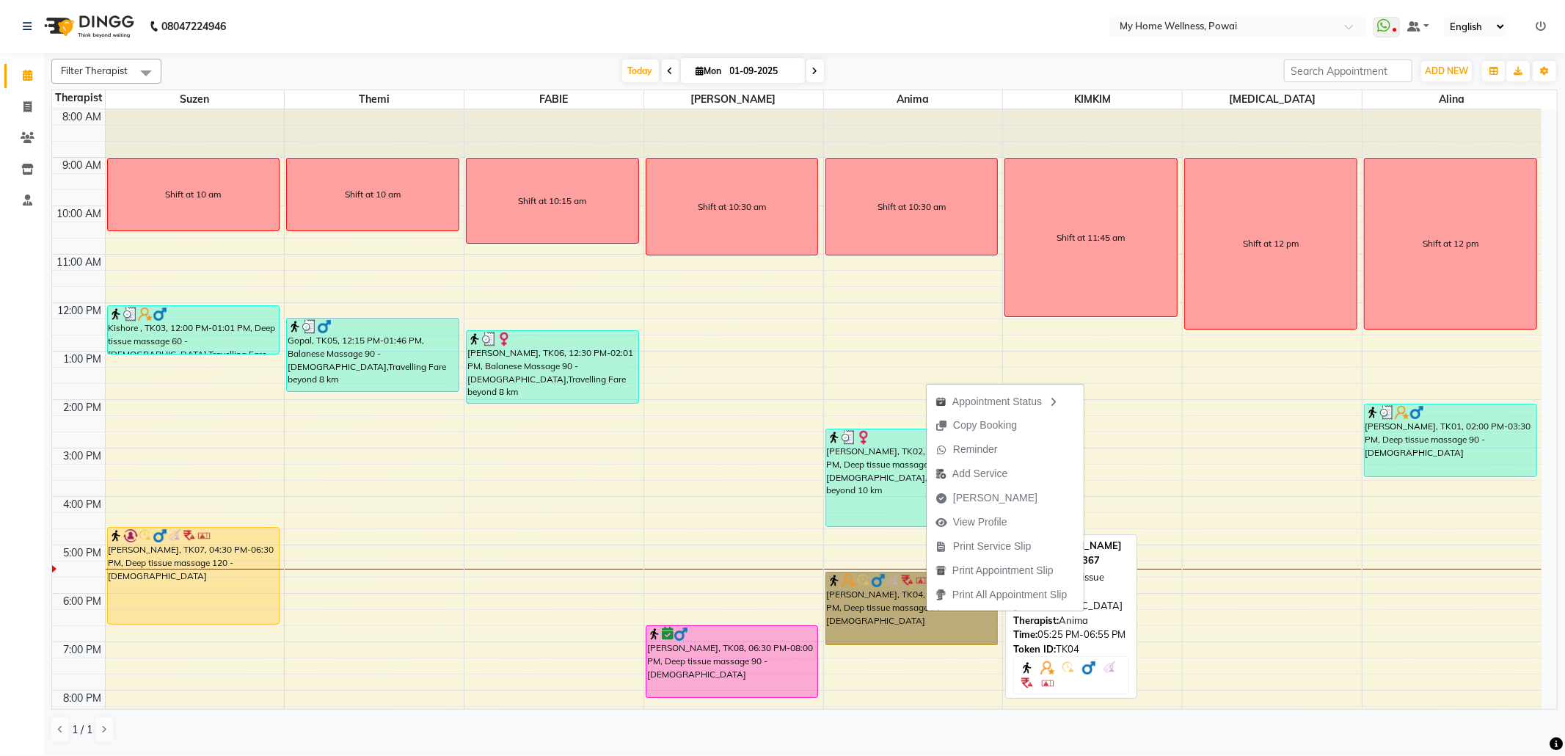
click at [919, 621] on link "[PERSON_NAME], TK04, 05:25 PM-06:55 PM, Deep tissue massage 90 - [DEMOGRAPHIC_D…" at bounding box center [911, 608] width 173 height 73
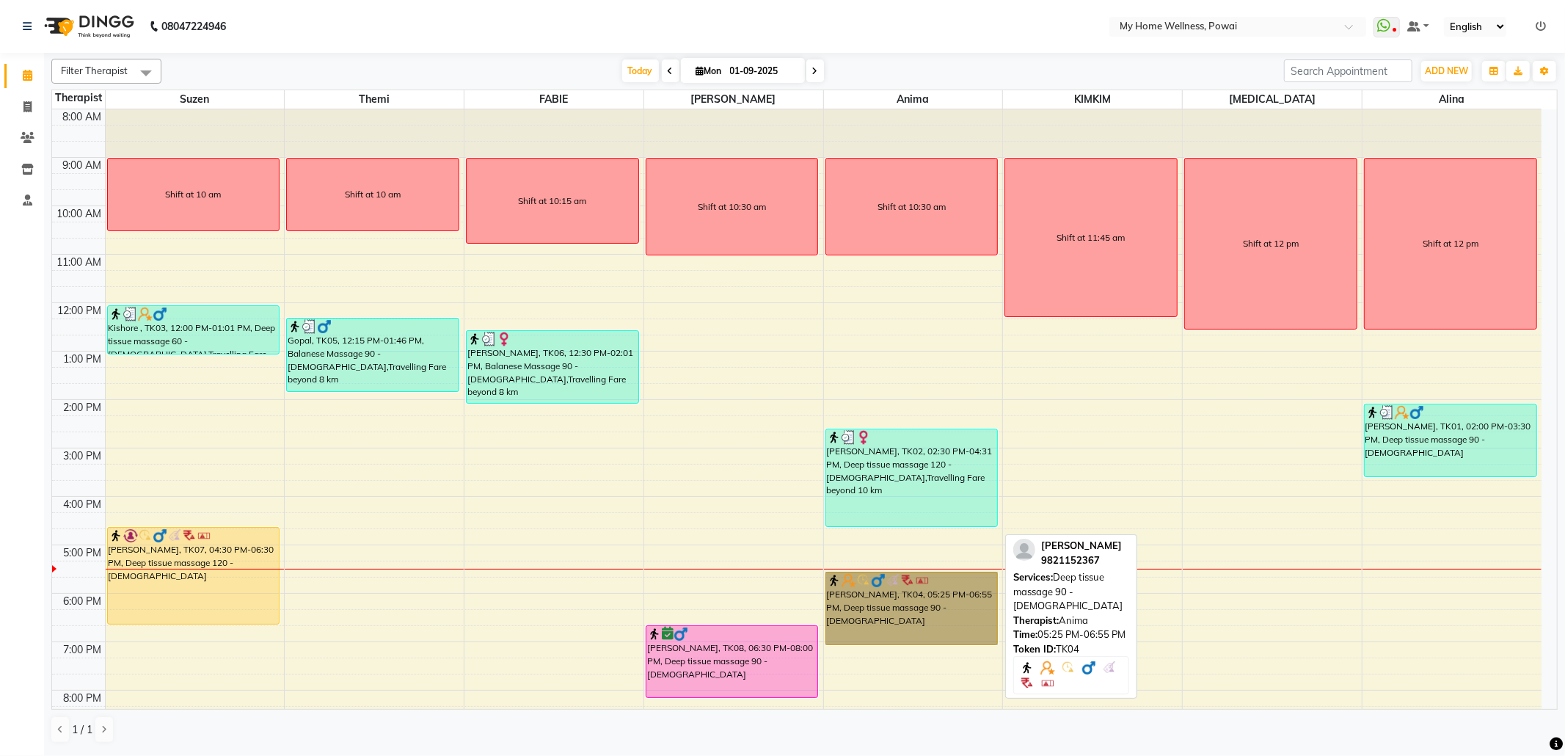
click at [878, 605] on link "[PERSON_NAME], TK04, 05:25 PM-06:55 PM, Deep tissue massage 90 - [DEMOGRAPHIC_D…" at bounding box center [911, 608] width 173 height 73
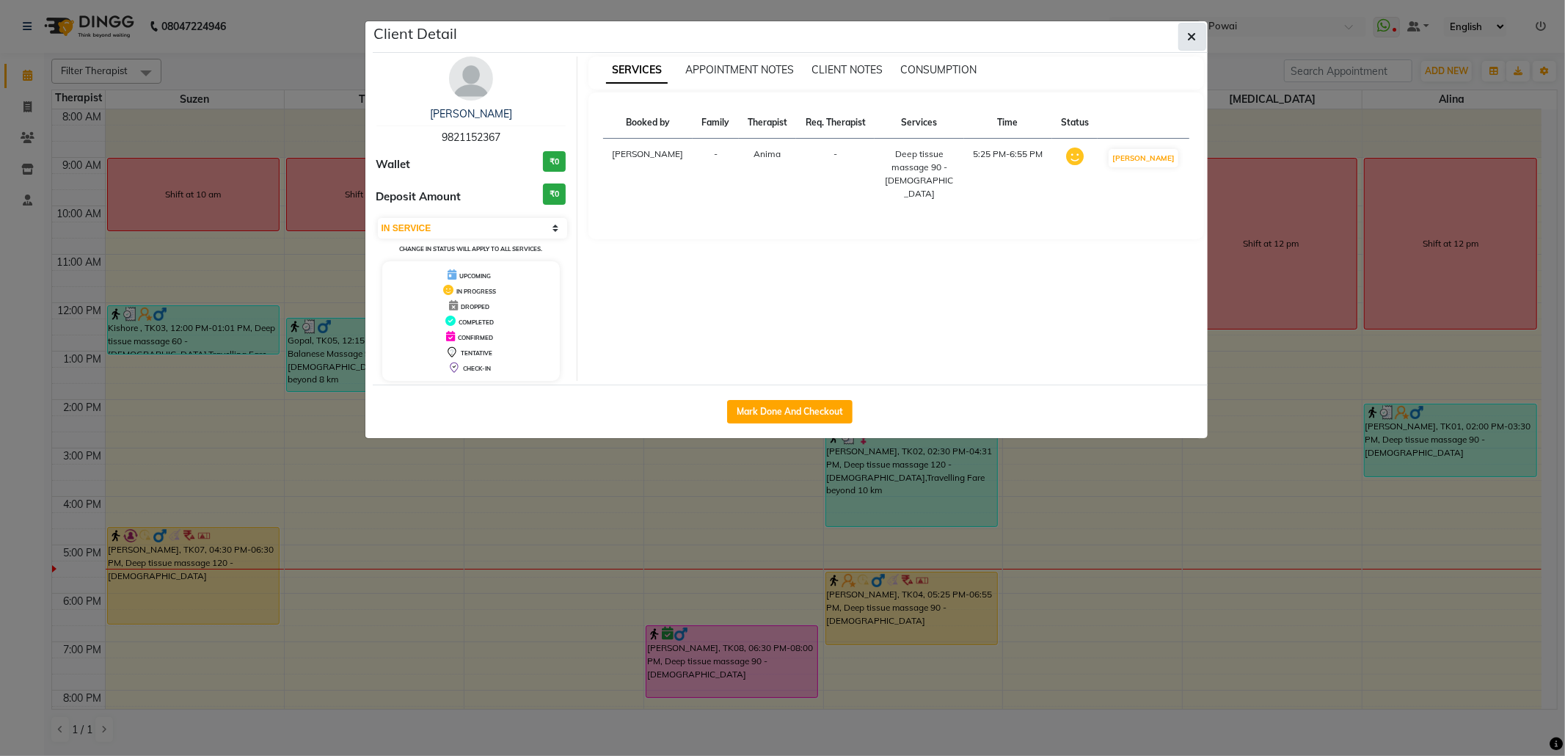
click at [1195, 42] on icon "button" at bounding box center [1192, 37] width 9 height 12
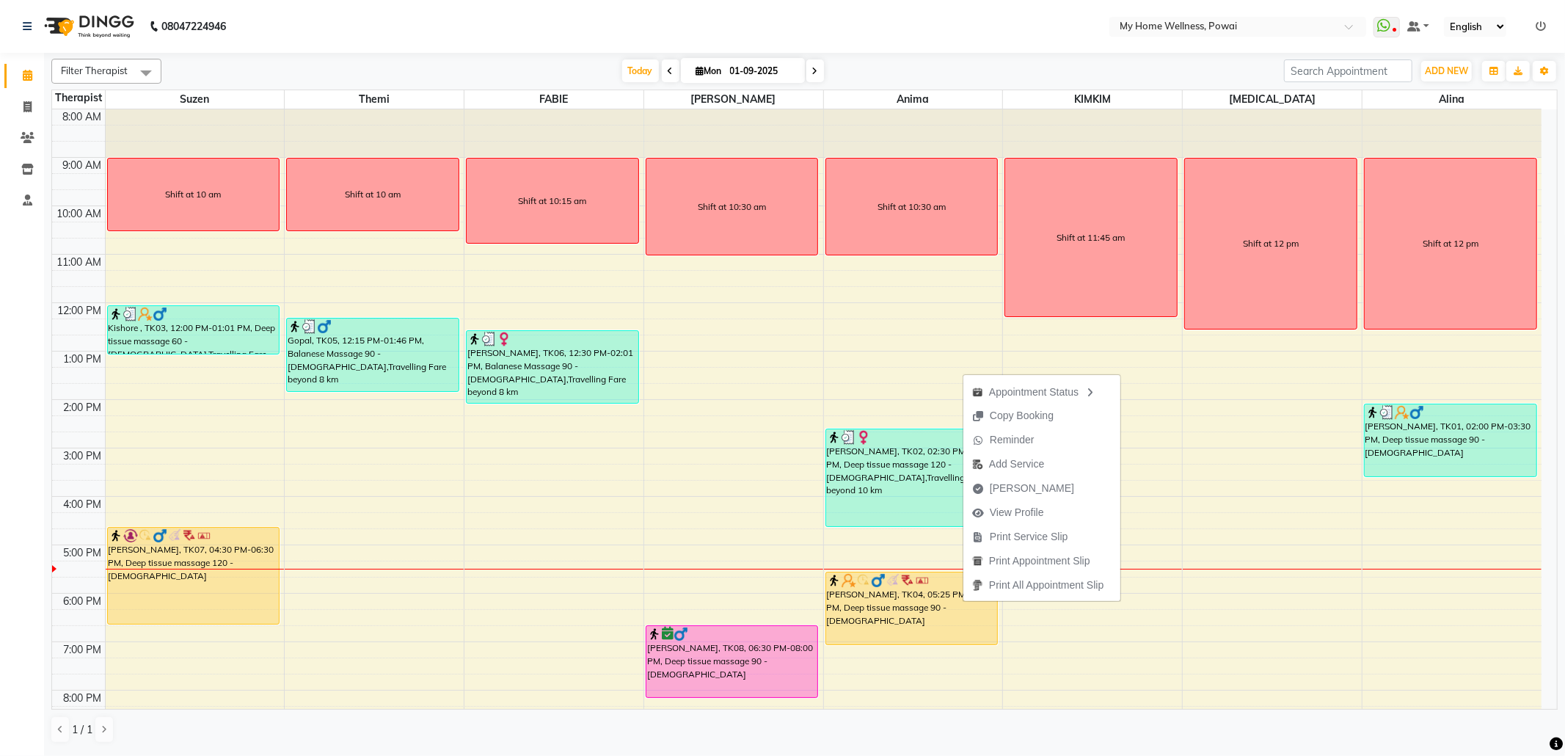
click at [864, 27] on nav "08047224946 Select Location × My Home Wellness, Powai WhatsApp Status ✕ Status:…" at bounding box center [782, 26] width 1565 height 53
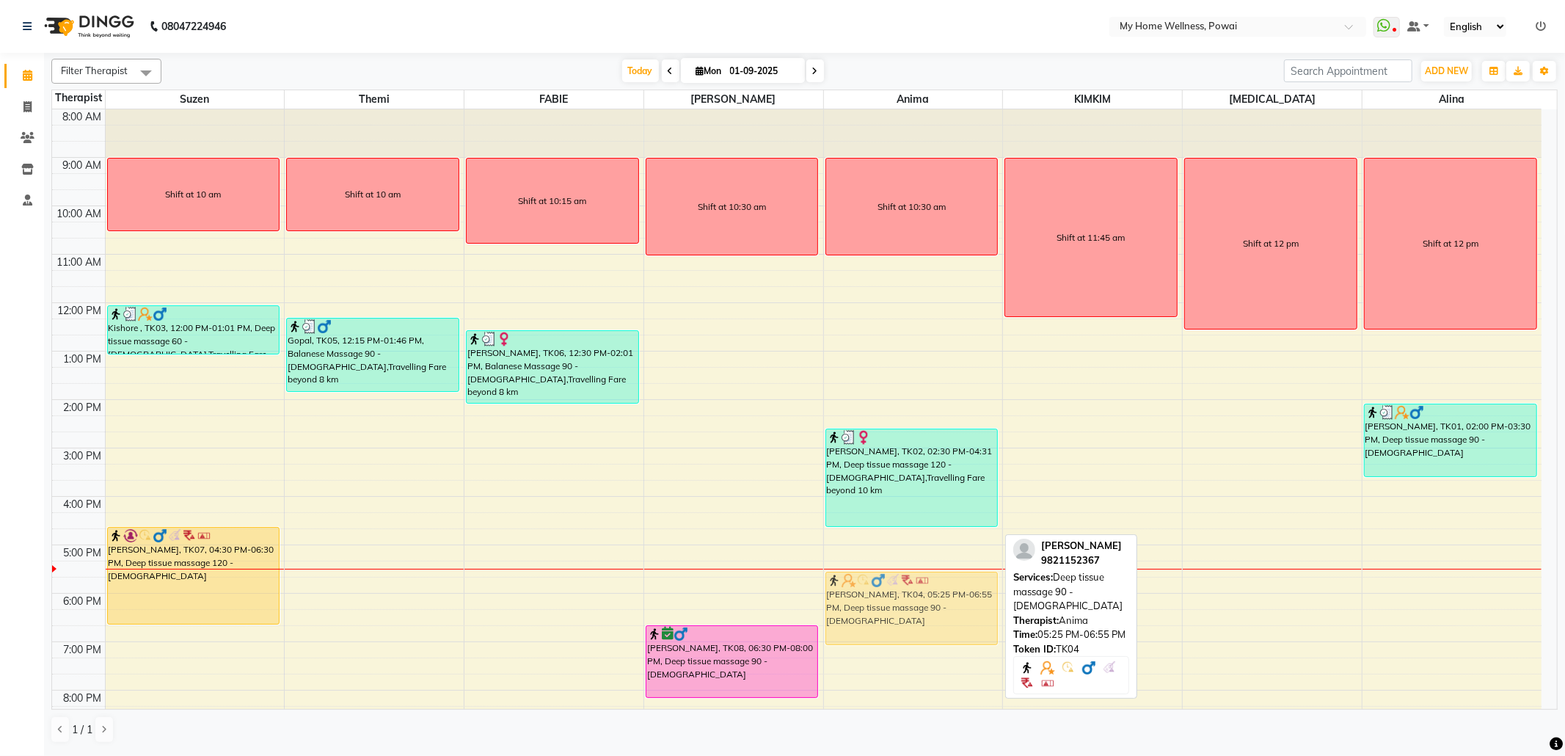
click at [890, 605] on div "Shift at 10:30 am [PERSON_NAME], TK02, 02:30 PM-04:31 PM, Deep tissue massage 1…" at bounding box center [913, 447] width 179 height 677
drag, startPoint x: 880, startPoint y: 605, endPoint x: 879, endPoint y: 615, distance: 9.7
click at [876, 615] on div "Shift at 10:30 am [PERSON_NAME], TK02, 02:30 PM-04:31 PM, Deep tissue massage 1…" at bounding box center [913, 447] width 179 height 677
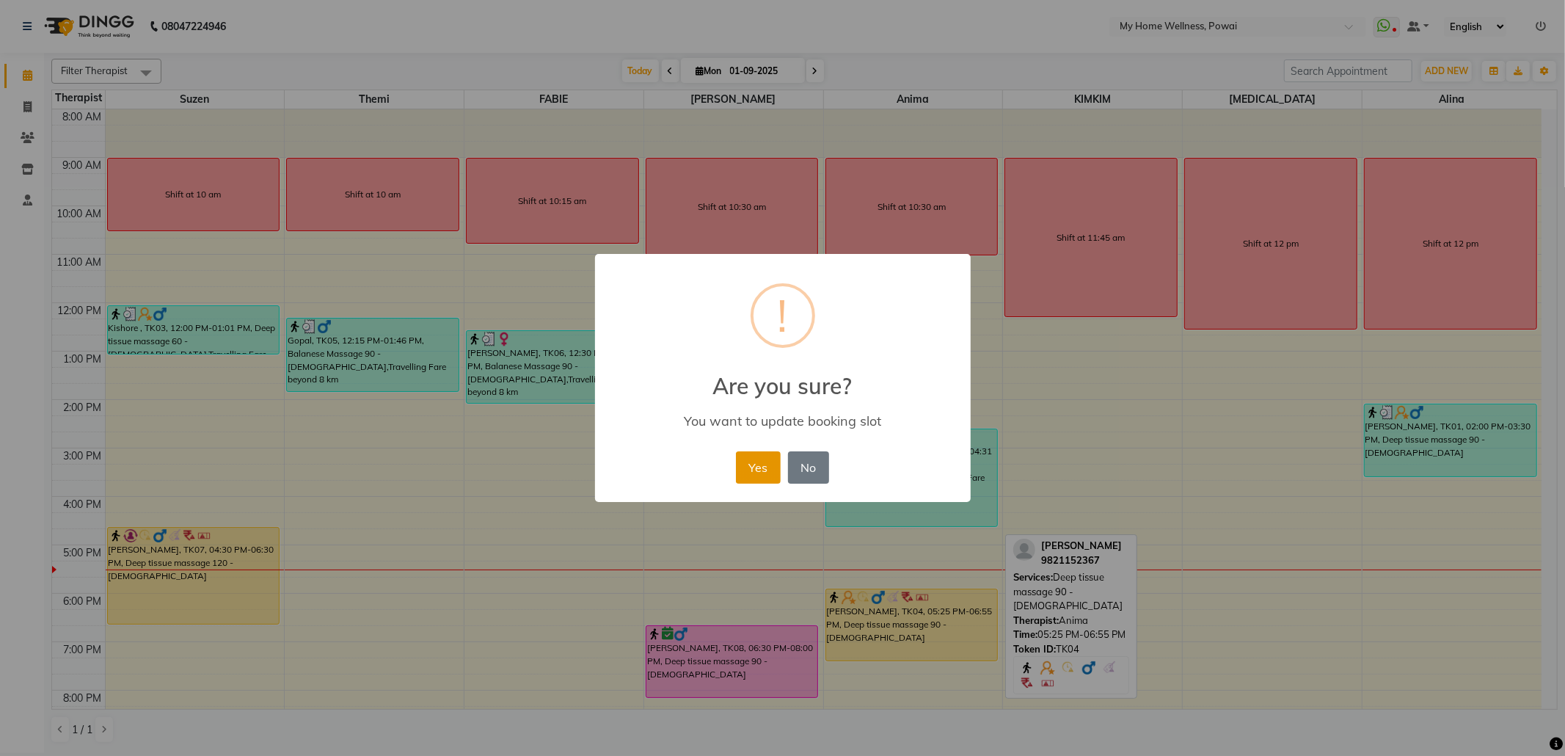
click at [747, 453] on button "Yes" at bounding box center [758, 467] width 45 height 32
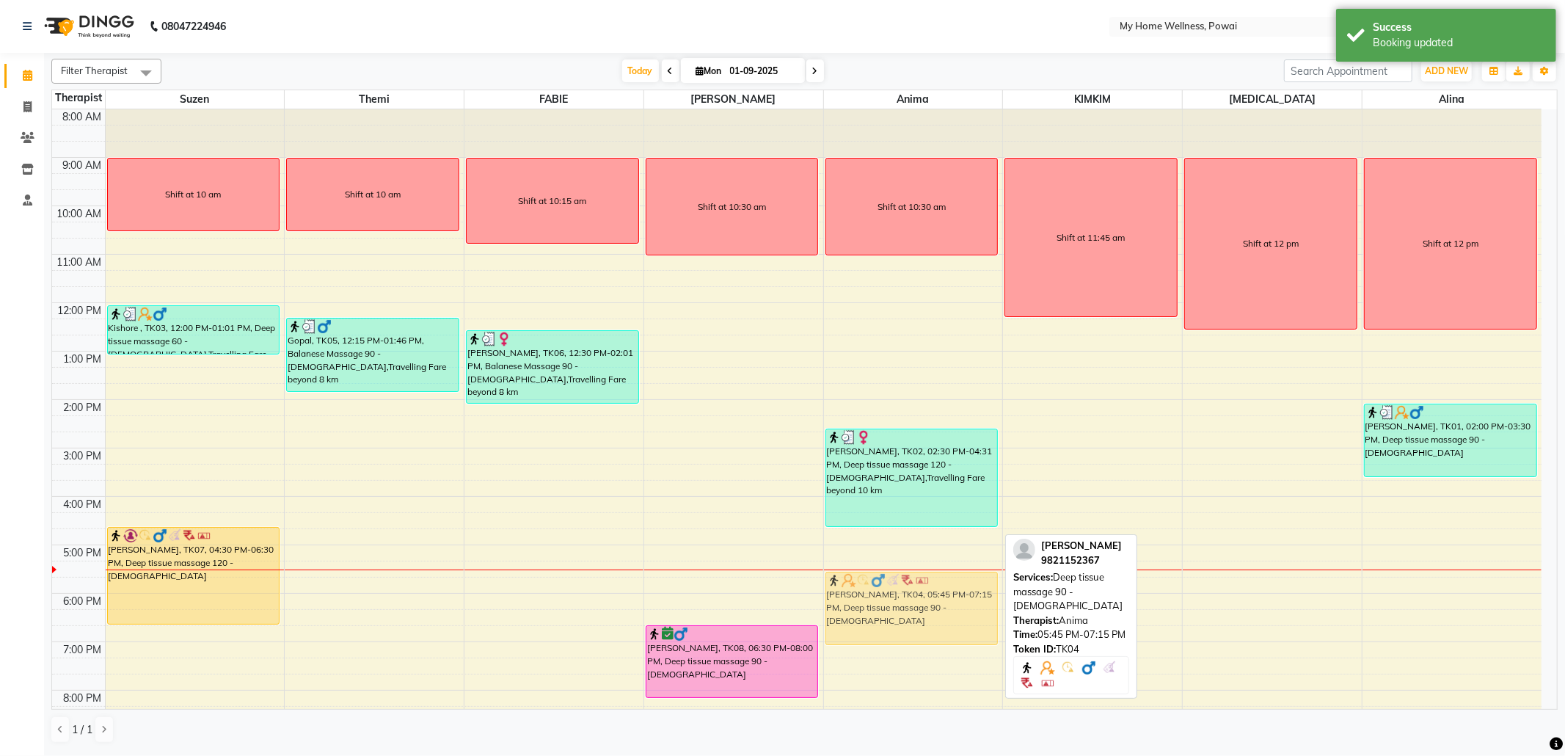
drag, startPoint x: 860, startPoint y: 615, endPoint x: 855, endPoint y: 603, distance: 12.8
click at [855, 603] on div "Shift at 10:30 am [PERSON_NAME], TK02, 02:30 PM-04:31 PM, Deep tissue massage 1…" at bounding box center [913, 447] width 179 height 677
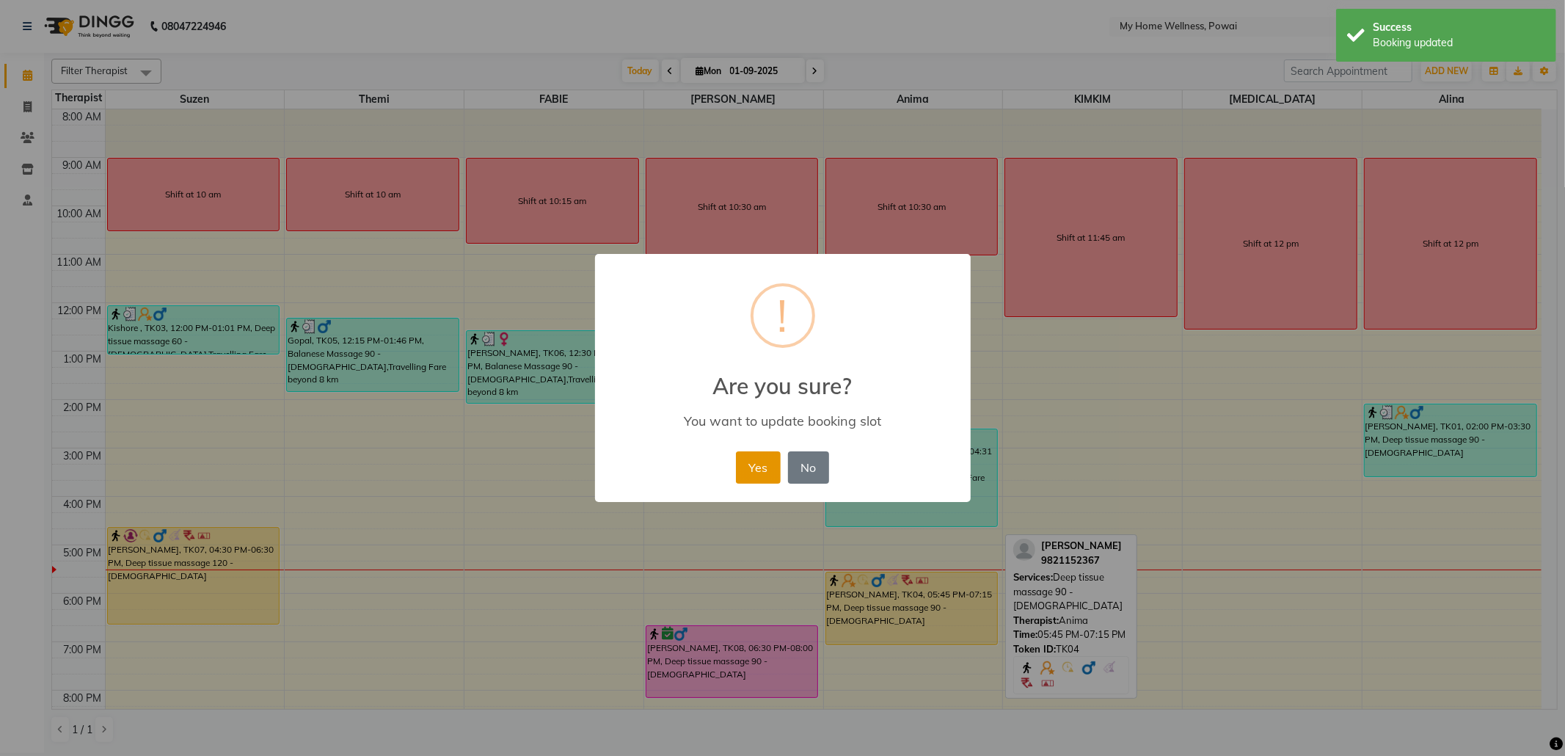
click at [756, 471] on button "Yes" at bounding box center [758, 467] width 45 height 32
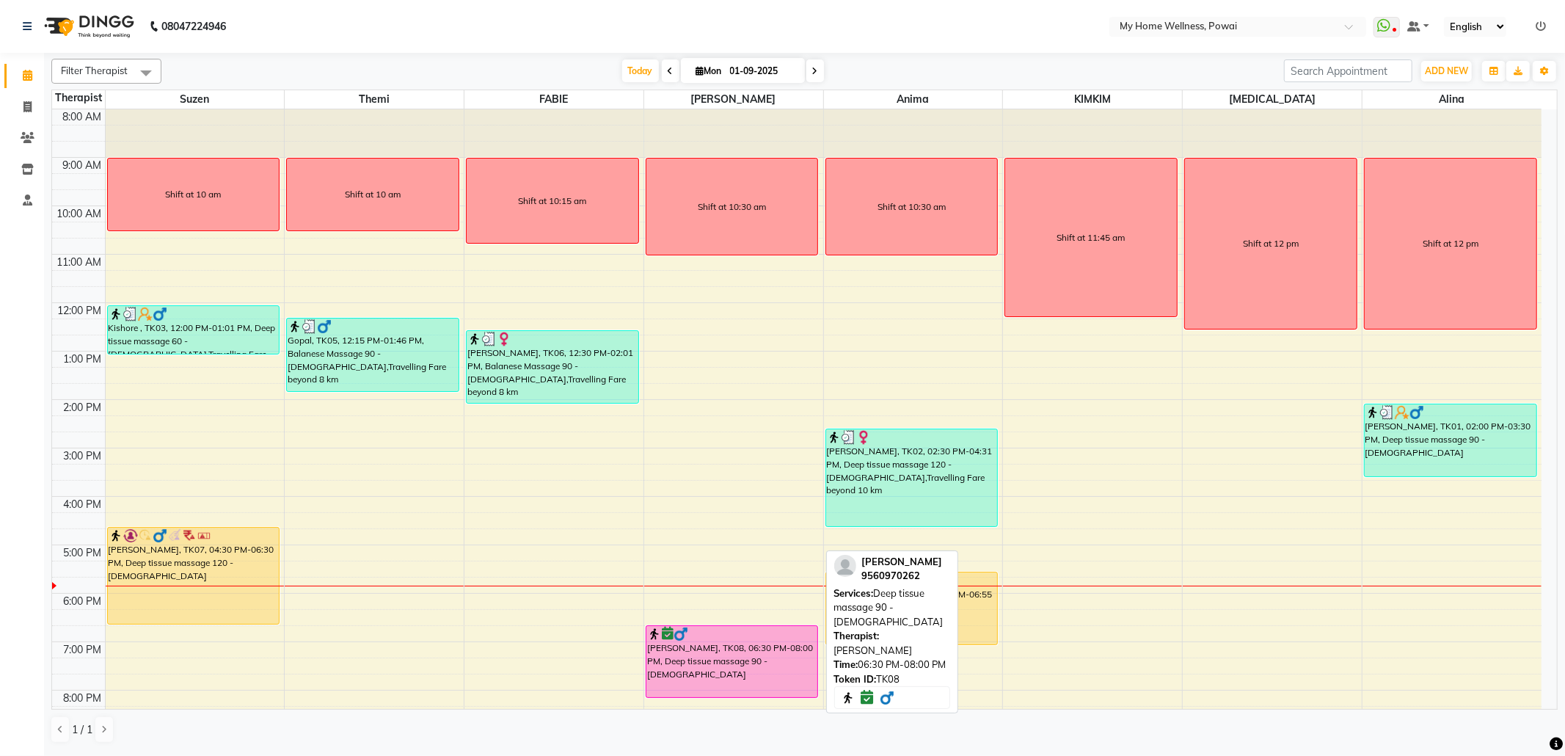
click at [775, 661] on div "[PERSON_NAME], TK08, 06:30 PM-08:00 PM, Deep tissue massage 90 - [DEMOGRAPHIC_D…" at bounding box center [732, 661] width 172 height 71
click at [753, 629] on div at bounding box center [732, 634] width 170 height 15
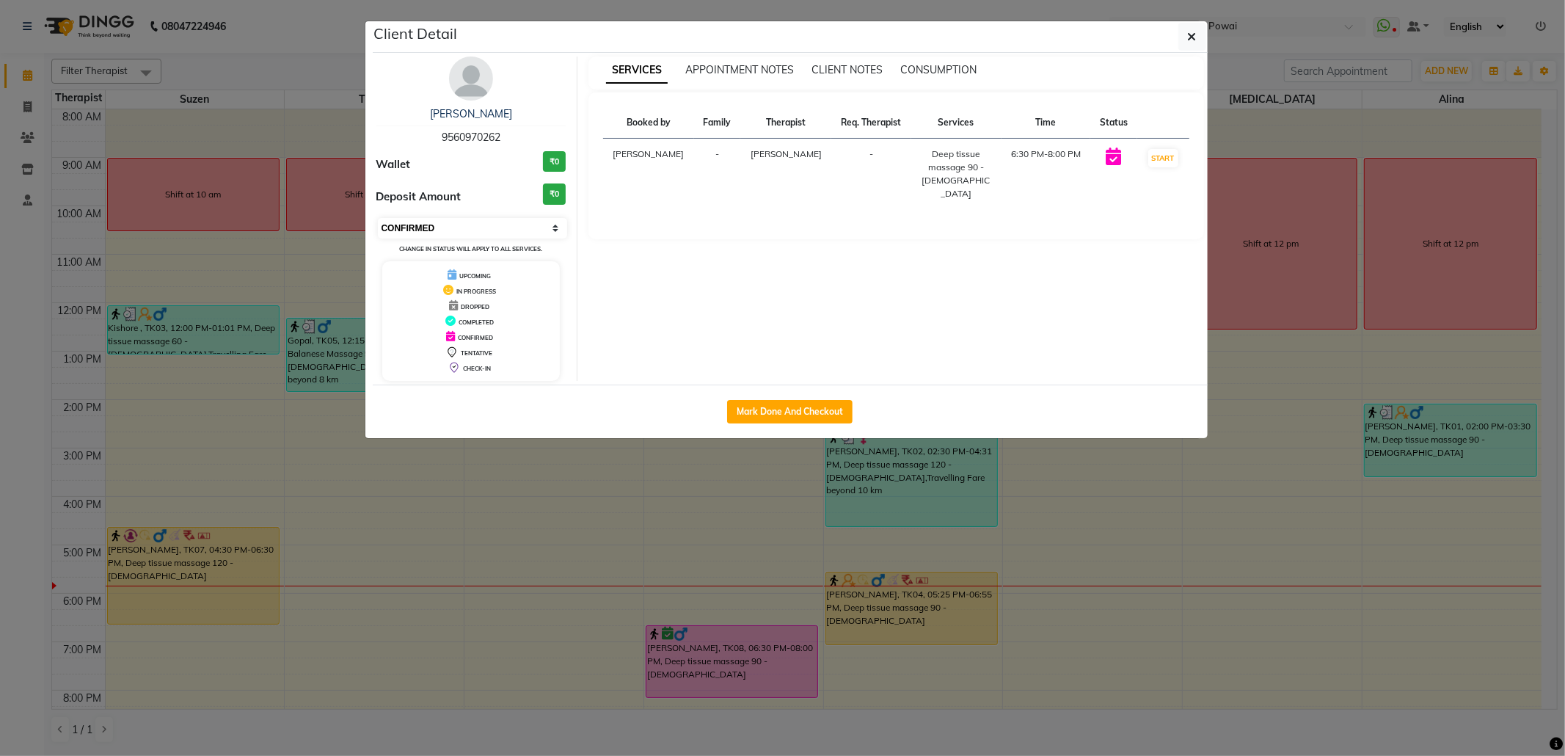
click at [514, 223] on select "Select IN SERVICE CONFIRMED TENTATIVE CHECK IN MARK DONE DROPPED UPCOMING" at bounding box center [473, 228] width 190 height 21
click at [378, 219] on select "Select IN SERVICE CONFIRMED TENTATIVE CHECK IN MARK DONE DROPPED UPCOMING" at bounding box center [473, 228] width 190 height 21
drag, startPoint x: 1195, startPoint y: 37, endPoint x: 1186, endPoint y: 45, distance: 11.9
click at [1196, 36] on button "button" at bounding box center [1192, 37] width 28 height 28
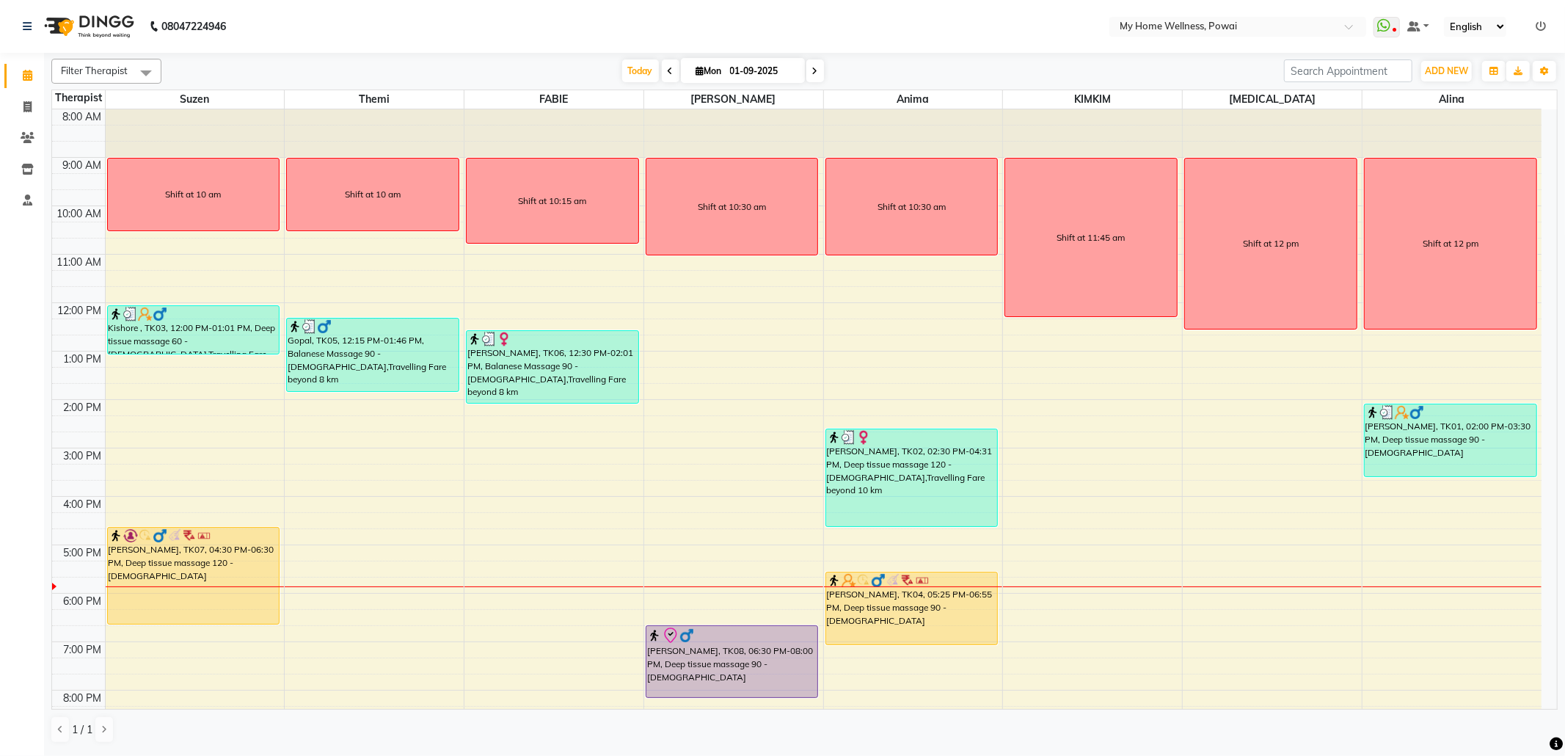
click at [665, 65] on span at bounding box center [671, 70] width 18 height 23
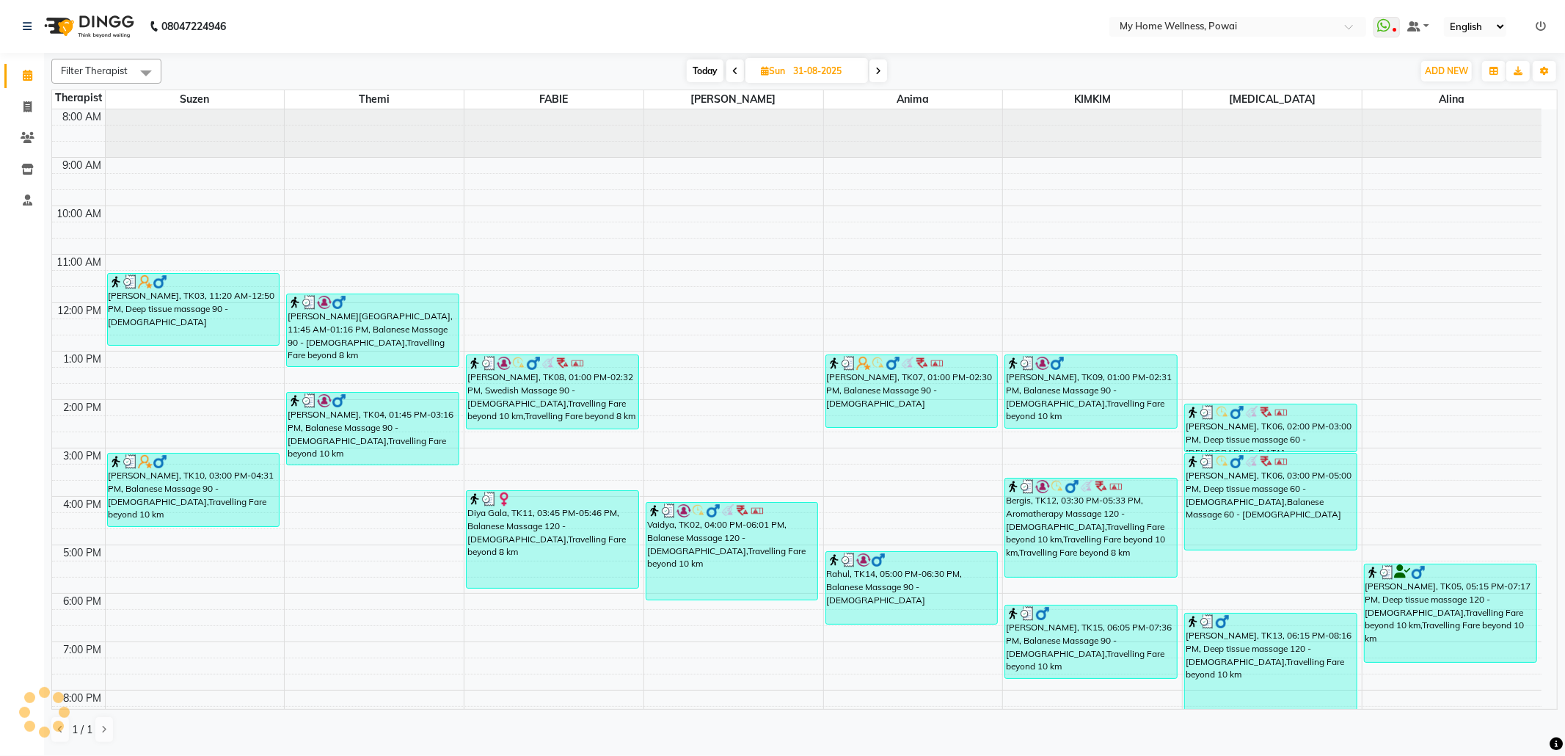
scroll to position [89, 0]
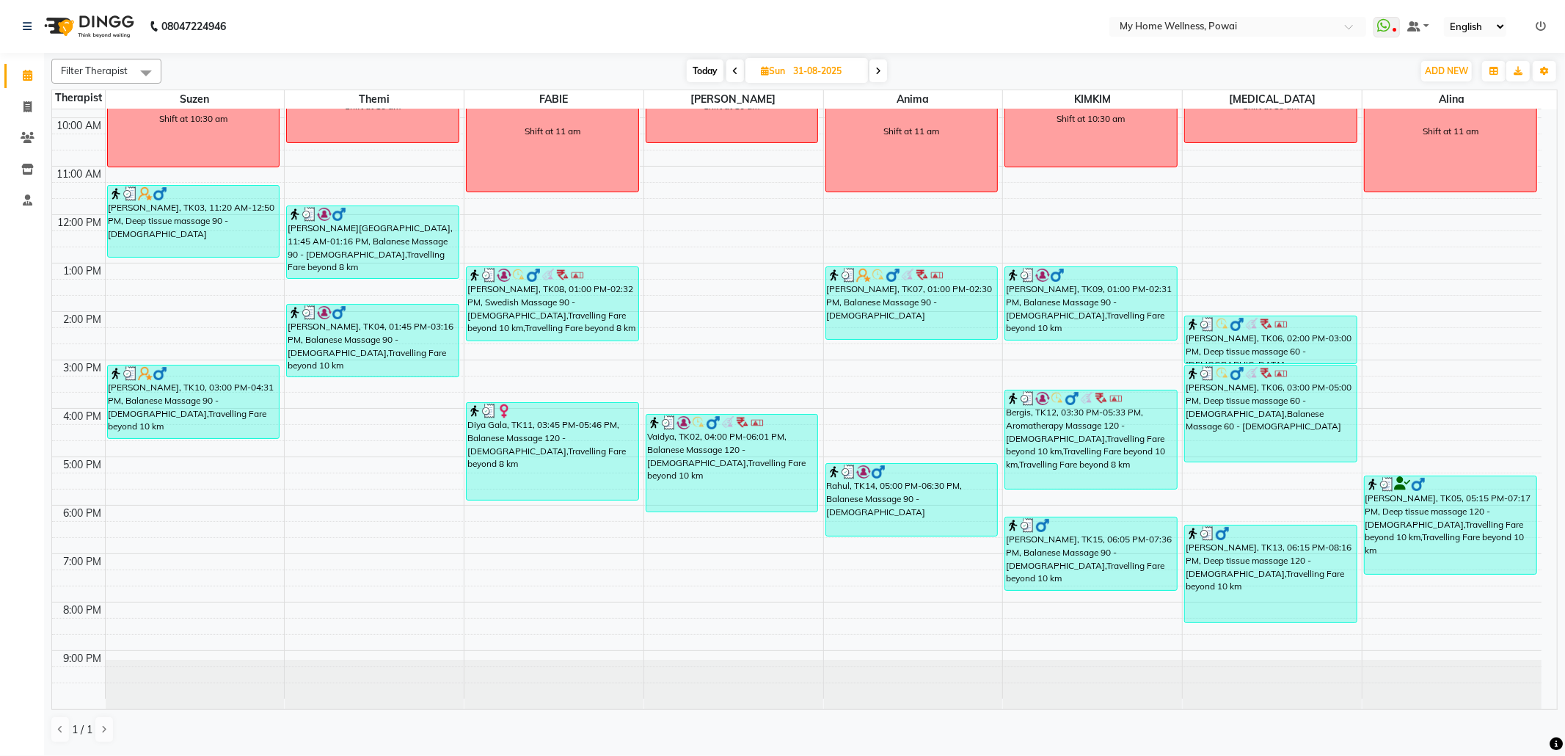
click at [732, 69] on icon at bounding box center [735, 71] width 6 height 9
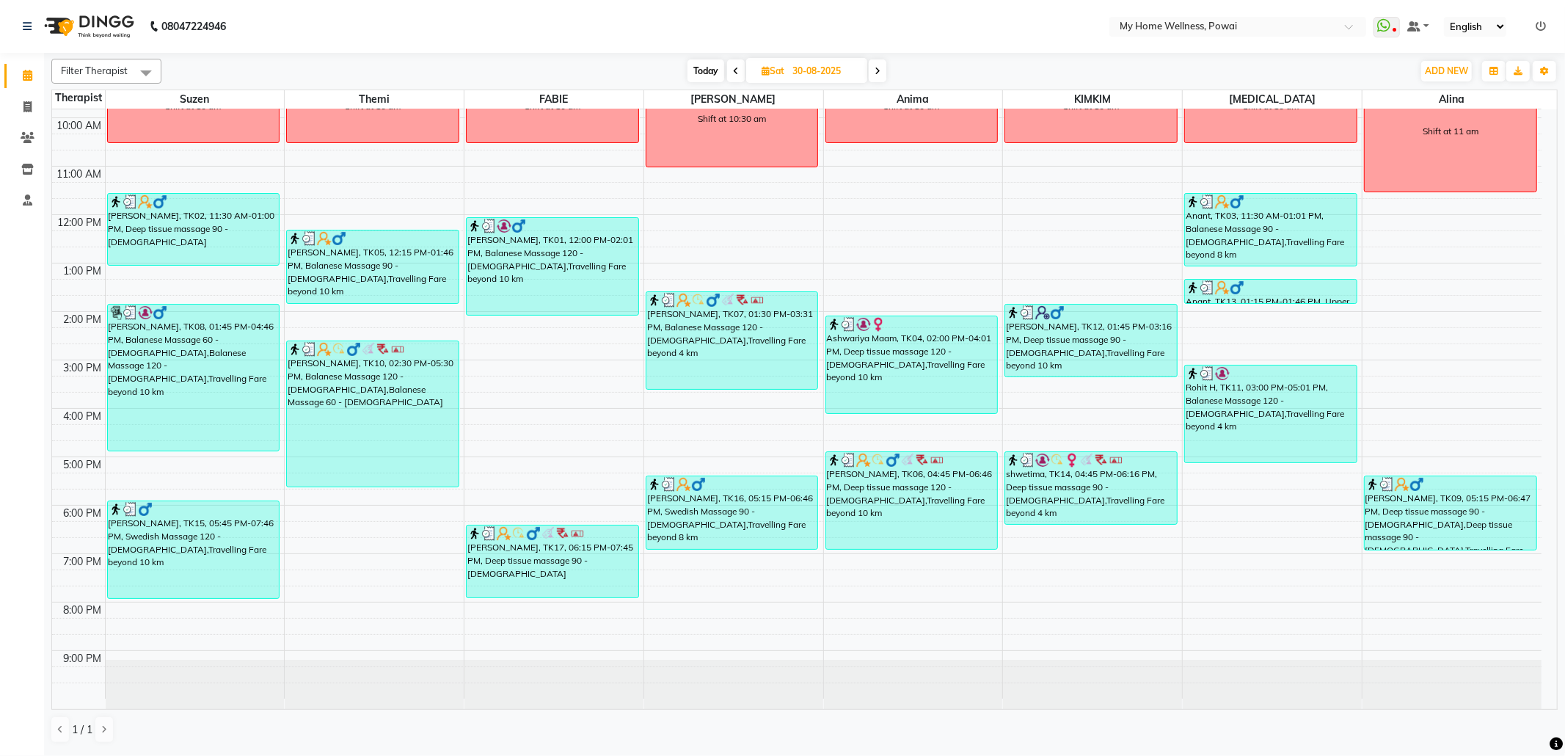
click at [741, 71] on span at bounding box center [736, 70] width 18 height 23
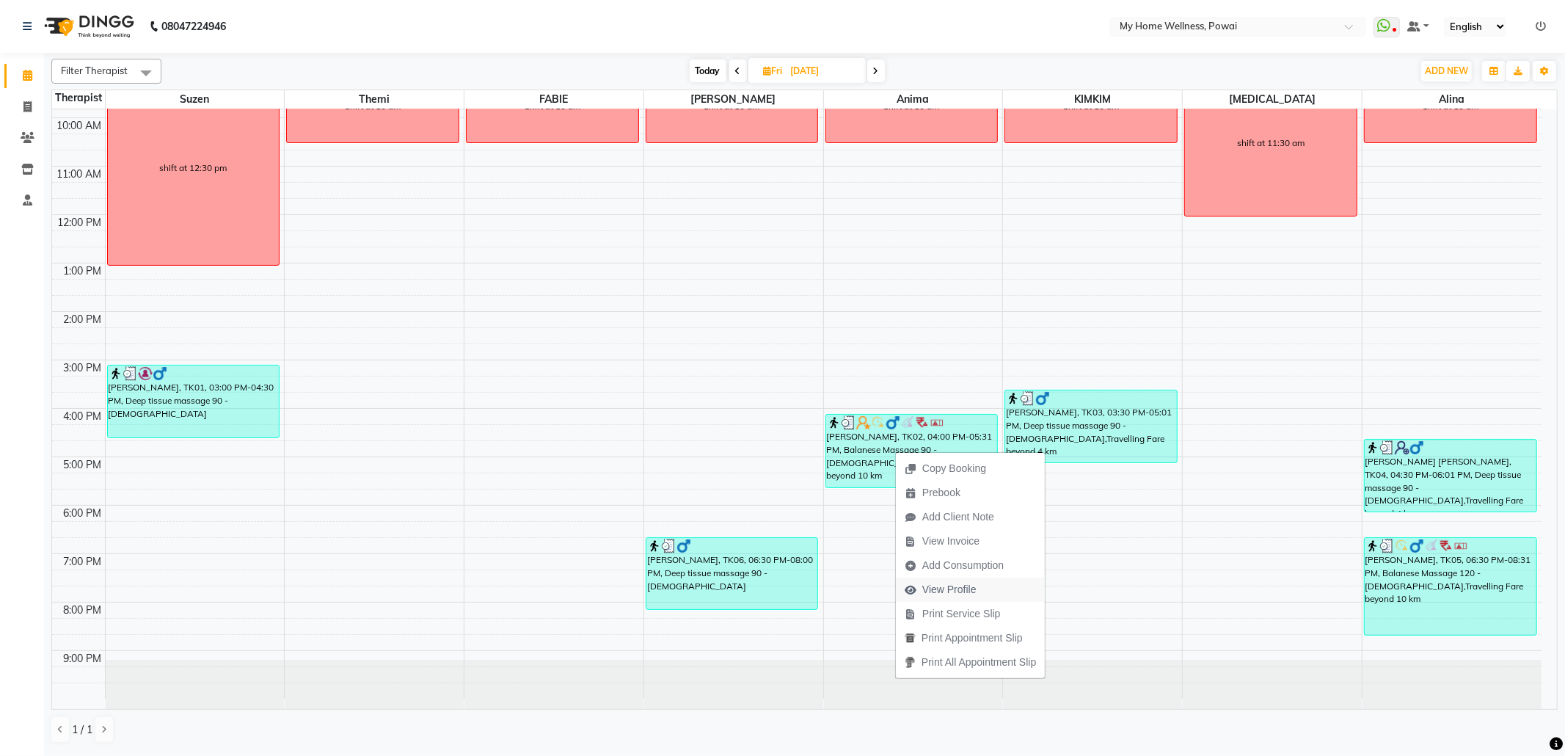
click at [948, 596] on span "View Profile" at bounding box center [949, 589] width 54 height 15
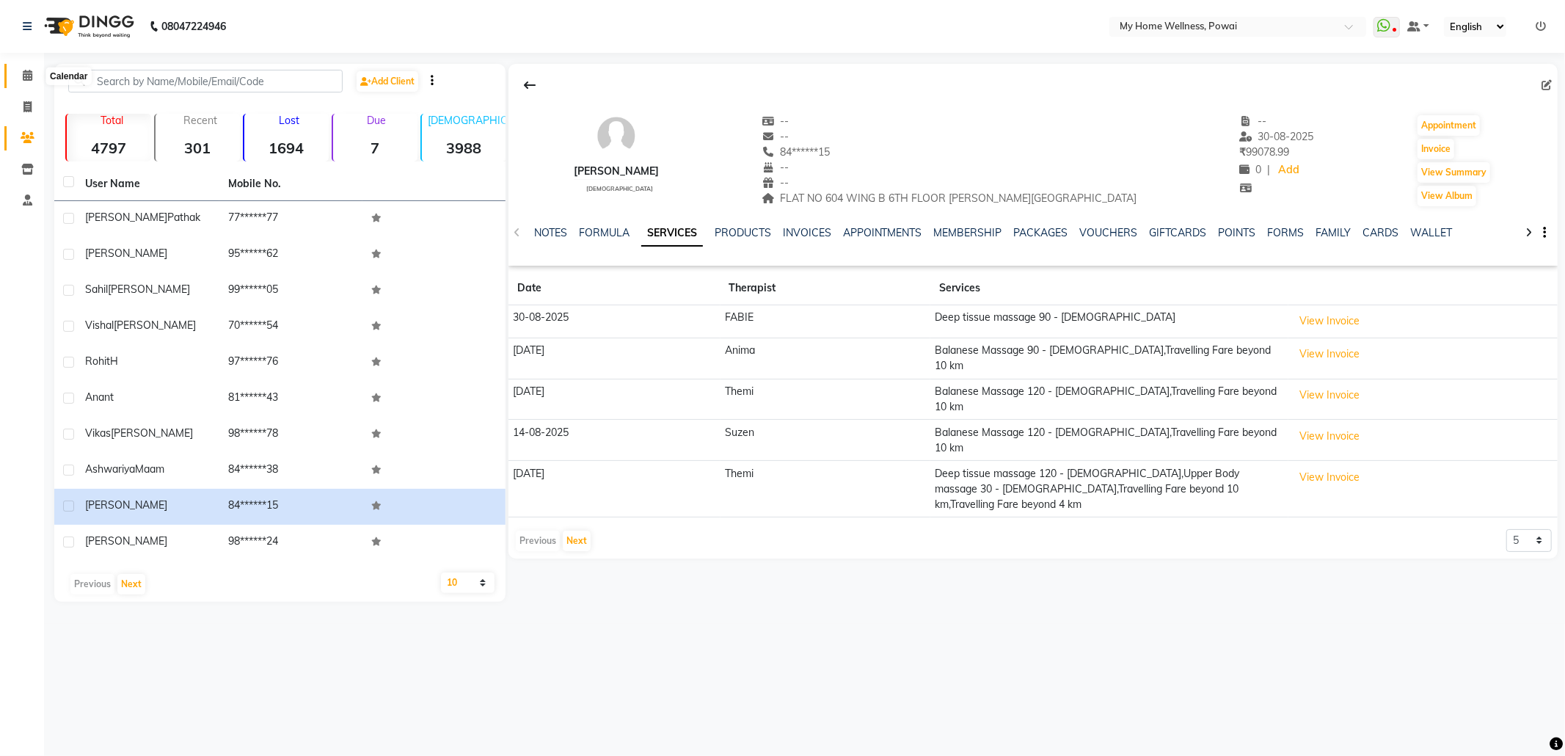
click at [27, 76] on icon at bounding box center [28, 75] width 10 height 11
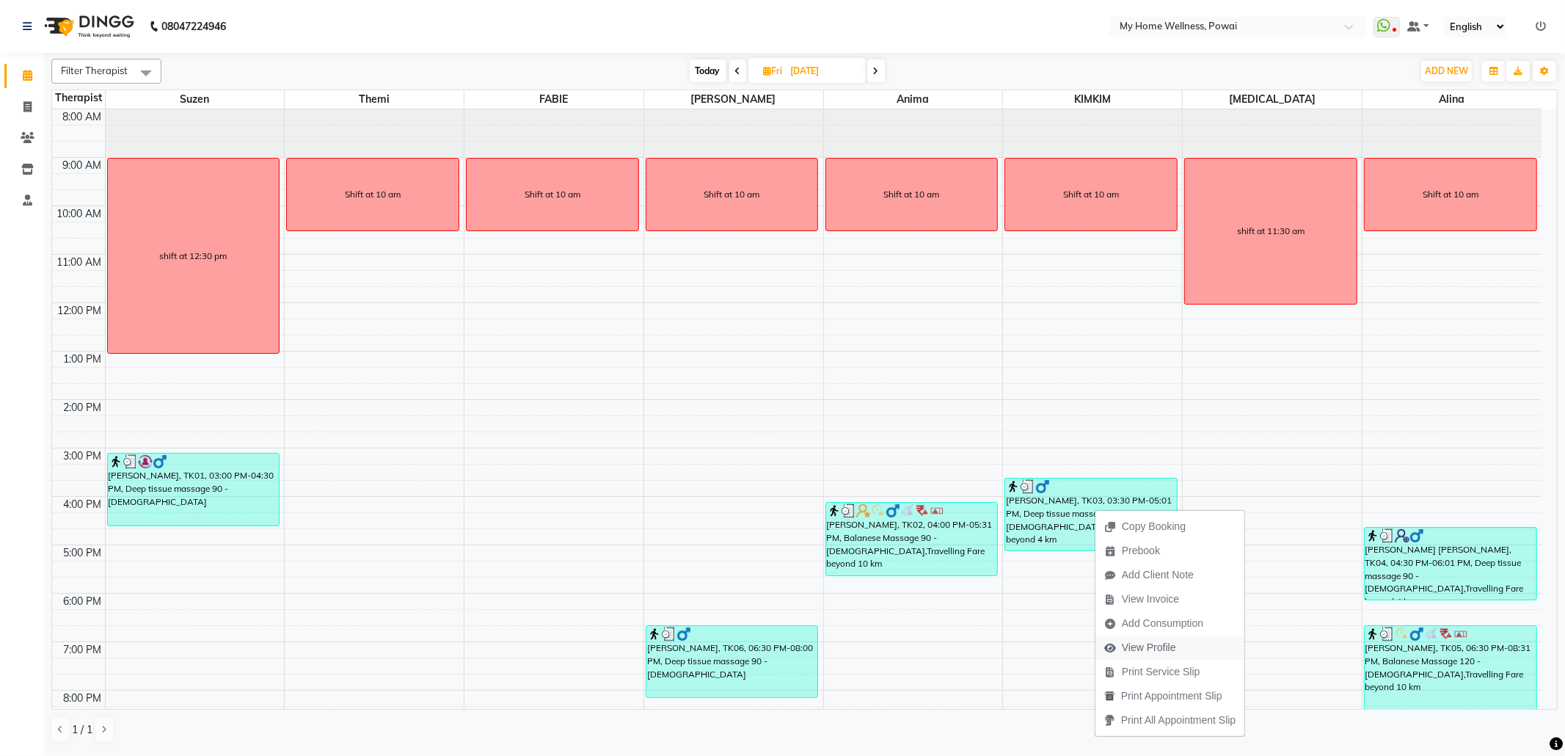
click at [1163, 643] on span "View Profile" at bounding box center [1149, 647] width 54 height 15
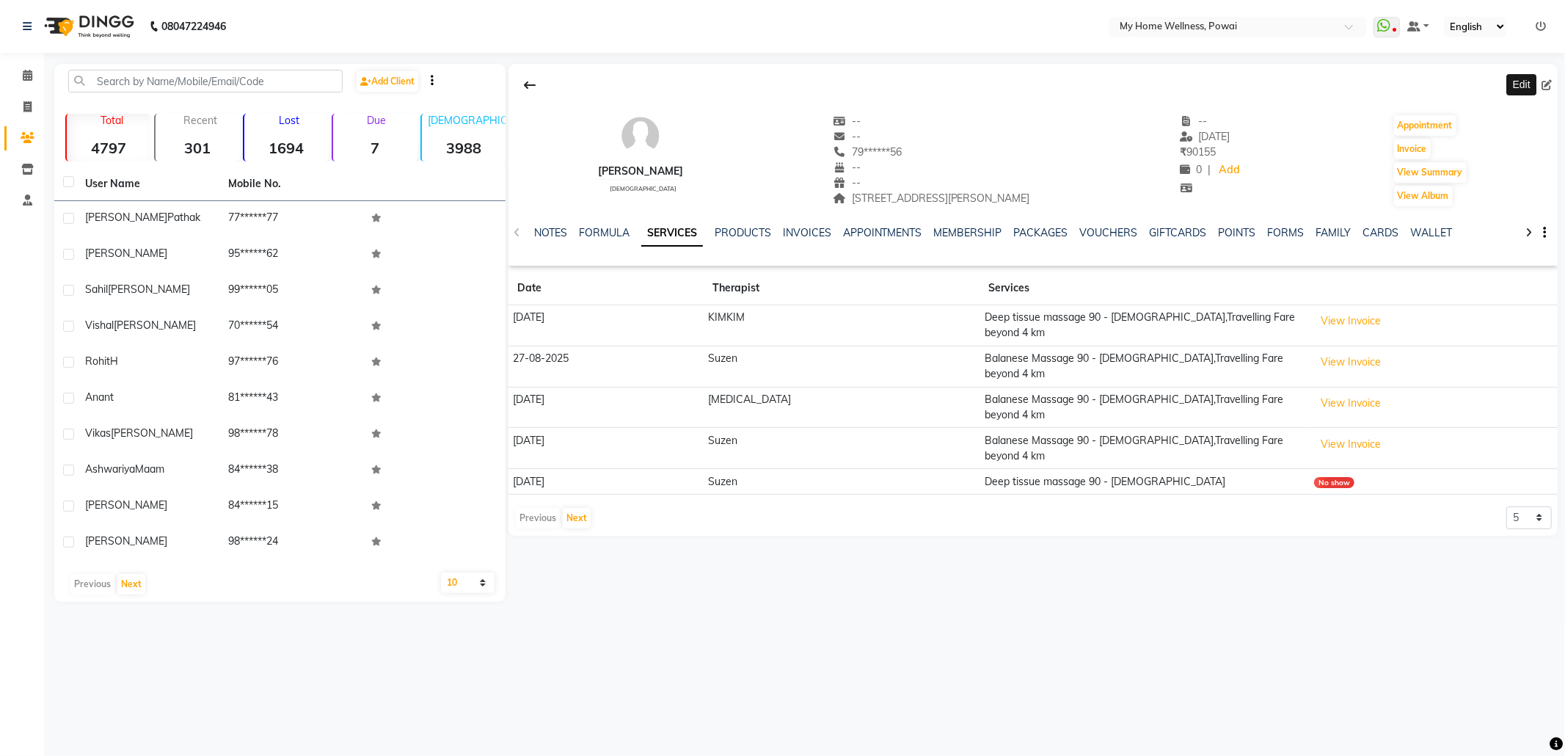
click at [1544, 87] on icon at bounding box center [1546, 85] width 10 height 10
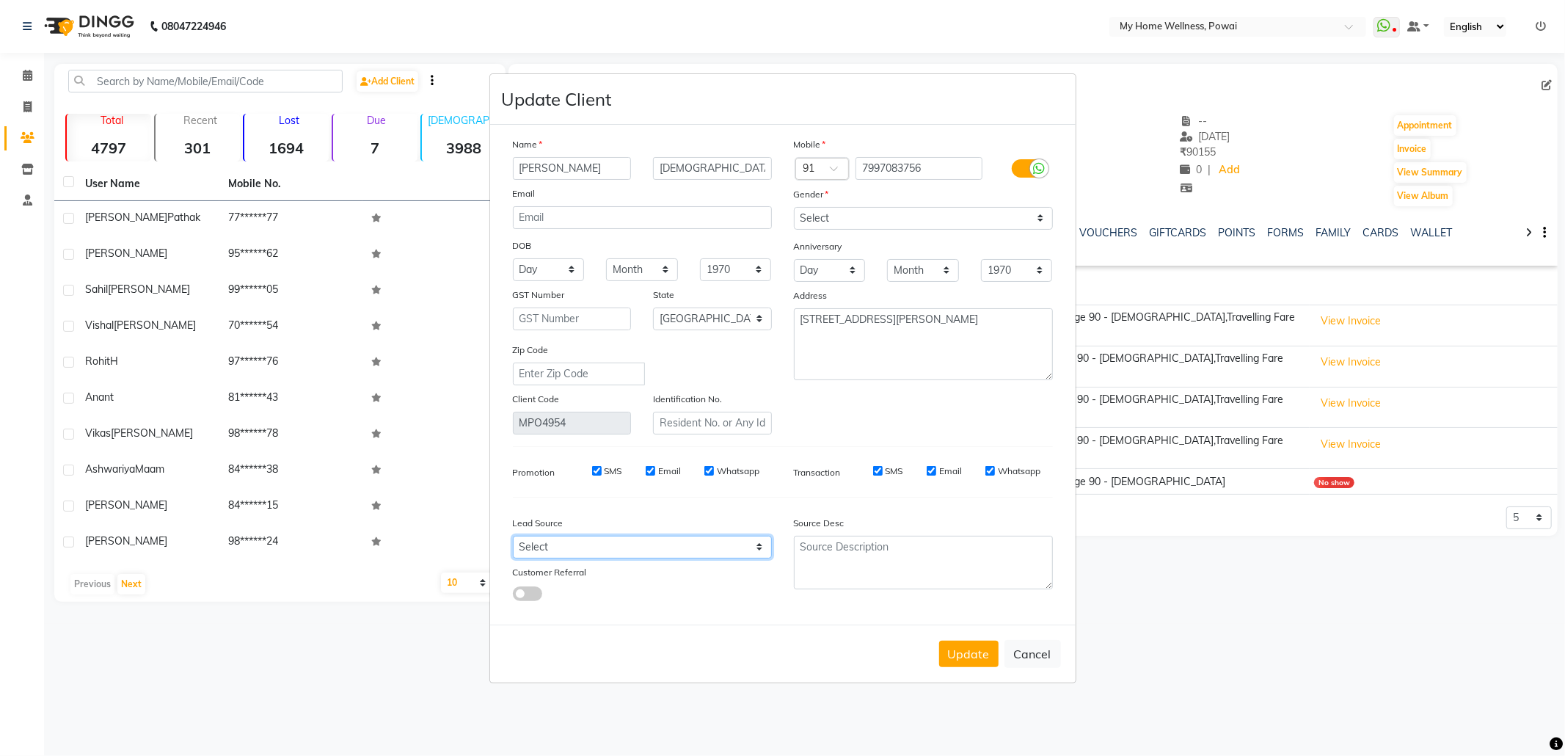
click at [634, 543] on select "Select Walk-in Referral Internet Friend Word of Mouth Advertisement Facebook Ju…" at bounding box center [642, 547] width 259 height 23
click at [864, 18] on ngb-modal-window "Update Client Name [PERSON_NAME] Email DOB Day 01 02 03 04 05 06 07 08 09 10 11…" at bounding box center [782, 378] width 1565 height 756
click at [572, 550] on select "Select Walk-in Referral Internet Friend Word of Mouth Advertisement Facebook Ju…" at bounding box center [642, 547] width 259 height 23
click at [513, 536] on select "Select Walk-in Referral Internet Friend Word of Mouth Advertisement Facebook Ju…" at bounding box center [642, 547] width 259 height 23
click at [919, 568] on textarea at bounding box center [923, 563] width 259 height 54
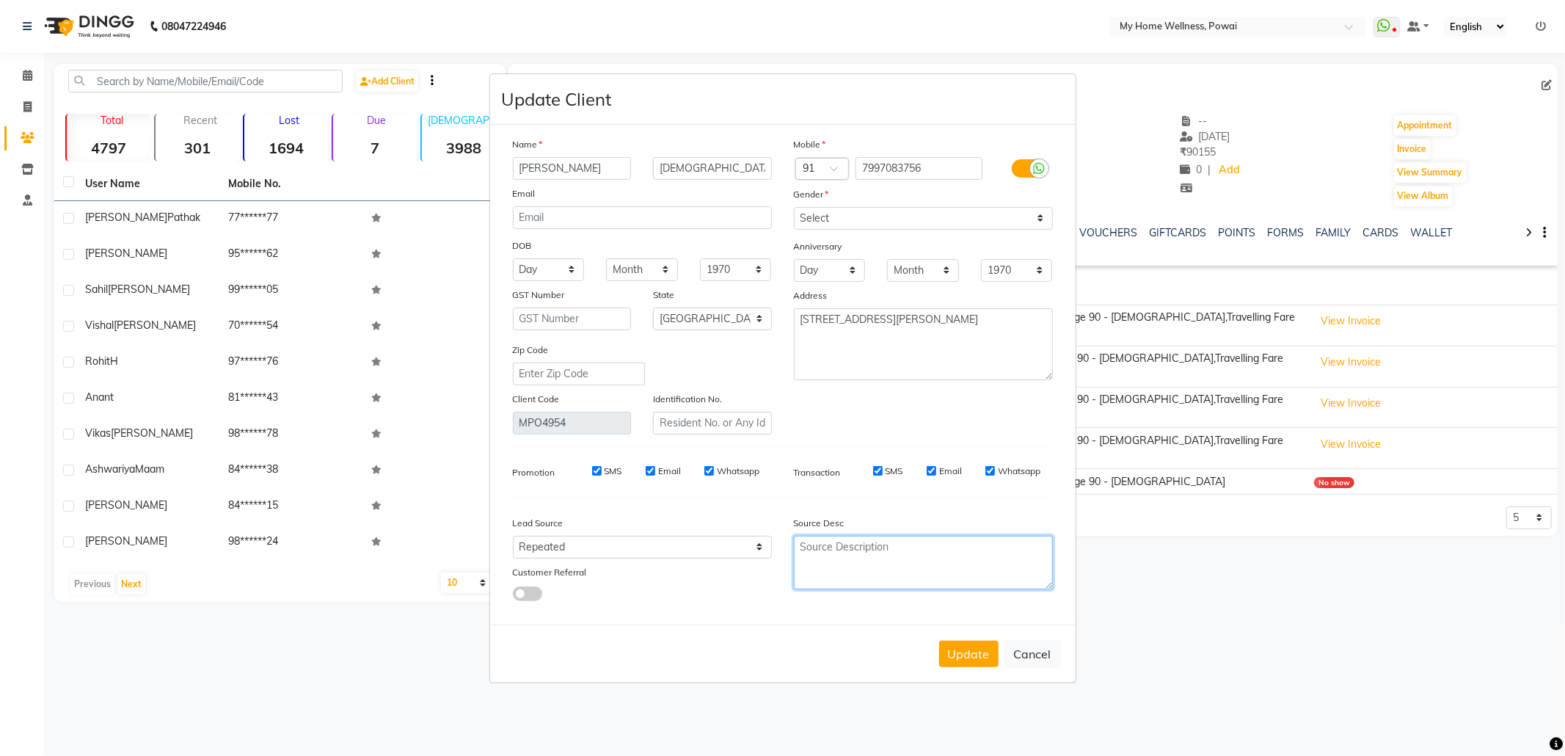
paste textarea "POLICY FORM SUMMITED"
click at [964, 647] on button "Update" at bounding box center [968, 654] width 59 height 26
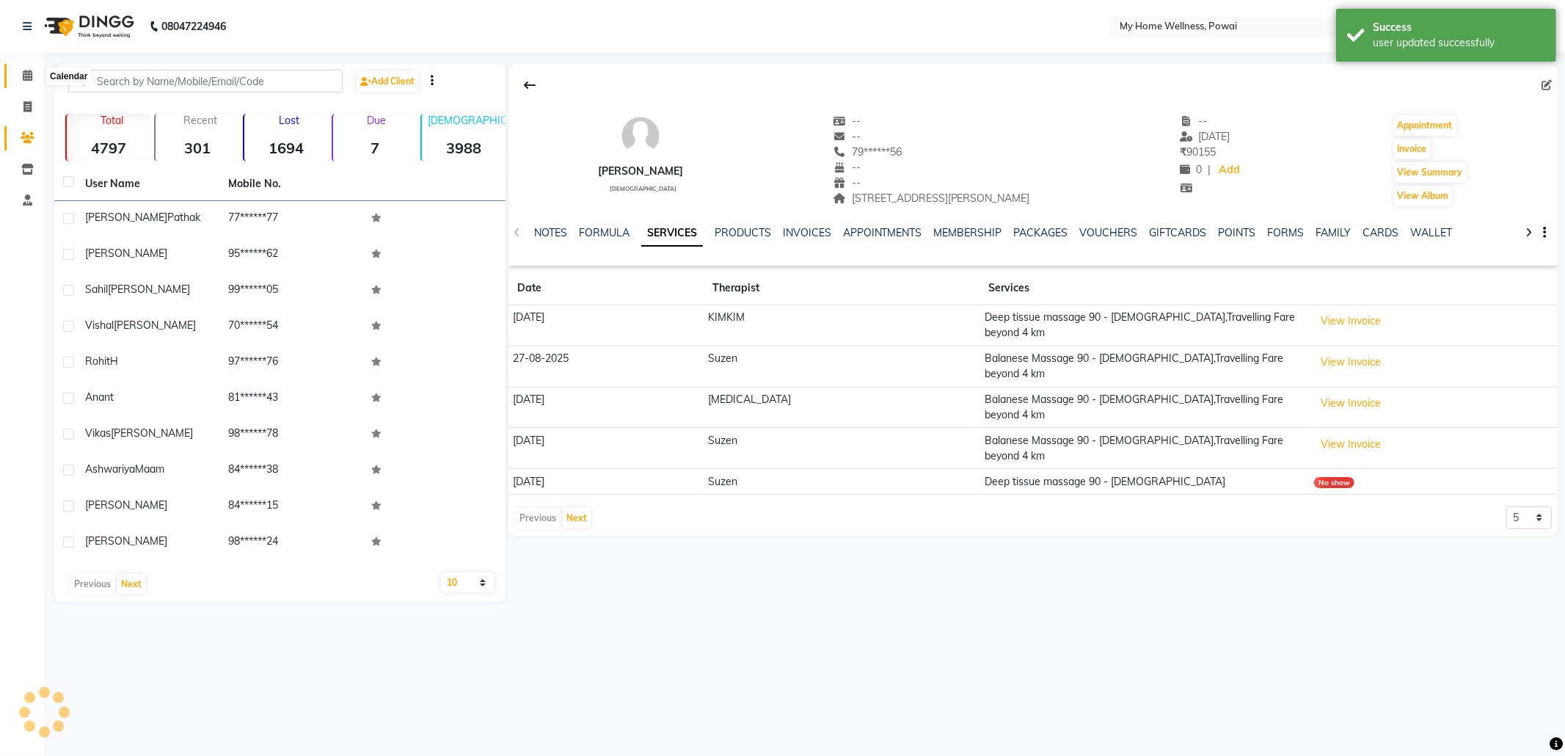
click at [27, 80] on icon at bounding box center [28, 75] width 10 height 11
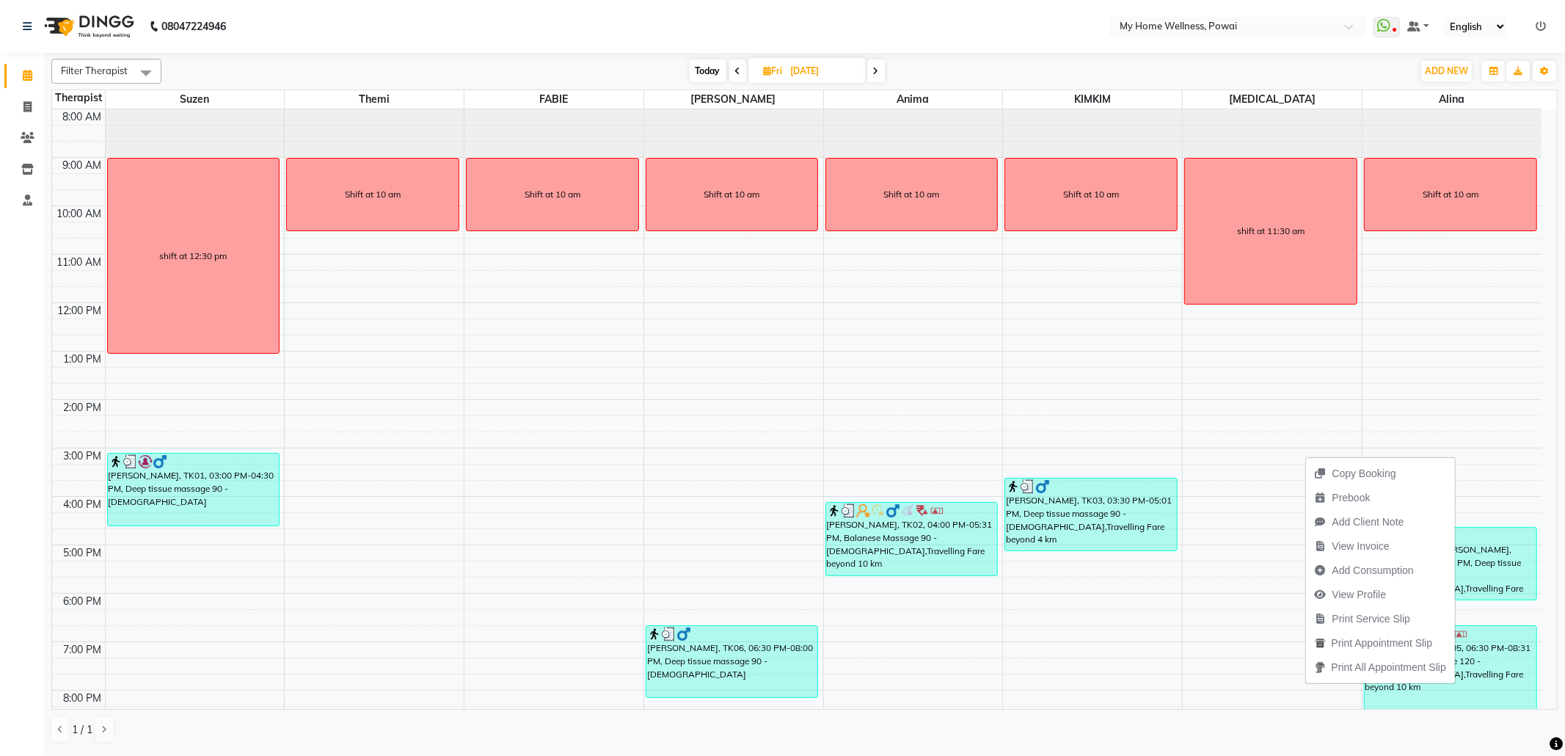
click at [1345, 585] on span "View Profile" at bounding box center [1351, 595] width 90 height 24
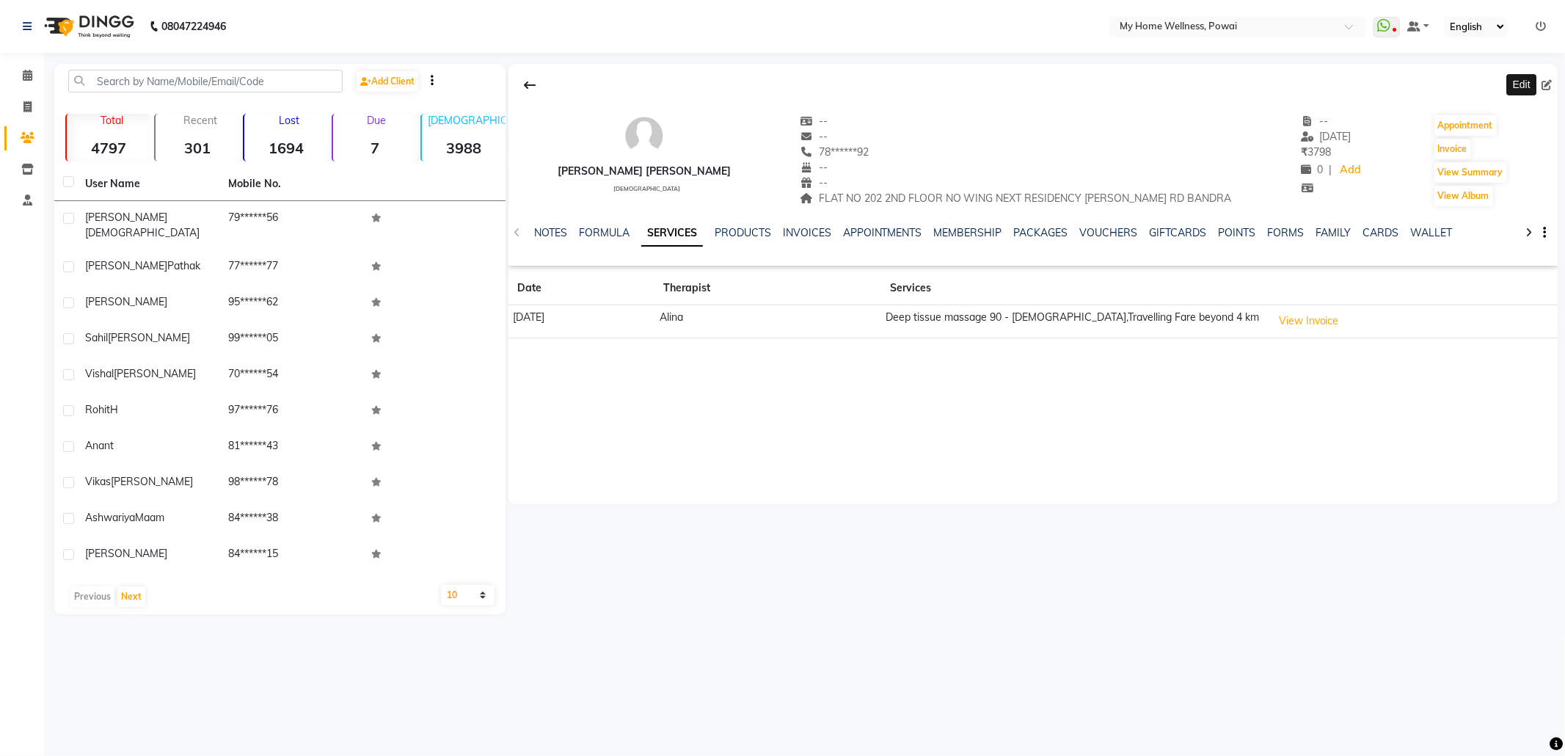
click at [1548, 78] on span at bounding box center [1549, 85] width 16 height 15
click at [1548, 83] on icon at bounding box center [1546, 85] width 10 height 10
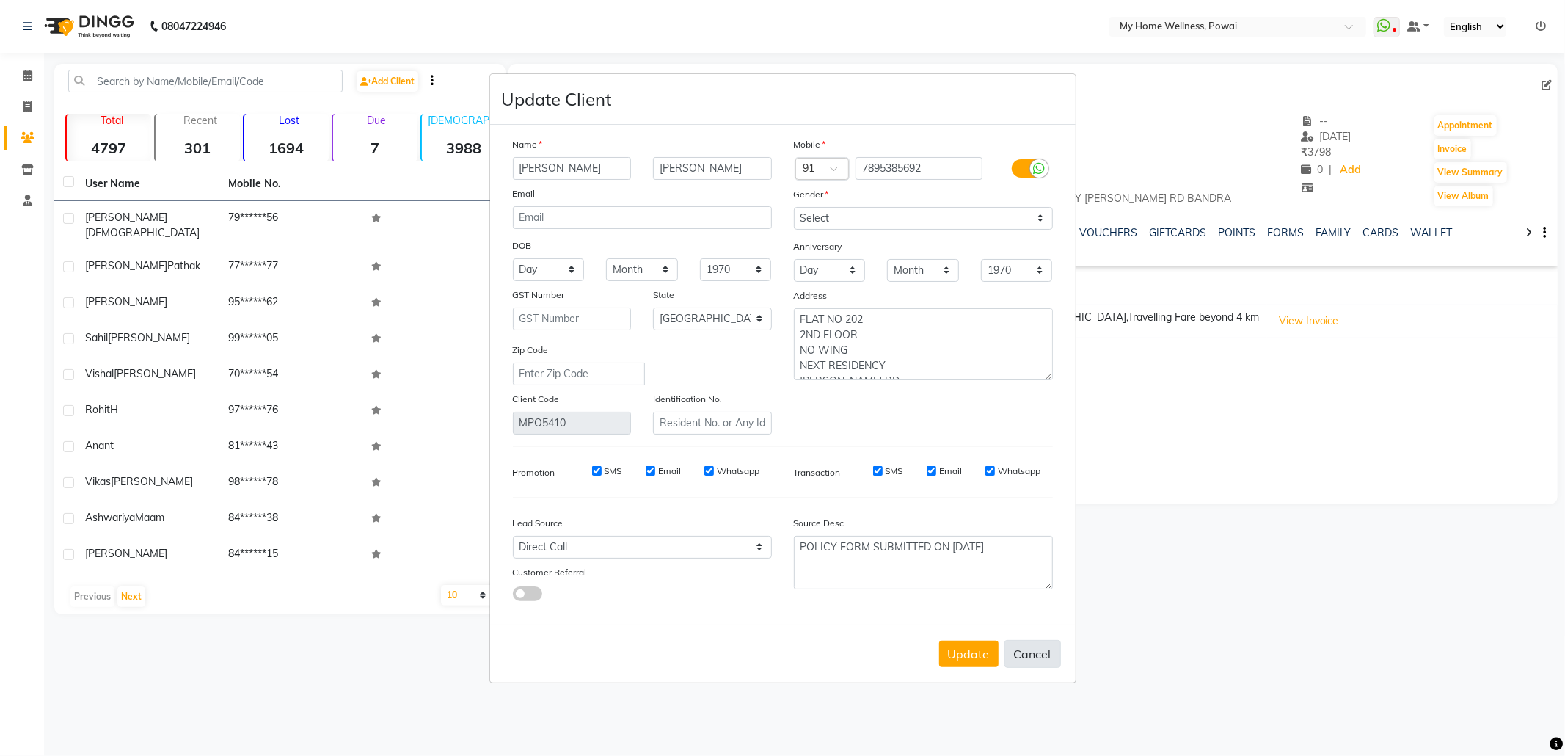
click at [1028, 649] on button "Cancel" at bounding box center [1032, 654] width 56 height 28
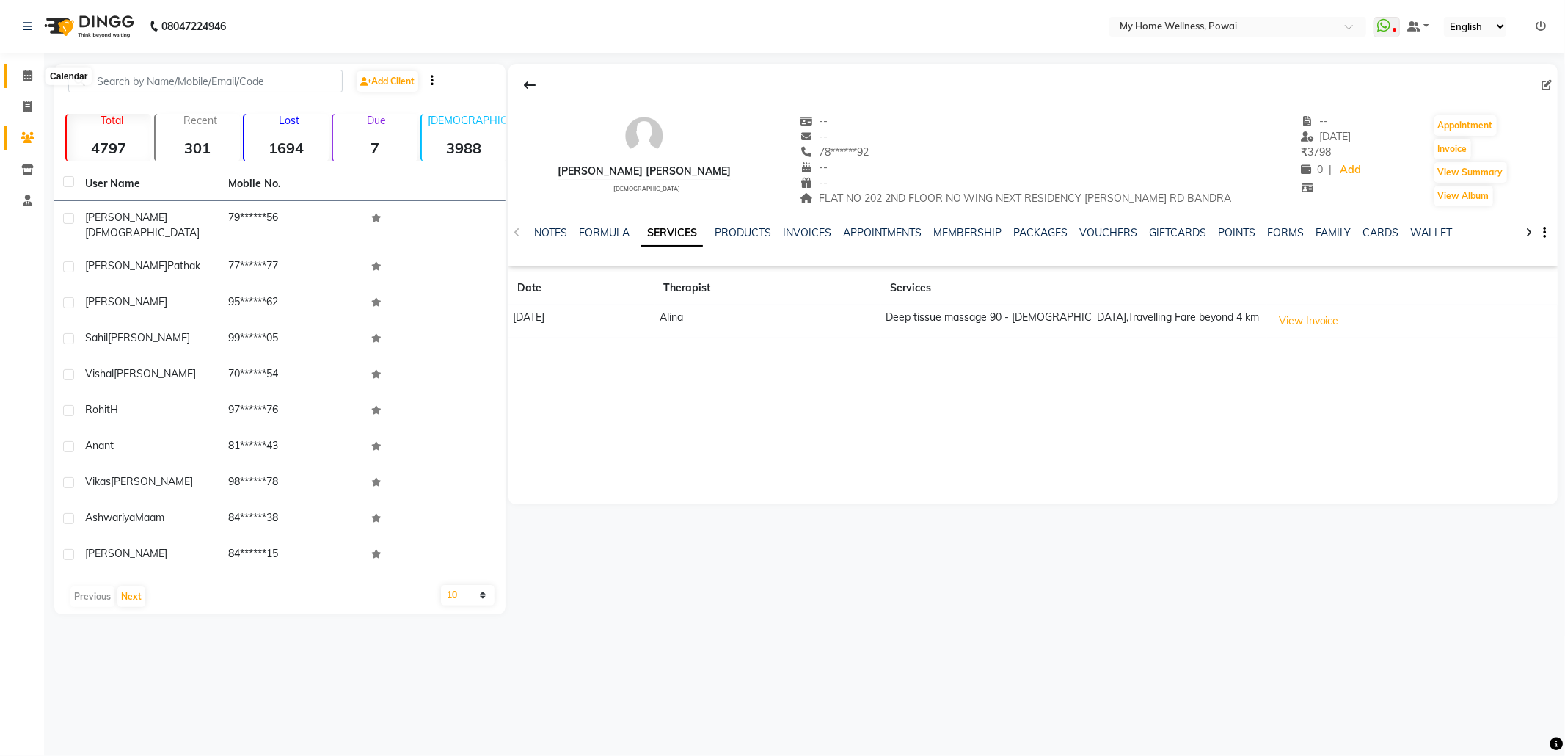
click at [30, 67] on span at bounding box center [28, 75] width 26 height 17
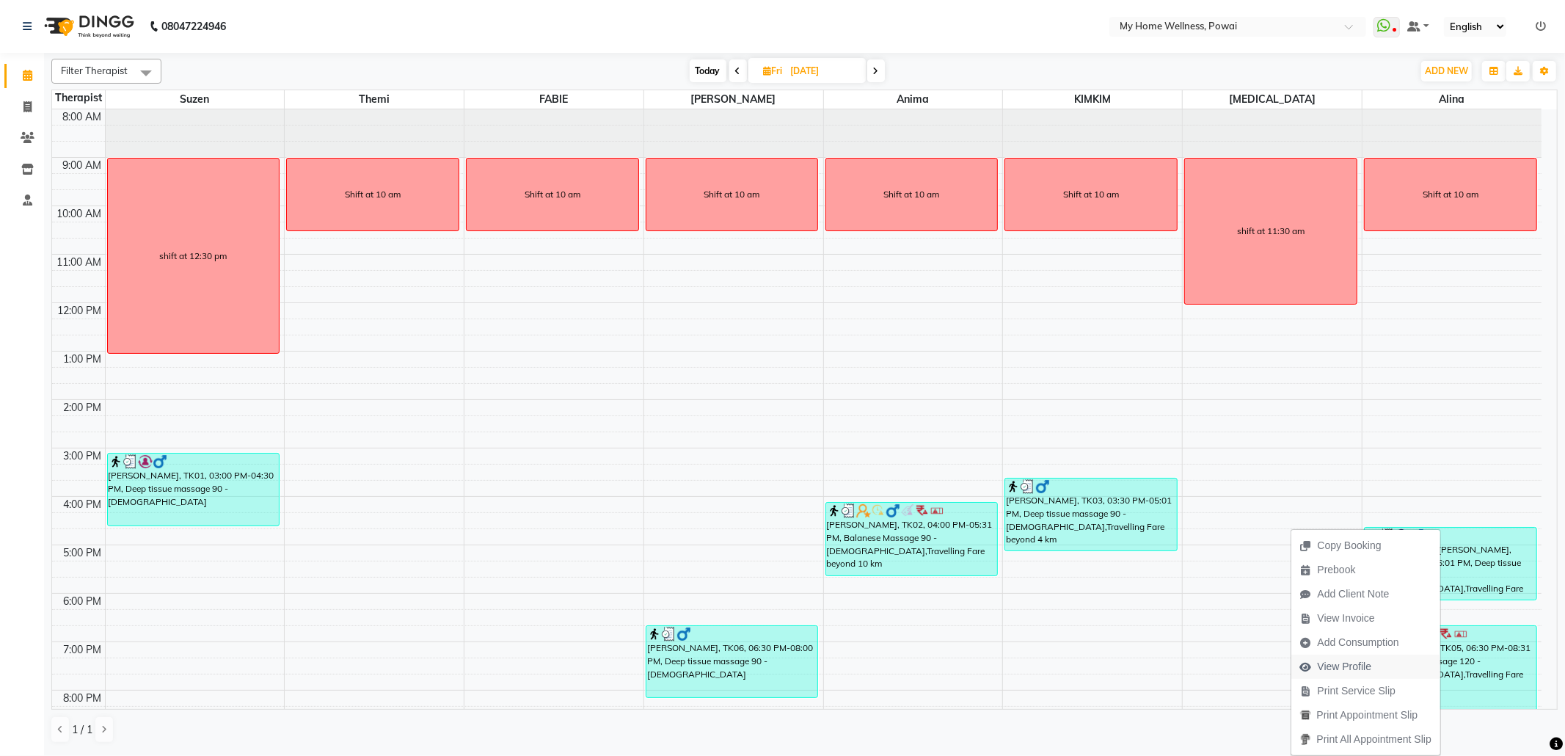
click at [1356, 662] on span "View Profile" at bounding box center [1345, 666] width 54 height 15
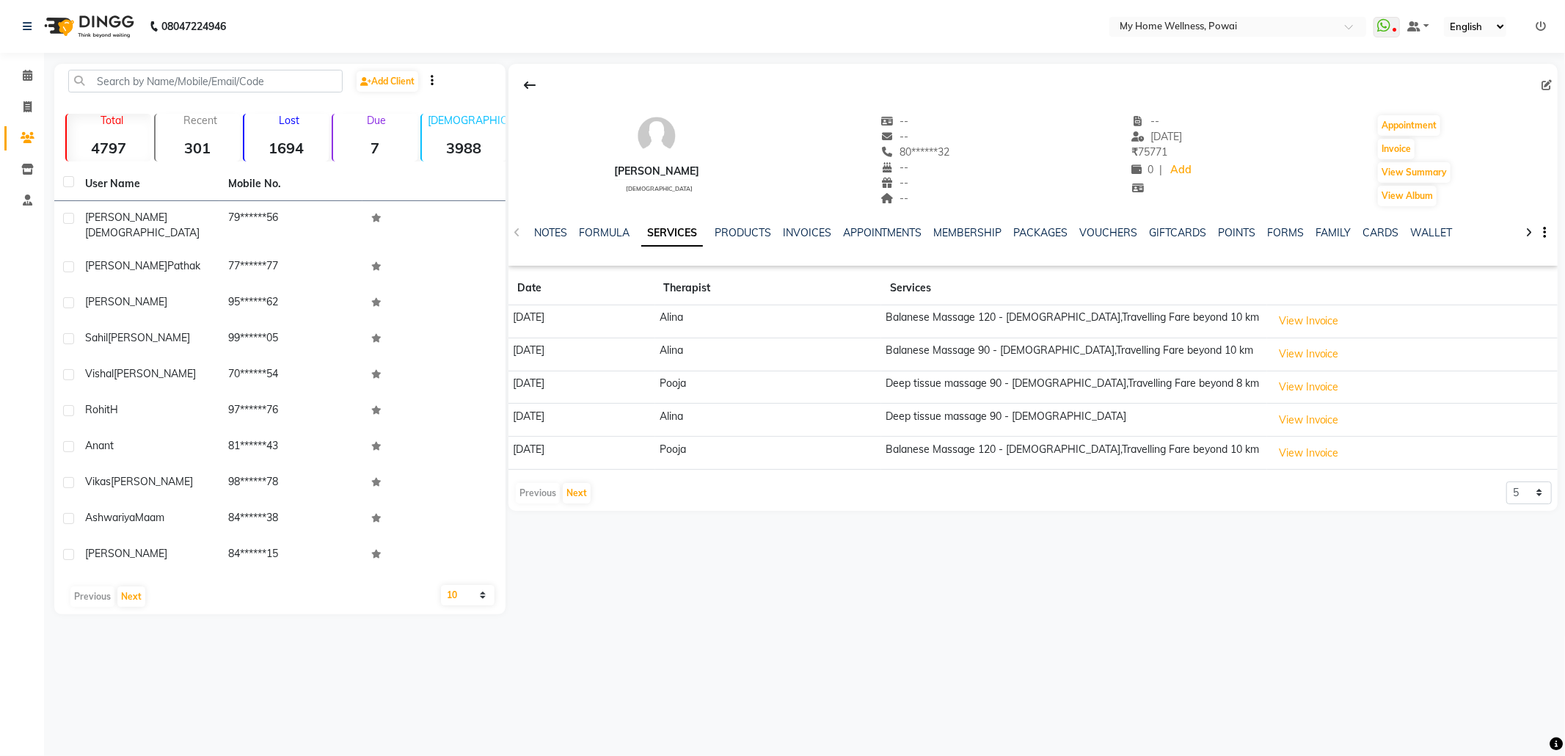
click at [1544, 75] on div at bounding box center [1032, 85] width 1049 height 28
click at [1548, 82] on icon at bounding box center [1546, 85] width 10 height 10
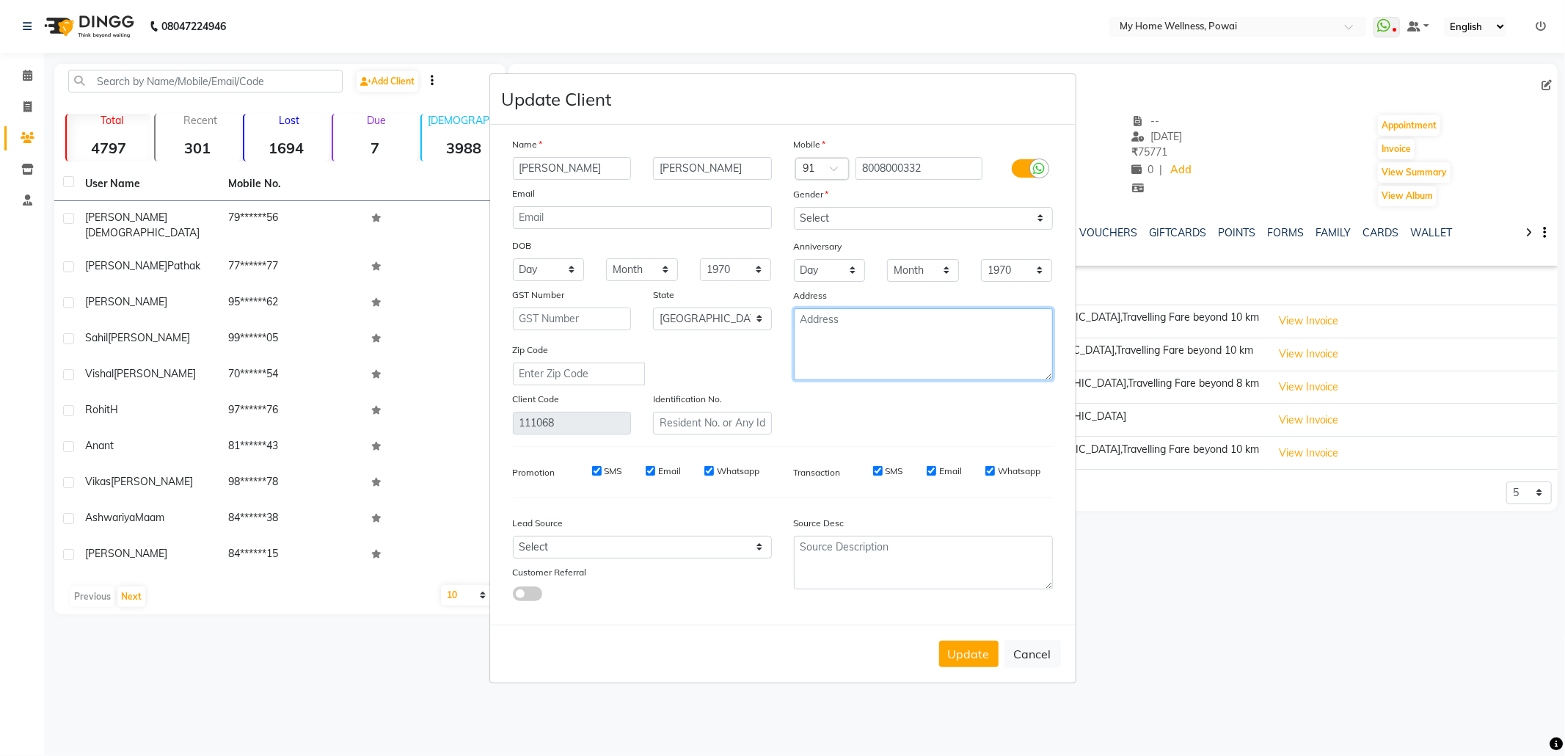
click at [888, 343] on textarea at bounding box center [923, 344] width 259 height 72
click at [603, 547] on select "Select Walk-in Referral Internet Friend Word of Mouth Advertisement Facebook Ju…" at bounding box center [642, 547] width 259 height 23
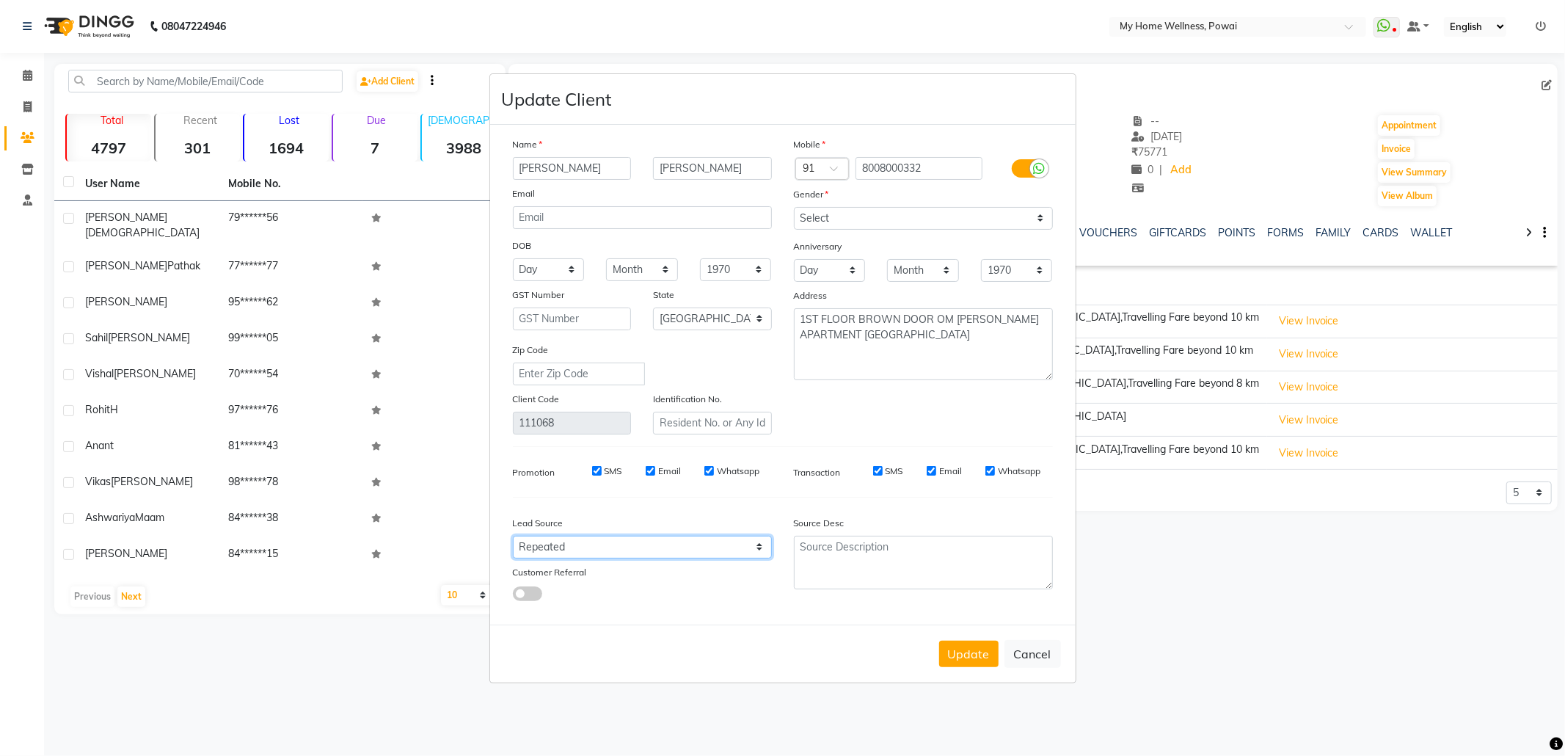
click at [513, 536] on select "Select Walk-in Referral Internet Friend Word of Mouth Advertisement Facebook Ju…" at bounding box center [642, 547] width 259 height 23
click at [864, 553] on textarea at bounding box center [923, 563] width 259 height 54
paste textarea "POLICY FORM SUMMITED"
click at [982, 654] on button "Update" at bounding box center [968, 654] width 59 height 26
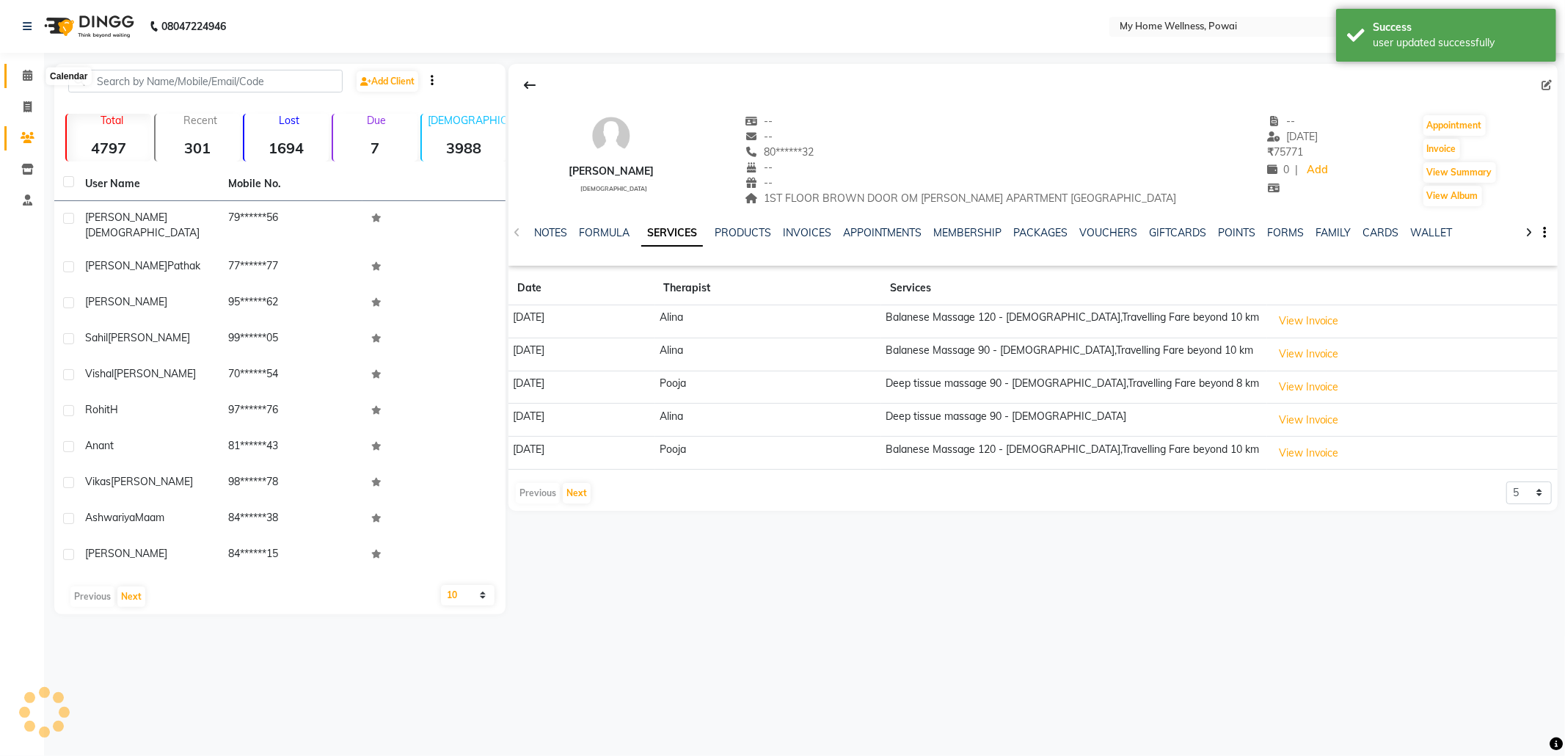
click at [16, 74] on span at bounding box center [28, 75] width 26 height 17
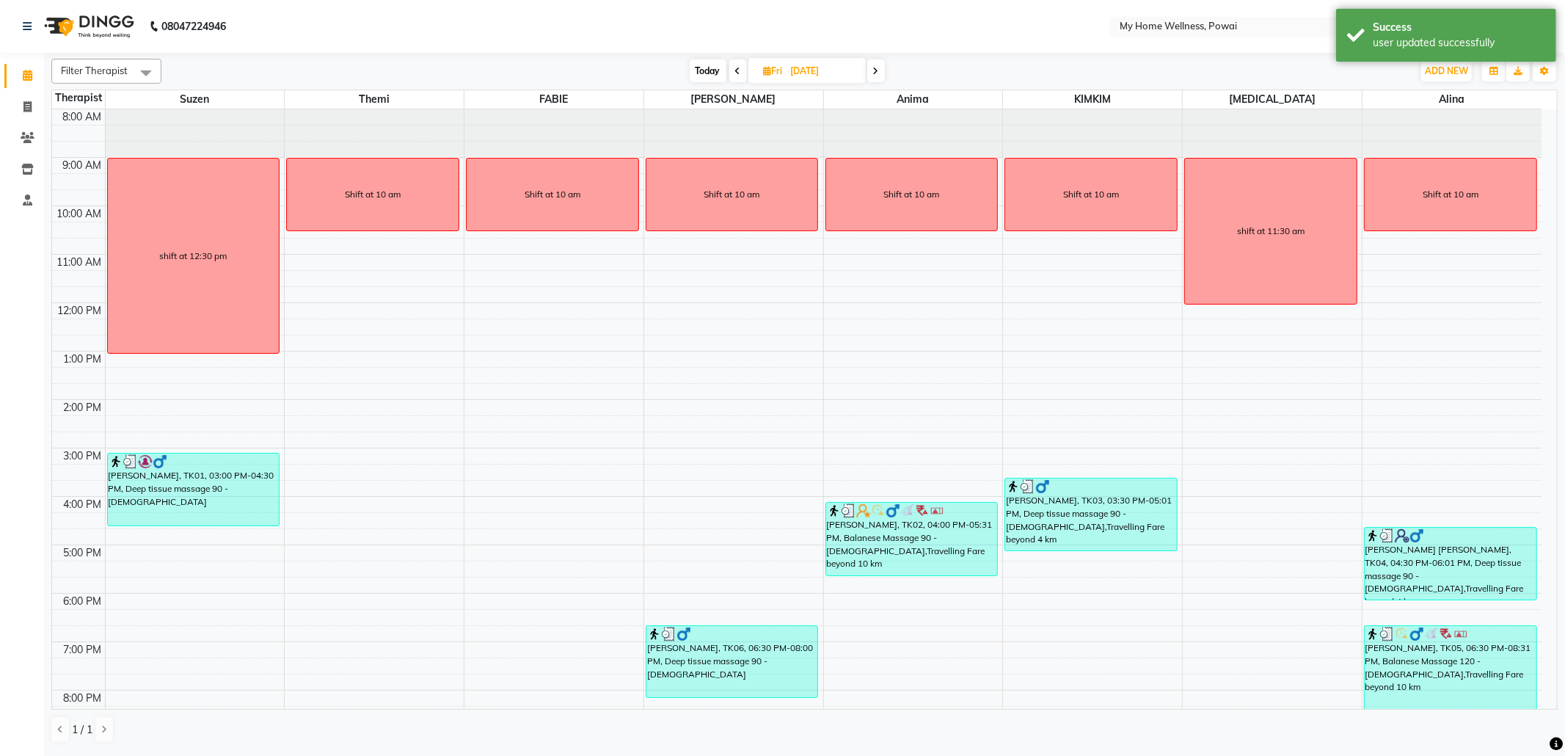
click at [734, 65] on span at bounding box center [738, 70] width 18 height 23
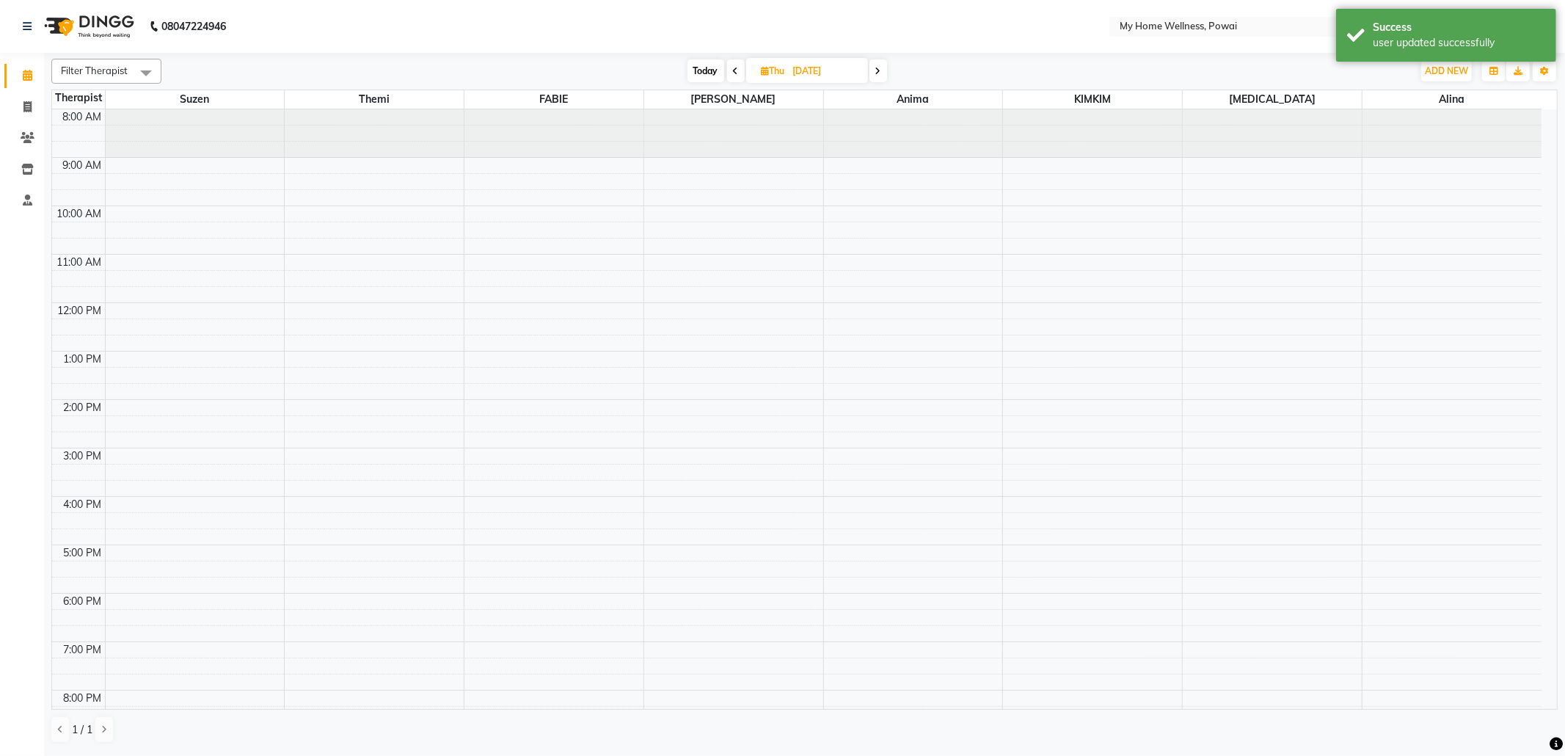
scroll to position [89, 0]
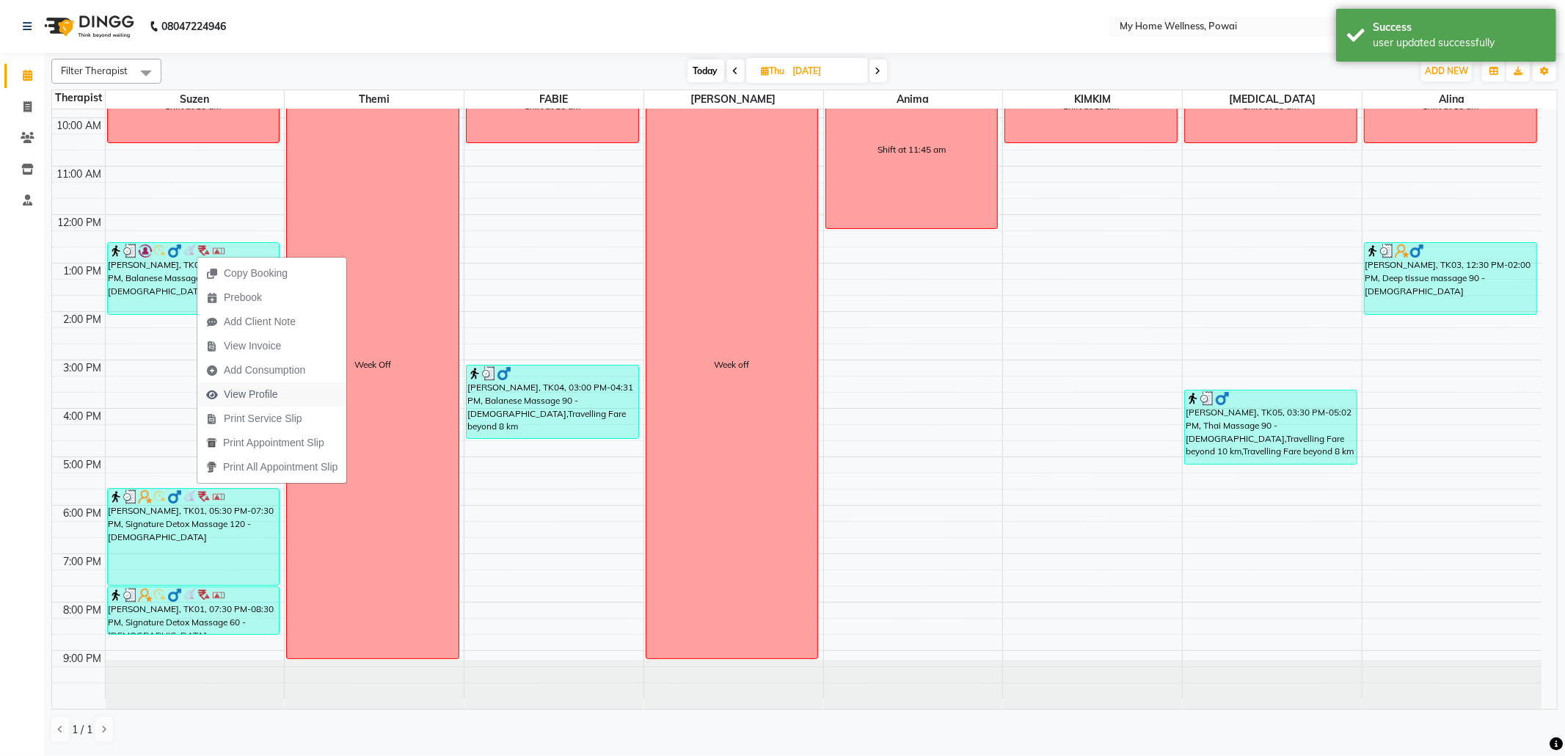
click at [280, 391] on span "View Profile" at bounding box center [242, 394] width 90 height 24
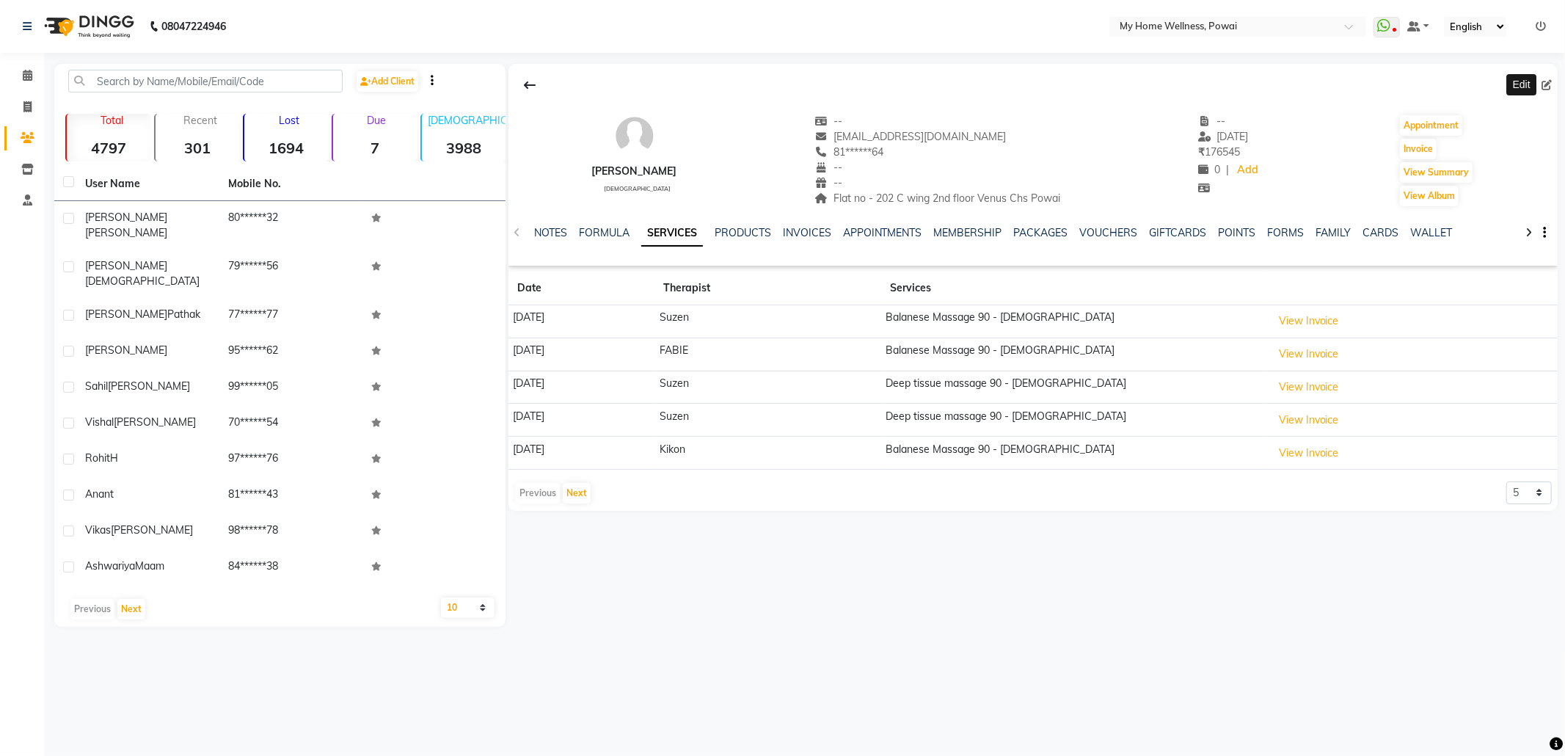
click at [1547, 82] on icon at bounding box center [1546, 85] width 10 height 10
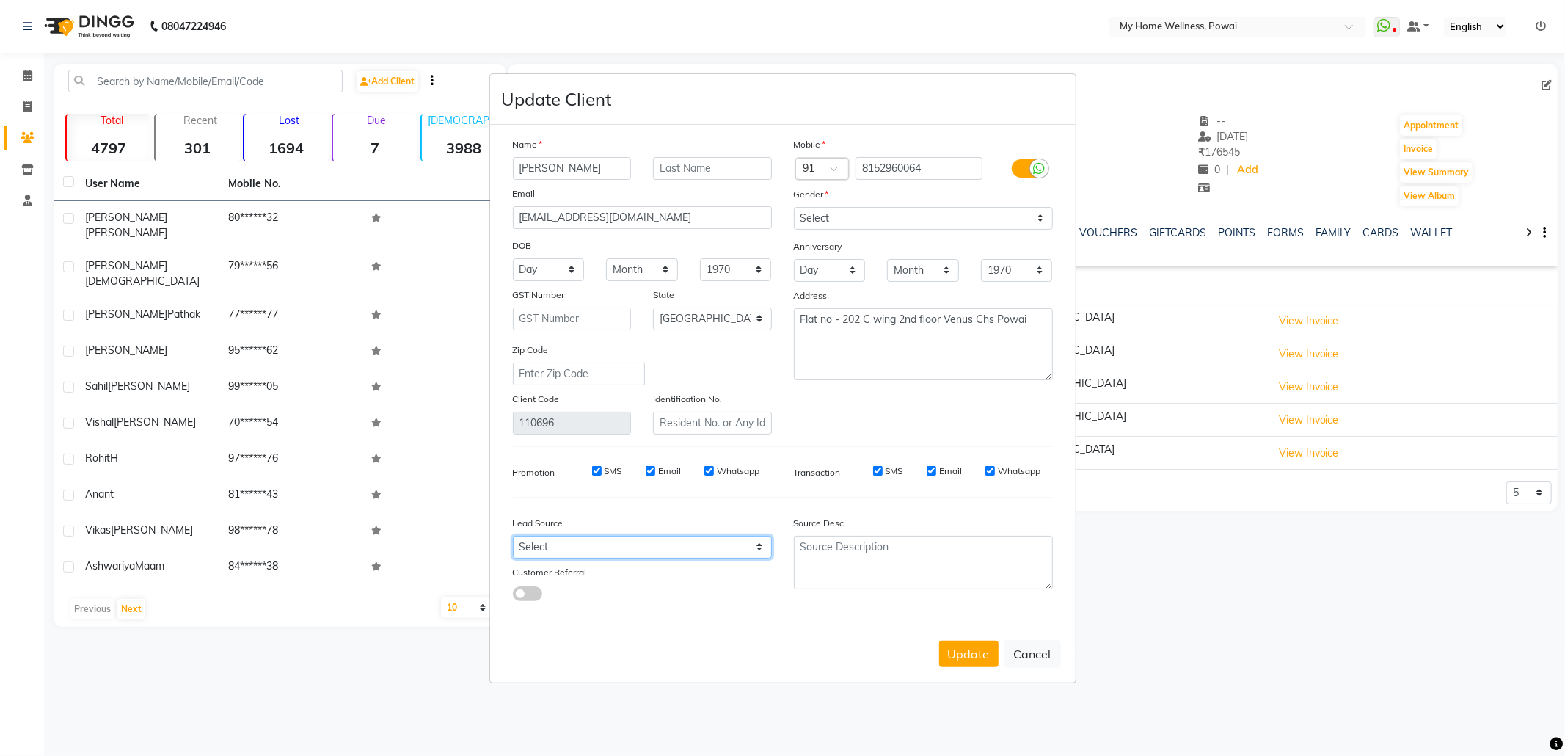
click at [596, 550] on select "Select Walk-in Referral Internet Friend Word of Mouth Advertisement Facebook Ju…" at bounding box center [642, 547] width 259 height 23
click at [513, 536] on select "Select Walk-in Referral Internet Friend Word of Mouth Advertisement Facebook Ju…" at bounding box center [642, 547] width 259 height 23
click at [890, 561] on textarea at bounding box center [923, 563] width 259 height 54
paste textarea "POLICY FORM SUMMITED"
click at [958, 661] on button "Update" at bounding box center [968, 654] width 59 height 26
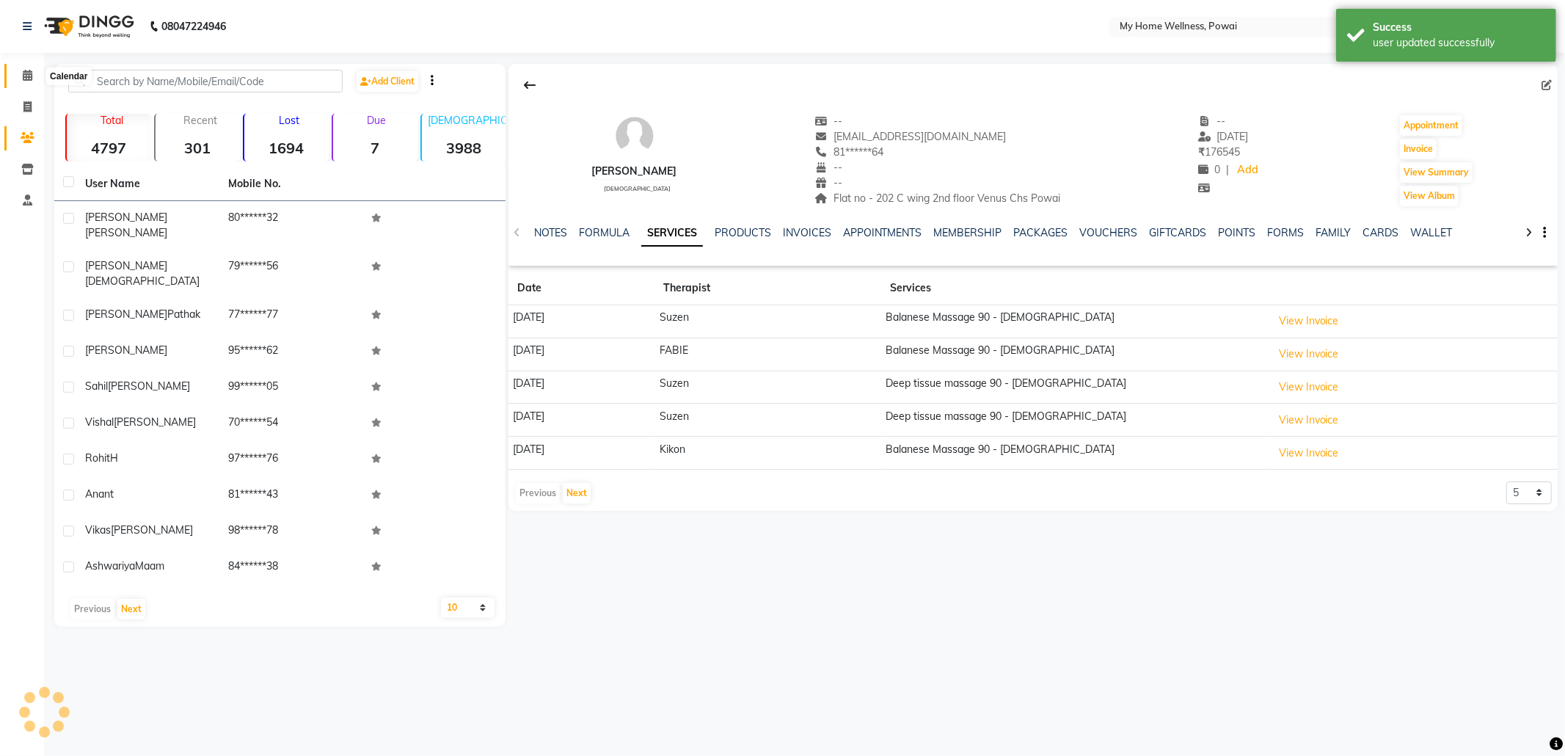
click at [26, 74] on icon at bounding box center [28, 75] width 10 height 11
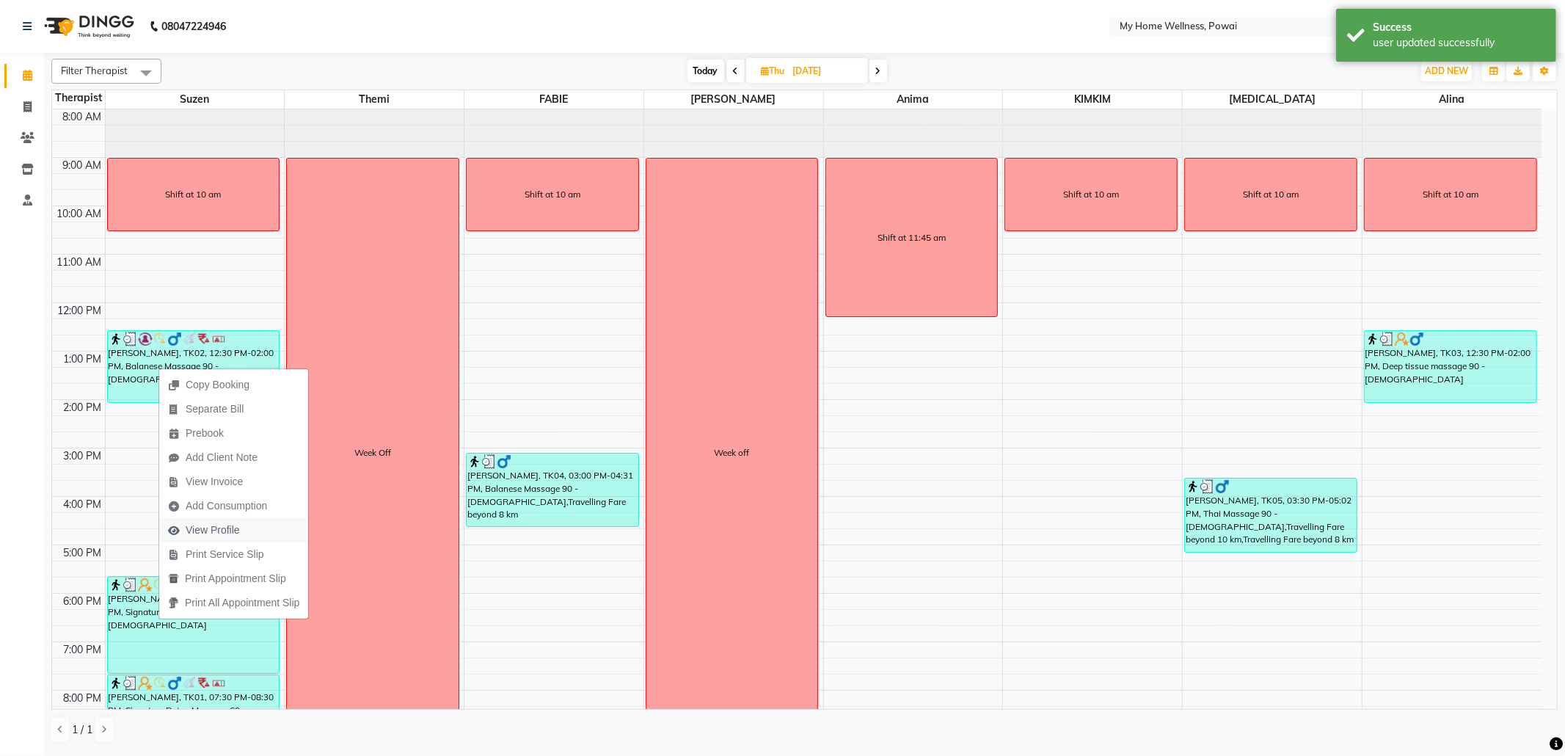
click at [254, 522] on button "View Profile" at bounding box center [233, 530] width 149 height 24
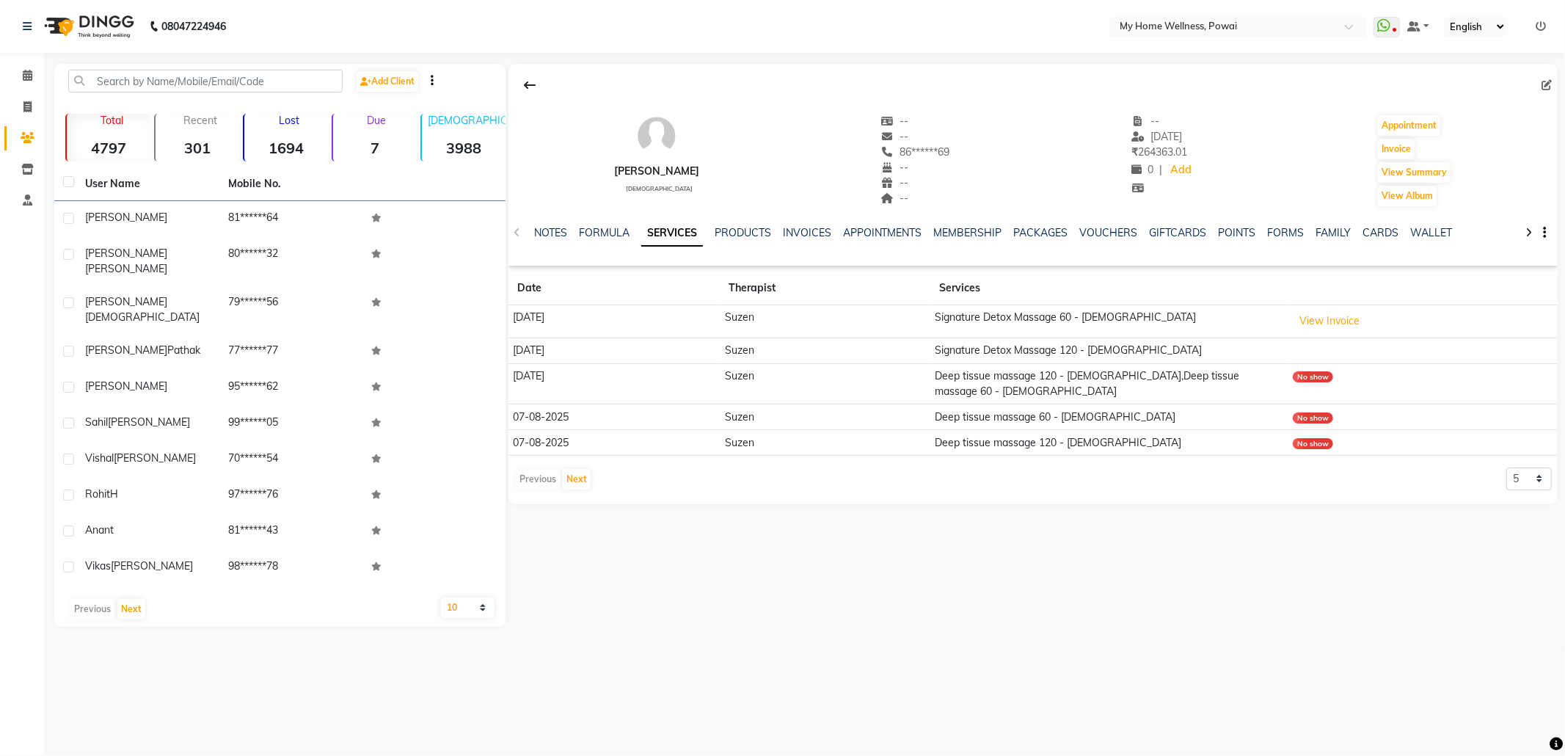
click at [1545, 81] on icon at bounding box center [1546, 85] width 10 height 10
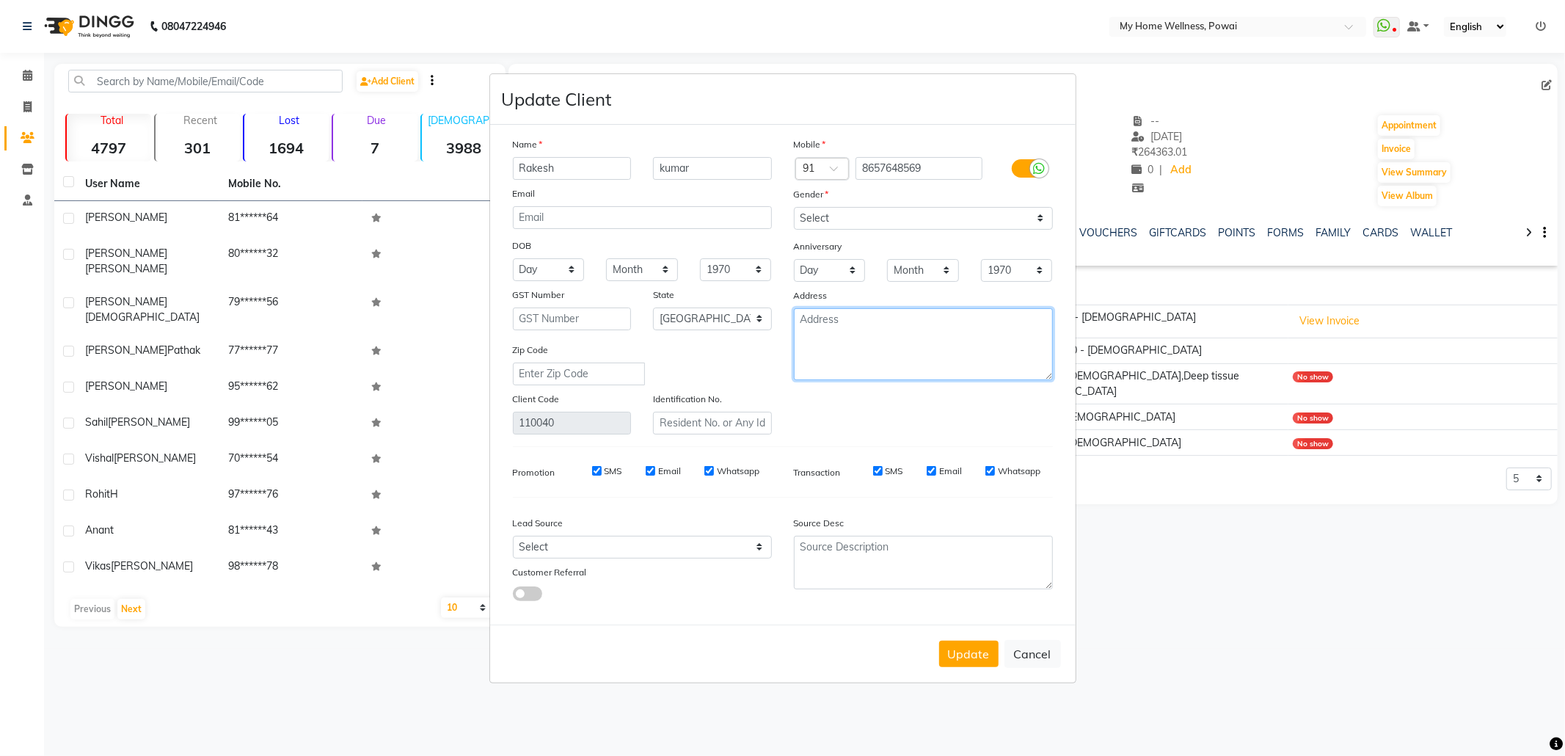
click at [951, 317] on textarea at bounding box center [923, 344] width 259 height 72
click at [1017, 317] on textarea "LODHA NEW CUFFE PARADE FLAT NO [STREET_ADDRESS]" at bounding box center [923, 344] width 259 height 72
click at [660, 547] on select "Select Walk-in Referral Internet Friend Word of Mouth Advertisement Facebook Ju…" at bounding box center [642, 547] width 259 height 23
click at [513, 536] on select "Select Walk-in Referral Internet Friend Word of Mouth Advertisement Facebook Ju…" at bounding box center [642, 547] width 259 height 23
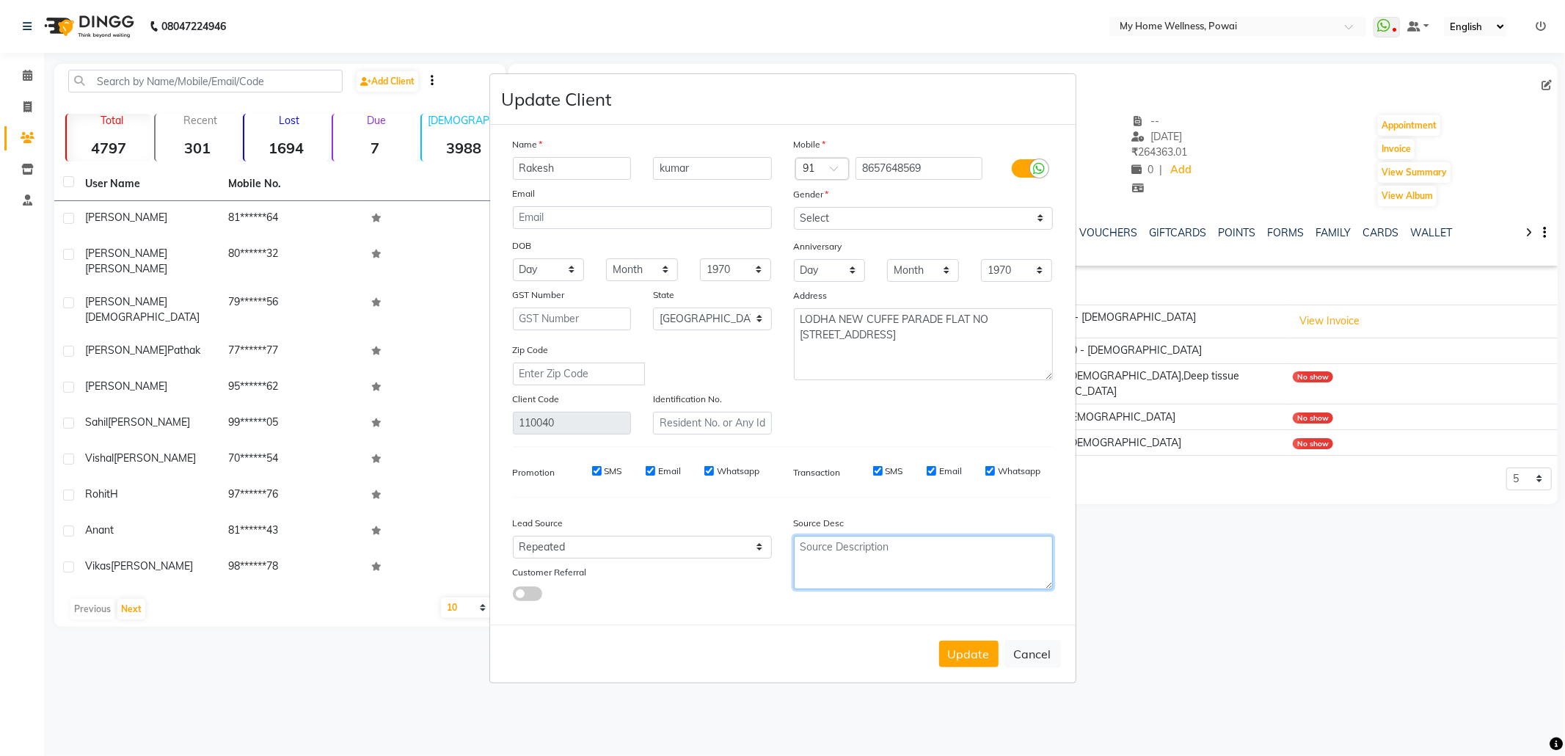
click at [857, 561] on textarea at bounding box center [923, 563] width 259 height 54
paste textarea "POLICY FORM SUMMITED"
click at [957, 643] on button "Update" at bounding box center [968, 654] width 59 height 26
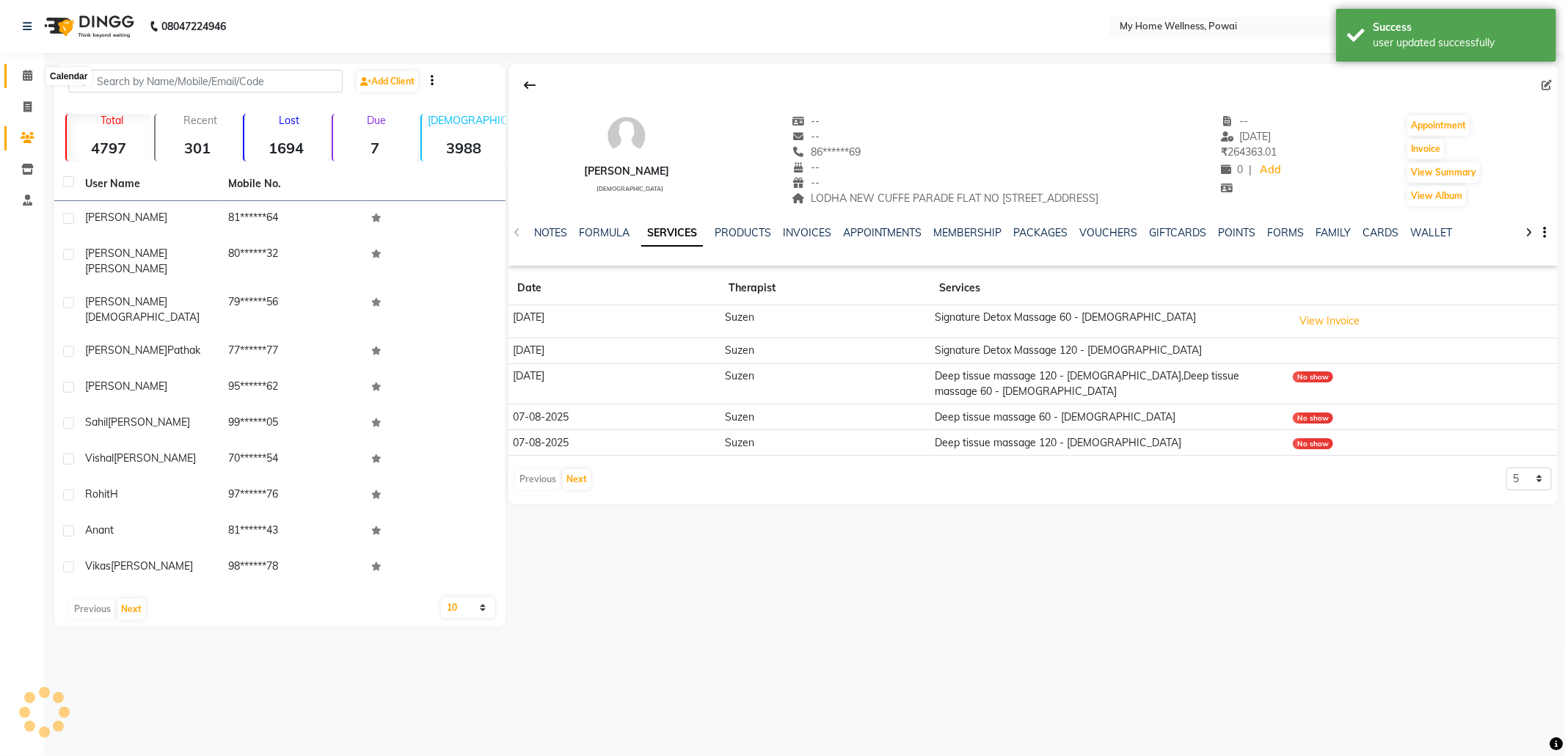
click at [32, 70] on span at bounding box center [28, 75] width 26 height 17
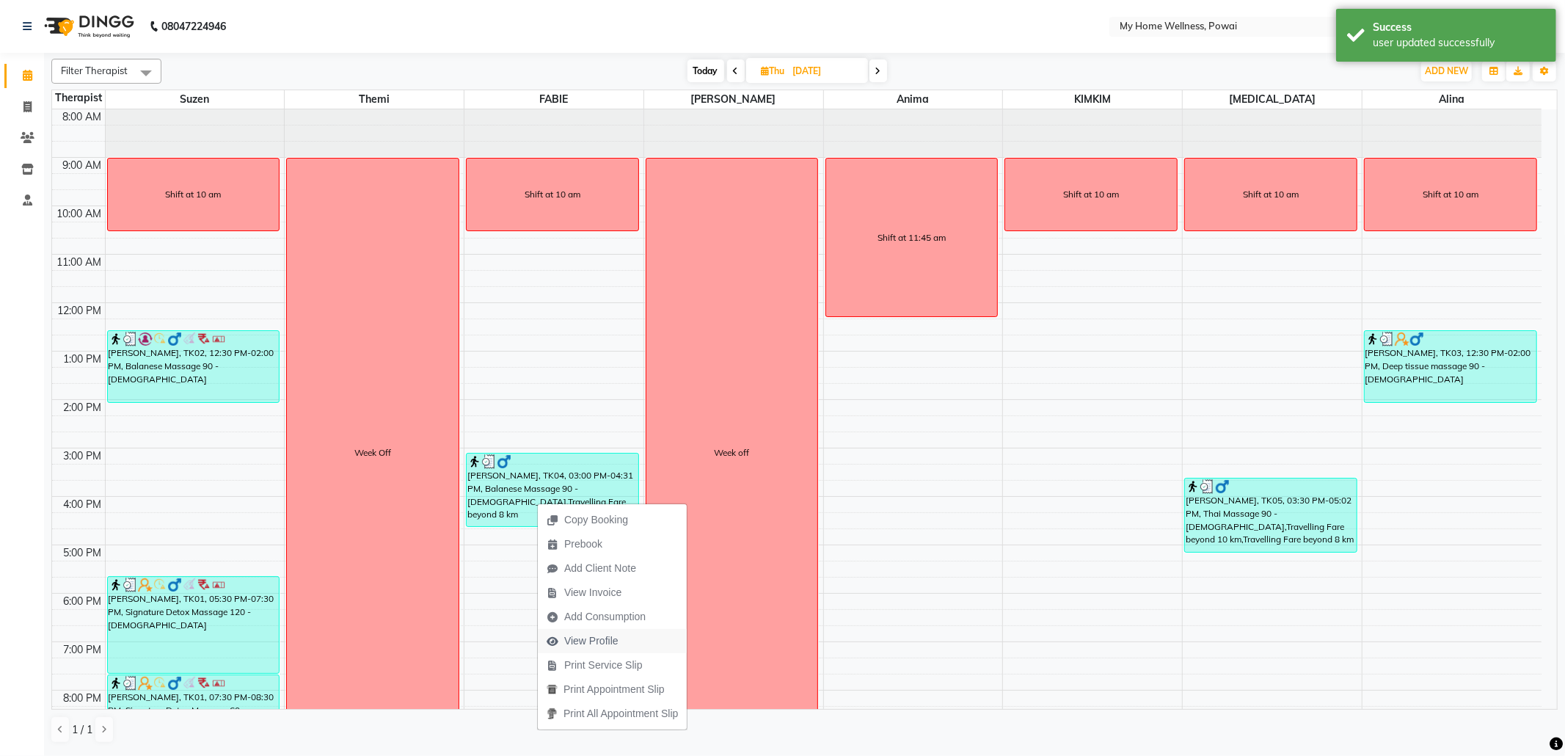
click at [627, 635] on span "View Profile" at bounding box center [583, 641] width 90 height 24
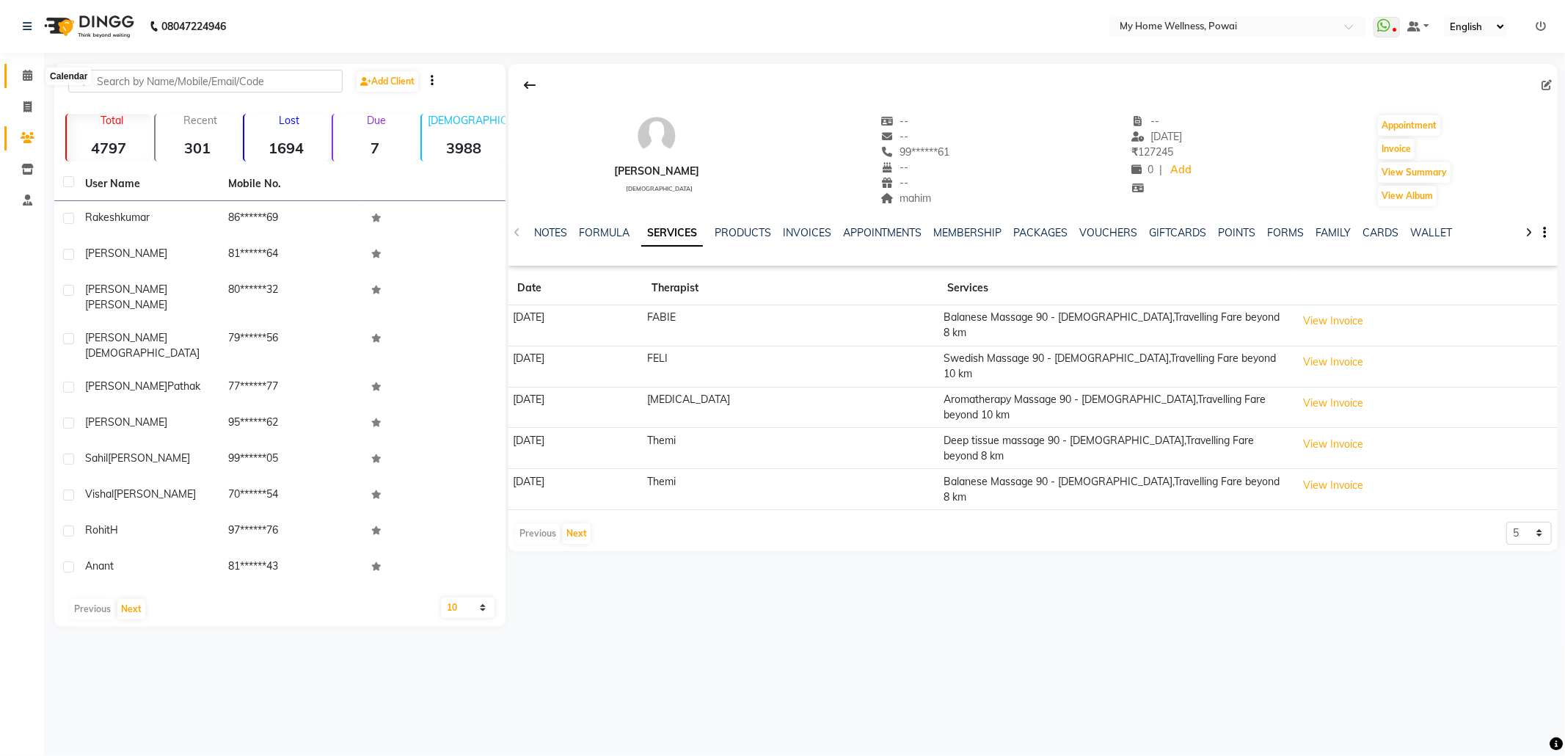
click at [26, 73] on icon at bounding box center [28, 75] width 10 height 11
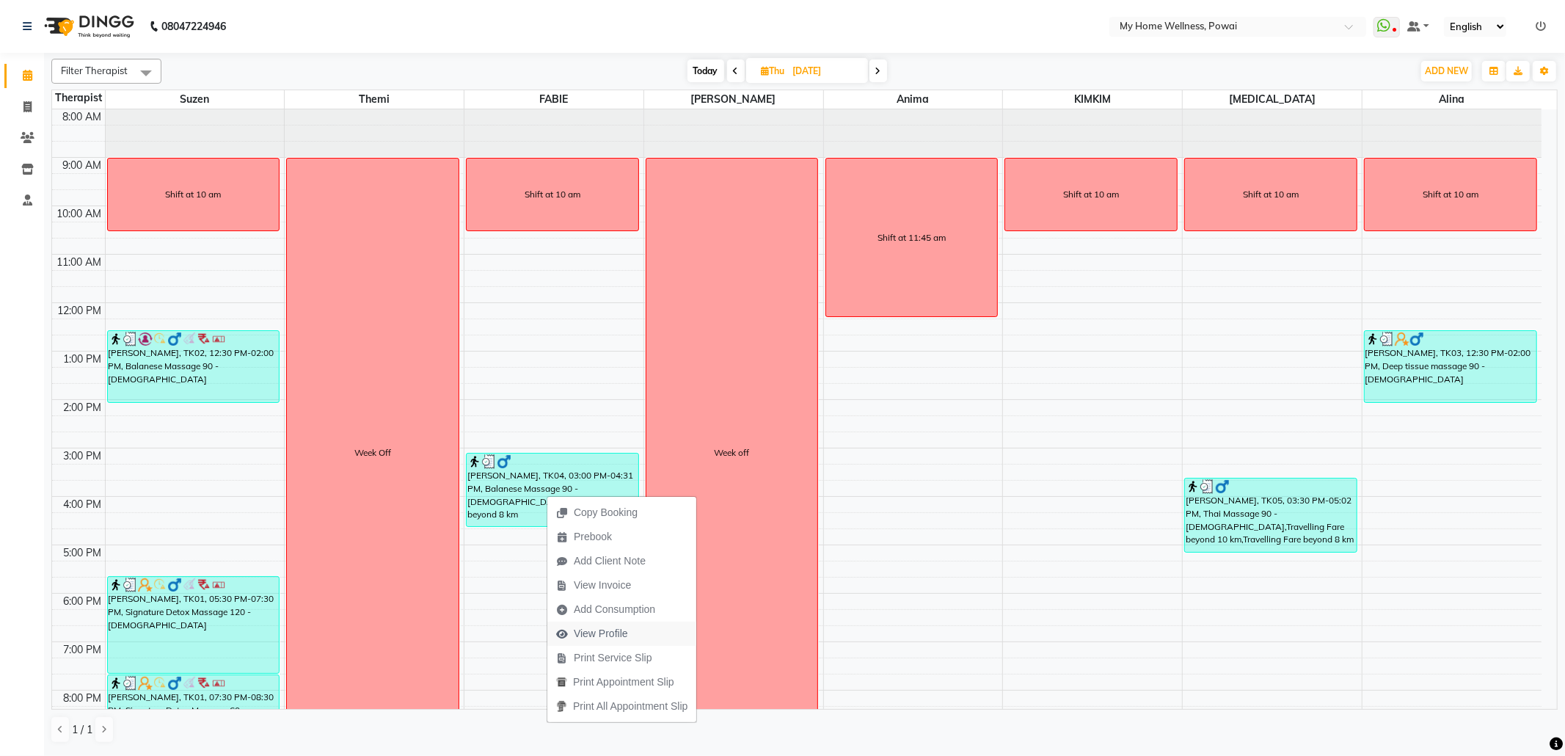
click at [635, 631] on span "View Profile" at bounding box center [592, 633] width 90 height 24
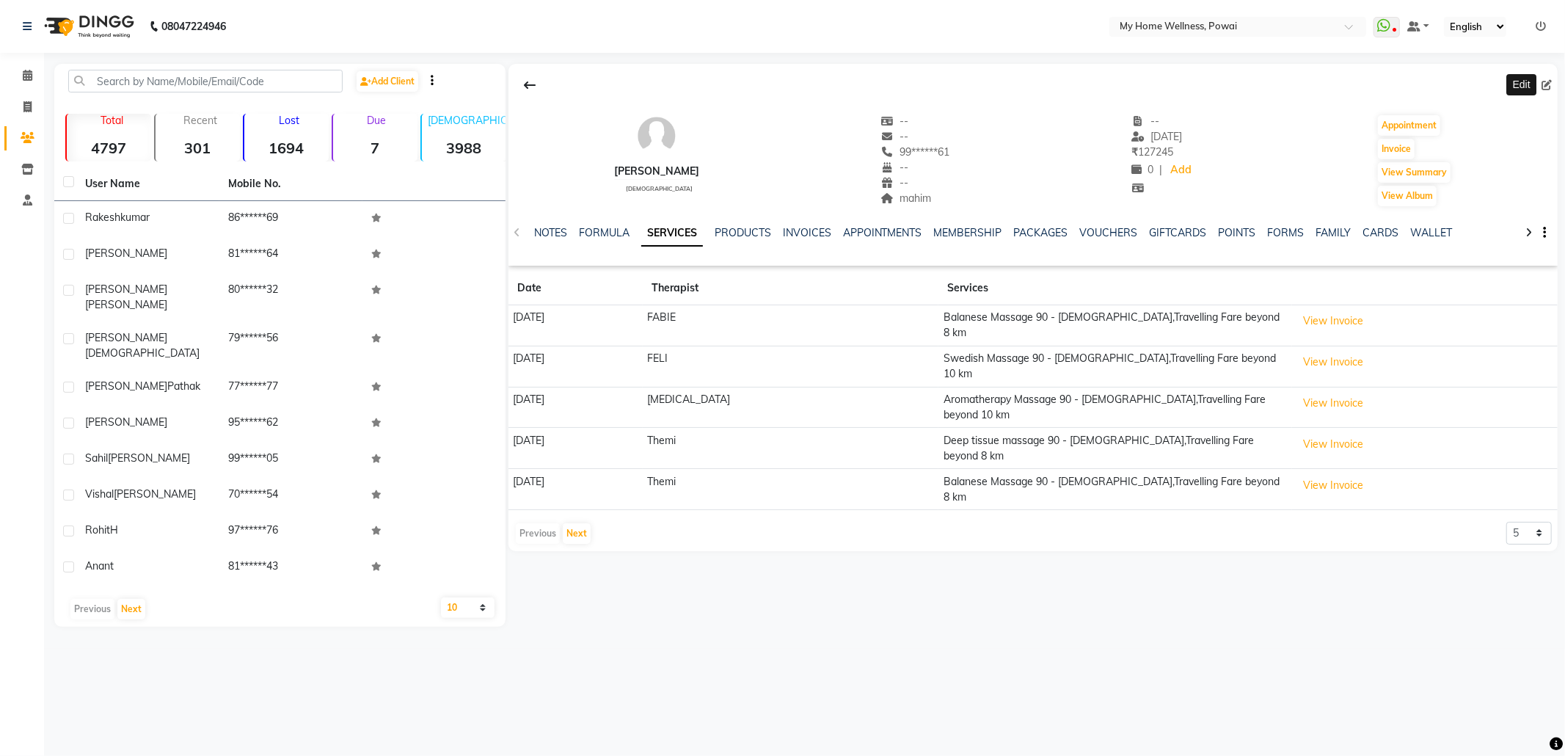
click at [1550, 84] on icon at bounding box center [1546, 85] width 10 height 10
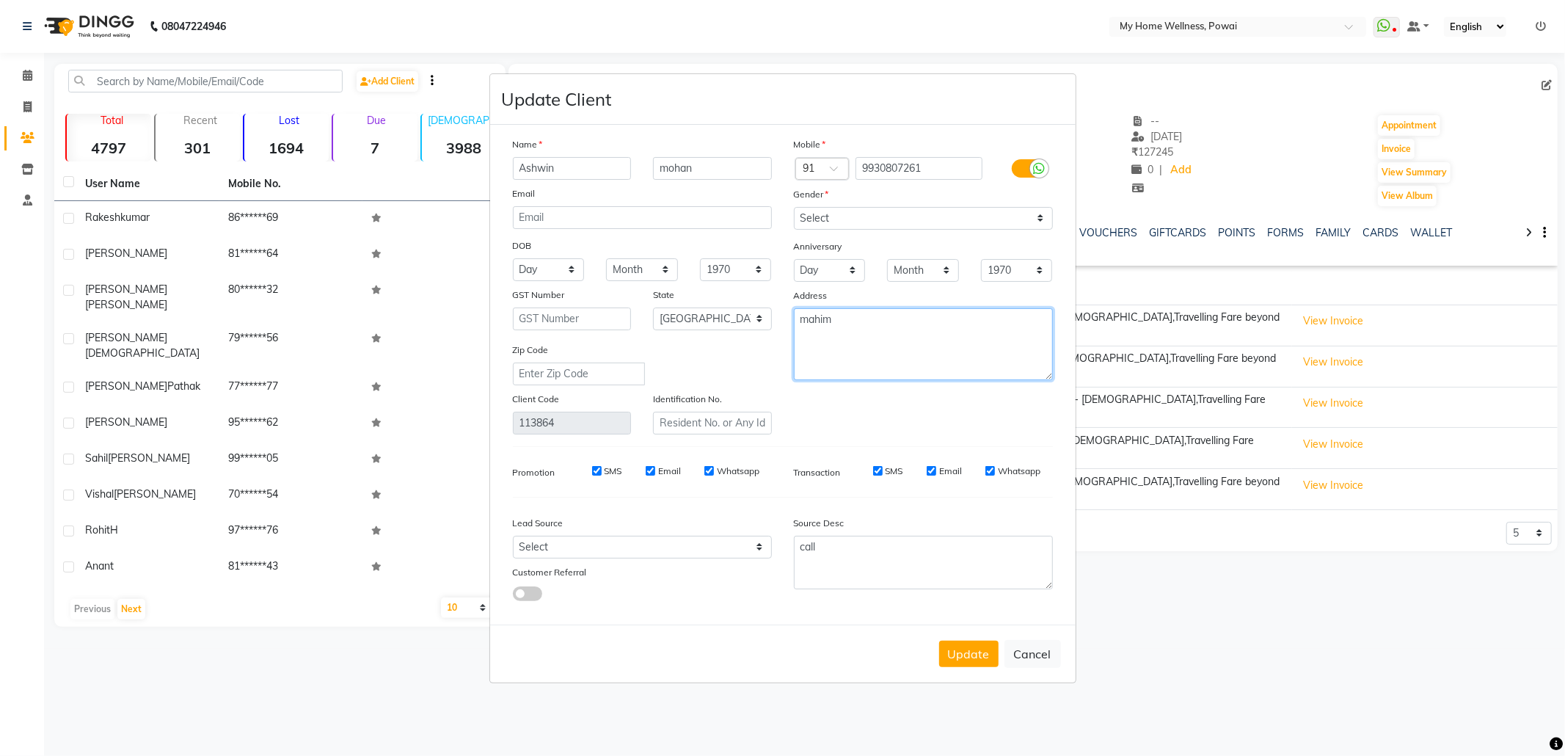
click at [893, 326] on textarea "mahim" at bounding box center [923, 344] width 259 height 72
drag, startPoint x: 661, startPoint y: 280, endPoint x: 594, endPoint y: 280, distance: 67.5
click at [593, 280] on div "Name [PERSON_NAME] Email DOB Day 01 02 03 04 05 06 07 08 09 10 11 12 13 14 15 1…" at bounding box center [783, 285] width 562 height 298
click at [635, 547] on select "Select Walk-in Referral Internet Friend Word of Mouth Advertisement Facebook Ju…" at bounding box center [642, 547] width 259 height 23
click at [513, 536] on select "Select Walk-in Referral Internet Friend Word of Mouth Advertisement Facebook Ju…" at bounding box center [642, 547] width 259 height 23
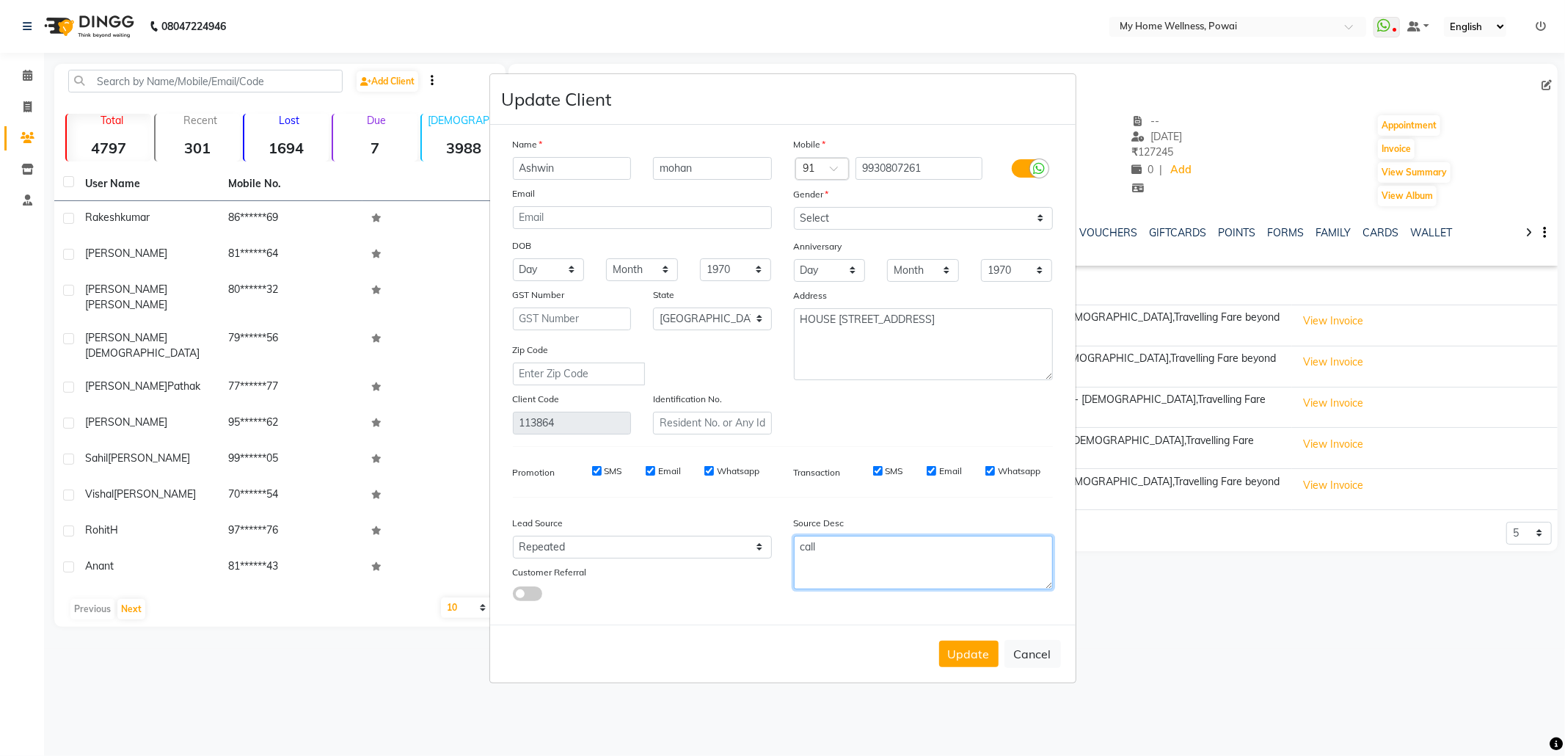
click at [870, 555] on textarea "call" at bounding box center [923, 563] width 259 height 54
drag, startPoint x: 870, startPoint y: 555, endPoint x: 678, endPoint y: 540, distance: 192.8
click at [678, 540] on div "Lead Source Select Walk-in Referral Internet Friend Word of Mouth Advertisement…" at bounding box center [783, 555] width 562 height 92
paste textarea "POLICY FORM SUMMITED"
click at [968, 652] on button "Update" at bounding box center [968, 654] width 59 height 26
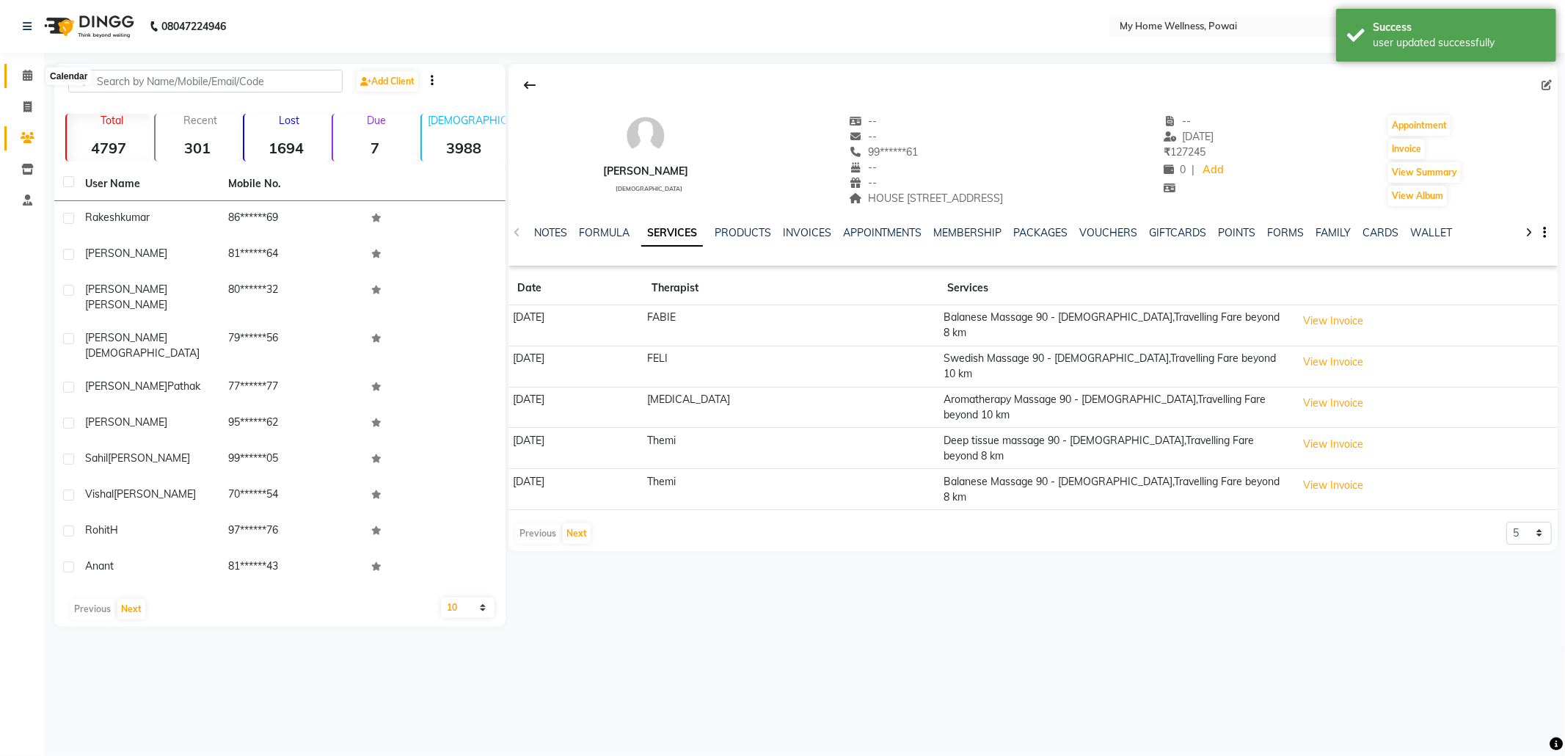
click at [28, 80] on icon at bounding box center [28, 75] width 10 height 11
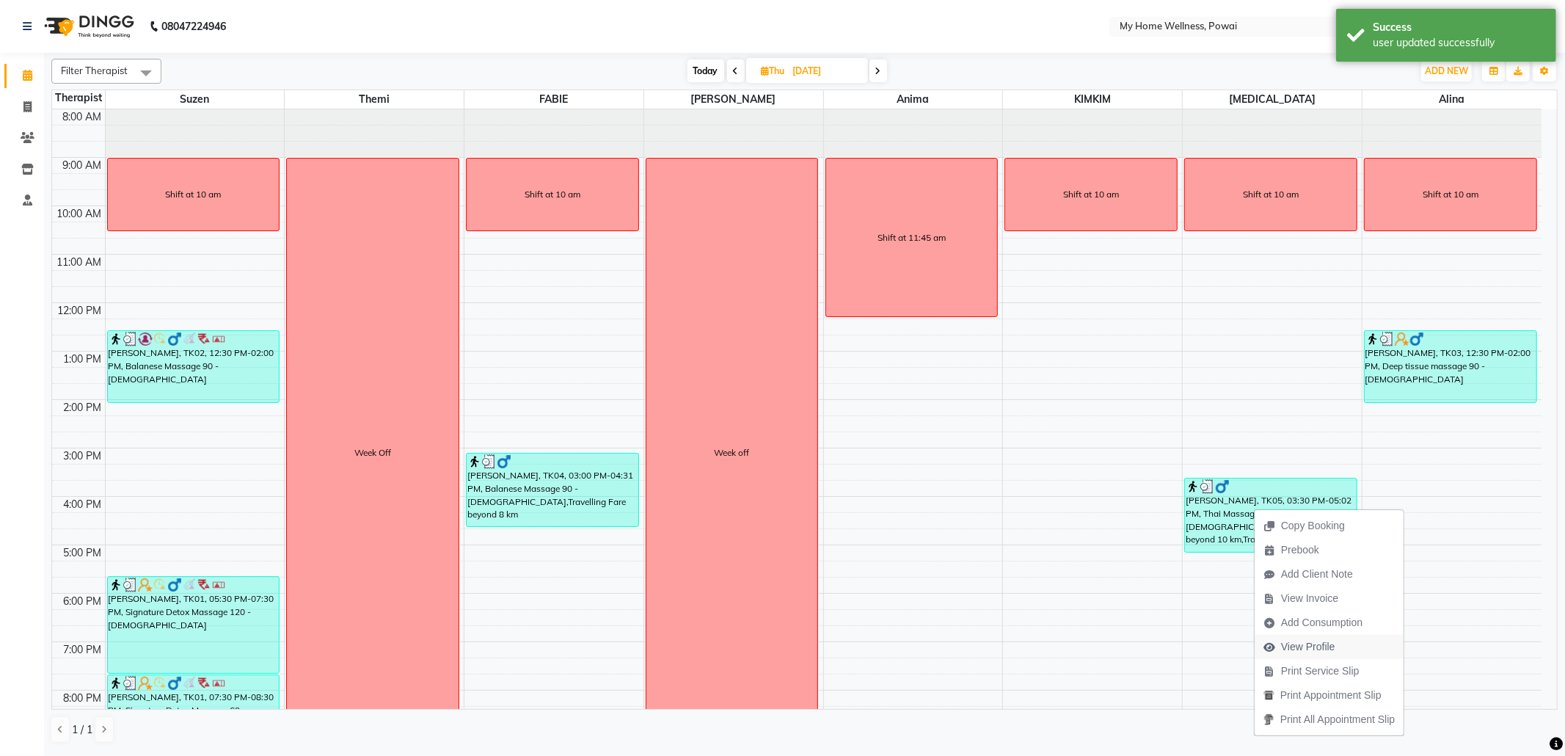
click at [1322, 641] on span "View Profile" at bounding box center [1308, 646] width 54 height 15
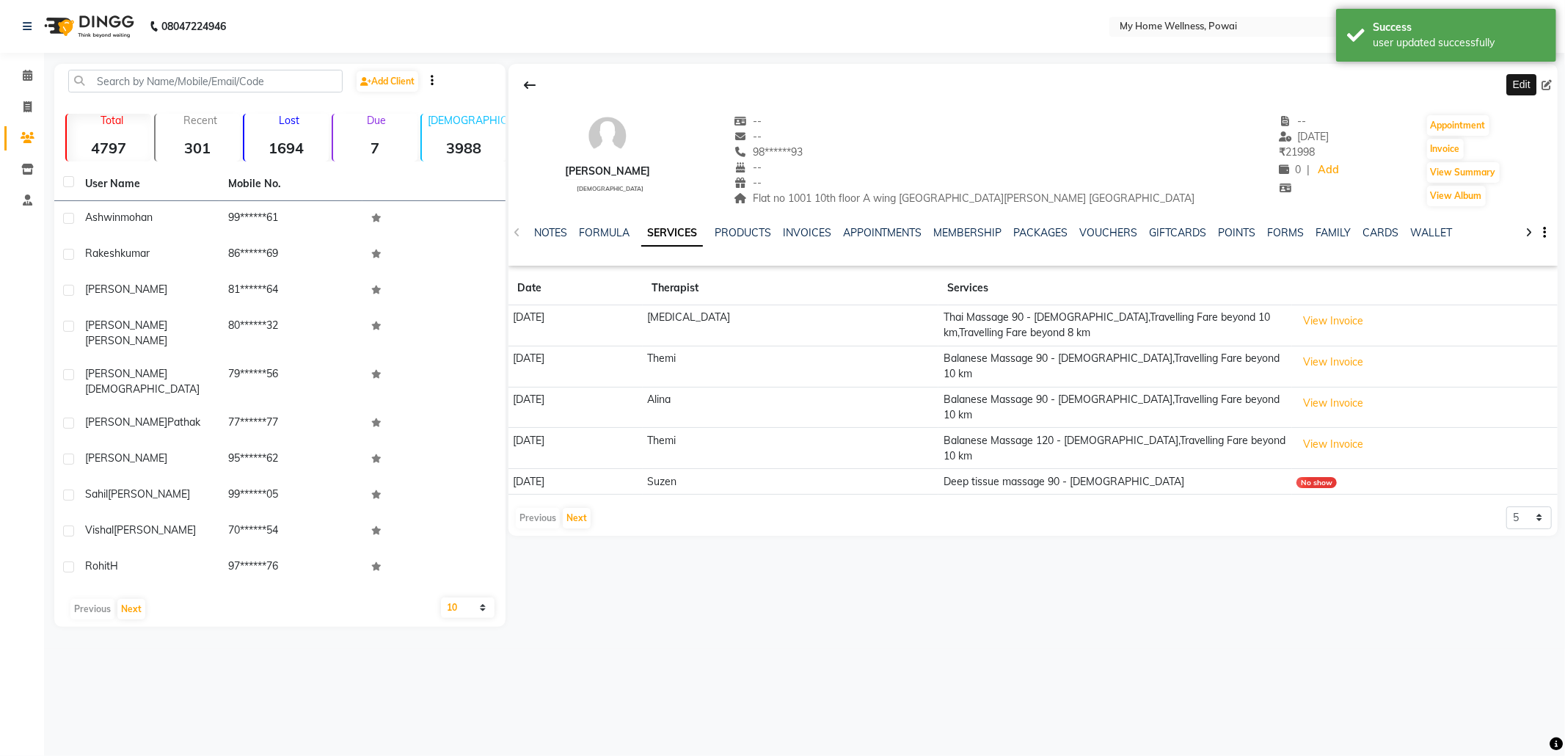
click at [1544, 85] on icon at bounding box center [1546, 85] width 10 height 10
click at [1550, 83] on icon at bounding box center [1546, 85] width 10 height 10
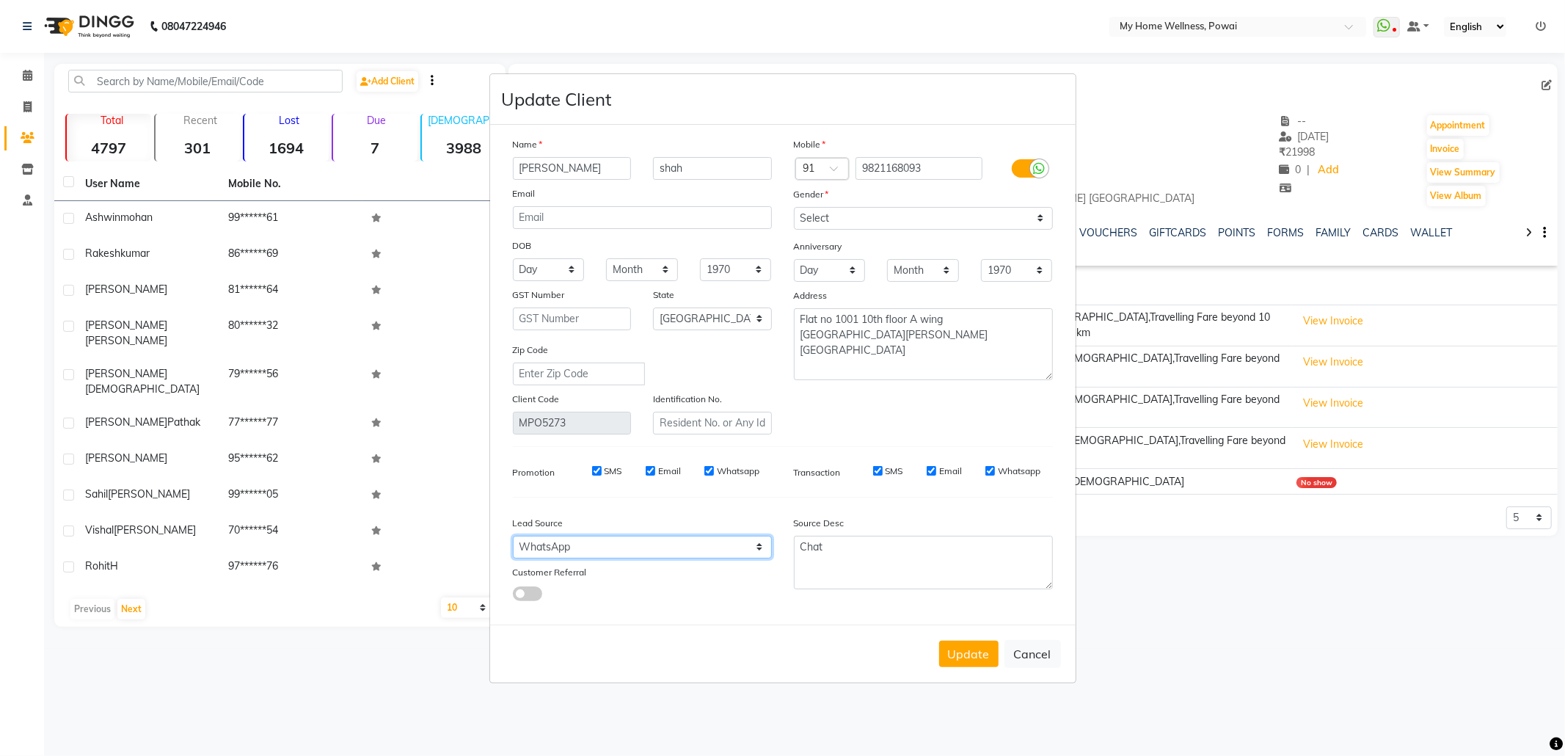
drag, startPoint x: 697, startPoint y: 543, endPoint x: 691, endPoint y: 537, distance: 8.3
click at [697, 543] on select "Select Walk-in Referral Internet Friend Word of Mouth Advertisement Facebook Ju…" at bounding box center [642, 547] width 259 height 23
click at [513, 536] on select "Select Walk-in Referral Internet Friend Word of Mouth Advertisement Facebook Ju…" at bounding box center [642, 547] width 259 height 23
drag, startPoint x: 849, startPoint y: 552, endPoint x: 700, endPoint y: 555, distance: 149.0
click at [700, 555] on div "Lead Source Select Walk-in Referral Internet Friend Word of Mouth Advertisement…" at bounding box center [783, 555] width 562 height 92
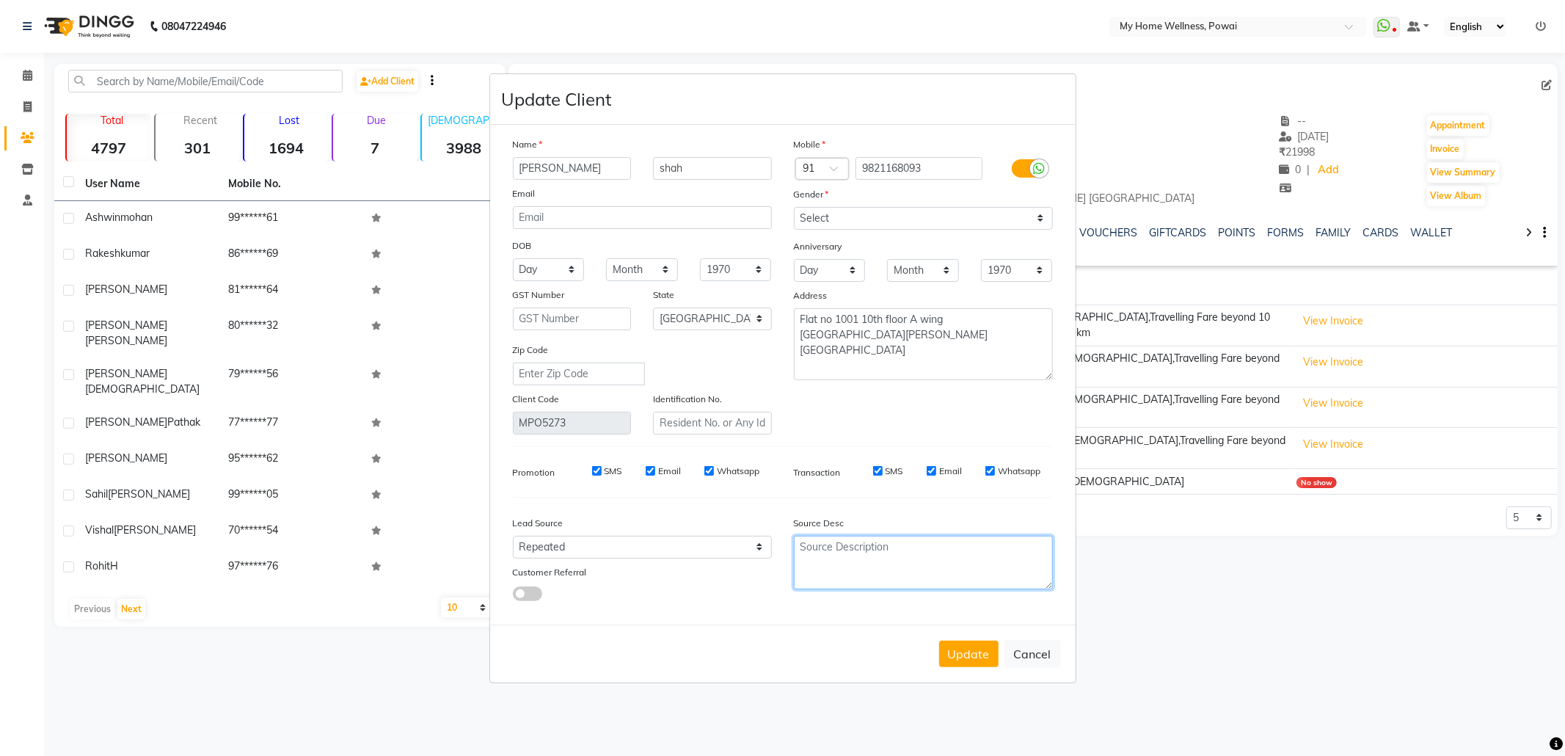
paste textarea "POLICY FORM SUMMITED"
click at [974, 652] on button "Update" at bounding box center [968, 654] width 59 height 26
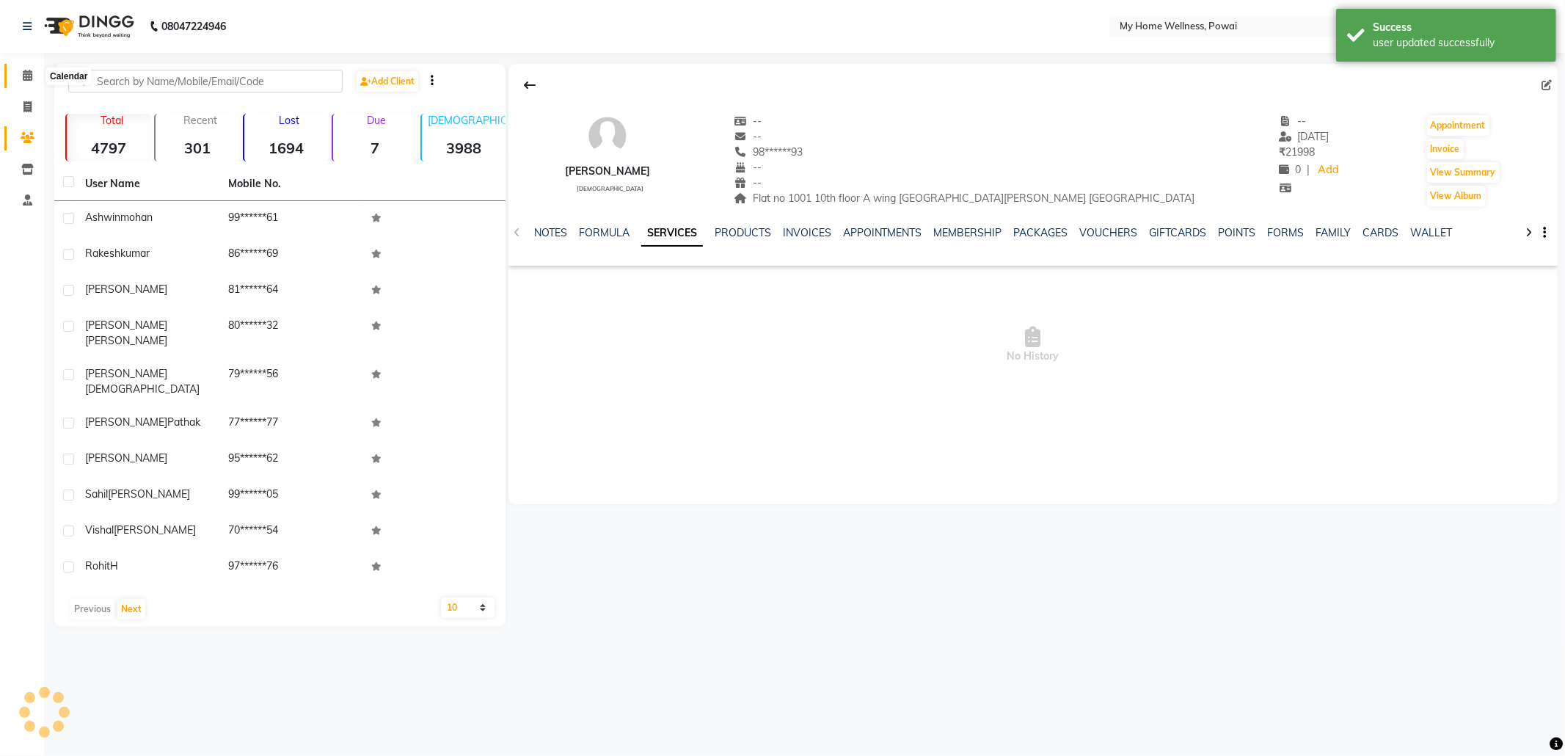
click at [21, 71] on span at bounding box center [28, 75] width 26 height 17
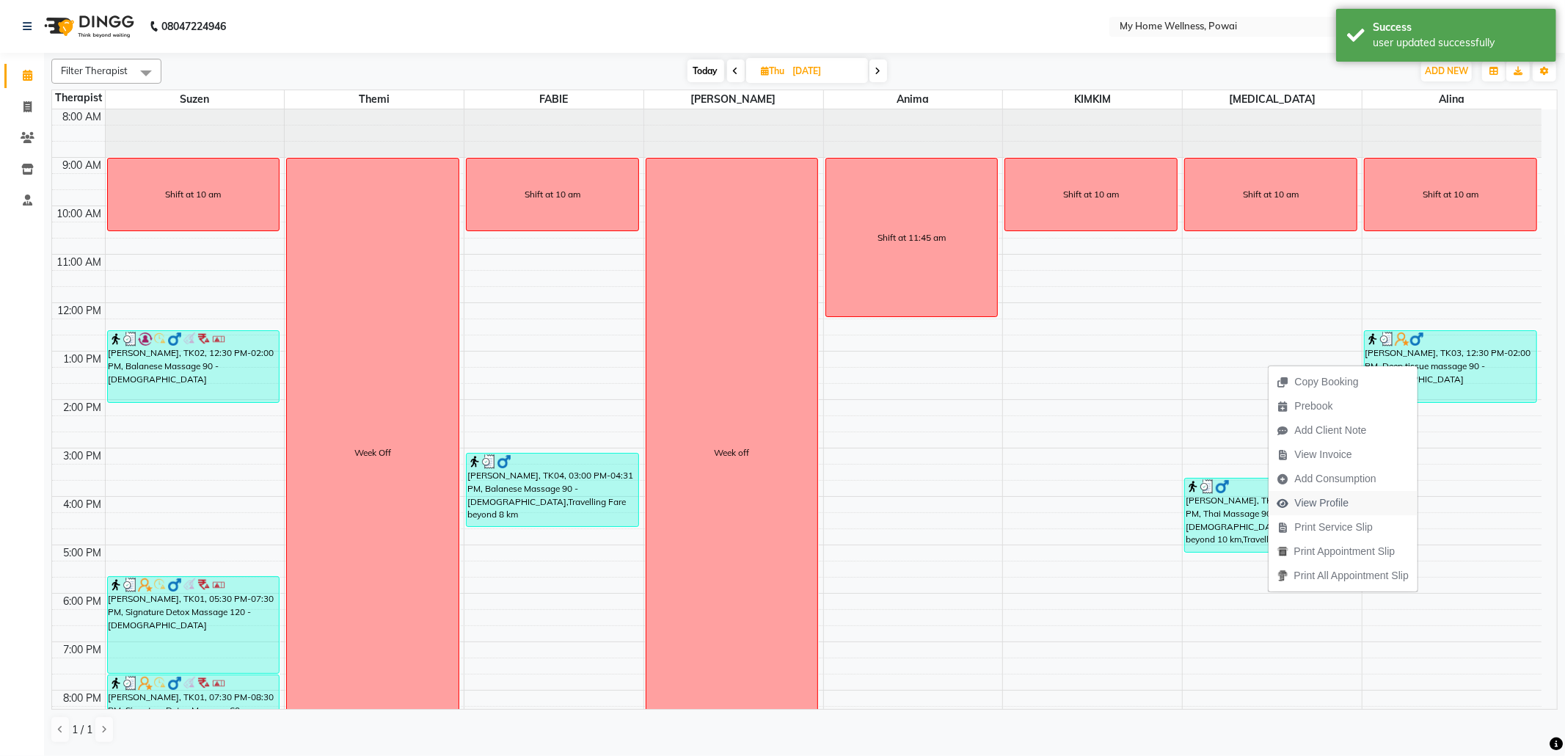
click at [1319, 502] on span "View Profile" at bounding box center [1322, 502] width 54 height 15
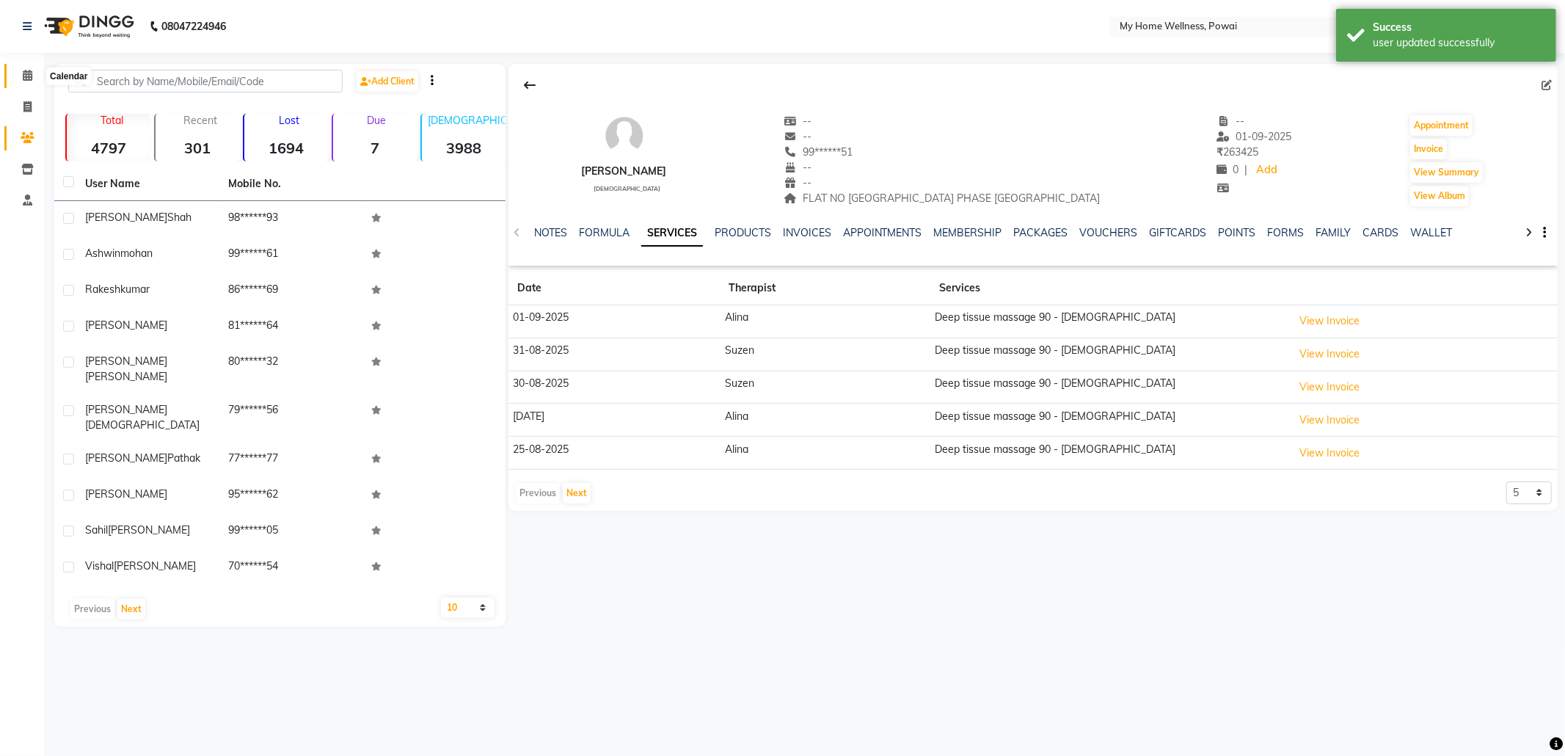
click at [26, 75] on icon at bounding box center [28, 75] width 10 height 11
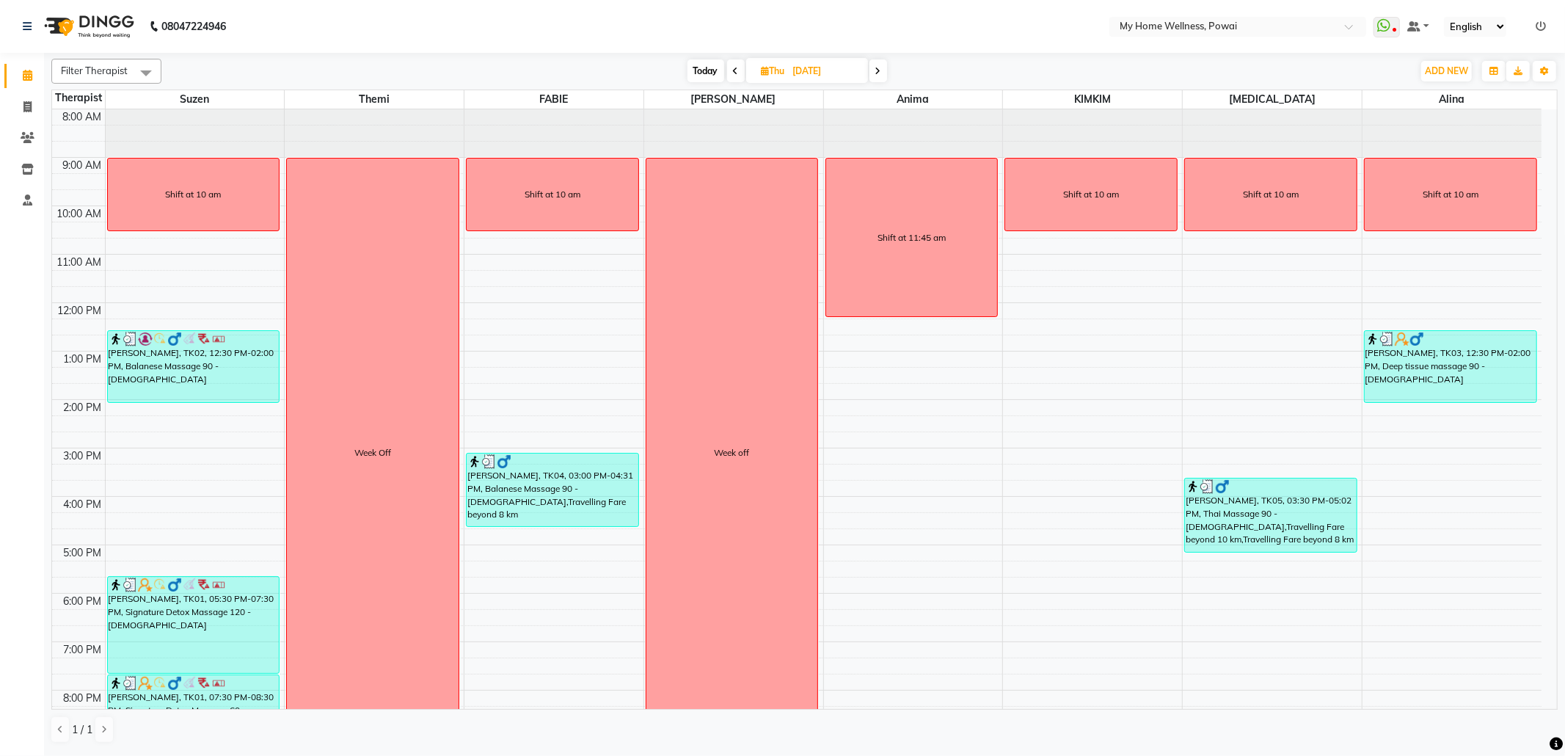
click at [733, 75] on icon at bounding box center [736, 71] width 6 height 9
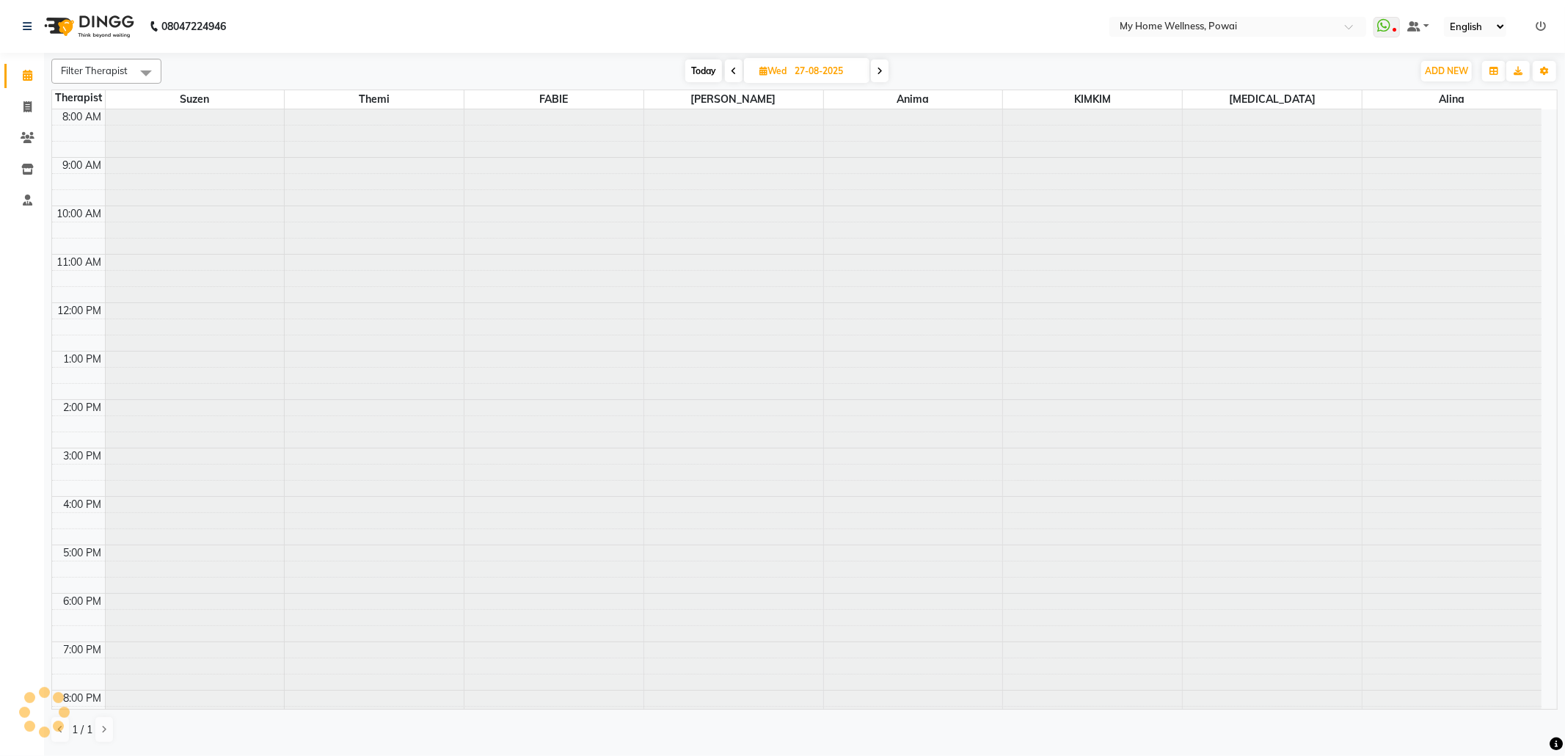
scroll to position [89, 0]
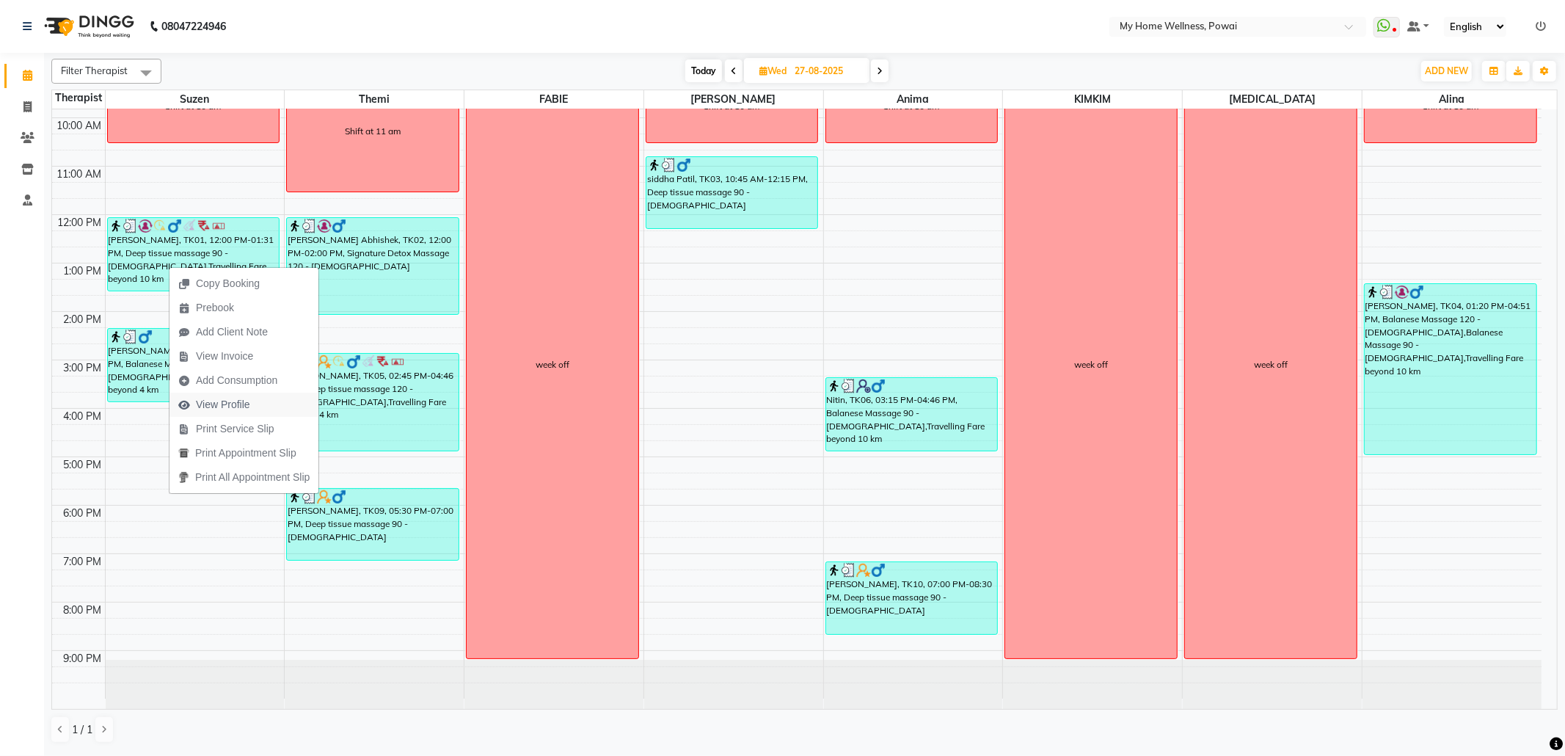
click at [220, 404] on span "View Profile" at bounding box center [223, 404] width 54 height 15
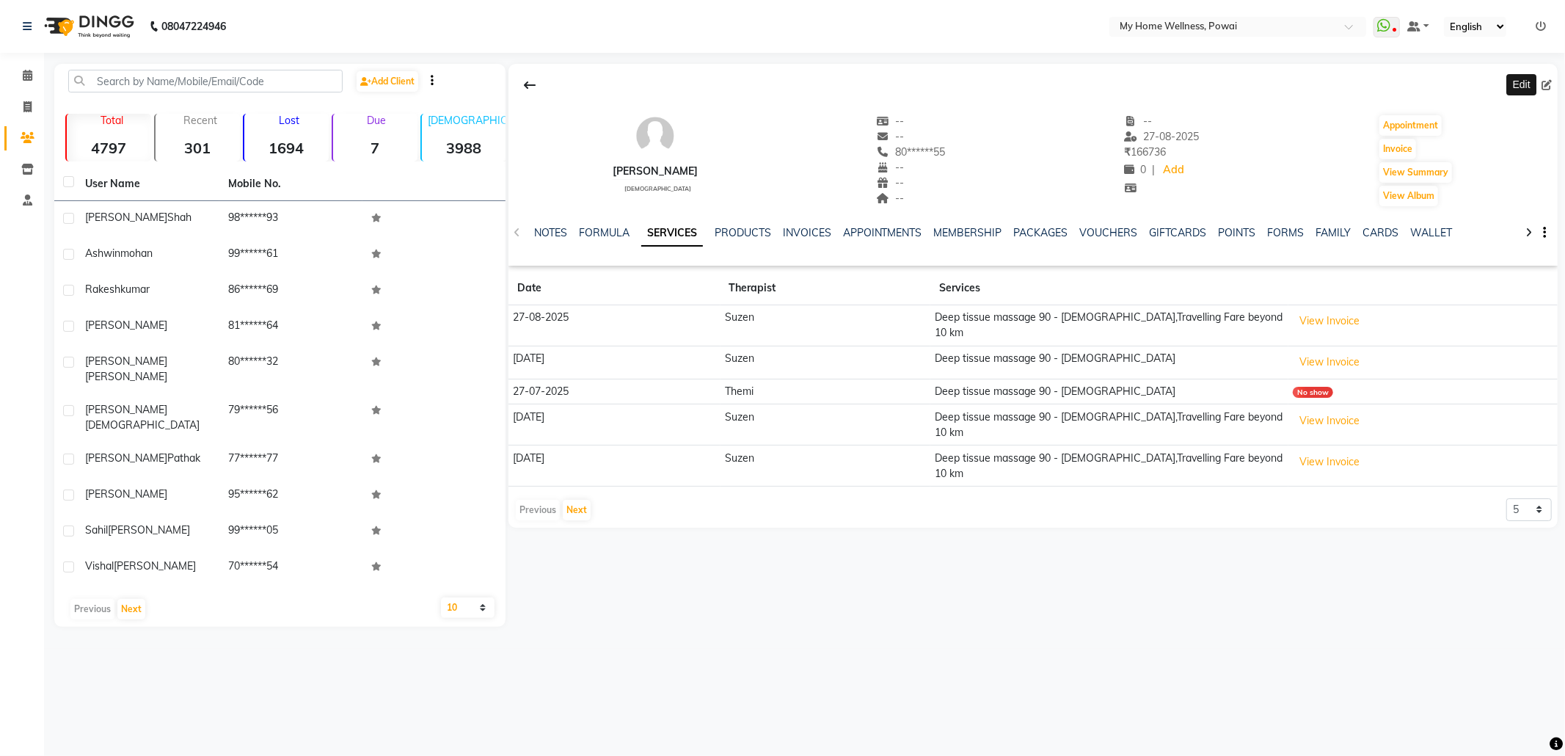
click at [1550, 80] on icon at bounding box center [1546, 85] width 10 height 10
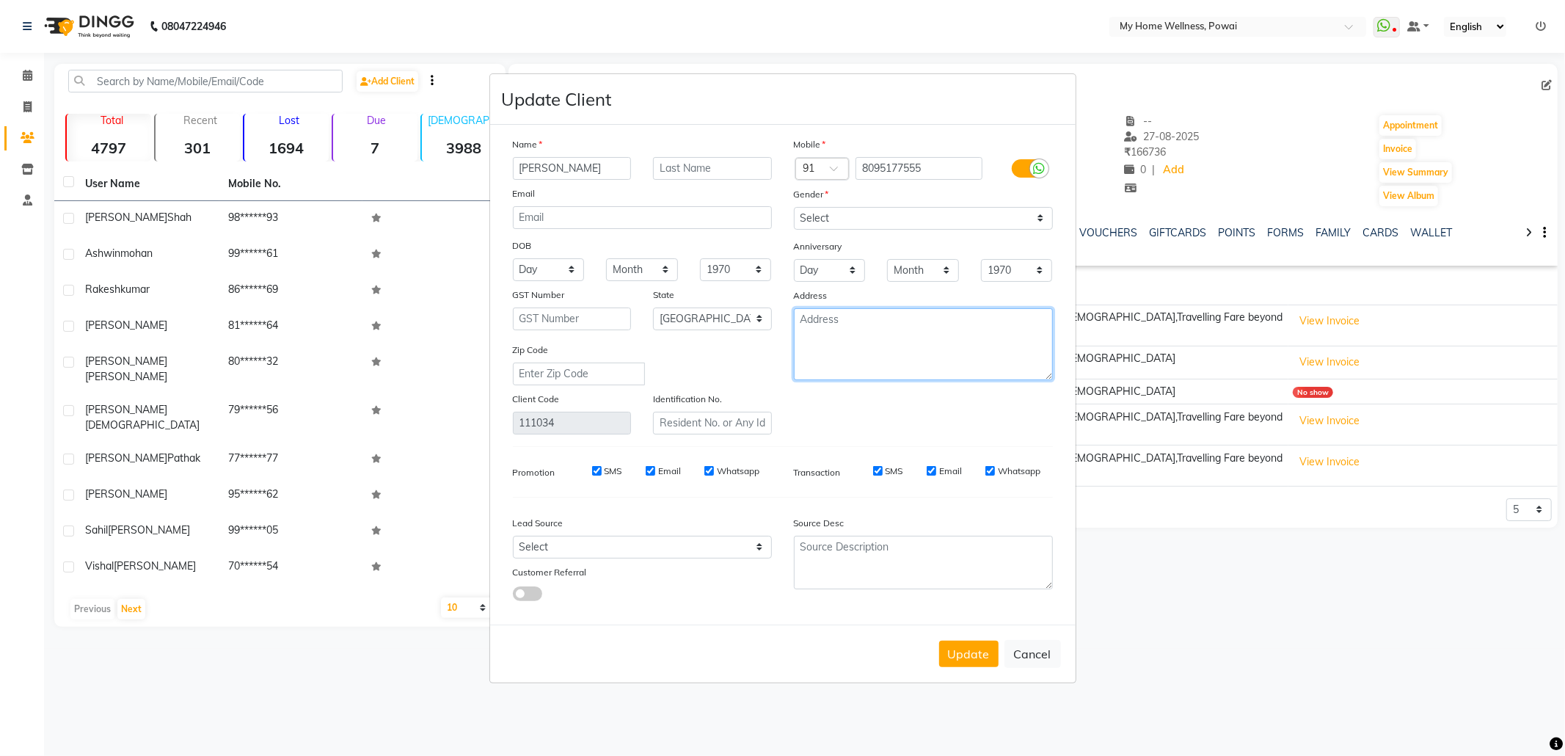
click at [885, 335] on textarea at bounding box center [923, 344] width 259 height 72
click at [611, 549] on select "Select Walk-in Referral Internet Friend Word of Mouth Advertisement Facebook Ju…" at bounding box center [642, 547] width 259 height 23
click at [513, 536] on select "Select Walk-in Referral Internet Friend Word of Mouth Advertisement Facebook Ju…" at bounding box center [642, 547] width 259 height 23
click at [875, 569] on textarea at bounding box center [923, 563] width 259 height 54
paste textarea "POLICY FORM SUMMITED"
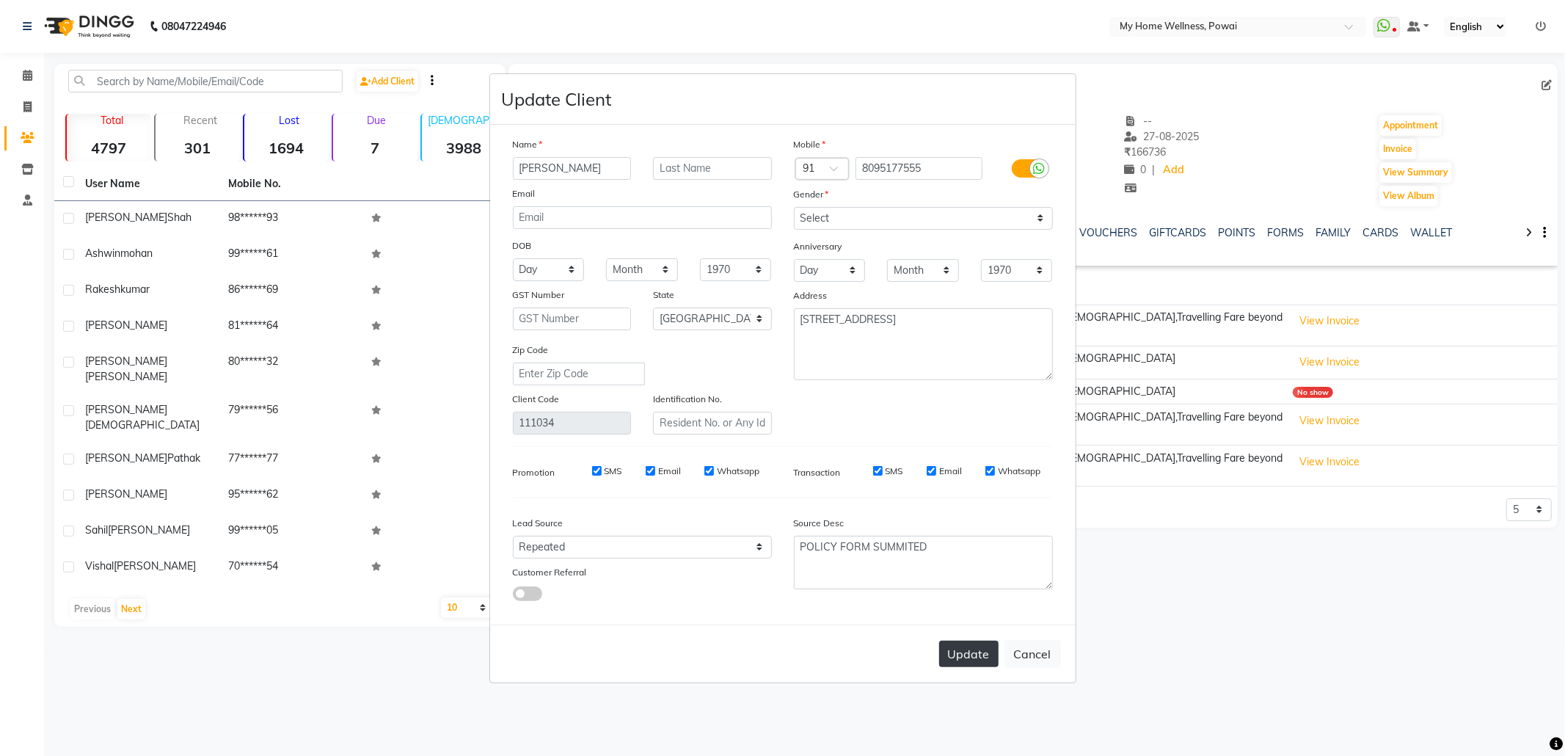
click at [958, 654] on button "Update" at bounding box center [968, 654] width 59 height 26
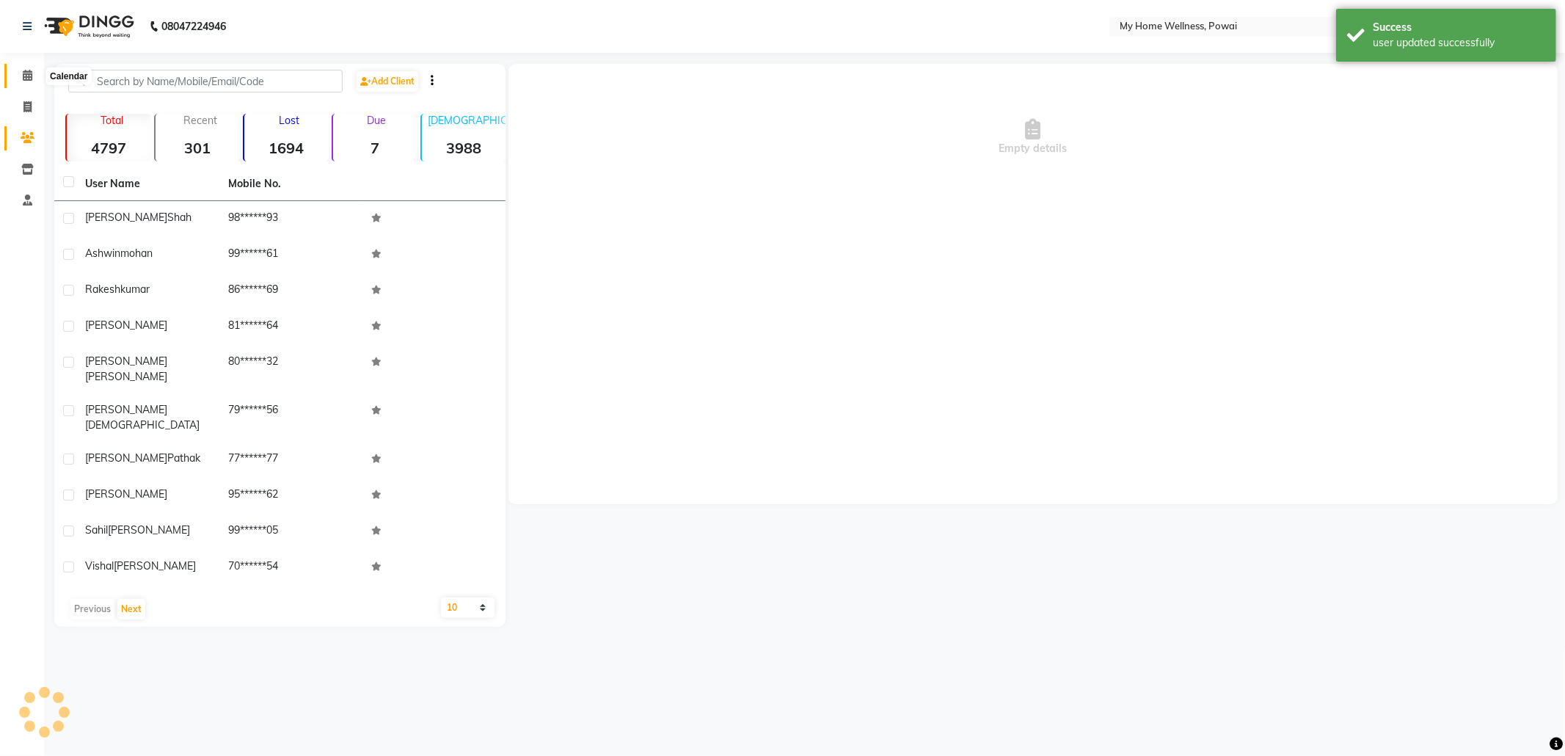
click at [29, 75] on icon at bounding box center [28, 75] width 10 height 11
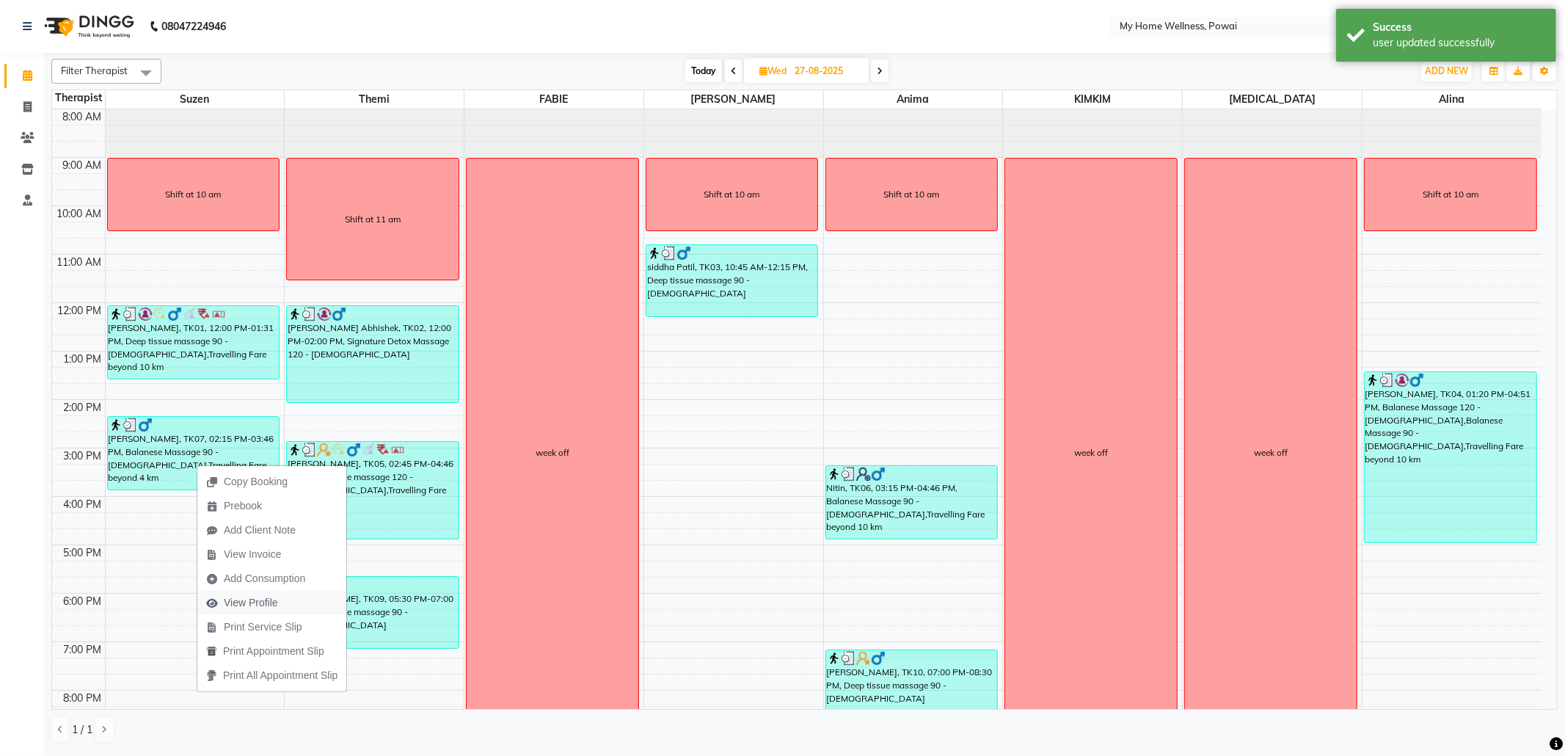
click at [288, 600] on button "View Profile" at bounding box center [271, 603] width 149 height 24
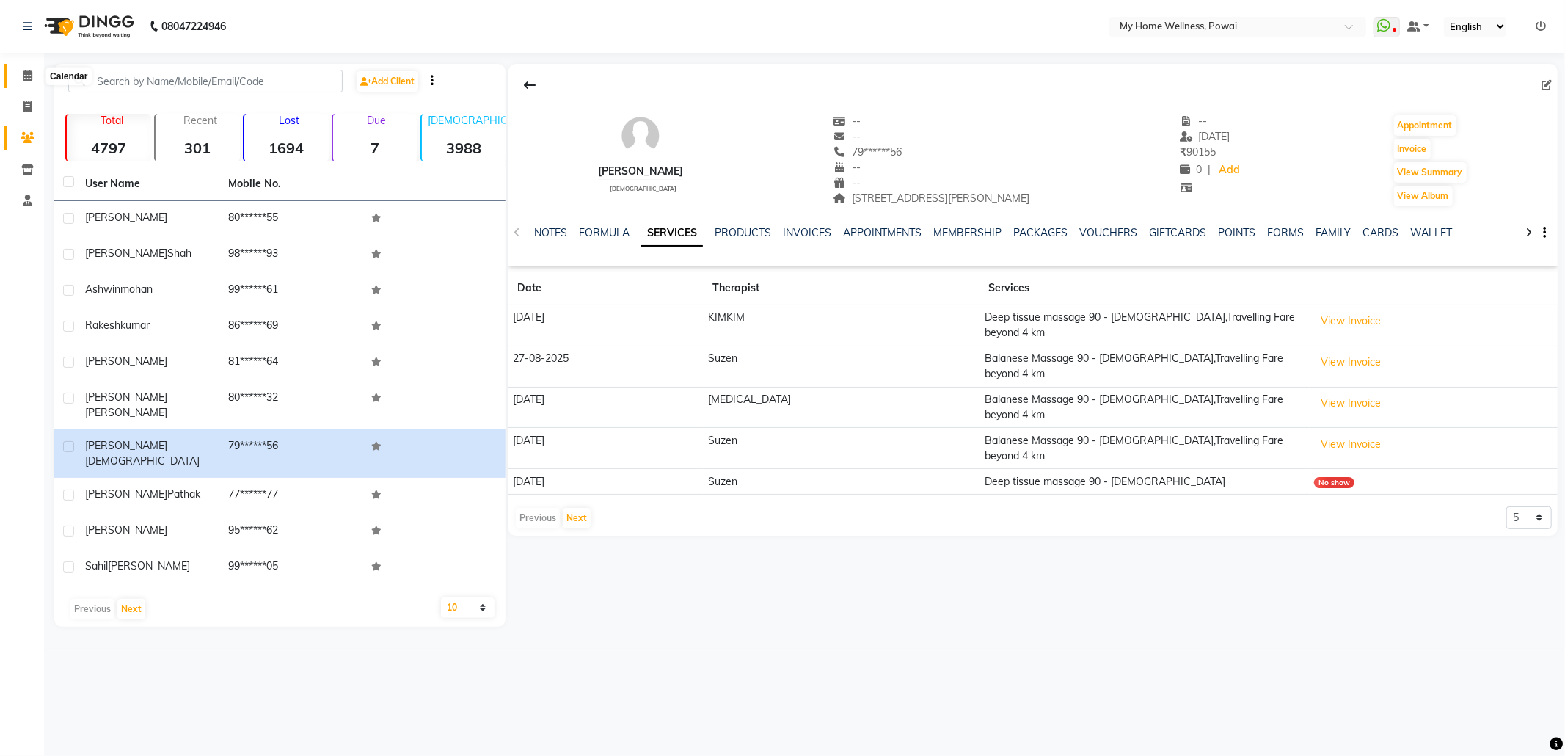
click at [23, 73] on icon at bounding box center [28, 75] width 10 height 11
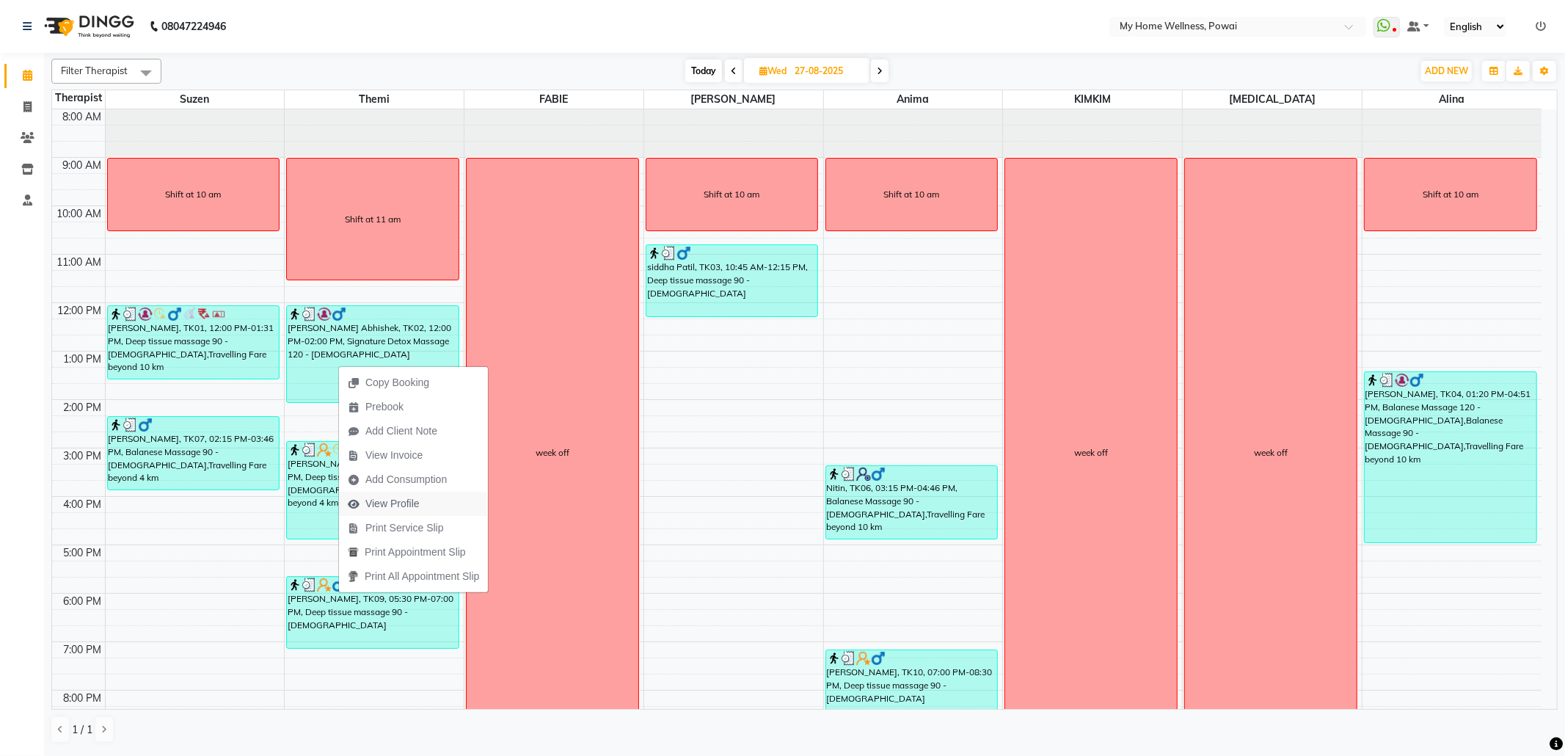
click at [386, 496] on span "View Profile" at bounding box center [392, 503] width 54 height 15
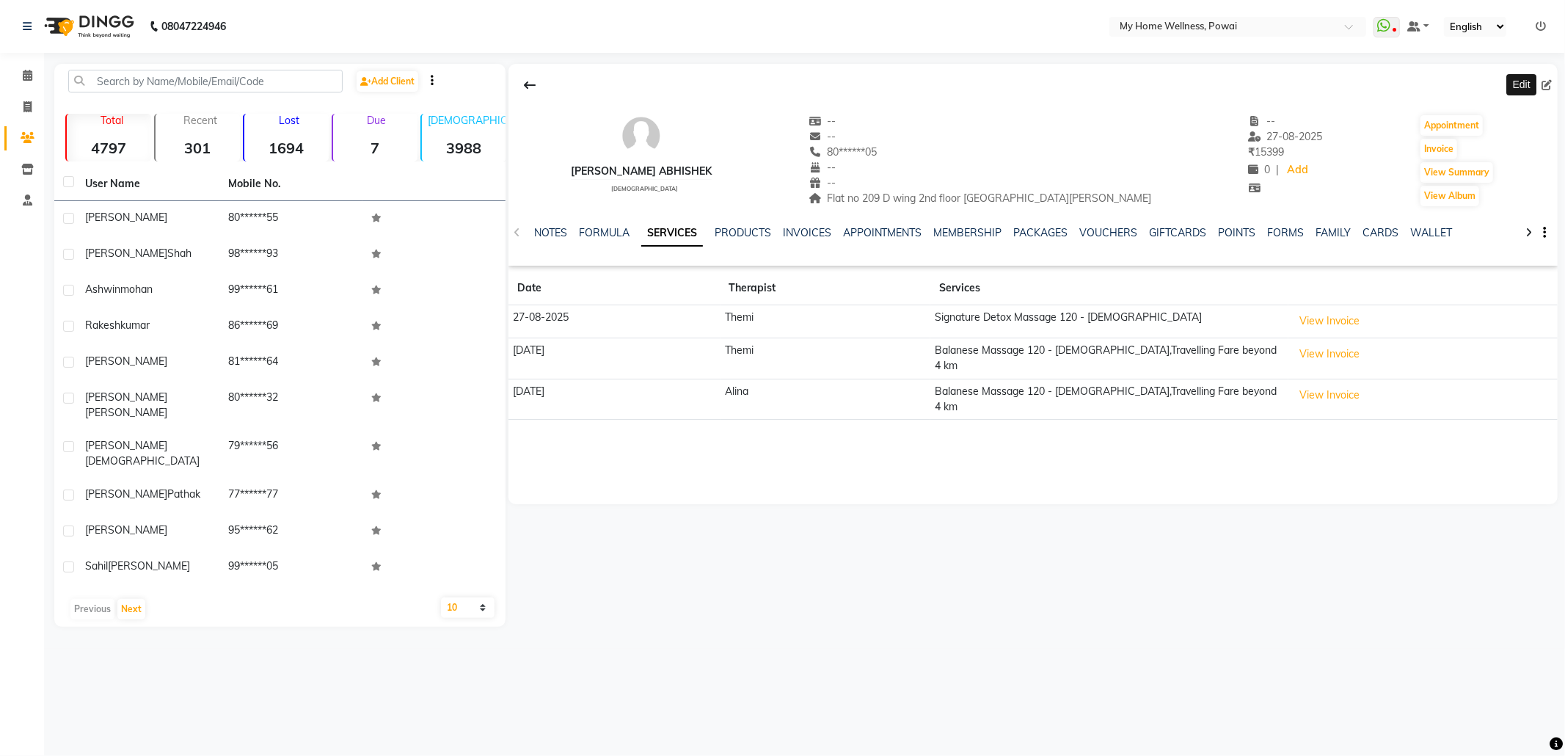
click at [1548, 78] on span at bounding box center [1549, 85] width 16 height 15
click at [1548, 83] on icon at bounding box center [1546, 85] width 10 height 10
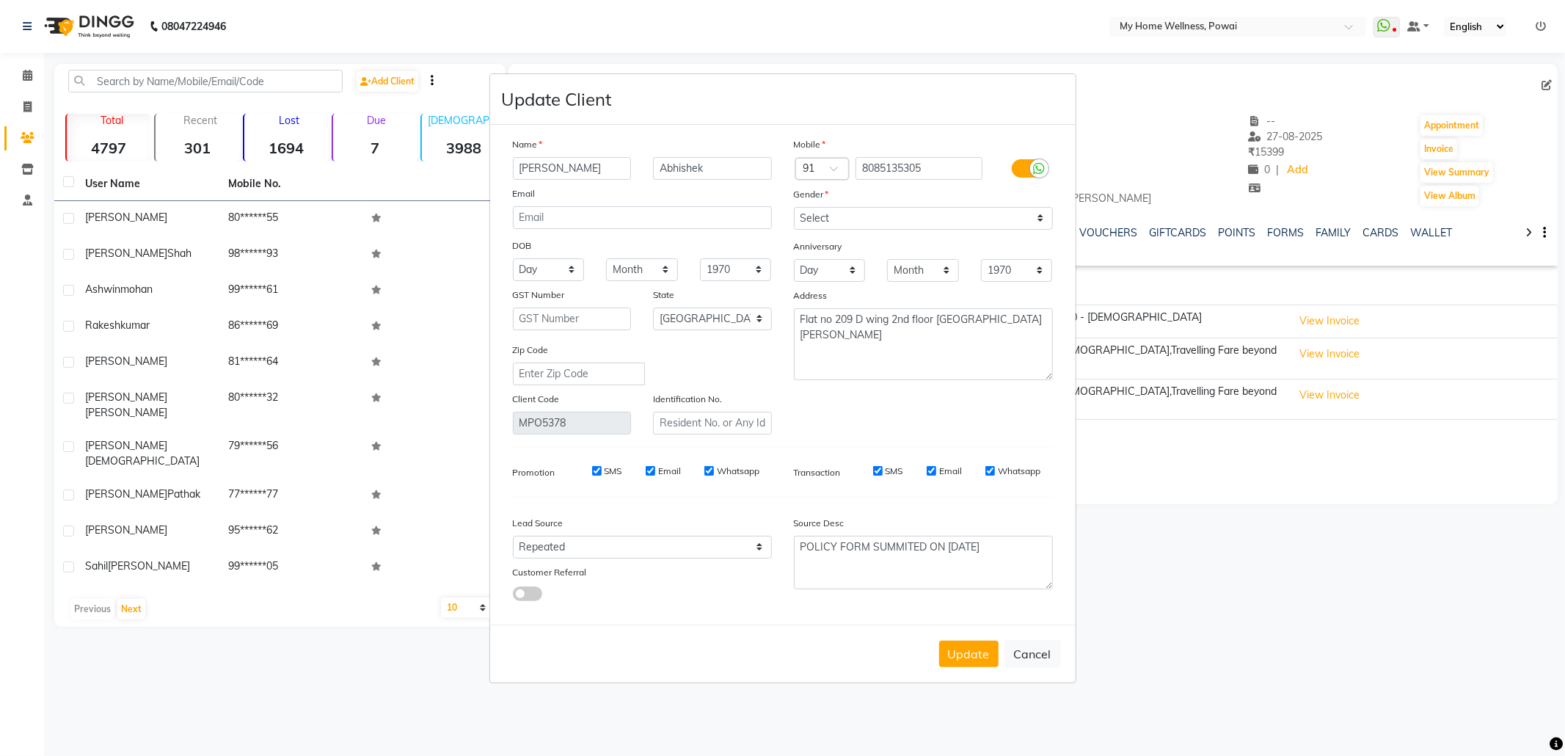
click at [1043, 649] on button "Cancel" at bounding box center [1032, 654] width 56 height 28
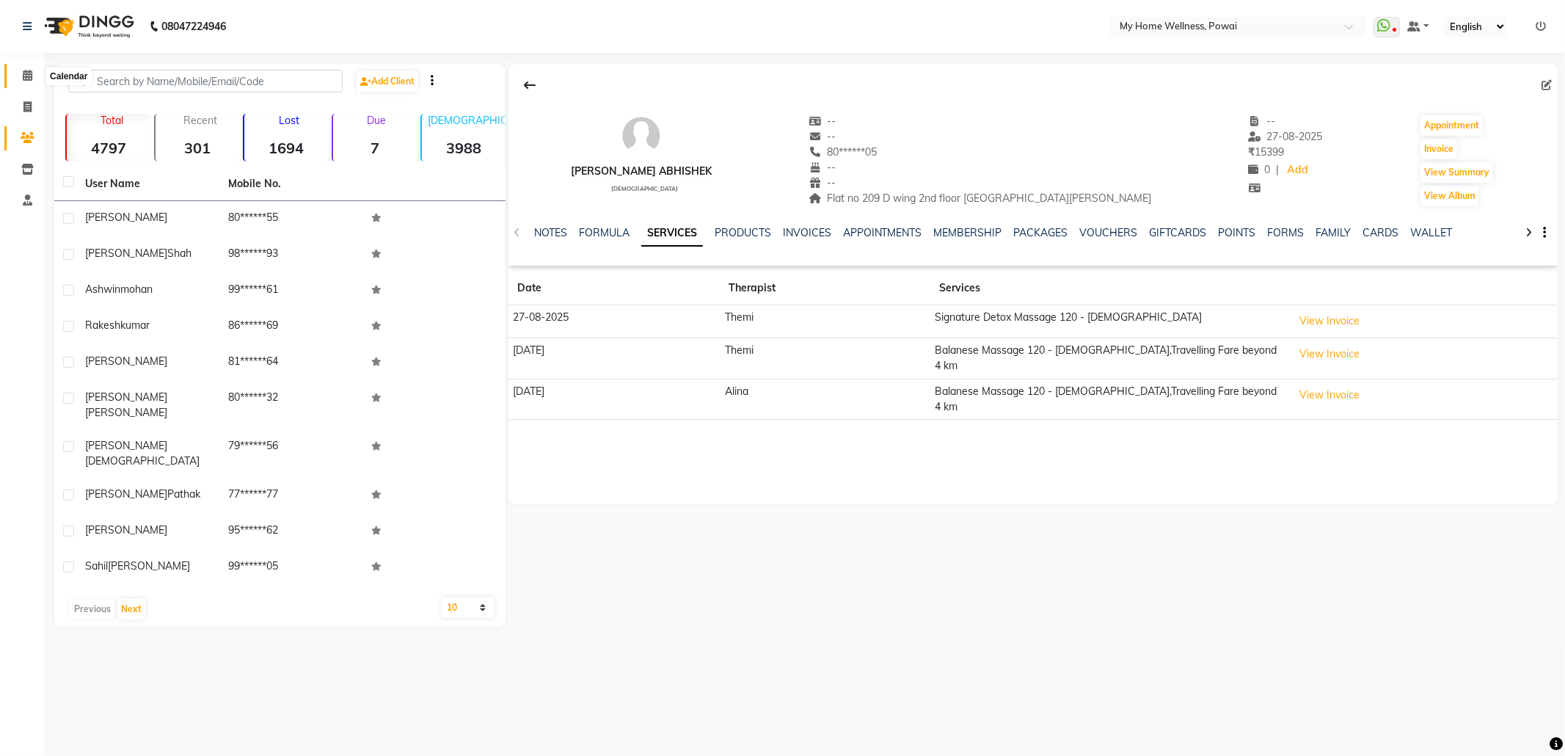
click at [23, 70] on icon at bounding box center [28, 75] width 10 height 11
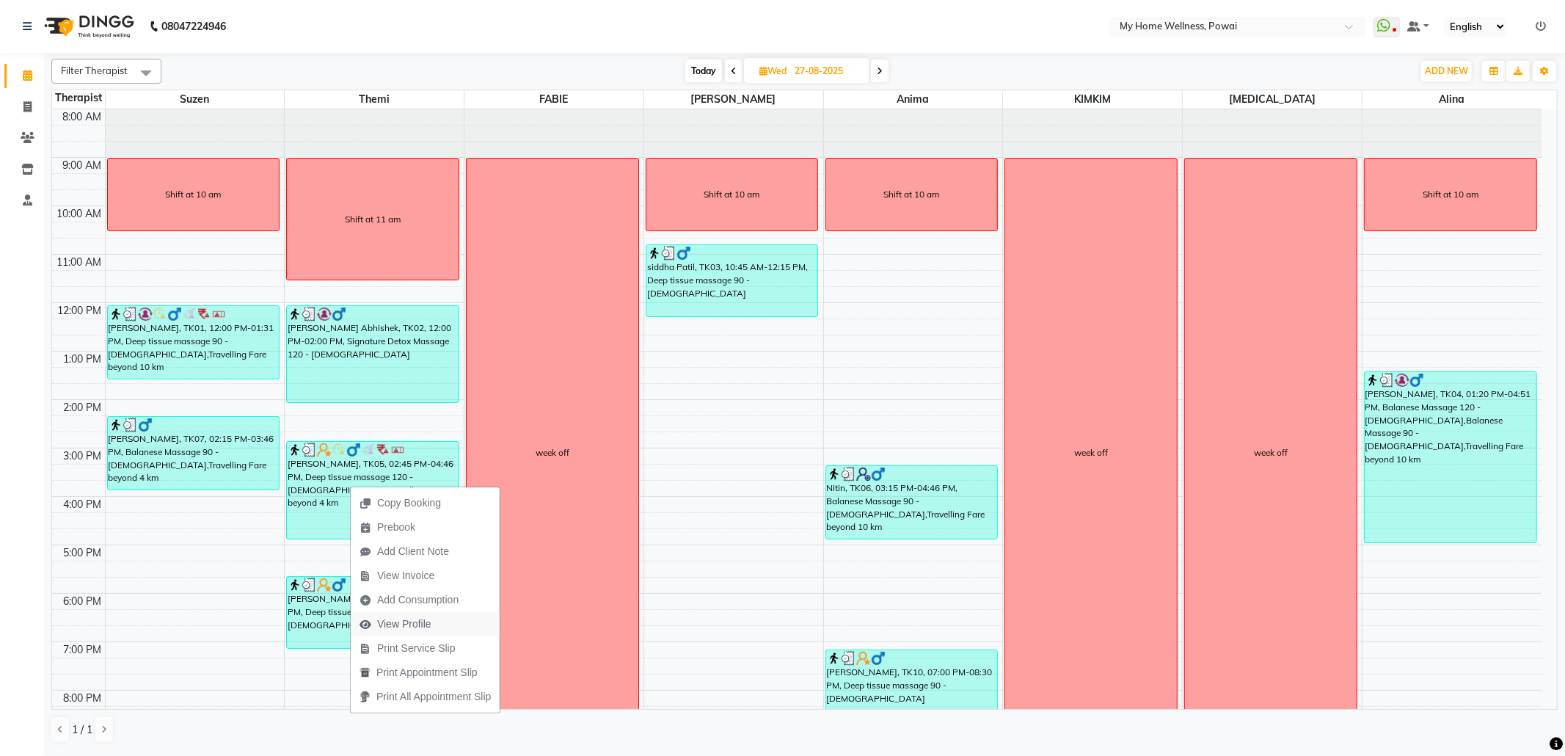
click at [406, 621] on span "View Profile" at bounding box center [404, 623] width 54 height 15
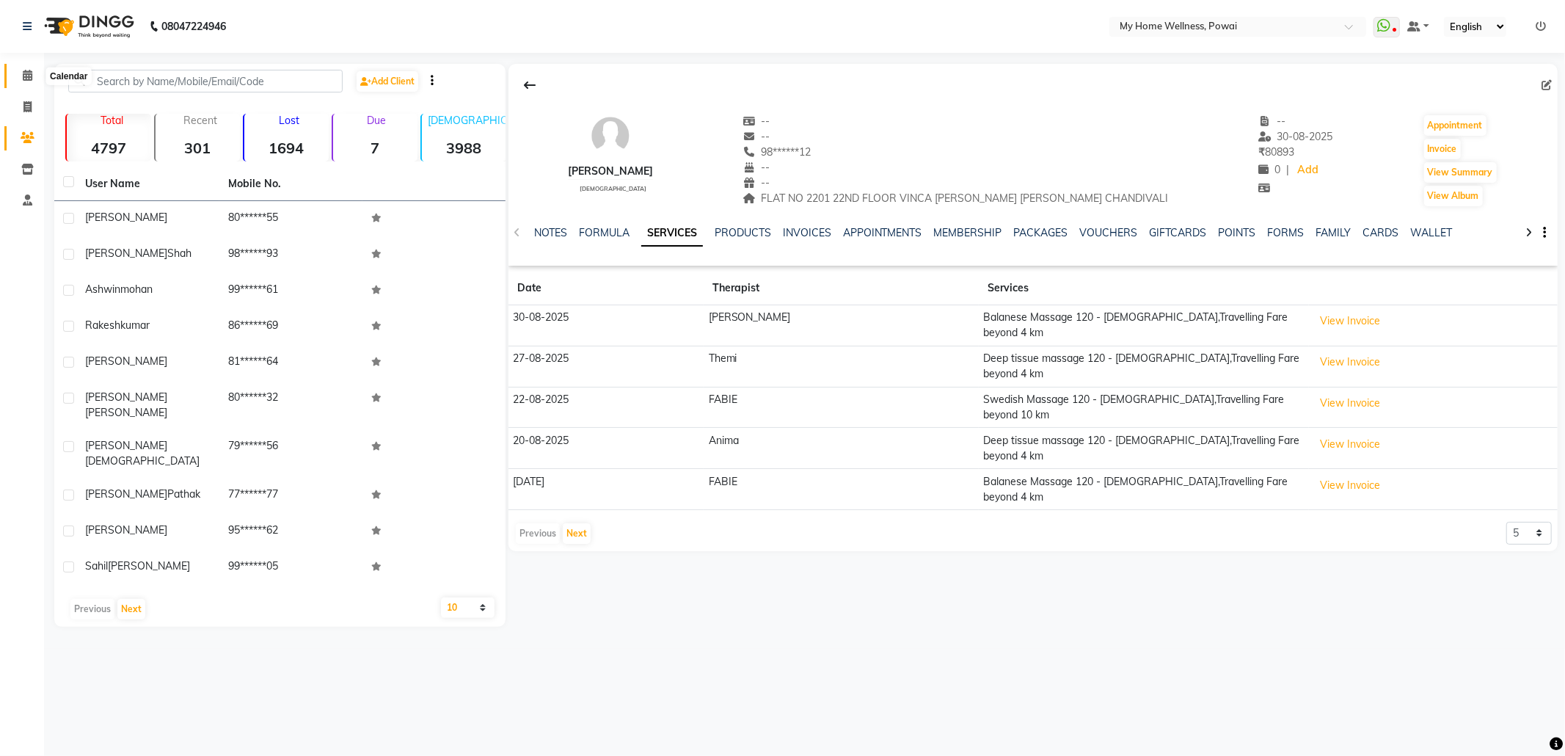
click at [30, 74] on icon at bounding box center [28, 75] width 10 height 11
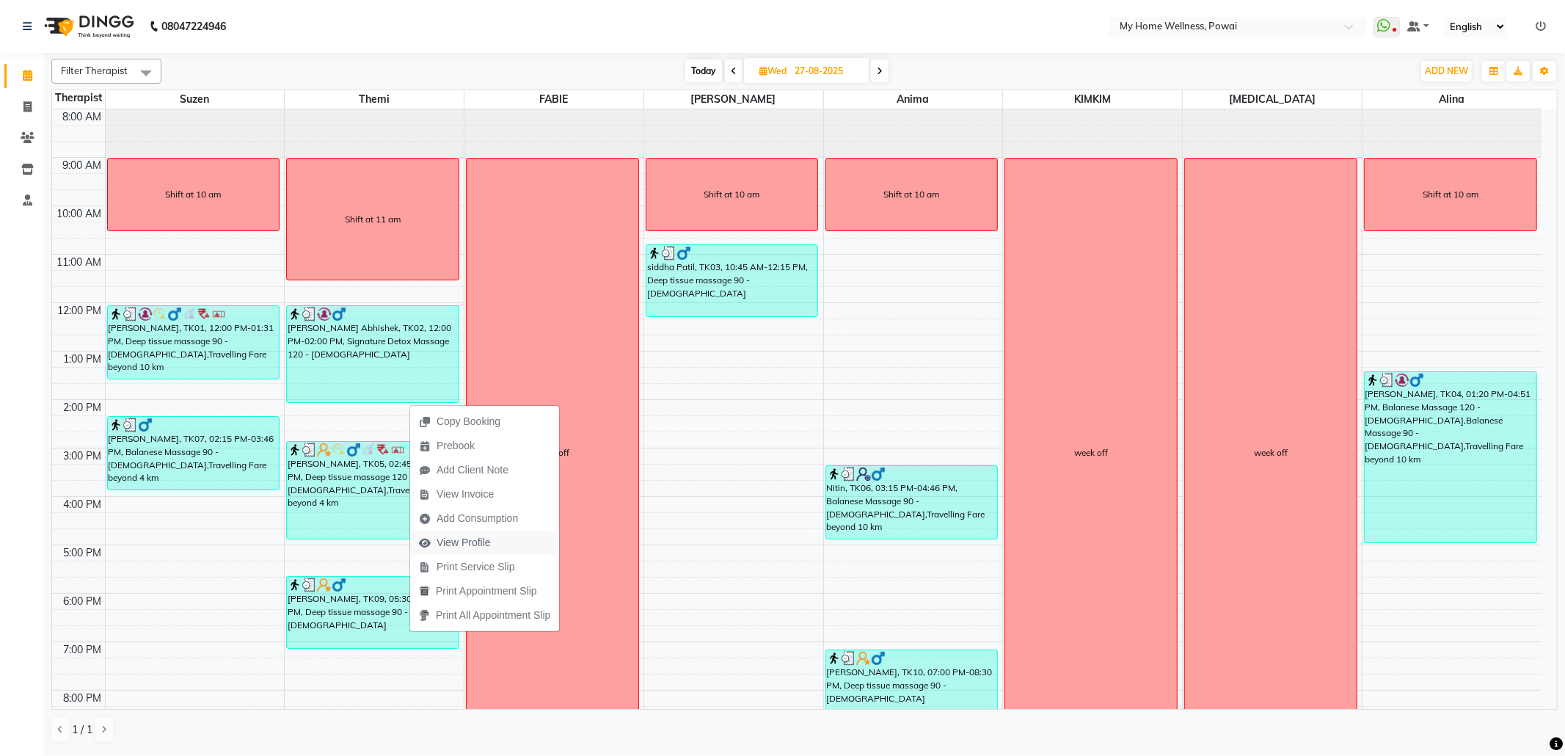
click at [464, 544] on span "View Profile" at bounding box center [464, 542] width 54 height 15
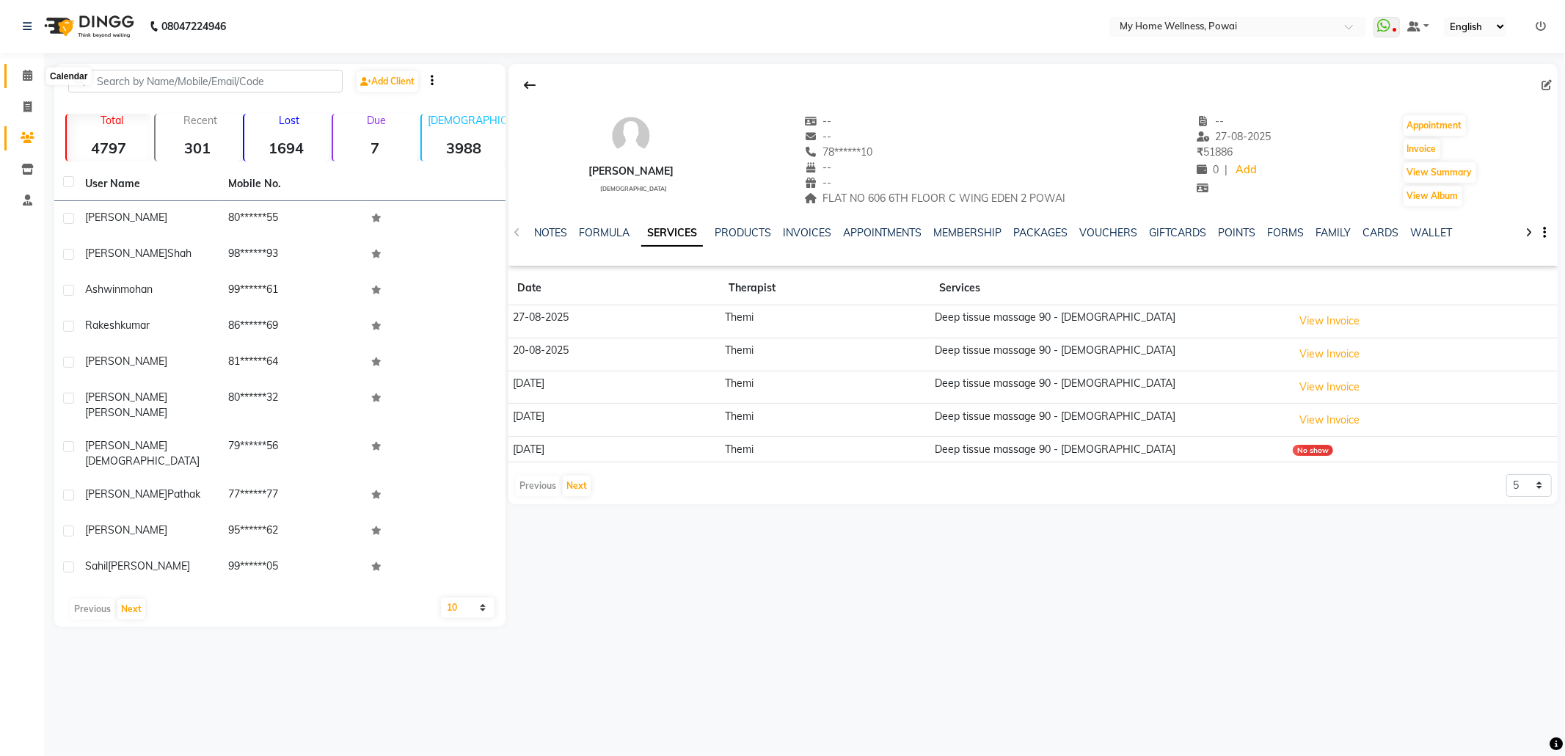
click at [34, 78] on span at bounding box center [28, 75] width 26 height 17
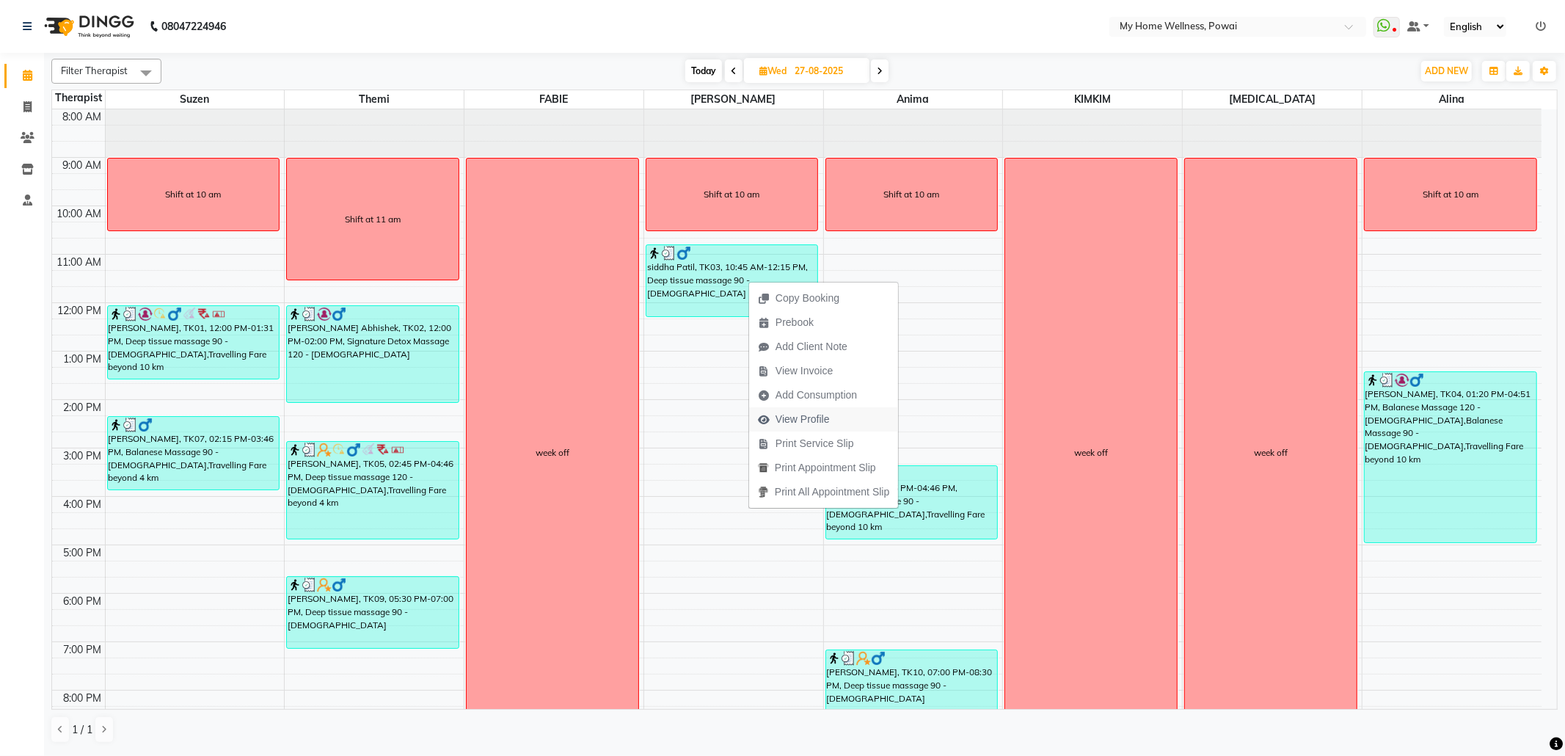
click at [819, 414] on span "View Profile" at bounding box center [803, 419] width 54 height 15
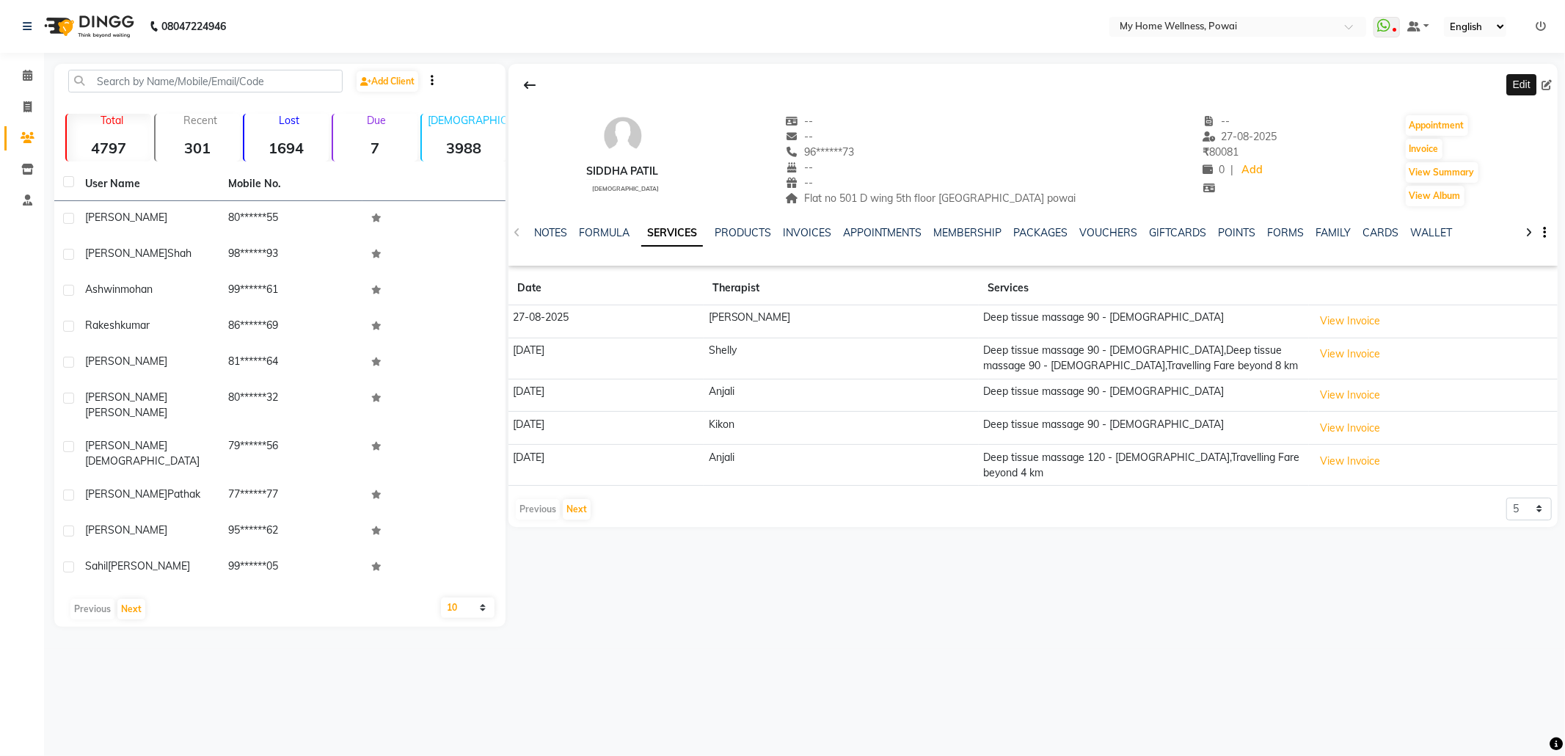
click at [1550, 80] on icon at bounding box center [1546, 85] width 10 height 10
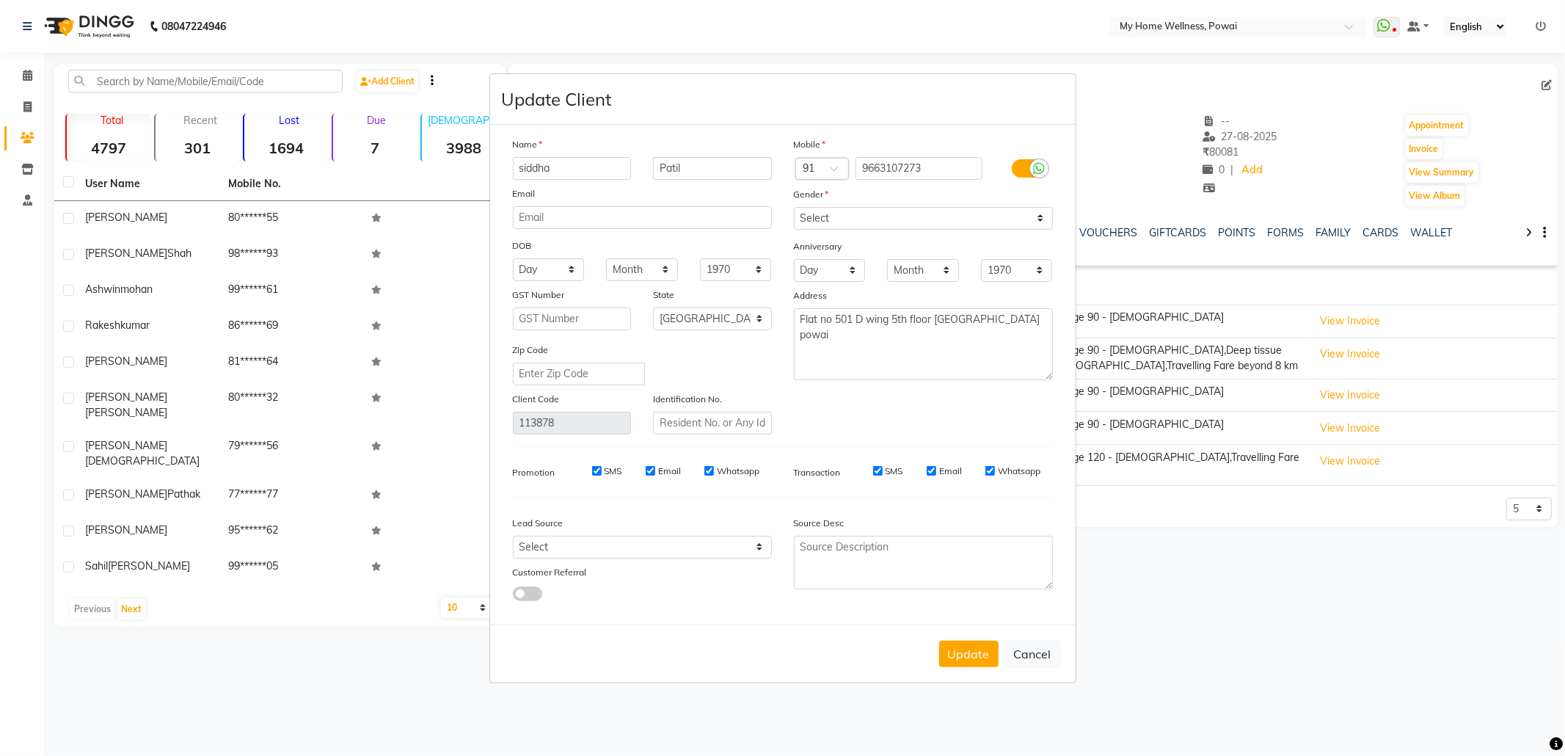
click at [1551, 80] on ngb-modal-window "Update Client Name siddha Patil Email DOB Day 01 02 03 04 05 06 07 08 09 10 11 …" at bounding box center [782, 378] width 1565 height 756
click at [610, 541] on select "Select Walk-in Referral Internet Friend Word of Mouth Advertisement Facebook Ju…" at bounding box center [642, 547] width 259 height 23
click at [513, 536] on select "Select Walk-in Referral Internet Friend Word of Mouth Advertisement Facebook Ju…" at bounding box center [642, 547] width 259 height 23
click at [896, 566] on textarea at bounding box center [923, 563] width 259 height 54
paste textarea "POLICY FORM SUMMITED"
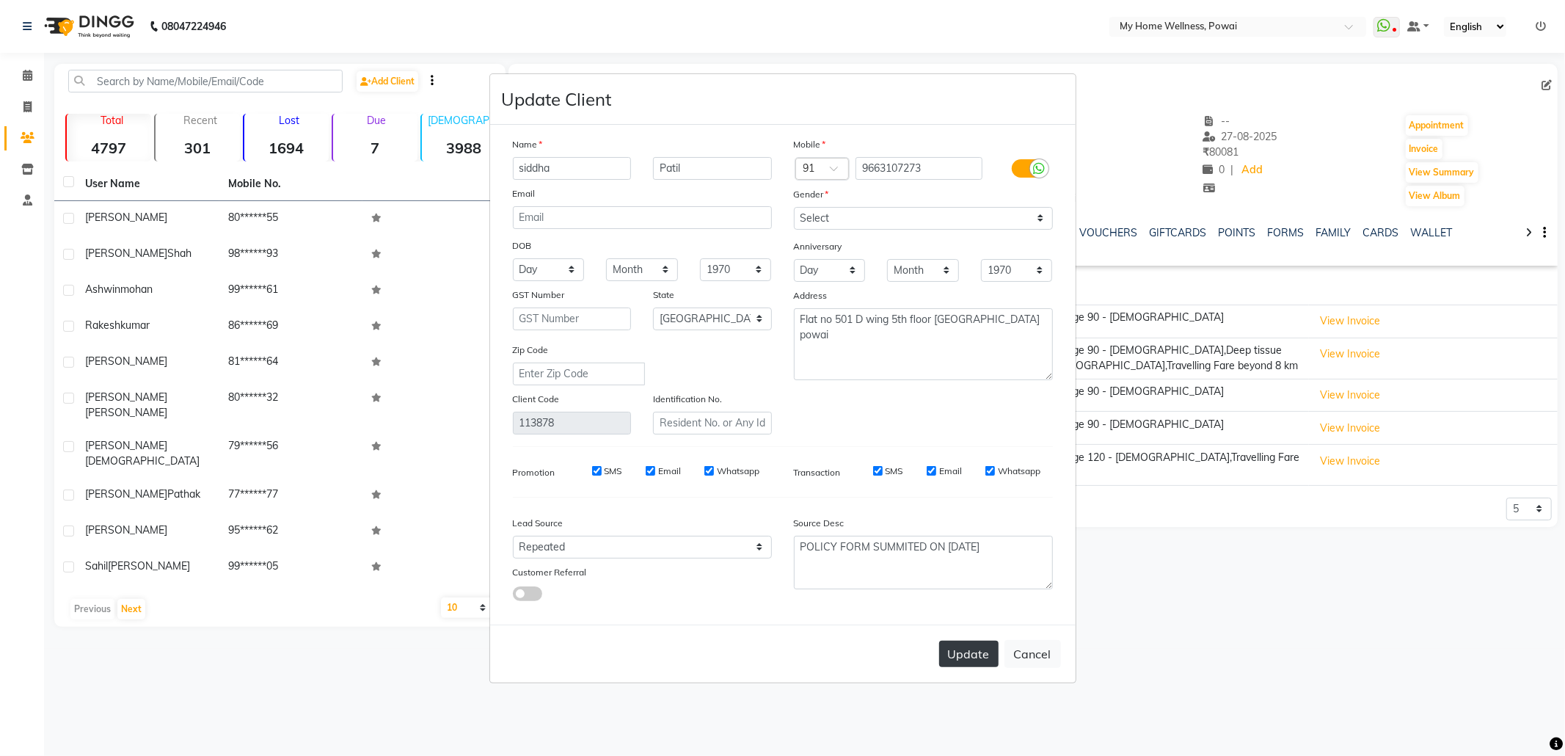
click at [978, 652] on button "Update" at bounding box center [968, 654] width 59 height 26
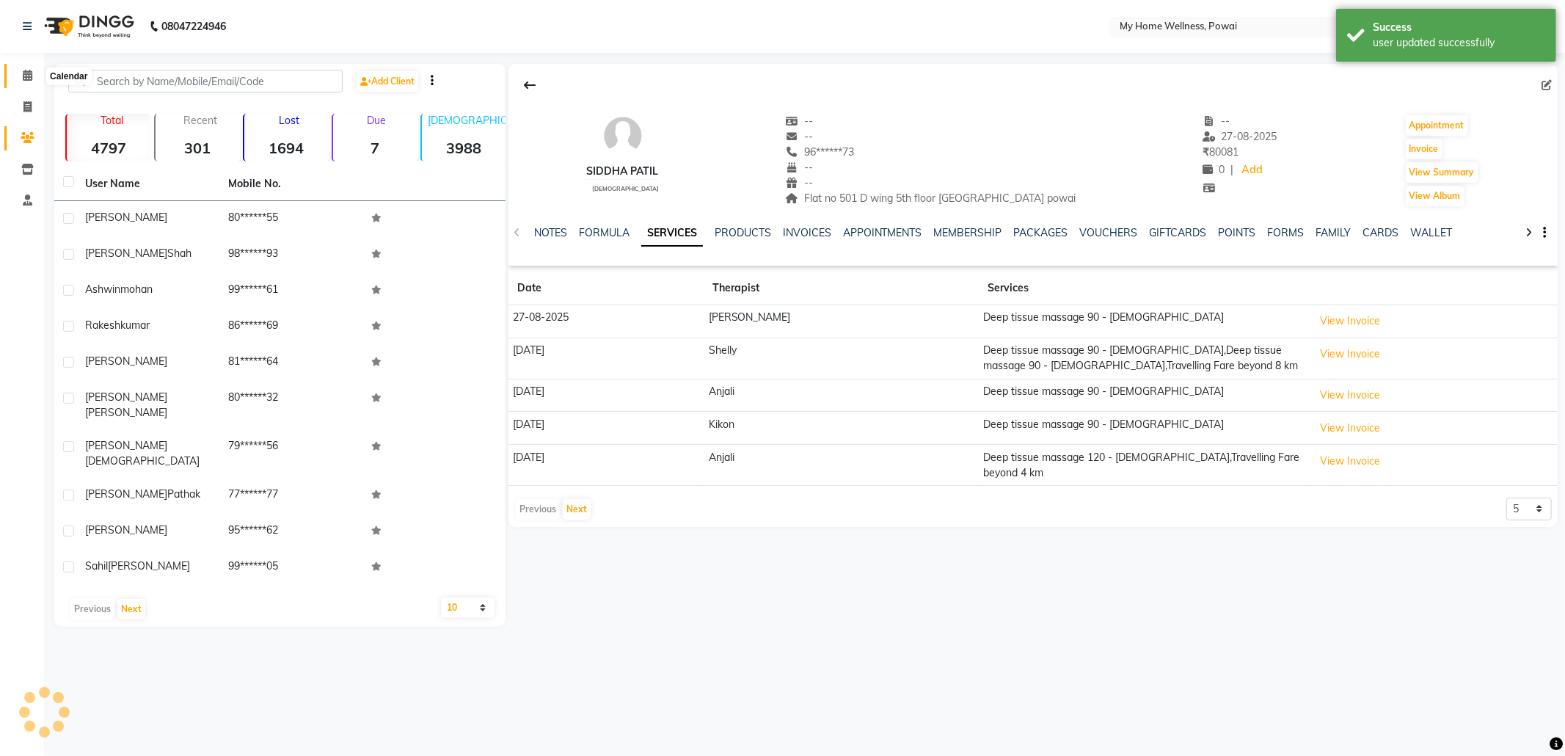
click at [29, 71] on icon at bounding box center [28, 75] width 10 height 11
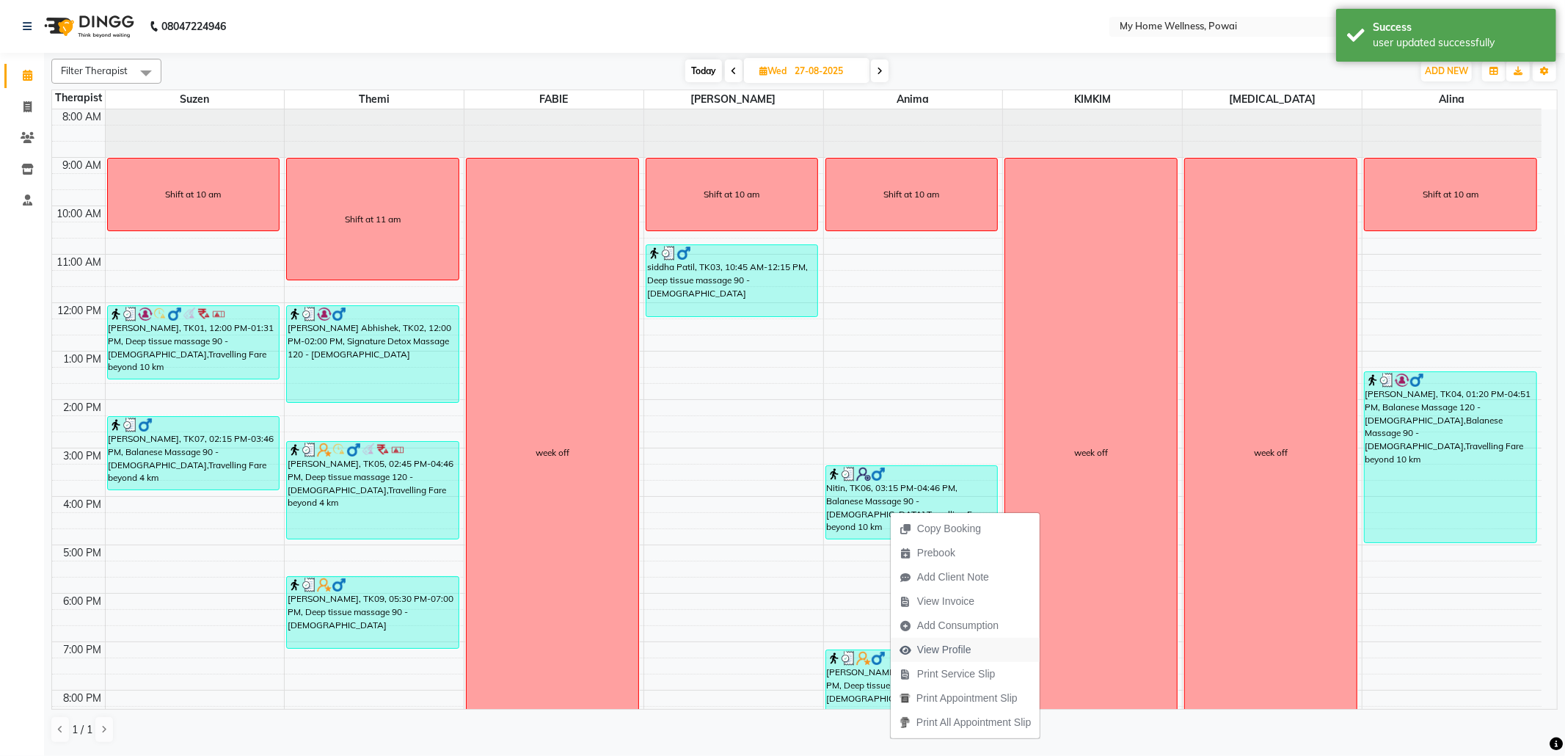
click at [941, 647] on span "View Profile" at bounding box center [944, 649] width 54 height 15
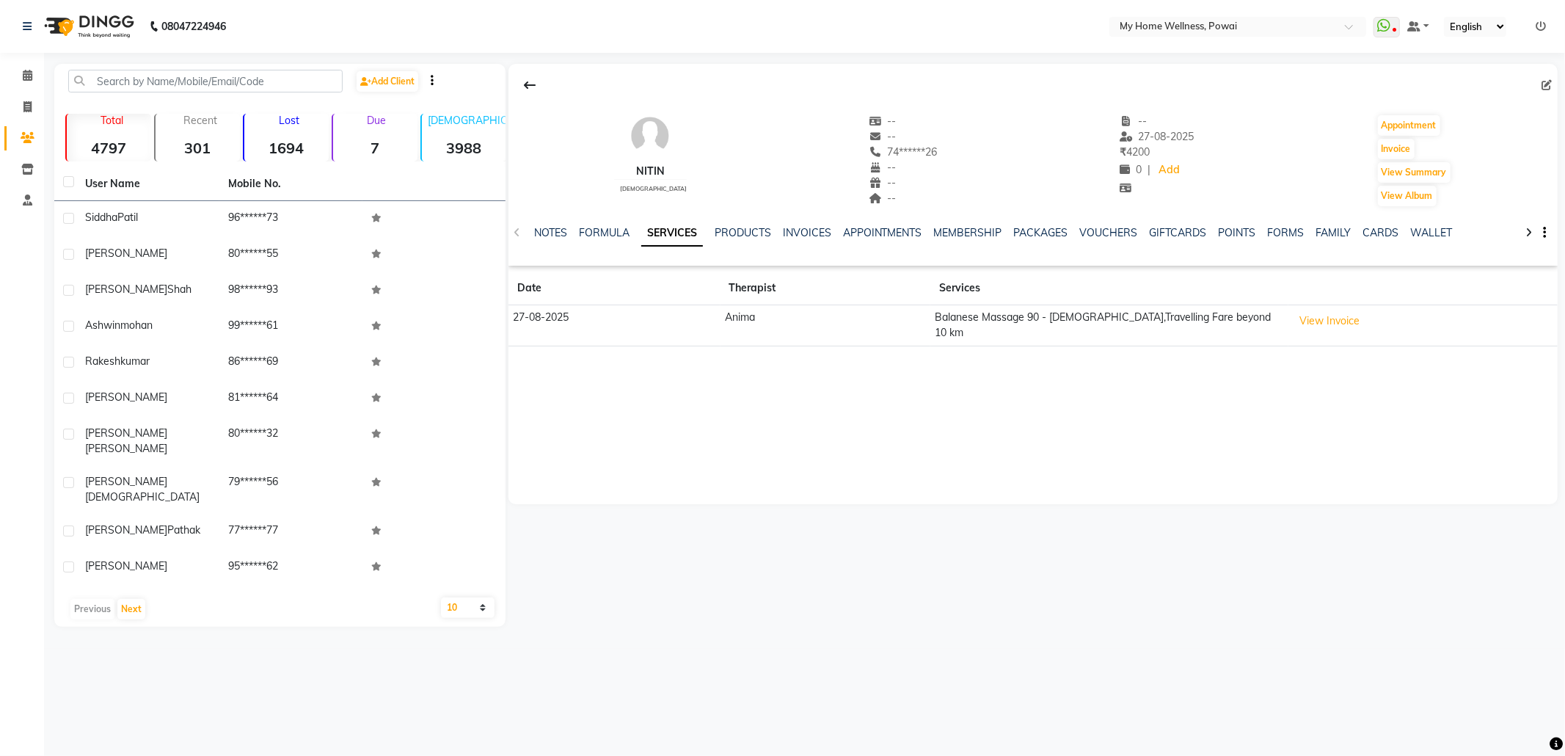
click at [1544, 78] on span at bounding box center [1549, 85] width 16 height 15
click at [1544, 86] on icon at bounding box center [1546, 85] width 10 height 10
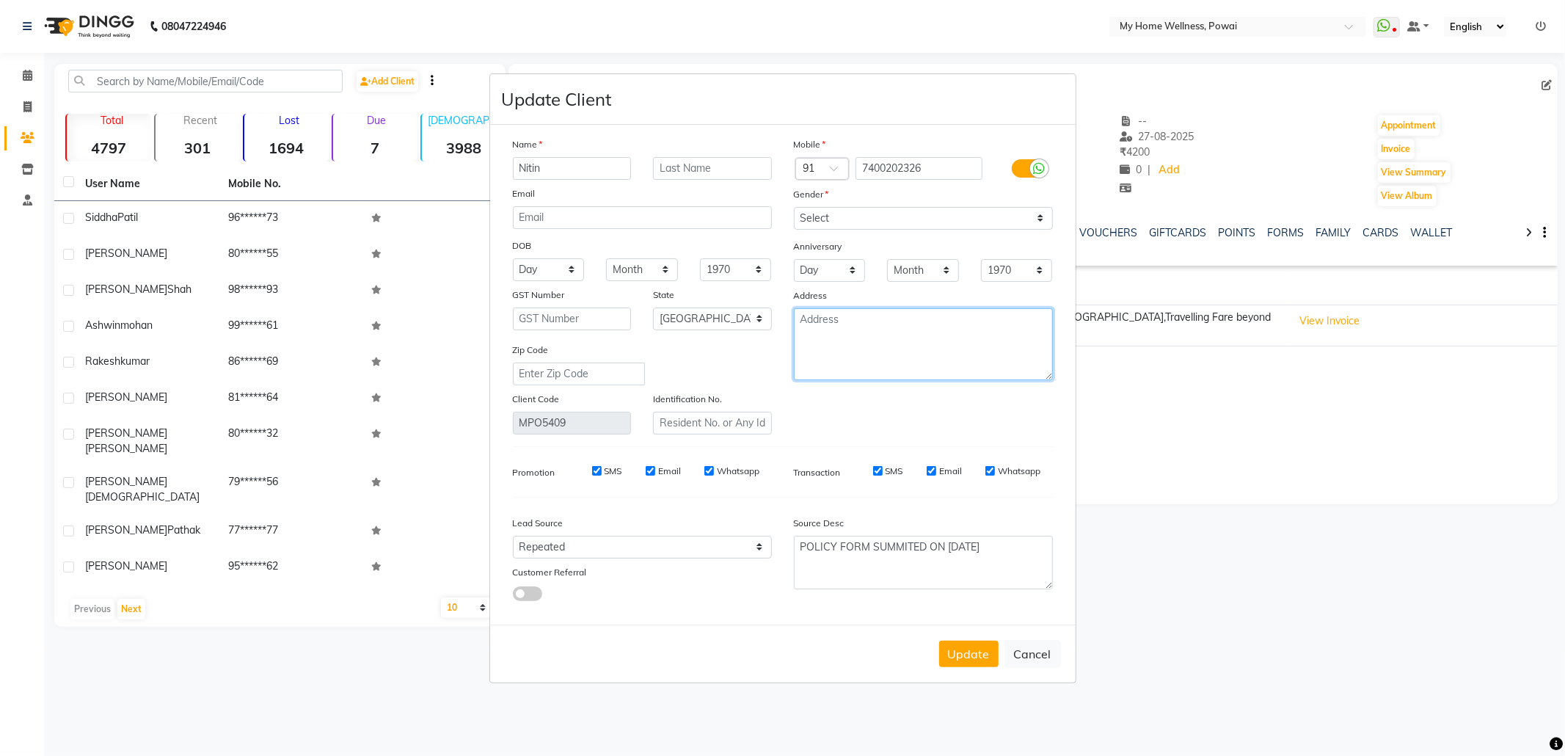
click at [825, 341] on textarea at bounding box center [923, 344] width 259 height 72
click at [963, 652] on button "Update" at bounding box center [968, 654] width 59 height 26
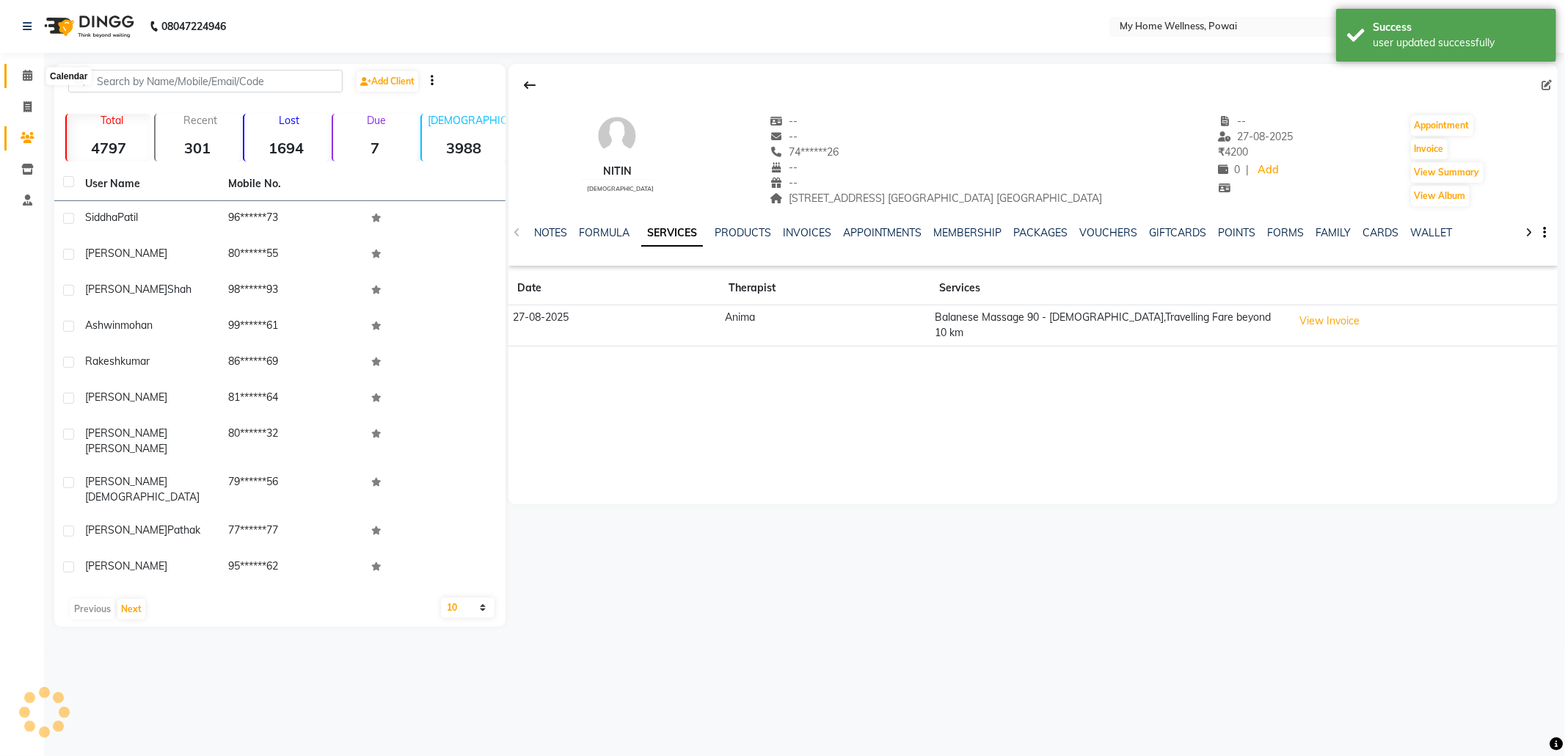
click at [27, 72] on icon at bounding box center [28, 75] width 10 height 11
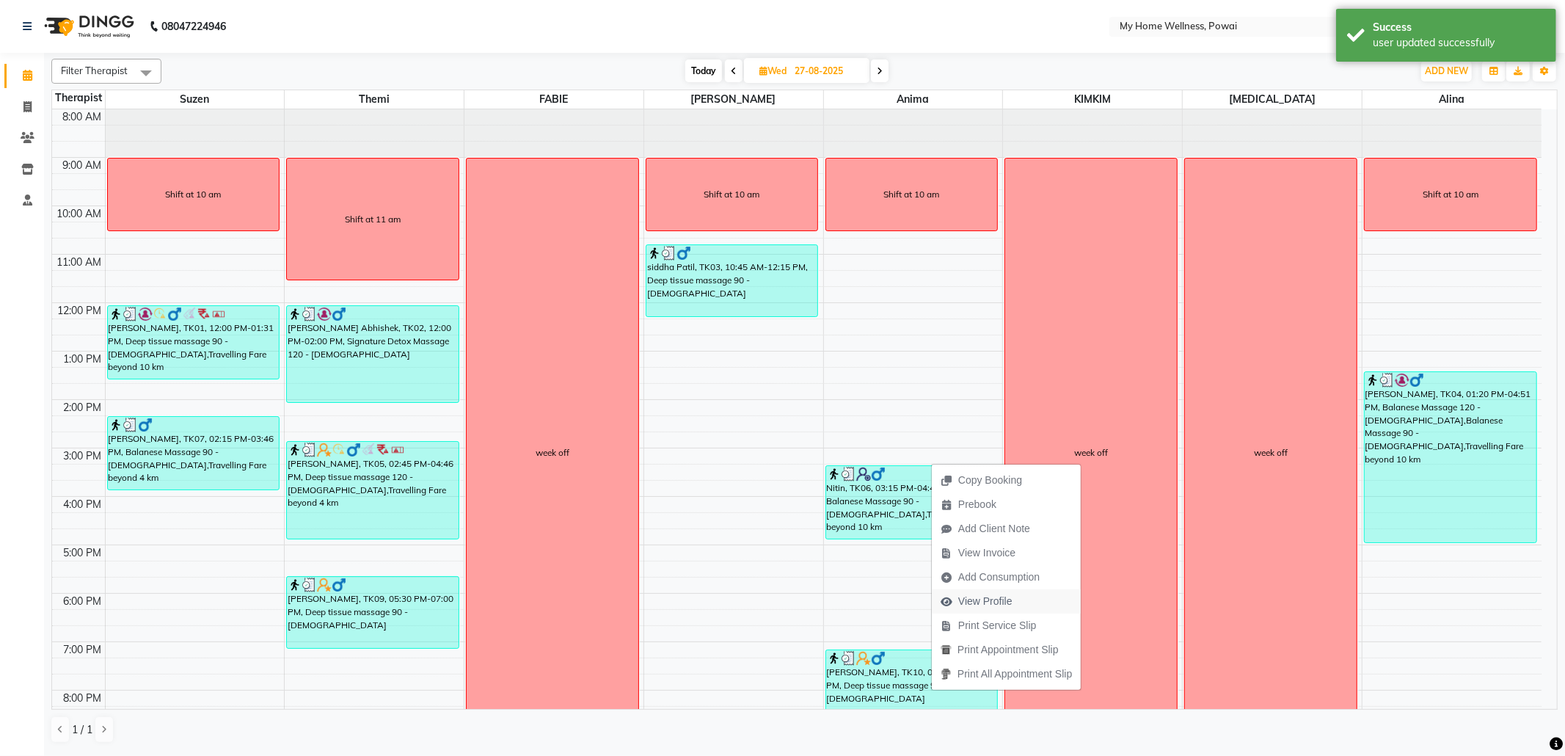
click at [1011, 593] on span "View Profile" at bounding box center [977, 601] width 90 height 24
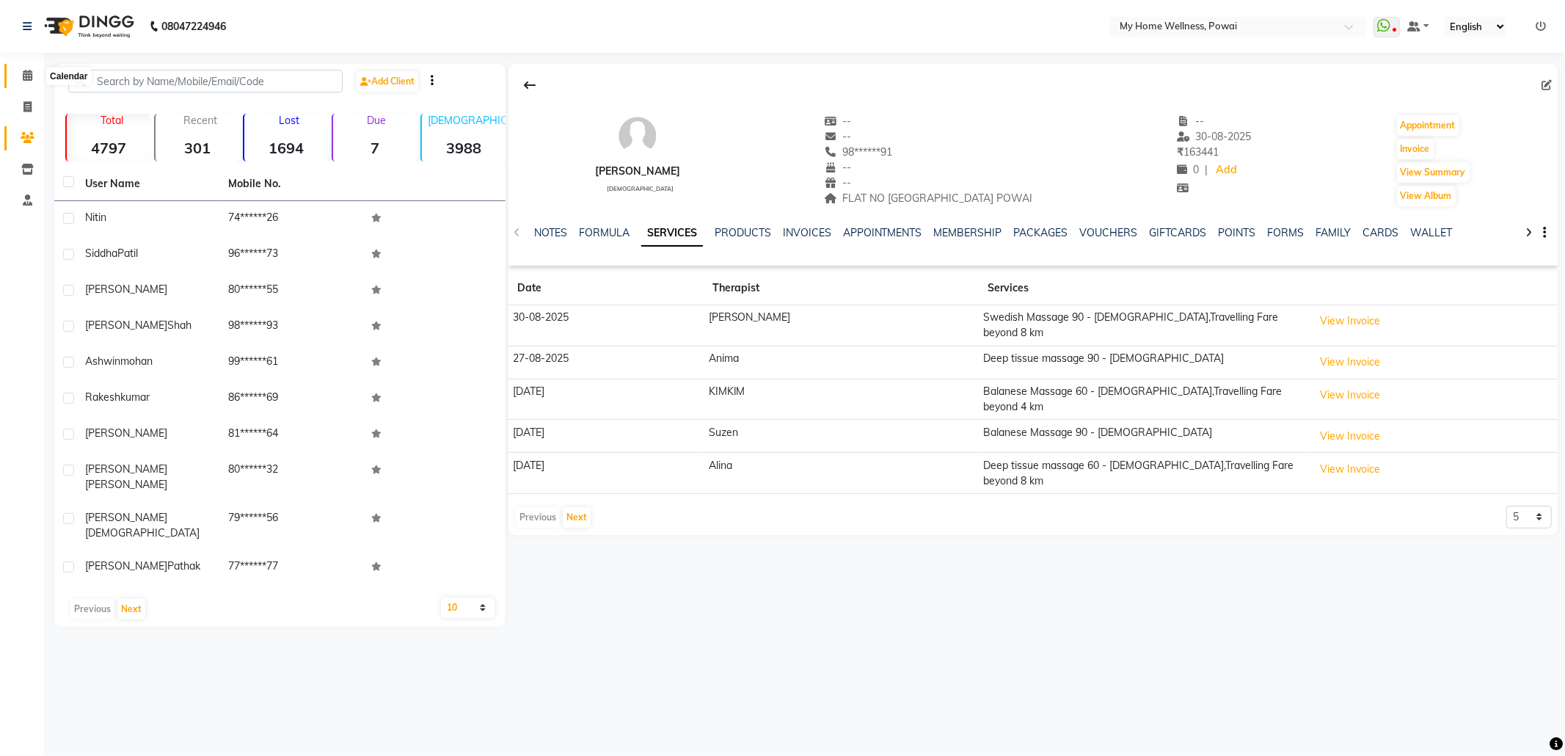
click at [29, 71] on icon at bounding box center [28, 75] width 10 height 11
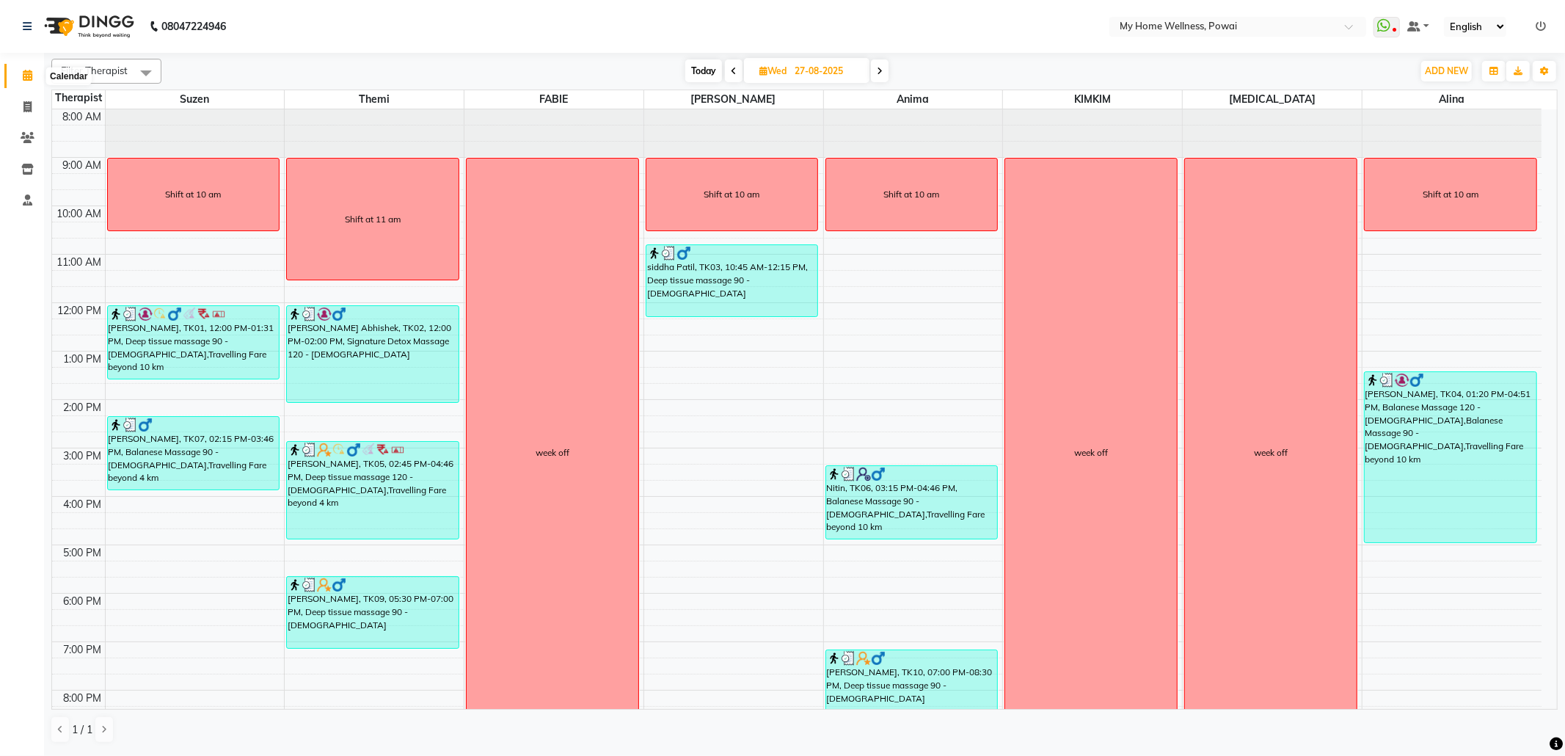
click at [25, 70] on icon at bounding box center [28, 75] width 10 height 11
click at [734, 73] on icon at bounding box center [734, 71] width 6 height 9
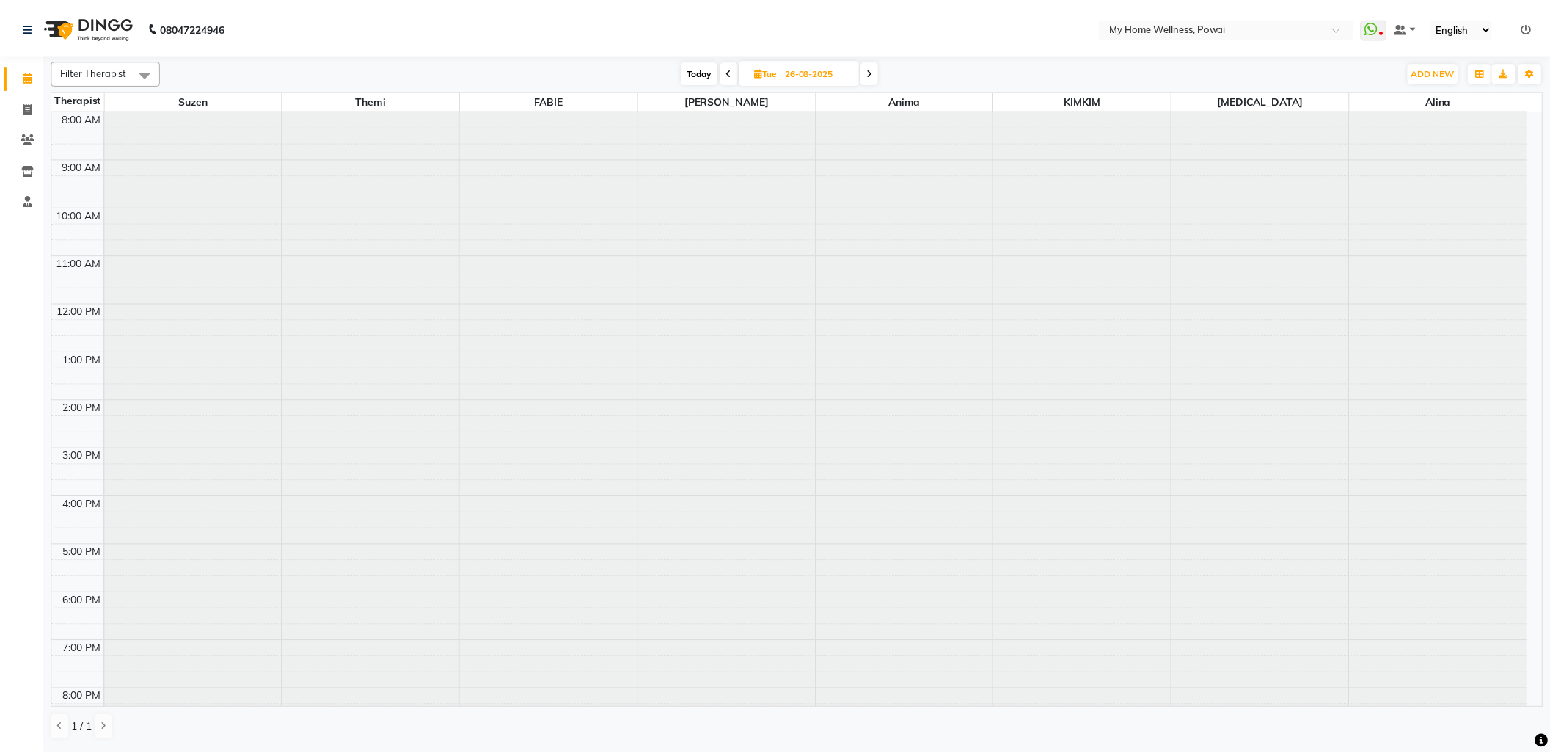
scroll to position [89, 0]
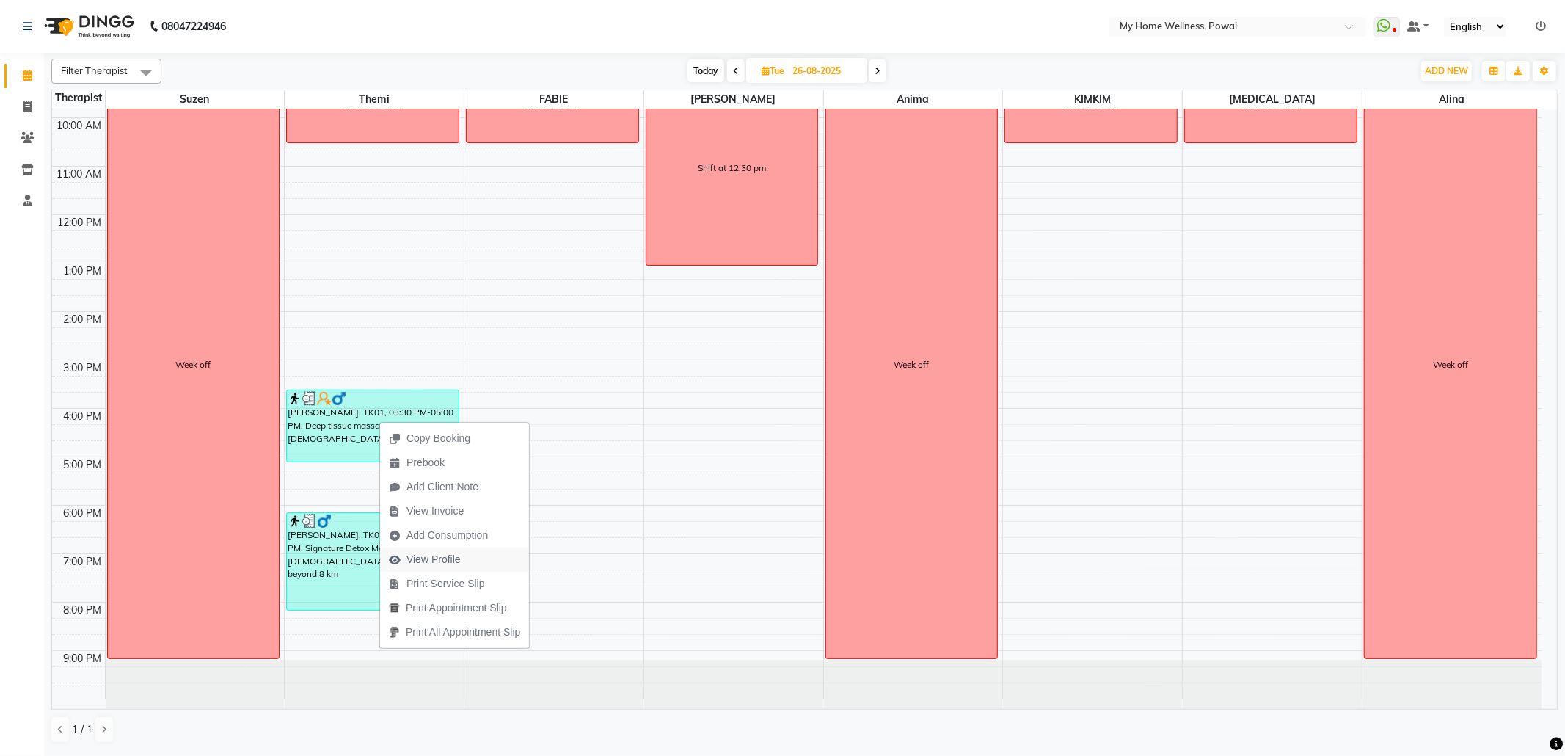
click at [428, 556] on span "View Profile" at bounding box center [433, 559] width 54 height 15
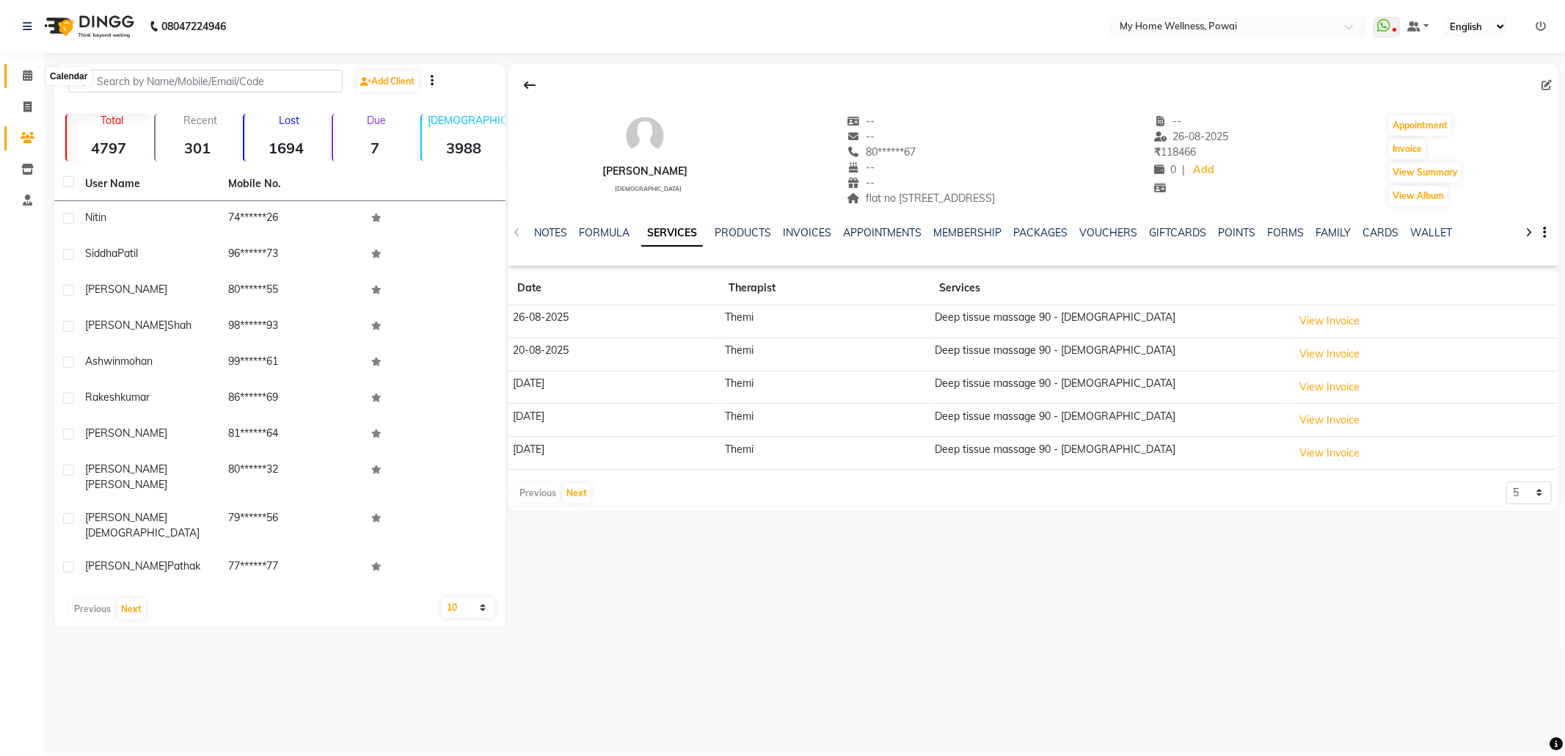
click at [27, 79] on icon at bounding box center [28, 75] width 10 height 11
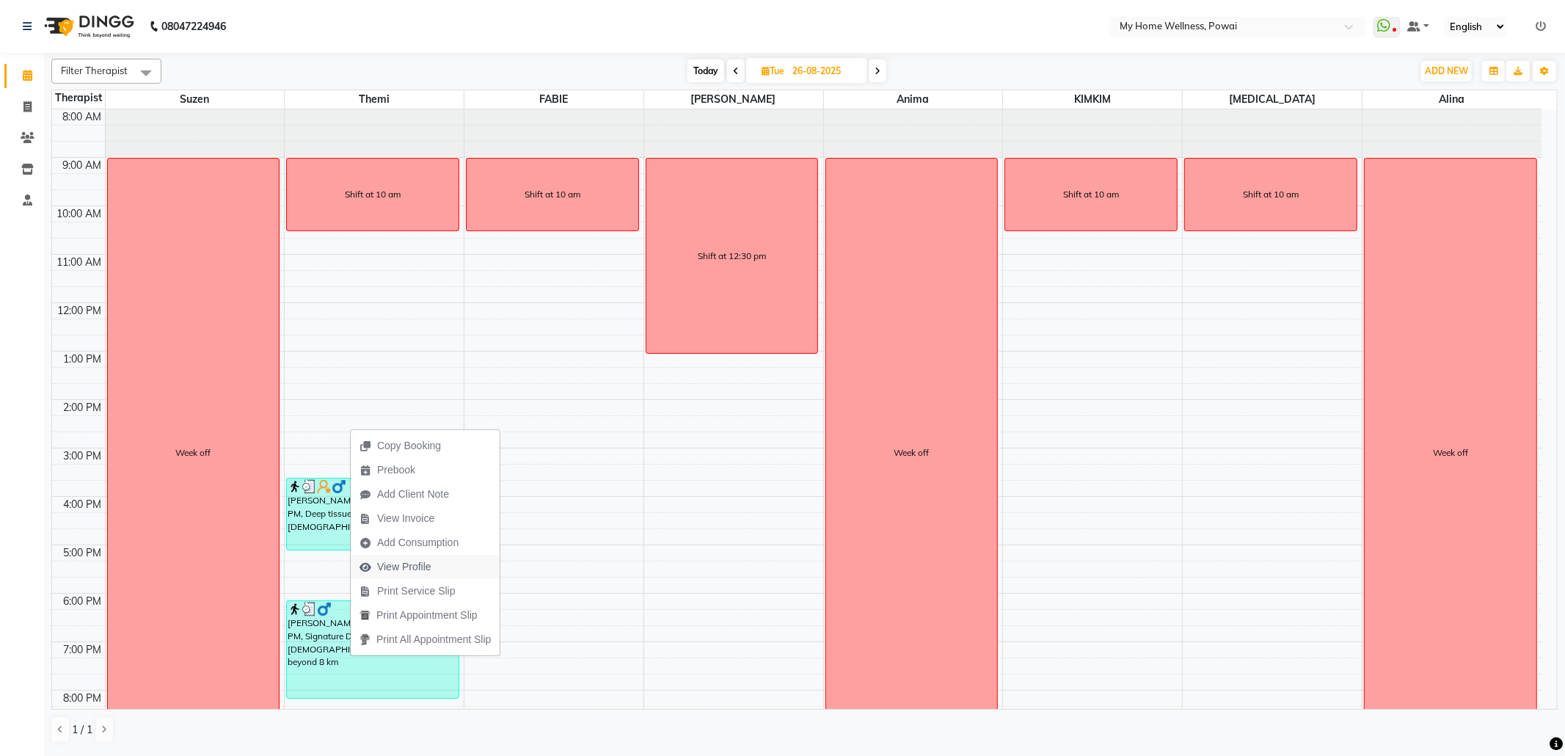
click at [409, 562] on span "View Profile" at bounding box center [404, 566] width 54 height 15
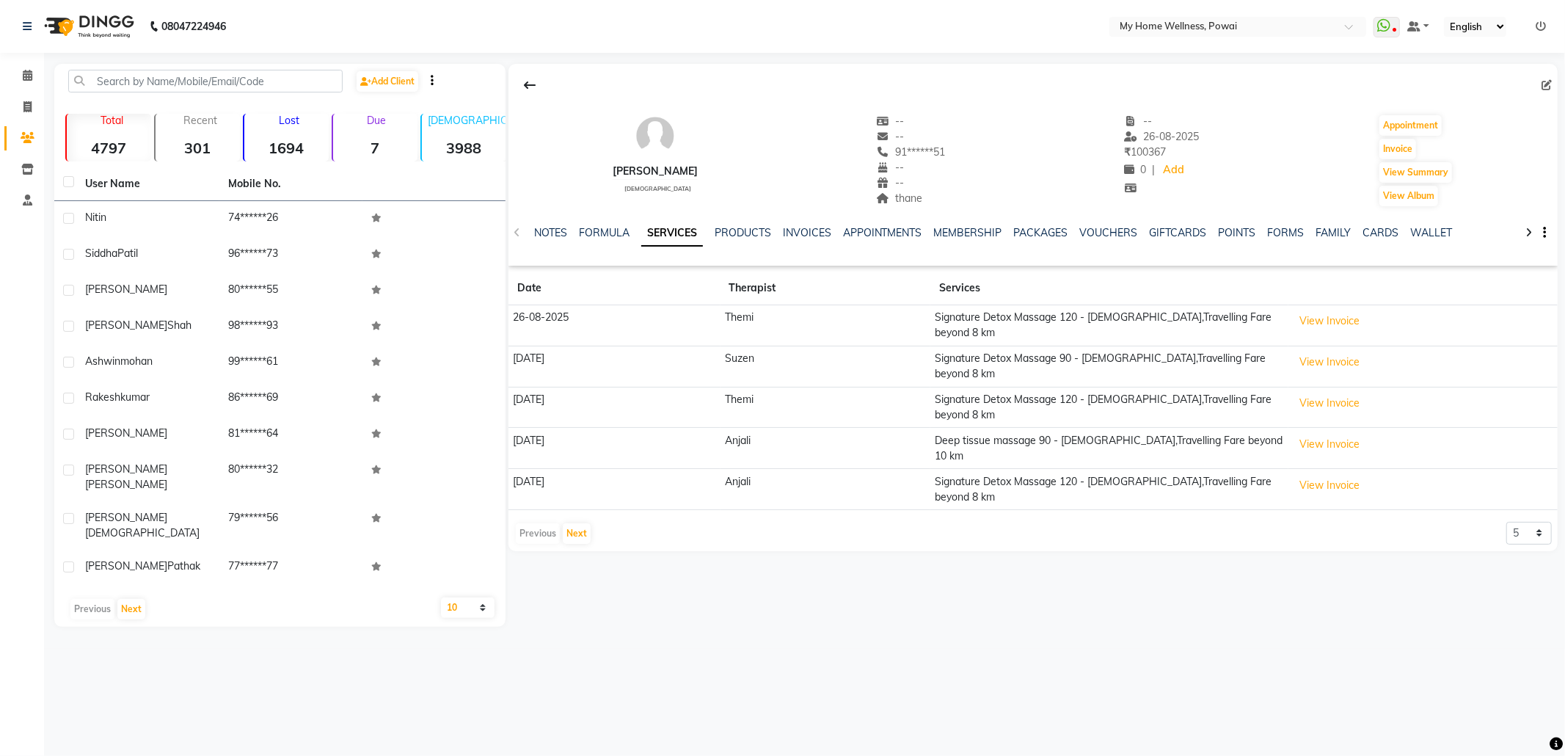
click at [1545, 84] on icon at bounding box center [1546, 85] width 10 height 10
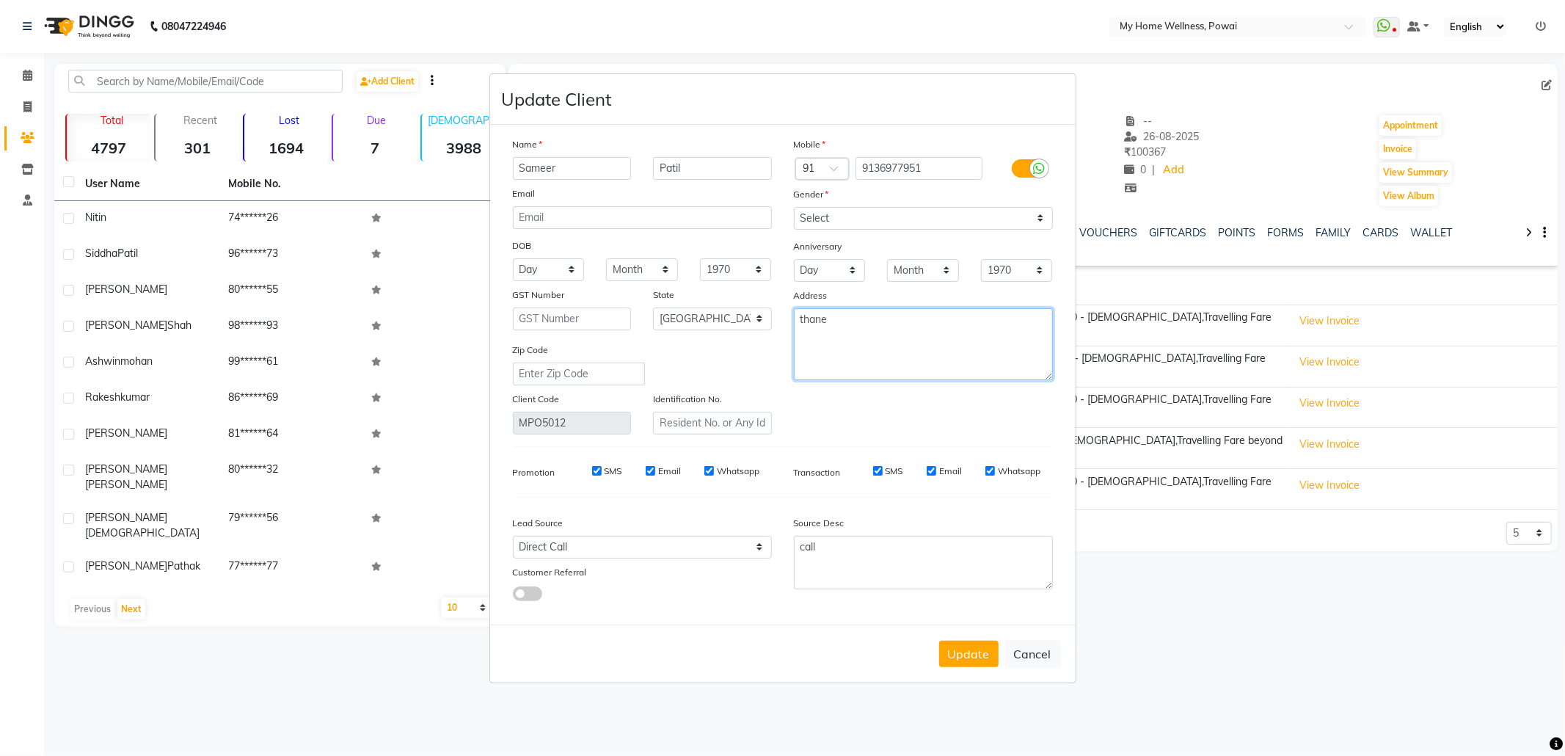
drag, startPoint x: 842, startPoint y: 324, endPoint x: 487, endPoint y: 227, distance: 368.3
click at [480, 320] on ngb-modal-window "Update Client Name [PERSON_NAME] Email DOB Day 01 02 03 04 05 06 07 08 09 10 11…" at bounding box center [782, 378] width 1565 height 756
click at [576, 553] on select "Select Walk-in Referral Internet Friend Word of Mouth Advertisement Facebook Ju…" at bounding box center [642, 547] width 259 height 23
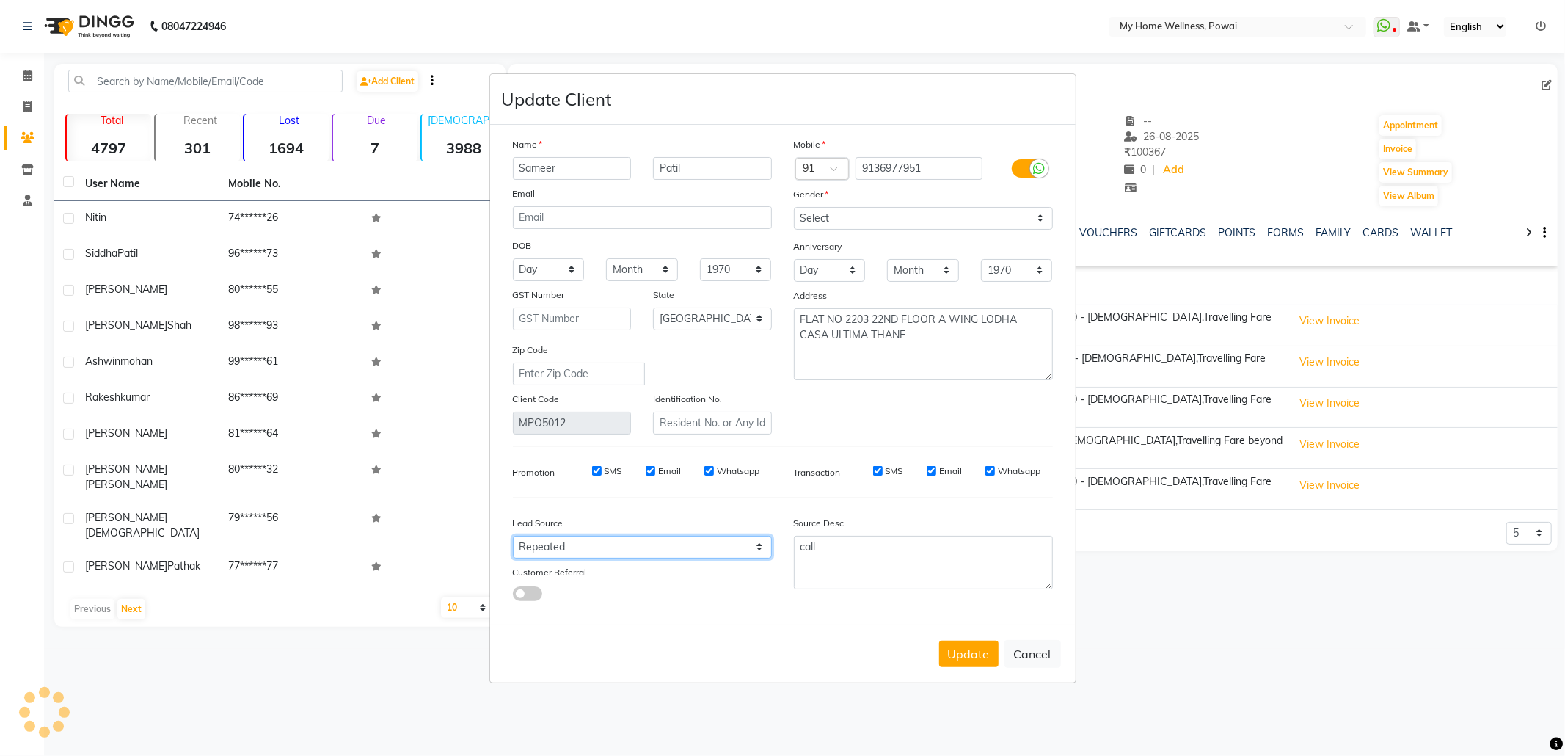
click at [513, 536] on select "Select Walk-in Referral Internet Friend Word of Mouth Advertisement Facebook Ju…" at bounding box center [642, 547] width 259 height 23
drag, startPoint x: 866, startPoint y: 558, endPoint x: 641, endPoint y: 521, distance: 228.3
click at [641, 521] on div "Lead Source Select Walk-in Referral Internet Friend Word of Mouth Advertisement…" at bounding box center [783, 555] width 562 height 92
paste textarea "POLICY FORM SUMMITED"
click at [978, 646] on button "Update" at bounding box center [968, 654] width 59 height 26
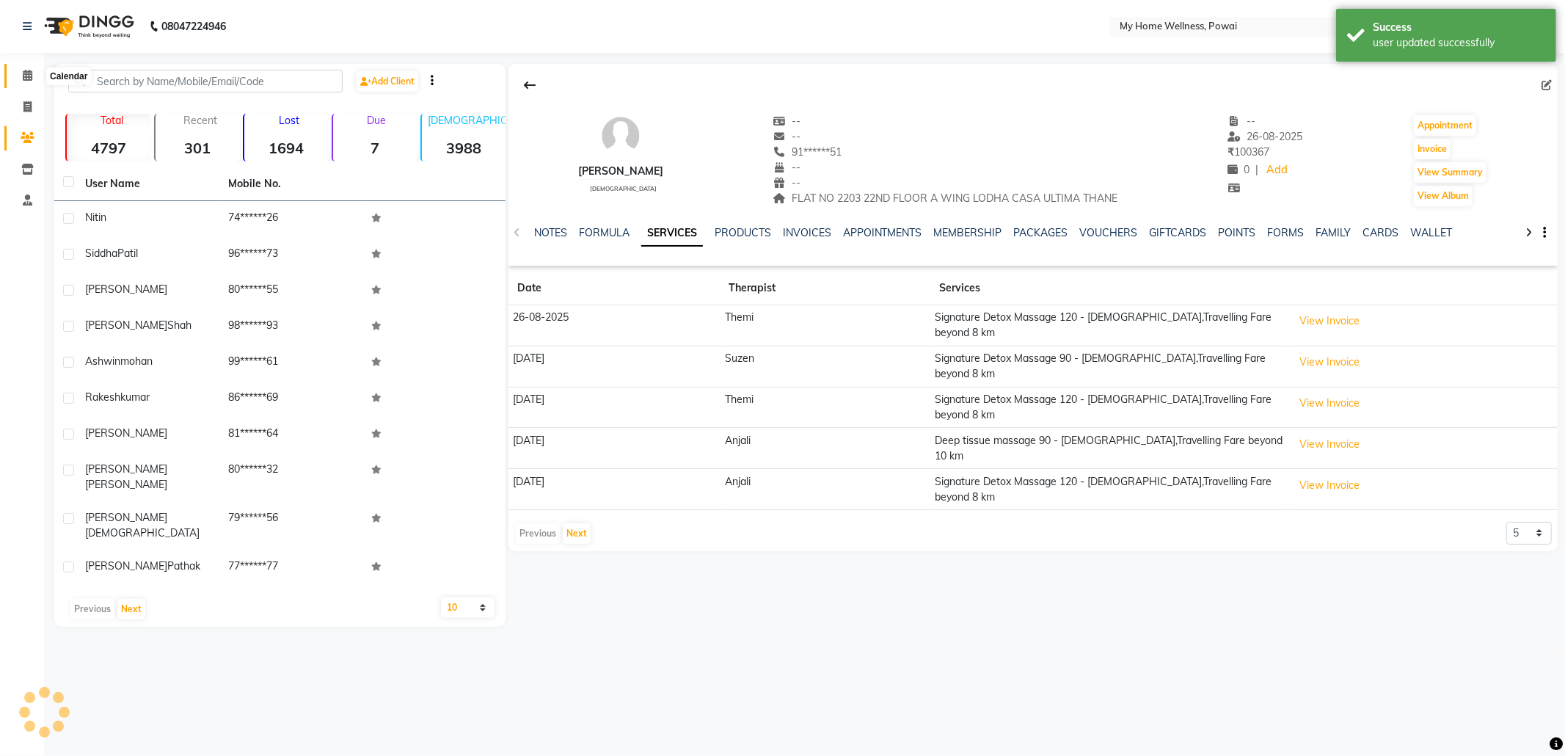
click at [29, 75] on icon at bounding box center [28, 75] width 10 height 11
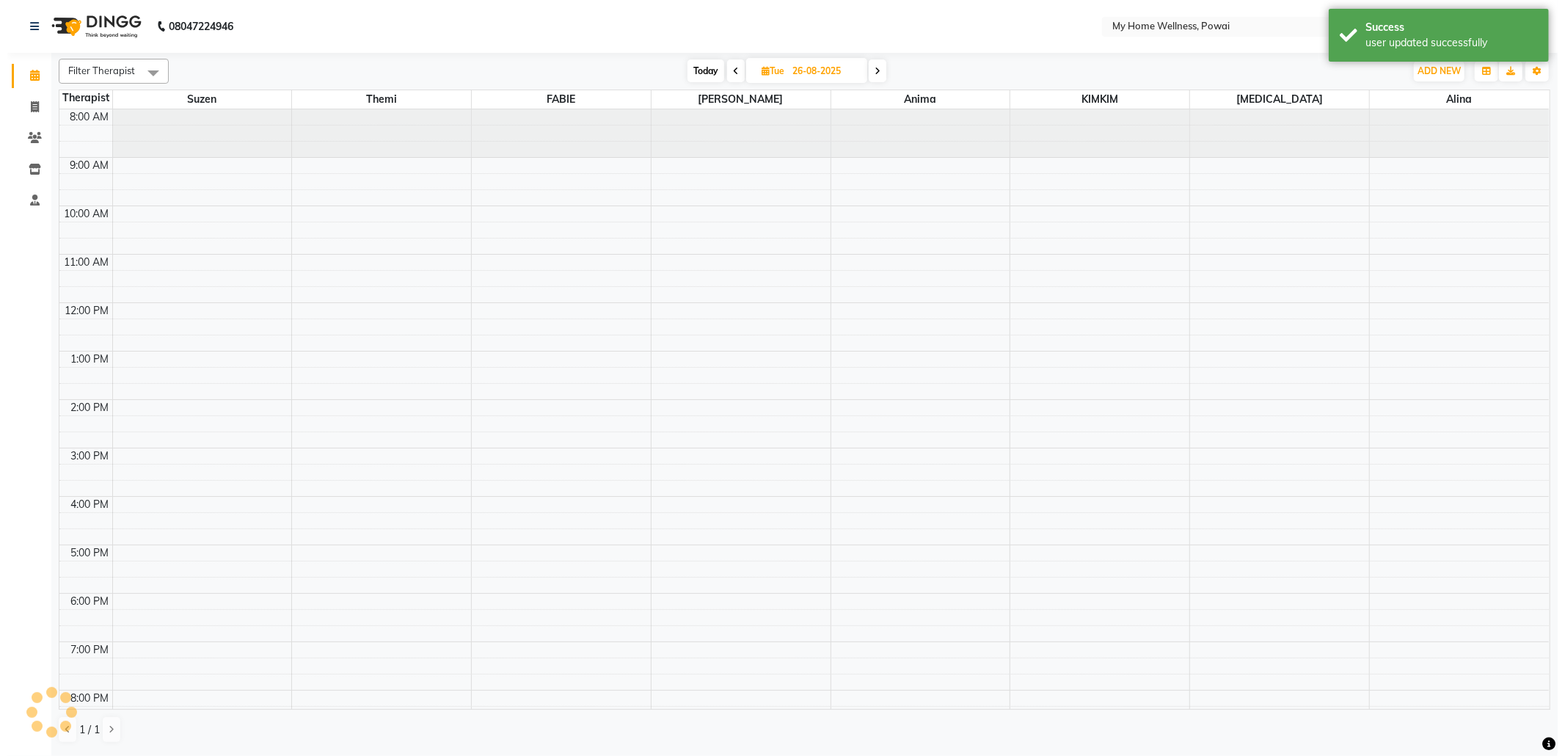
scroll to position [60, 0]
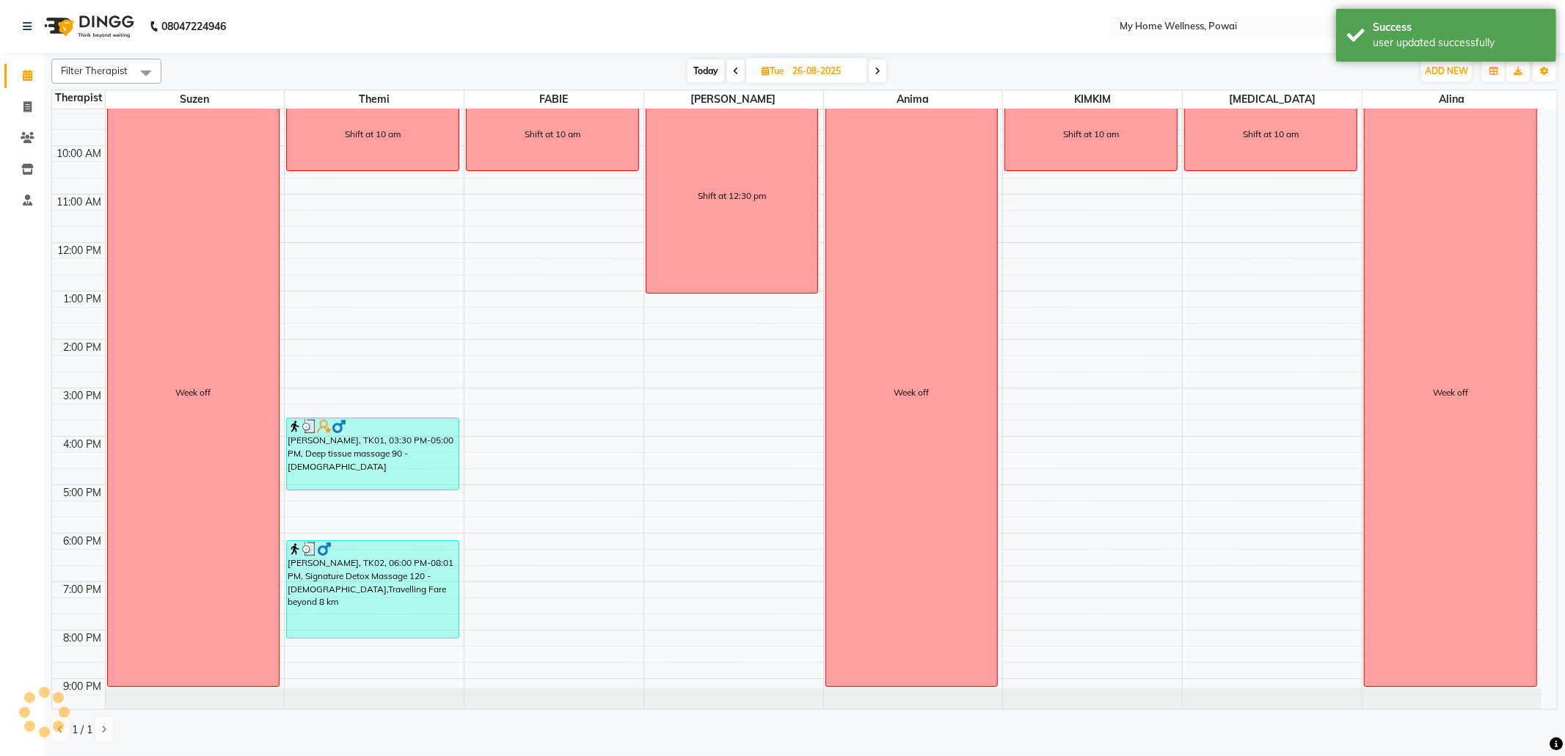
click at [738, 70] on span at bounding box center [736, 70] width 18 height 23
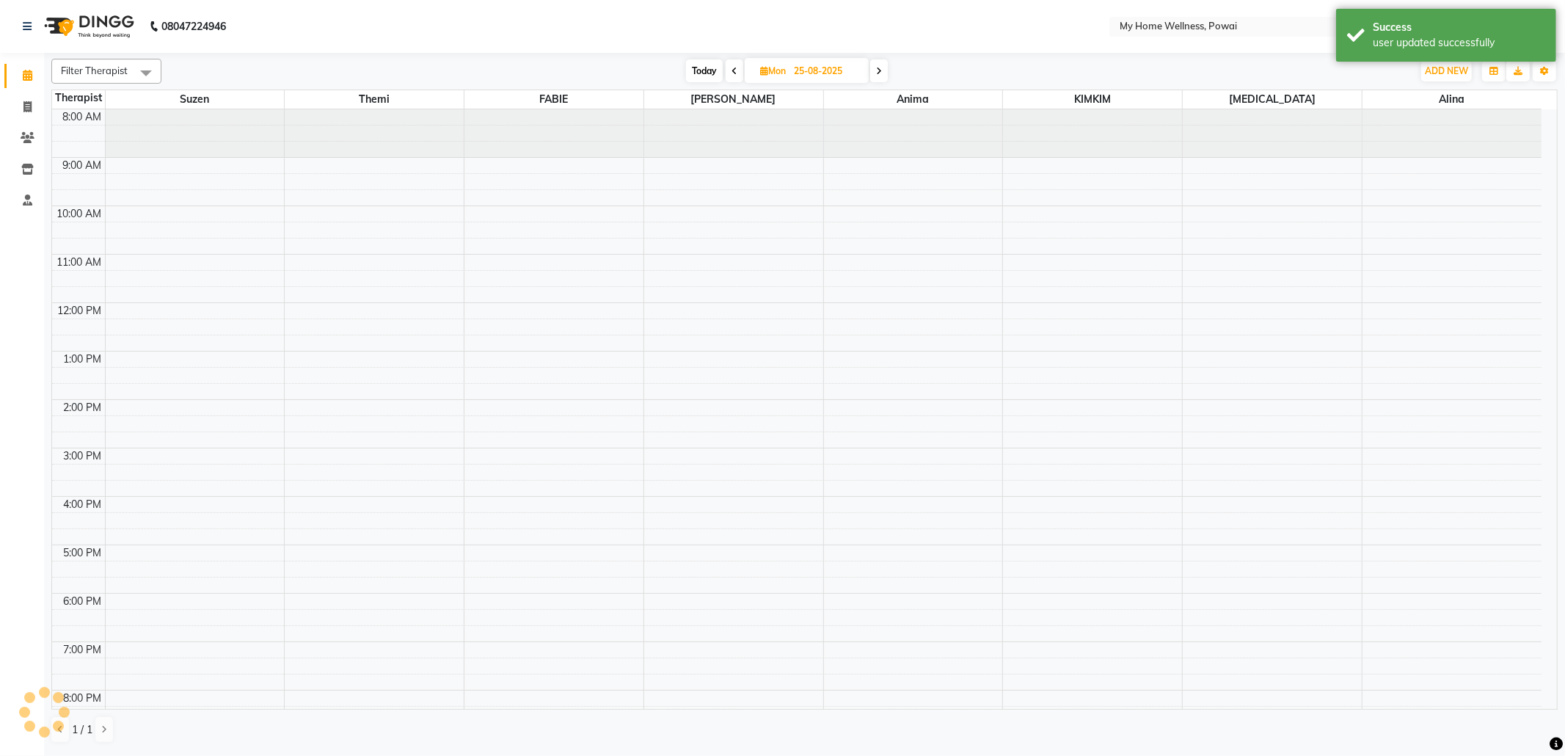
scroll to position [89, 0]
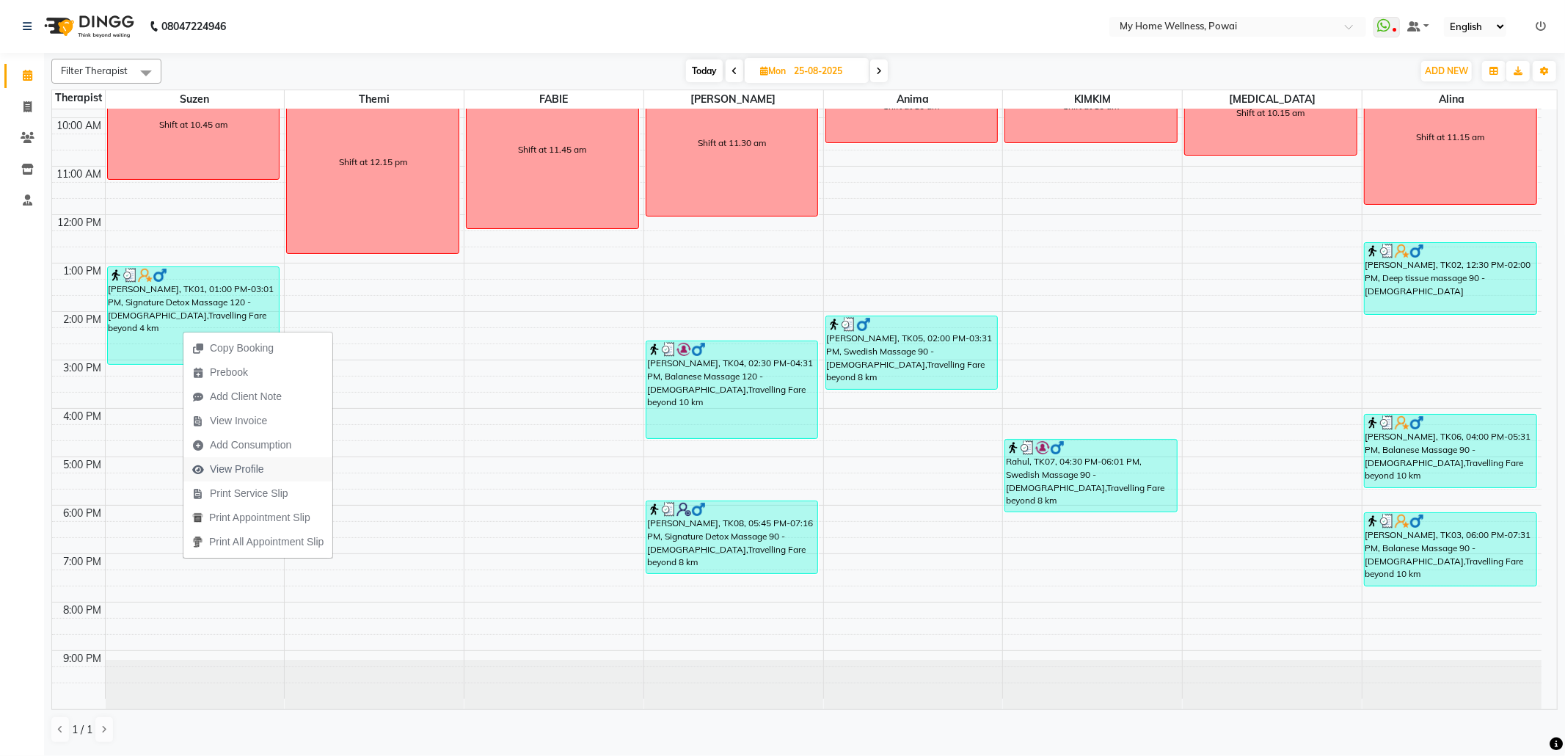
click at [238, 468] on span "View Profile" at bounding box center [237, 468] width 54 height 15
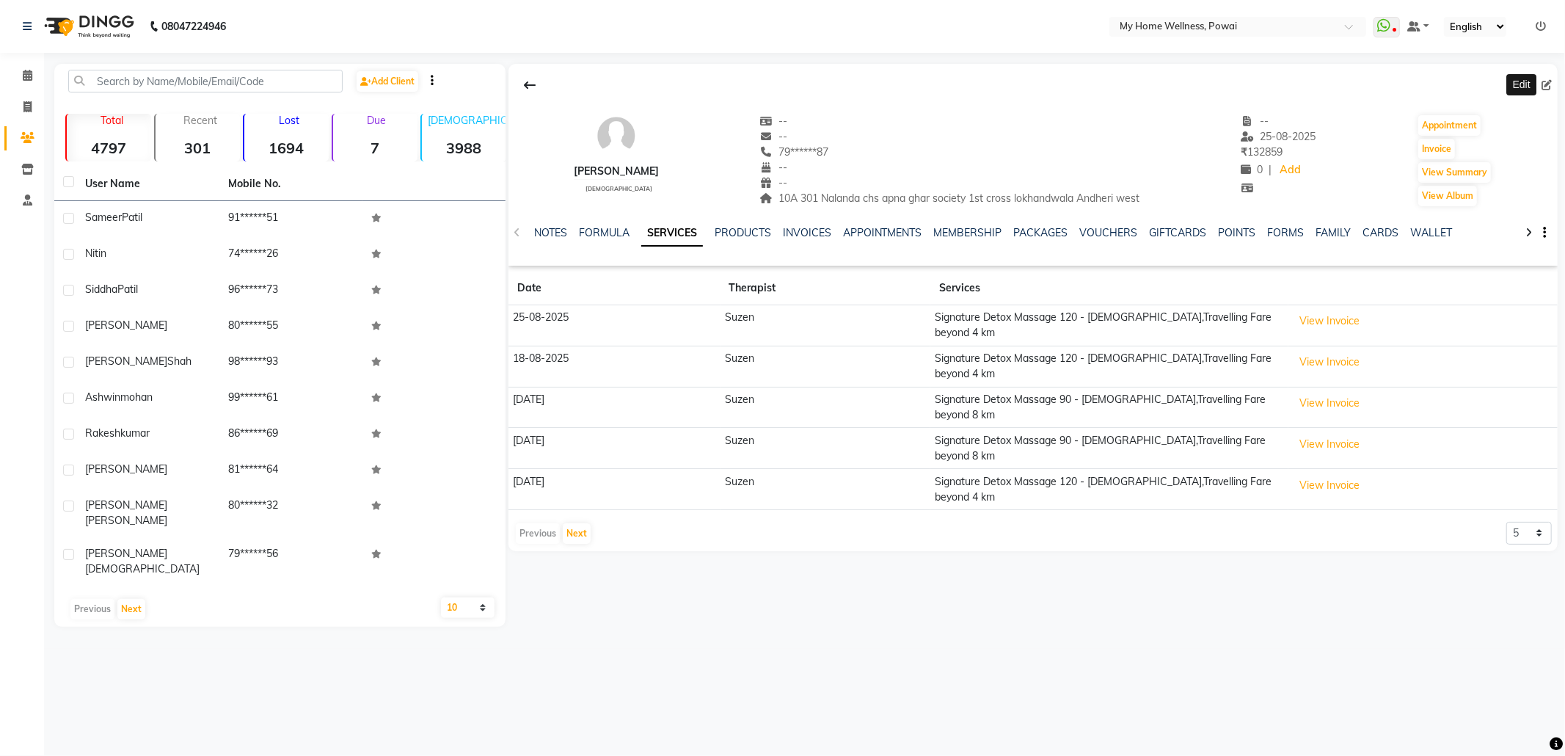
click at [1548, 82] on icon at bounding box center [1546, 85] width 10 height 10
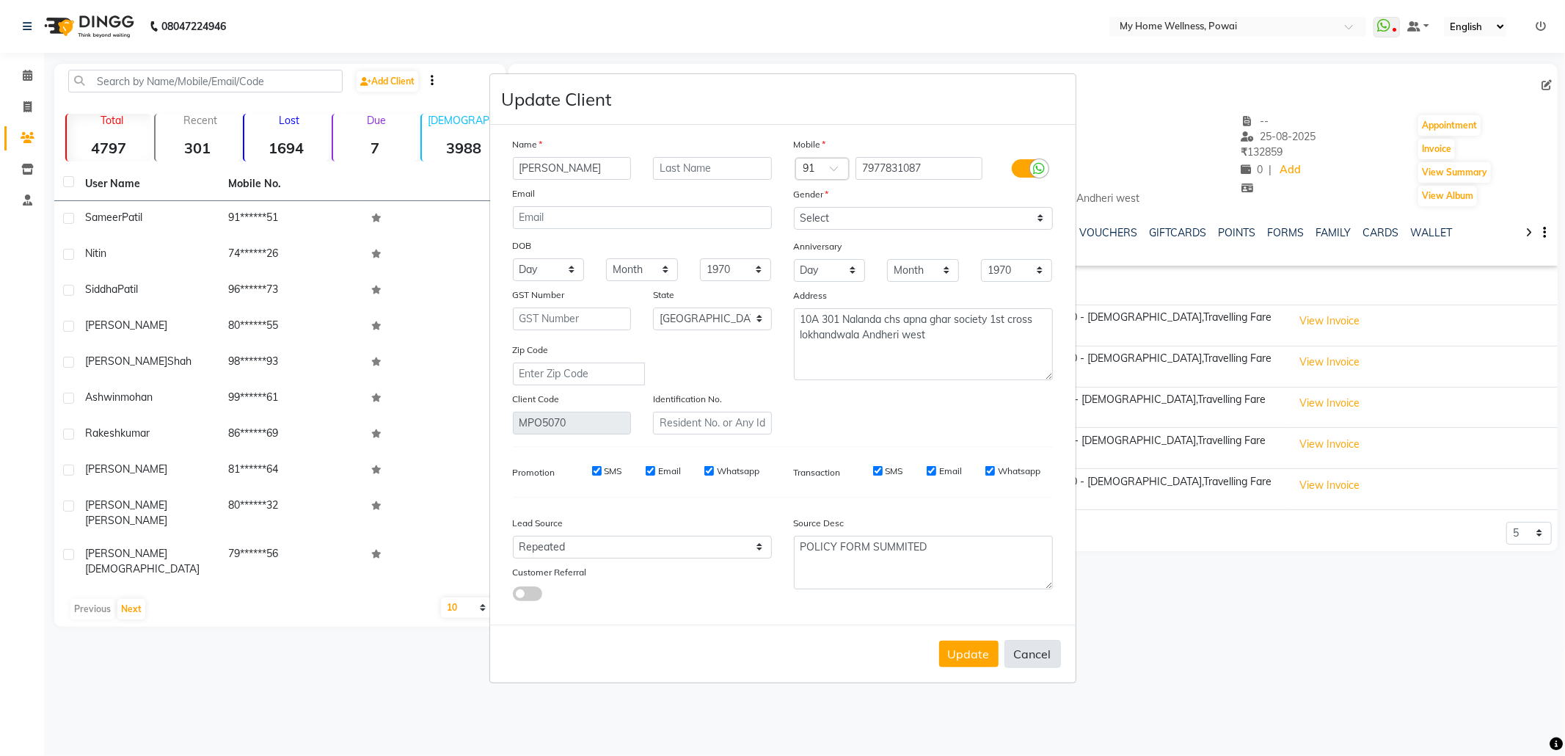
click at [1031, 647] on button "Cancel" at bounding box center [1032, 654] width 56 height 28
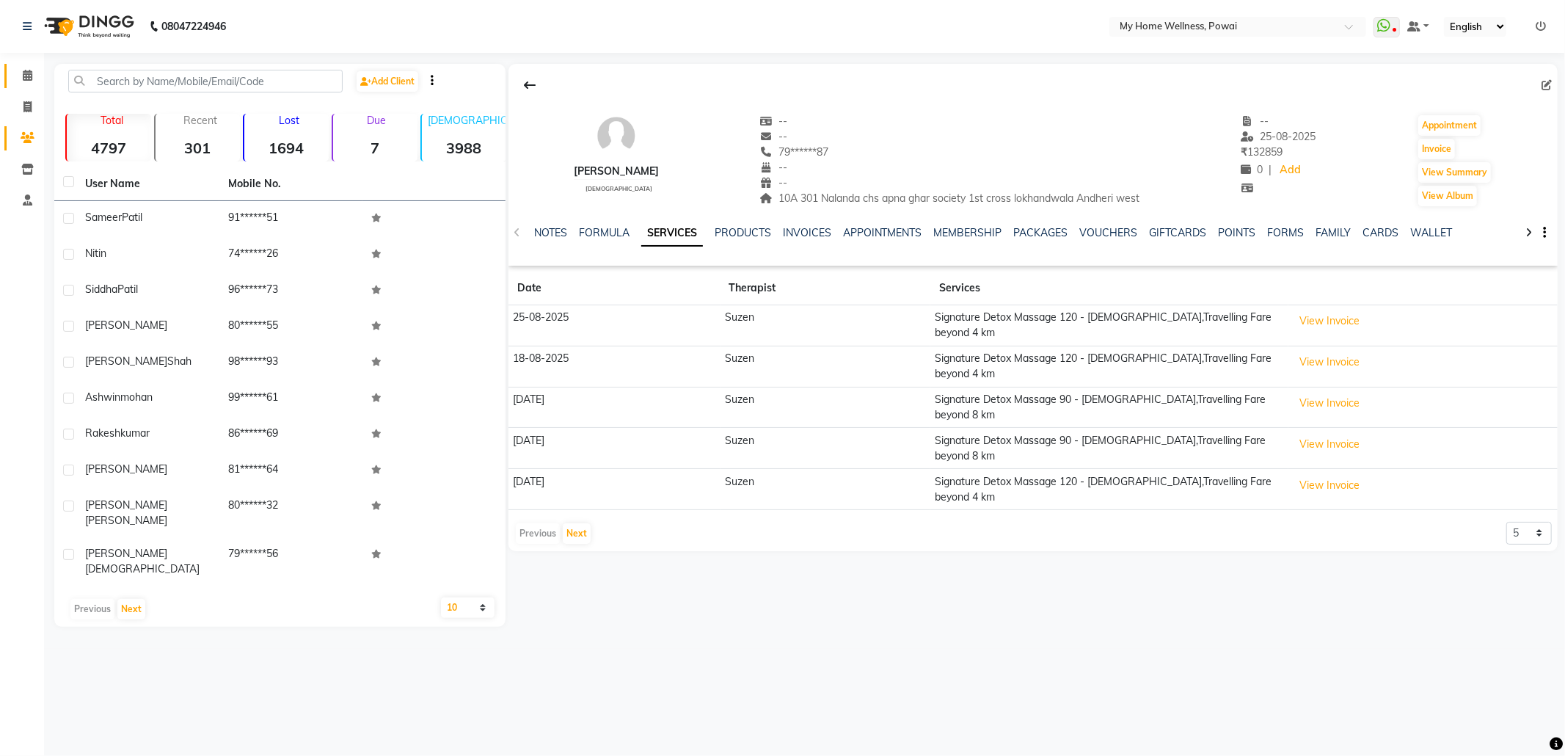
click at [25, 64] on link "Calendar" at bounding box center [21, 76] width 35 height 24
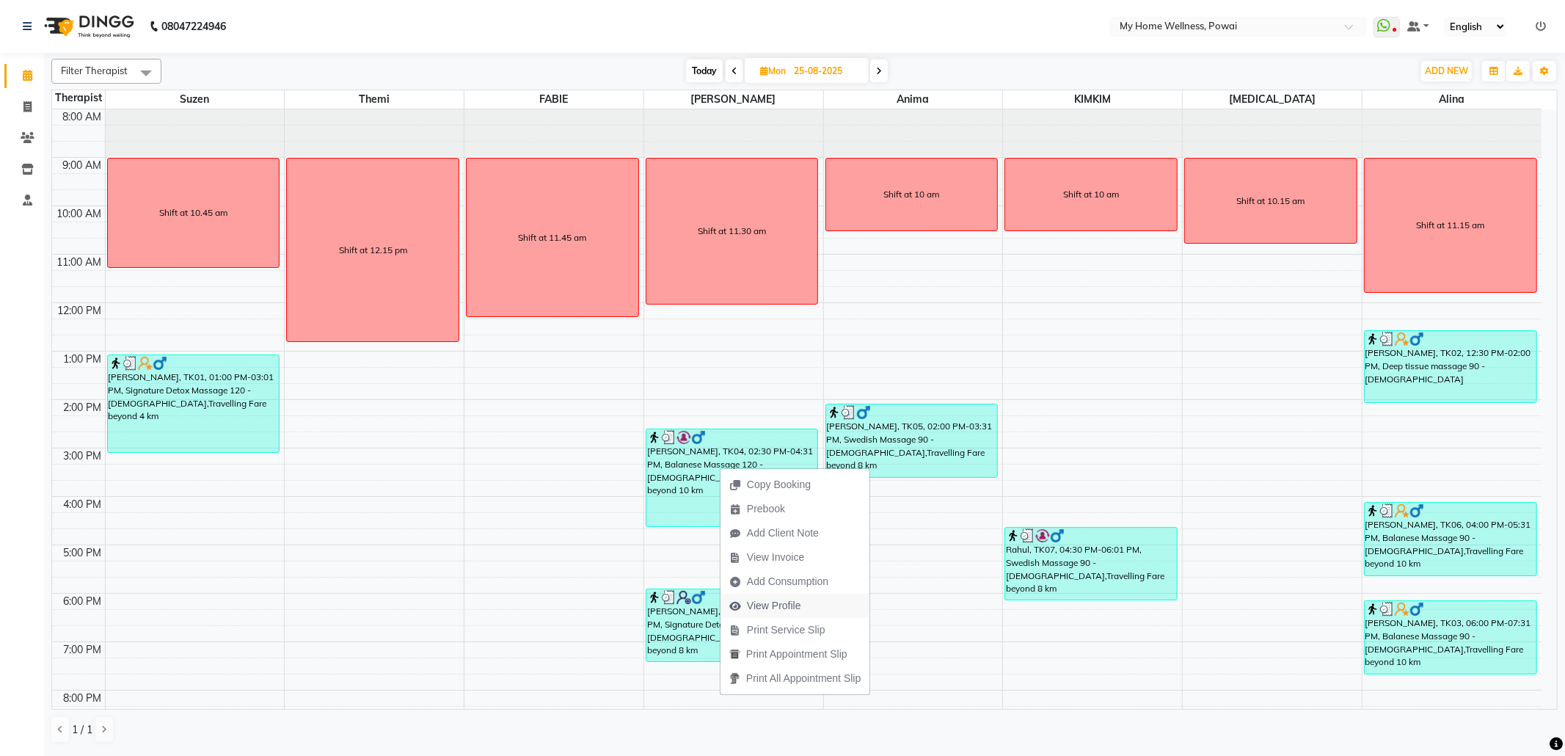
click at [809, 605] on span "View Profile" at bounding box center [765, 606] width 90 height 24
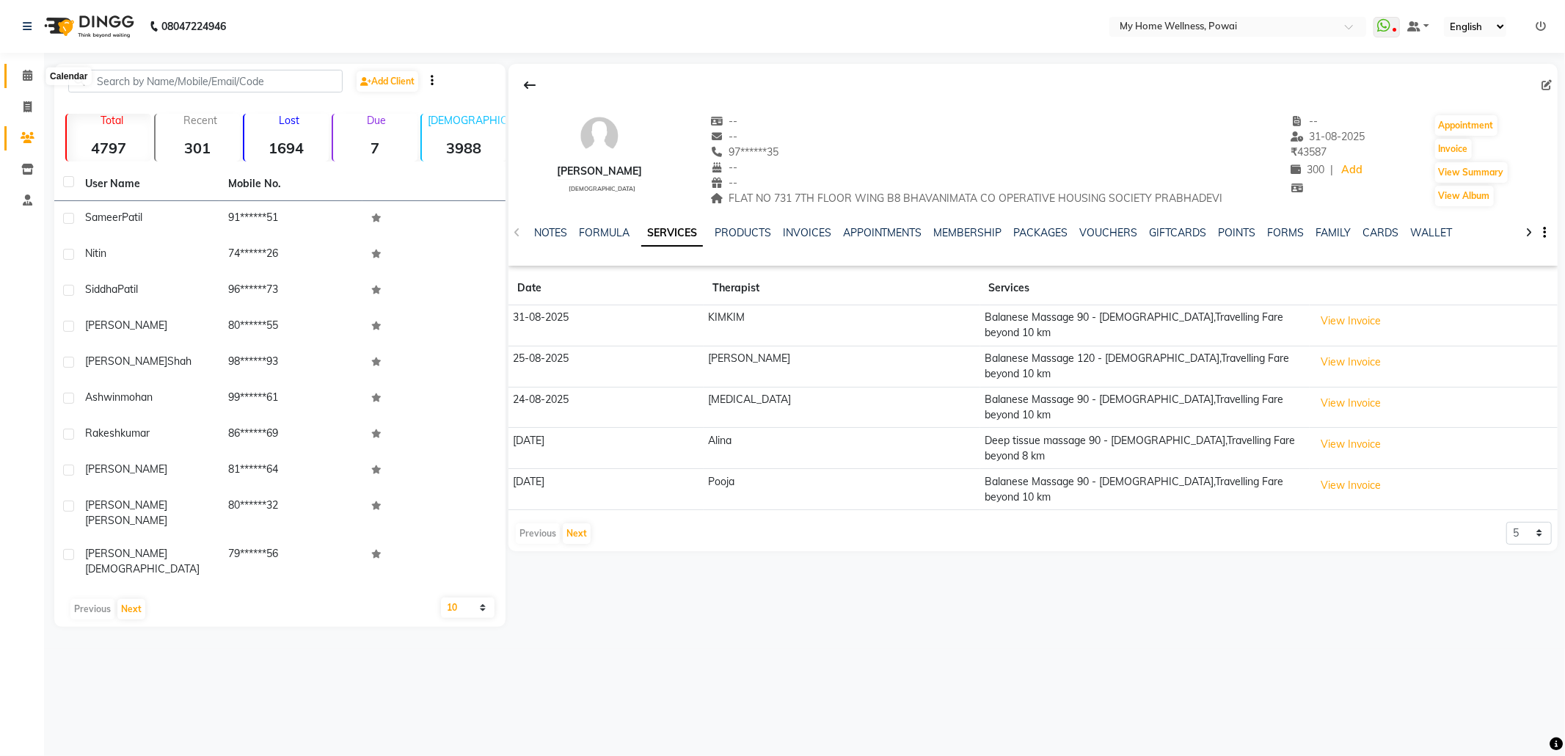
click at [26, 71] on icon at bounding box center [28, 75] width 10 height 11
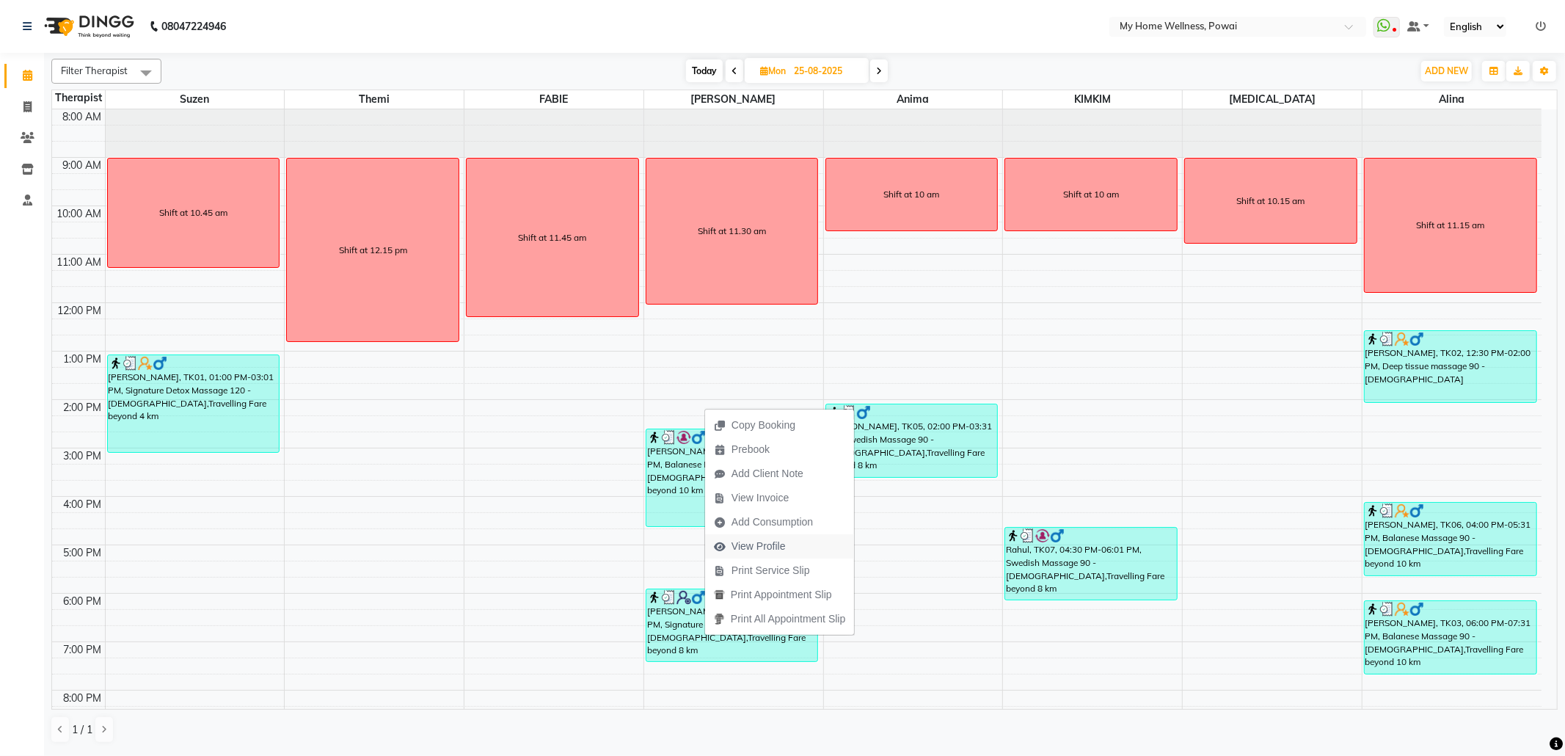
click at [770, 544] on span "View Profile" at bounding box center [758, 546] width 54 height 15
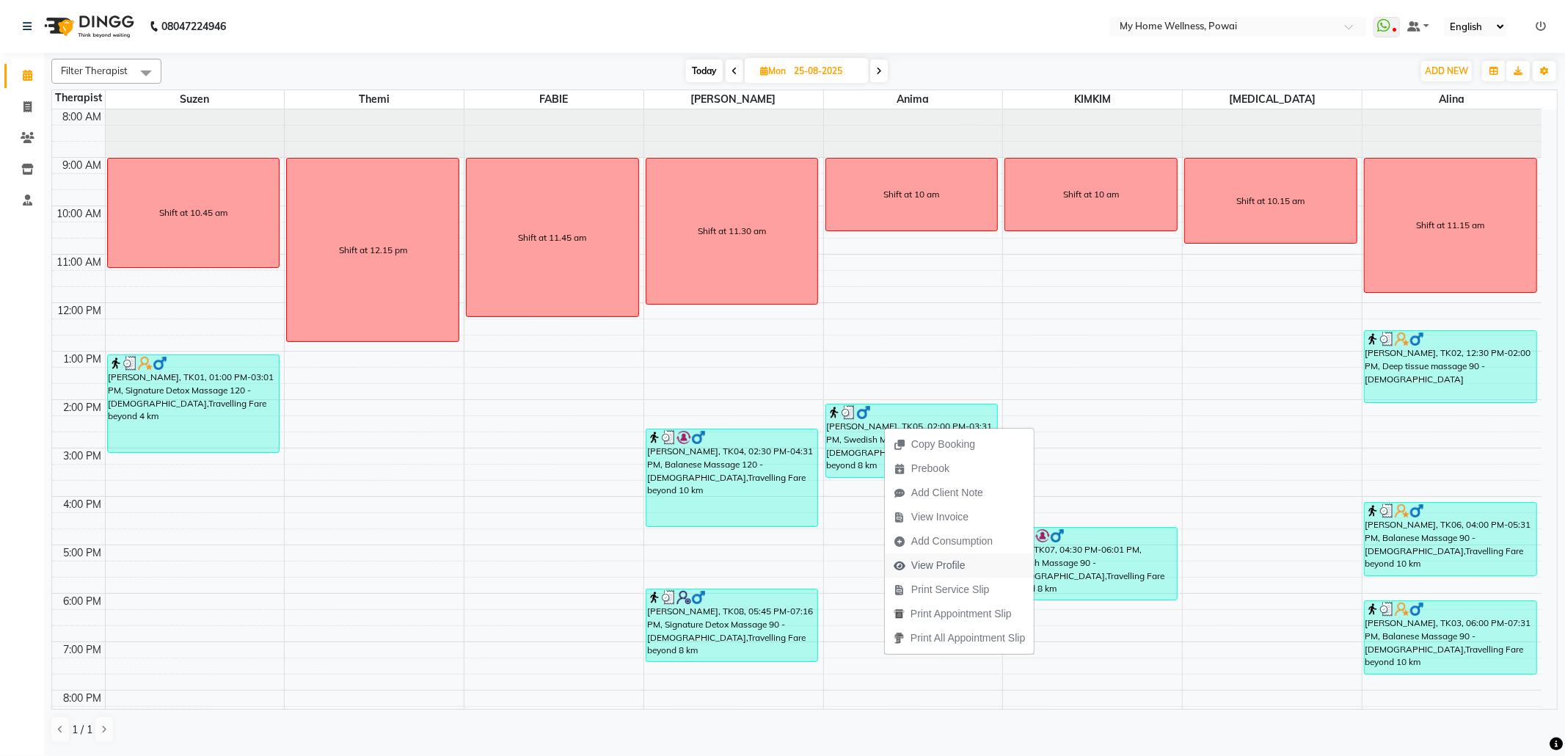
click at [927, 564] on span "View Profile" at bounding box center [938, 565] width 54 height 15
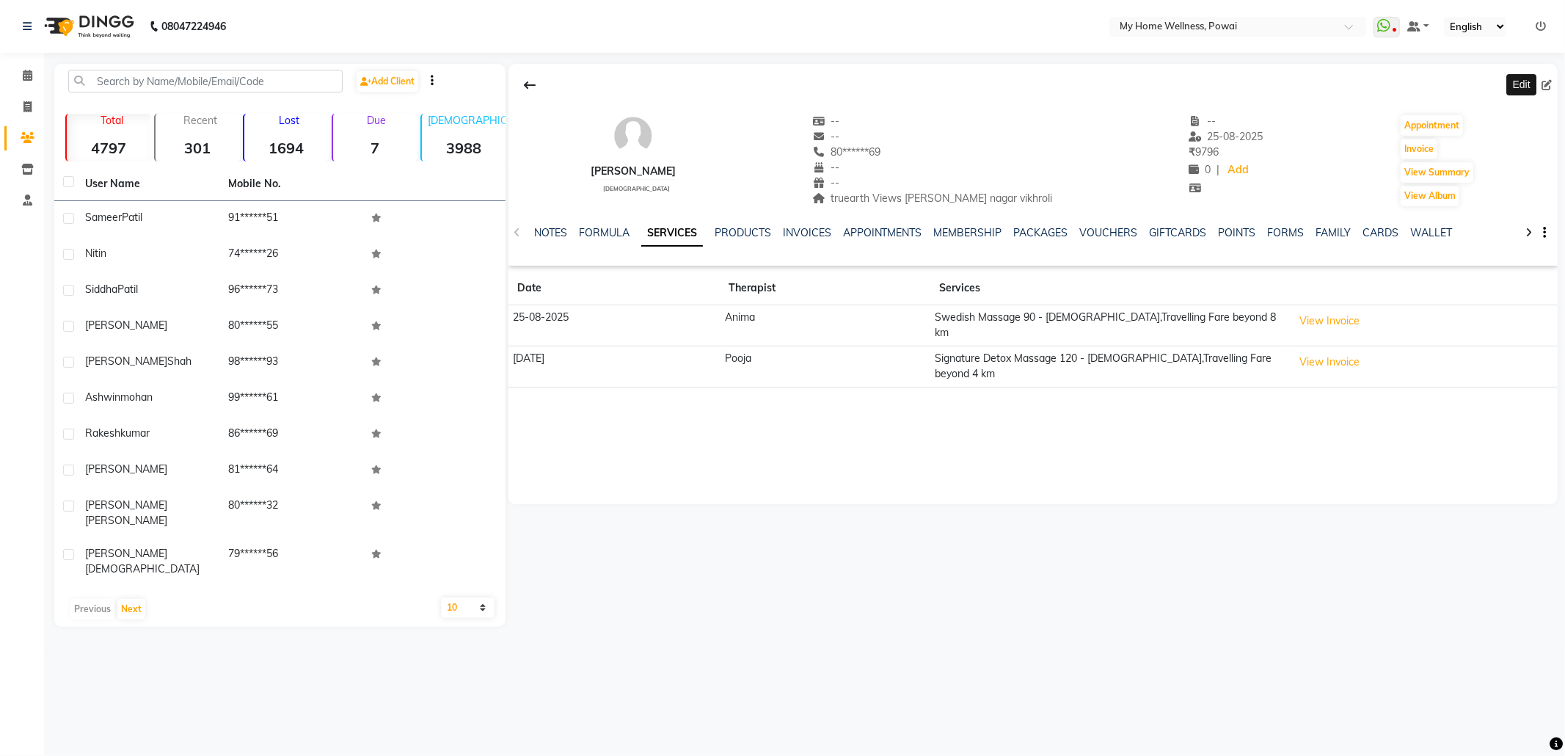
click at [1548, 82] on icon at bounding box center [1546, 85] width 10 height 10
select select "22"
select select "[DEMOGRAPHIC_DATA]"
select select "21905"
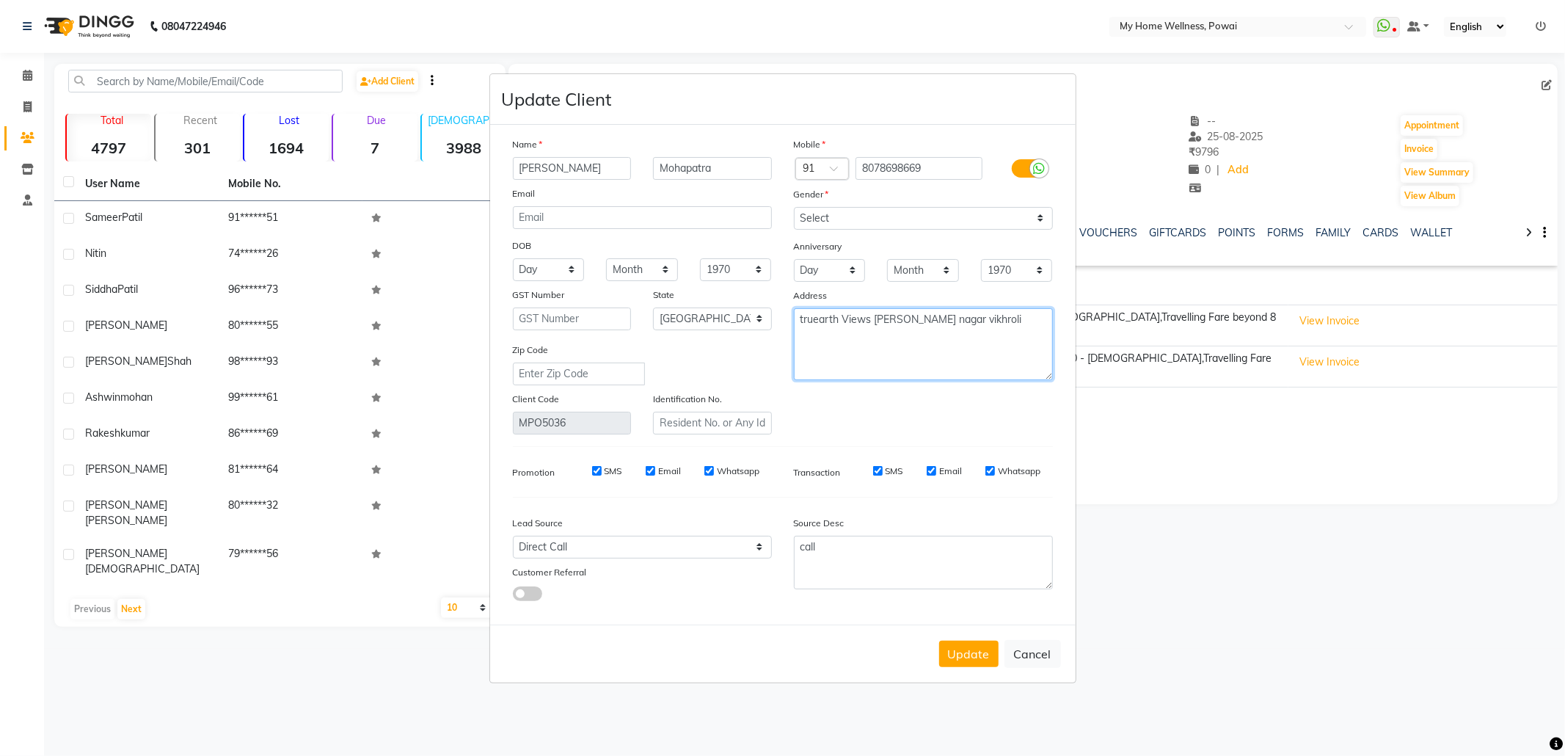
drag, startPoint x: 1042, startPoint y: 326, endPoint x: 561, endPoint y: 245, distance: 488.0
click at [561, 245] on div "Name Pritiman Mohapatra Email DOB Day 01 02 03 04 05 06 07 08 09 10 11 12 13 14…" at bounding box center [783, 285] width 562 height 298
type textarea "FLAT NO 602 6TH FLOOR B WING TRUEARTH VIEWS KANNAMWAR NAGAR 2 VIKHROLI EAST"
click at [602, 541] on select "Select Walk-in Referral Internet Friend Word of Mouth Advertisement Facebook Ju…" at bounding box center [642, 547] width 259 height 23
select select "11783"
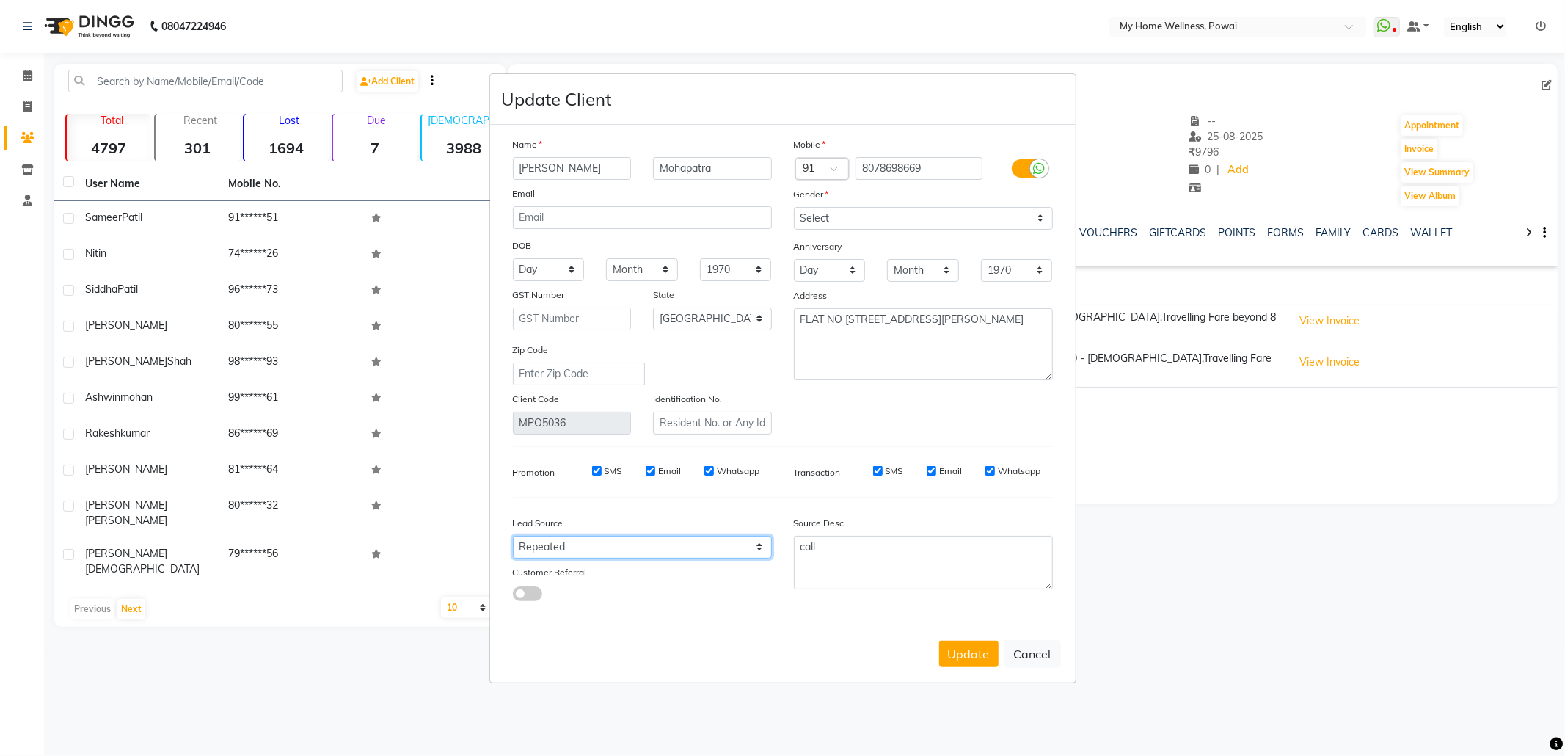
click at [513, 536] on select "Select Walk-in Referral Internet Friend Word of Mouth Advertisement Facebook Ju…" at bounding box center [642, 547] width 259 height 23
drag, startPoint x: 839, startPoint y: 561, endPoint x: 625, endPoint y: 552, distance: 214.4
click at [626, 552] on div "Lead Source Select Walk-in Referral Internet Friend Word of Mouth Advertisement…" at bounding box center [783, 555] width 562 height 92
paste textarea "POLICY FORM SUMMITED"
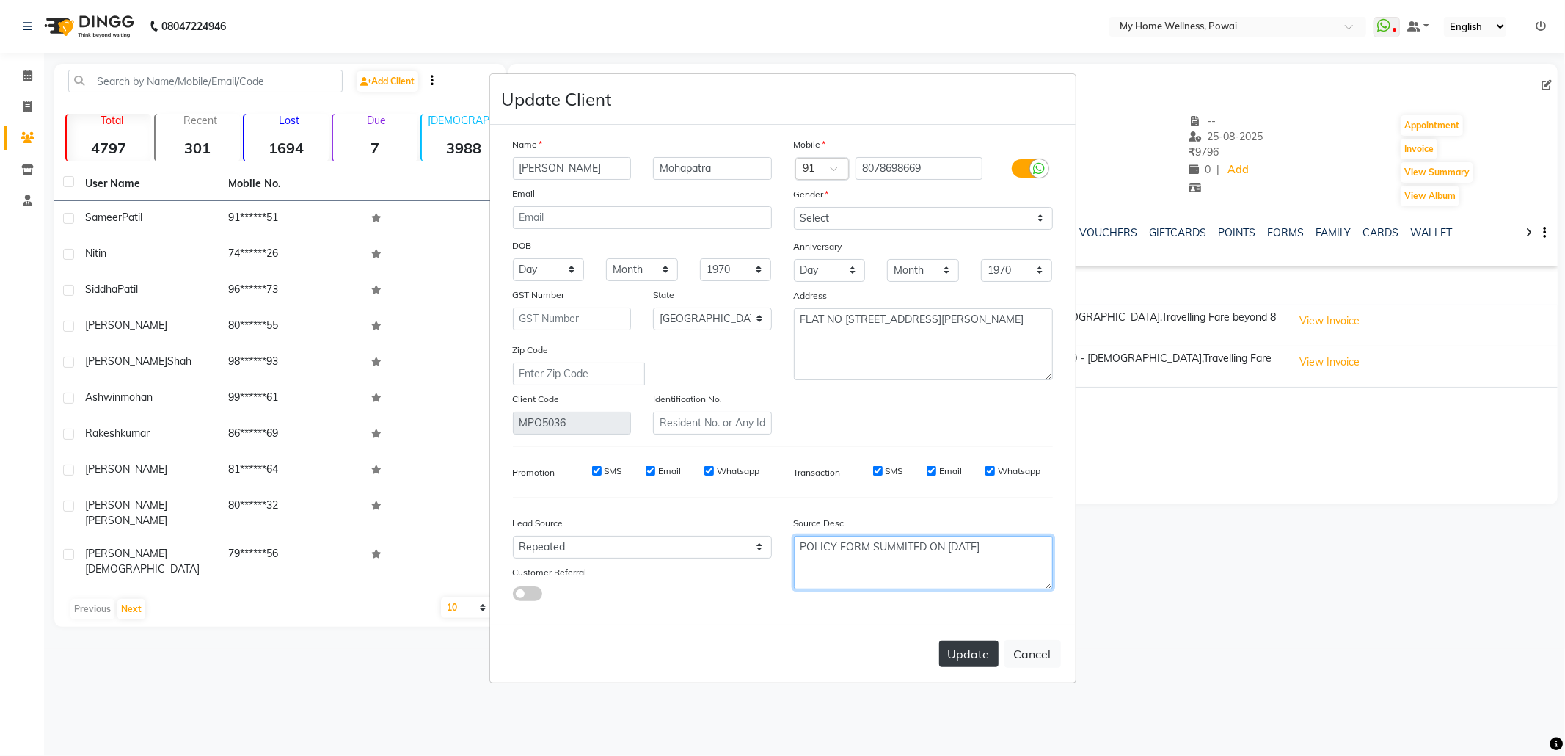
type textarea "POLICY FORM SUMMITED ON 25 AUG 2025"
click at [979, 653] on button "Update" at bounding box center [968, 654] width 59 height 26
select select
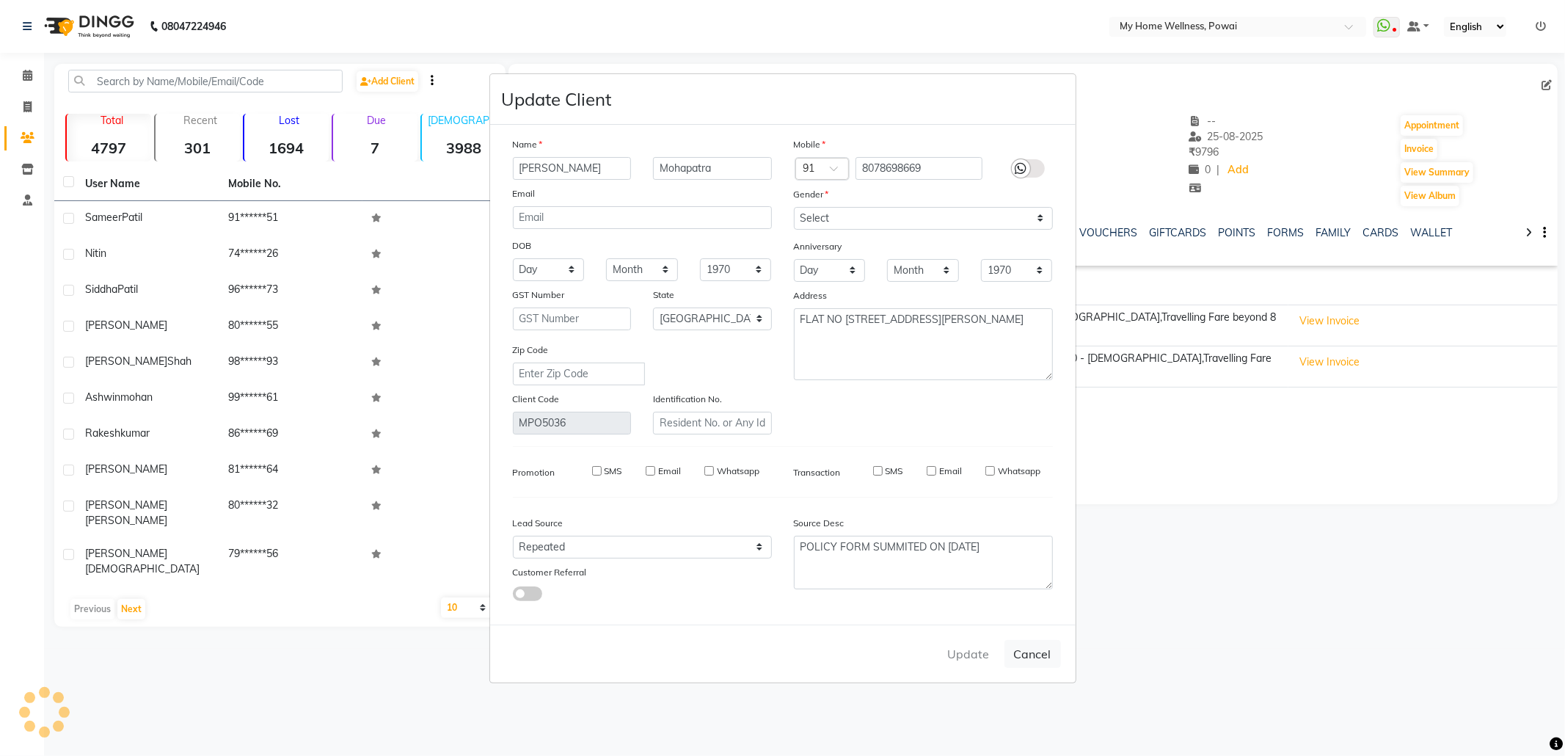
select select "null"
select select
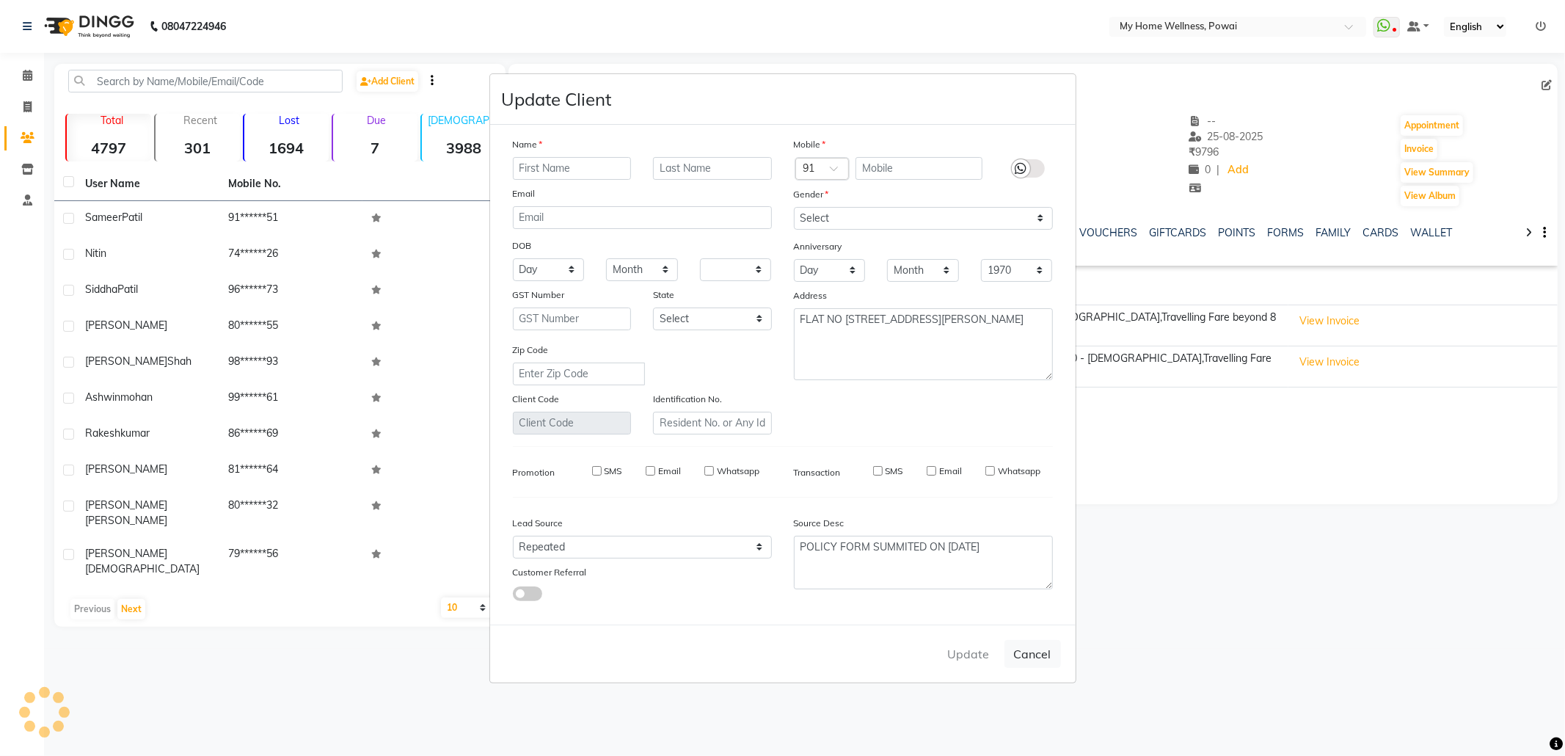
checkbox input "false"
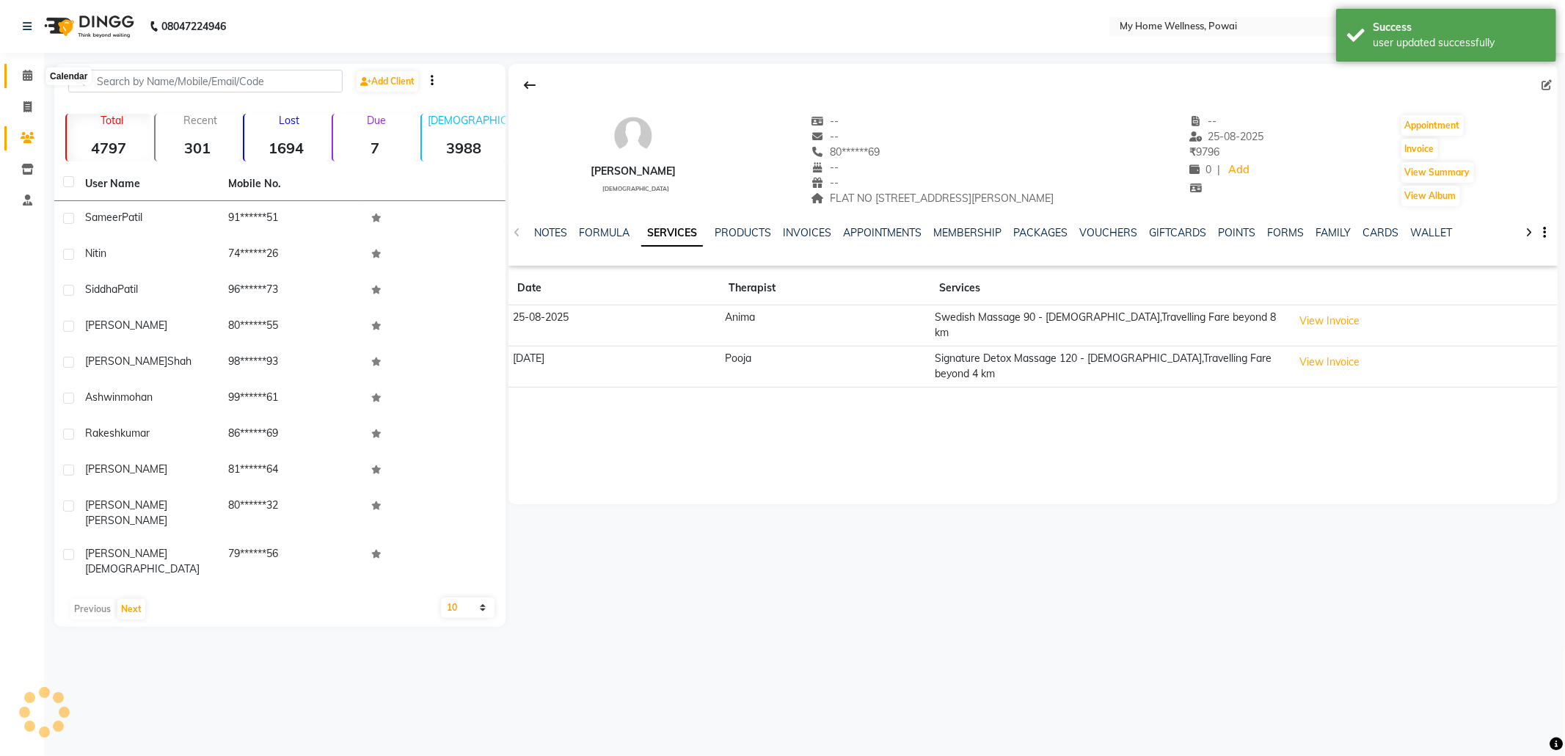
click at [28, 67] on span at bounding box center [28, 75] width 26 height 17
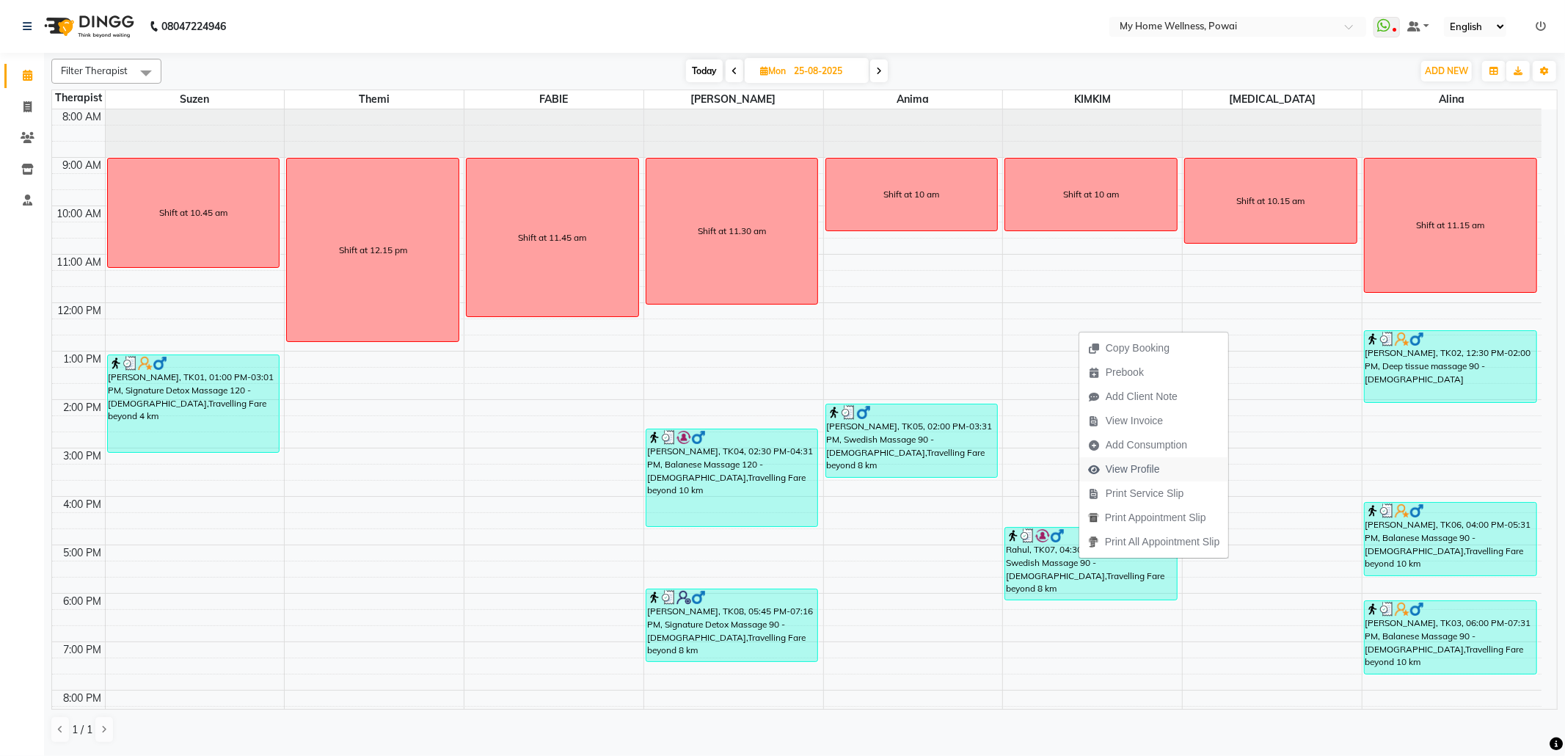
drag, startPoint x: 1114, startPoint y: 467, endPoint x: 1106, endPoint y: 472, distance: 9.0
click at [1106, 472] on span "View Profile" at bounding box center [1133, 468] width 54 height 15
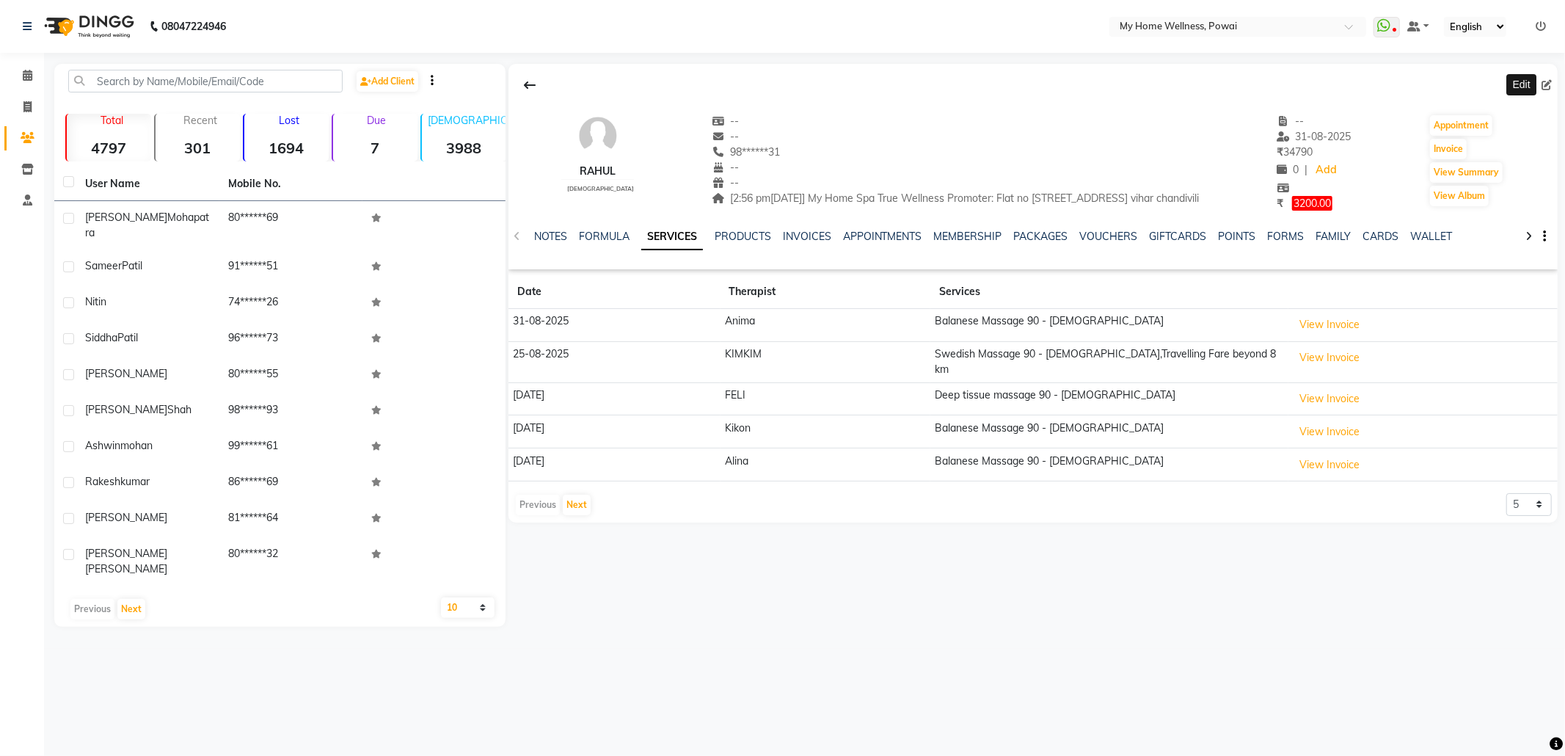
click at [1544, 84] on icon at bounding box center [1546, 85] width 10 height 10
select select "22"
select select "[DEMOGRAPHIC_DATA]"
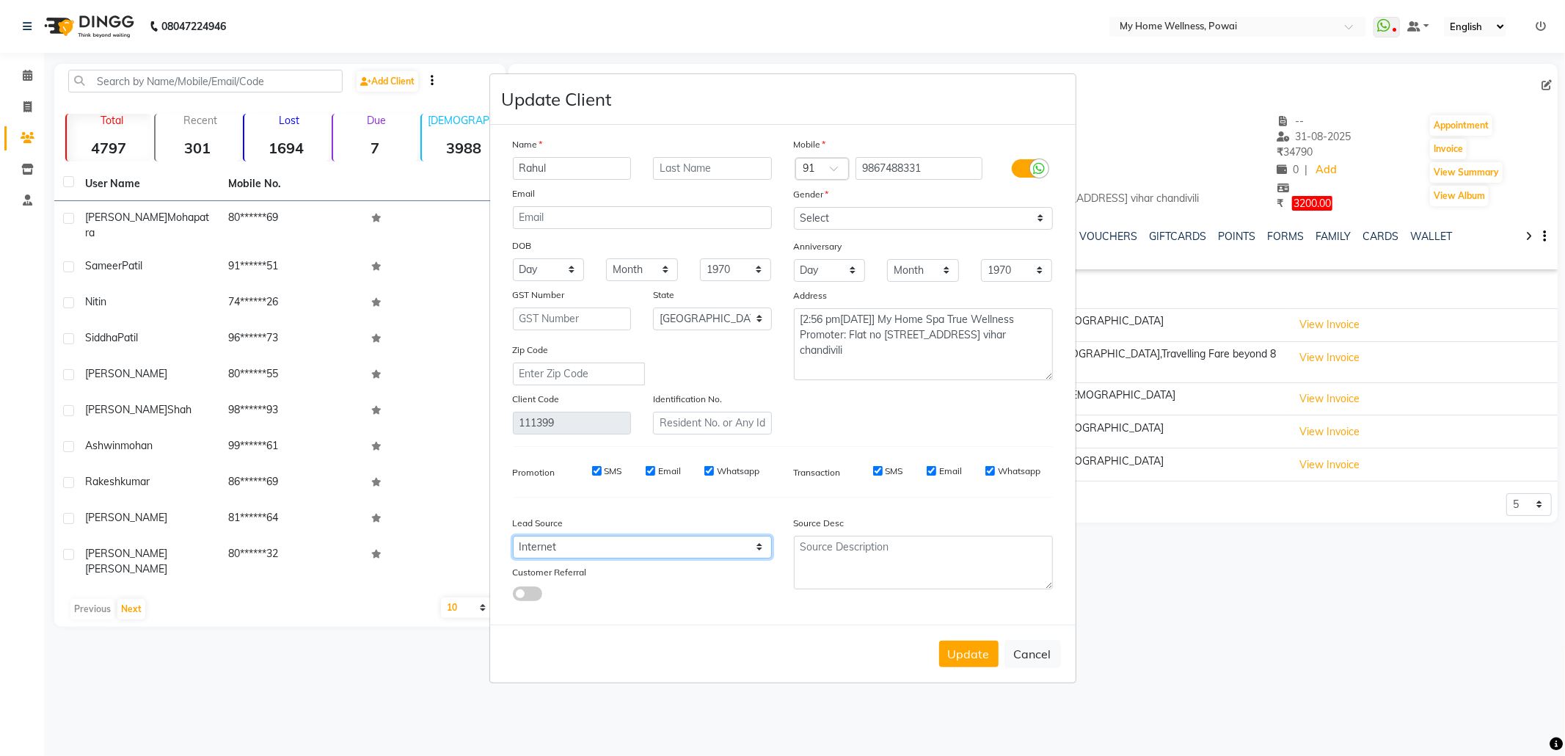
click at [668, 541] on select "Select Walk-in Referral Internet Friend Word of Mouth Advertisement Facebook Ju…" at bounding box center [642, 547] width 259 height 23
select select "11783"
click at [513, 536] on select "Select Walk-in Referral Internet Friend Word of Mouth Advertisement Facebook Ju…" at bounding box center [642, 547] width 259 height 23
click at [914, 565] on textarea at bounding box center [923, 563] width 259 height 54
paste textarea "POLICY FORM SUMMITED"
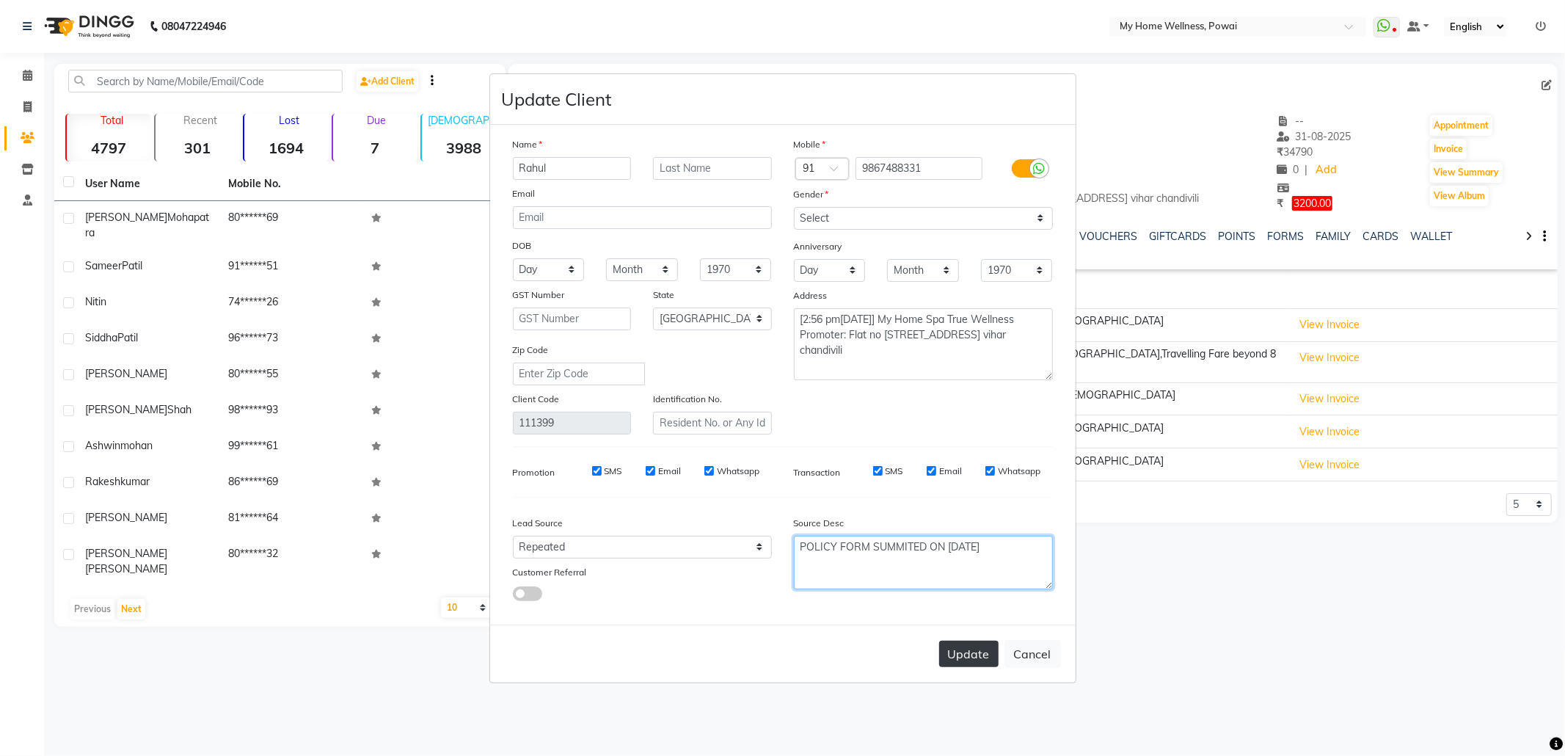
type textarea "POLICY FORM SUMMITED ON 25 AUG 2025"
click at [966, 647] on button "Update" at bounding box center [968, 654] width 59 height 26
select select
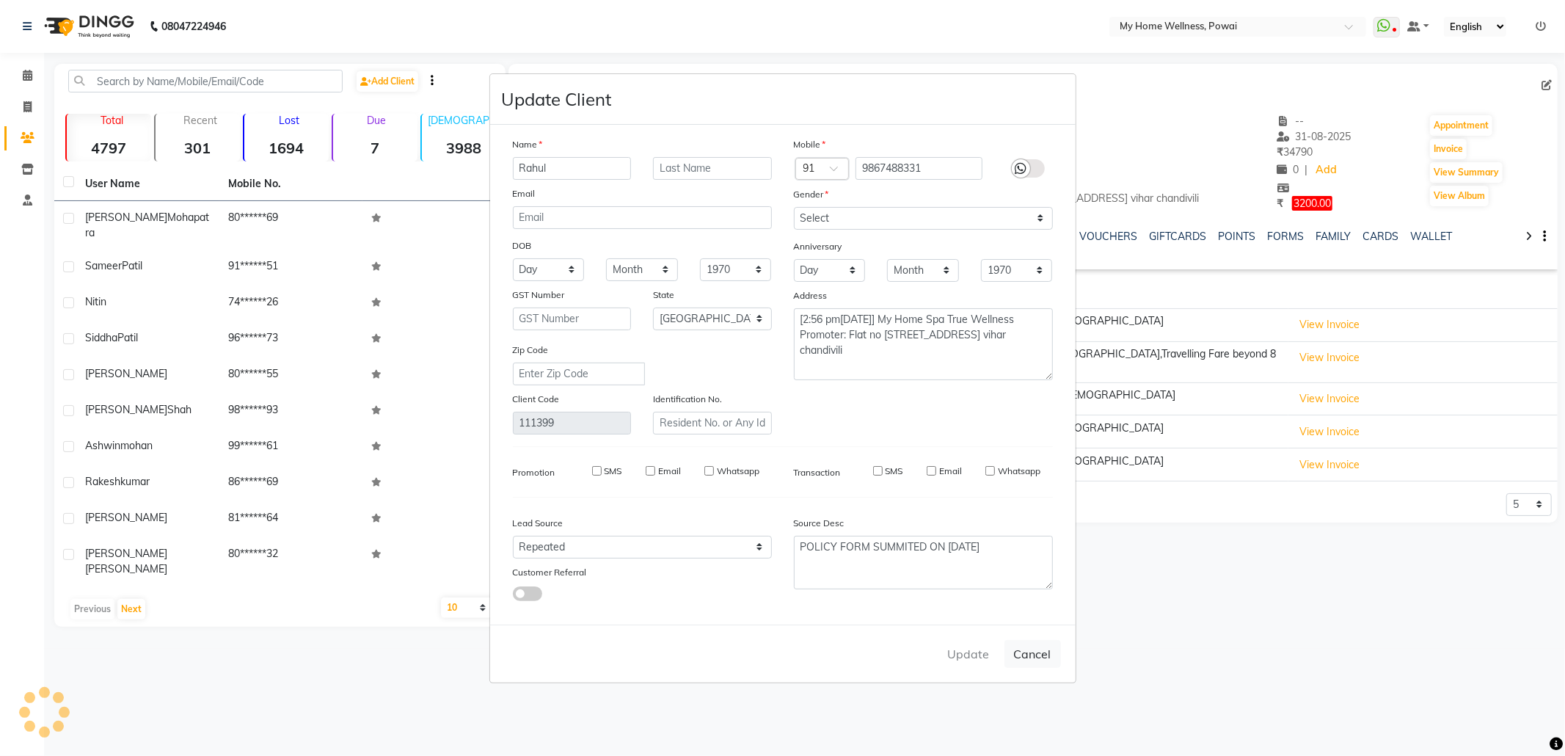
select select "null"
select select
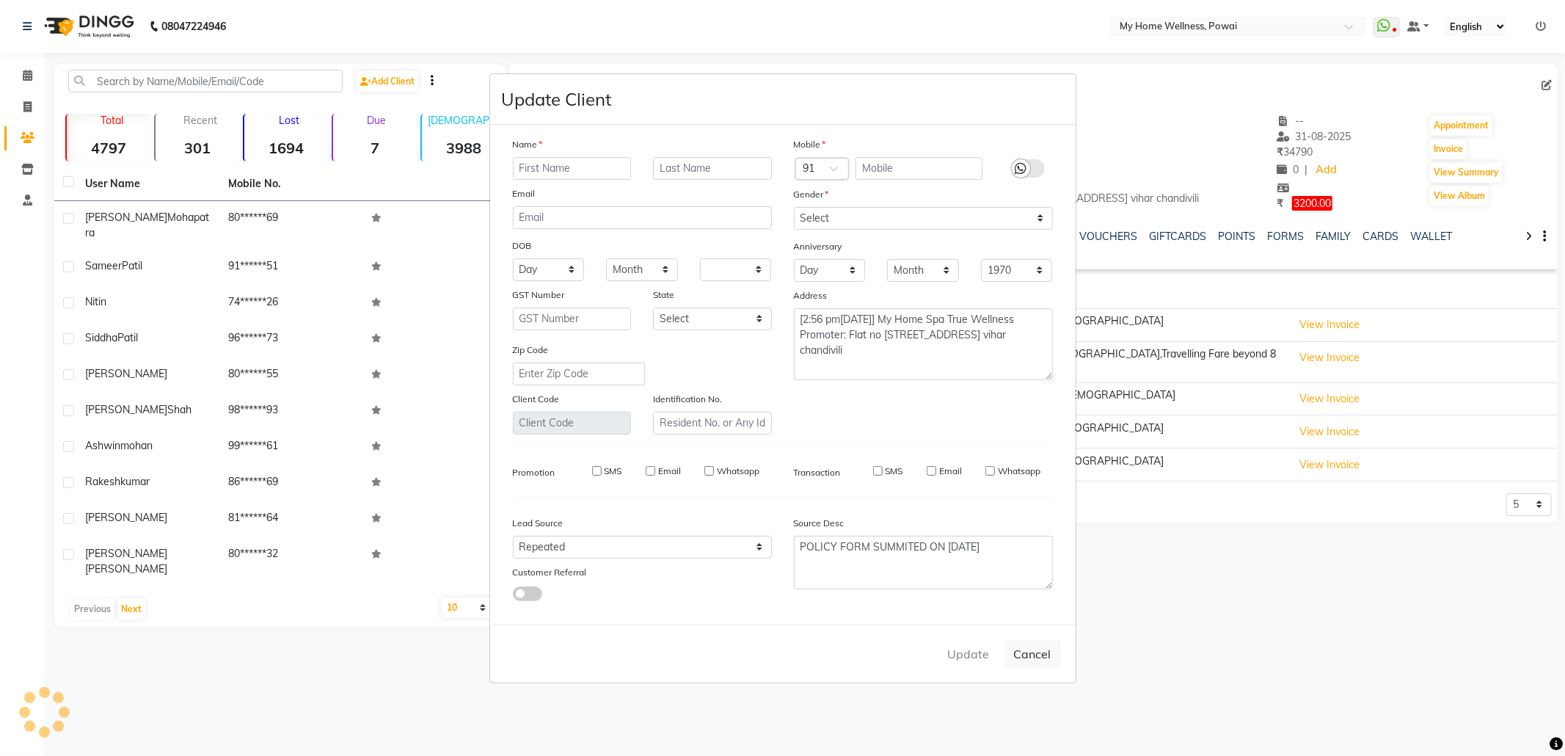
checkbox input "false"
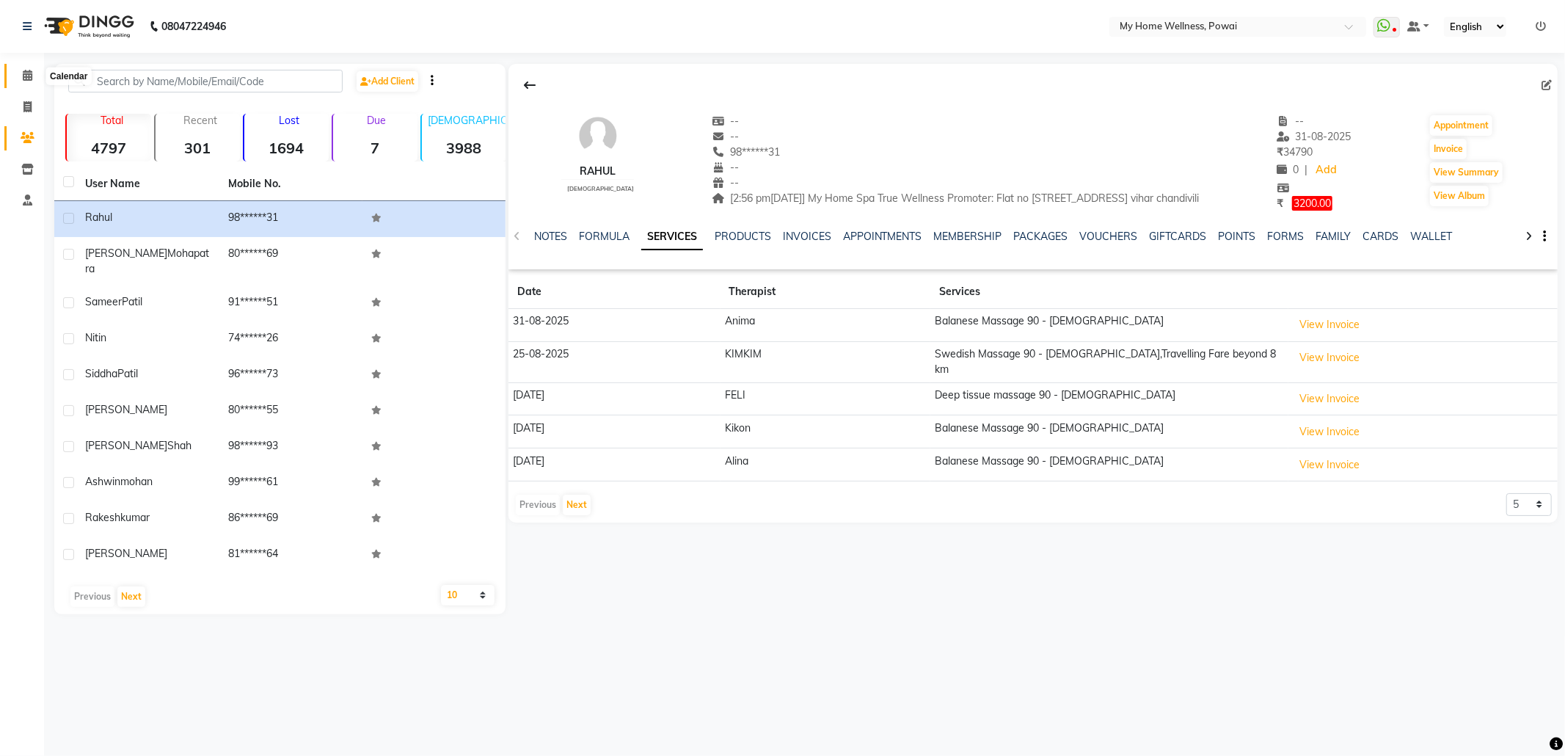
click at [25, 76] on icon at bounding box center [28, 75] width 10 height 11
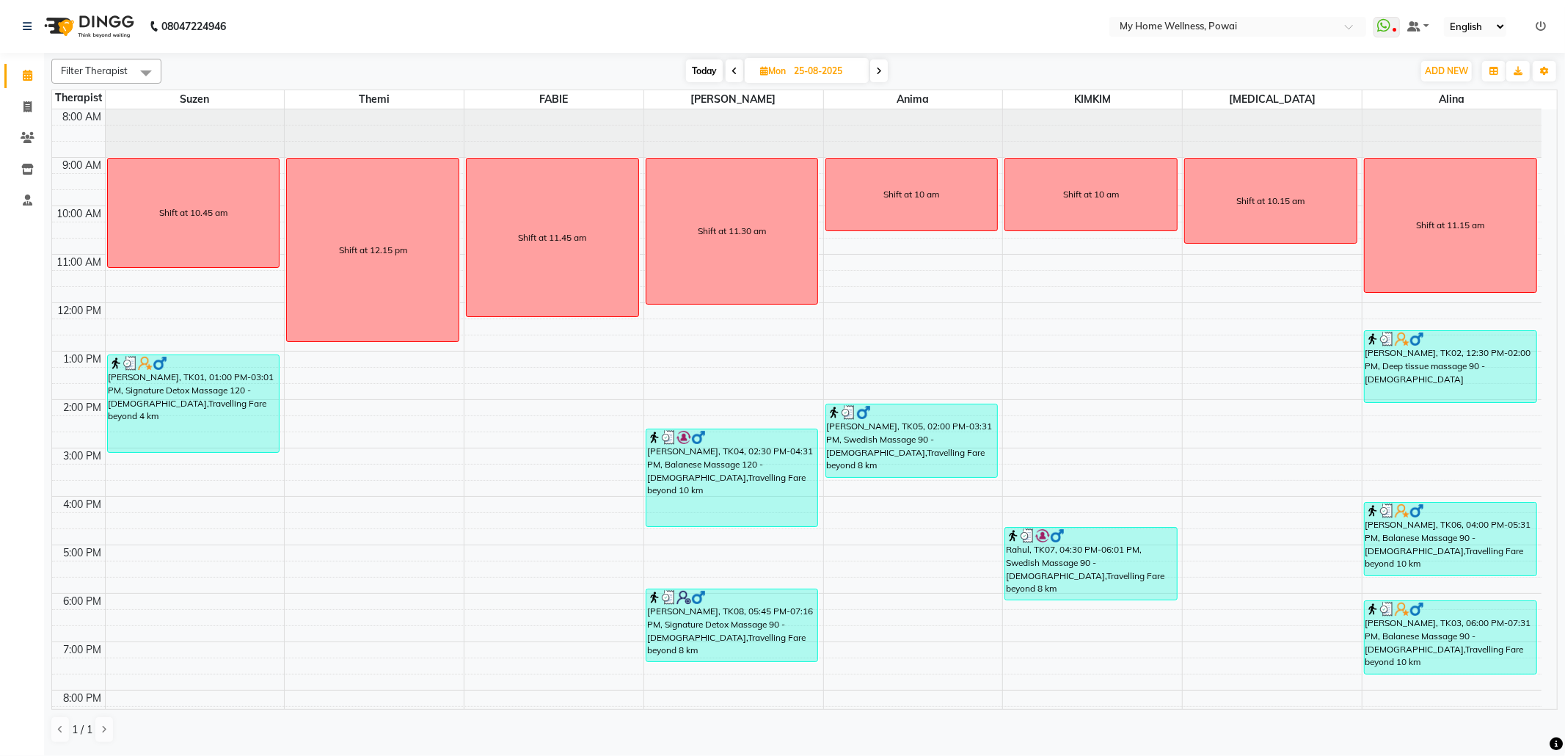
click at [705, 74] on span "Today" at bounding box center [704, 70] width 37 height 23
type input "01-09-2025"
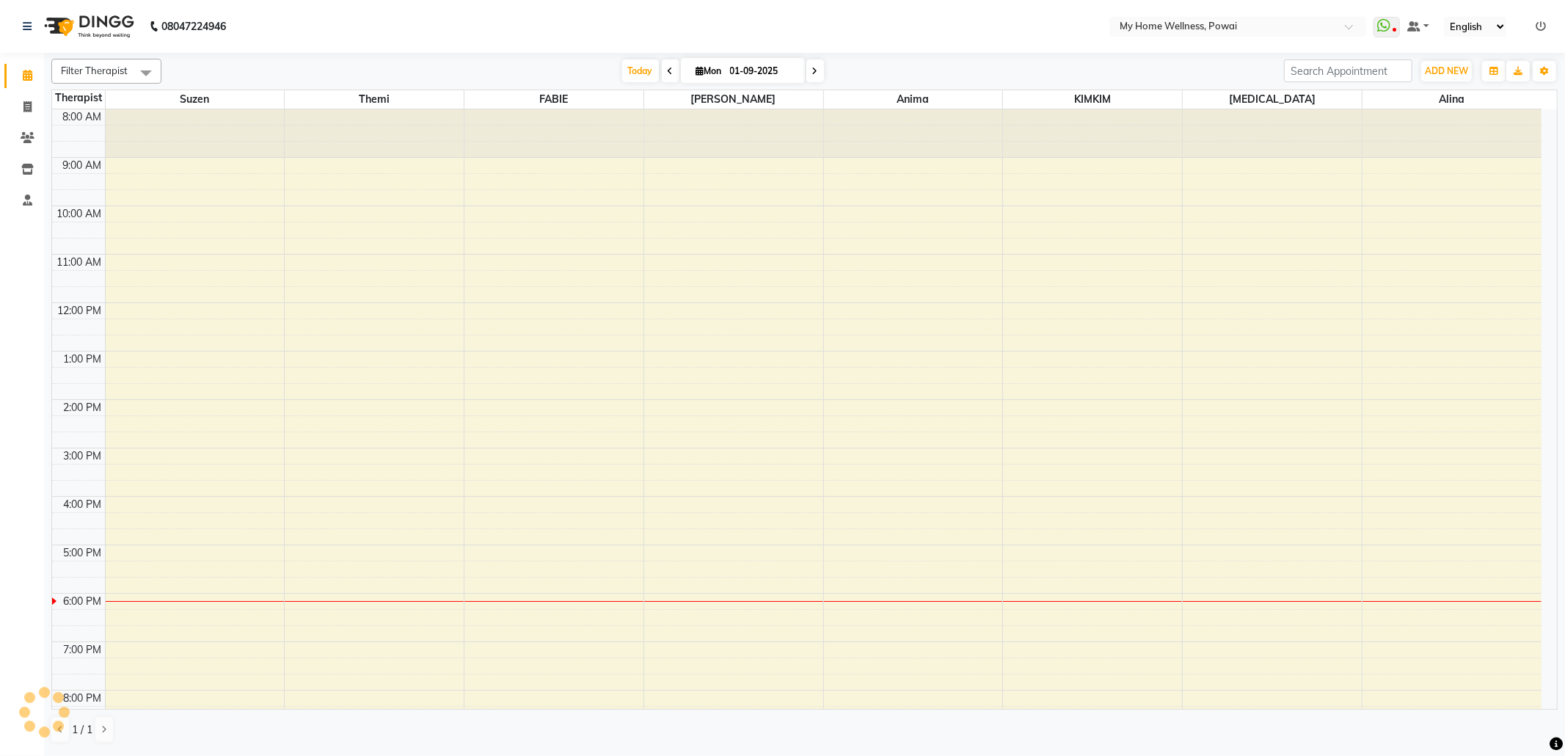
scroll to position [89, 0]
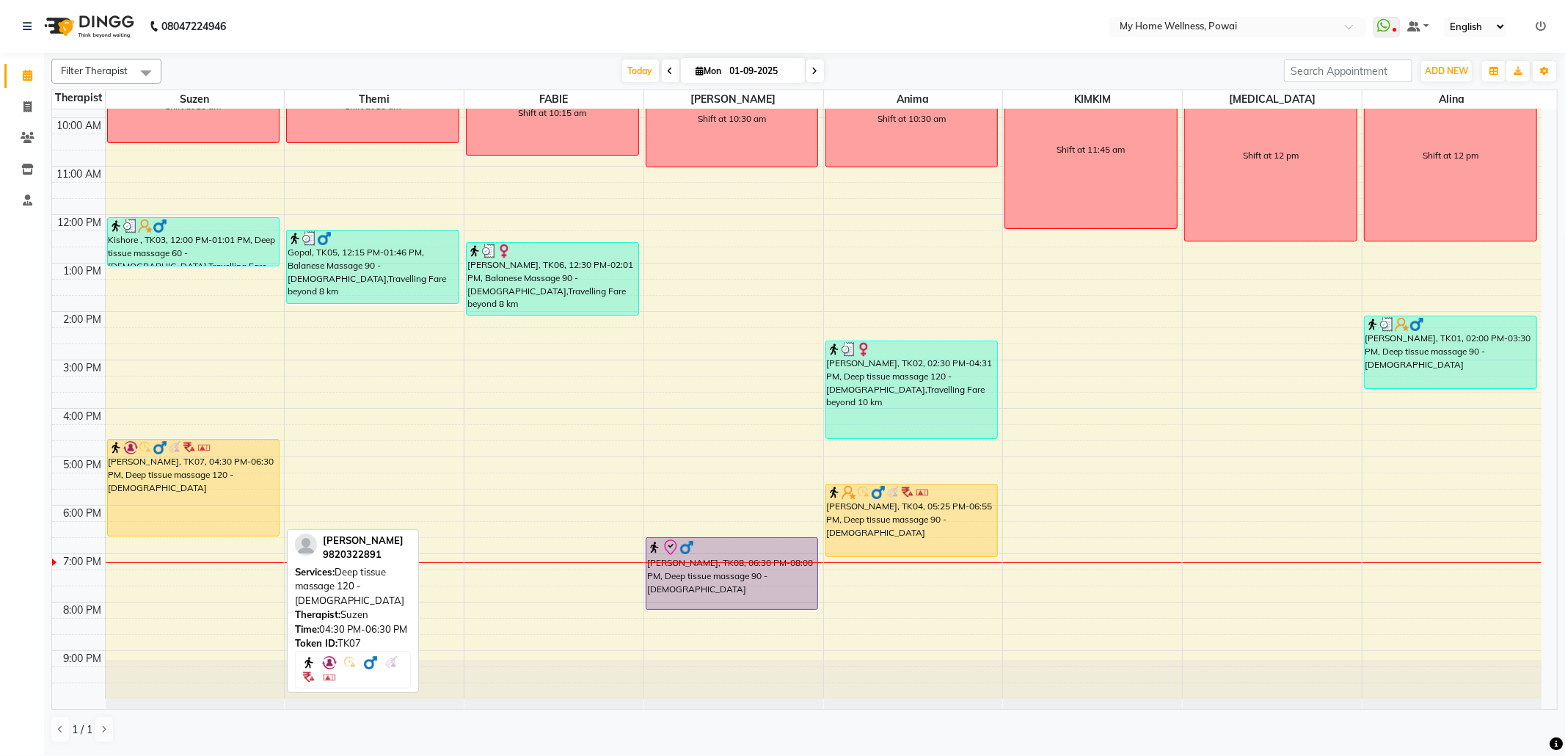
click at [188, 467] on div "[PERSON_NAME], TK07, 04:30 PM-06:30 PM, Deep tissue massage 120 - [DEMOGRAPHIC_…" at bounding box center [194, 487] width 172 height 96
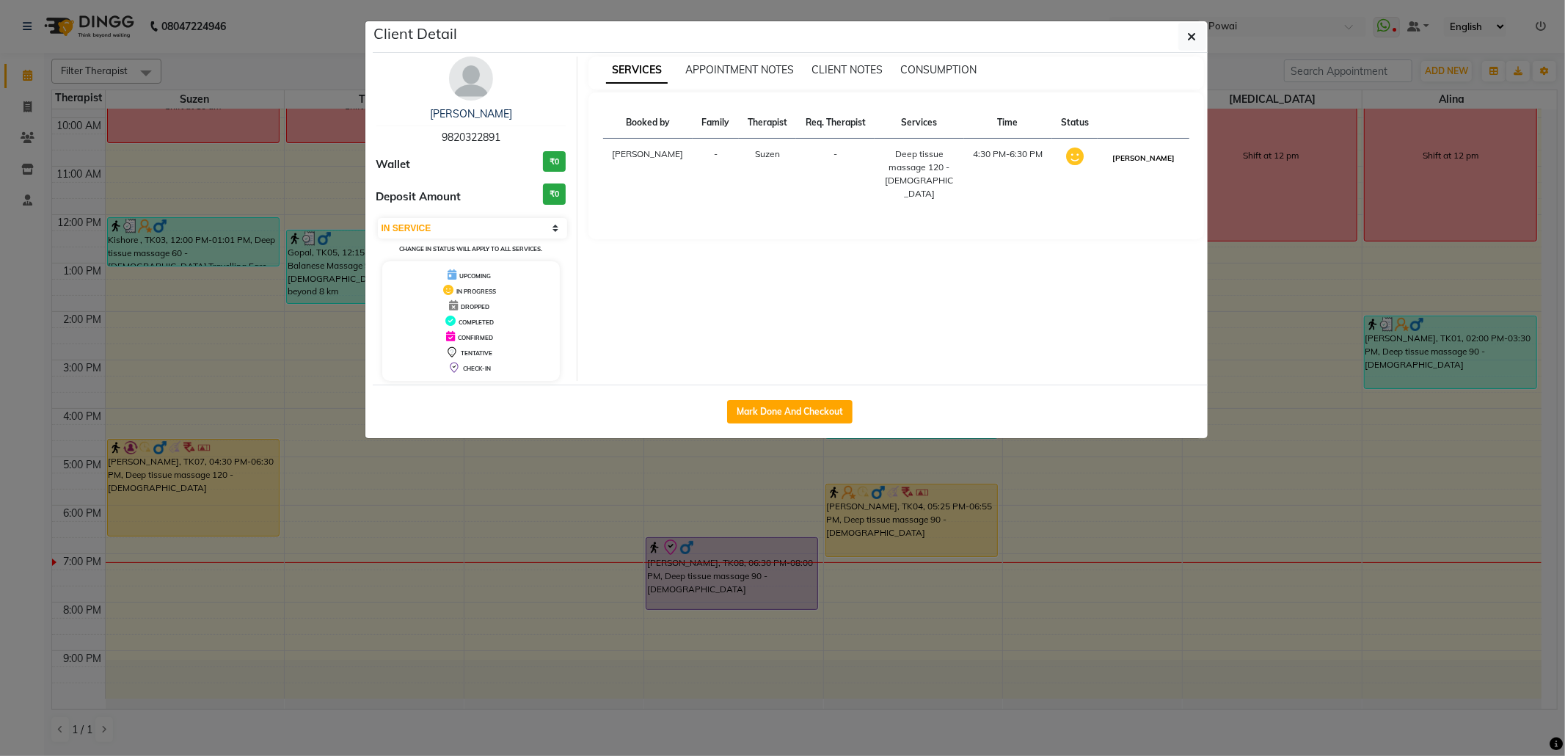
click at [1134, 158] on button "[PERSON_NAME]" at bounding box center [1144, 158] width 70 height 18
select select "3"
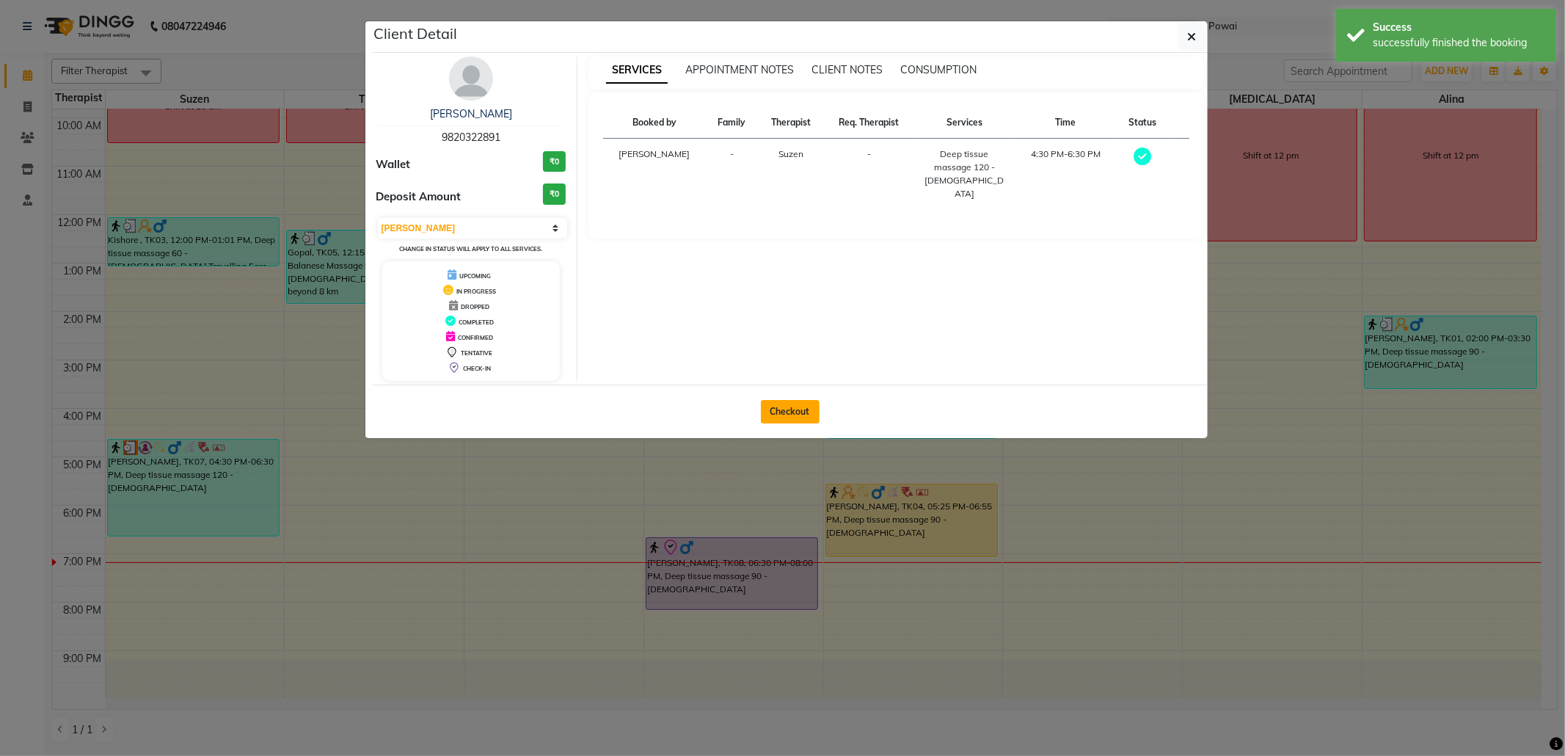
click at [792, 406] on button "Checkout" at bounding box center [790, 411] width 59 height 23
select select "682"
select select "service"
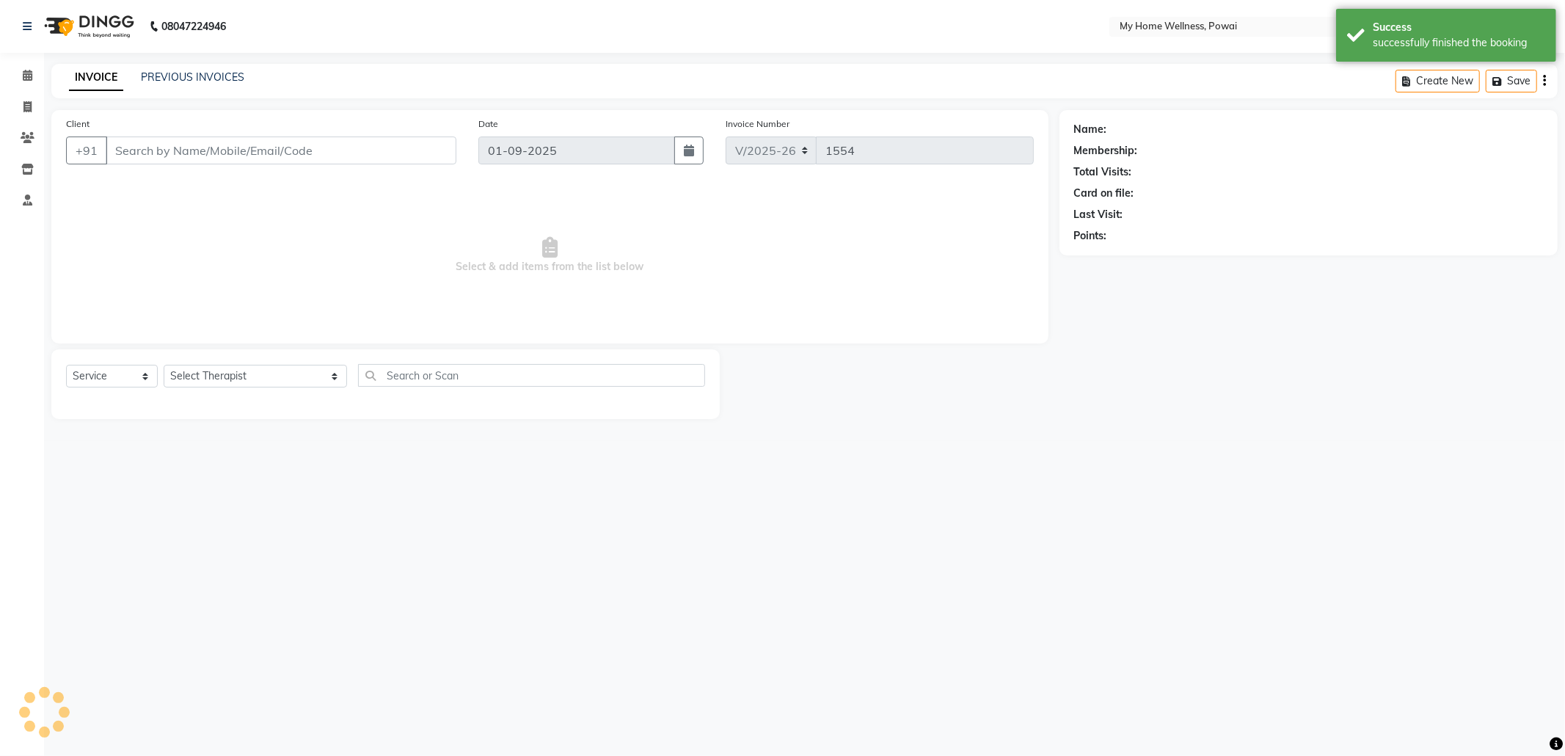
type input "98******91"
select select "29657"
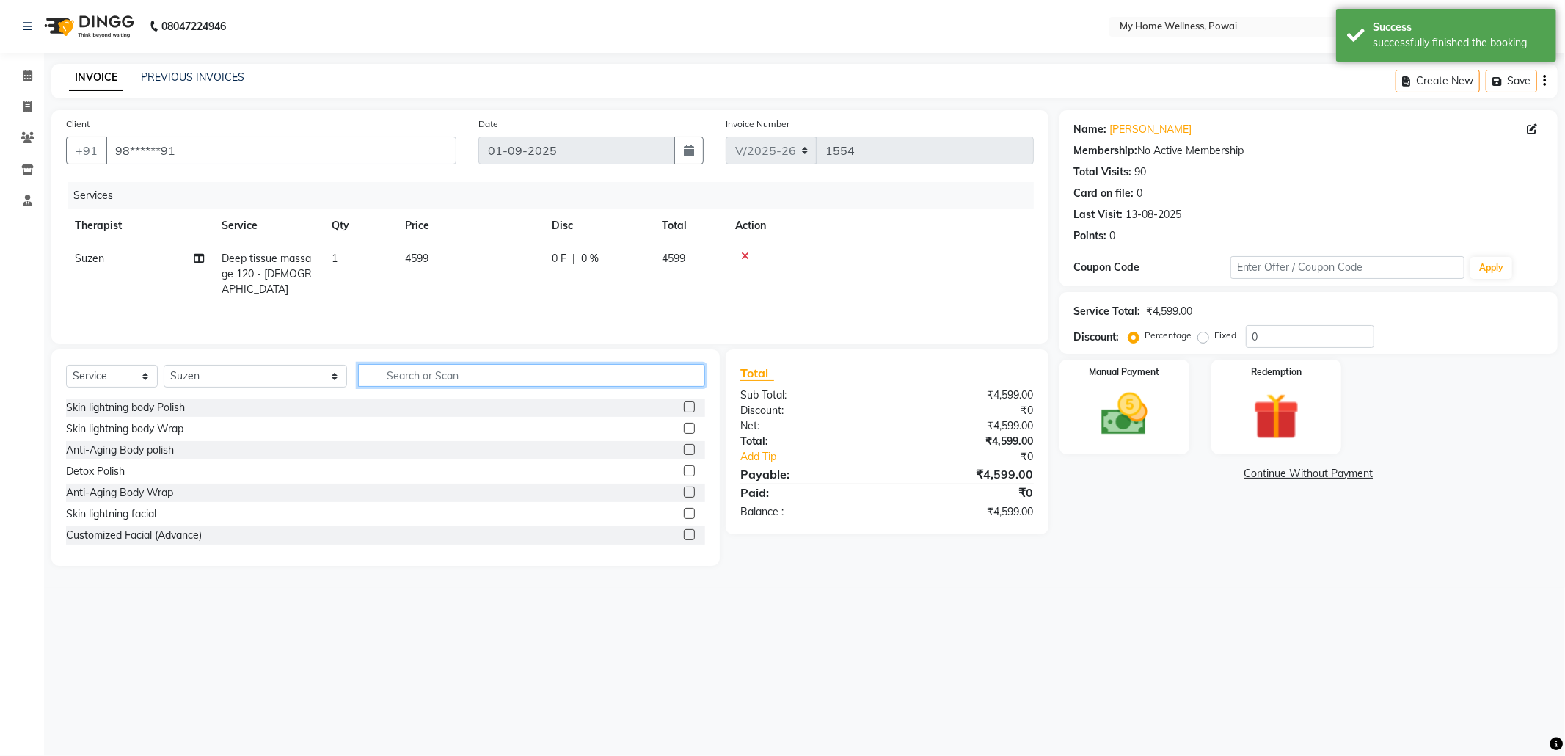
click at [395, 376] on input "text" at bounding box center [531, 375] width 347 height 23
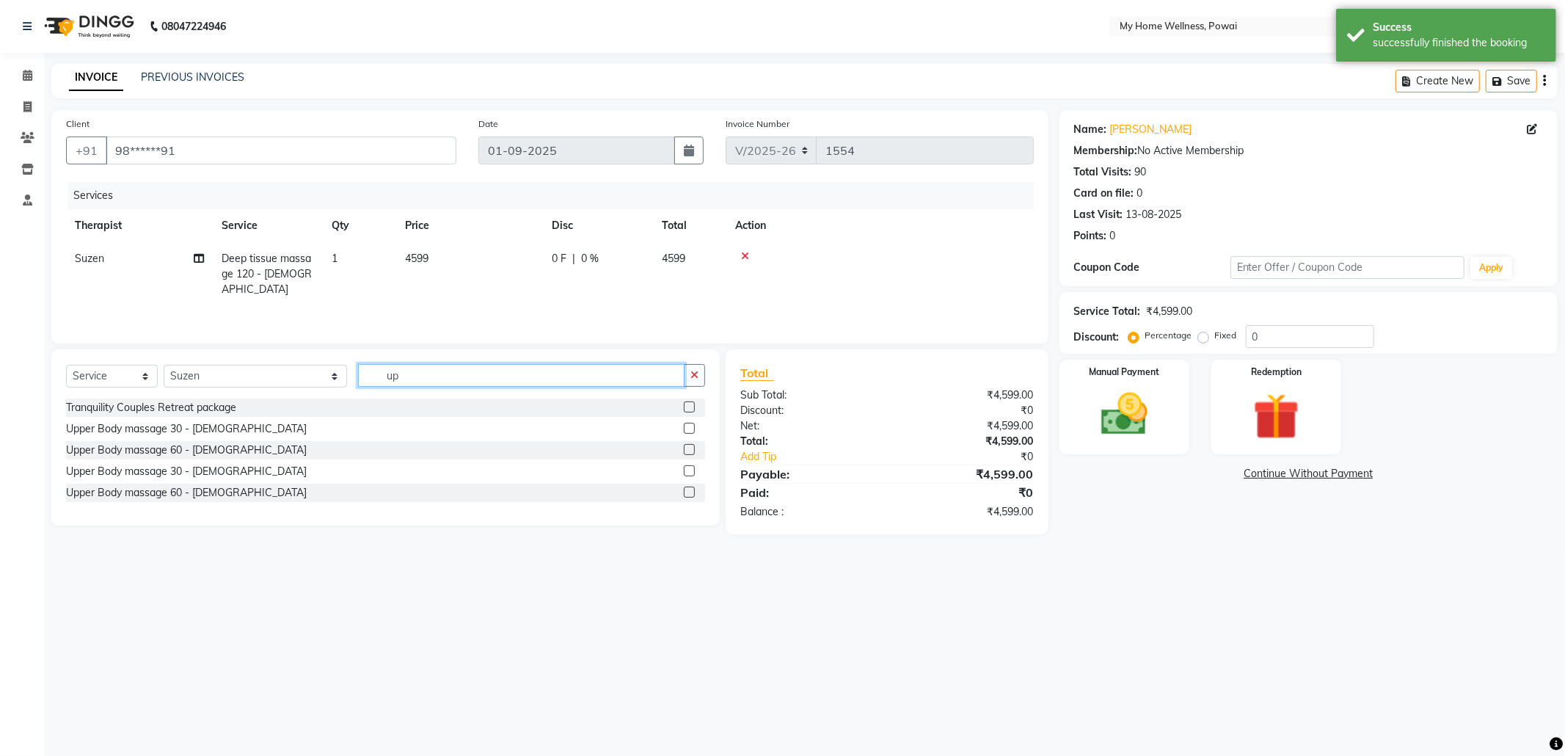
type input "up"
click at [690, 429] on label at bounding box center [689, 428] width 11 height 11
click at [690, 429] on input "checkbox" at bounding box center [689, 429] width 10 height 10
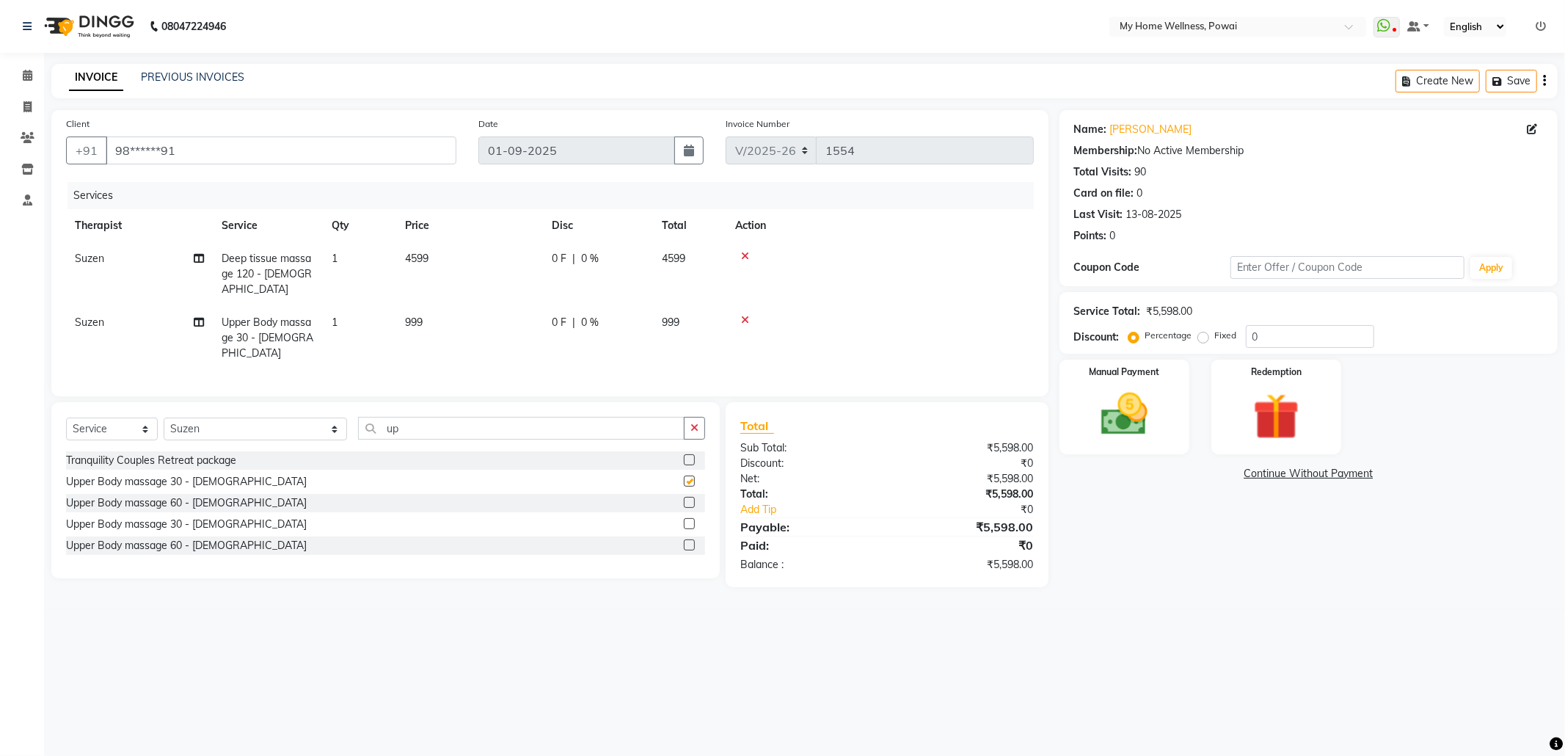
checkbox input "false"
drag, startPoint x: 492, startPoint y: 423, endPoint x: 103, endPoint y: 435, distance: 389.1
click at [109, 438] on div "Select Service Product Membership Package Voucher Prepaid Gift Card Select Ther…" at bounding box center [385, 490] width 668 height 176
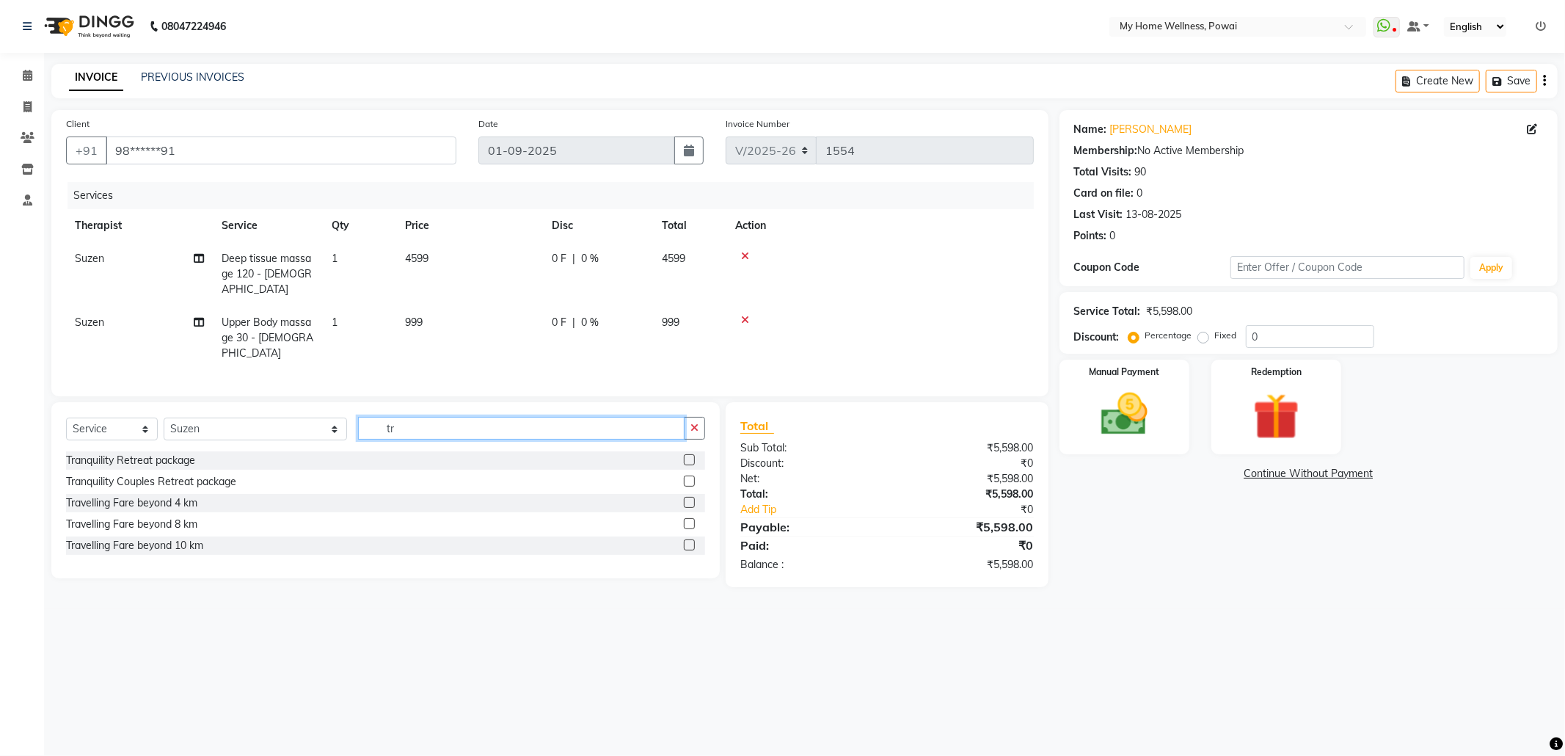
type input "tr"
click at [687, 539] on label at bounding box center [689, 544] width 11 height 11
click at [687, 541] on input "checkbox" at bounding box center [689, 546] width 10 height 10
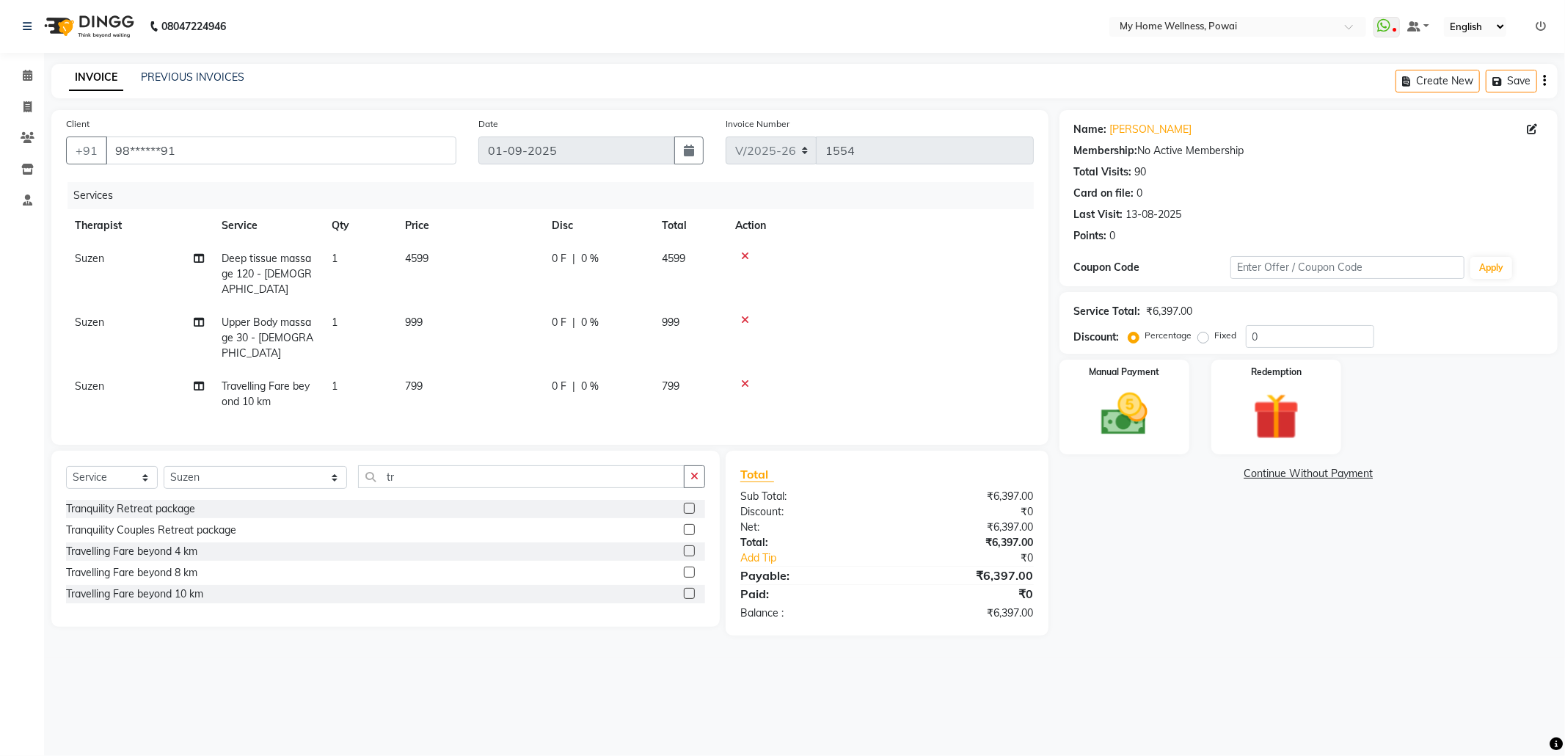
click at [690, 588] on label at bounding box center [689, 593] width 11 height 11
click at [690, 589] on input "checkbox" at bounding box center [689, 594] width 10 height 10
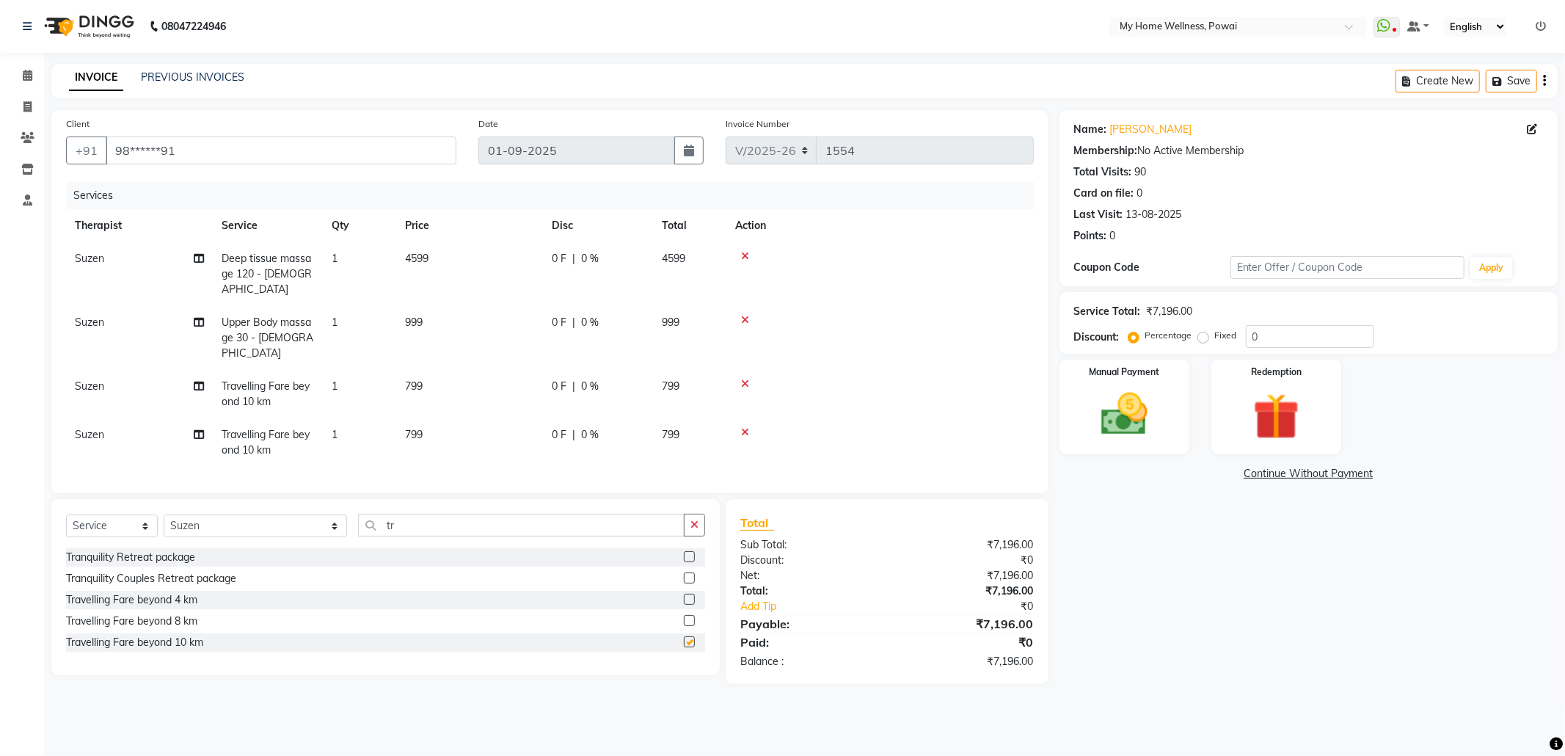
checkbox input "false"
click at [746, 427] on icon at bounding box center [745, 432] width 8 height 10
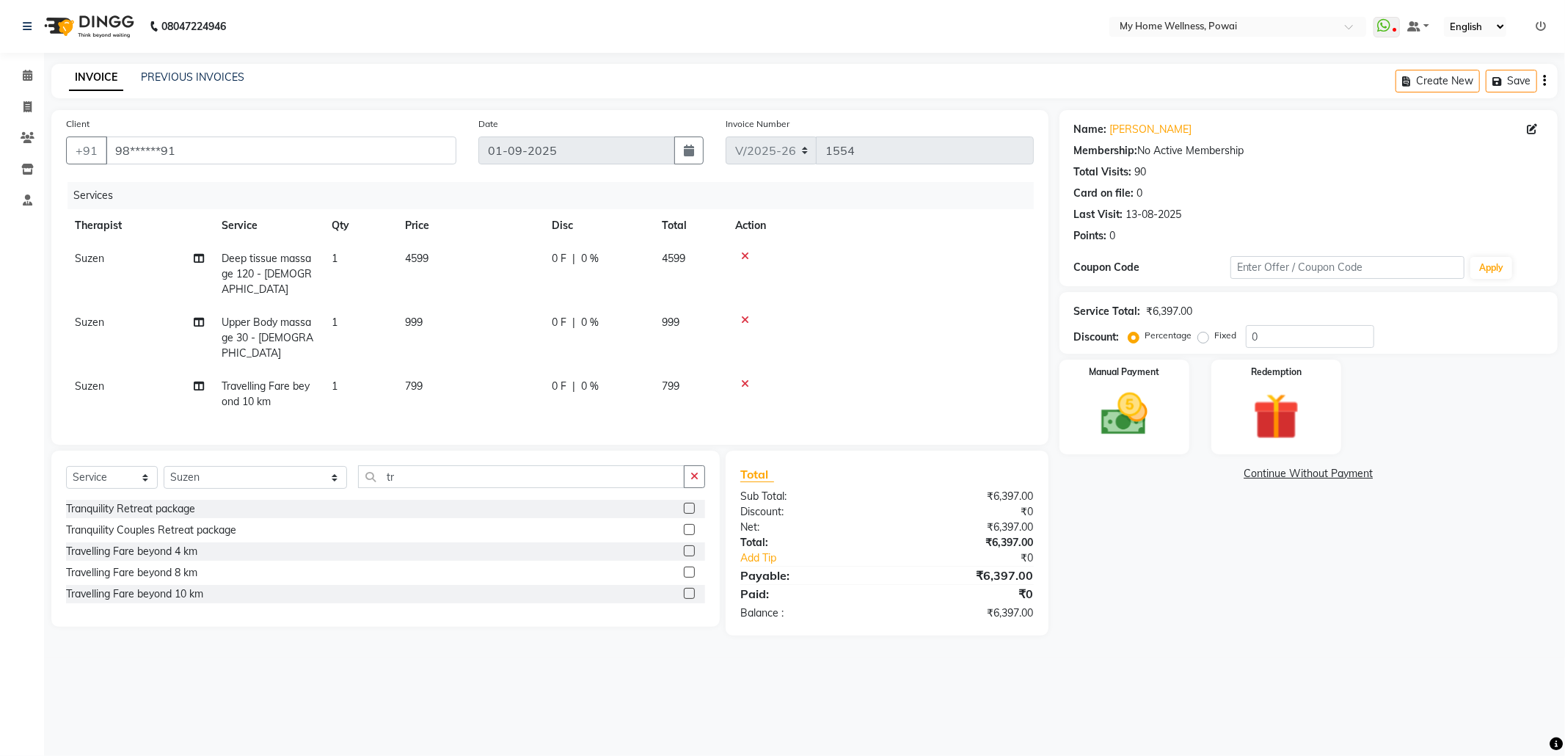
click at [687, 566] on label at bounding box center [689, 571] width 11 height 11
click at [687, 568] on input "checkbox" at bounding box center [689, 573] width 10 height 10
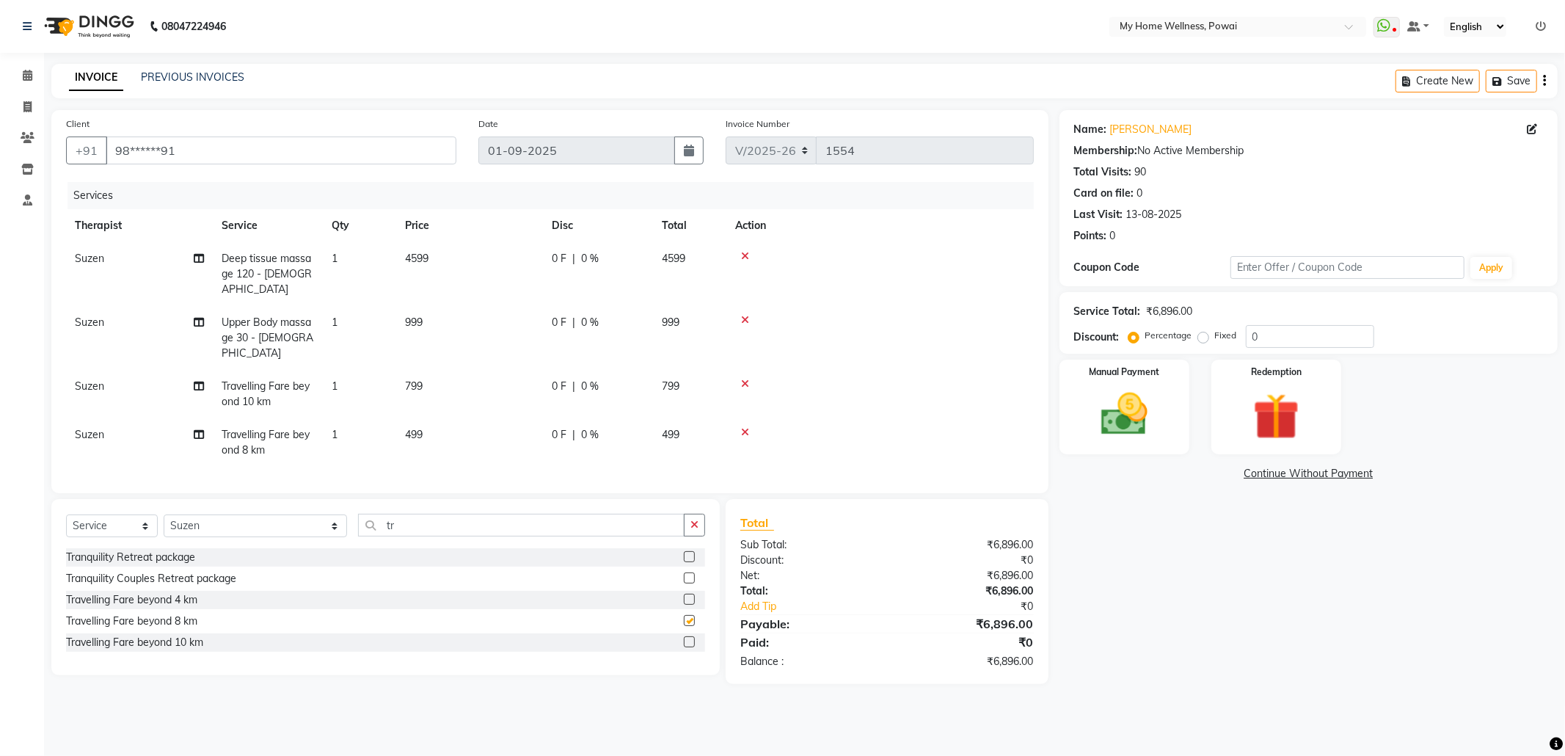
checkbox input "false"
click at [741, 427] on icon at bounding box center [745, 432] width 8 height 10
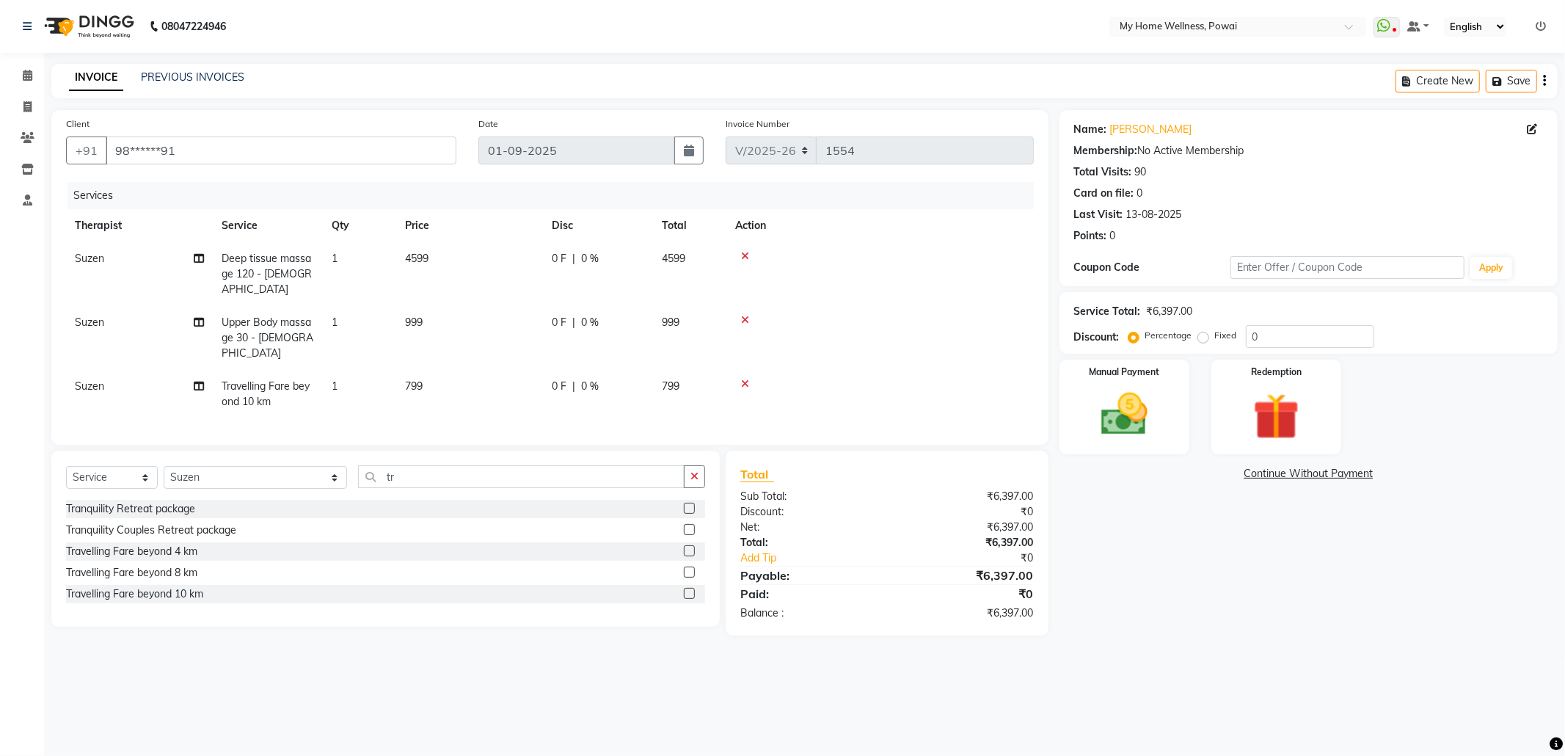
click at [687, 588] on label at bounding box center [689, 593] width 11 height 11
click at [687, 589] on input "checkbox" at bounding box center [689, 594] width 10 height 10
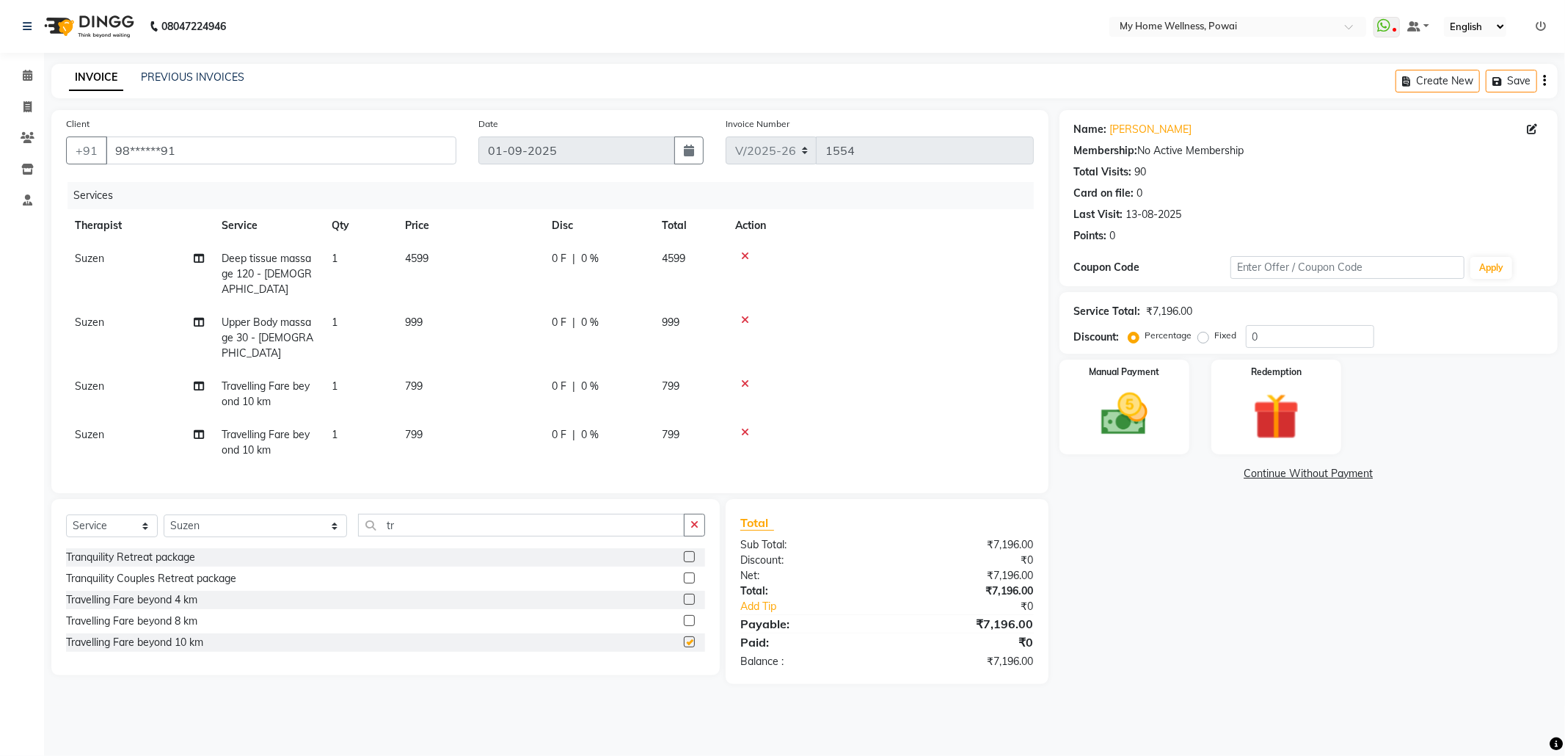
checkbox input "false"
click at [1215, 338] on label "Fixed" at bounding box center [1226, 335] width 22 height 13
click at [1203, 338] on input "Fixed" at bounding box center [1206, 335] width 10 height 10
radio input "true"
click at [1321, 335] on input "0" at bounding box center [1310, 336] width 128 height 23
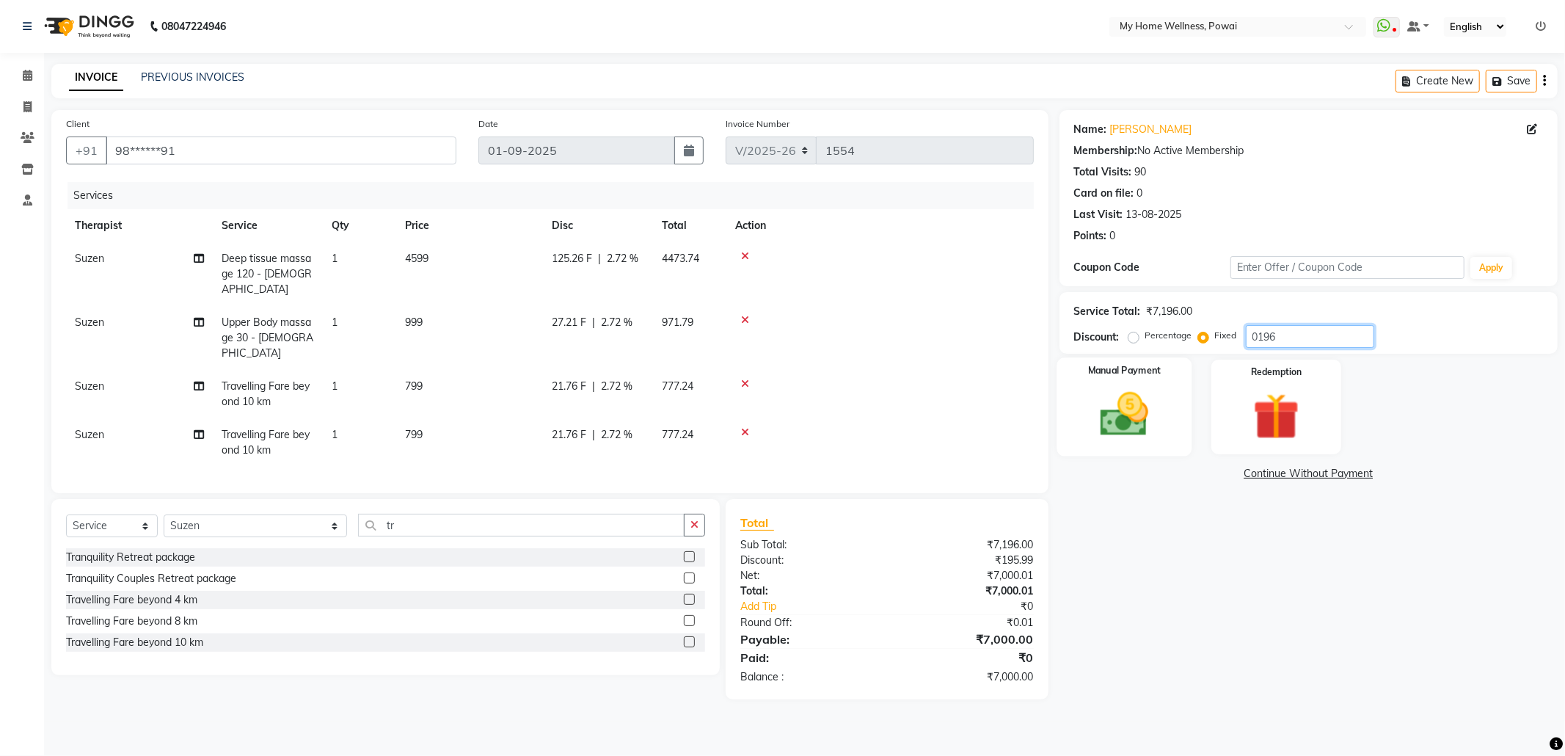
type input "0196"
click at [1116, 415] on img at bounding box center [1124, 415] width 79 height 56
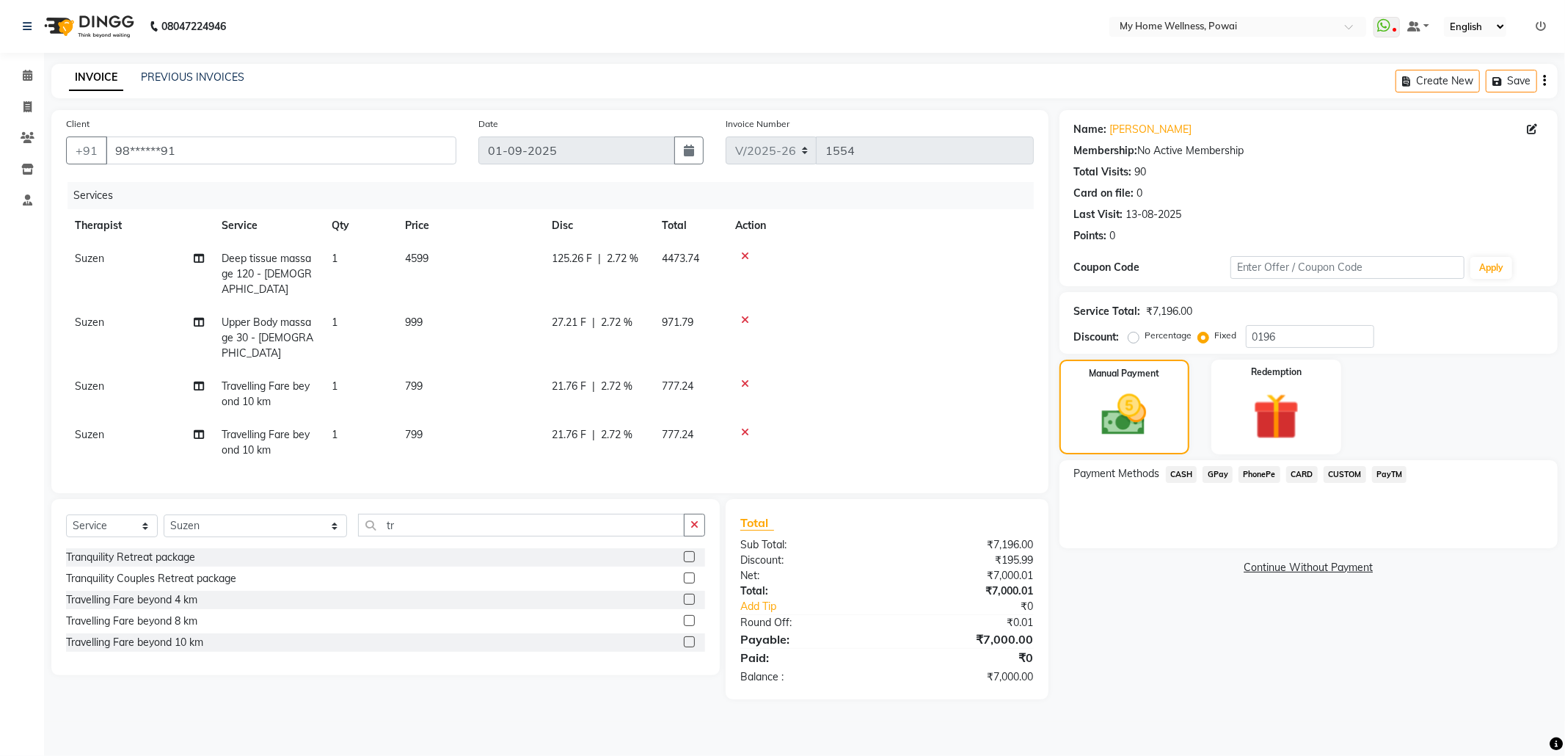
click at [1183, 479] on span "CASH" at bounding box center [1182, 474] width 32 height 17
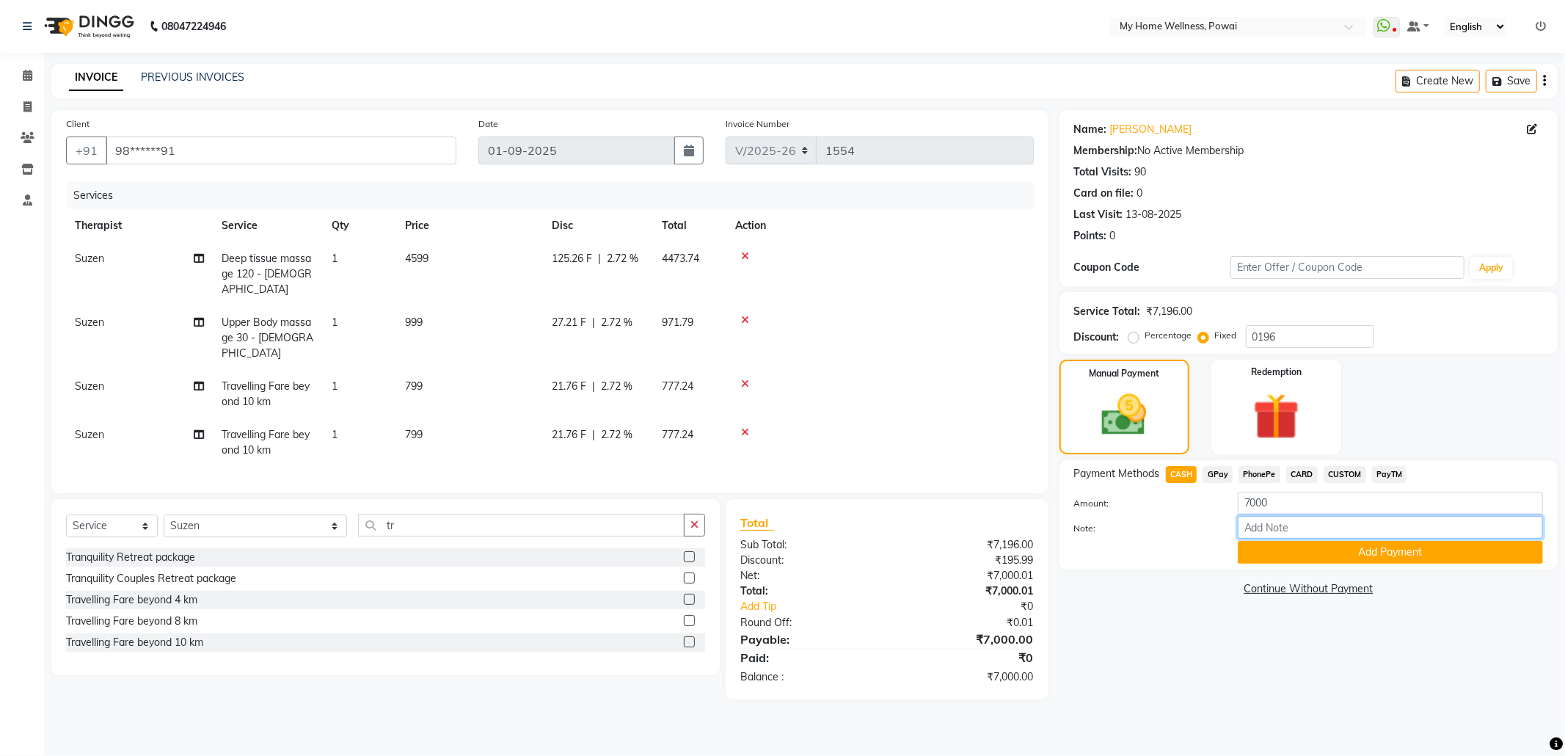
click at [1265, 538] on input "Note:" at bounding box center [1390, 527] width 305 height 23
type input "suzen"
click at [1330, 561] on button "Add Payment" at bounding box center [1390, 552] width 305 height 23
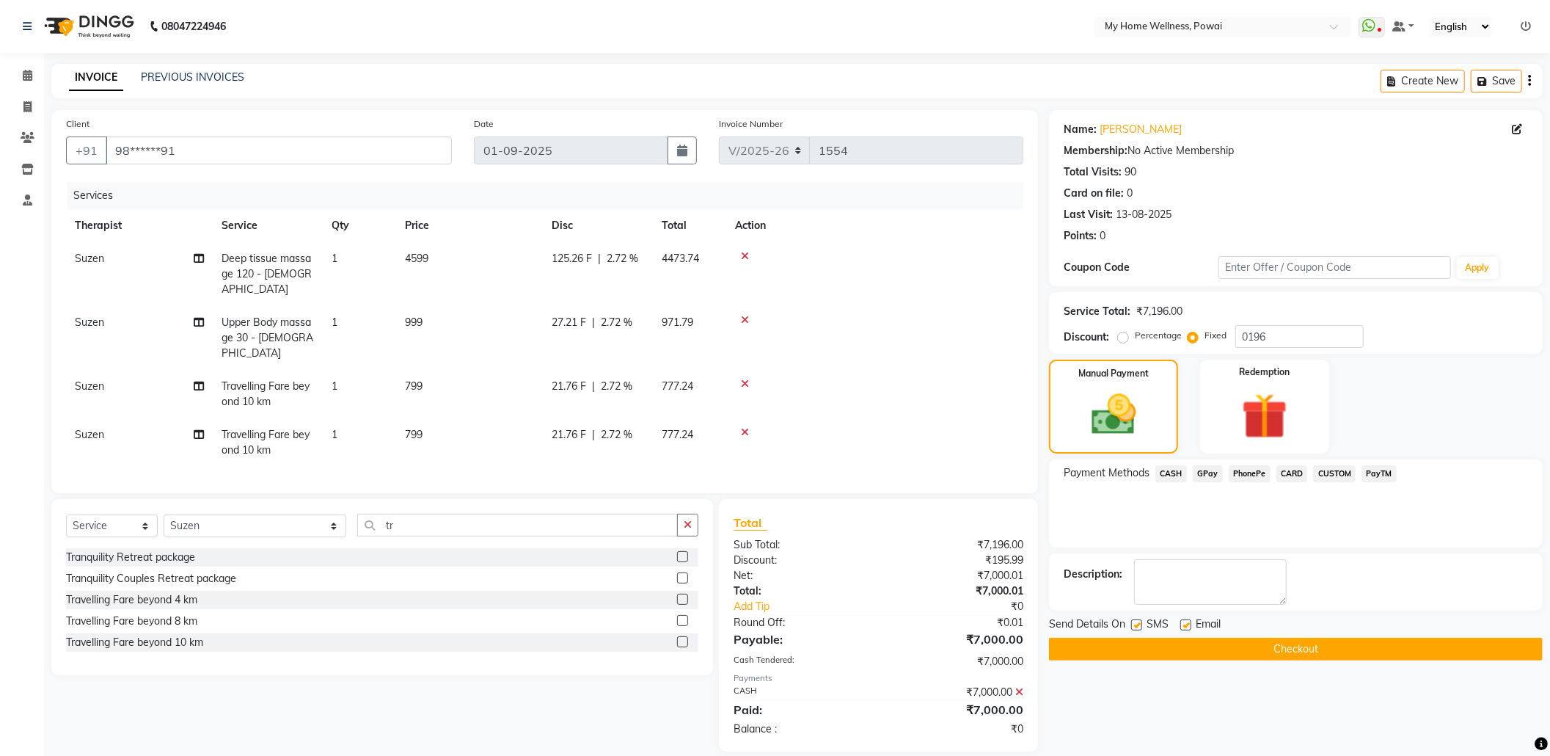
click at [1313, 646] on button "Checkout" at bounding box center [1296, 649] width 494 height 23
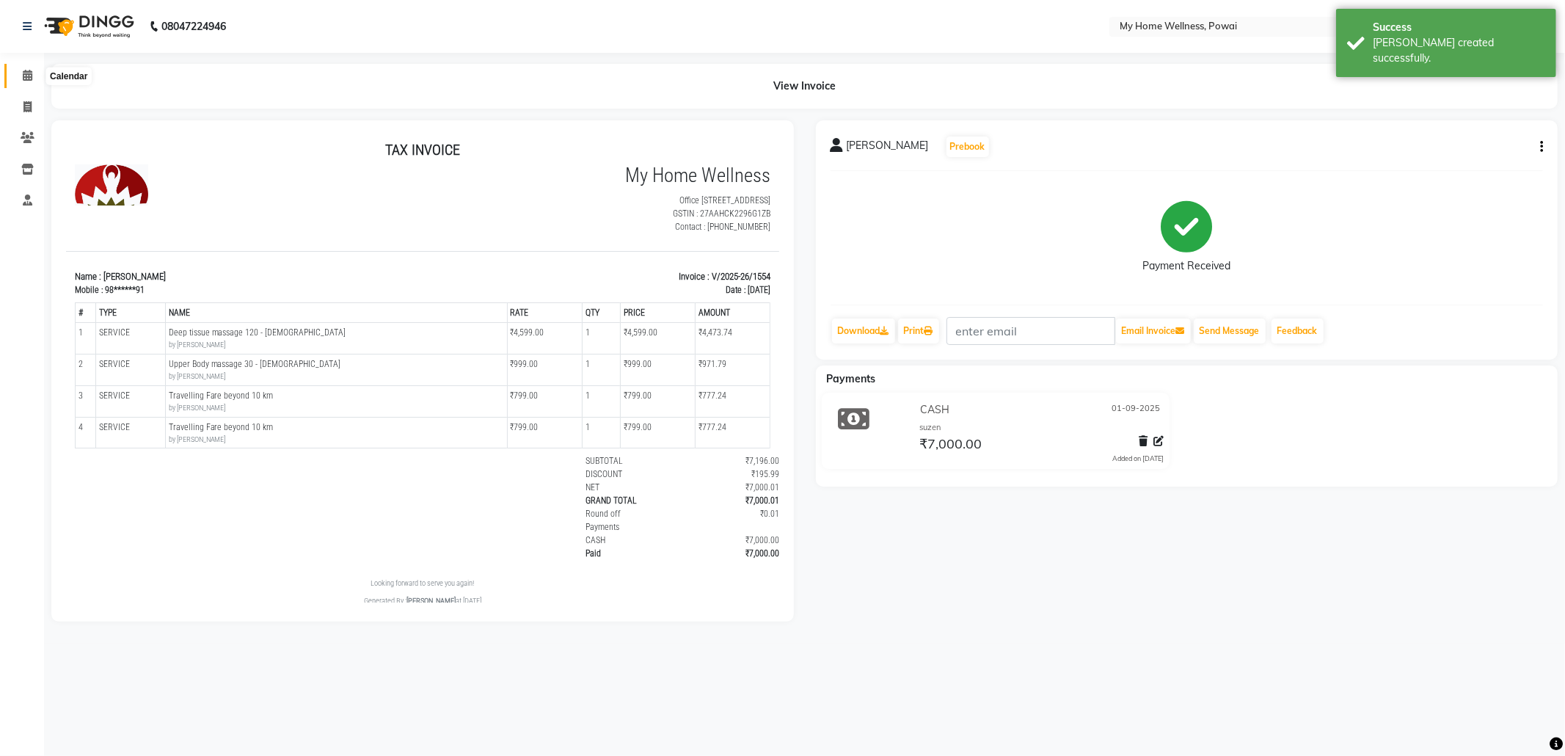
click at [30, 68] on span at bounding box center [28, 75] width 26 height 17
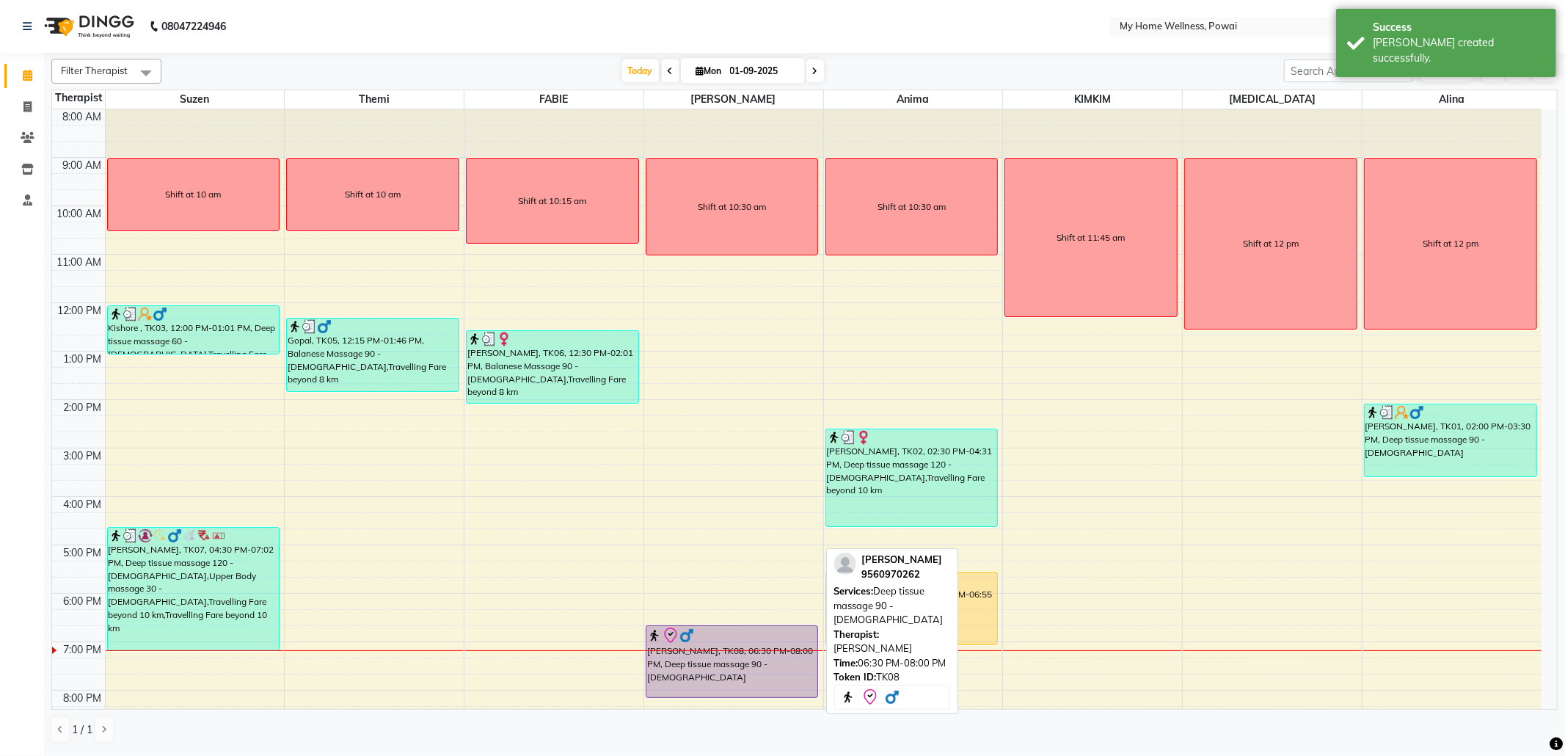
click at [800, 644] on div "[PERSON_NAME], TK08, 06:30 PM-08:00 PM, Deep tissue massage 90 - [DEMOGRAPHIC_D…" at bounding box center [732, 661] width 172 height 71
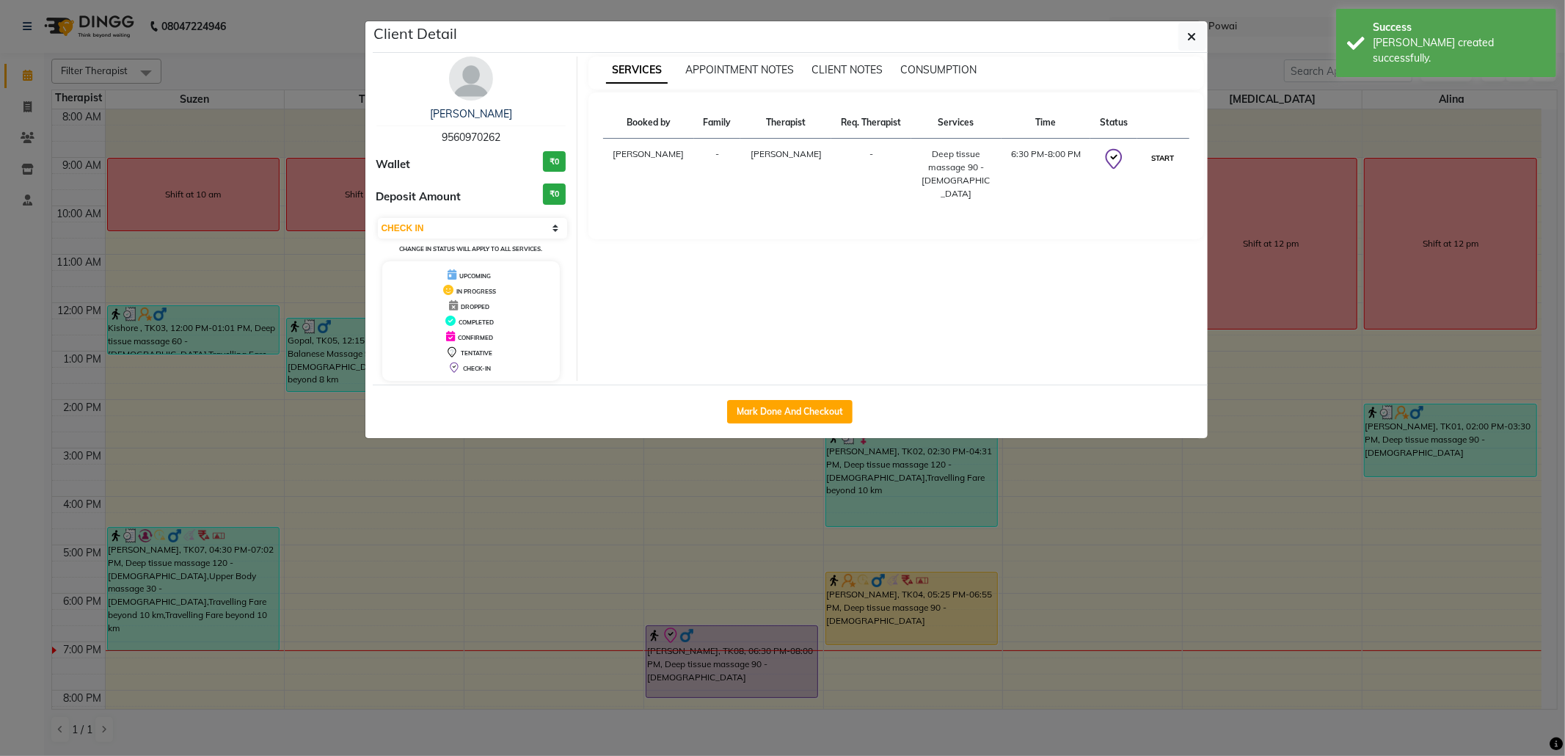
drag, startPoint x: 1160, startPoint y: 160, endPoint x: 1151, endPoint y: 156, distance: 9.5
click at [1158, 160] on button "START" at bounding box center [1163, 158] width 30 height 18
select select "1"
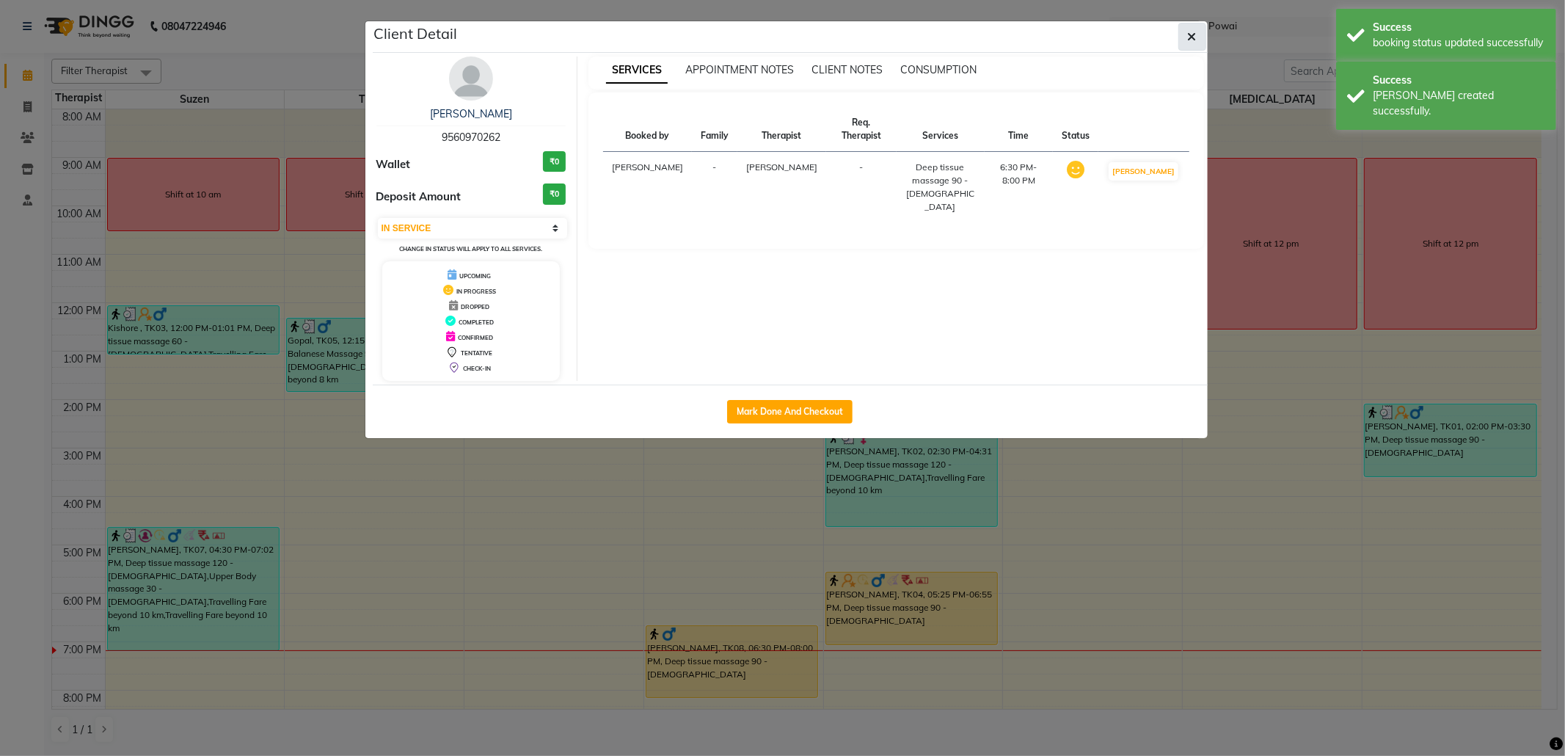
click at [1192, 32] on icon "button" at bounding box center [1192, 37] width 9 height 12
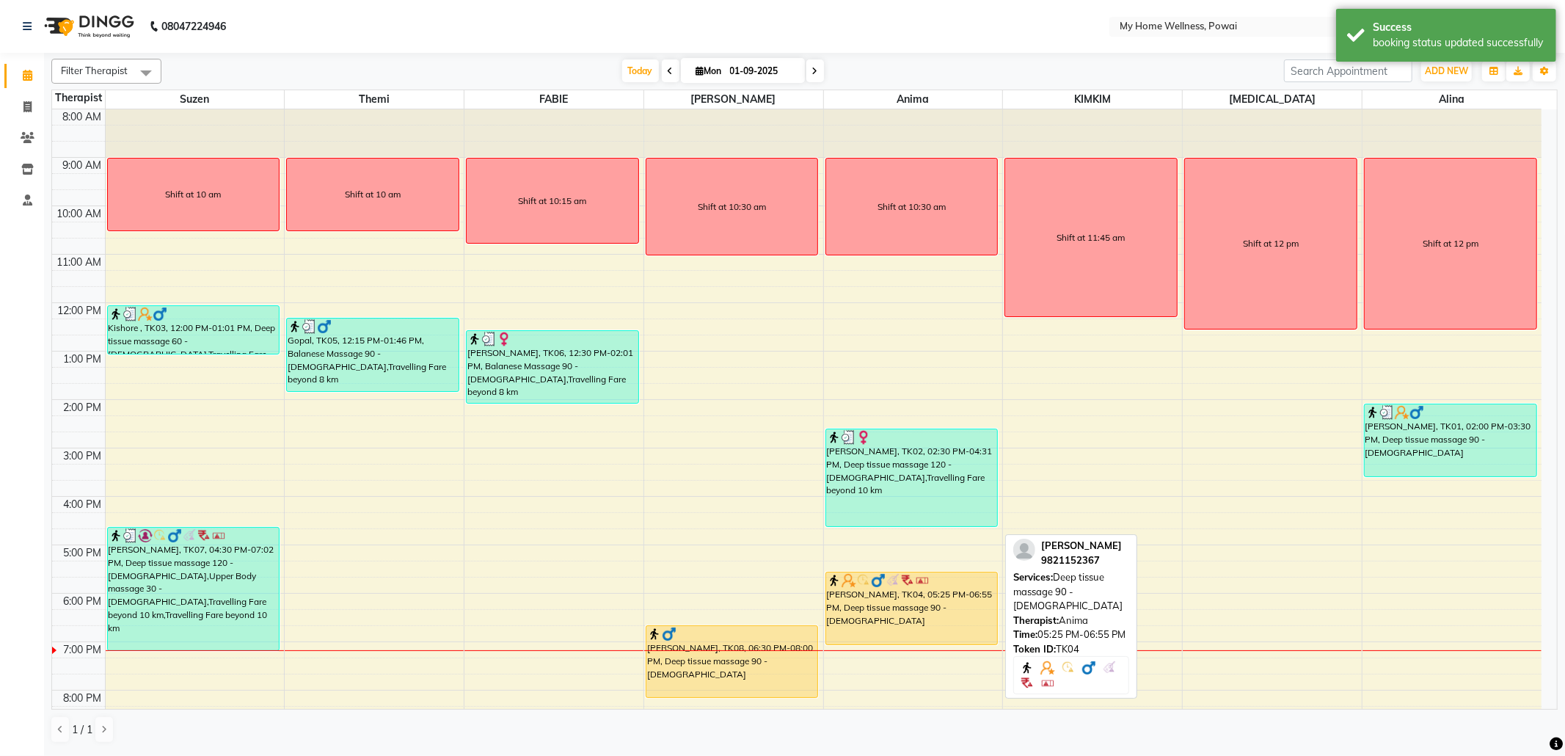
click at [890, 610] on div "[PERSON_NAME], TK04, 05:25 PM-06:55 PM, Deep tissue massage 90 - [DEMOGRAPHIC_D…" at bounding box center [912, 608] width 172 height 72
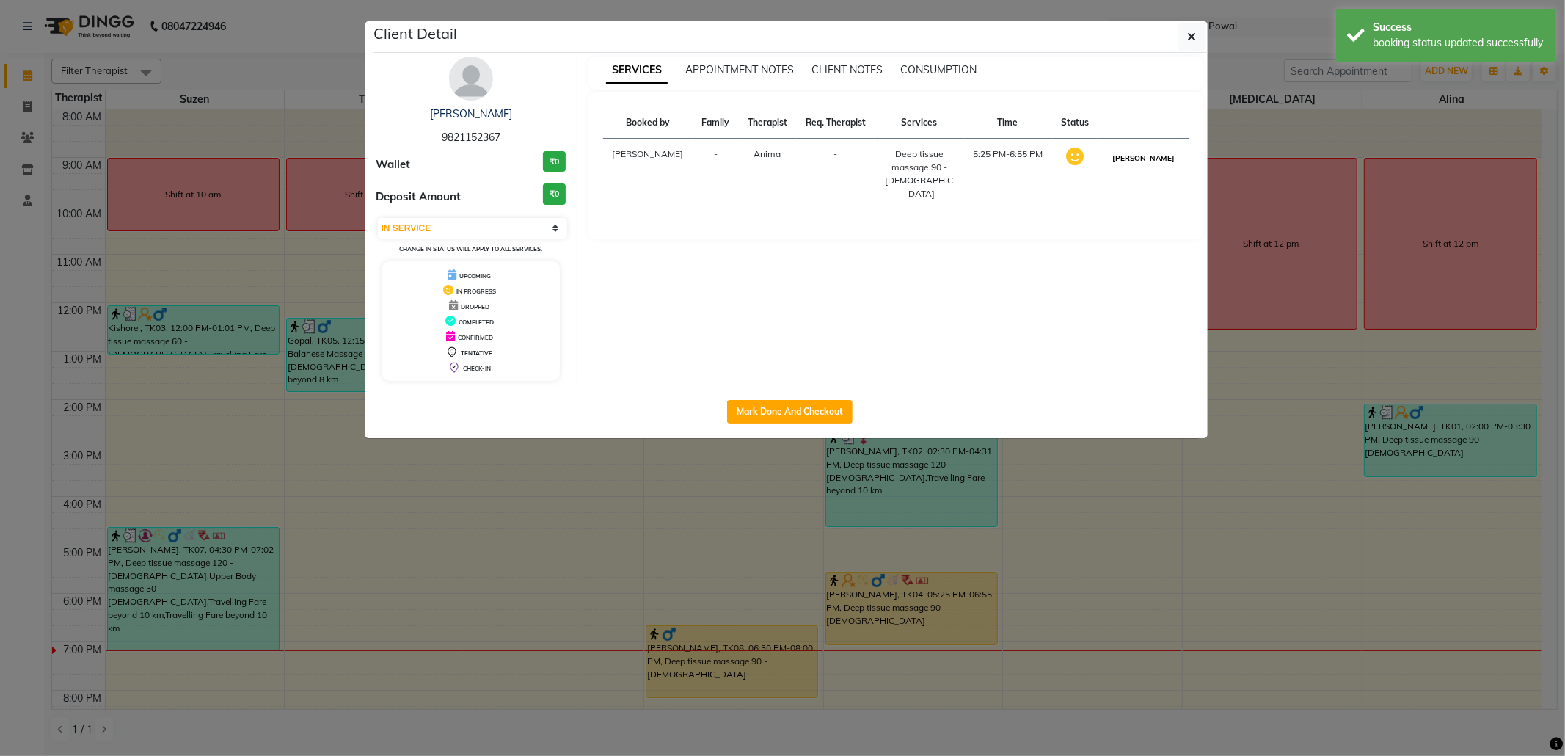
click at [1140, 162] on button "[PERSON_NAME]" at bounding box center [1144, 158] width 70 height 18
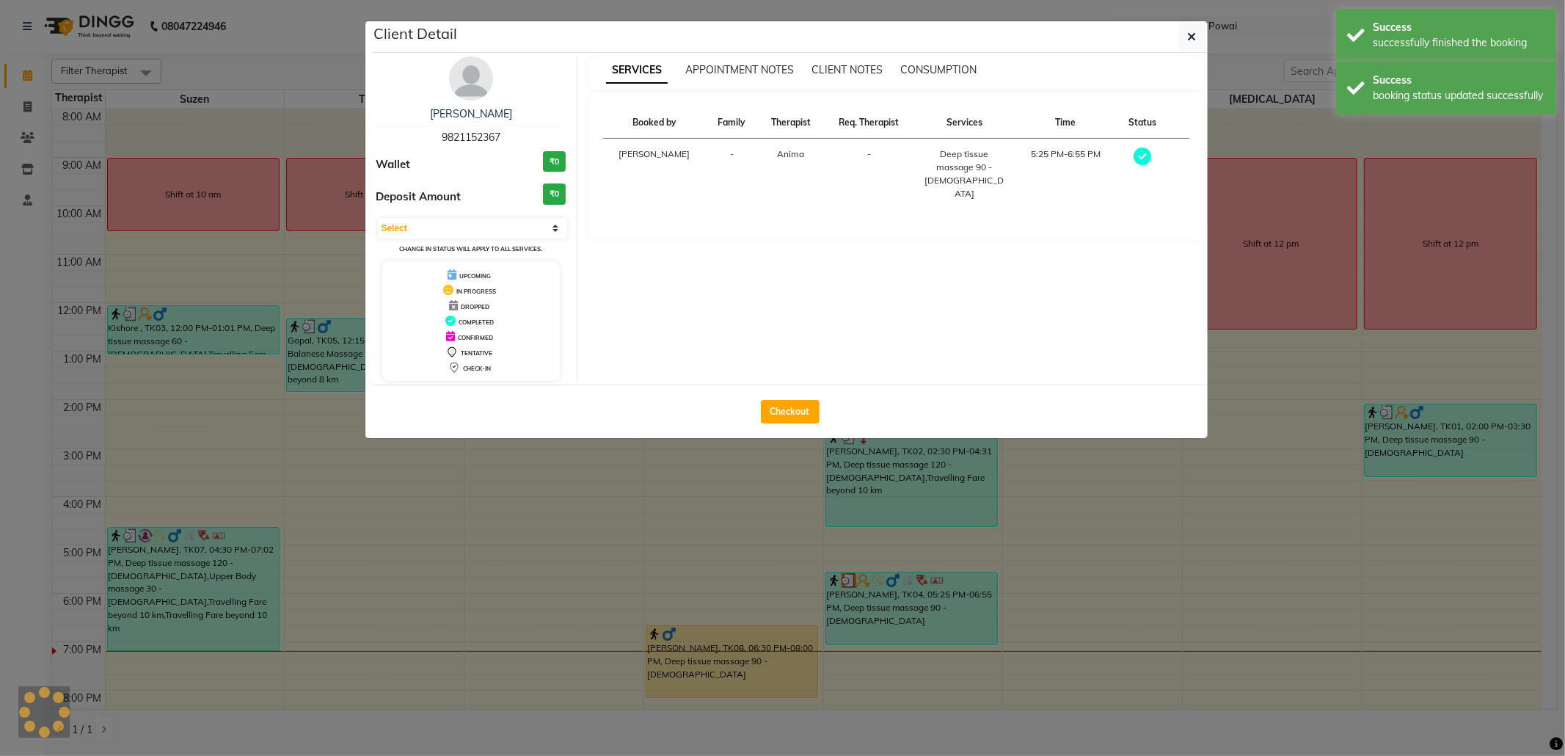
select select "3"
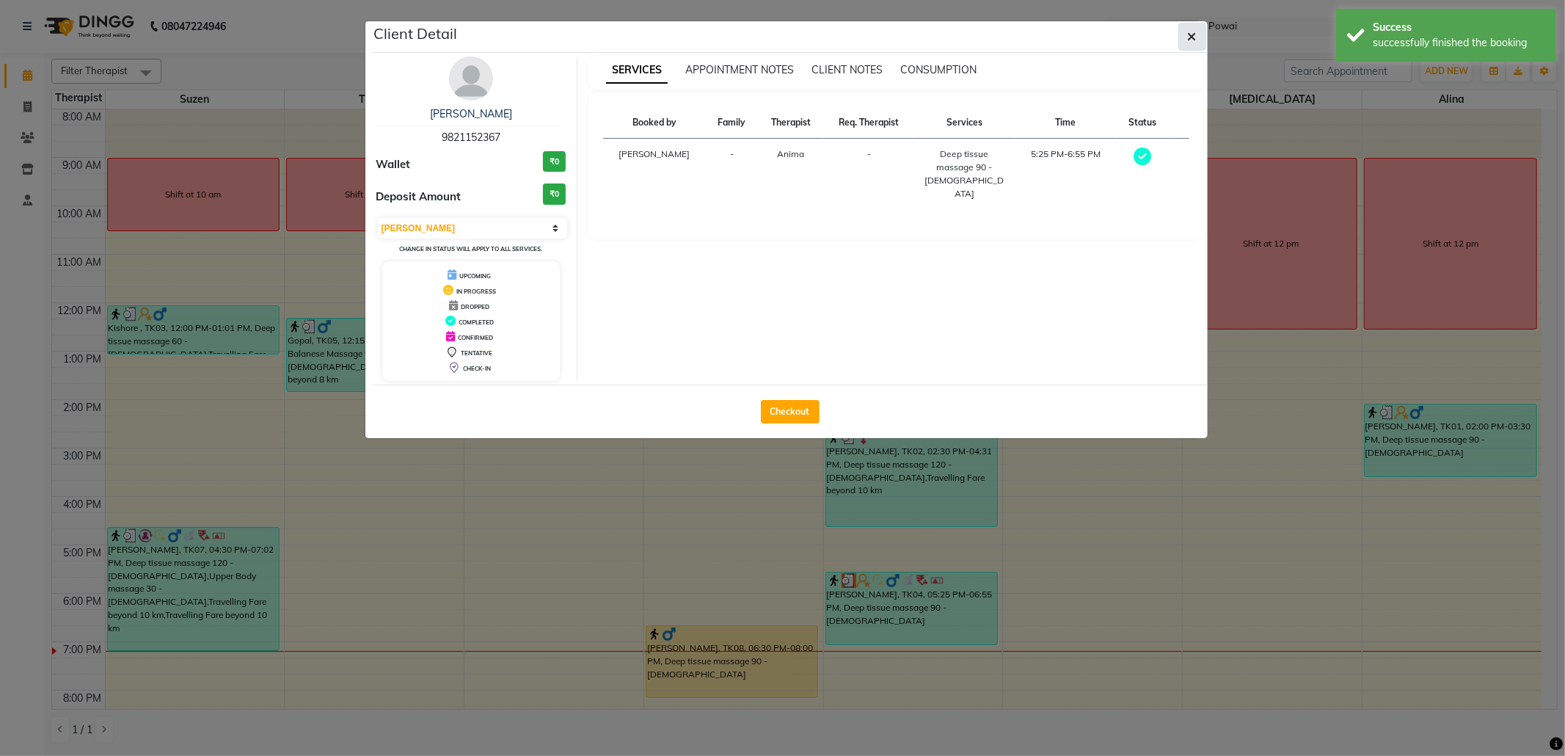
click at [1193, 33] on icon "button" at bounding box center [1192, 37] width 9 height 12
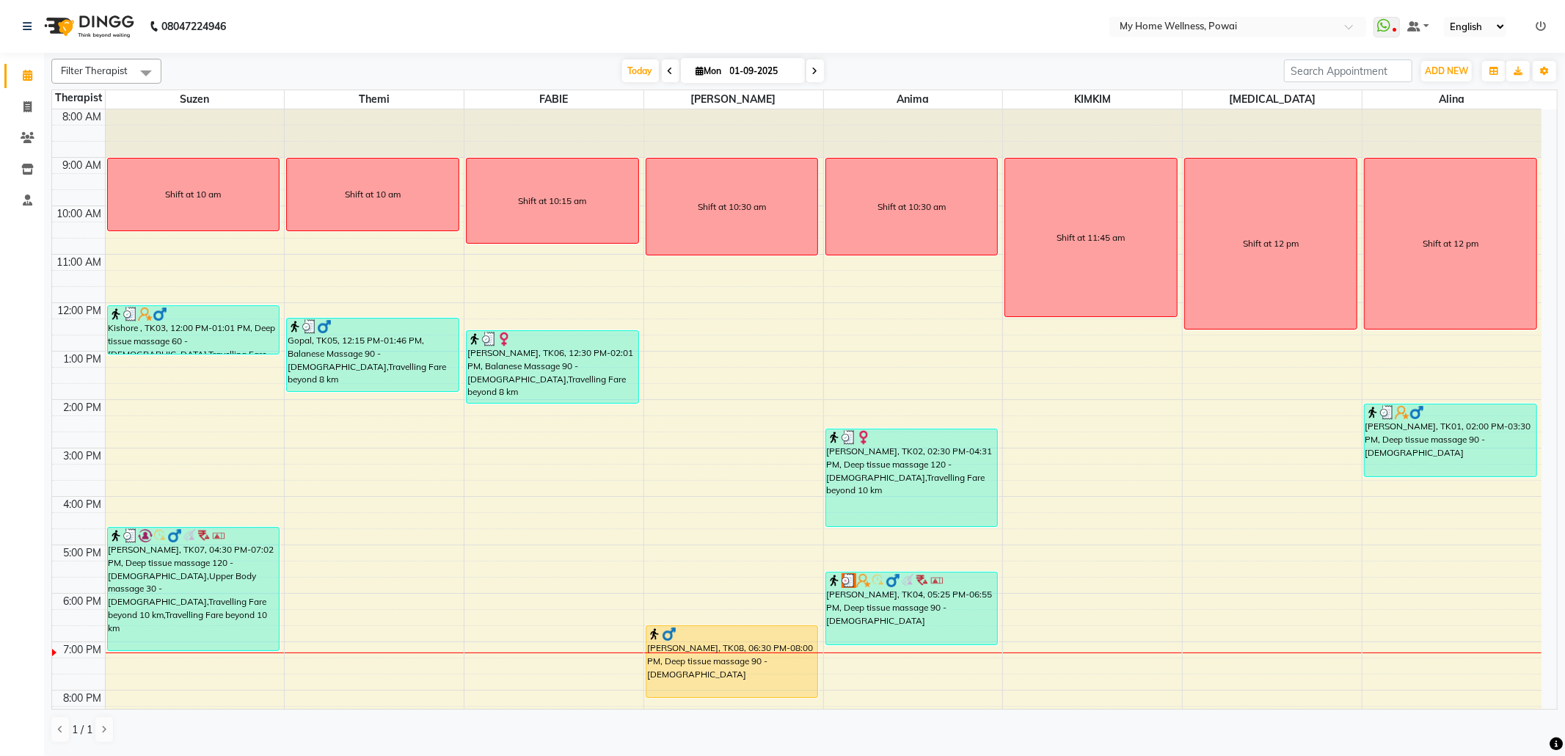
scroll to position [88, 0]
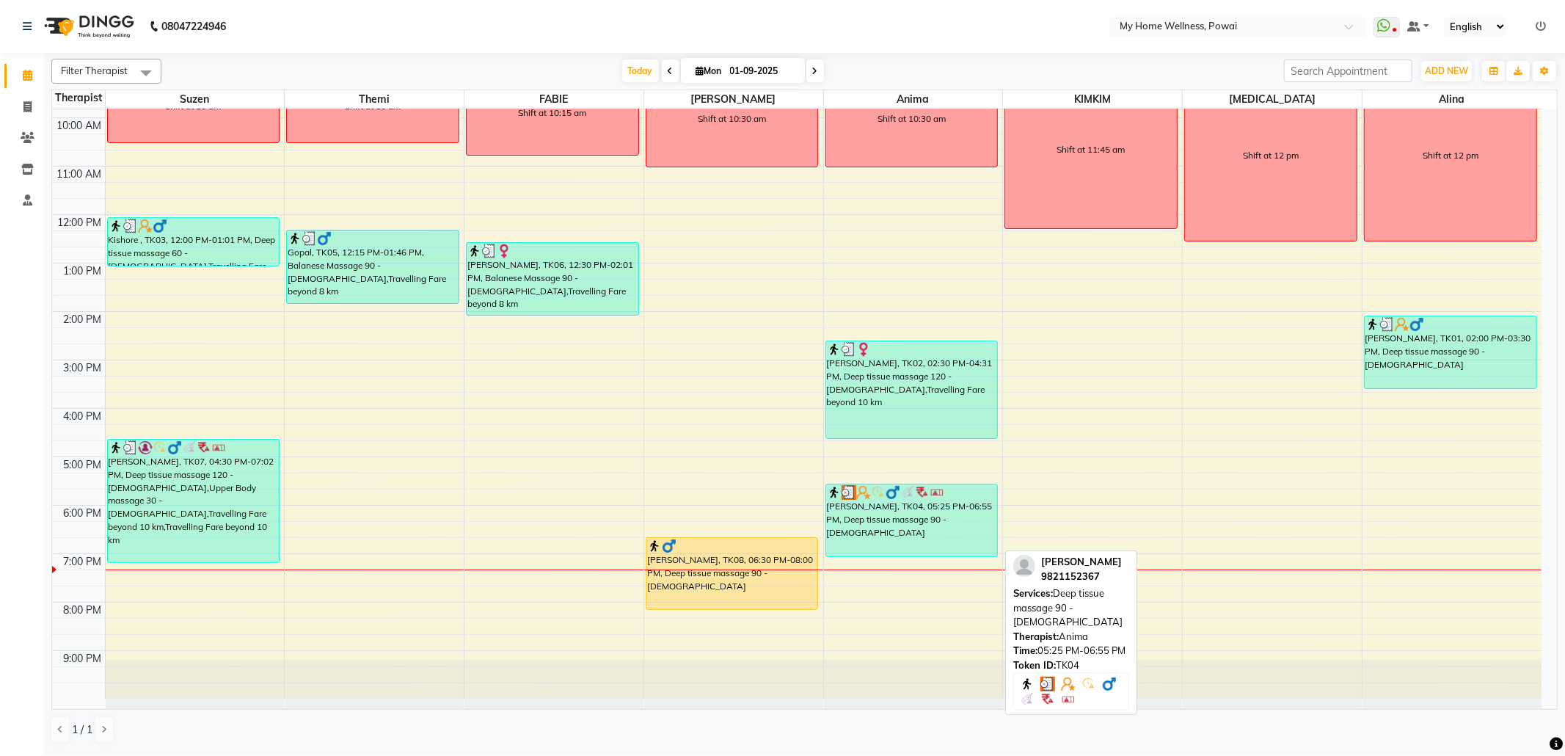
click at [937, 541] on div "[PERSON_NAME], TK04, 05:25 PM-06:55 PM, Deep tissue massage 90 - [DEMOGRAPHIC_D…" at bounding box center [912, 520] width 172 height 72
select select "3"
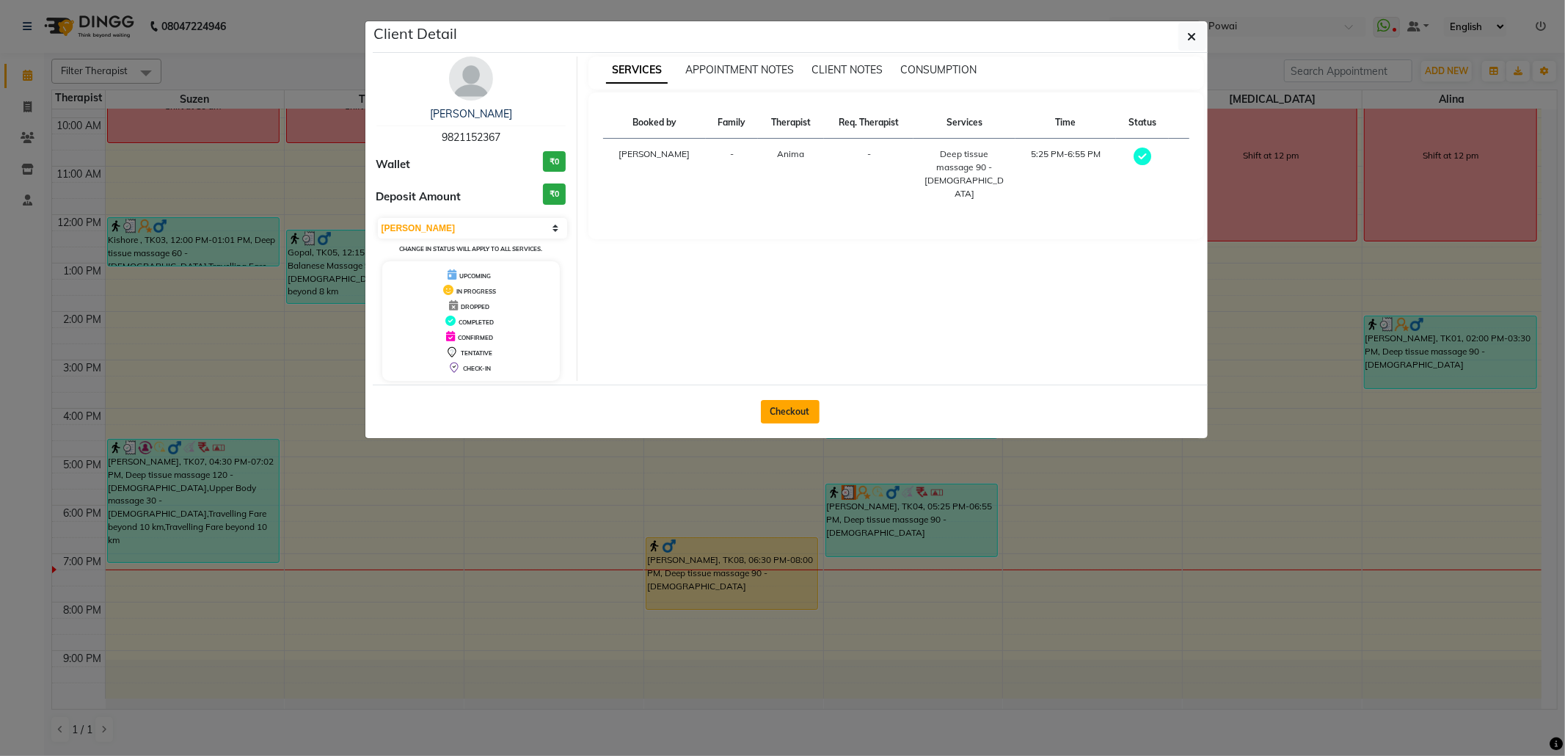
click at [806, 409] on button "Checkout" at bounding box center [790, 411] width 59 height 23
select select "682"
select select "service"
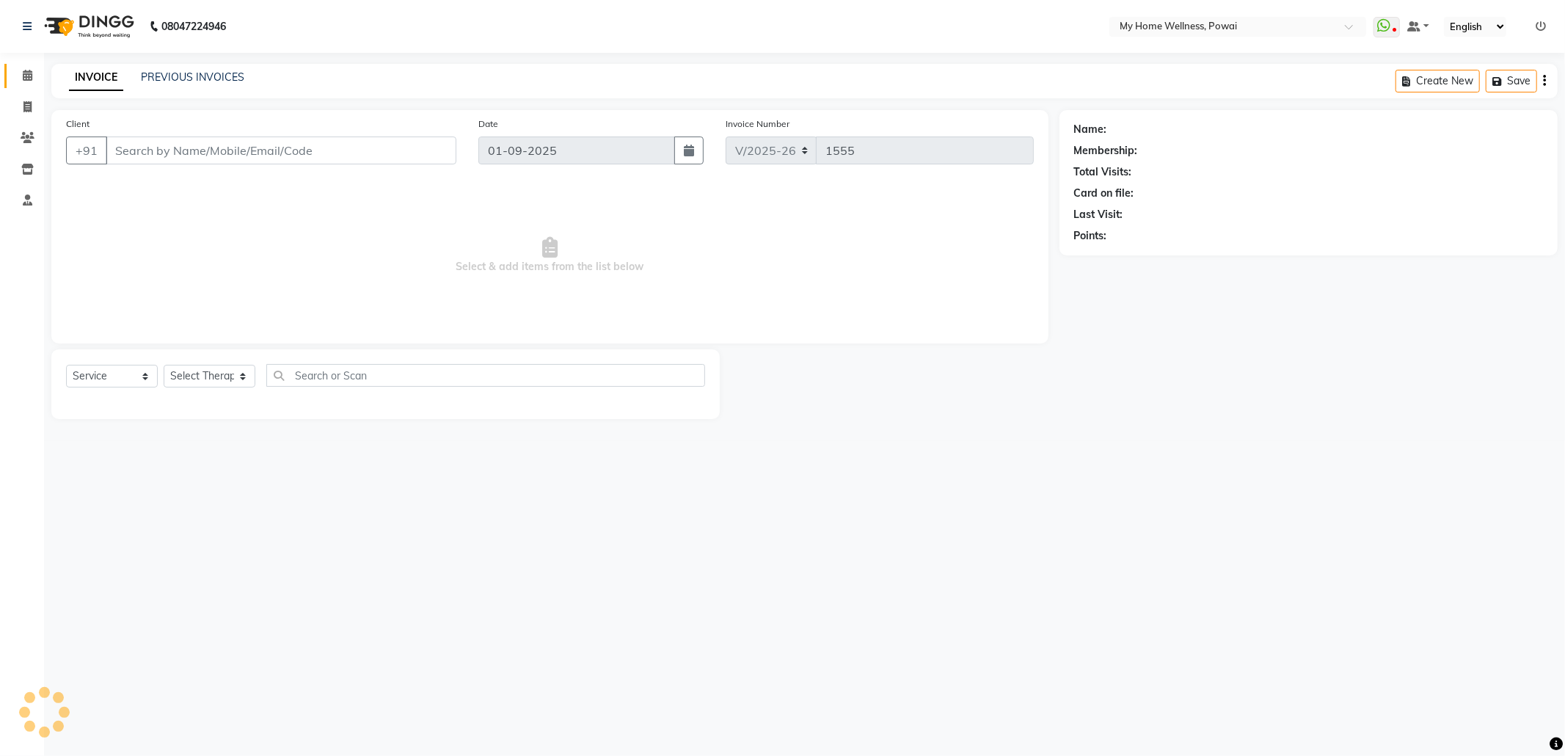
type input "98******67"
select select "89436"
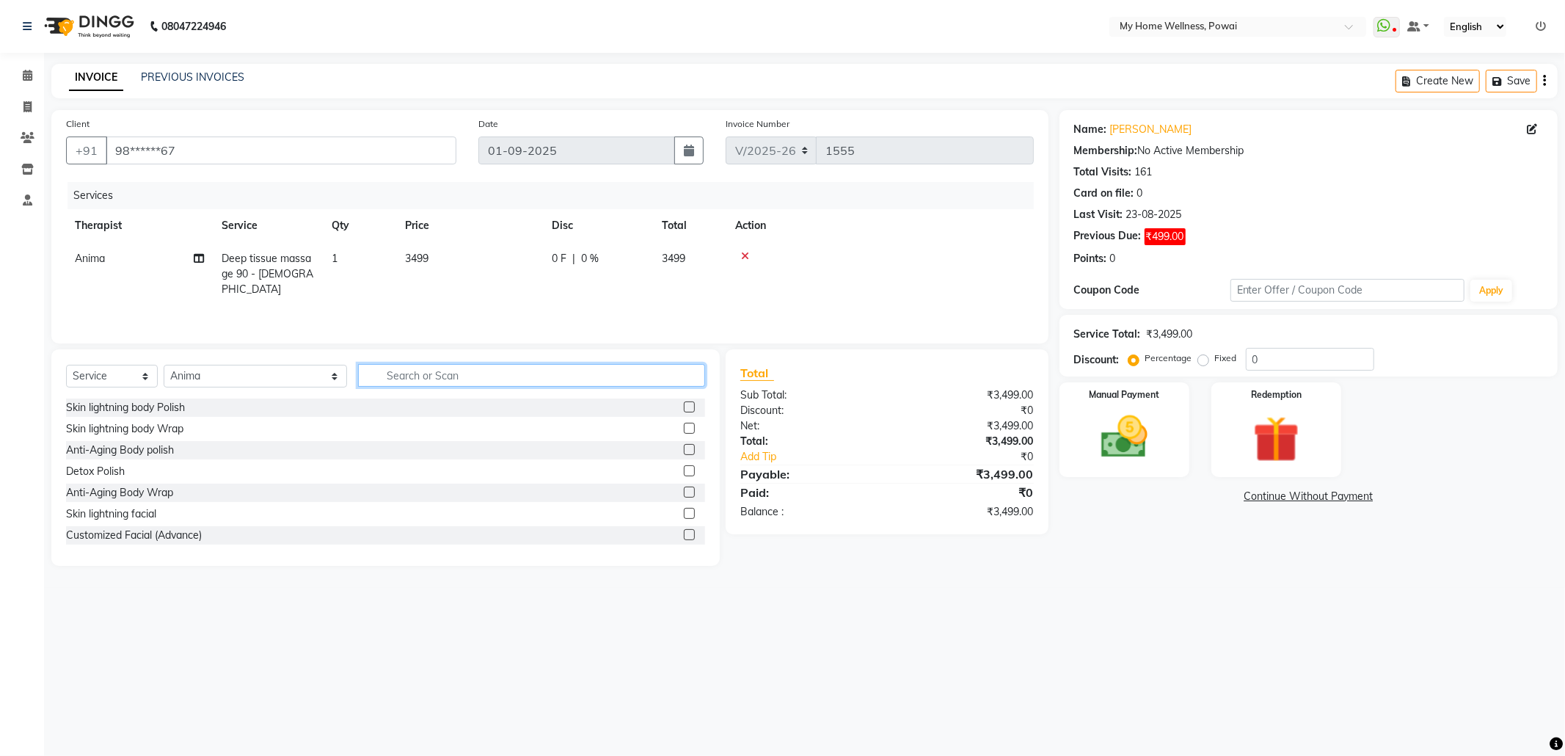
click at [412, 382] on input "text" at bounding box center [531, 375] width 347 height 23
type input "tr"
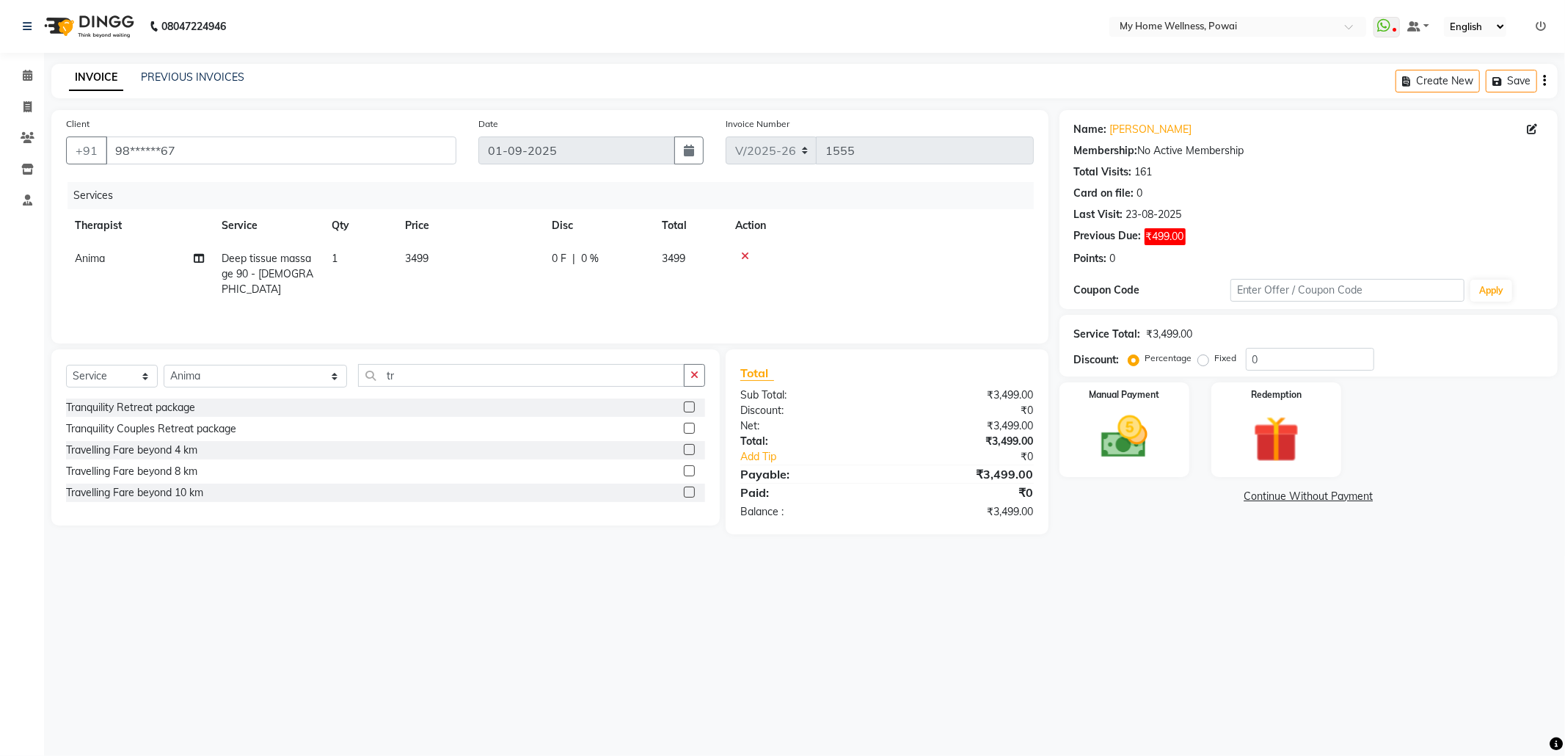
click at [688, 494] on label at bounding box center [689, 491] width 11 height 11
click at [688, 494] on input "checkbox" at bounding box center [689, 493] width 10 height 10
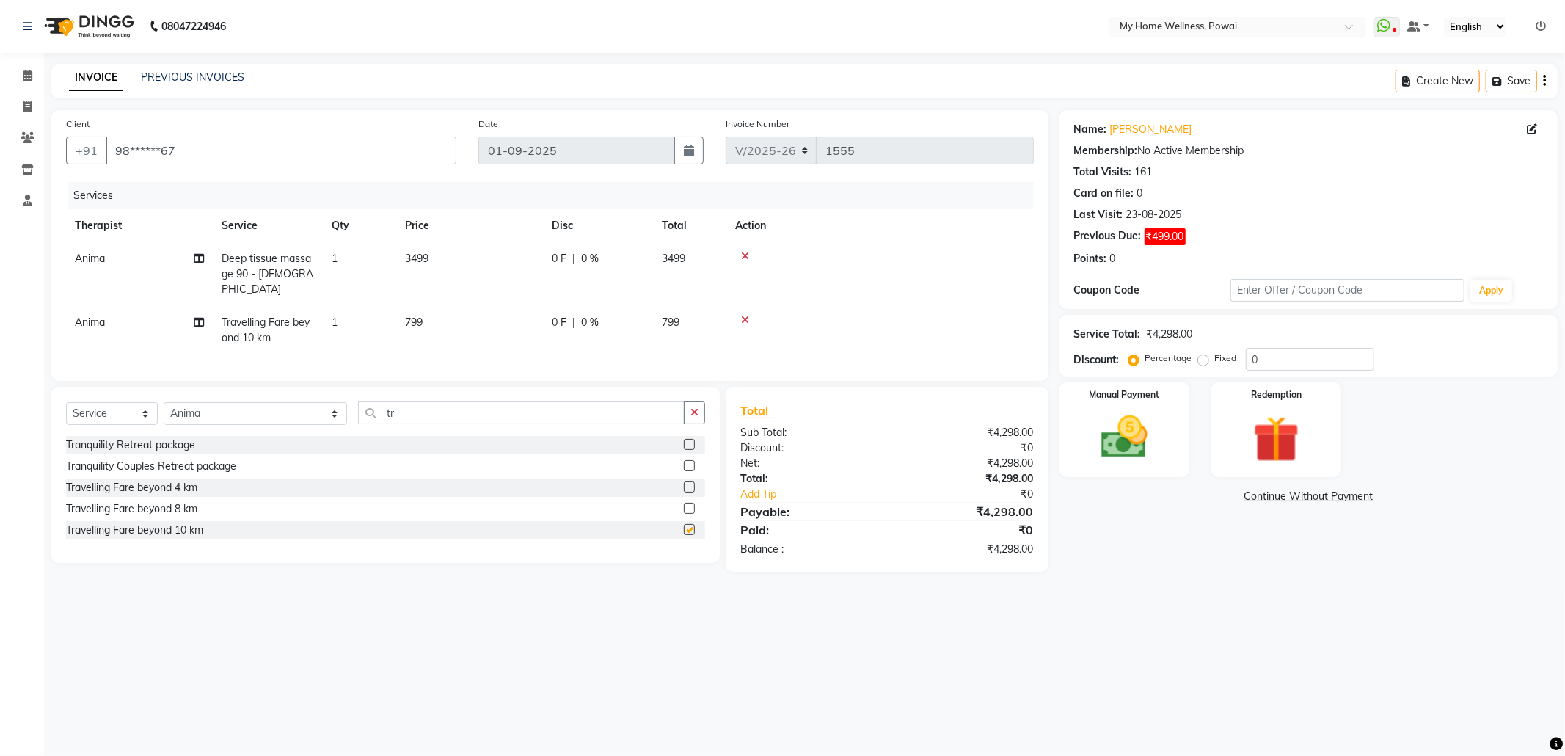
checkbox input "false"
click at [687, 490] on label at bounding box center [689, 486] width 11 height 11
click at [687, 490] on input "checkbox" at bounding box center [689, 488] width 10 height 10
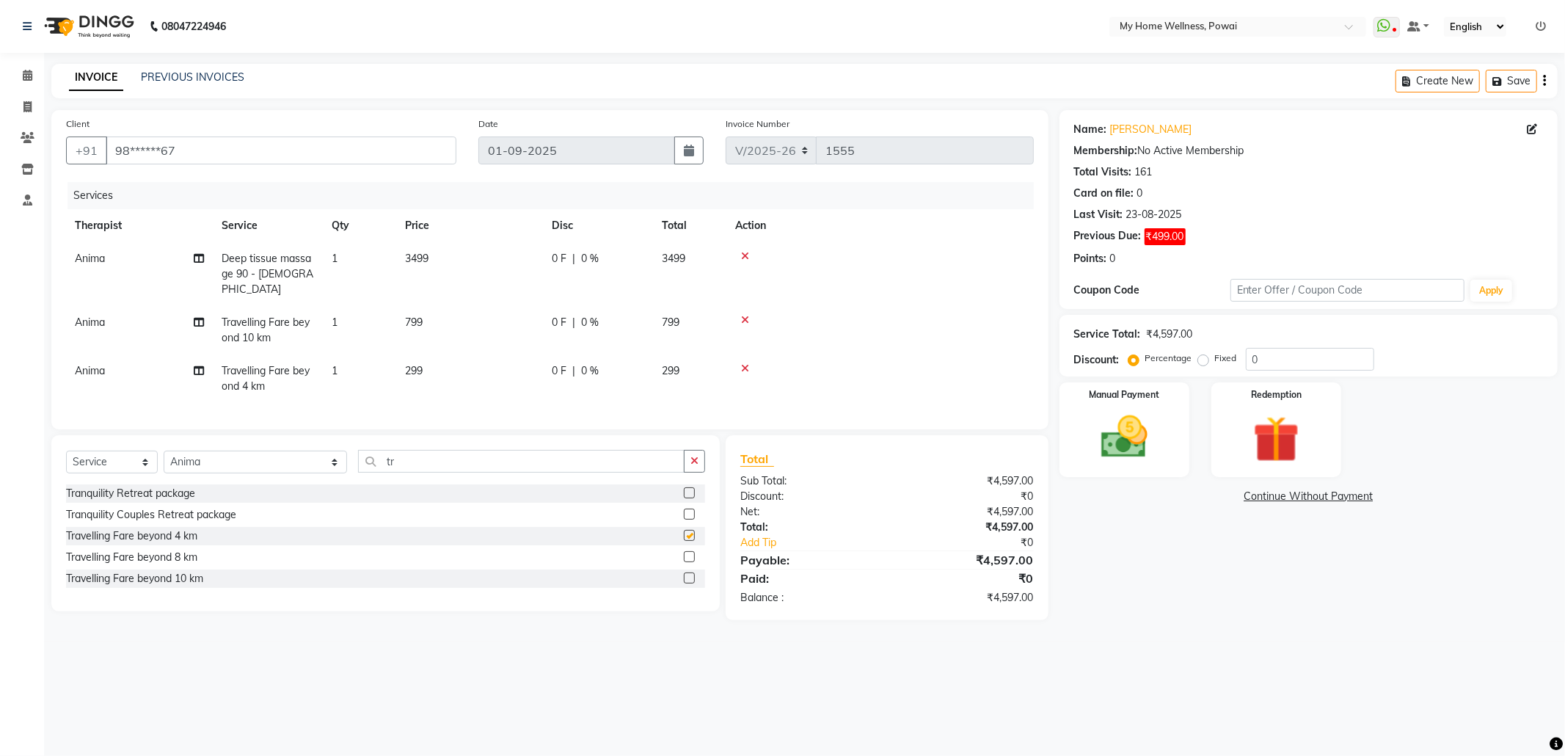
checkbox input "false"
drag, startPoint x: 1202, startPoint y: 357, endPoint x: 1324, endPoint y: 371, distance: 122.7
click at [1215, 357] on label "Fixed" at bounding box center [1226, 357] width 22 height 13
click at [1203, 357] on input "Fixed" at bounding box center [1206, 358] width 10 height 10
radio input "true"
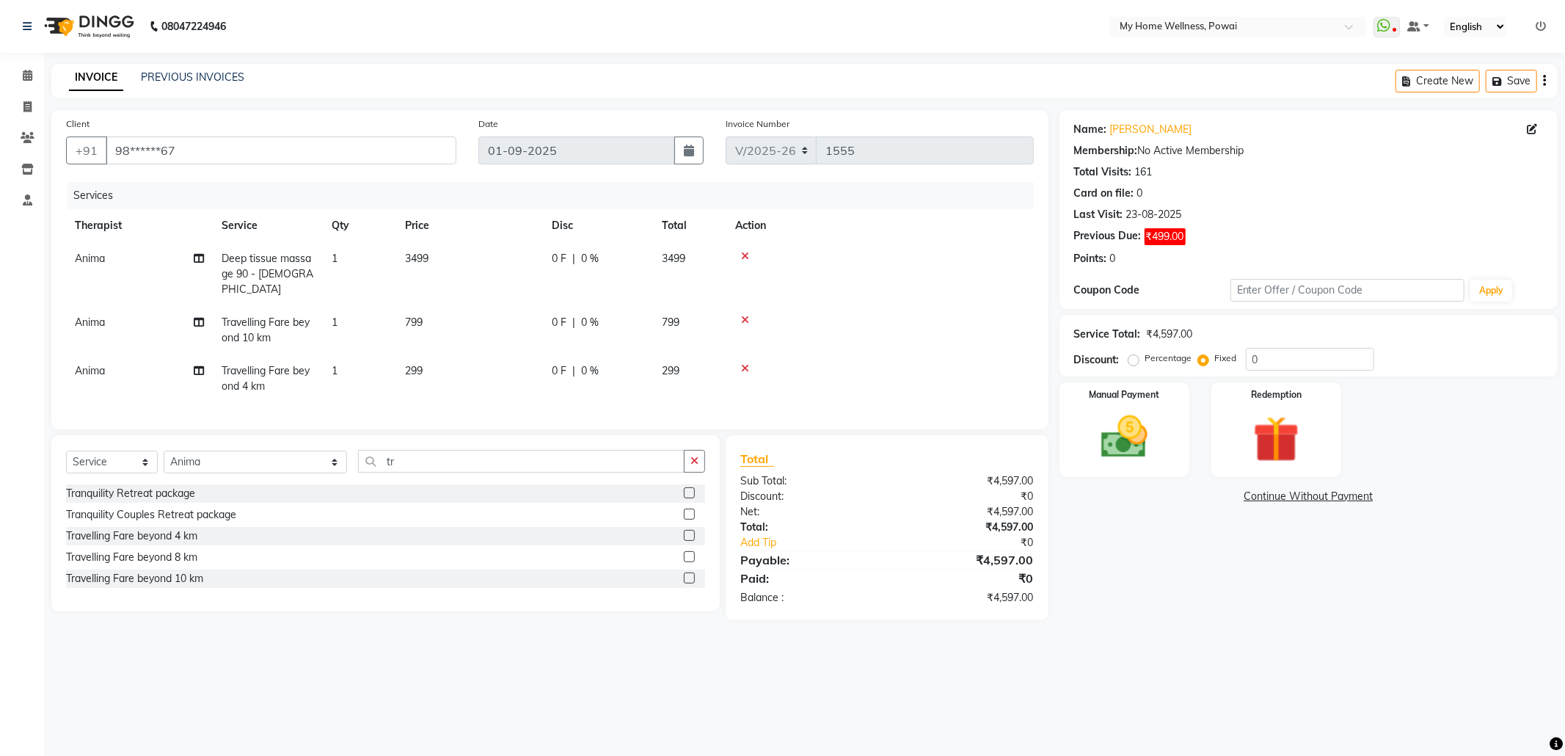
click at [1324, 371] on div "Service Total: ₹4,597.00 Discount: Percentage Fixed 0" at bounding box center [1308, 346] width 498 height 62
click at [1315, 362] on input "0" at bounding box center [1310, 359] width 128 height 23
type input "097"
click at [1157, 429] on img at bounding box center [1124, 437] width 79 height 56
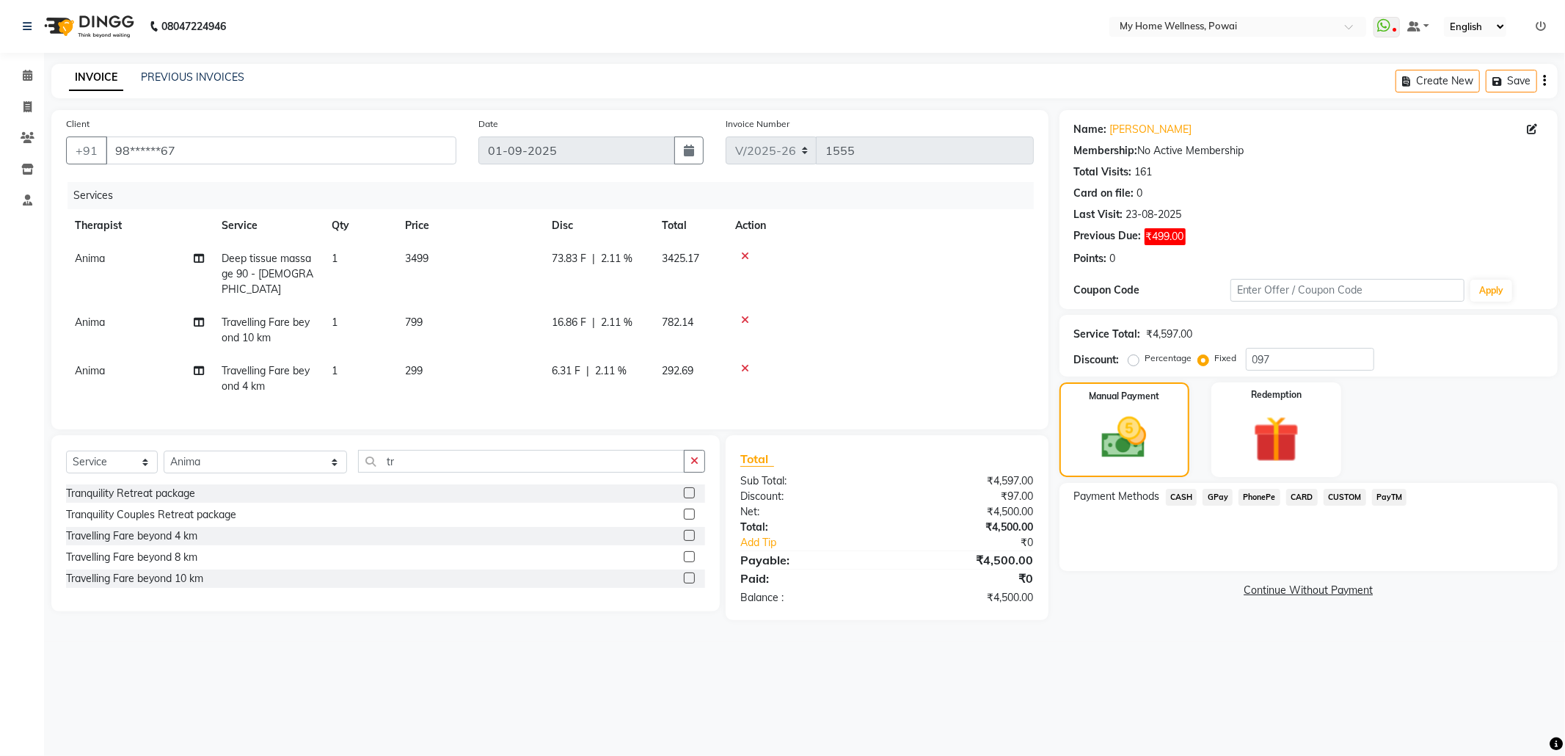
click at [1171, 494] on span "CASH" at bounding box center [1182, 497] width 32 height 17
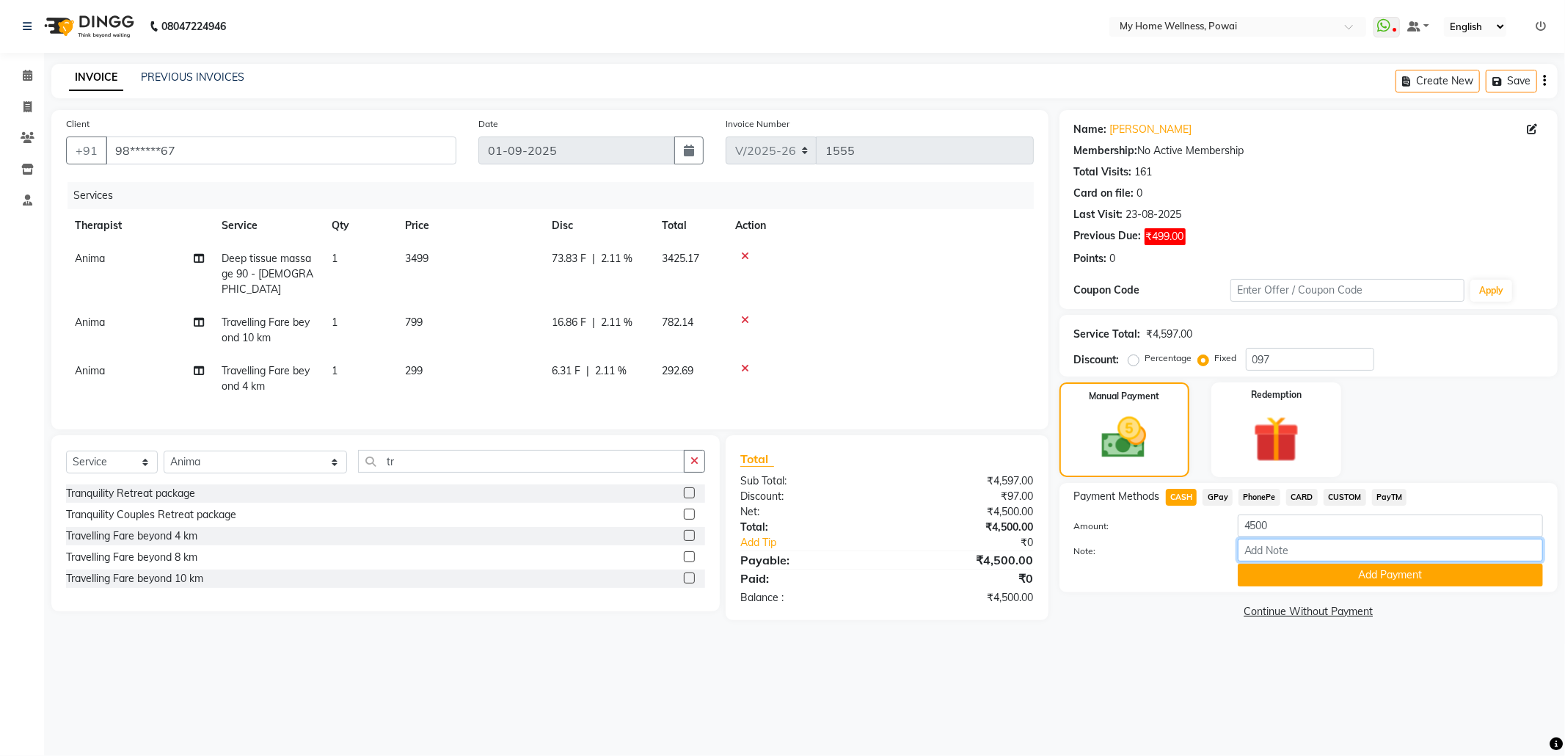
click at [1281, 549] on input "Note:" at bounding box center [1390, 550] width 305 height 23
type input "Anima"
click at [1354, 580] on button "Add Payment" at bounding box center [1390, 574] width 305 height 23
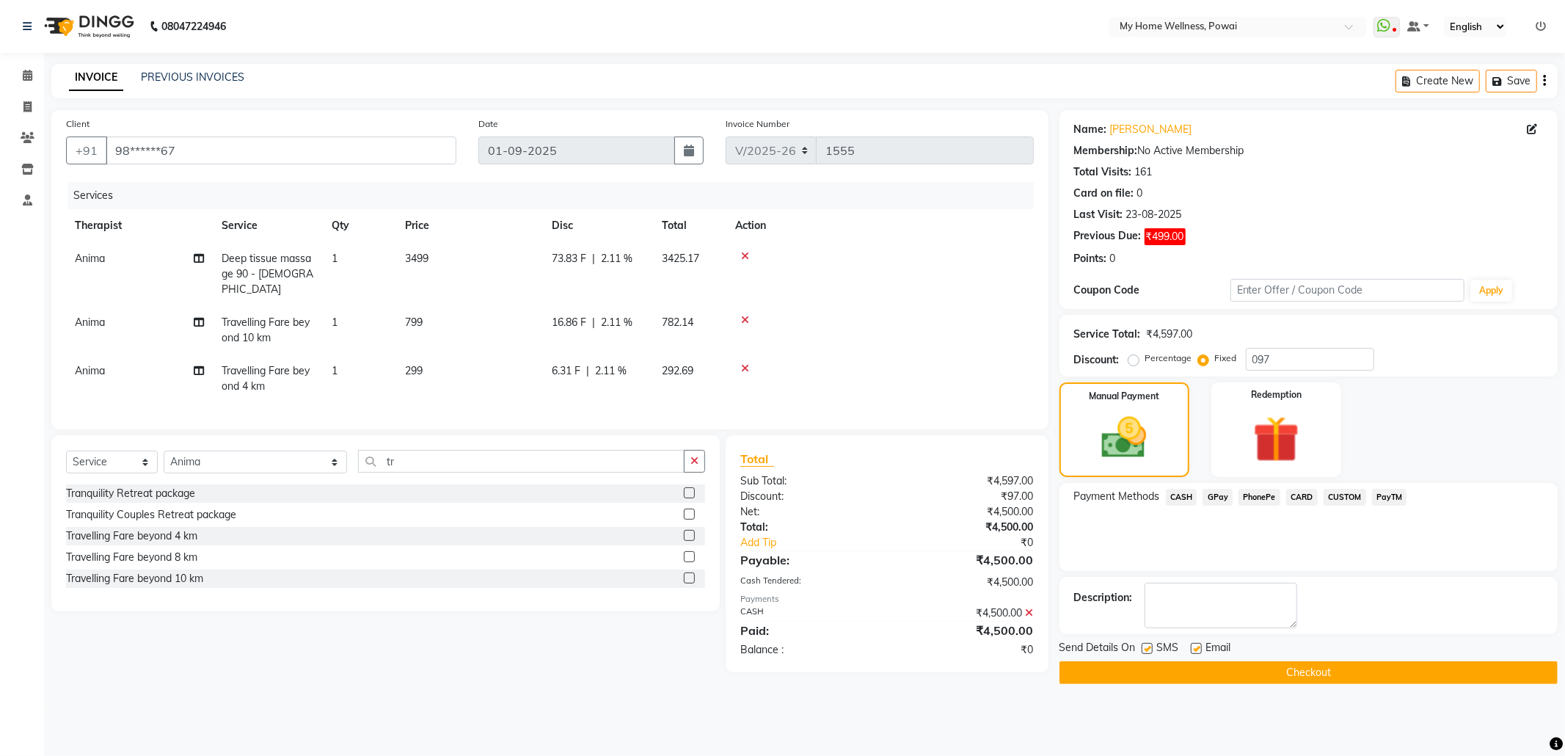
click at [1333, 666] on button "Checkout" at bounding box center [1308, 672] width 498 height 23
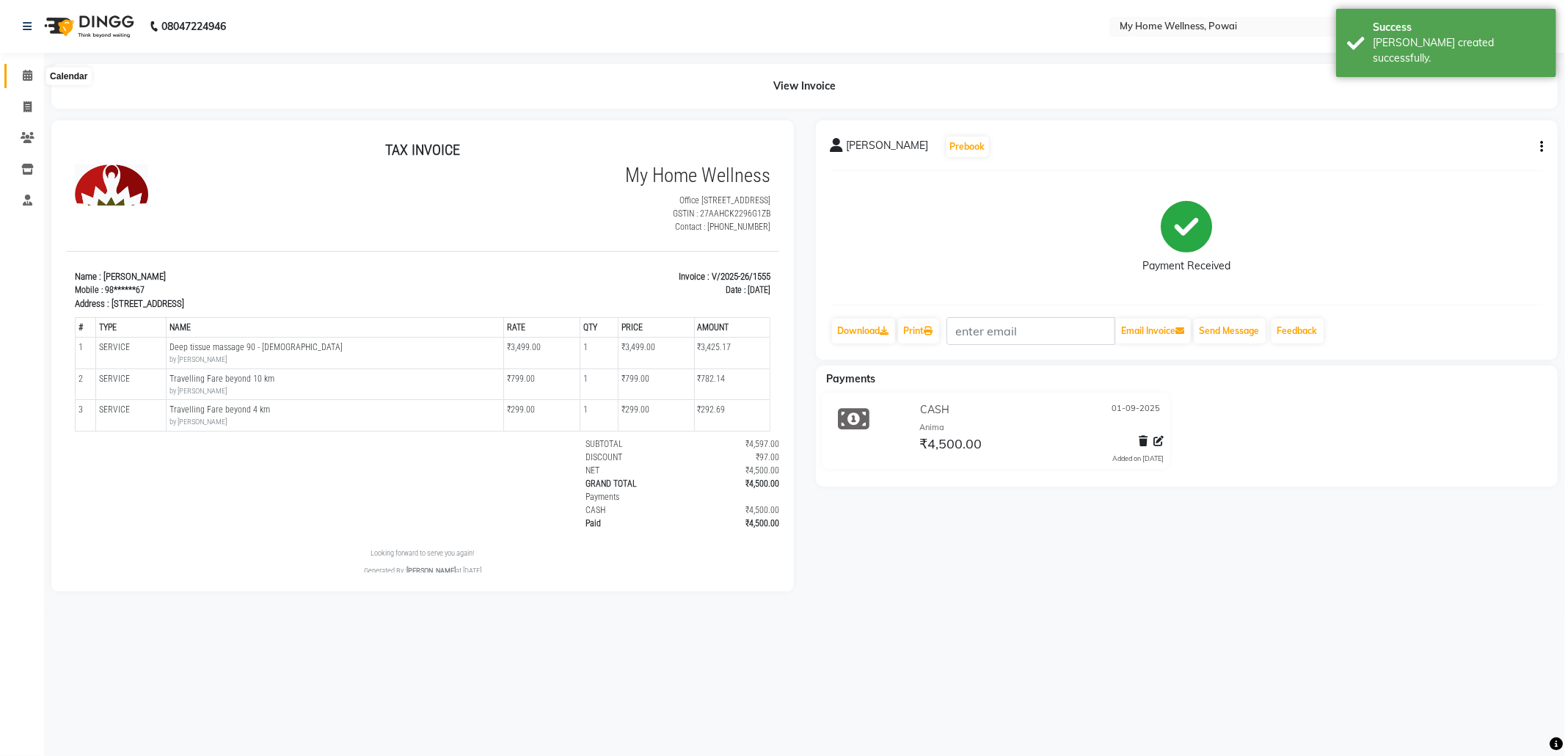
click at [23, 76] on icon at bounding box center [28, 75] width 10 height 11
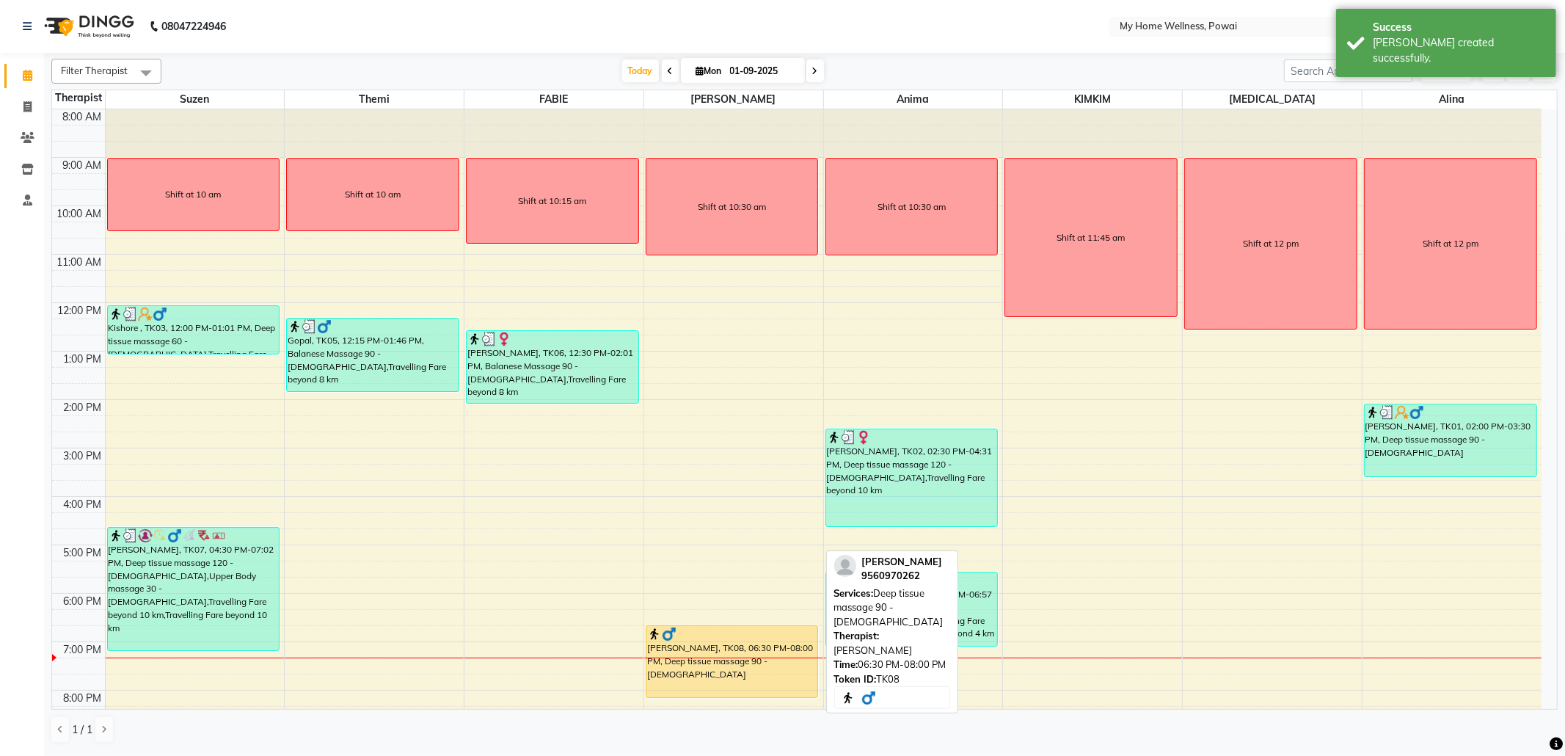
click at [740, 644] on div "[PERSON_NAME], TK08, 06:30 PM-08:00 PM, Deep tissue massage 90 - [DEMOGRAPHIC_D…" at bounding box center [732, 661] width 172 height 71
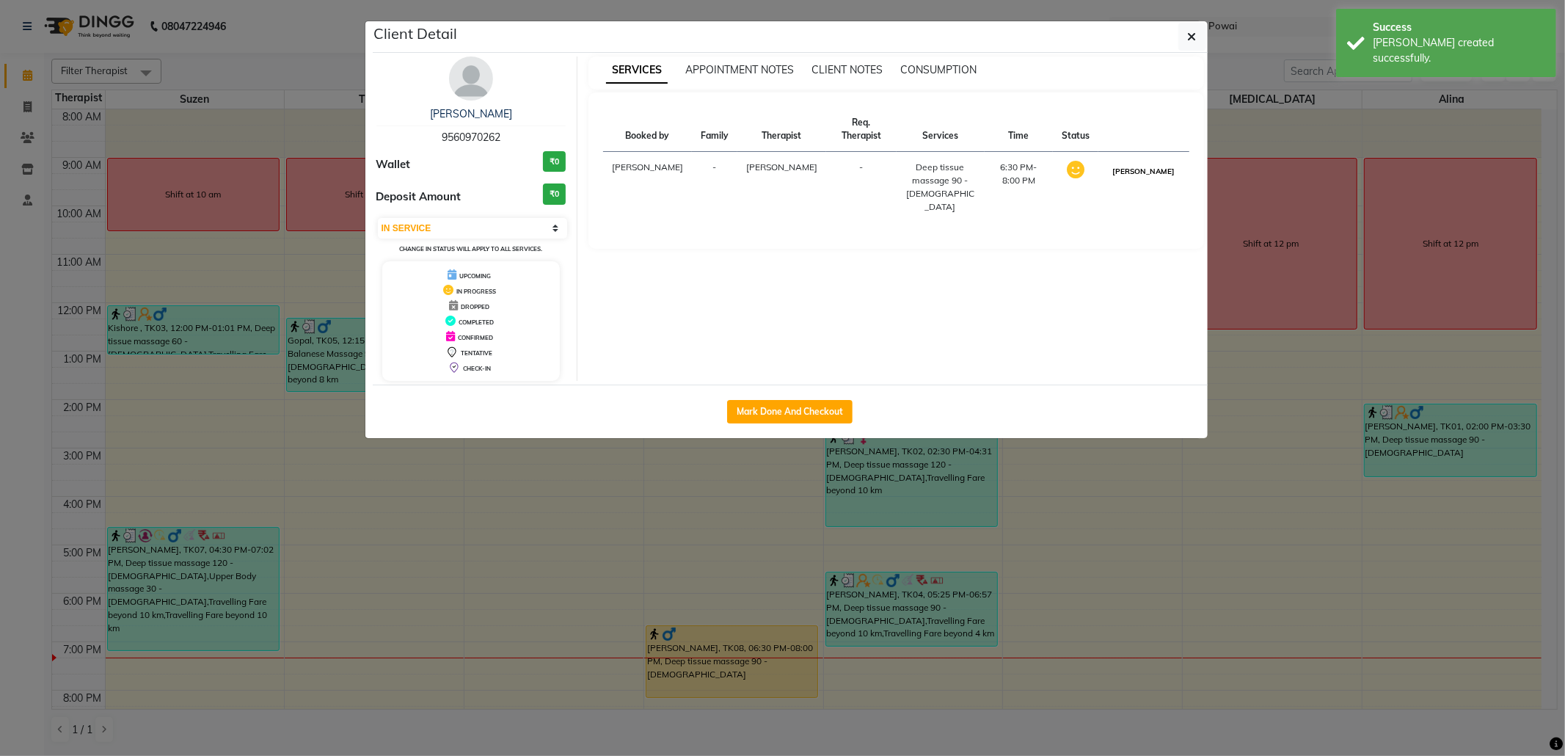
click at [1154, 162] on button "[PERSON_NAME]" at bounding box center [1144, 171] width 70 height 18
select select "3"
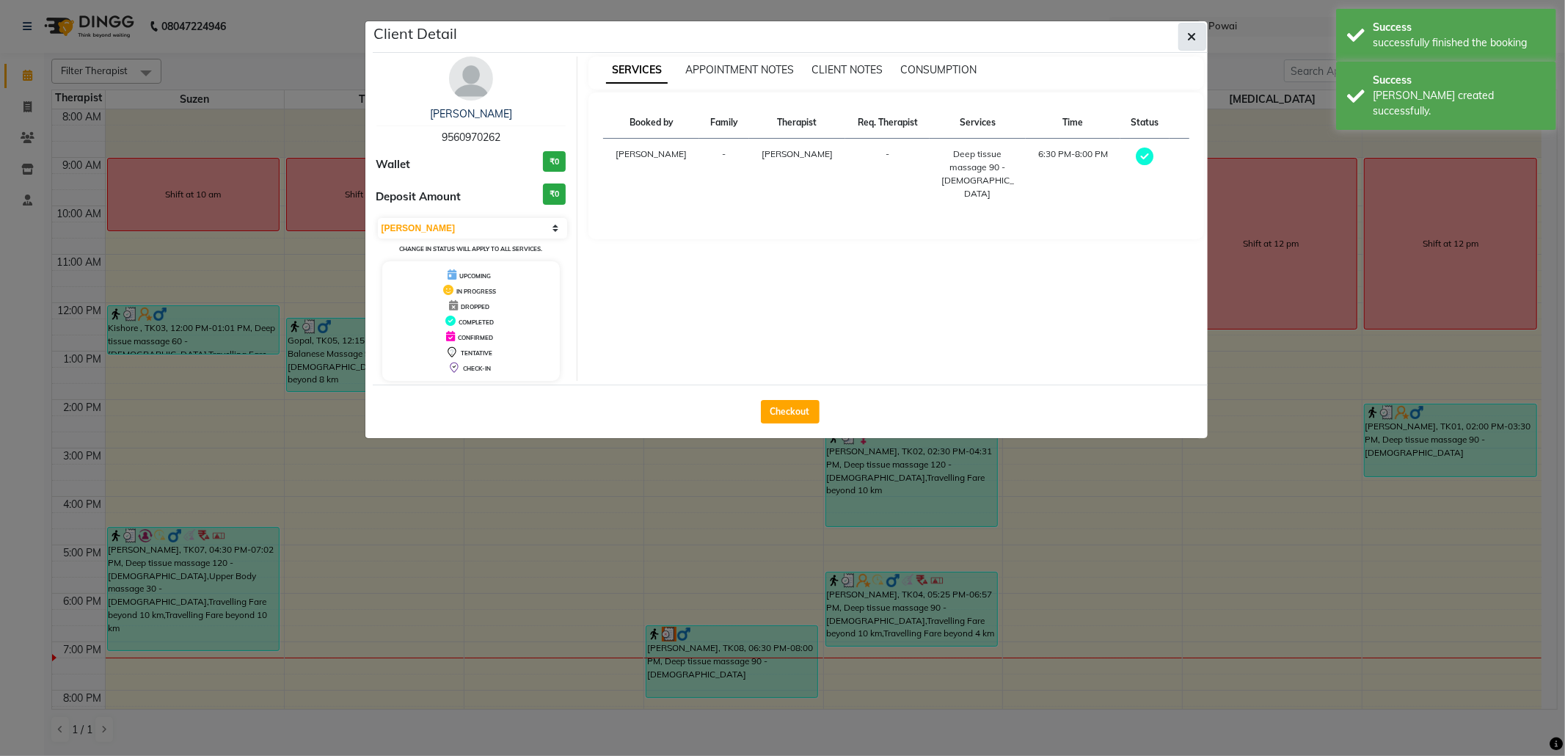
click at [1191, 36] on icon "button" at bounding box center [1192, 37] width 9 height 12
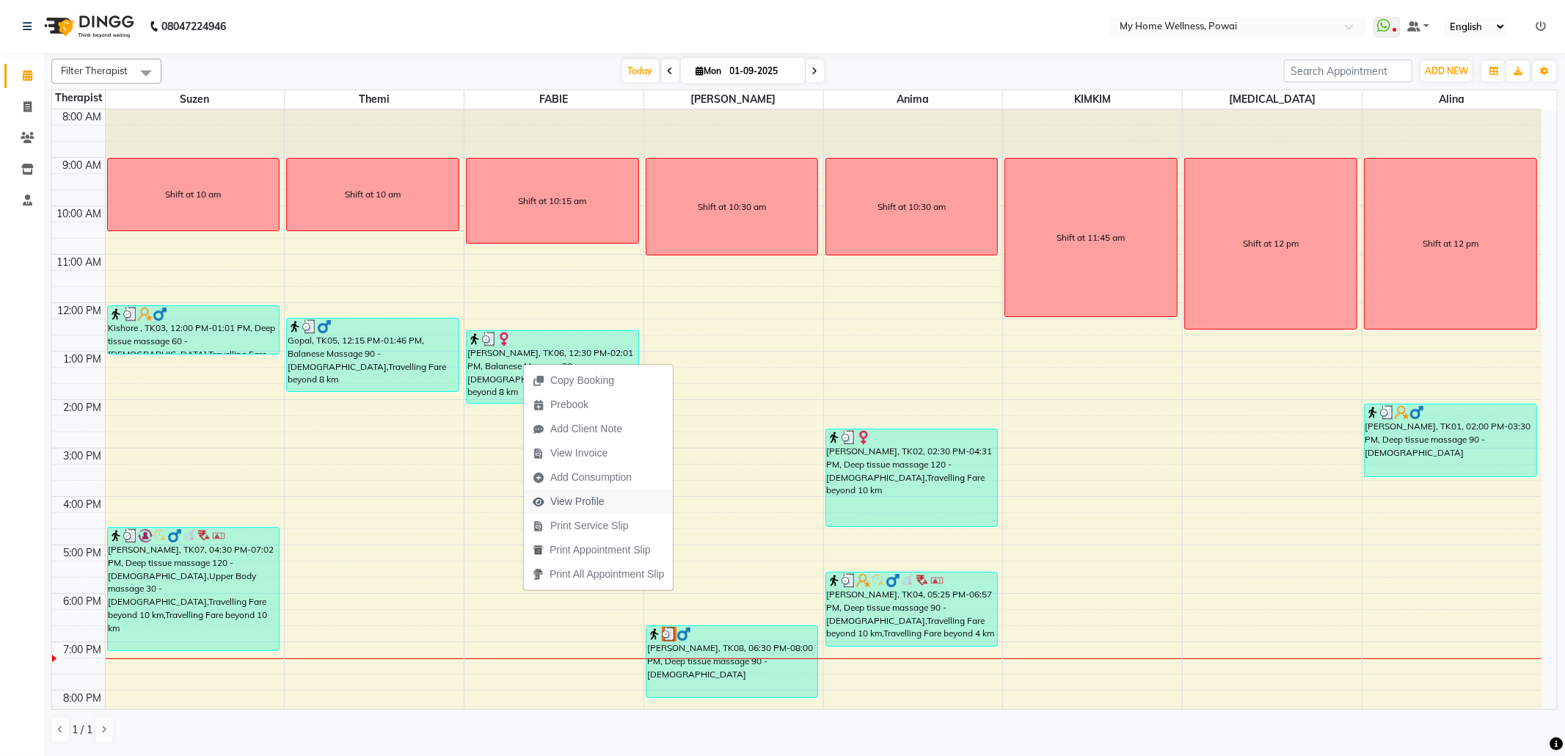
click at [581, 500] on span "View Profile" at bounding box center [577, 501] width 54 height 15
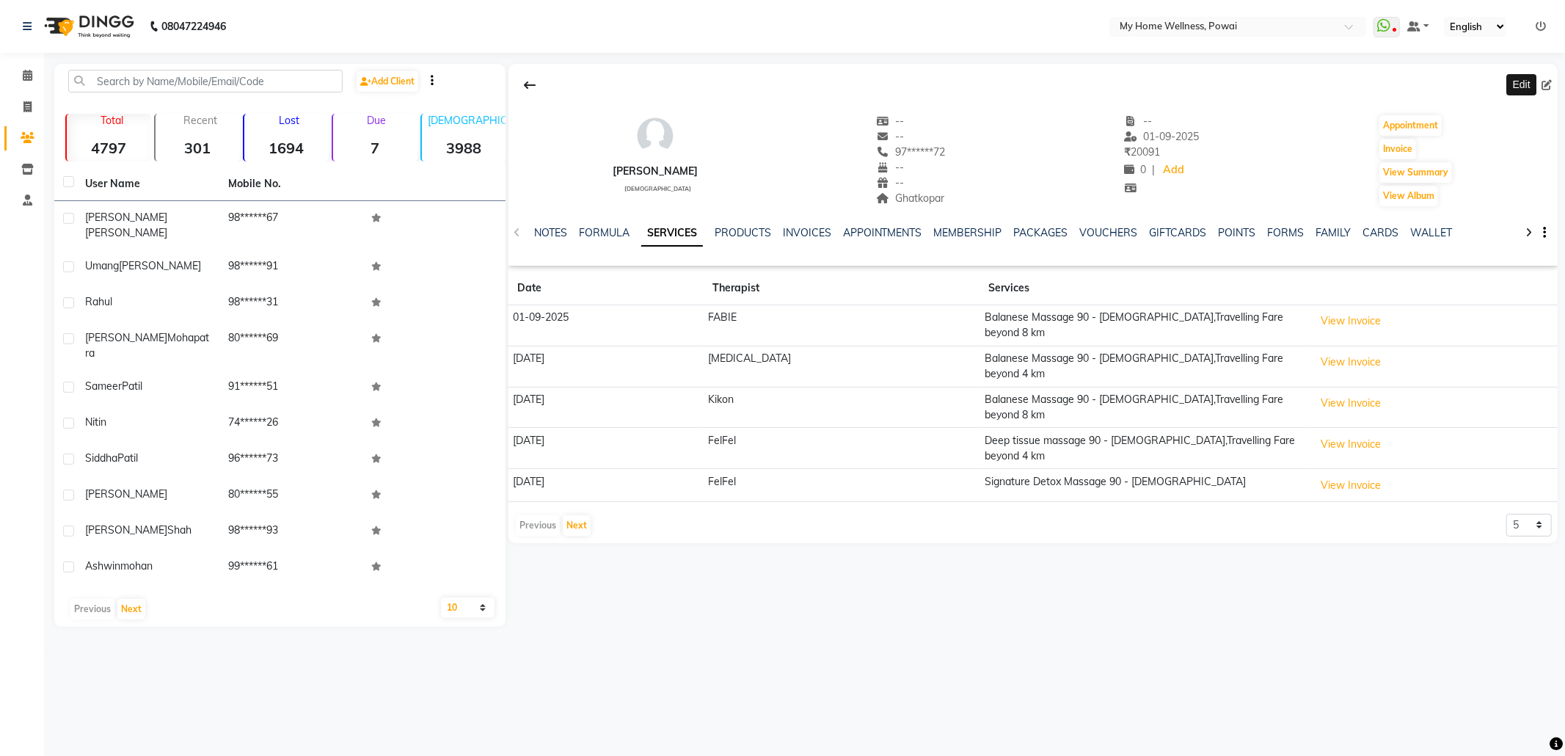
click at [1548, 87] on icon at bounding box center [1546, 85] width 10 height 10
select select "22"
select select "[DEMOGRAPHIC_DATA]"
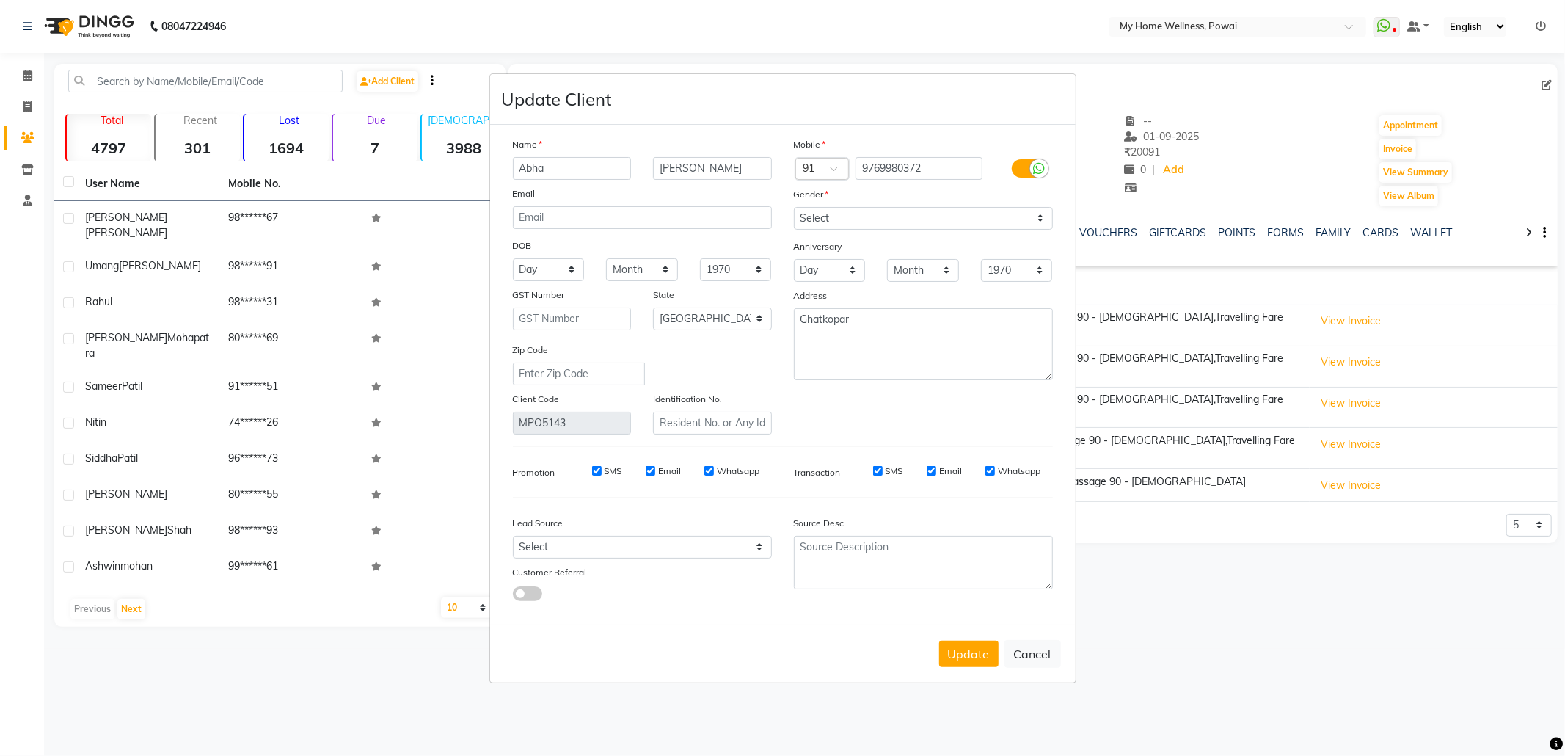
click at [25, 69] on ngb-modal-window "Update Client Name Abha patel Email DOB Day 01 02 03 04 05 06 07 08 09 10 11 12…" at bounding box center [782, 378] width 1565 height 756
drag, startPoint x: 883, startPoint y: 318, endPoint x: 605, endPoint y: 267, distance: 283.5
click at [605, 267] on div "Name Abha patel Email DOB Day 01 02 03 04 05 06 07 08 09 10 11 12 13 14 15 16 1…" at bounding box center [783, 285] width 562 height 298
type textarea "FLAT NO 701 7TH FLOOR MAHESHWAR DHAM BUILDING GHATKOPAR"
click at [614, 541] on select "Select Walk-in Referral Internet Friend Word of Mouth Advertisement Facebook Ju…" at bounding box center [642, 547] width 259 height 23
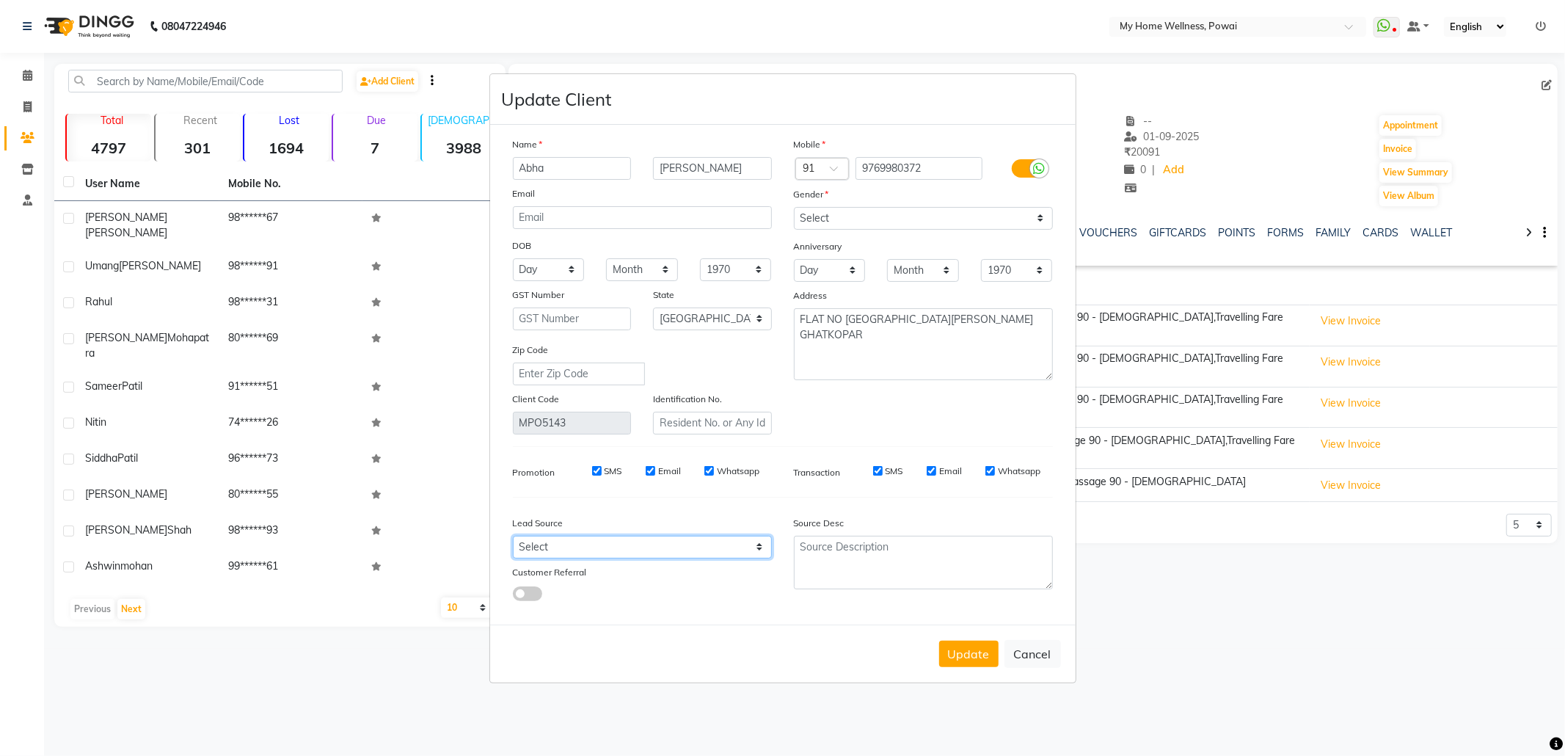
select select "11783"
click at [513, 536] on select "Select Walk-in Referral Internet Friend Word of Mouth Advertisement Facebook Ju…" at bounding box center [642, 547] width 259 height 23
click at [849, 565] on textarea at bounding box center [923, 563] width 259 height 54
paste textarea "9920620659"
drag, startPoint x: 809, startPoint y: 508, endPoint x: 740, endPoint y: 476, distance: 76.1
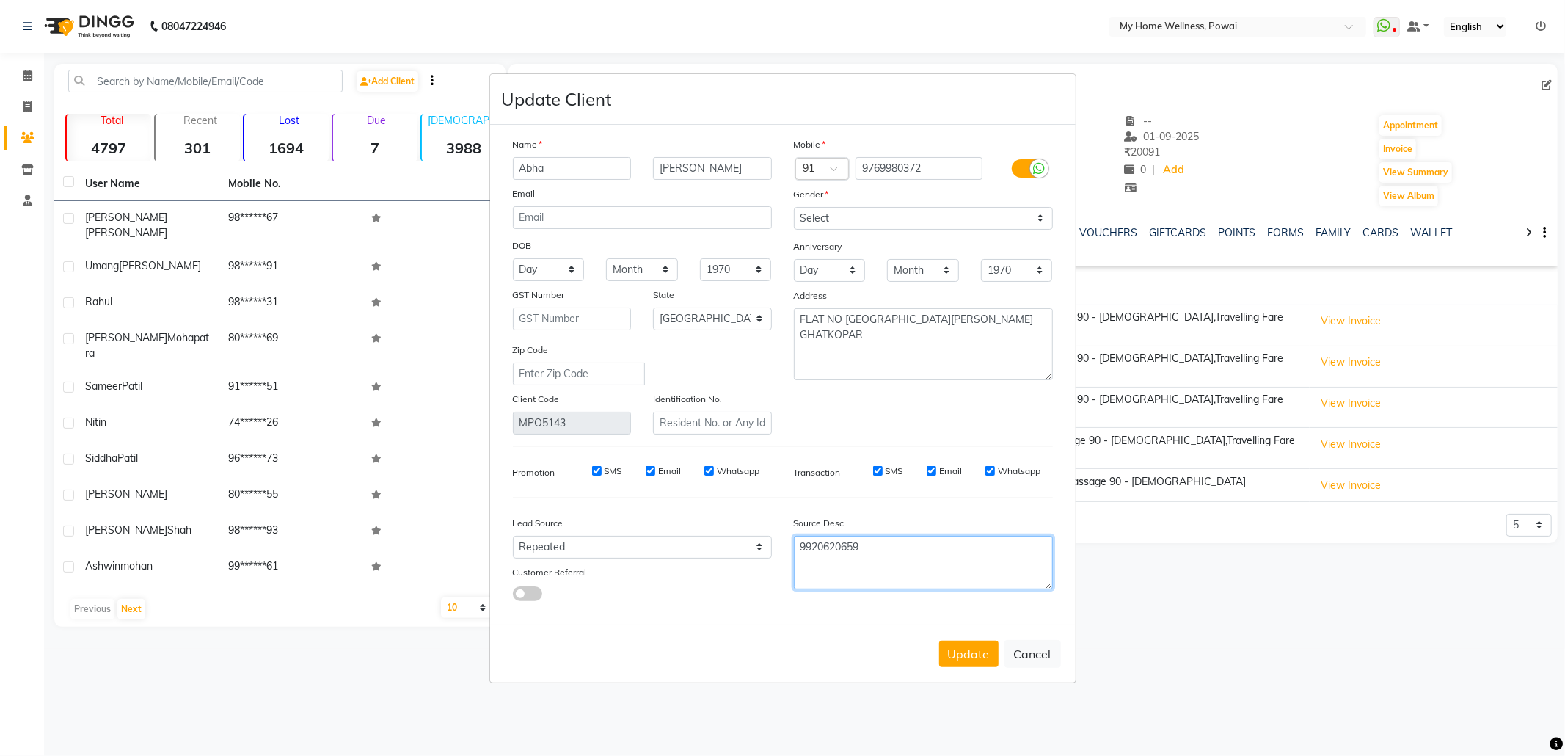
click at [740, 476] on div "Name Abha patel Email DOB Day 01 02 03 04 05 06 07 08 09 10 11 12 13 14 15 16 1…" at bounding box center [783, 374] width 562 height 476
type textarea "POLICY FORM SUMMITED ON 1 SEP 2025"
click at [981, 652] on button "Update" at bounding box center [968, 654] width 59 height 26
select select
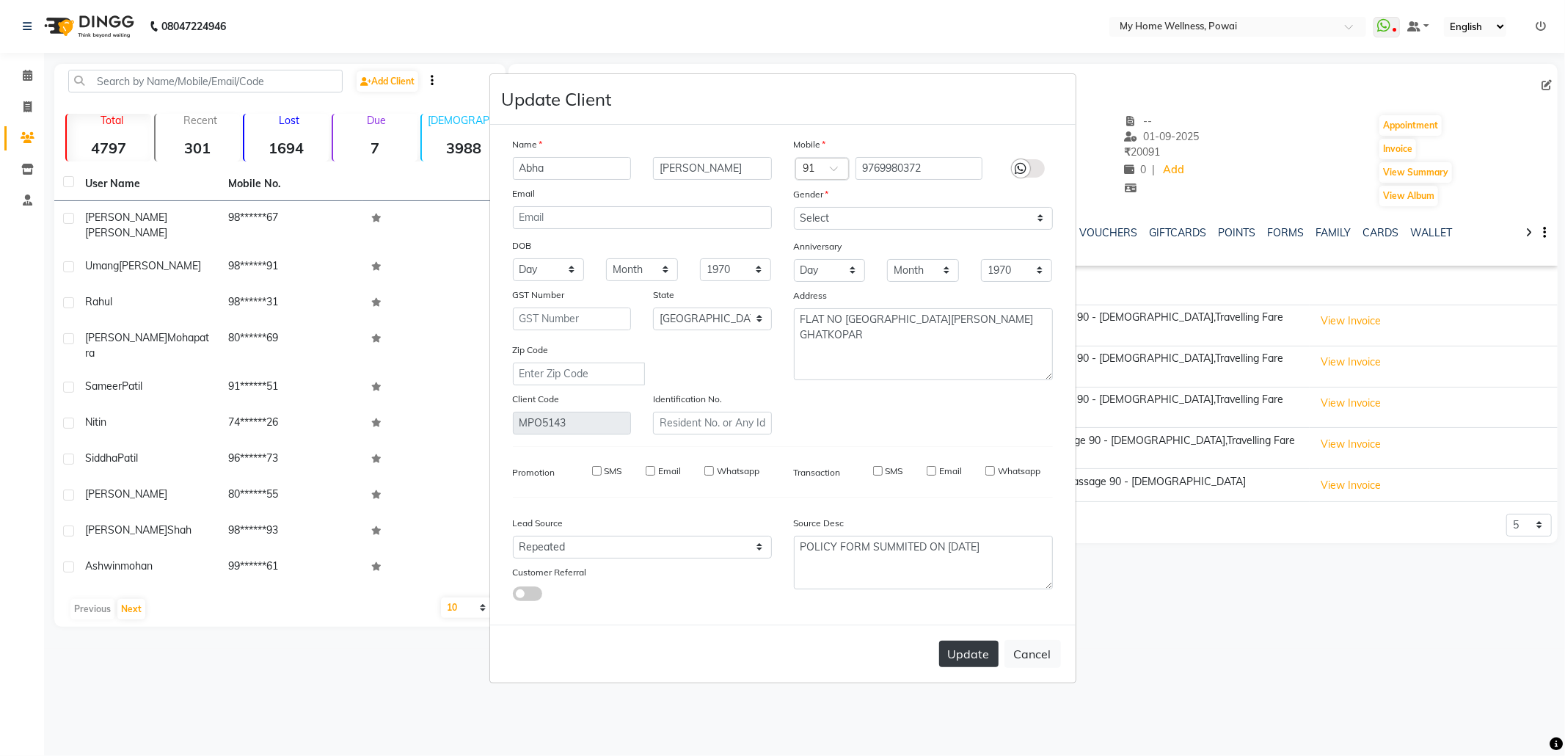
select select
select select "null"
select select
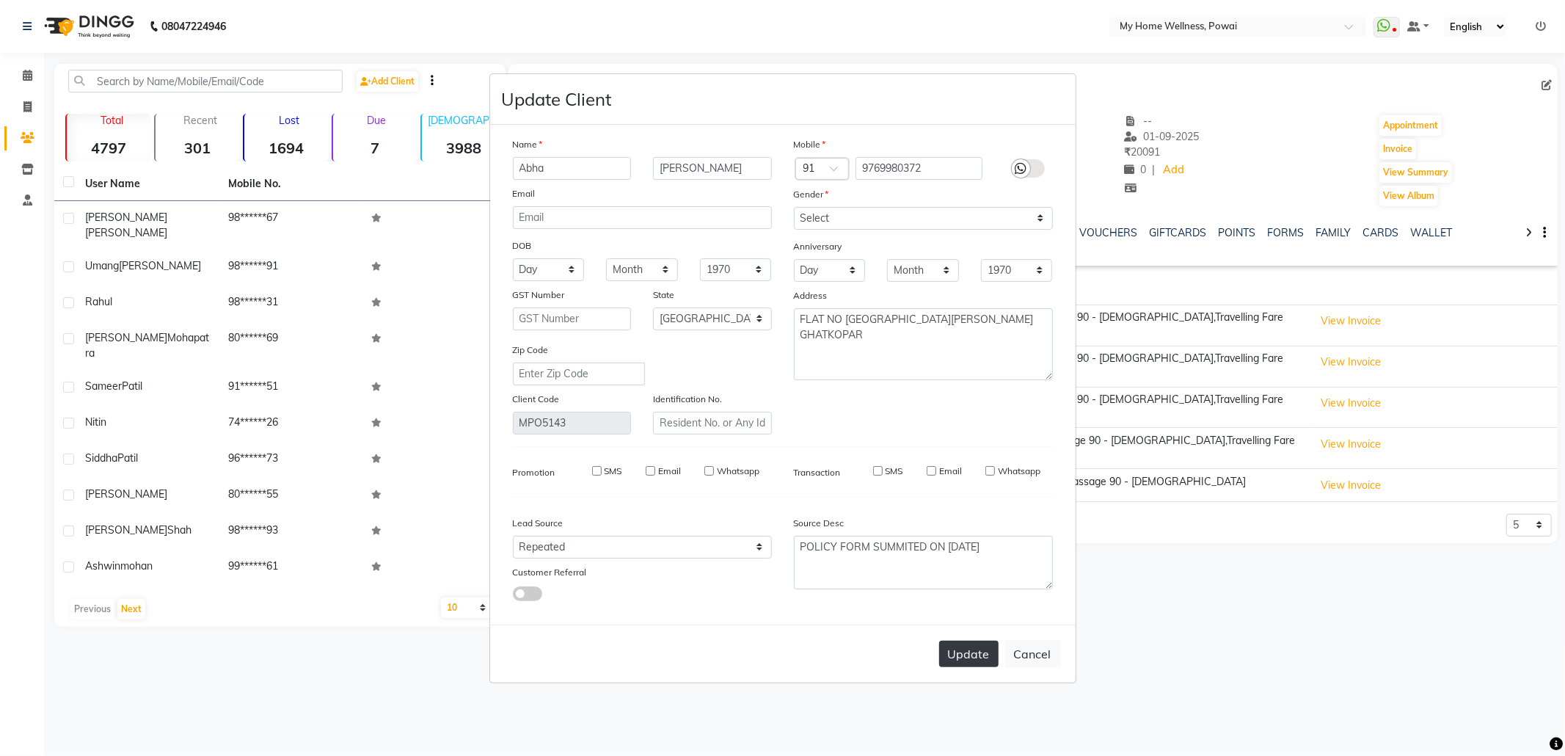
select select
checkbox input "false"
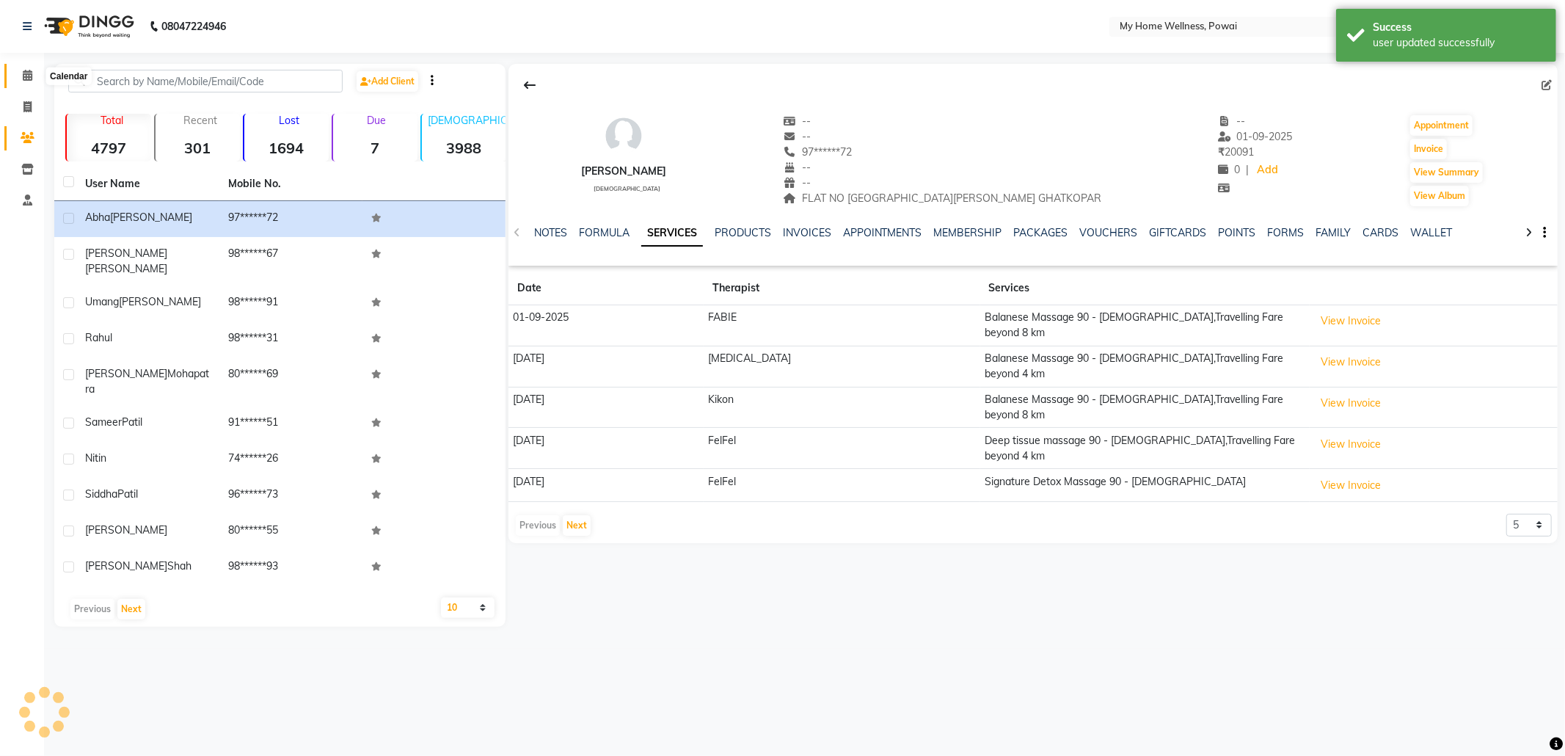
click at [24, 81] on icon at bounding box center [28, 75] width 10 height 11
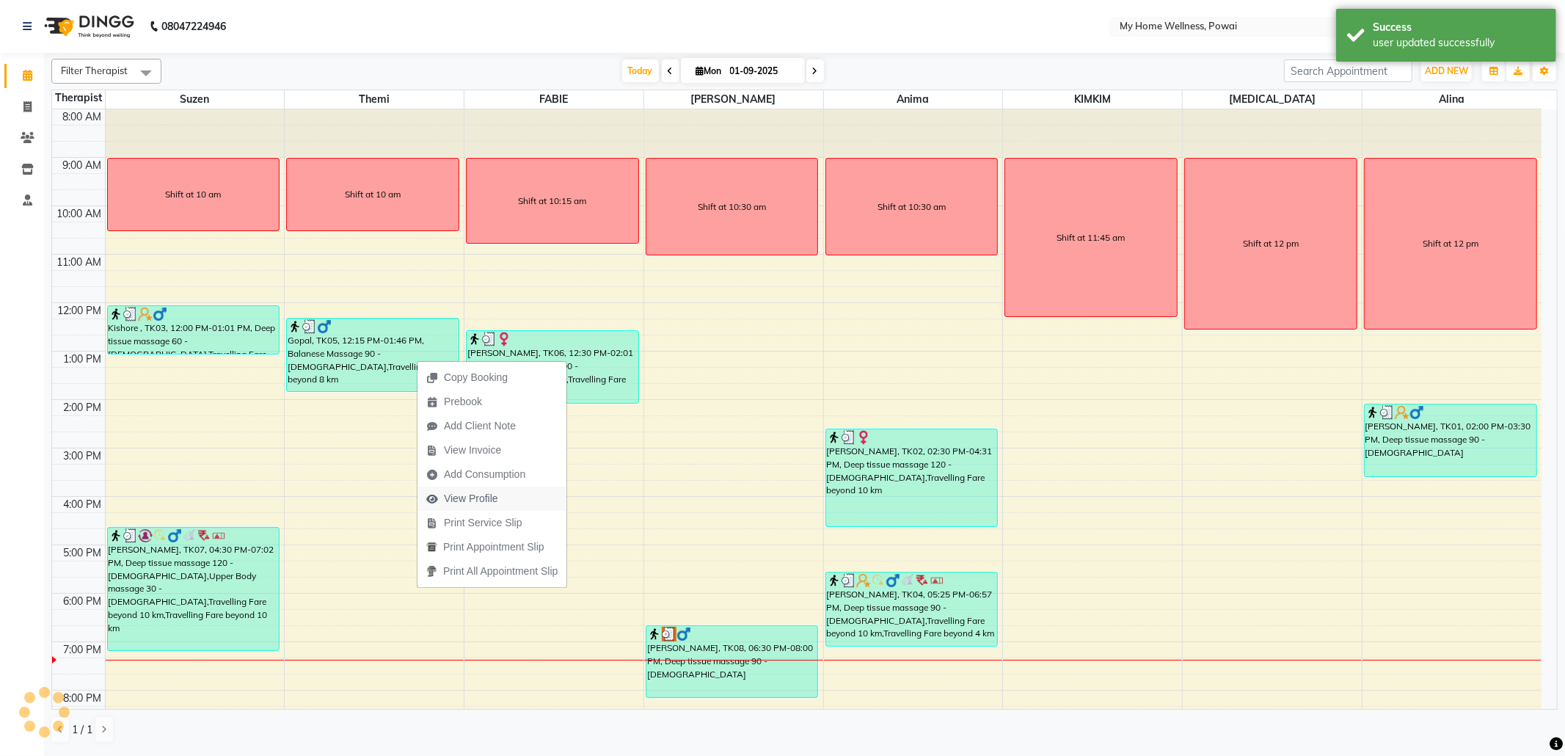
click at [475, 500] on span "View Profile" at bounding box center [471, 498] width 54 height 15
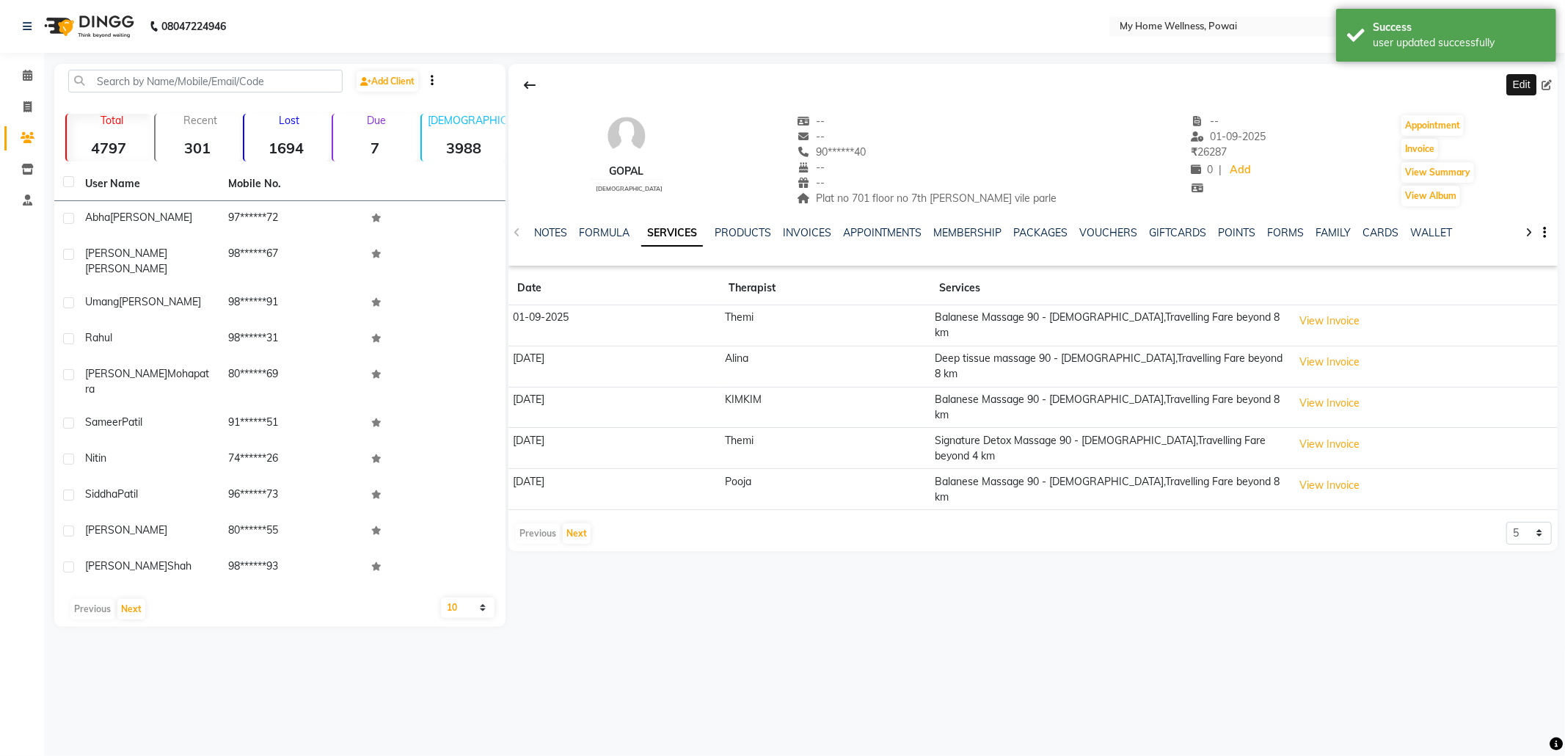
click at [1547, 85] on icon at bounding box center [1546, 85] width 10 height 10
select select "22"
select select "[DEMOGRAPHIC_DATA]"
select select "21905"
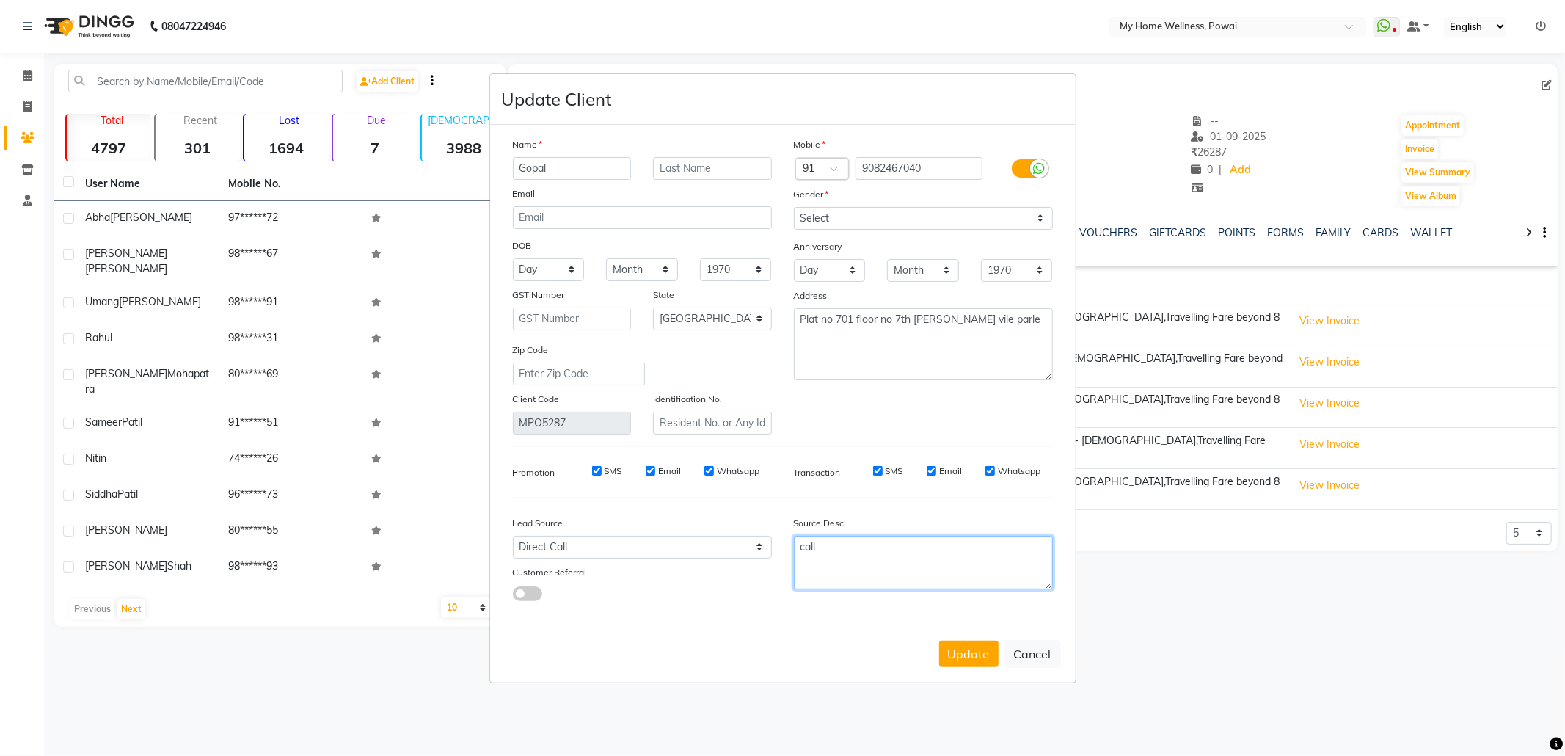
drag, startPoint x: 869, startPoint y: 552, endPoint x: 715, endPoint y: 550, distance: 154.1
click at [714, 552] on div "Lead Source Select Walk-in Referral Internet Friend Word of Mouth Advertisement…" at bounding box center [783, 555] width 562 height 92
paste textarea "9920620659"
type textarea "9"
type textarea "POLICY FORM SUMMITED ON 1 SEP 2025"
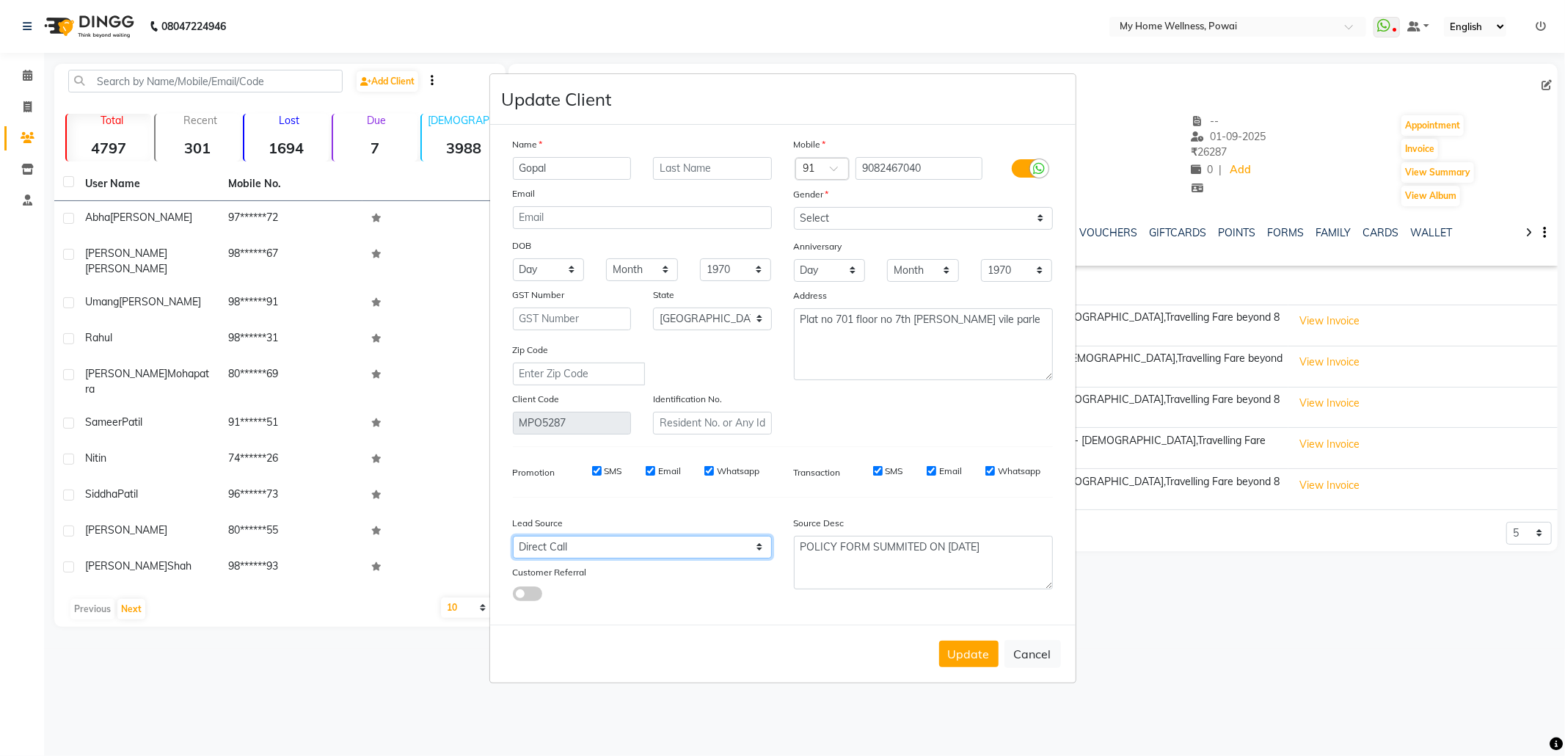
click at [655, 547] on select "Select Walk-in Referral Internet Friend Word of Mouth Advertisement Facebook Ju…" at bounding box center [642, 547] width 259 height 23
select select "11783"
click at [513, 536] on select "Select Walk-in Referral Internet Friend Word of Mouth Advertisement Facebook Ju…" at bounding box center [642, 547] width 259 height 23
click at [807, 321] on textarea "Plat no 701 floor no 7th neel laxmi vile parle" at bounding box center [923, 344] width 259 height 72
type textarea "Flat no 701 floor no 7th neel laxmi vile parle"
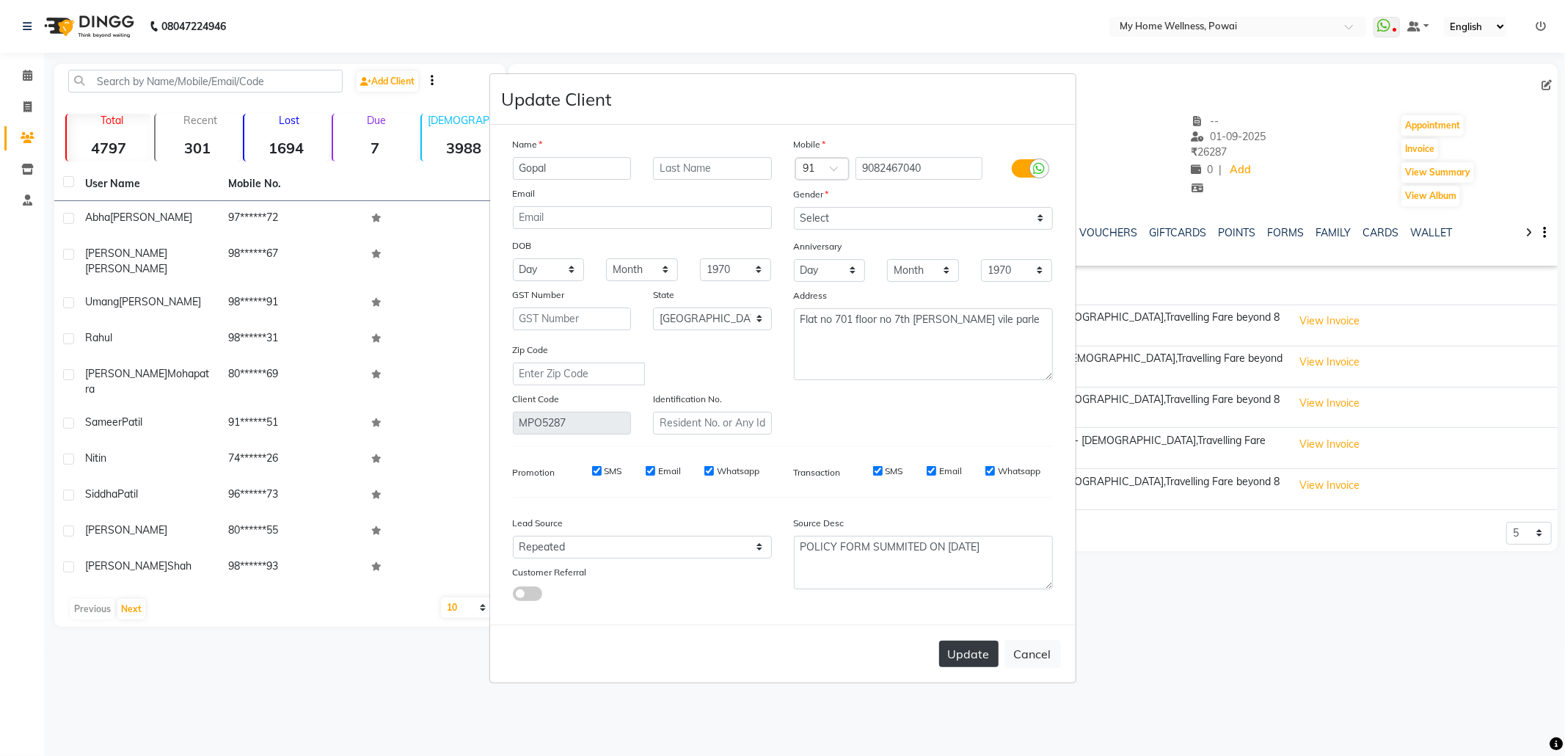
click at [960, 643] on button "Update" at bounding box center [968, 654] width 59 height 26
select select
select select "null"
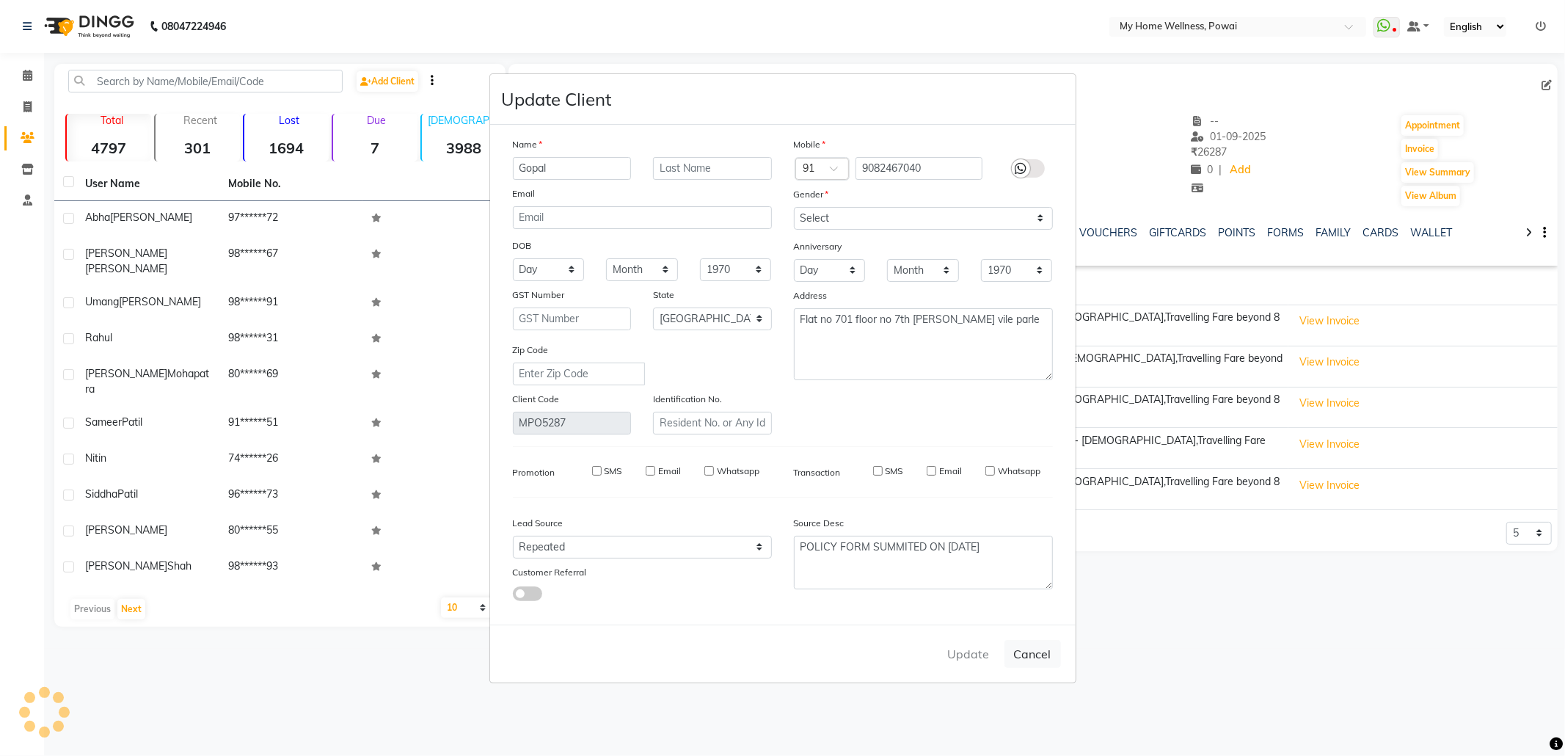
select select
checkbox input "false"
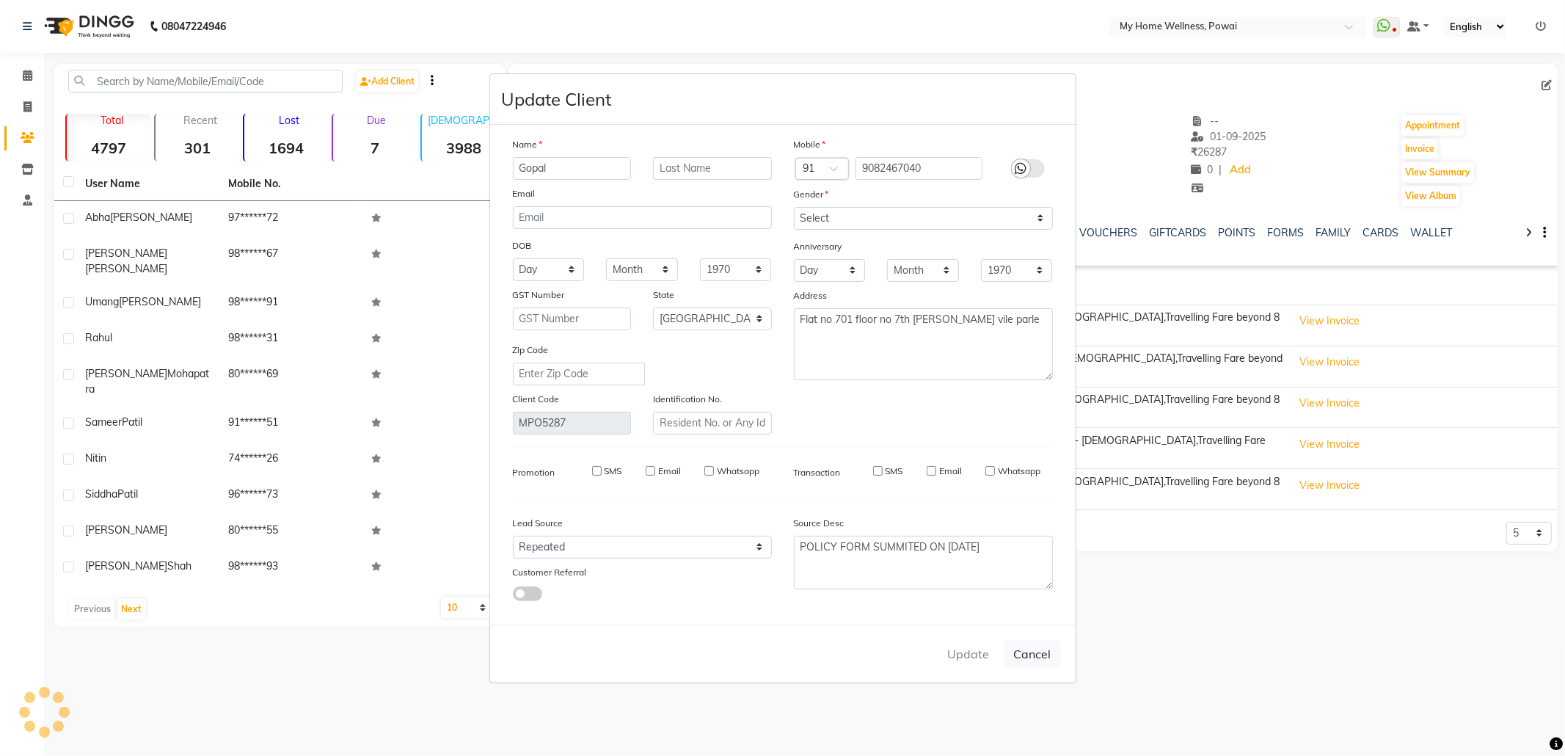
checkbox input "false"
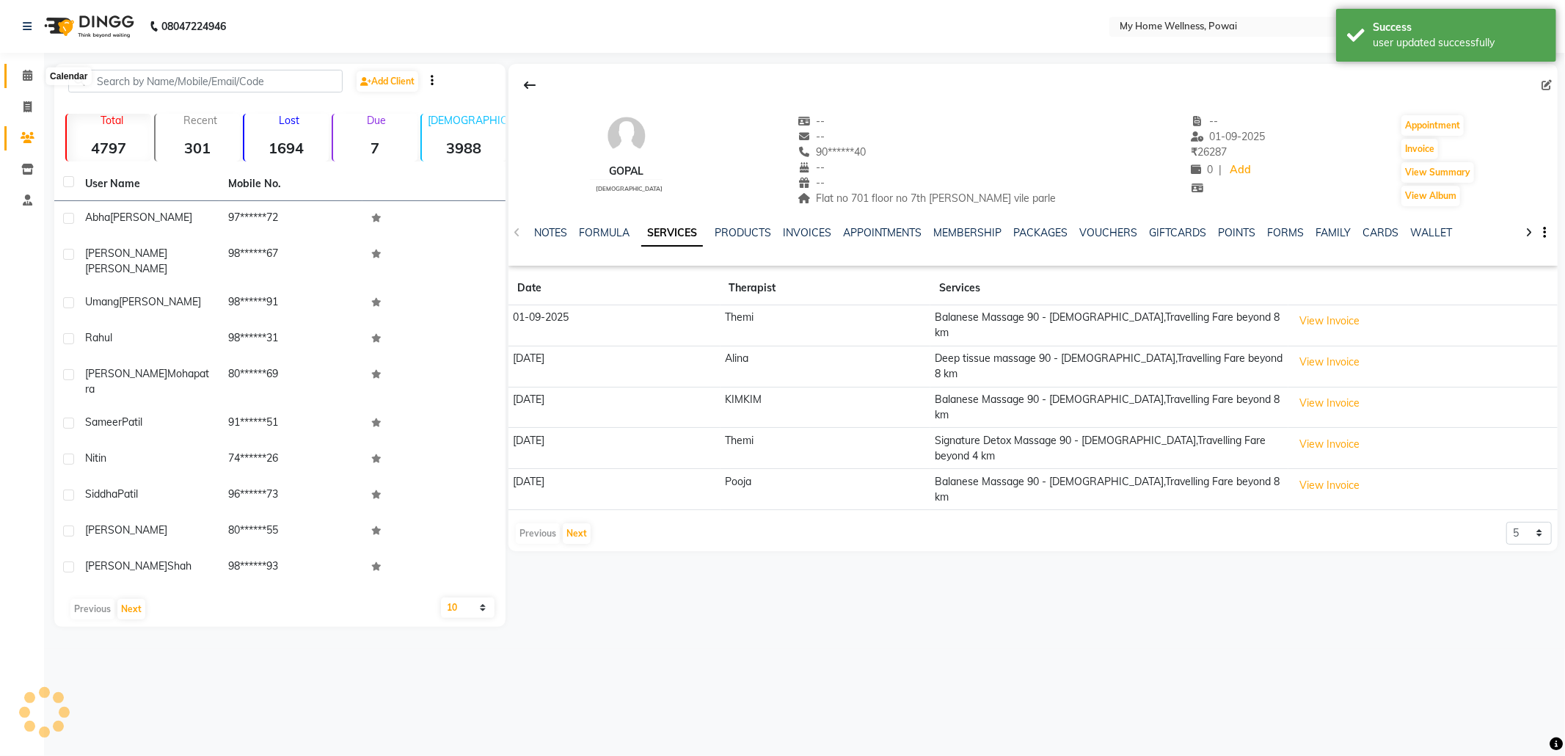
click at [25, 71] on icon at bounding box center [28, 75] width 10 height 11
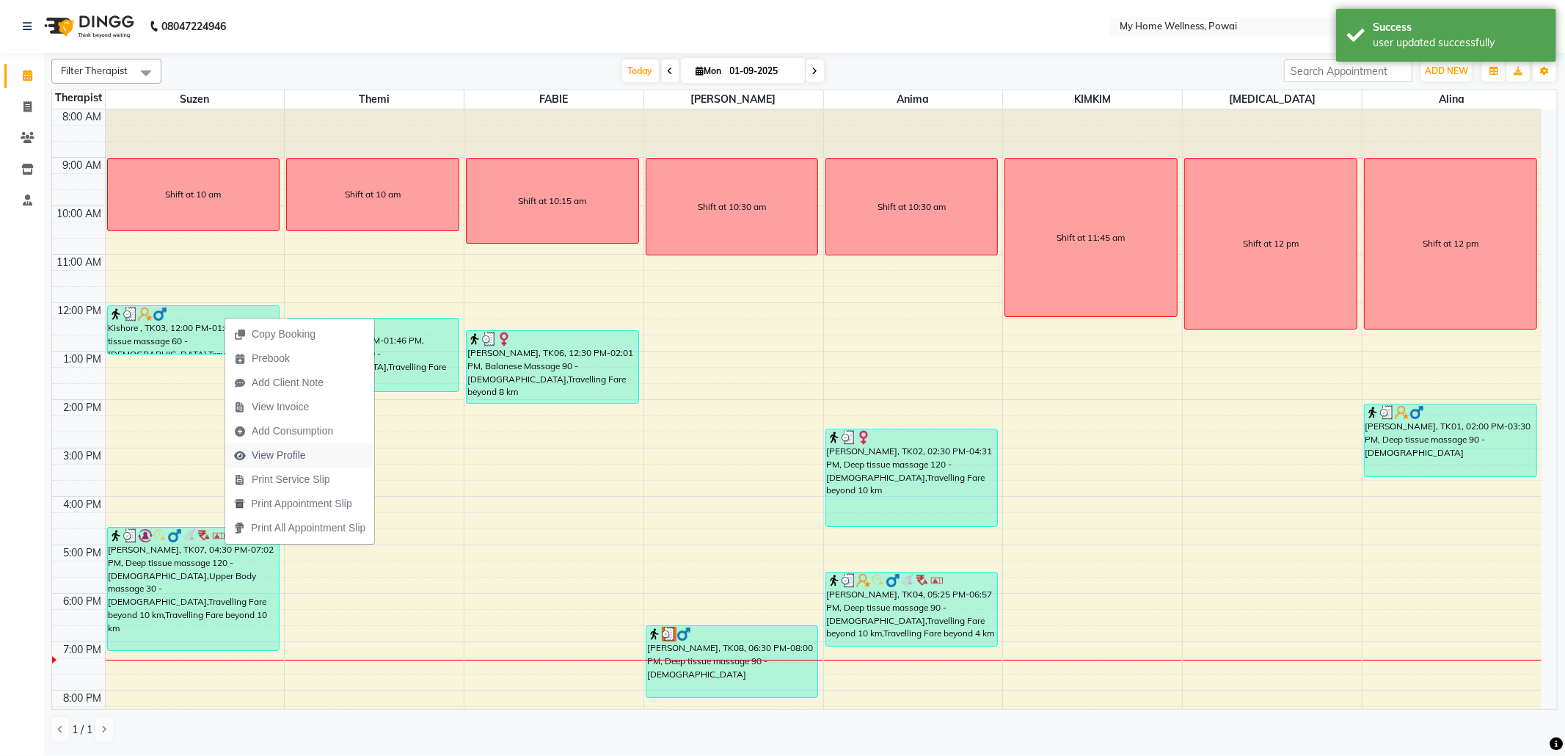
click at [308, 459] on span "View Profile" at bounding box center [270, 455] width 90 height 24
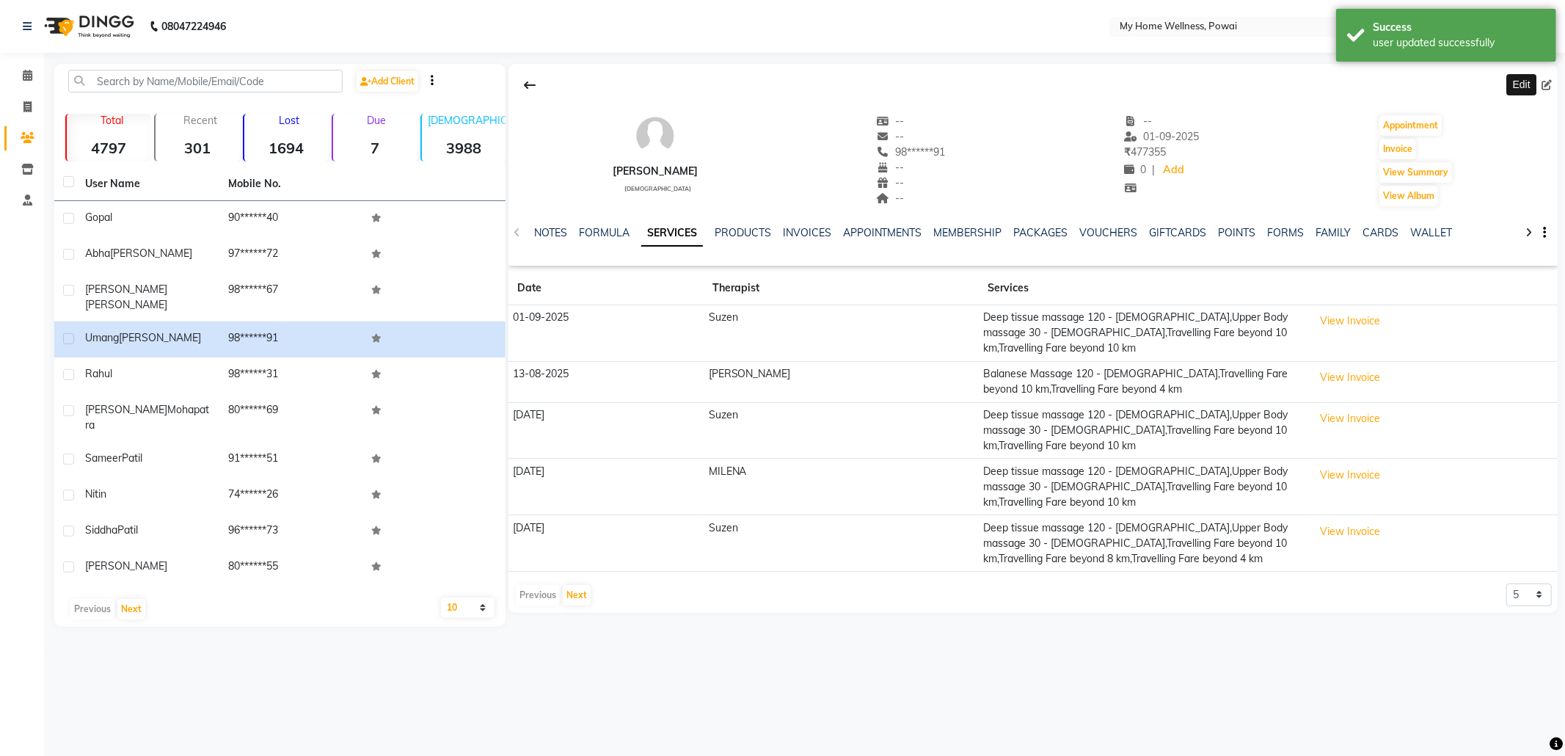
click at [1544, 85] on icon at bounding box center [1546, 85] width 10 height 10
select select "22"
select select "[DEMOGRAPHIC_DATA]"
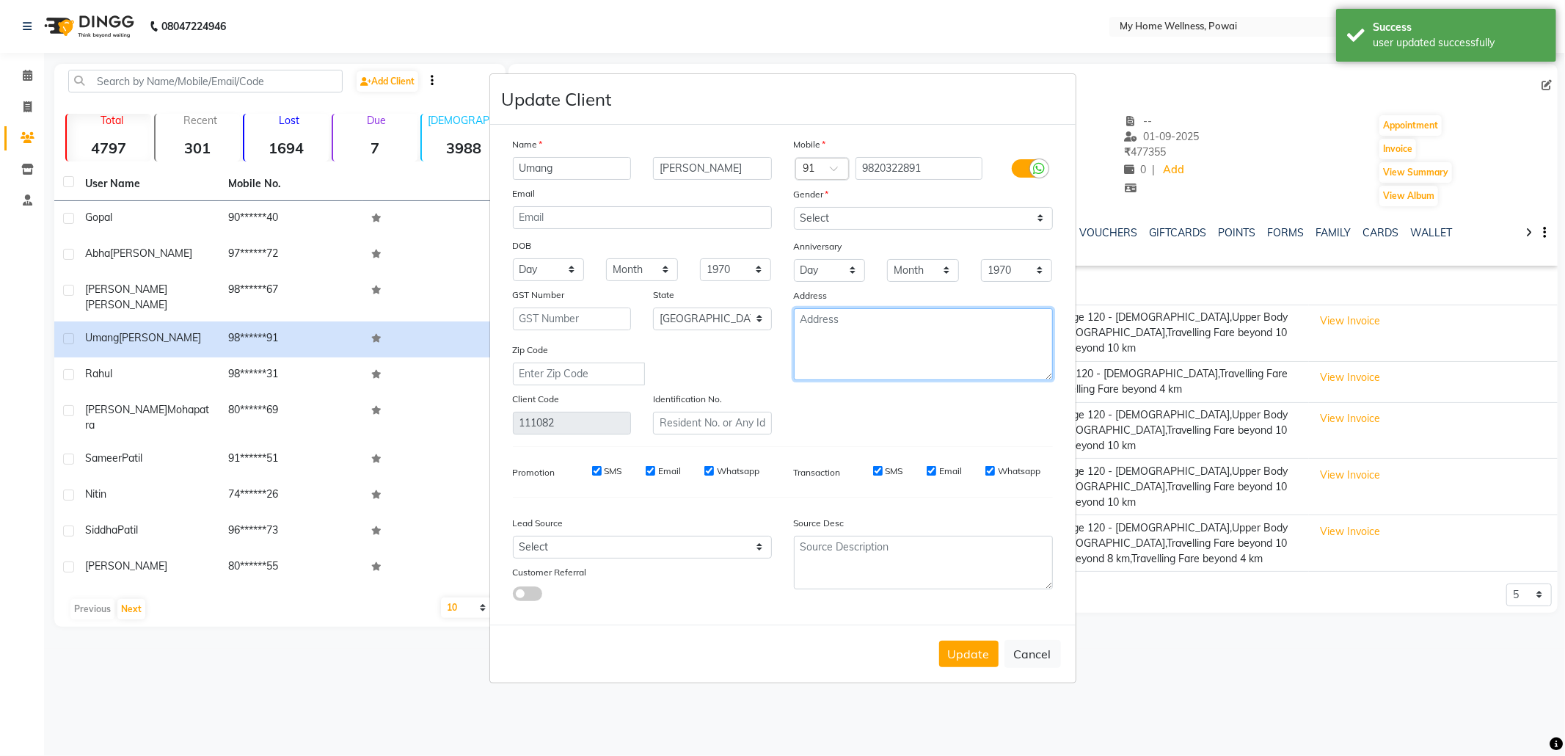
click at [877, 318] on textarea at bounding box center [923, 344] width 259 height 72
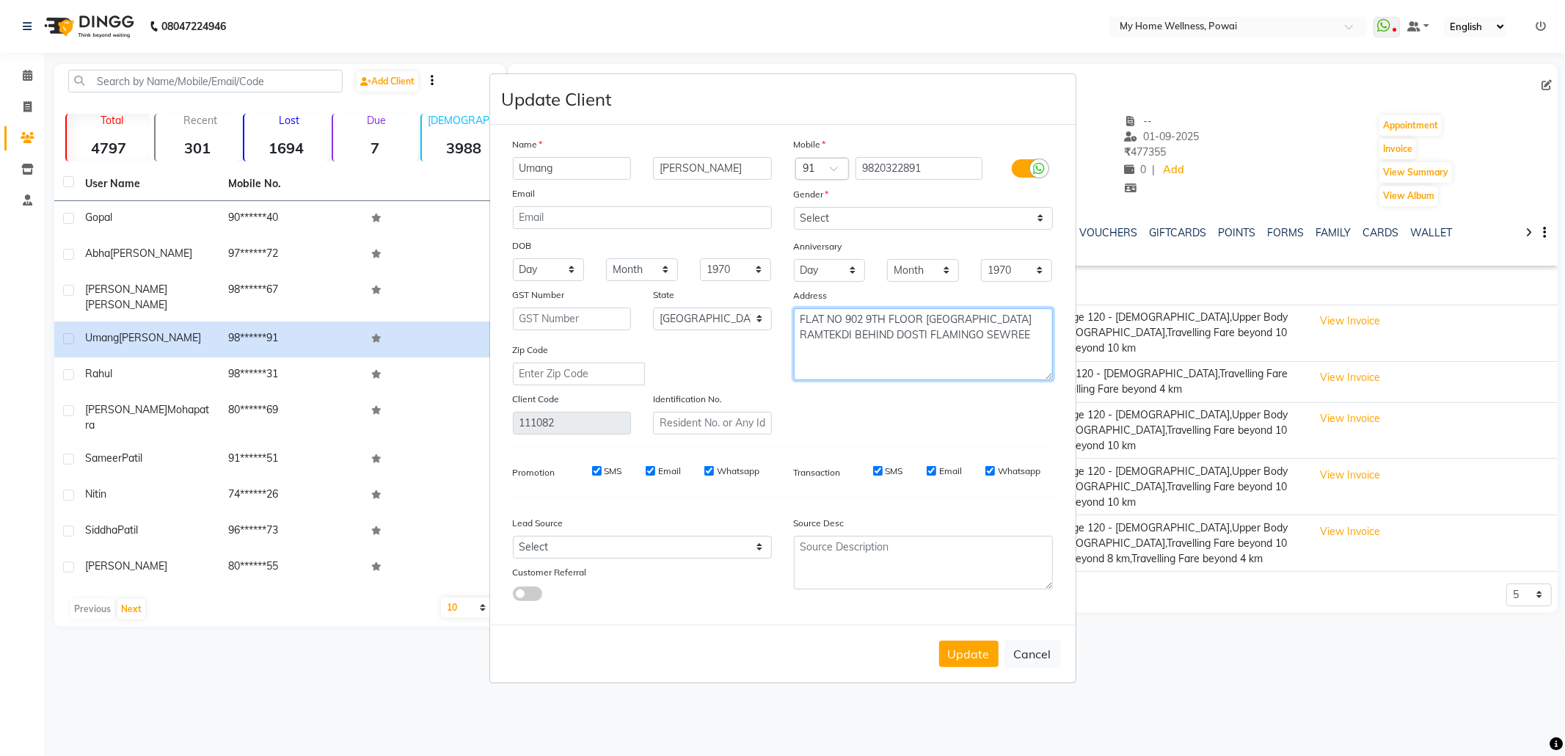
type textarea "FLAT NO 902 9TH FLOOR LODHA ARIA TJ ROAD RAMTEKDI BEHIND DOSTI FLAMINGO SEWREE"
click at [674, 541] on select "Select Walk-in Referral Internet Friend Word of Mouth Advertisement Facebook Ju…" at bounding box center [642, 547] width 259 height 23
select select "11783"
click at [513, 536] on select "Select Walk-in Referral Internet Friend Word of Mouth Advertisement Facebook Ju…" at bounding box center [642, 547] width 259 height 23
click at [945, 546] on textarea at bounding box center [923, 563] width 259 height 54
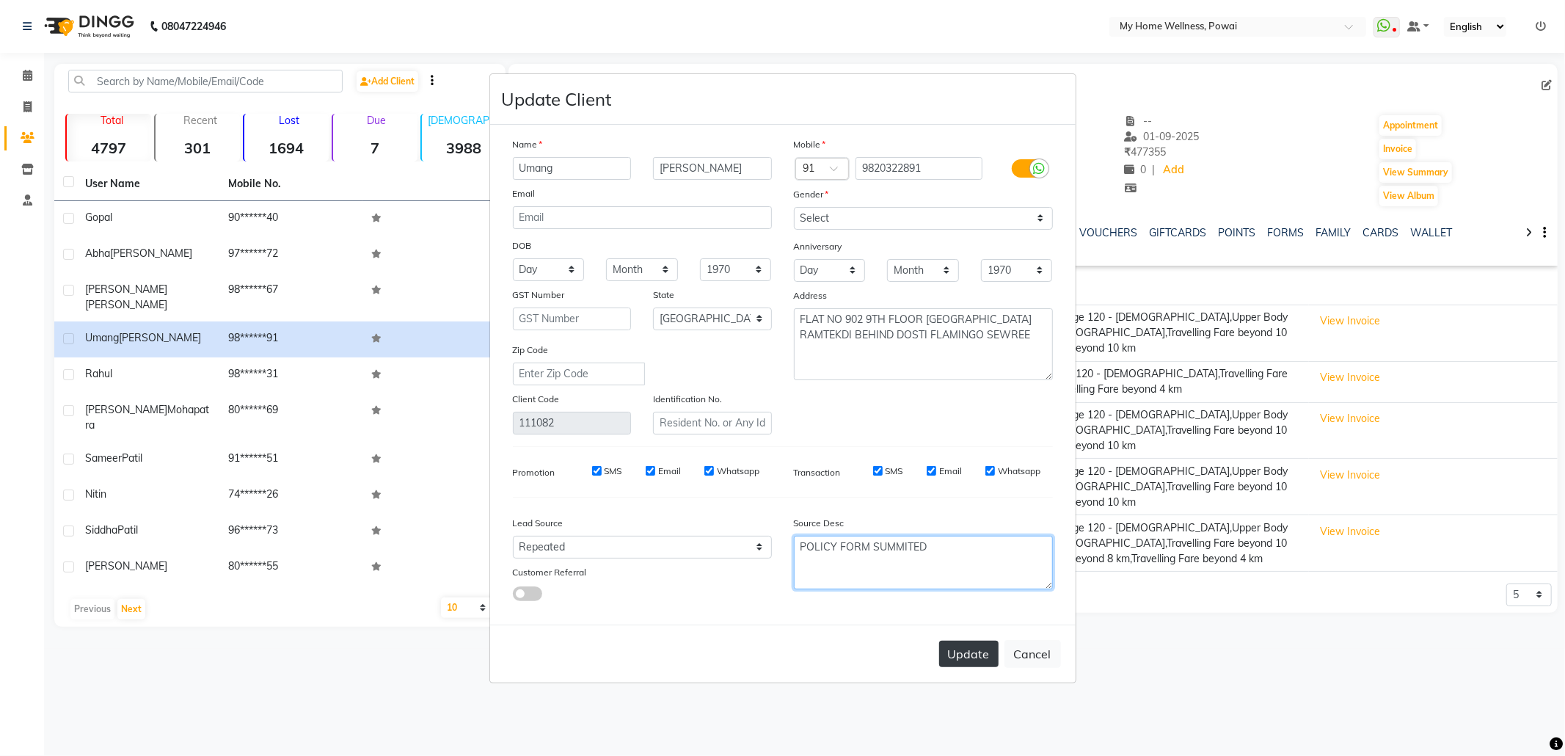
type textarea "POLICY FORM SUMMITED"
click at [957, 655] on button "Update" at bounding box center [968, 654] width 59 height 26
select select
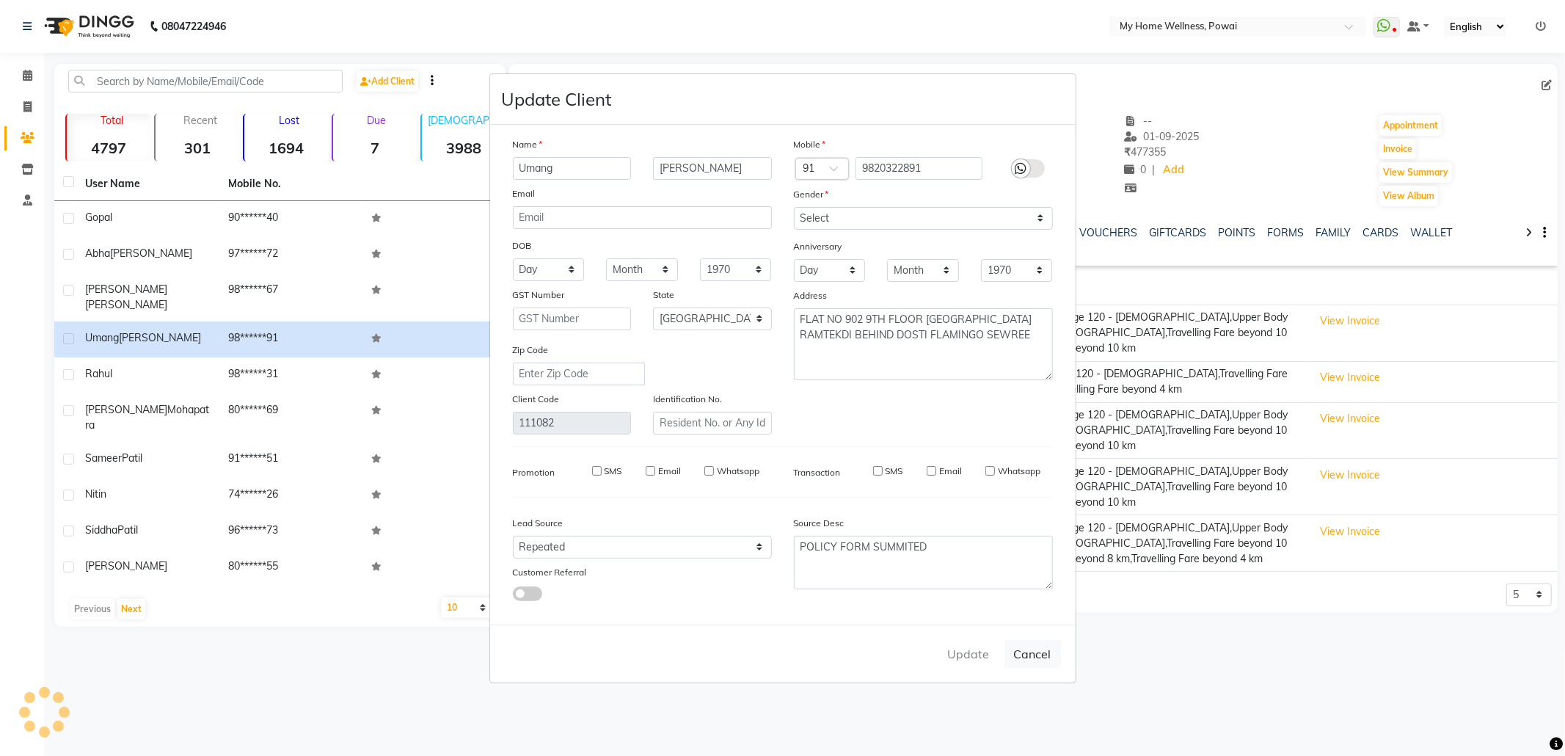
select select "null"
select select
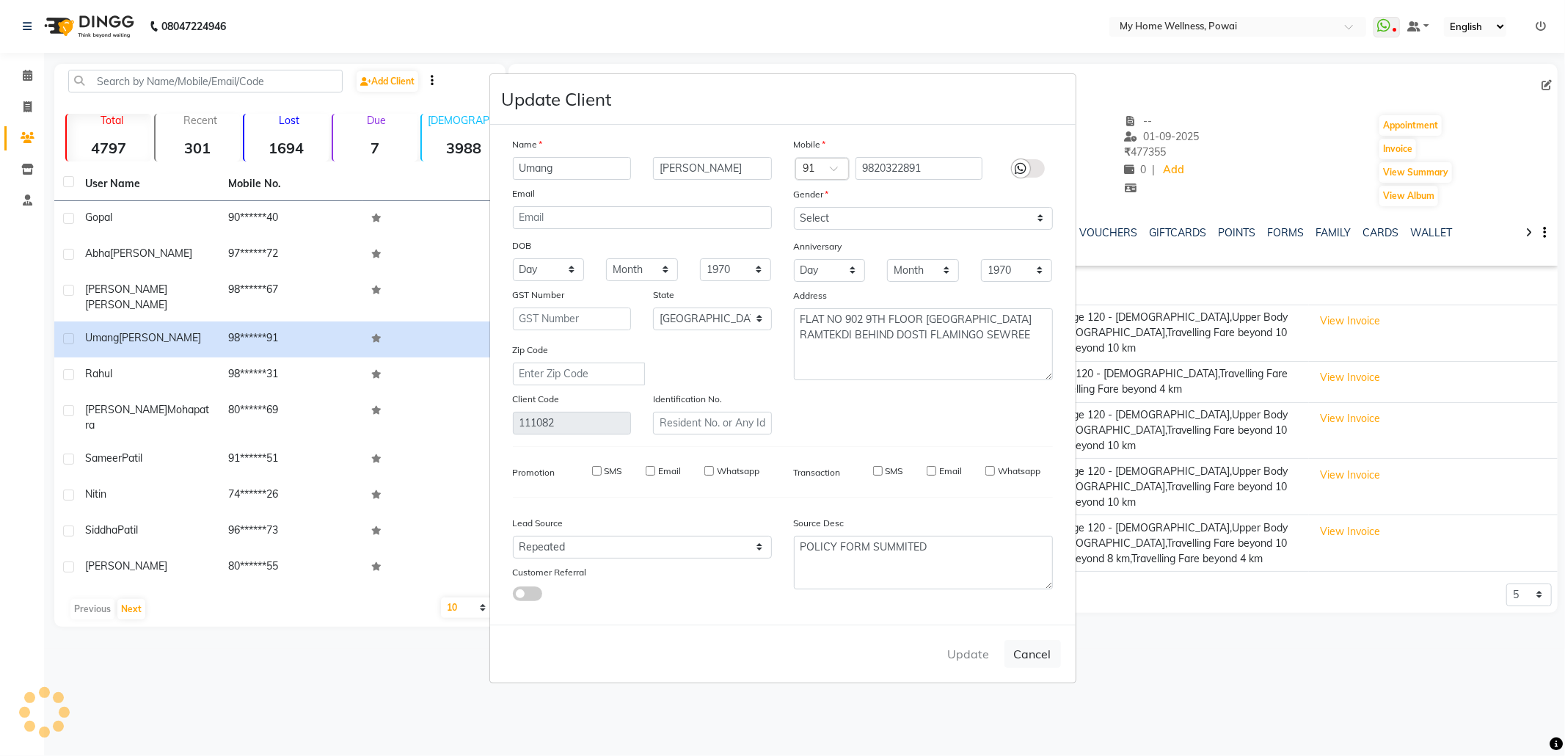
checkbox input "false"
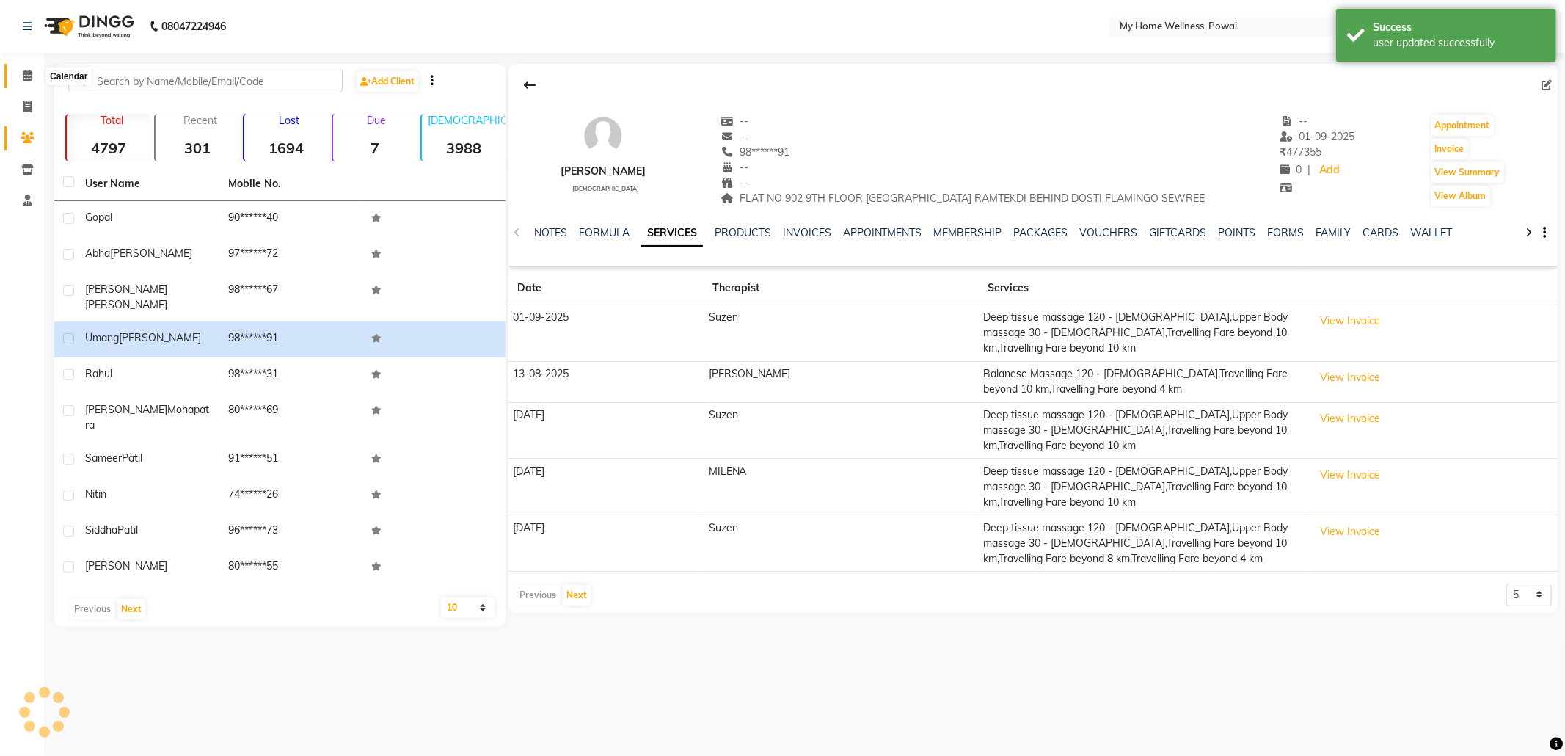
click at [25, 75] on icon at bounding box center [28, 75] width 10 height 11
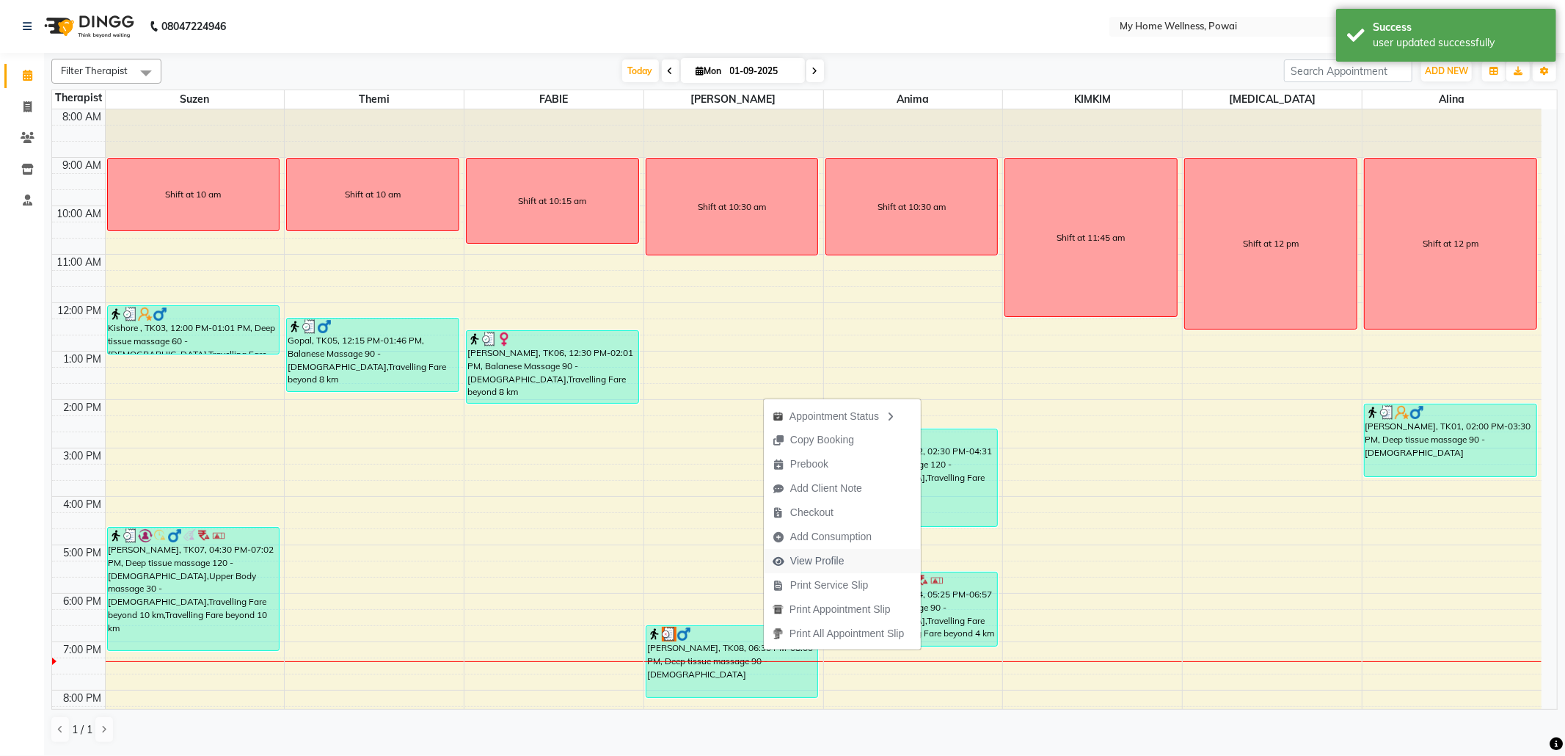
click at [817, 553] on span "View Profile" at bounding box center [817, 560] width 54 height 15
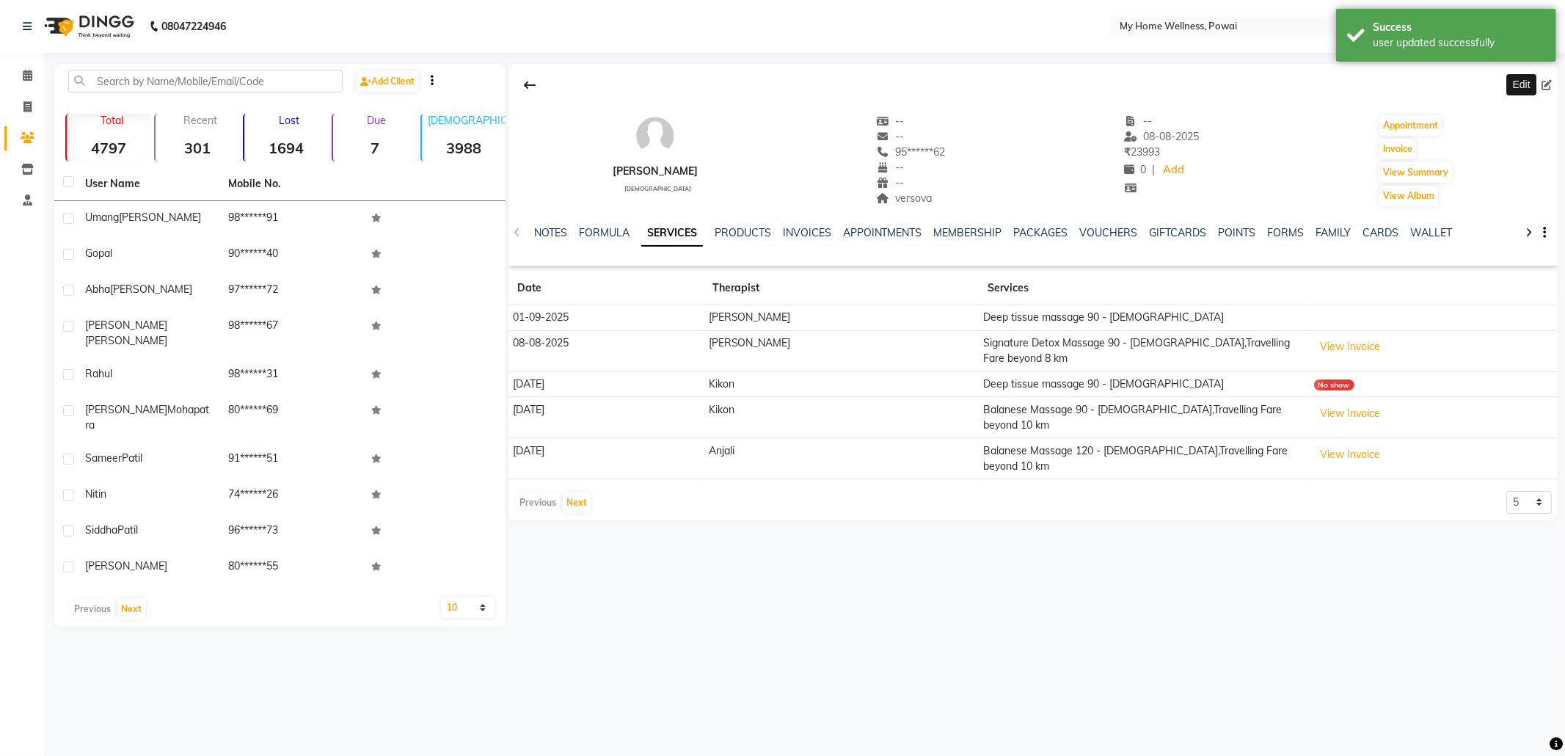
click at [1547, 84] on icon at bounding box center [1546, 85] width 10 height 10
select select "22"
select select "[DEMOGRAPHIC_DATA]"
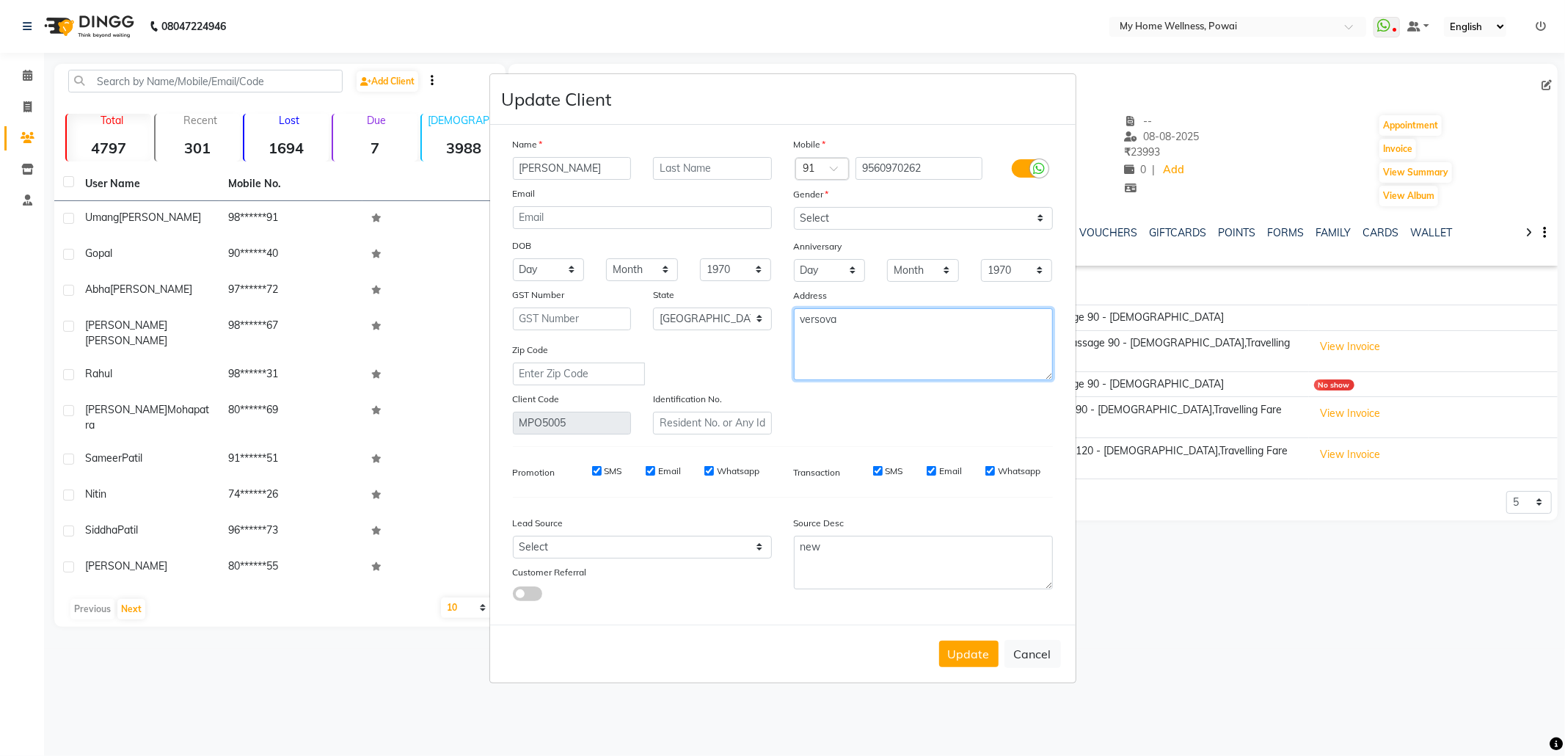
drag, startPoint x: 913, startPoint y: 329, endPoint x: 672, endPoint y: 299, distance: 243.2
click at [678, 321] on div "Name harshvardhan Email DOB Day 01 02 03 04 05 06 07 08 09 10 11 12 13 14 15 16…" at bounding box center [783, 285] width 562 height 298
click at [524, 168] on input "[PERSON_NAME]" at bounding box center [572, 168] width 119 height 23
type input "Harshvardhan"
click at [910, 333] on textarea at bounding box center [923, 344] width 259 height 72
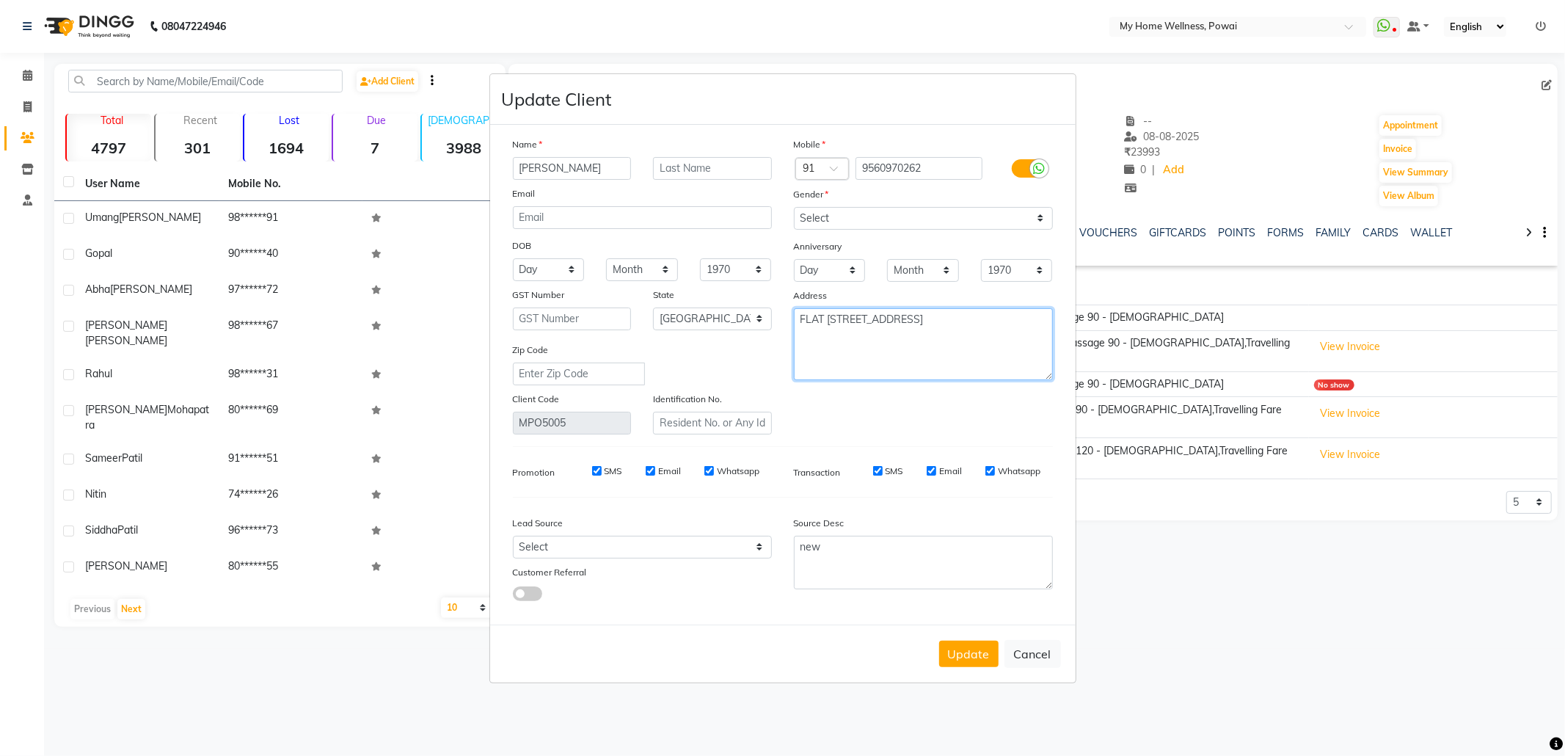
type textarea "FLAT NO 507 B WING 5TH FLOOR EVEREST APARTMENT JP ROAD GIANI ICE CREAM VERSOVA"
click at [596, 536] on select "Select Walk-in Referral Internet Friend Word of Mouth Advertisement Facebook Ju…" at bounding box center [642, 547] width 259 height 23
select select "11783"
click at [513, 536] on select "Select Walk-in Referral Internet Friend Word of Mouth Advertisement Facebook Ju…" at bounding box center [642, 547] width 259 height 23
drag, startPoint x: 914, startPoint y: 562, endPoint x: 720, endPoint y: 547, distance: 194.2
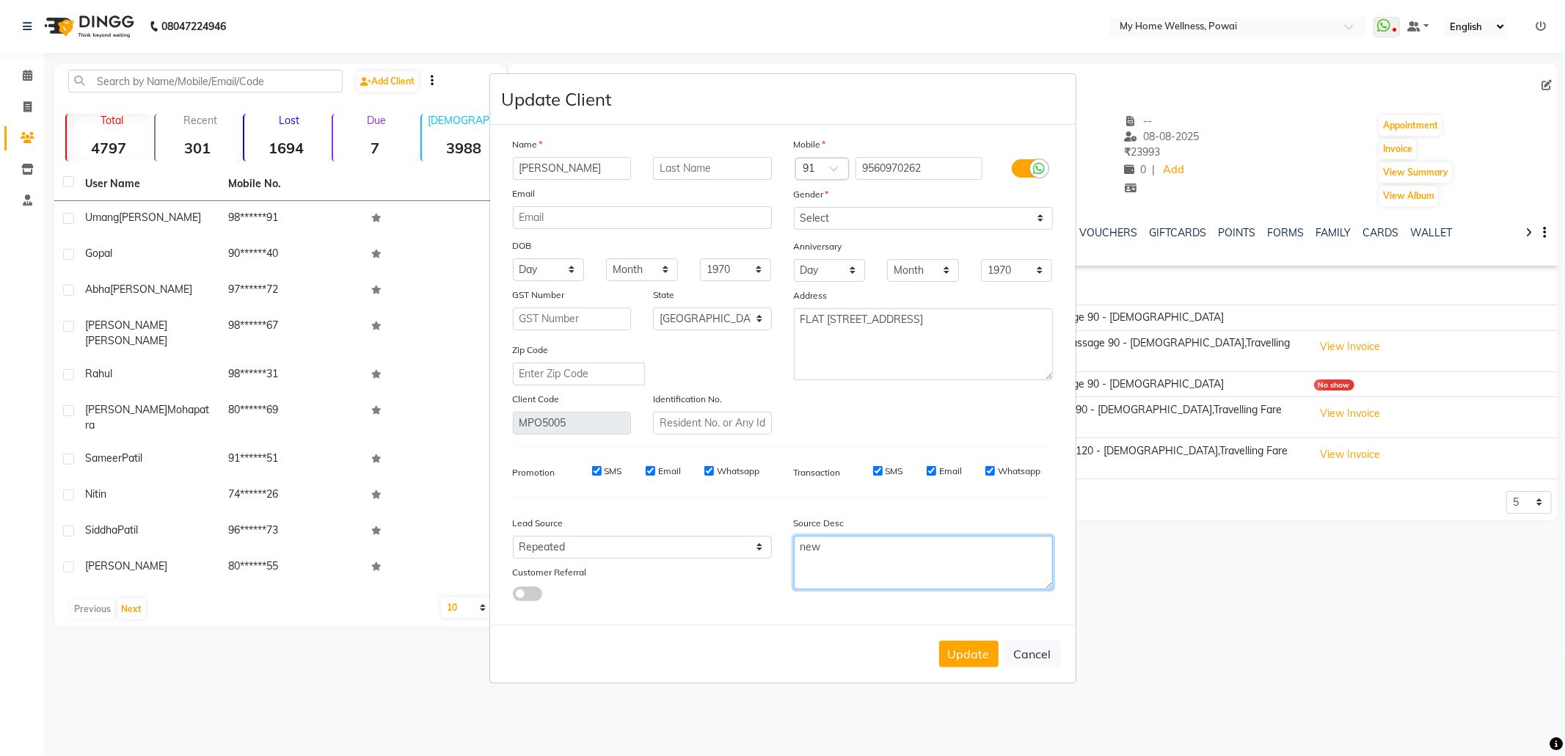
click at [720, 547] on div "Lead Source Select Walk-in Referral Internet Friend Word of Mouth Advertisement…" at bounding box center [783, 555] width 562 height 92
type textarea "POLICY FORM SUMMITED ON 1 SEP 2025"
click at [961, 657] on button "Update" at bounding box center [968, 654] width 59 height 26
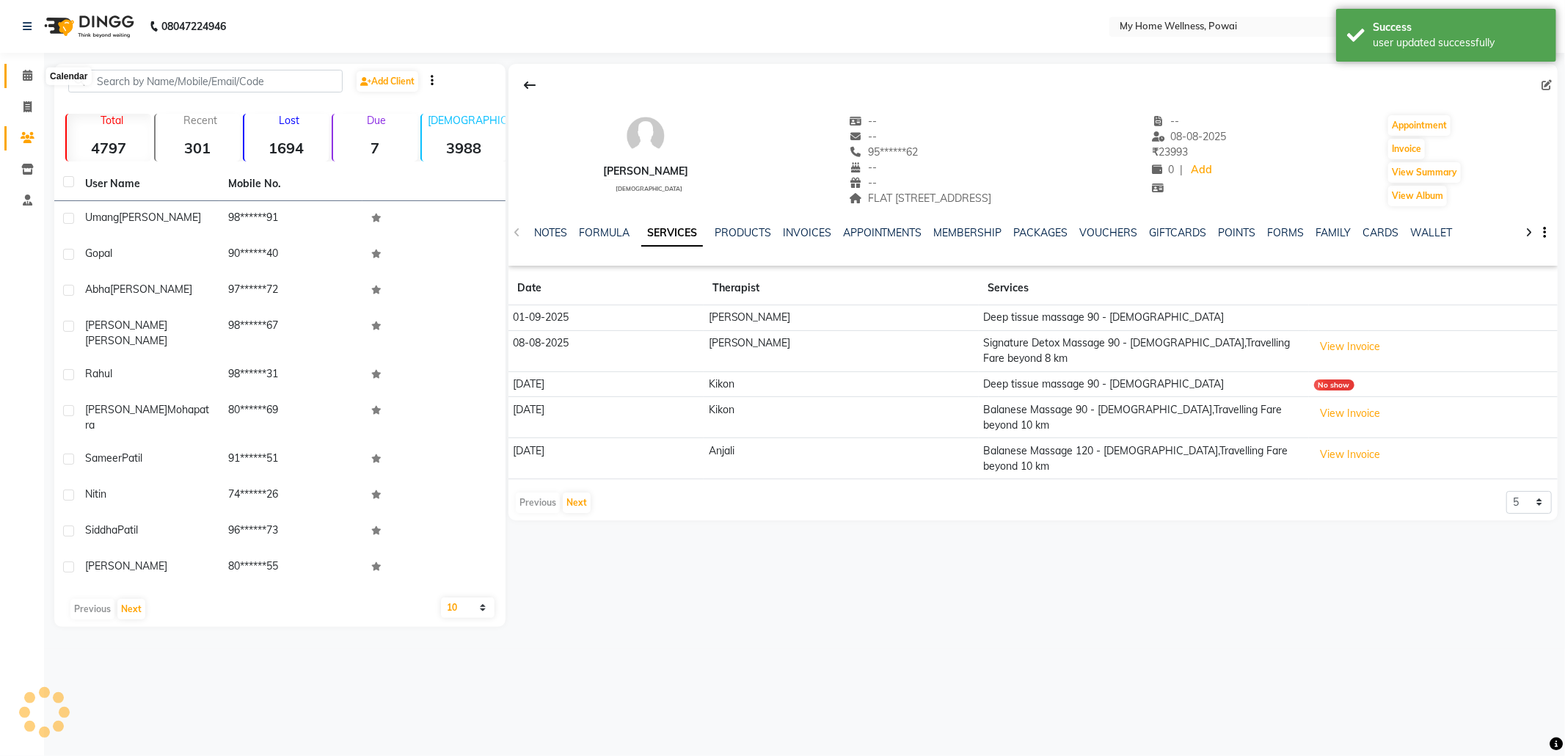
click at [32, 74] on span at bounding box center [28, 75] width 26 height 17
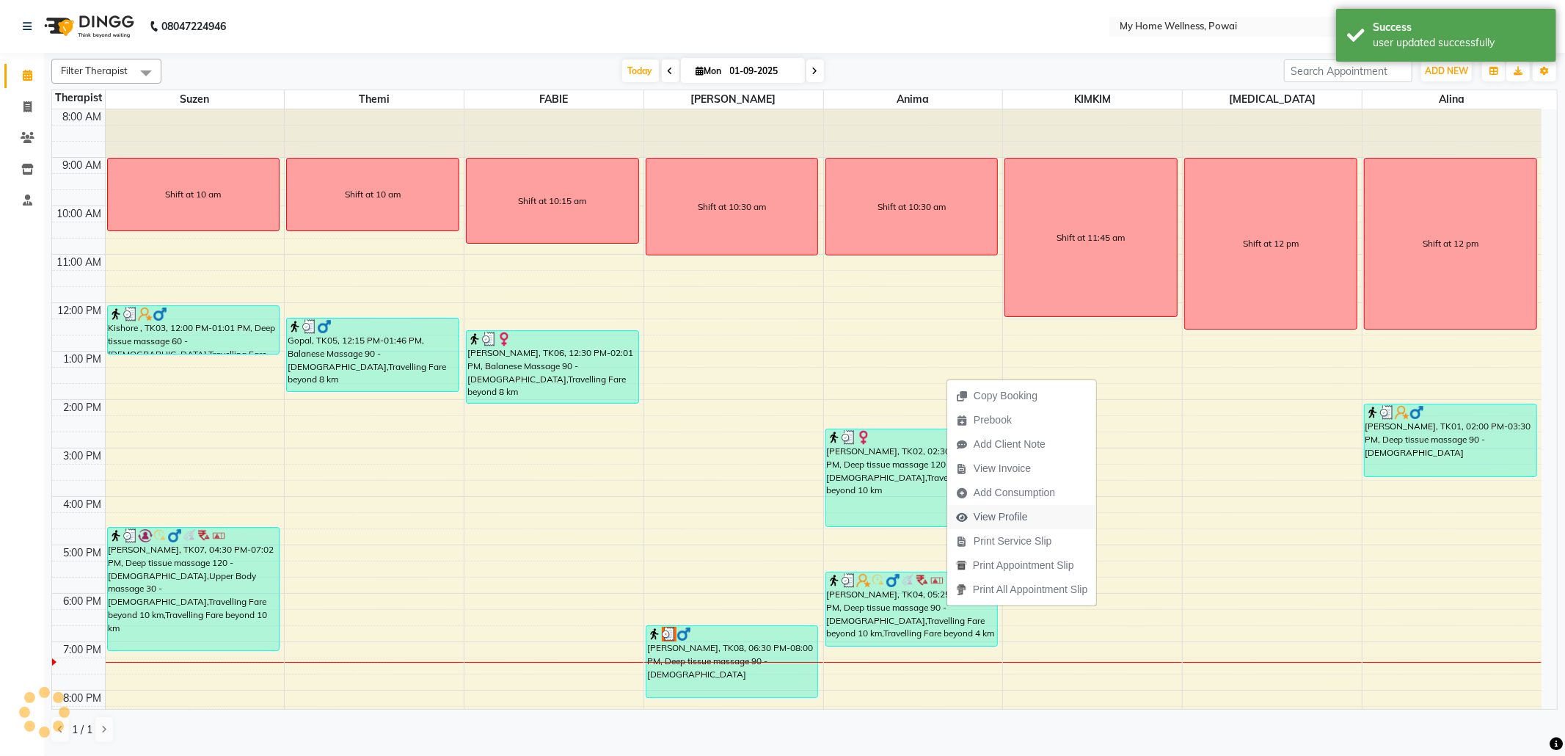
click at [990, 518] on span "View Profile" at bounding box center [1001, 516] width 54 height 15
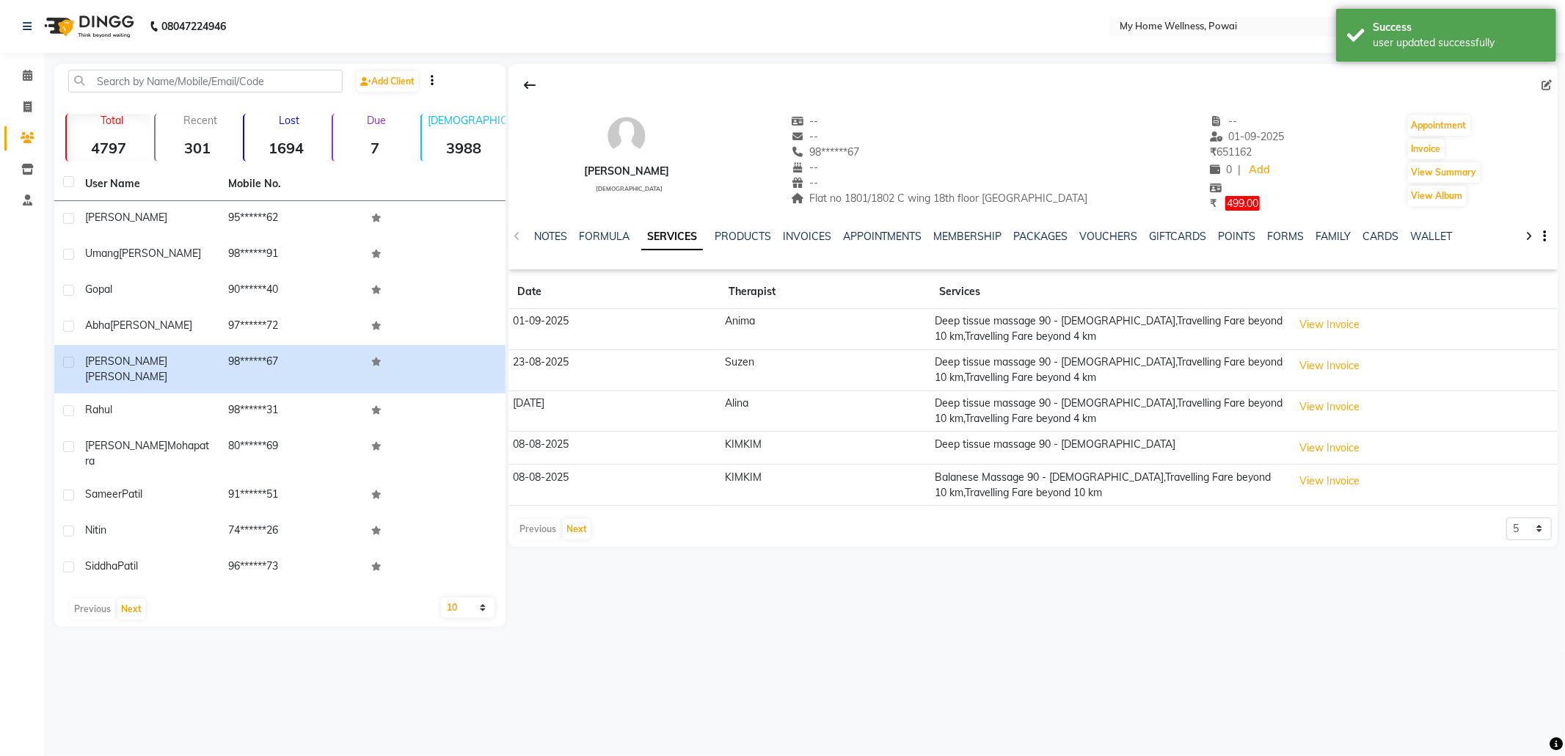
click at [1548, 80] on icon at bounding box center [1546, 85] width 10 height 10
select select
select select "[DEMOGRAPHIC_DATA]"
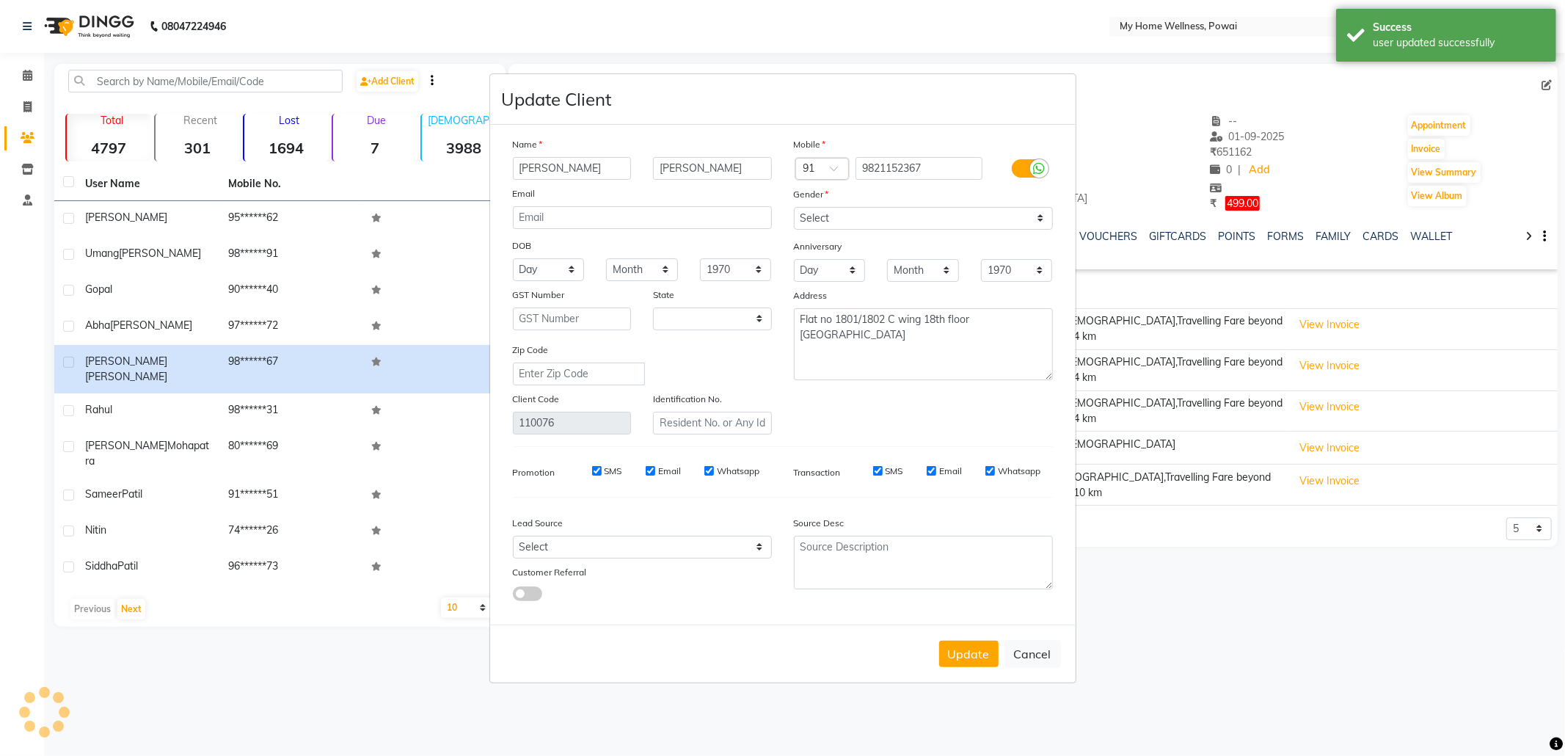
select select "22"
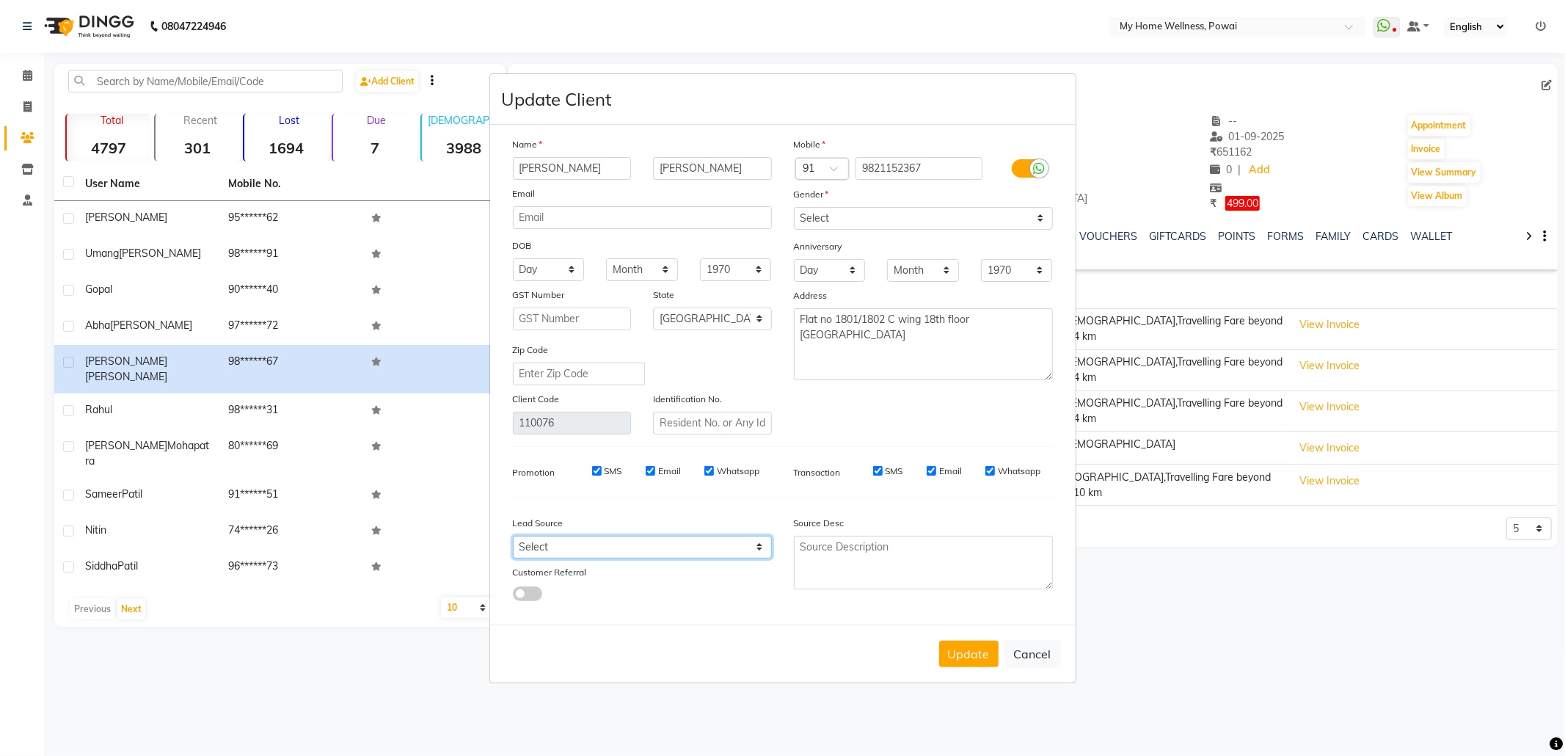
click at [717, 543] on select "Select Walk-in Referral Internet Friend Word of Mouth Advertisement Facebook Ju…" at bounding box center [642, 547] width 259 height 23
select select "11783"
click at [513, 536] on select "Select Walk-in Referral Internet Friend Word of Mouth Advertisement Facebook Ju…" at bounding box center [642, 547] width 259 height 23
click at [907, 575] on textarea at bounding box center [923, 563] width 259 height 54
paste textarea "9920620659"
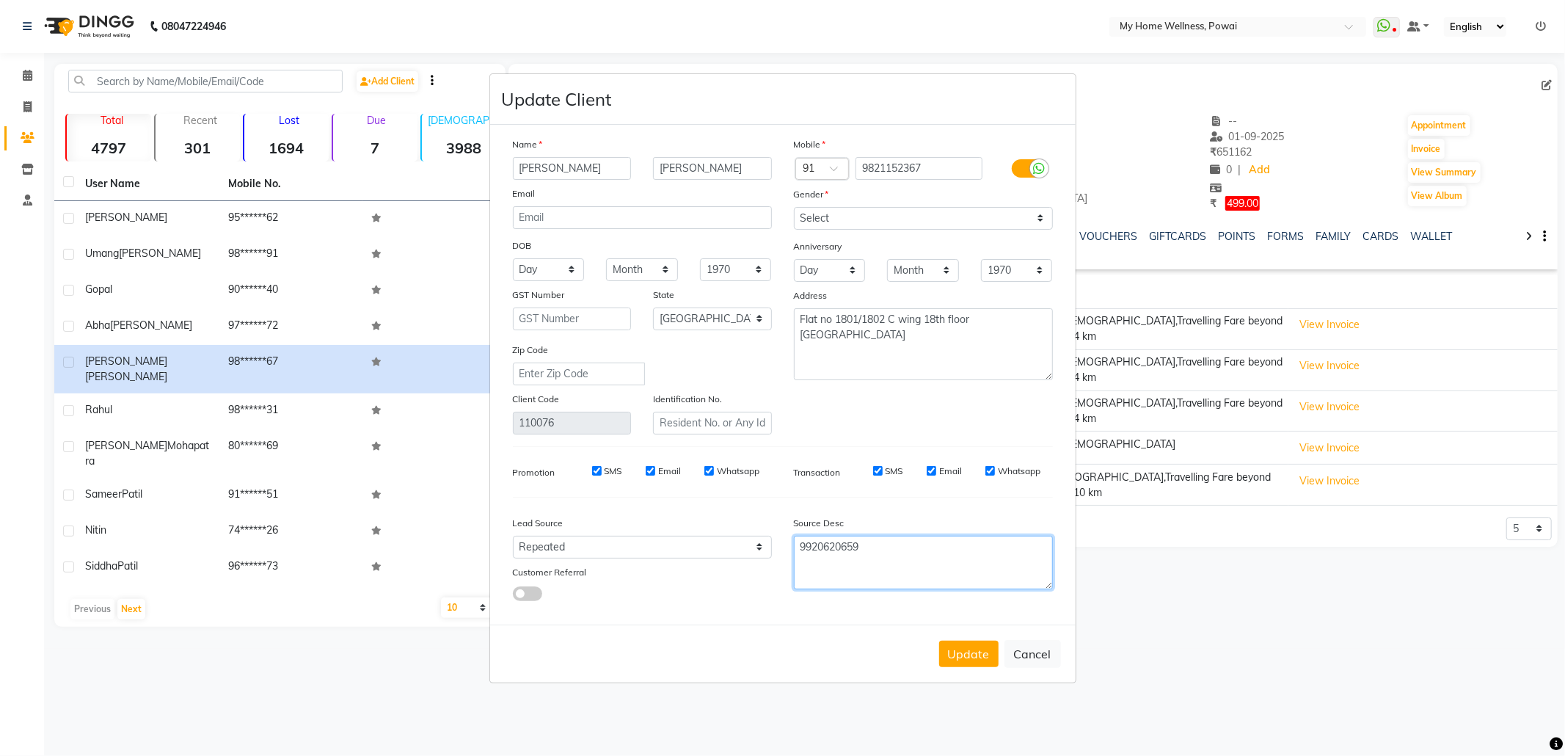
drag, startPoint x: 902, startPoint y: 558, endPoint x: 602, endPoint y: 530, distance: 301.4
click at [625, 547] on div "Lead Source Select Walk-in Referral Internet Friend Word of Mouth Advertisement…" at bounding box center [783, 555] width 562 height 92
type textarea "POLICY FORM SUMMITED"
click at [963, 653] on button "Update" at bounding box center [968, 654] width 59 height 26
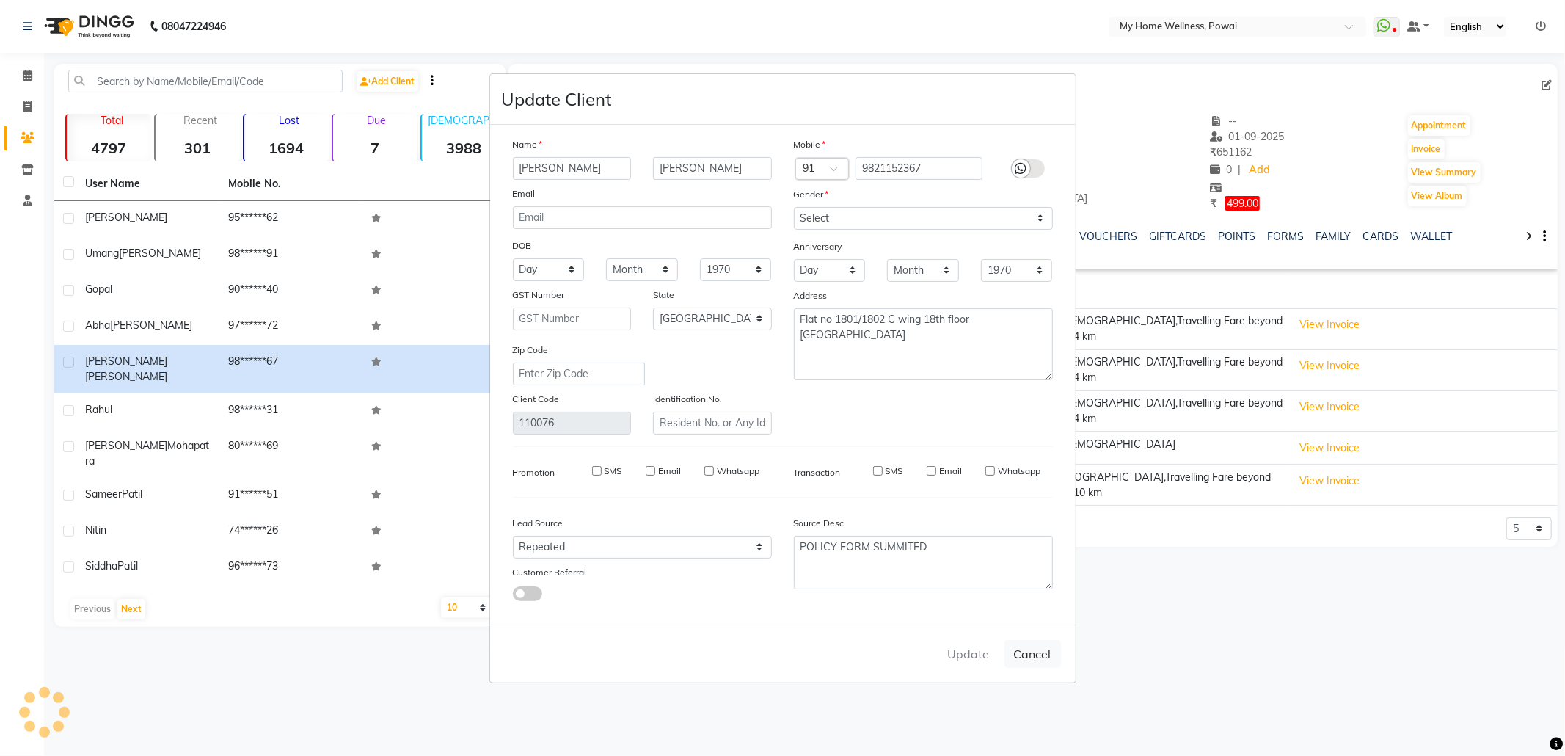
select select
select select "null"
select select
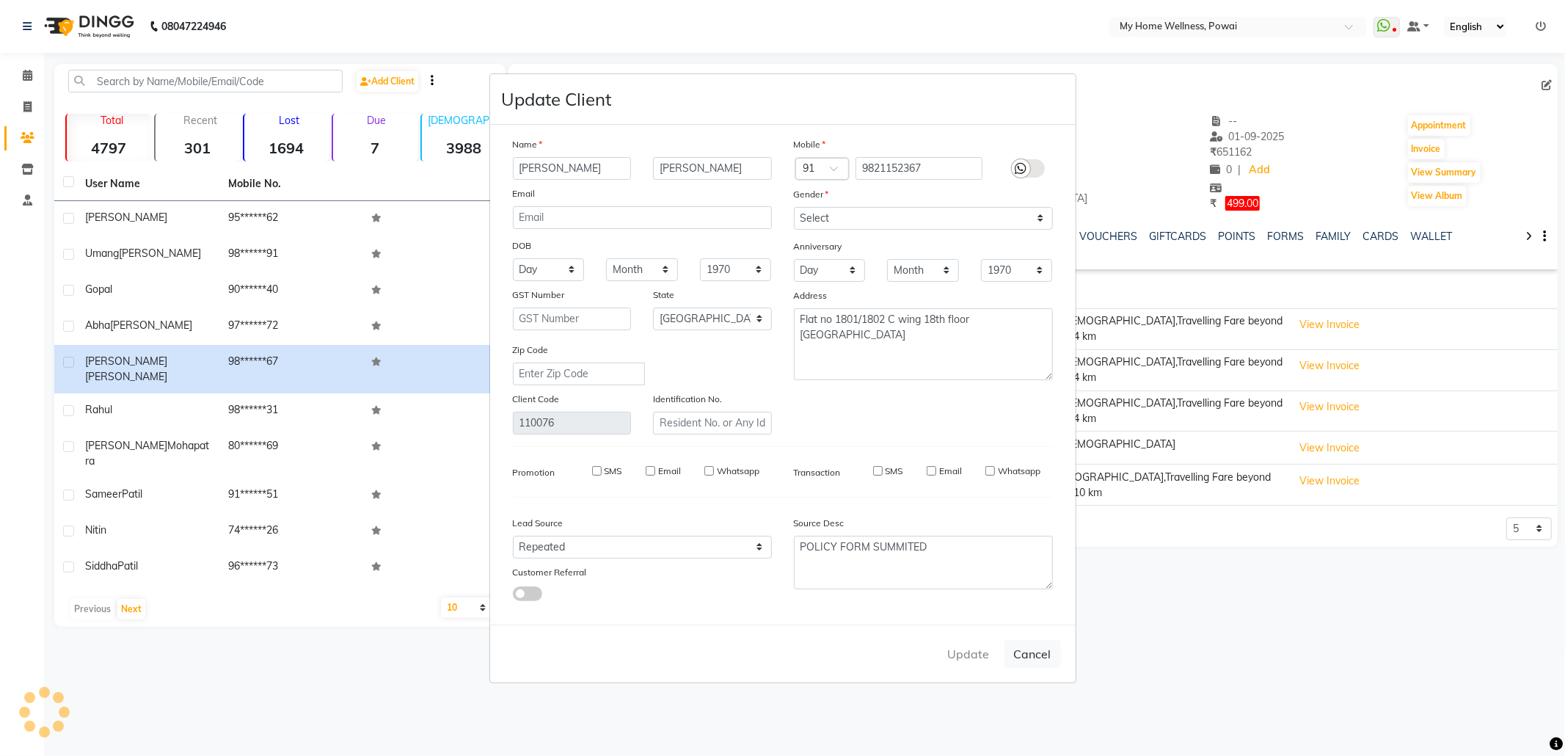
select select
checkbox input "false"
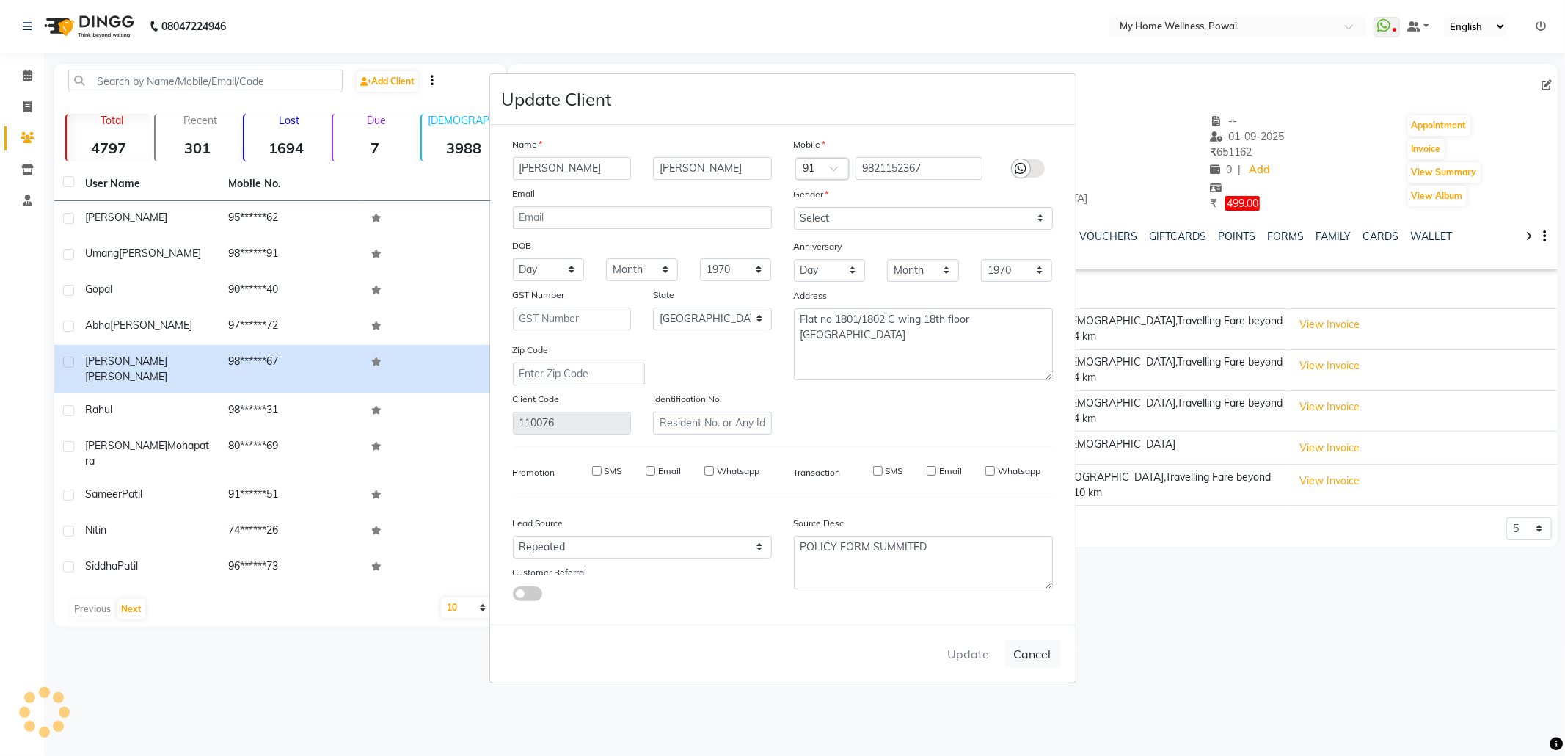
checkbox input "false"
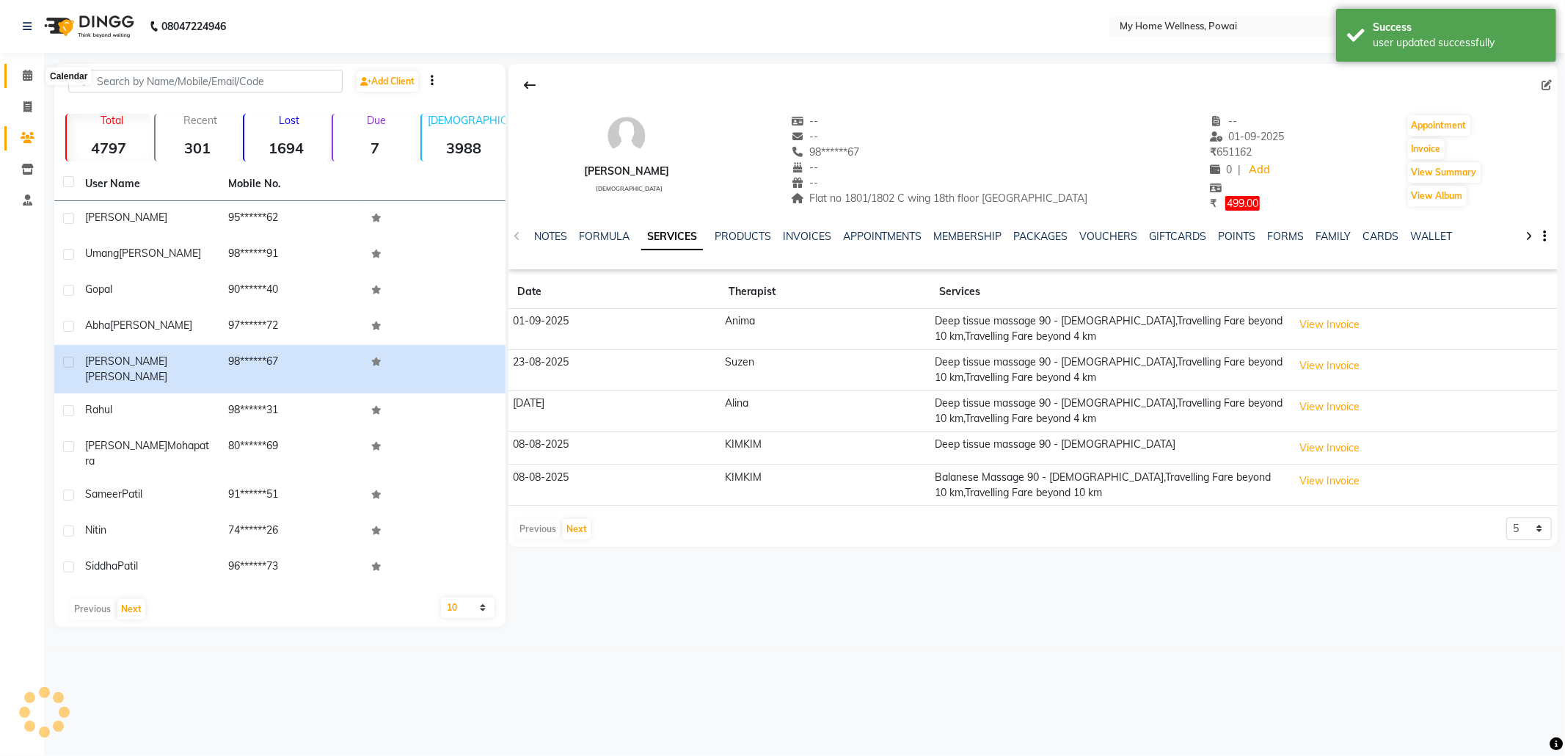
click at [23, 74] on icon at bounding box center [28, 75] width 10 height 11
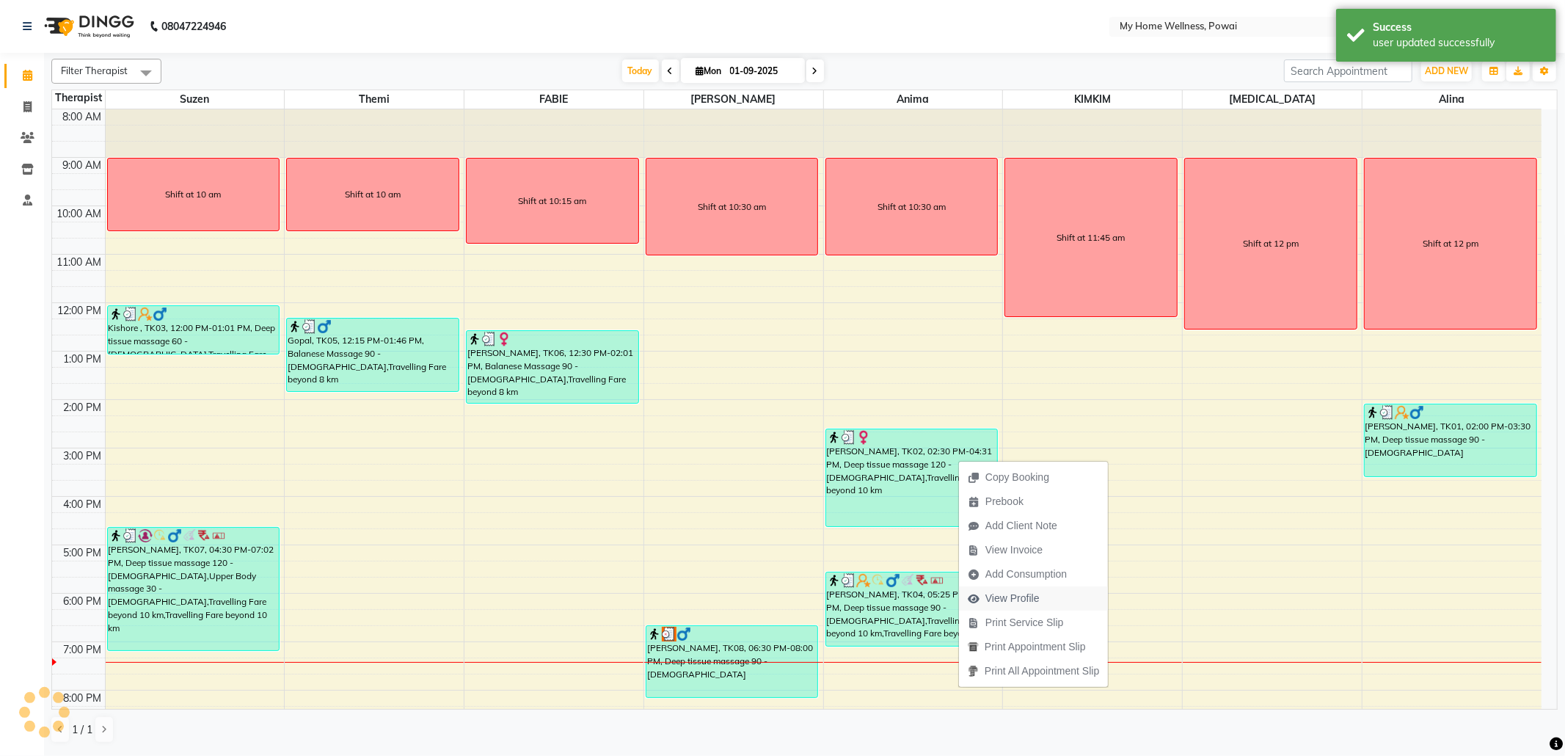
click at [1011, 594] on span "View Profile" at bounding box center [1012, 598] width 54 height 15
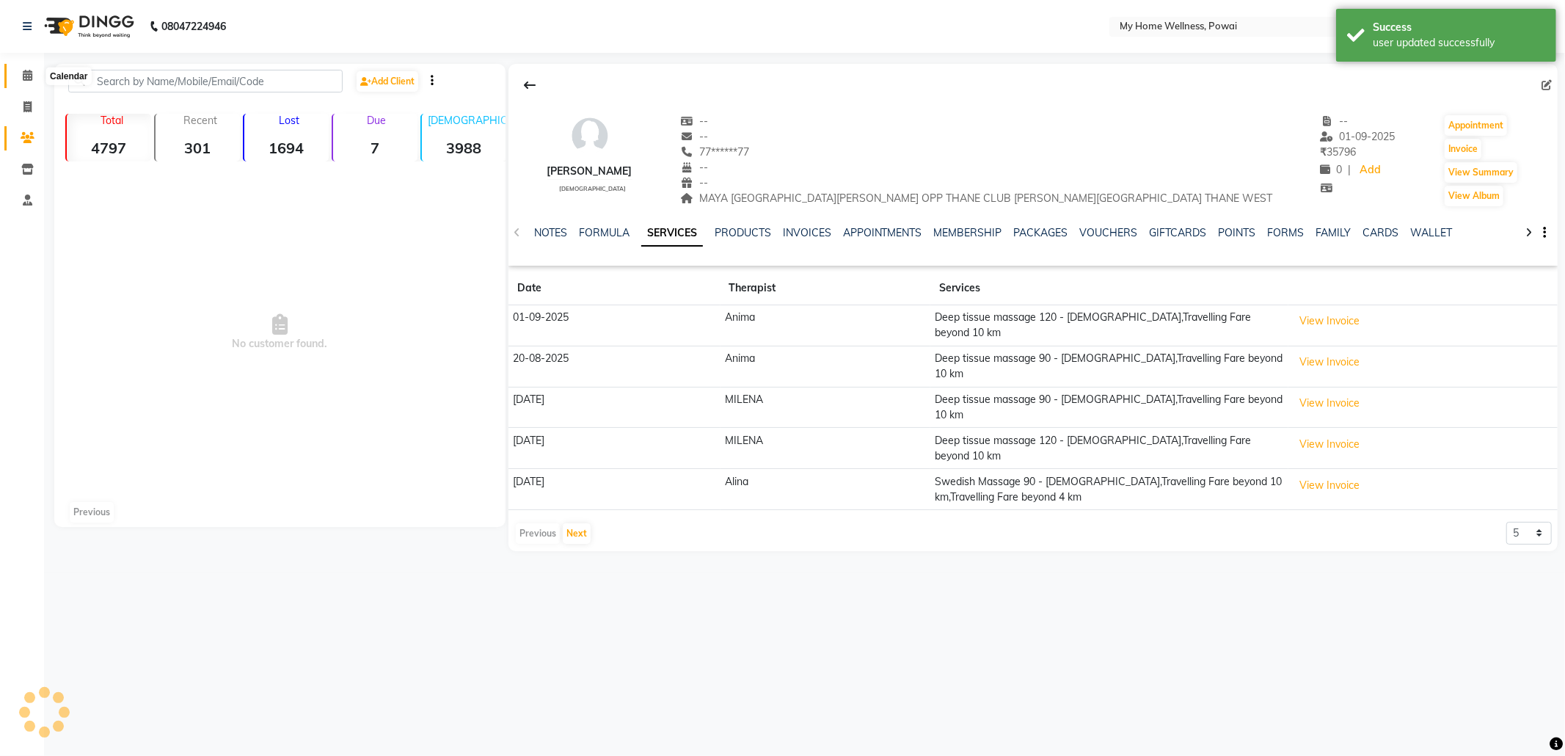
click at [31, 72] on icon at bounding box center [28, 75] width 10 height 11
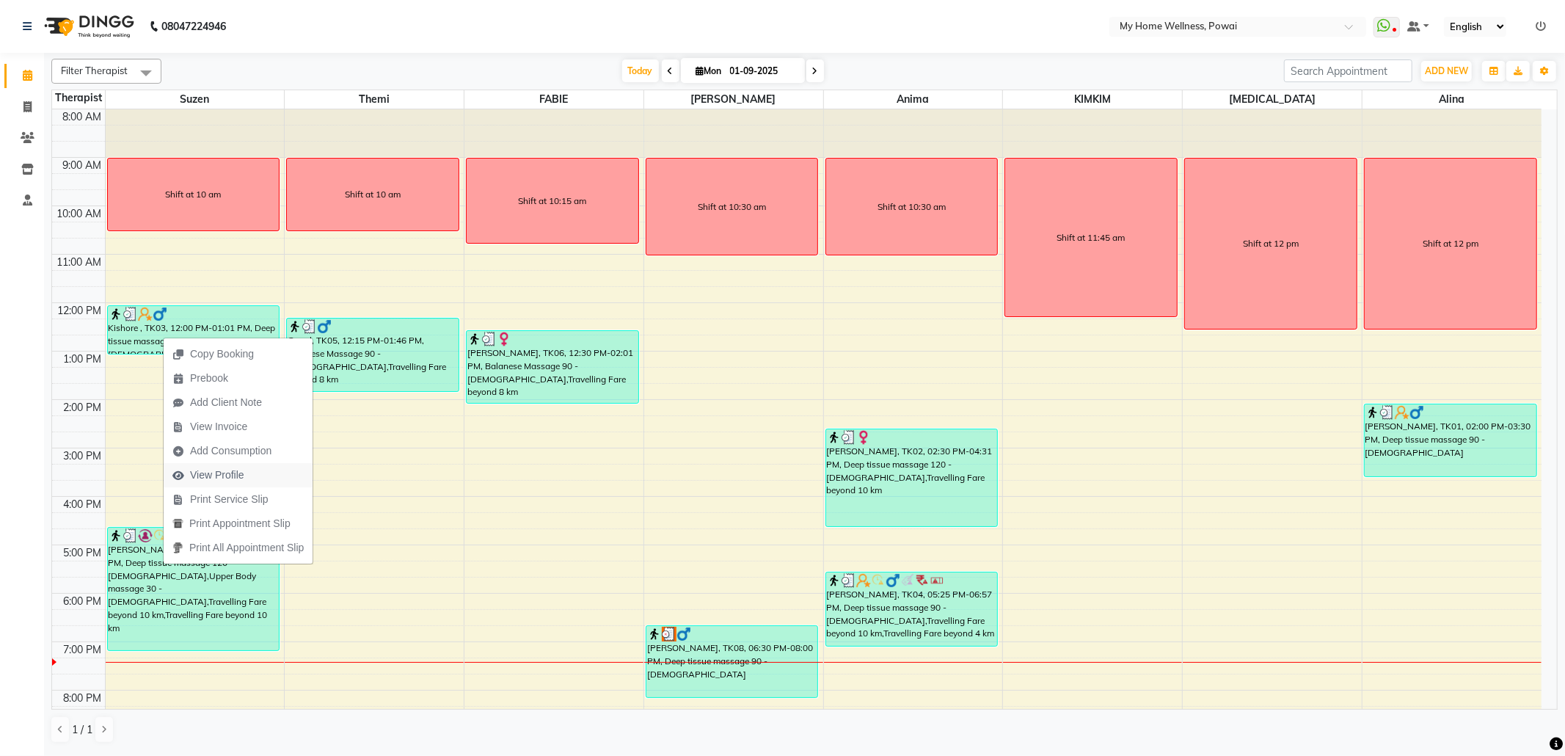
click at [255, 473] on button "View Profile" at bounding box center [238, 475] width 149 height 24
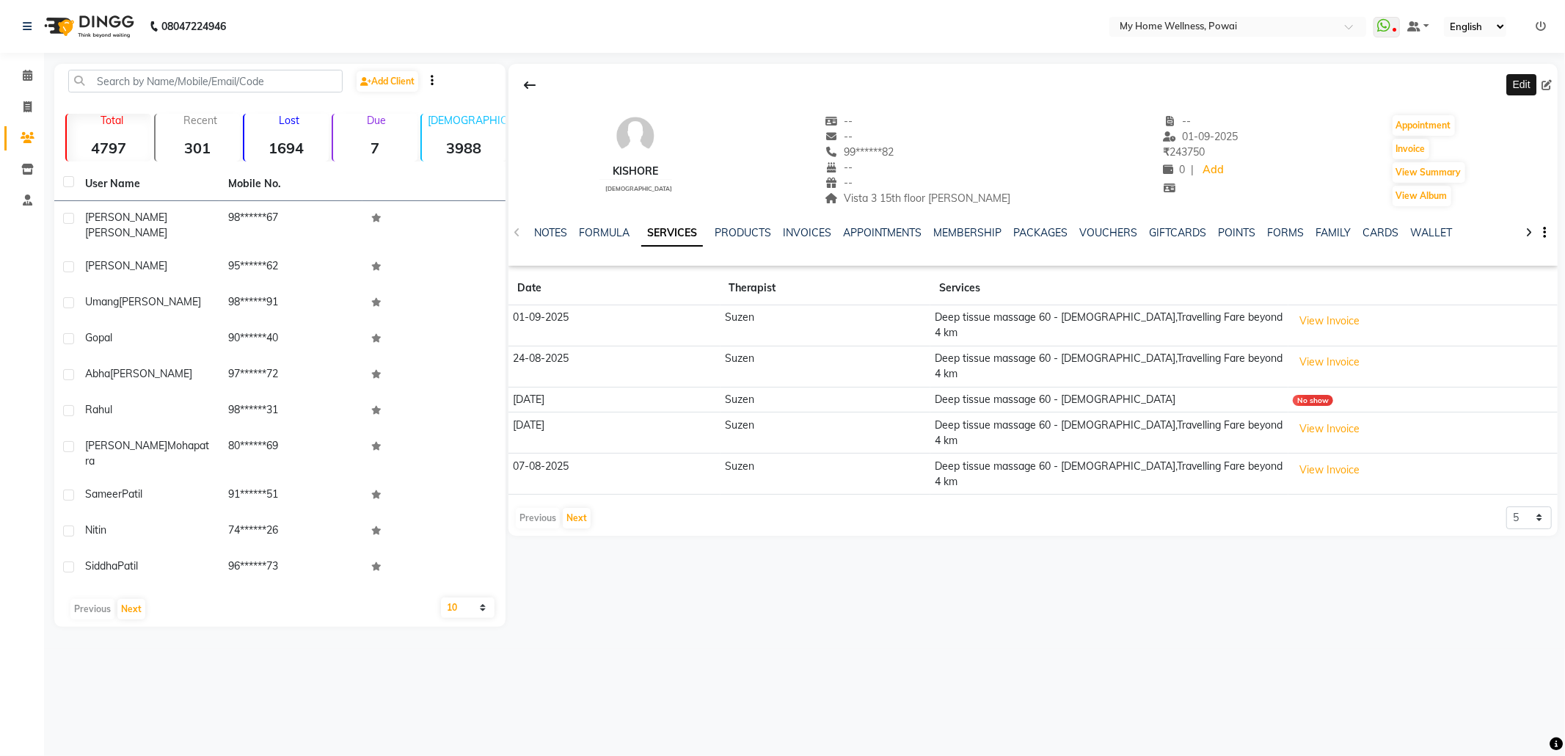
click at [1545, 81] on icon at bounding box center [1546, 85] width 10 height 10
select select "22"
select select "[DEMOGRAPHIC_DATA]"
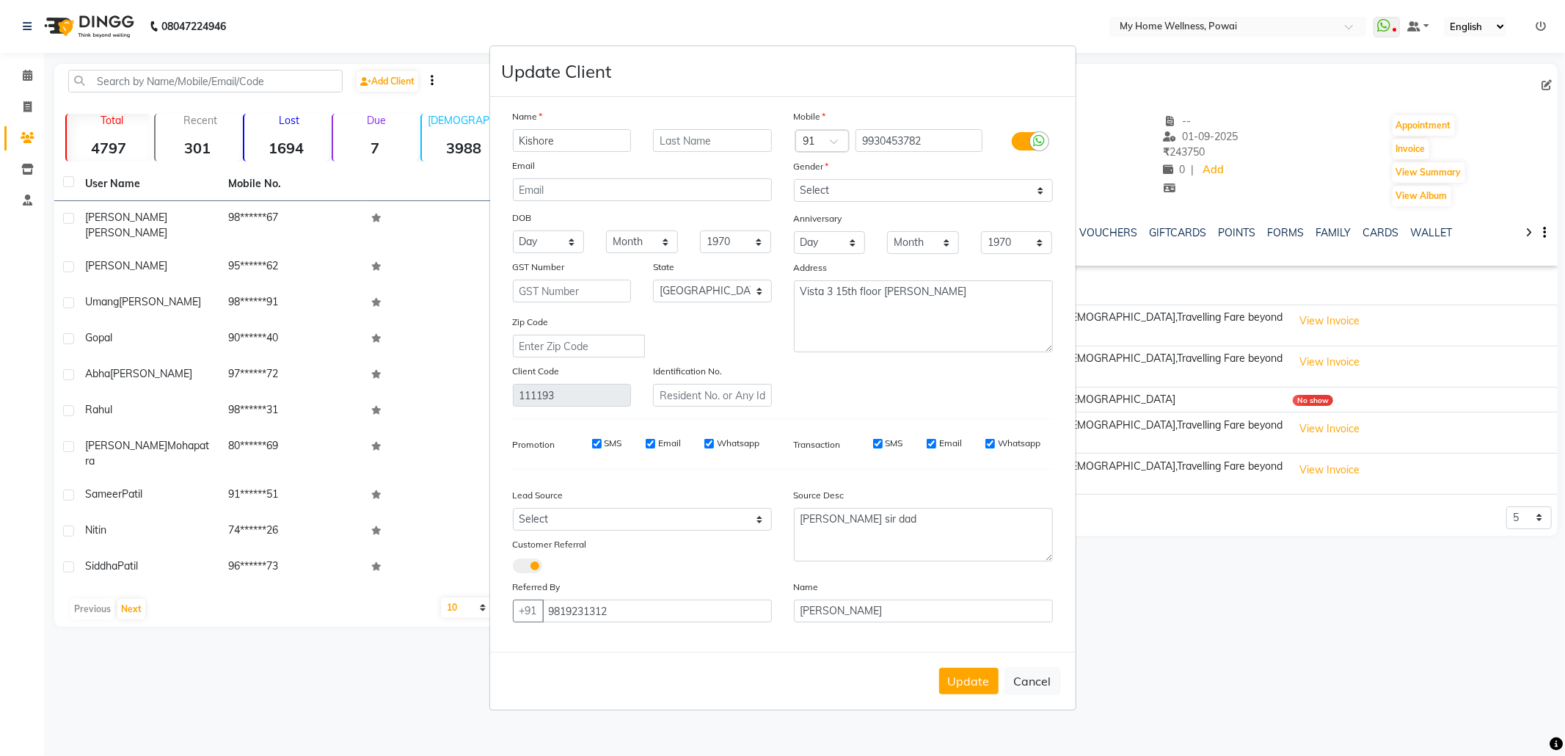
click at [1043, 672] on button "Cancel" at bounding box center [1032, 681] width 56 height 28
select select
select select "null"
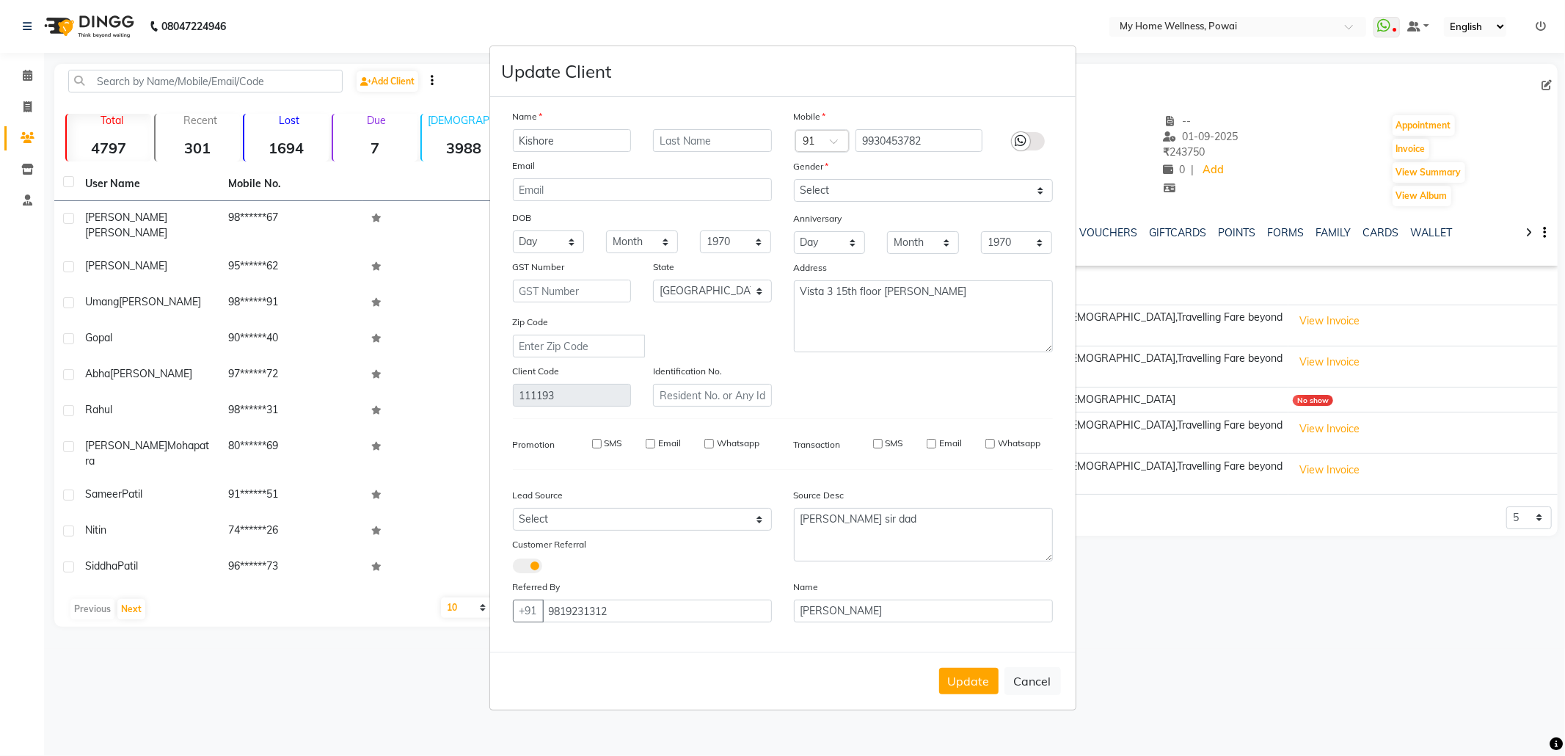
select select
checkbox input "false"
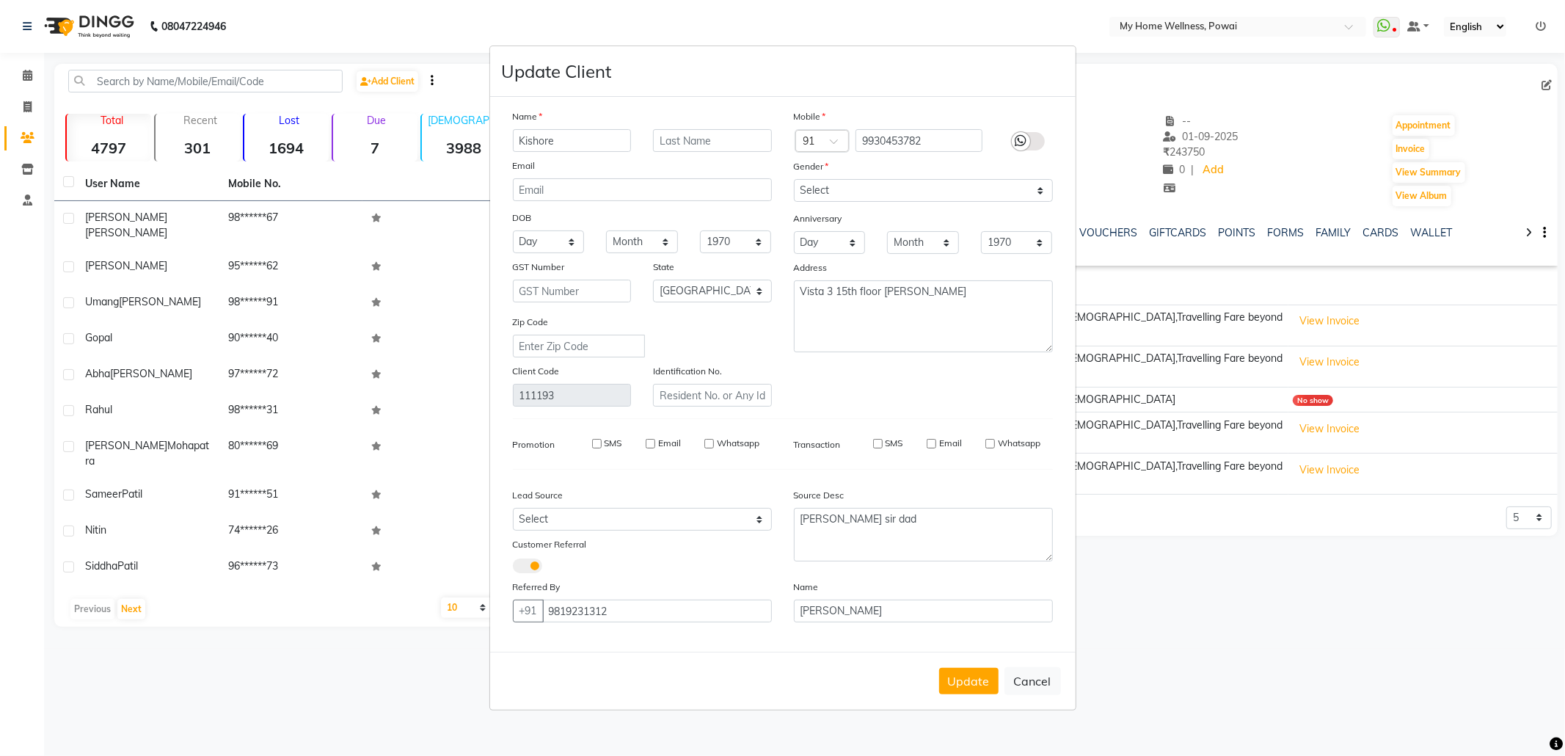
checkbox input "false"
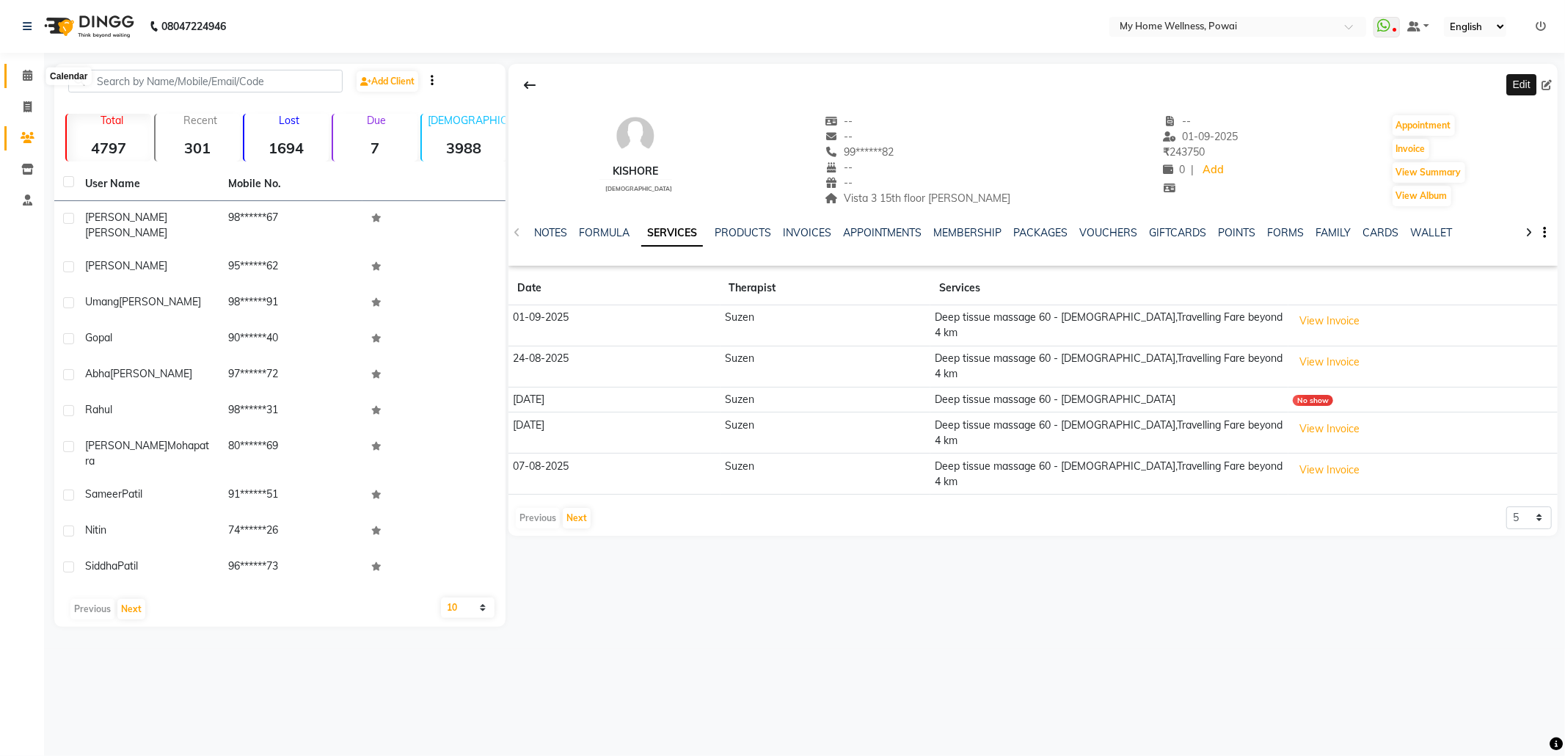
click at [28, 74] on icon at bounding box center [28, 75] width 10 height 11
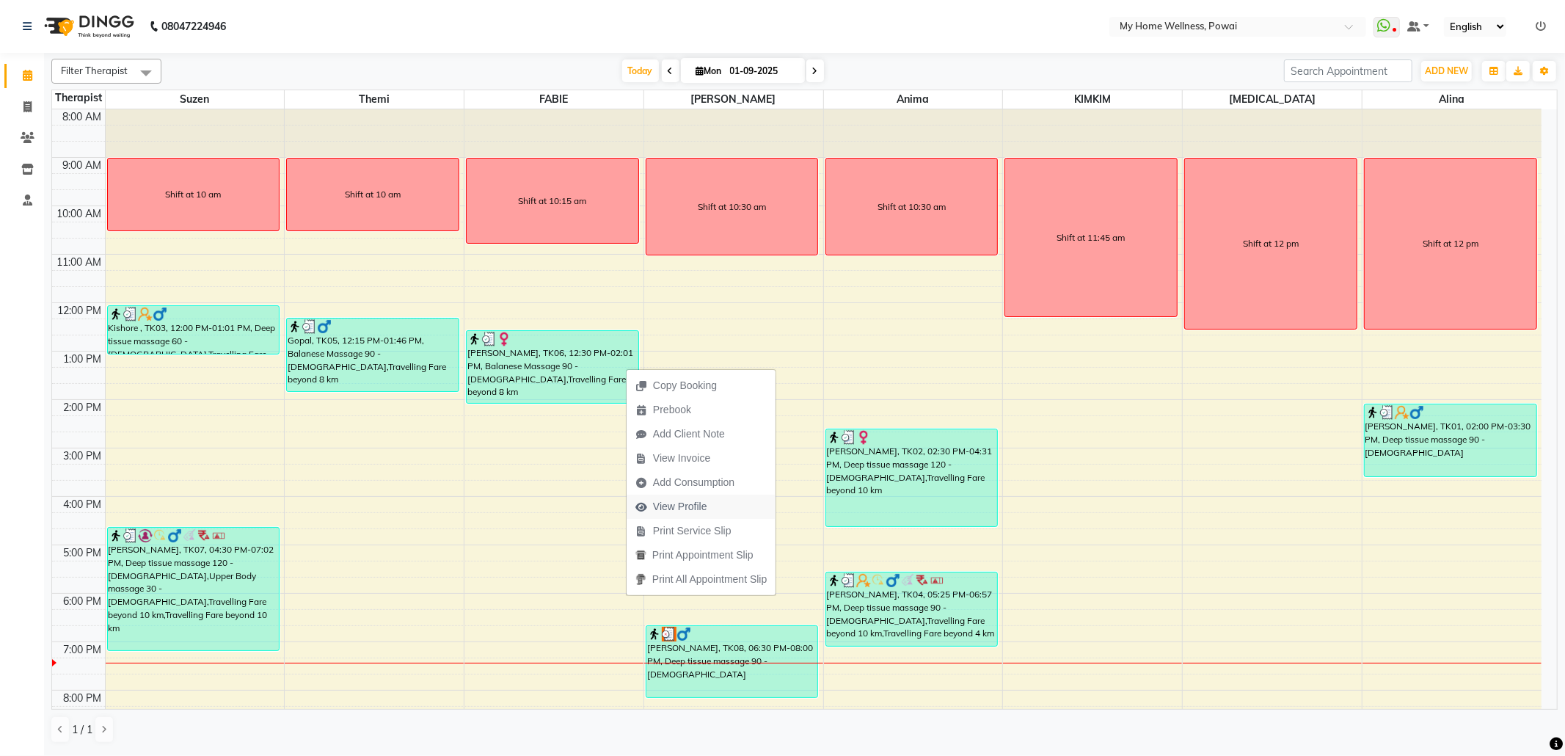
click at [698, 509] on span "View Profile" at bounding box center [680, 506] width 54 height 15
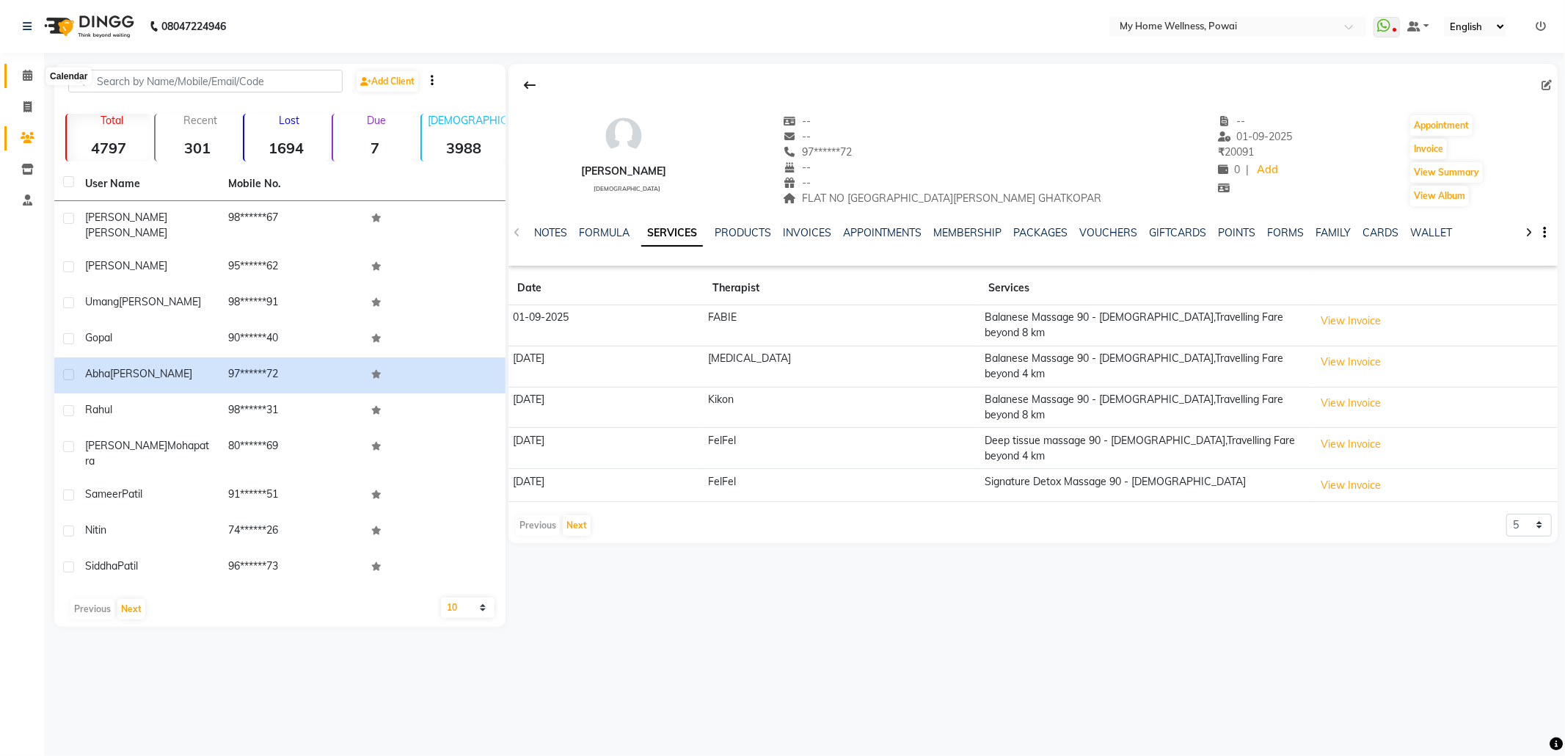
click at [21, 68] on span at bounding box center [28, 75] width 26 height 17
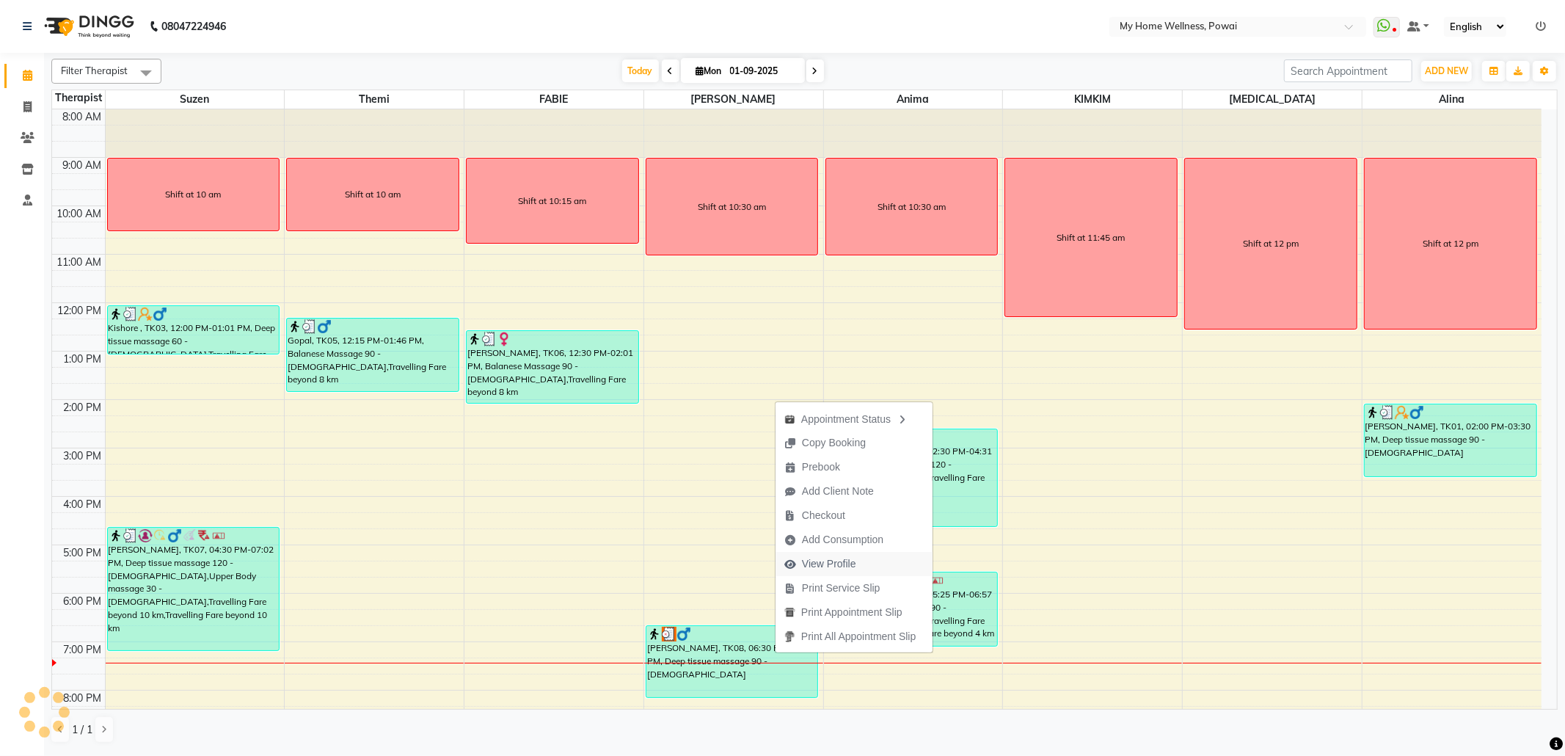
click at [855, 563] on span "View Profile" at bounding box center [829, 563] width 54 height 15
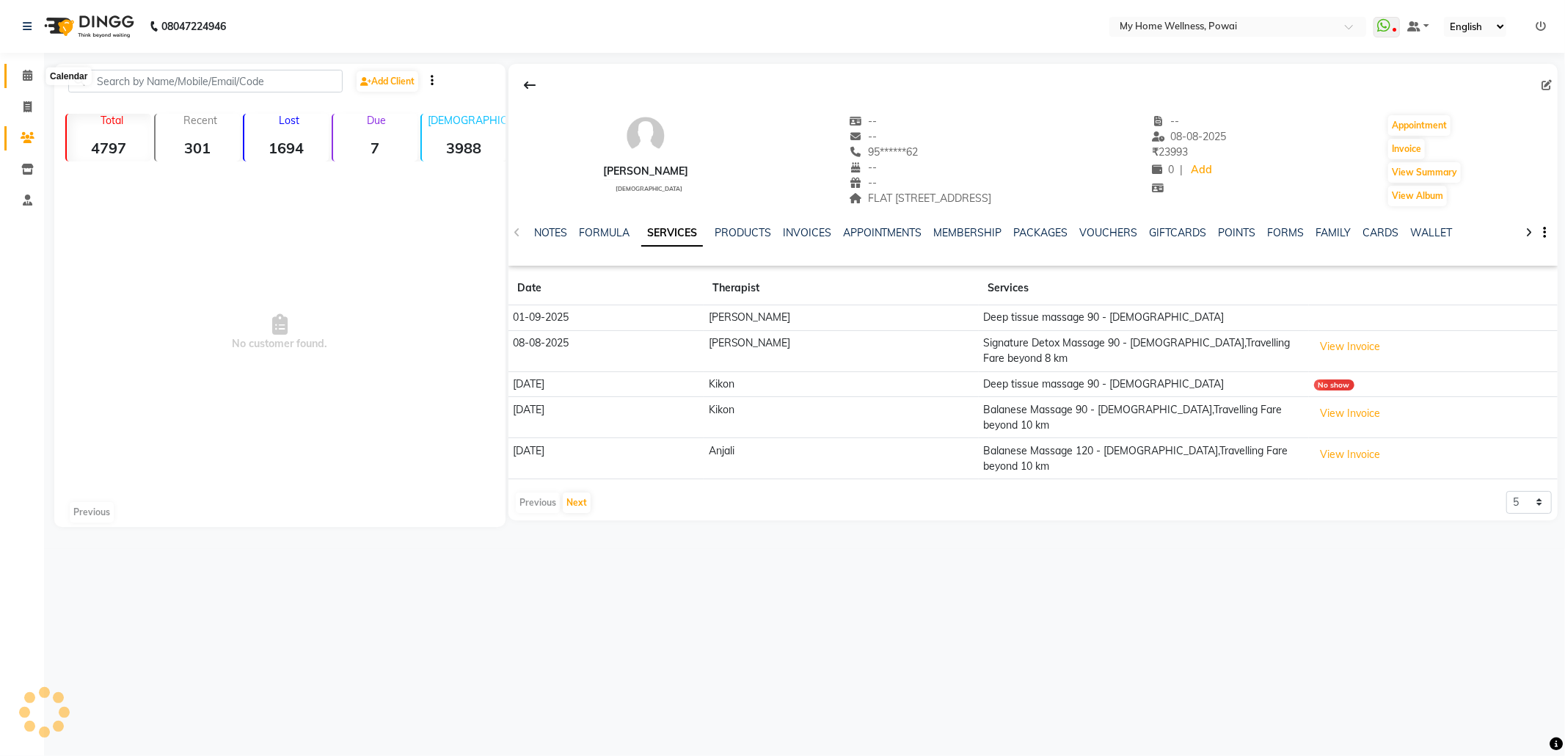
click at [26, 74] on icon at bounding box center [28, 75] width 10 height 11
